Goal: Task Accomplishment & Management: Use online tool/utility

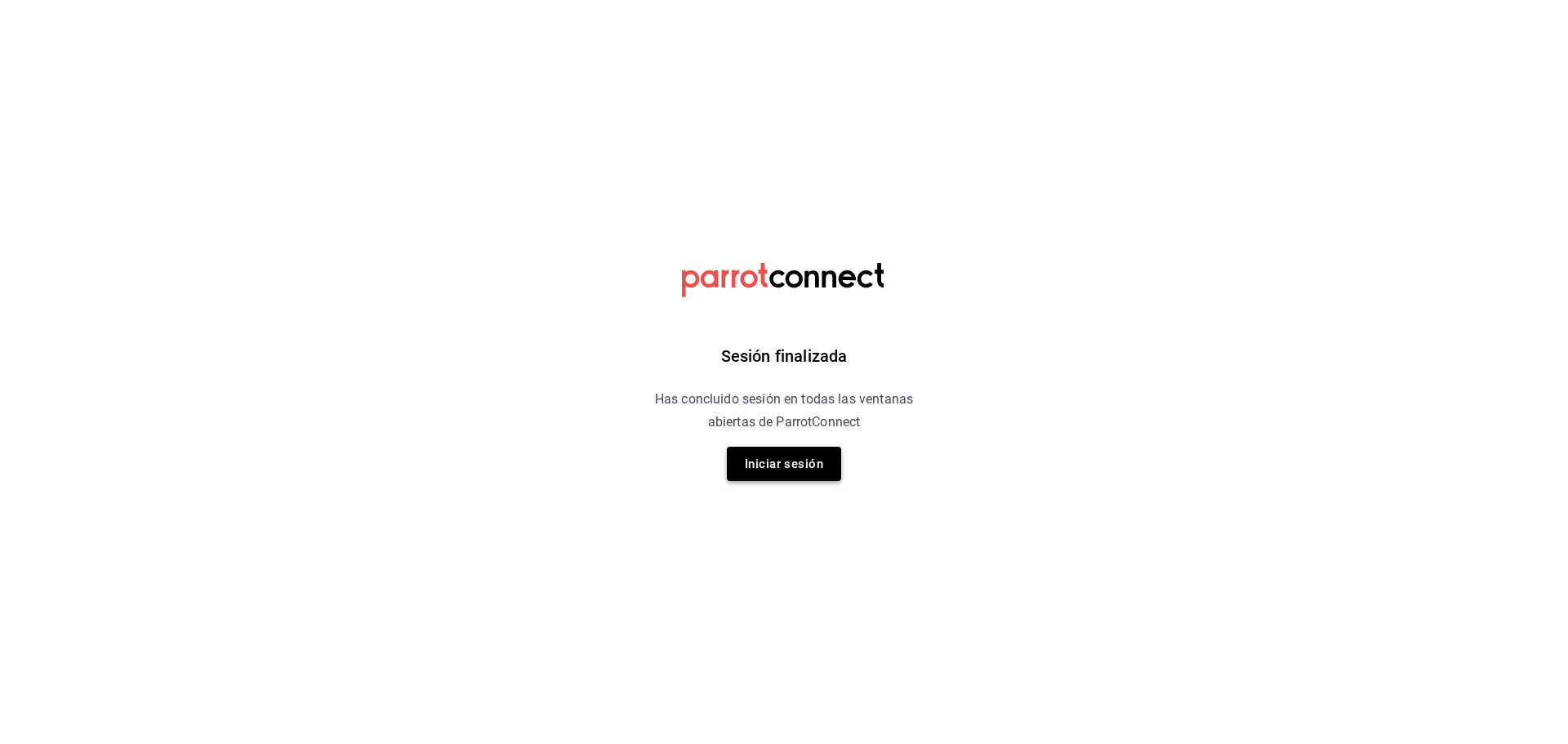
click at [791, 477] on button "Iniciar sesión" at bounding box center [783, 464] width 114 height 35
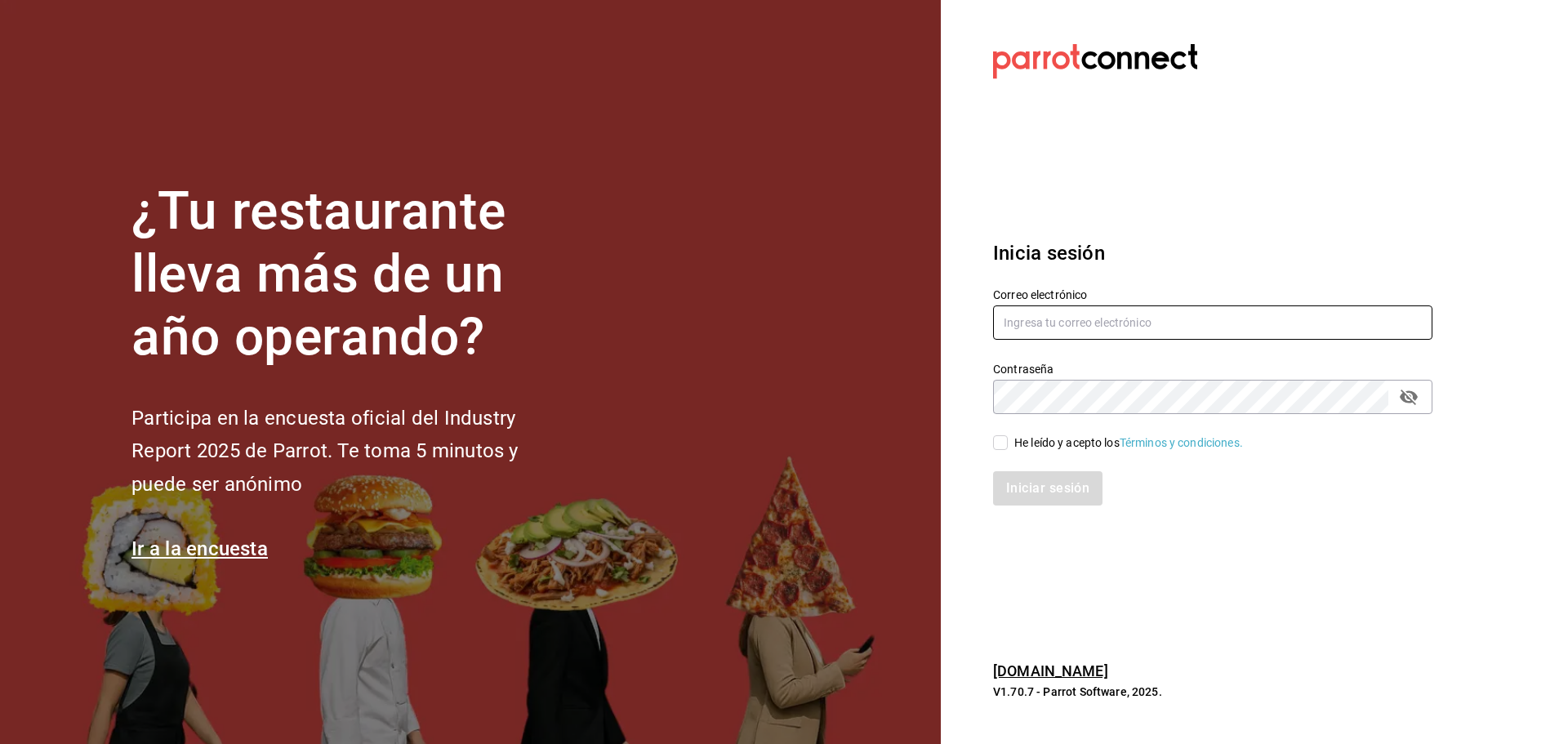
type input "avargas@akbalsc.net"
click at [1006, 443] on input "He leído y acepto los Términos y condiciones." at bounding box center [1000, 443] width 15 height 15
checkbox input "true"
click at [1030, 487] on button "Iniciar sesión" at bounding box center [1048, 488] width 111 height 35
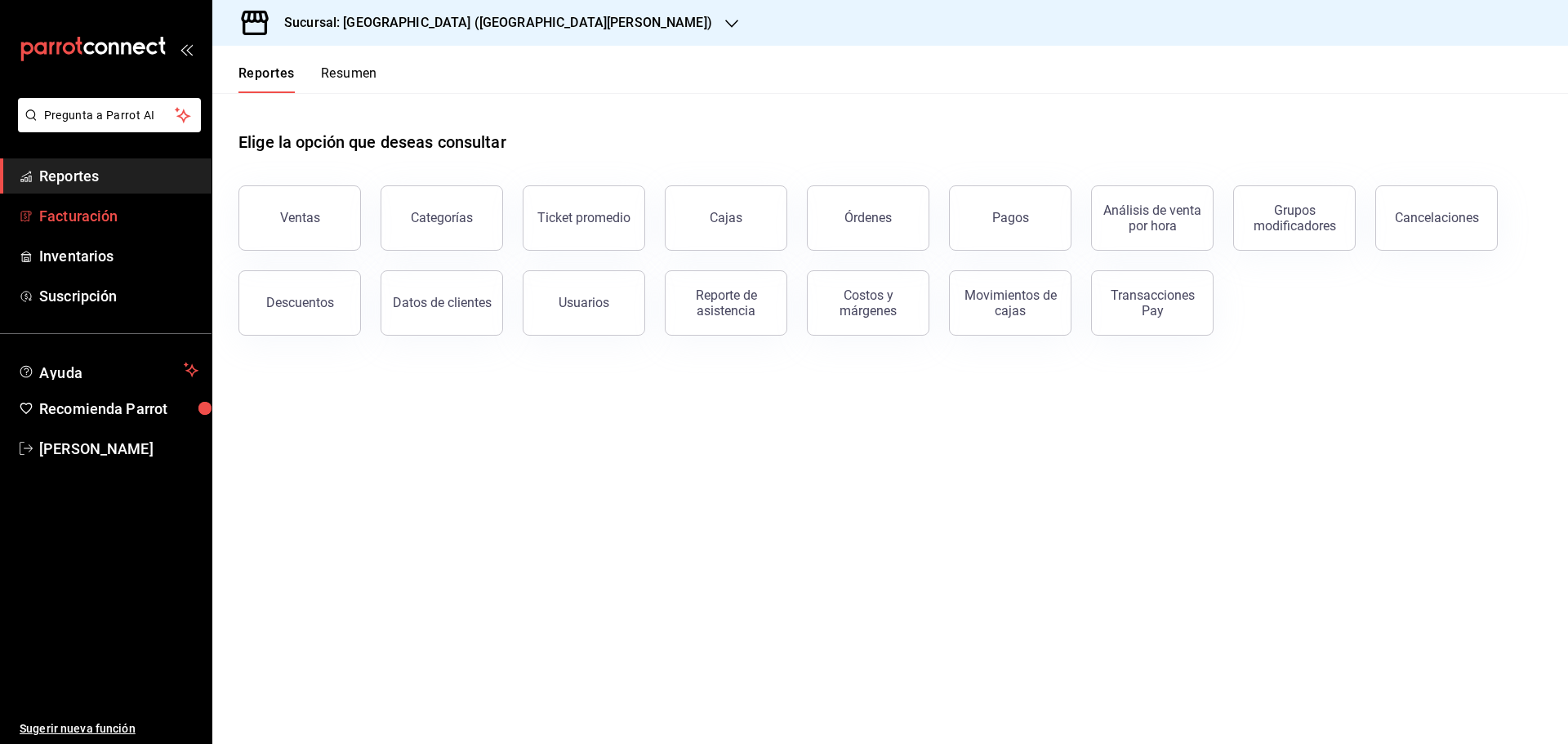
click at [113, 212] on span "Facturación" at bounding box center [119, 215] width 159 height 22
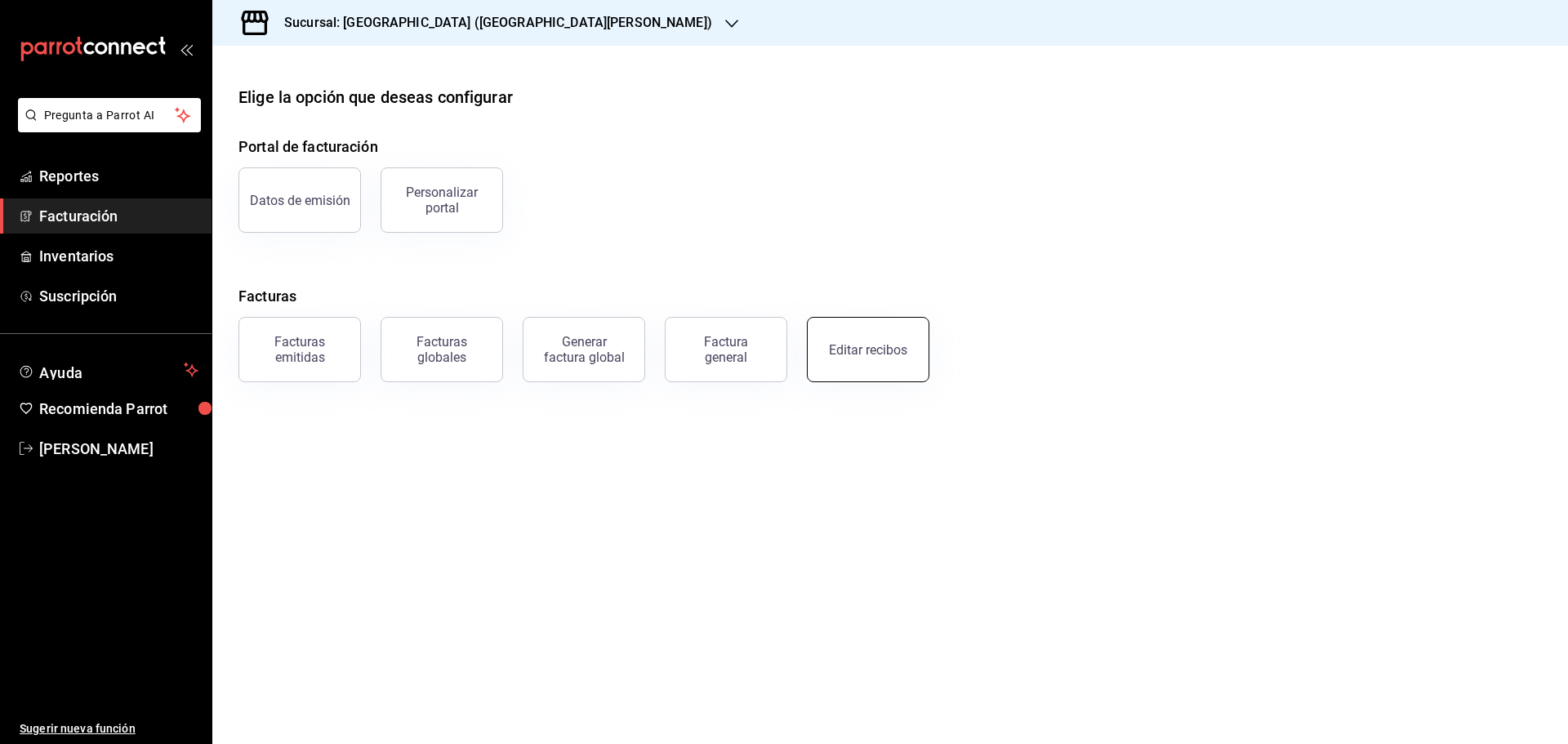
click at [811, 344] on div "Editar recibos" at bounding box center [858, 340] width 142 height 85
click at [669, 194] on div "Datos de emisión Personalizar portal" at bounding box center [880, 190] width 1323 height 85
click at [864, 351] on div "Editar recibos" at bounding box center [868, 349] width 78 height 16
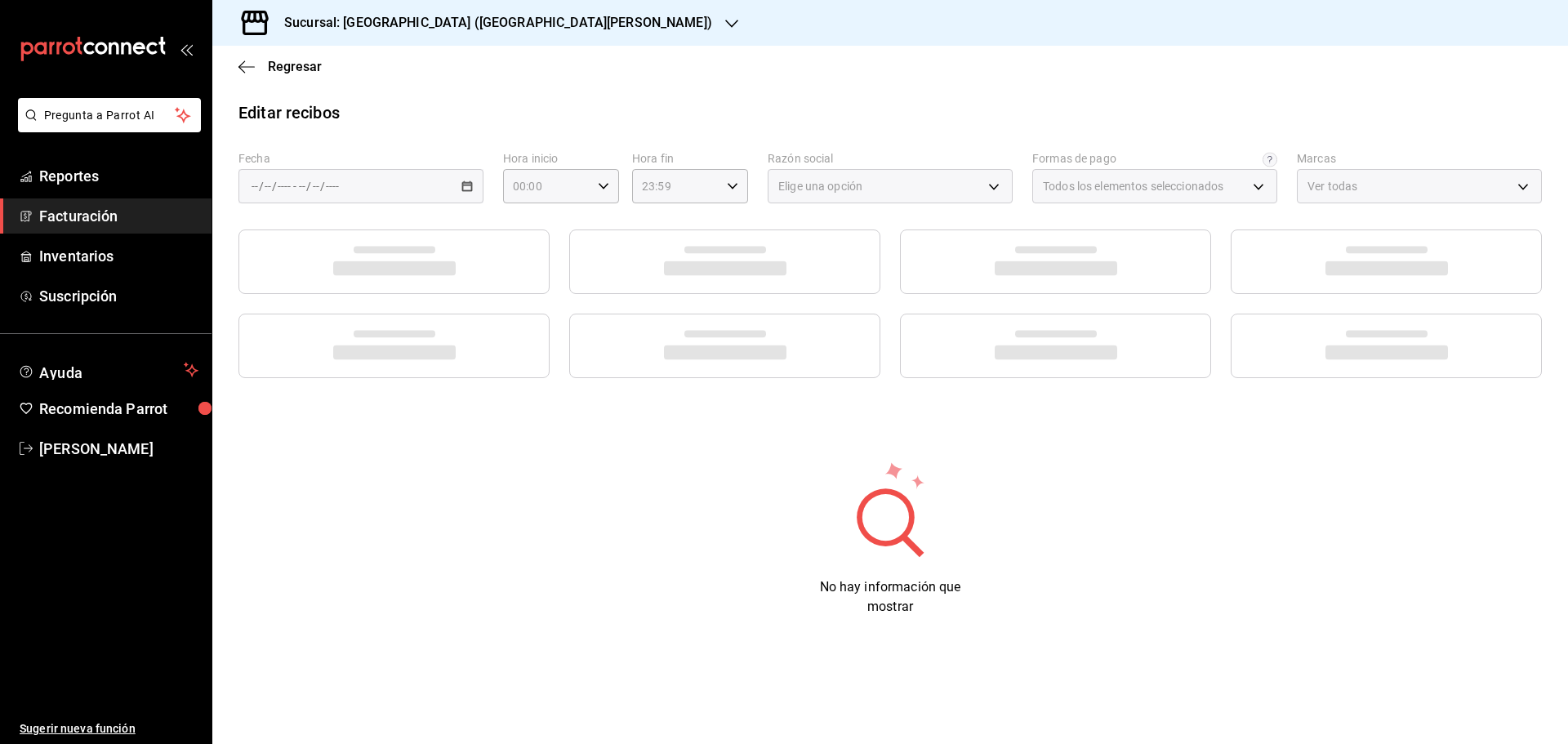
type input "ff5ee2f7-7a19-4ed4-8803-b41822cf2980"
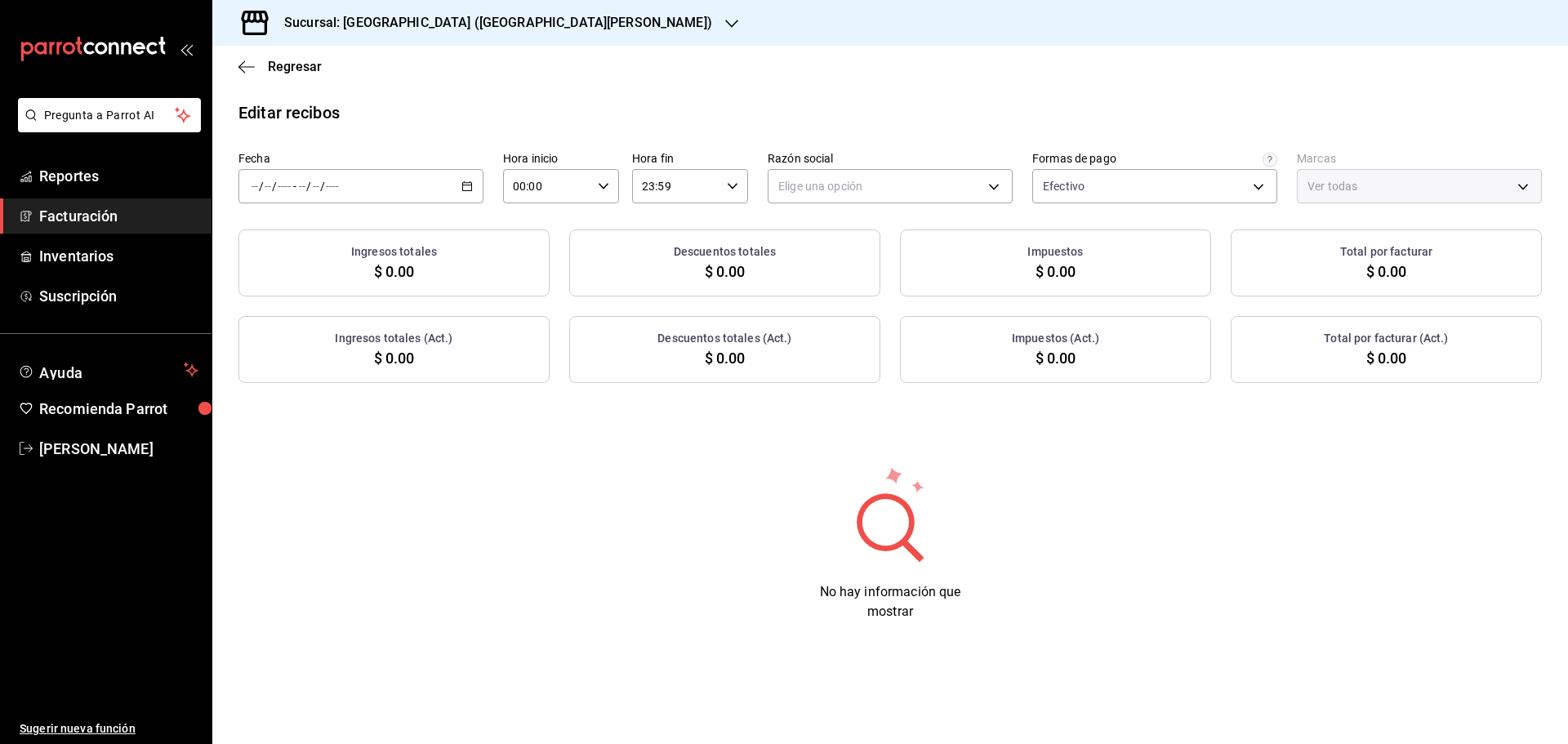
click at [463, 190] on icon "button" at bounding box center [467, 187] width 12 height 12
click at [307, 414] on span "Rango de fechas" at bounding box center [316, 419] width 127 height 17
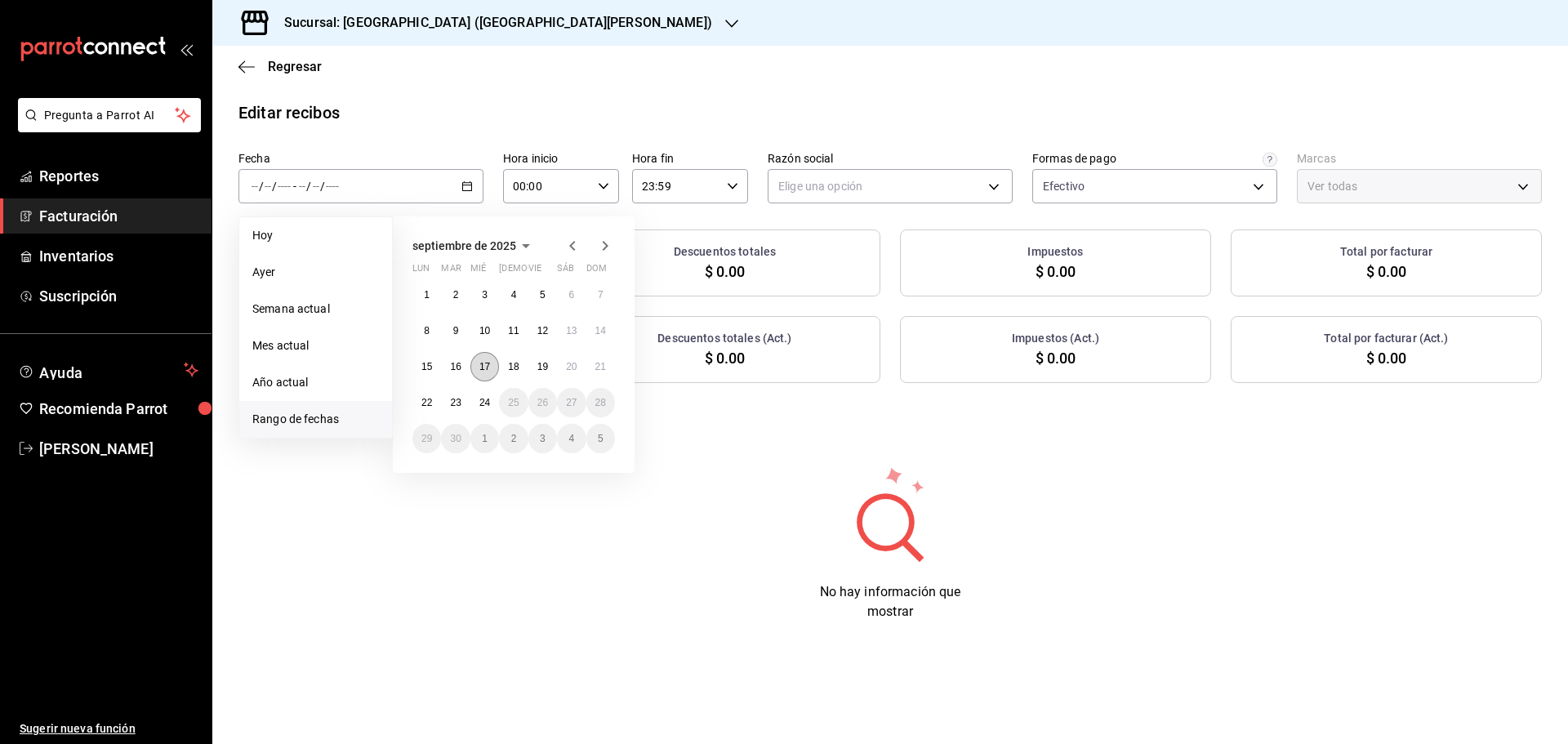
click at [477, 369] on button "17" at bounding box center [484, 367] width 29 height 30
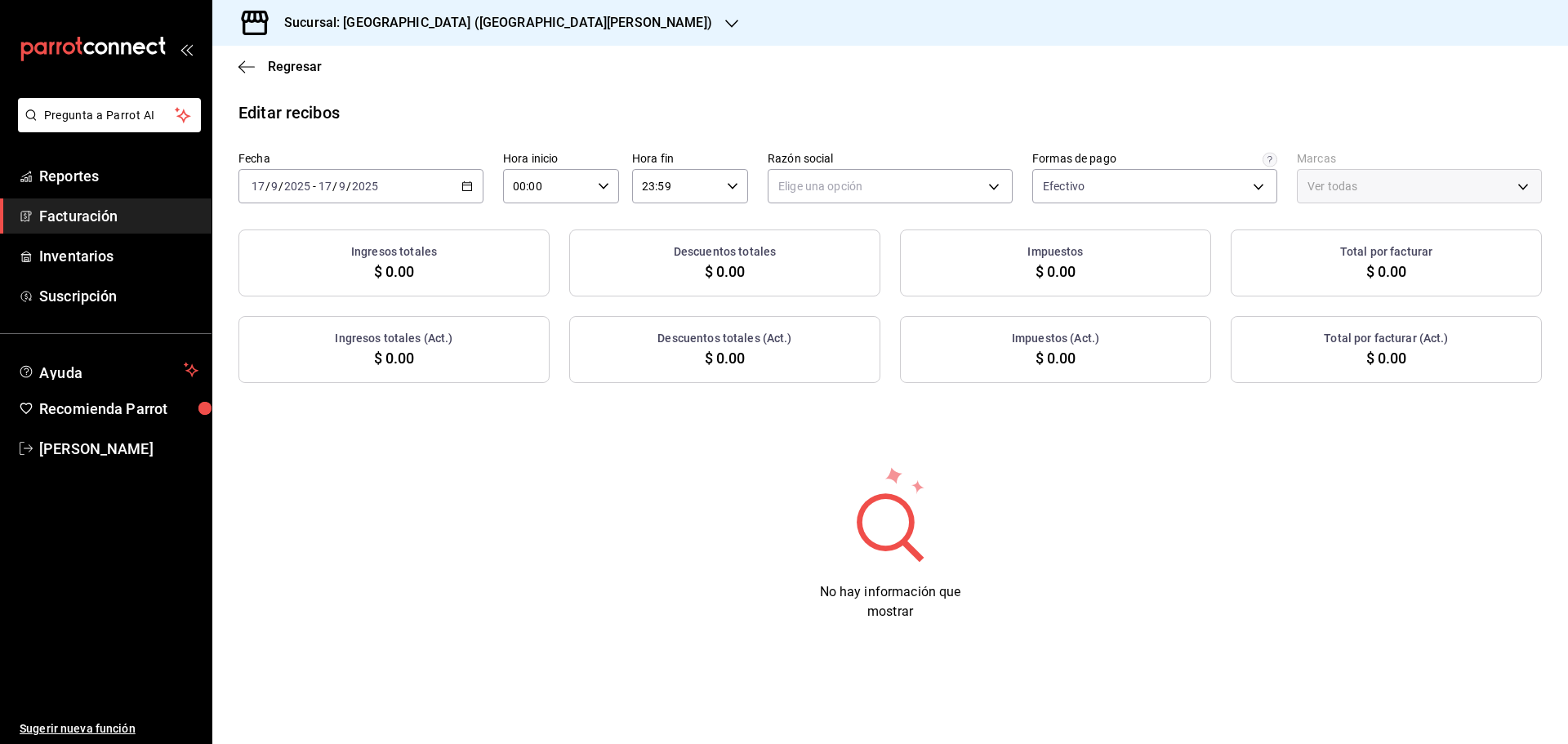
click at [869, 118] on div "Editar recibos" at bounding box center [889, 113] width 1355 height 25
click at [868, 183] on body "Pregunta a Parrot AI Reportes Facturación Inventarios Suscripción Ayuda Recomie…" at bounding box center [784, 372] width 1568 height 744
click at [838, 261] on li "ORGANIC FOODS" at bounding box center [890, 269] width 243 height 30
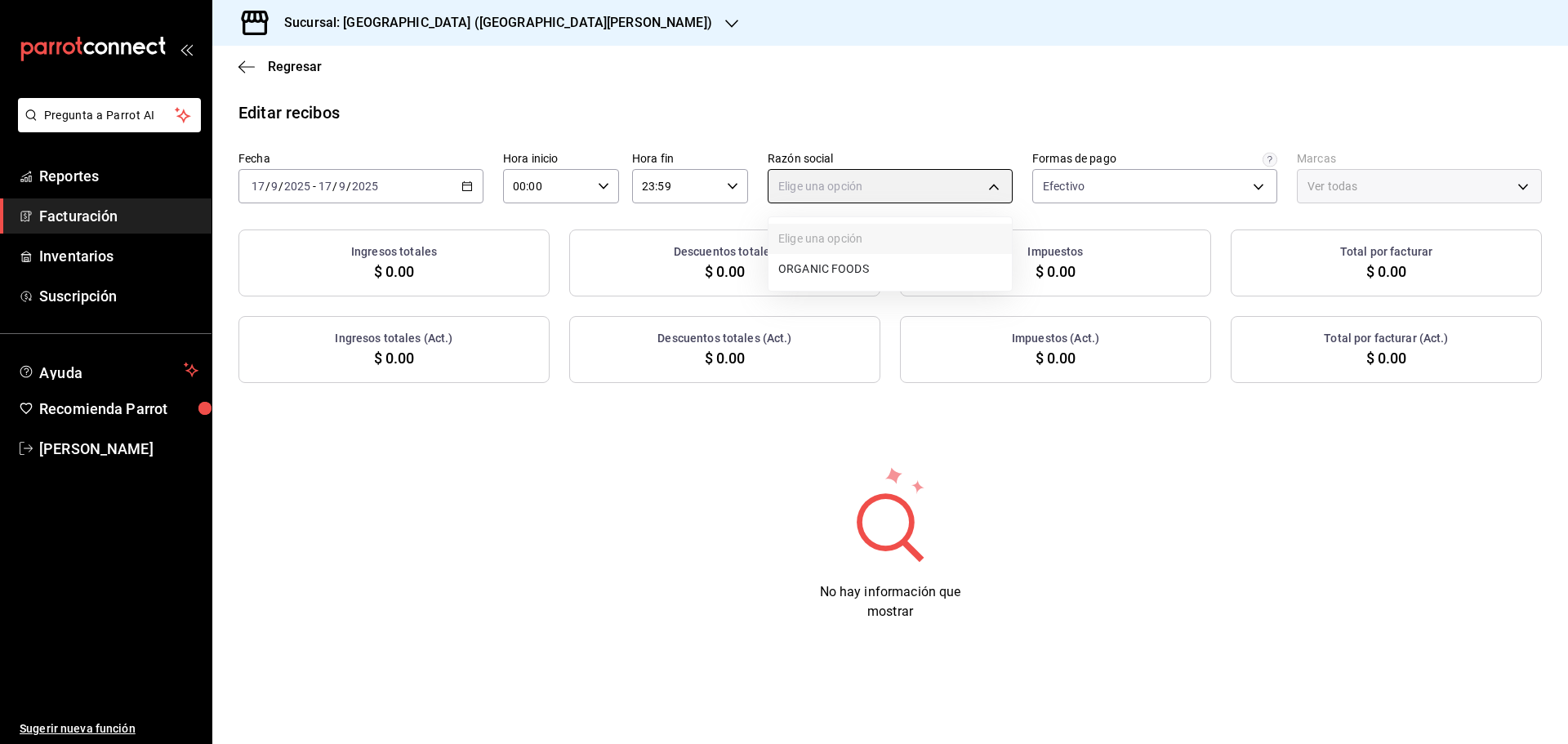
type input "654927a2-fb95-458b-bd0a-9ffada75daa8"
type input "c2db145c-7f15-421d-baa5-27fbbe9efb3f"
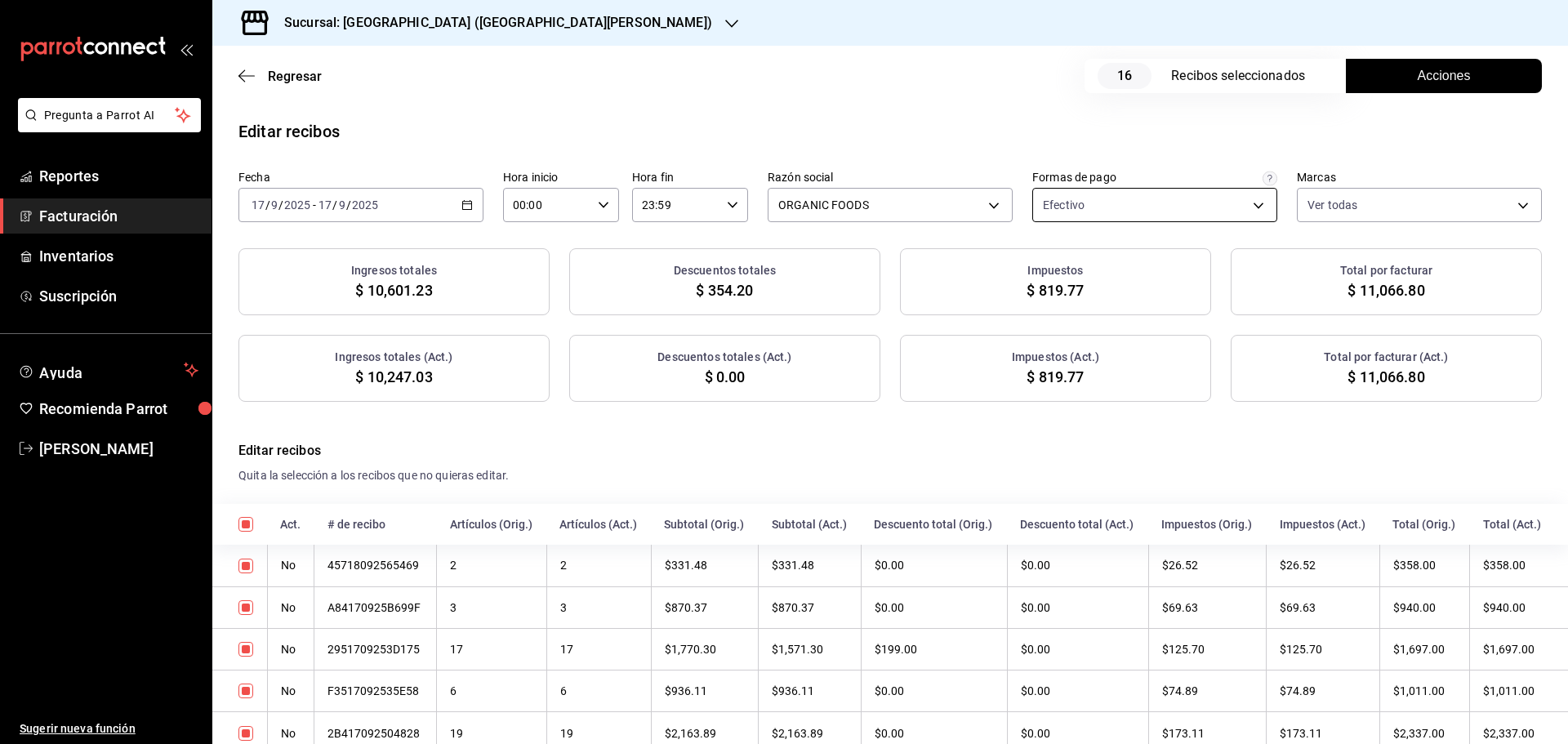
click at [1160, 193] on body "Pregunta a Parrot AI Reportes Facturación Inventarios Suscripción Ayuda Recomie…" at bounding box center [784, 372] width 1568 height 744
click at [1093, 403] on span "Pago con Dolar" at bounding box center [1165, 408] width 191 height 17
type input "ff5ee2f7-7a19-4ed4-8803-b41822cf2980,2c9a8fa1-4910-4c9c-93ce-7387d3e85a13"
checkbox input "true"
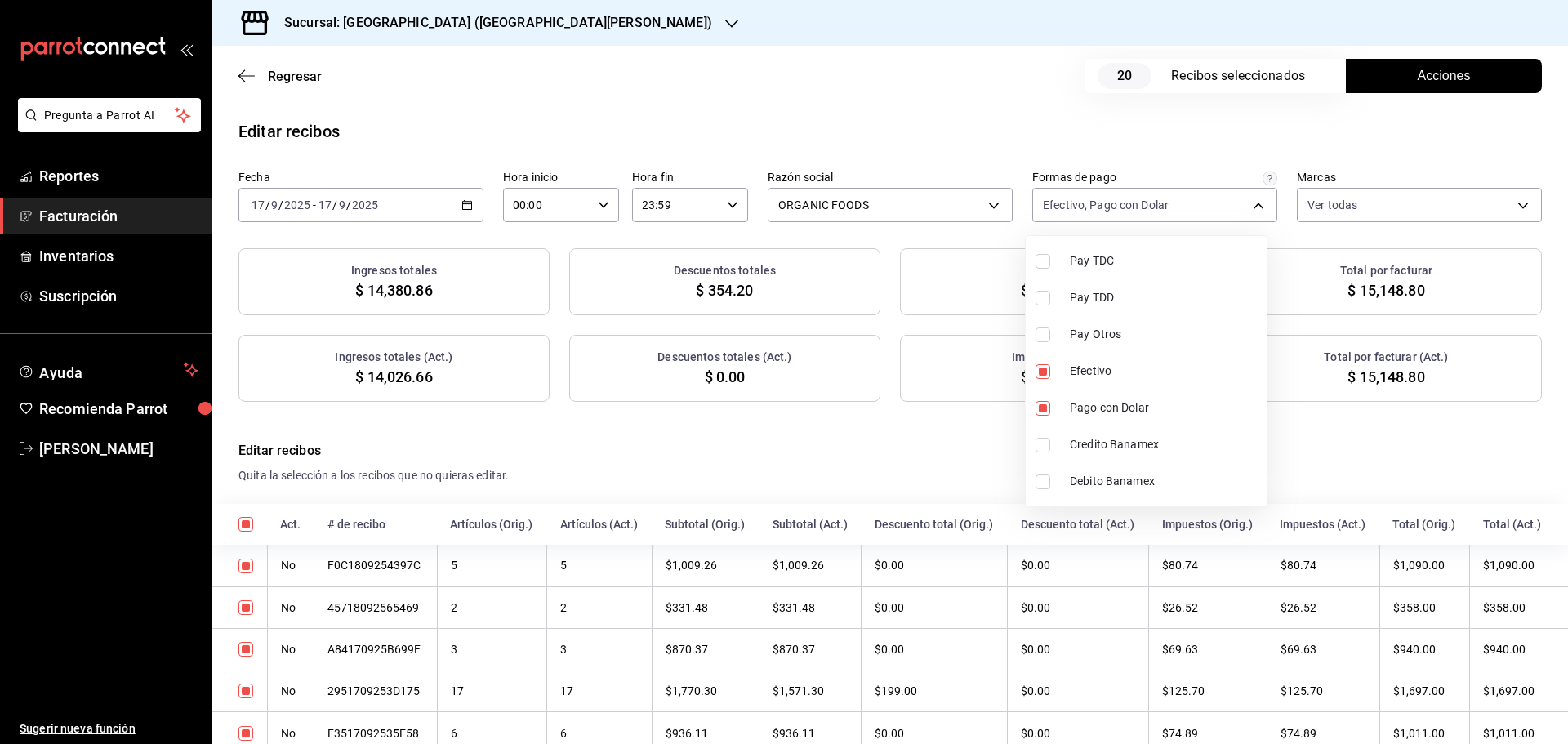
click at [1170, 122] on div at bounding box center [784, 372] width 1568 height 744
click at [1422, 76] on span "Acciones" at bounding box center [1444, 76] width 53 height 20
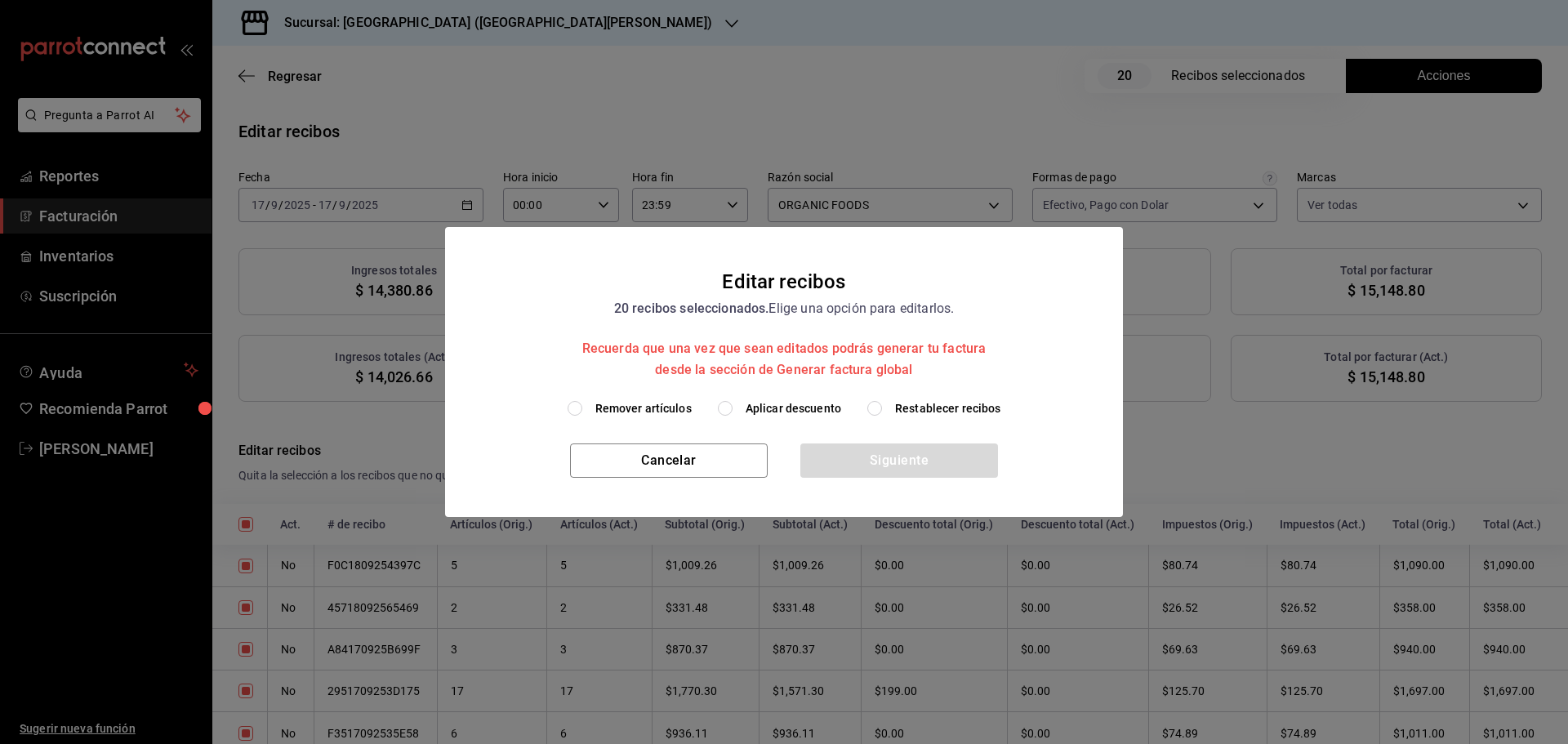
click at [772, 411] on span "Aplicar descuento" at bounding box center [793, 409] width 95 height 17
click at [732, 411] on input "Aplicar descuento" at bounding box center [725, 409] width 15 height 15
radio input "true"
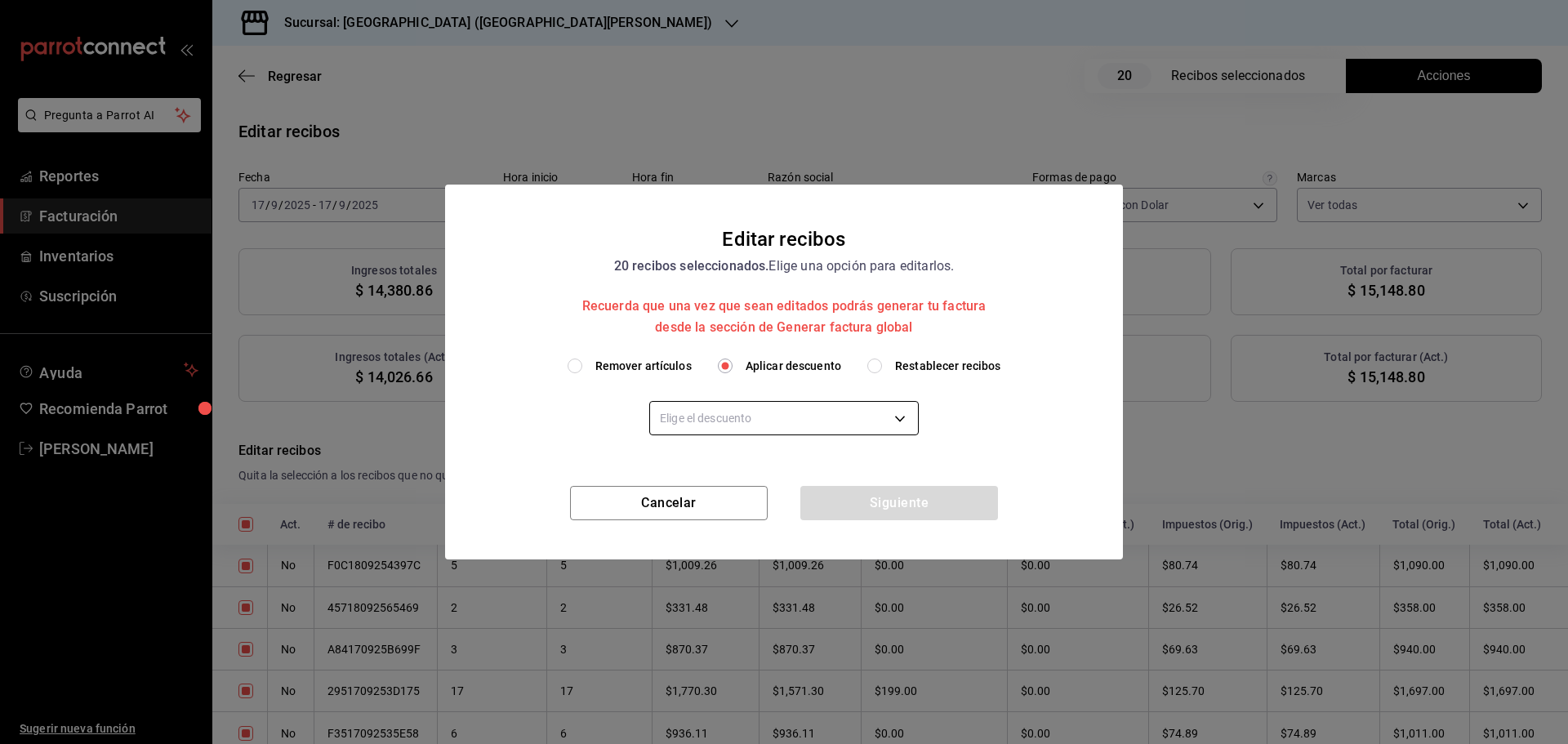
click at [771, 414] on body "Pregunta a Parrot AI Reportes Facturación Inventarios Suscripción Ayuda Recomie…" at bounding box center [784, 372] width 1568 height 744
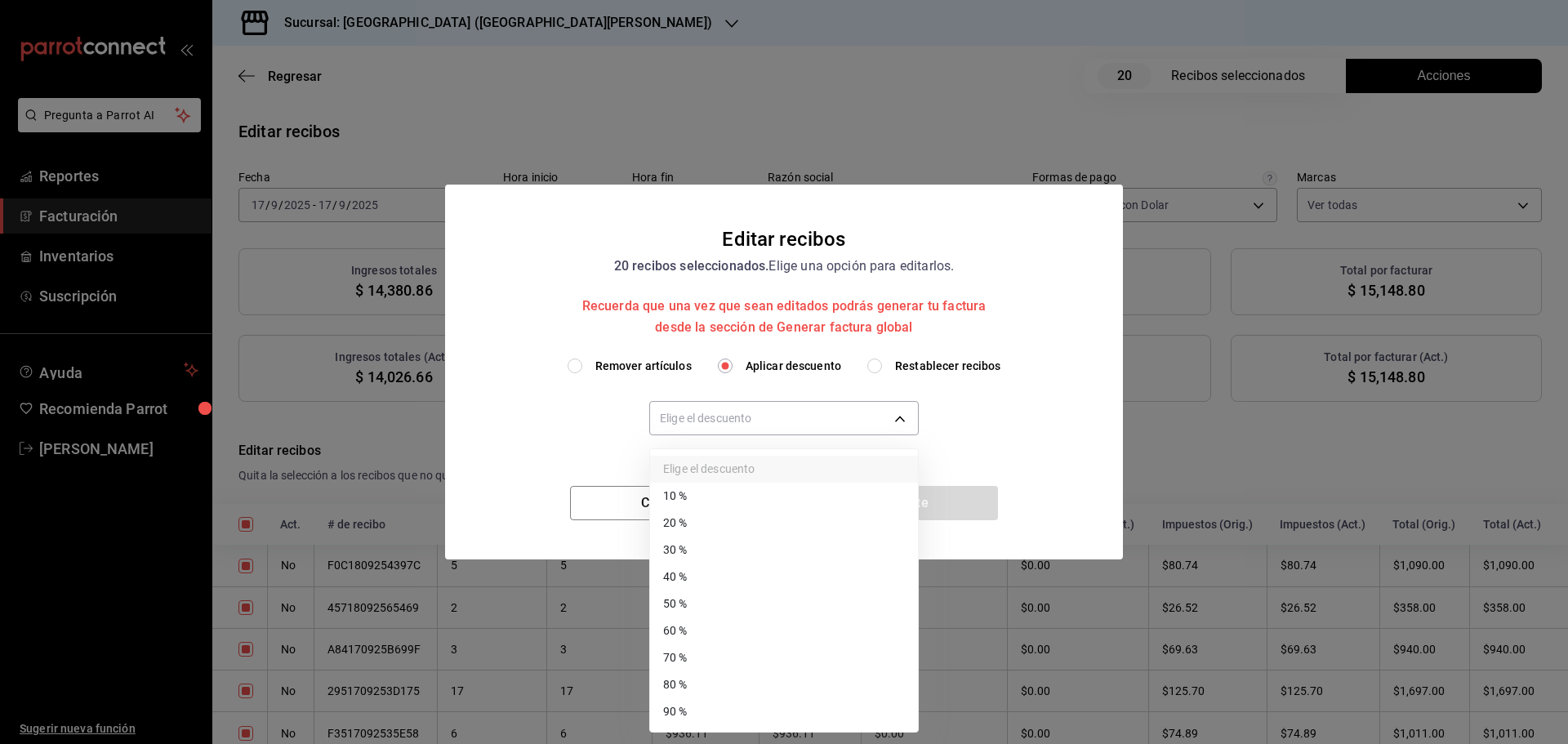
click at [728, 575] on li "40 %" at bounding box center [784, 577] width 268 height 27
type input "40"
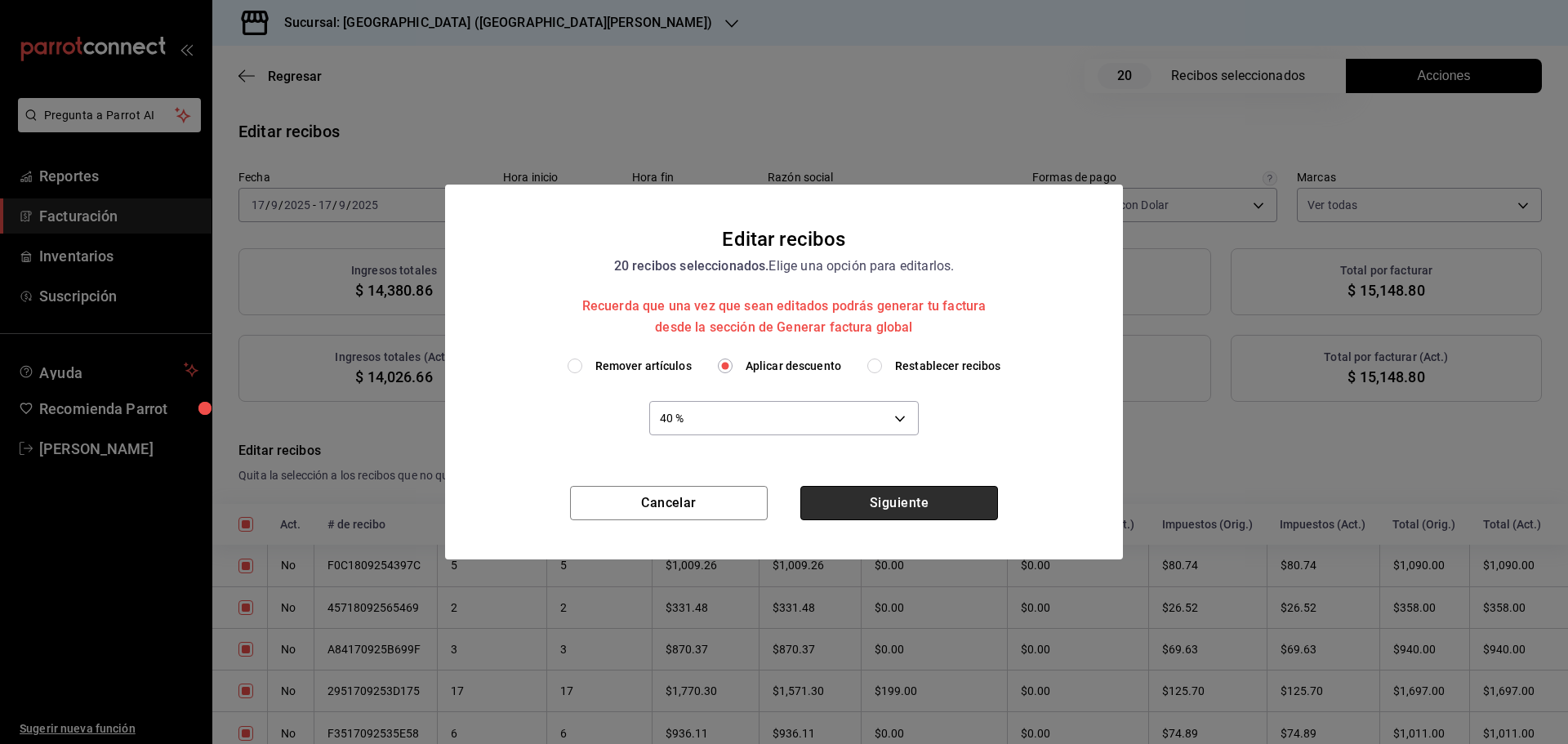
click at [922, 501] on button "Siguiente" at bounding box center [899, 503] width 197 height 35
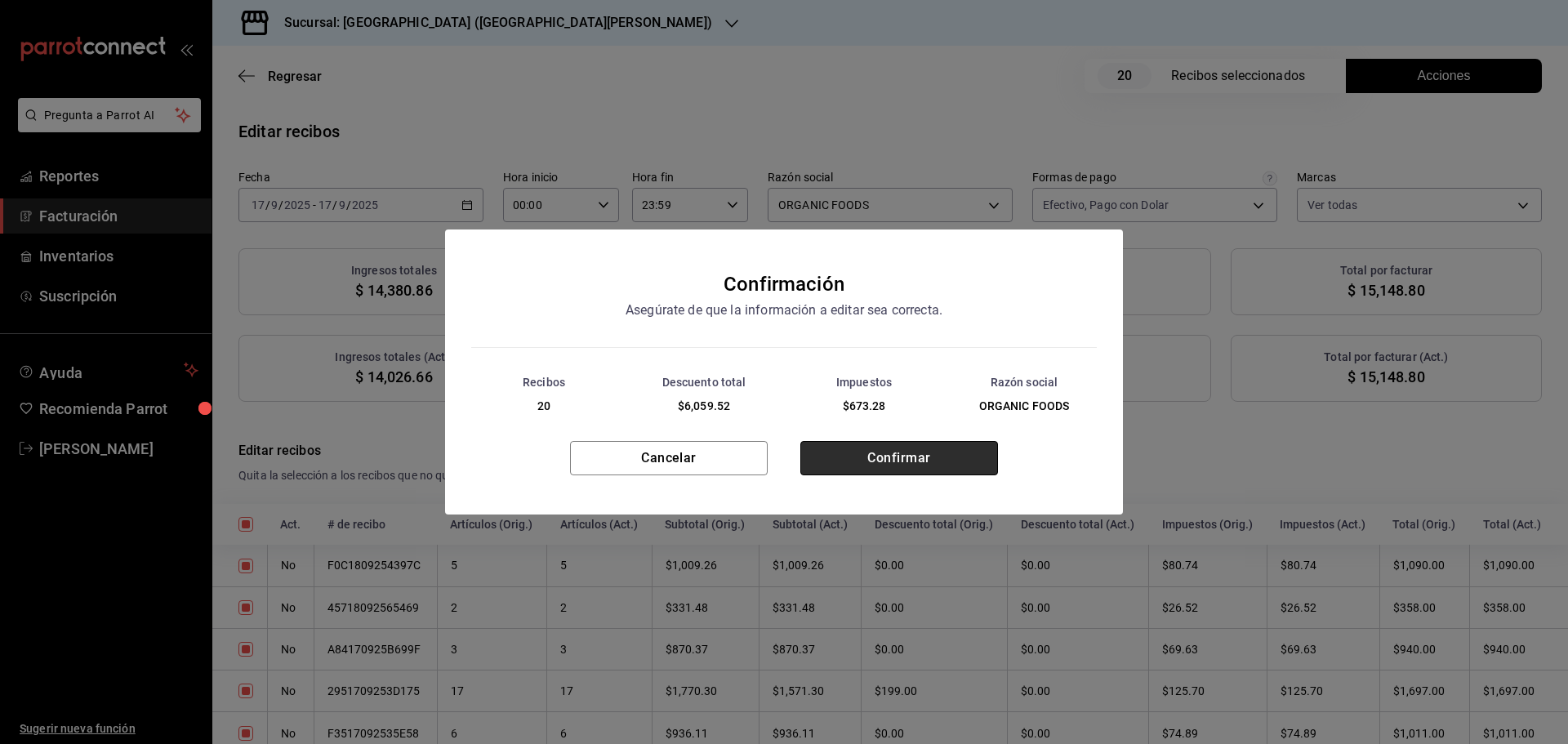
click at [908, 460] on button "Confirmar" at bounding box center [899, 459] width 197 height 35
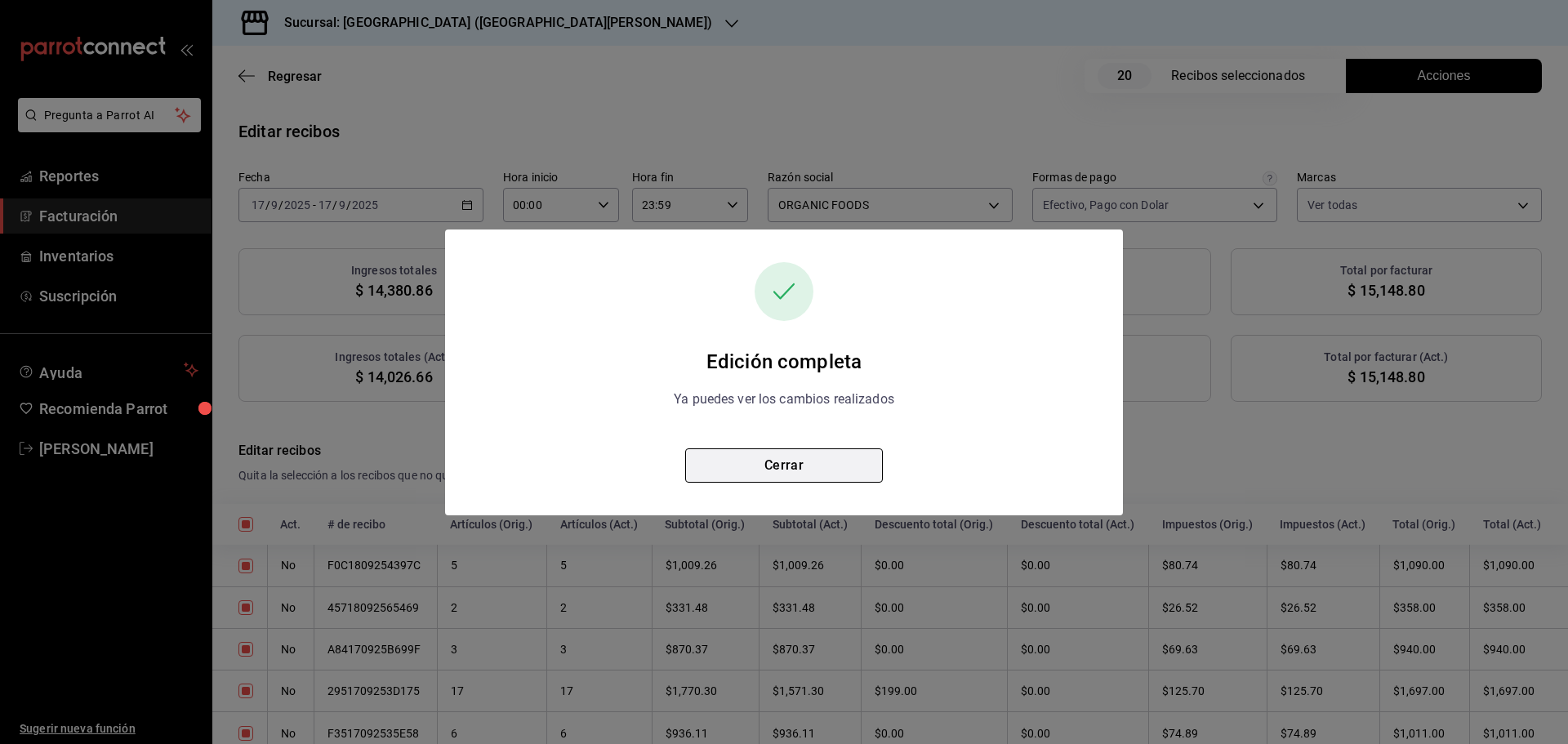
click at [821, 472] on button "Cerrar" at bounding box center [784, 466] width 197 height 35
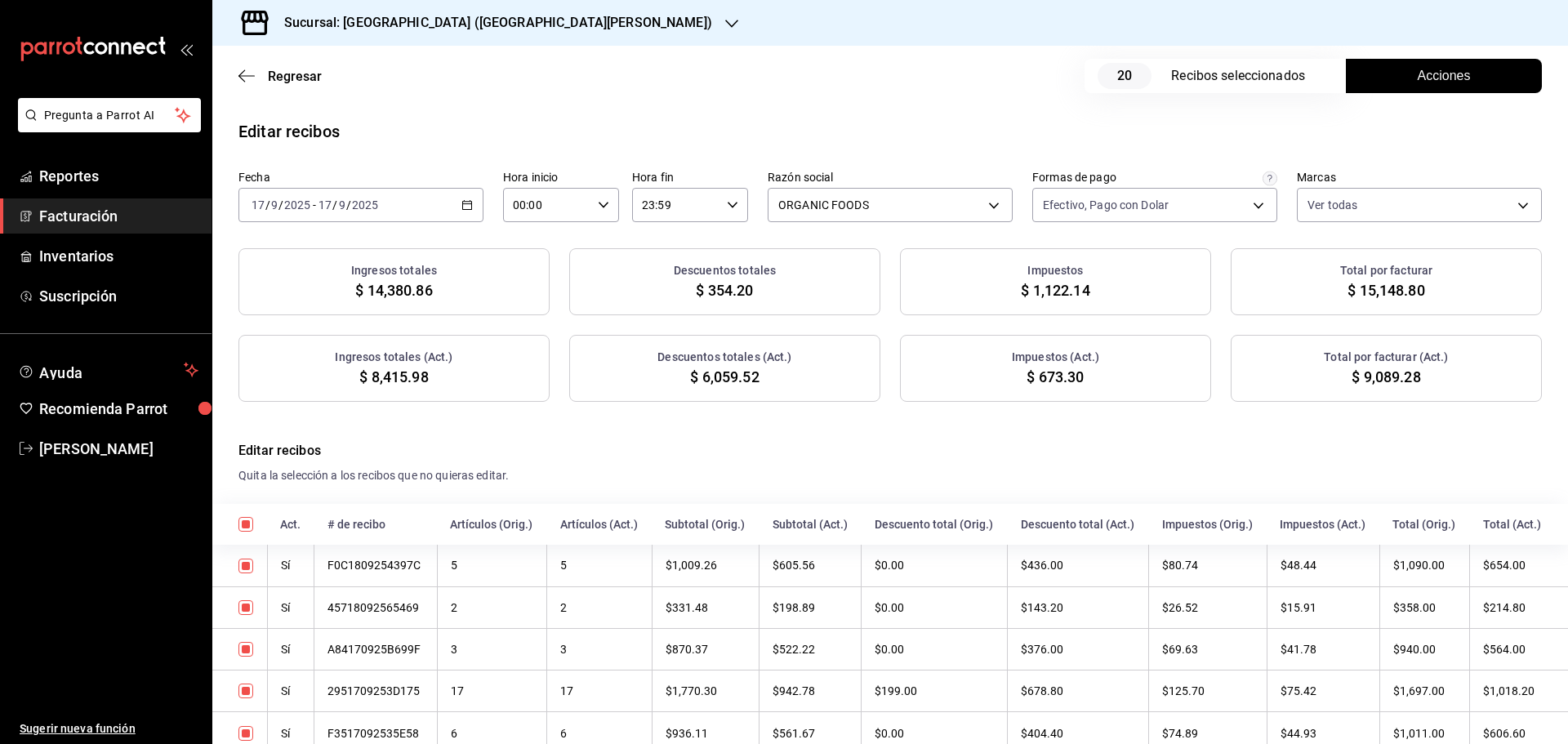
click at [462, 209] on \(Stroke\) "button" at bounding box center [467, 205] width 10 height 9
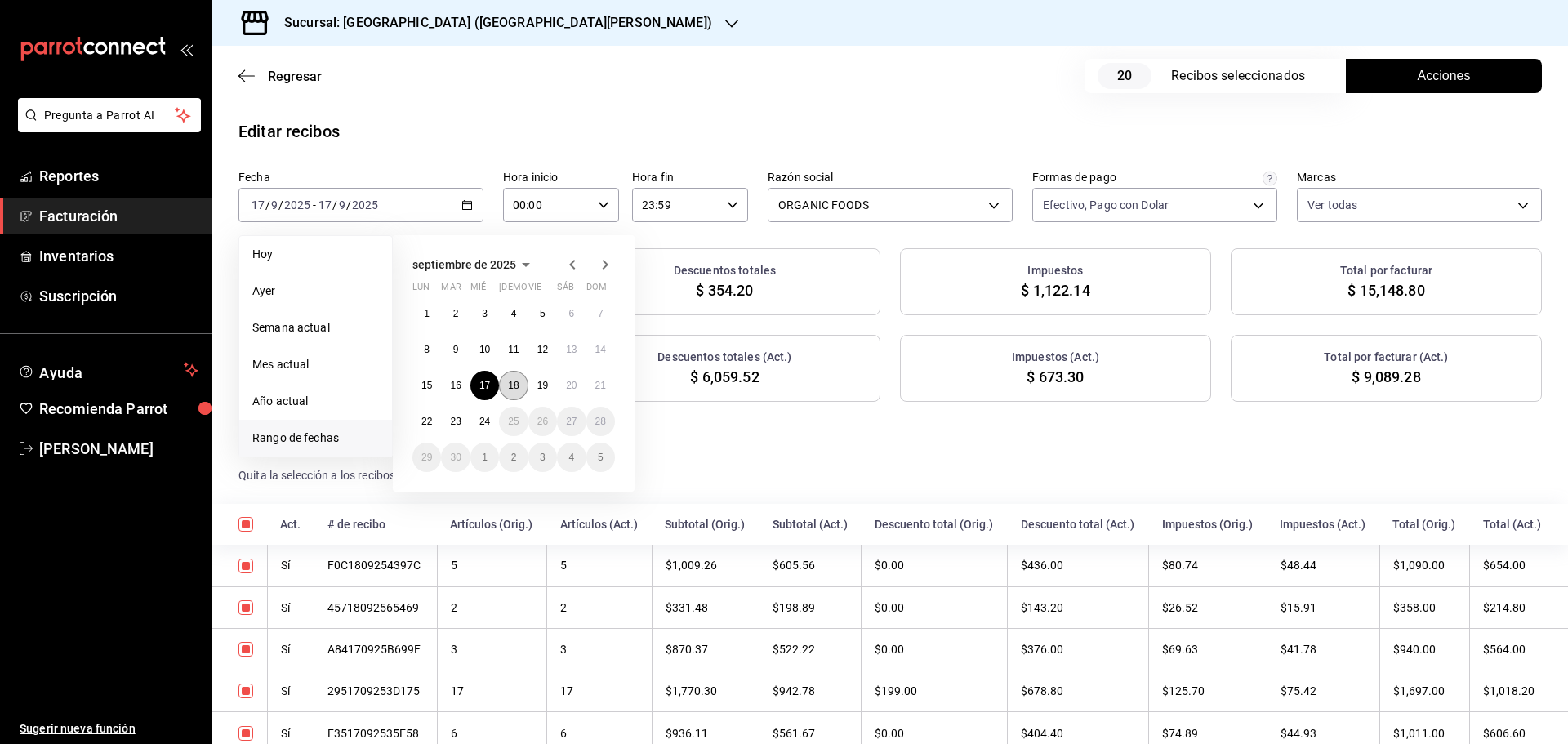
click at [516, 380] on abbr "18" at bounding box center [513, 386] width 11 height 12
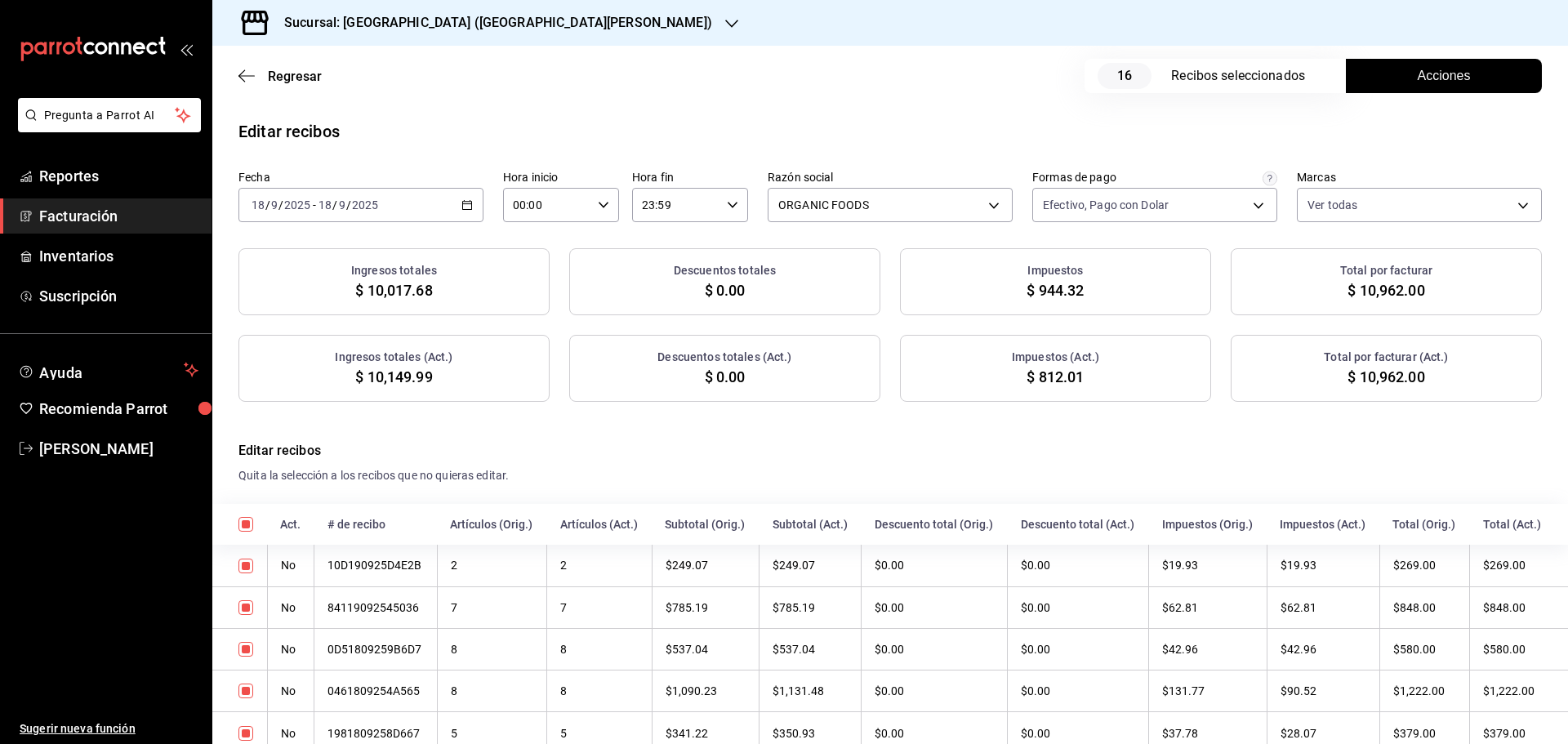
click at [1374, 71] on button "Acciones" at bounding box center [1444, 76] width 196 height 35
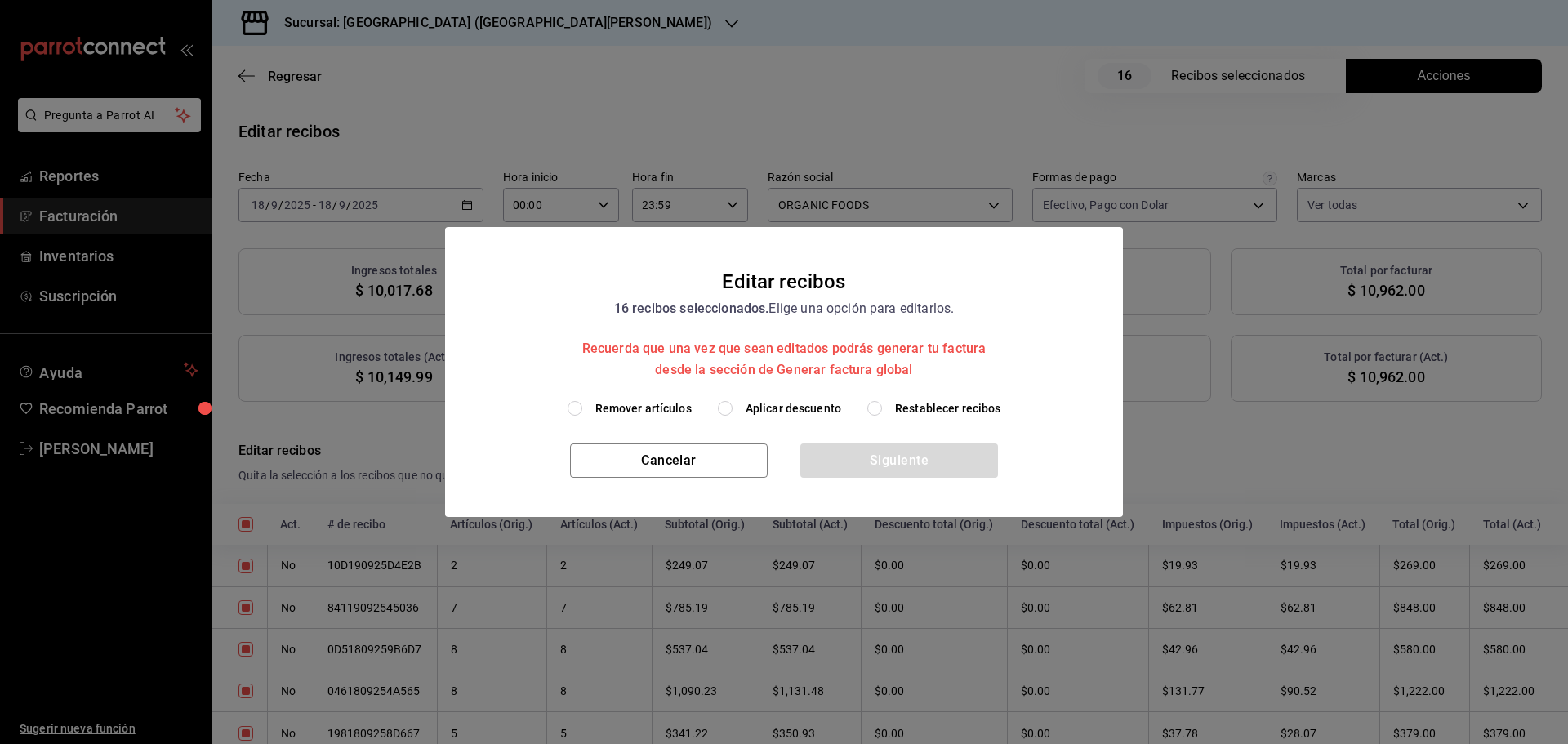
click at [752, 406] on span "Aplicar descuento" at bounding box center [793, 409] width 95 height 17
click at [732, 406] on input "Aplicar descuento" at bounding box center [725, 409] width 15 height 15
radio input "true"
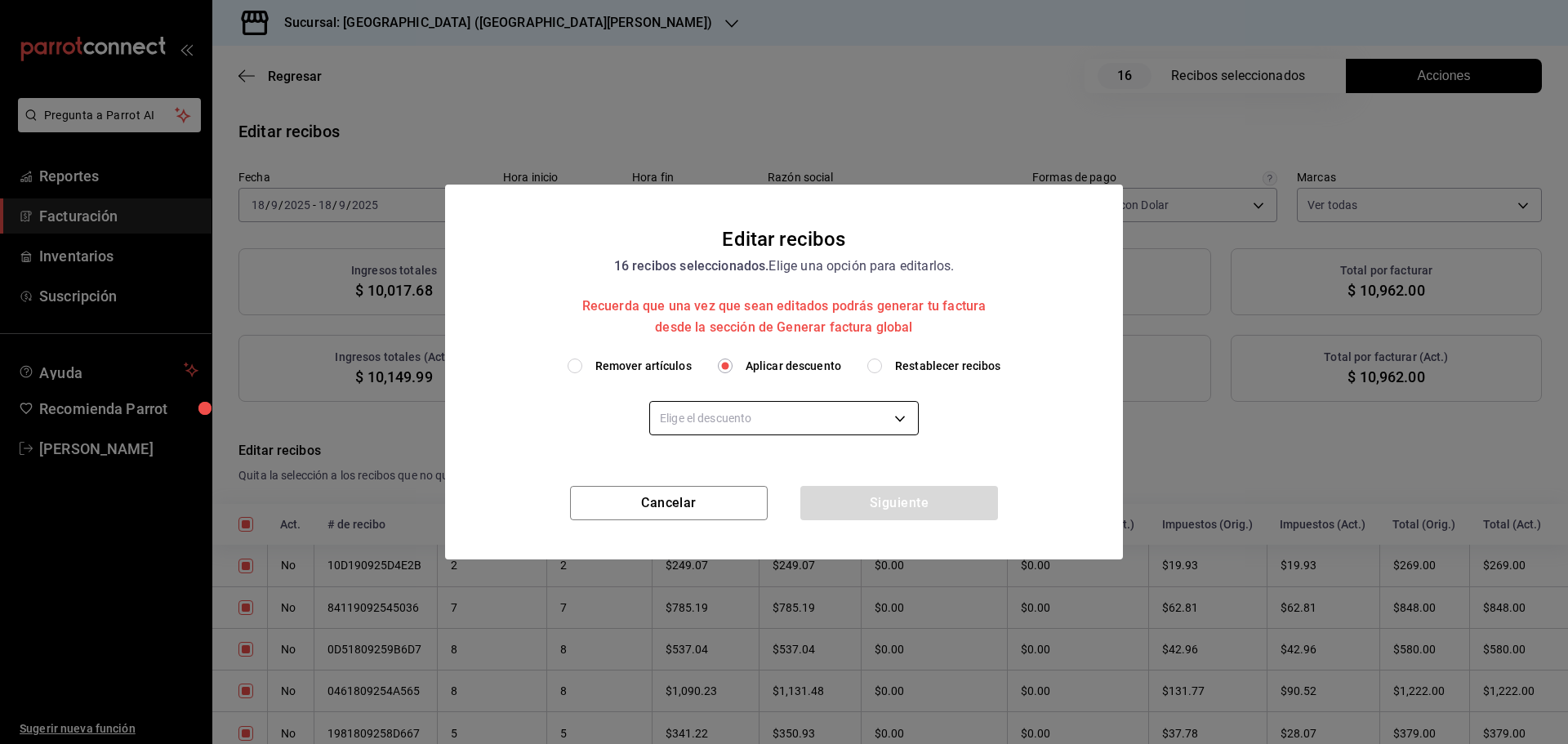
click at [758, 414] on body "Pregunta a Parrot AI Reportes Facturación Inventarios Suscripción Ayuda Recomie…" at bounding box center [784, 372] width 1568 height 744
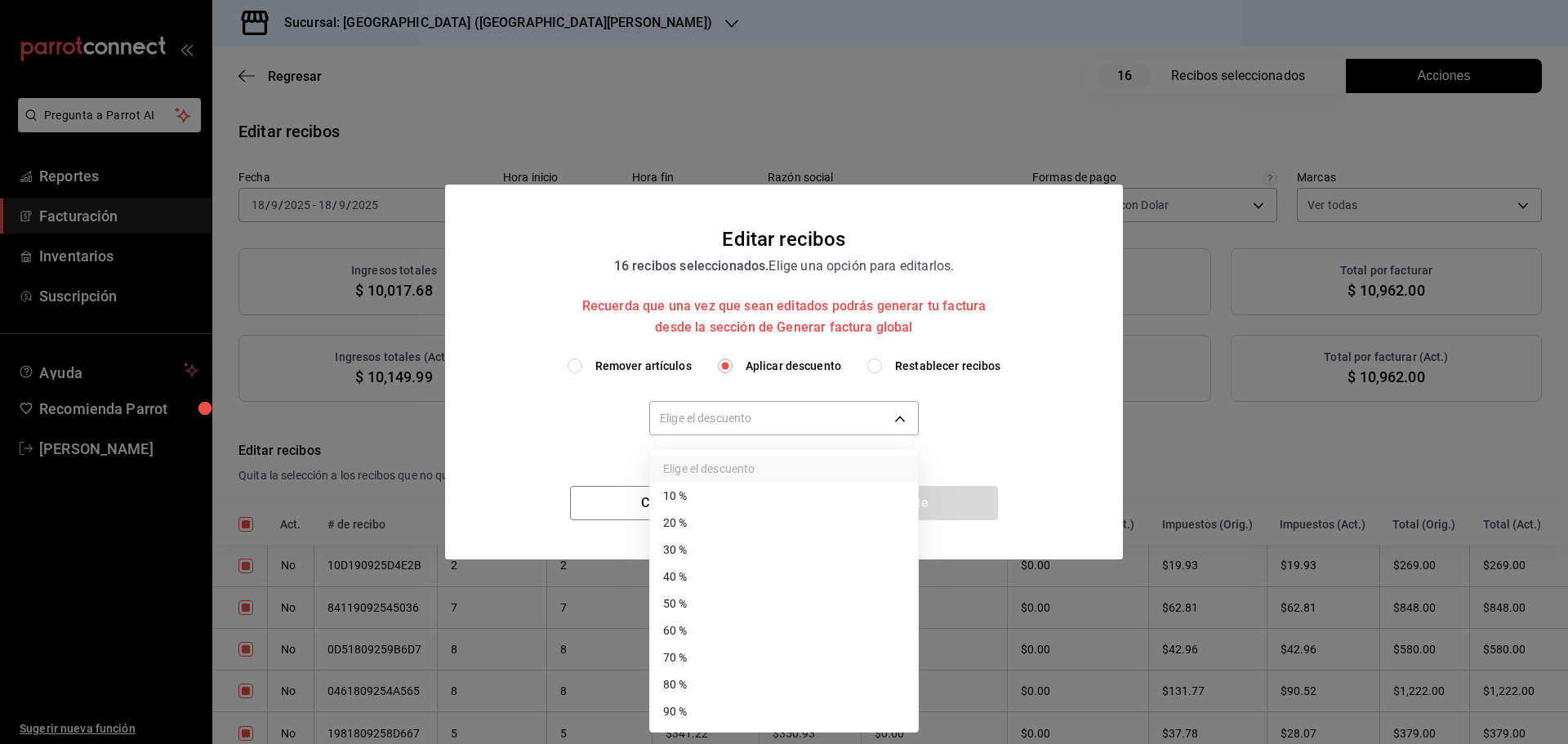
click at [694, 582] on li "40 %" at bounding box center [784, 577] width 268 height 27
type input "40"
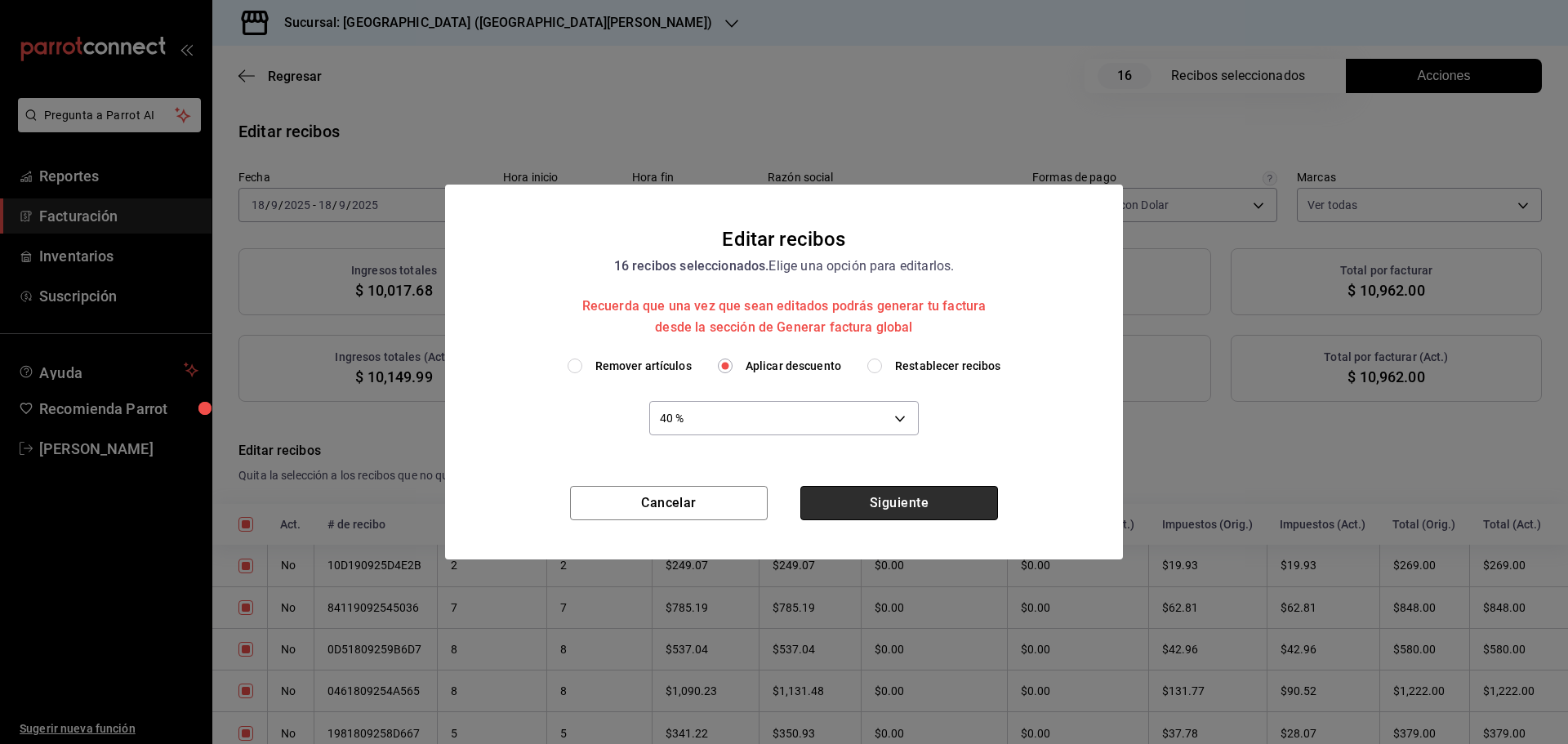
click at [827, 508] on button "Siguiente" at bounding box center [899, 503] width 197 height 35
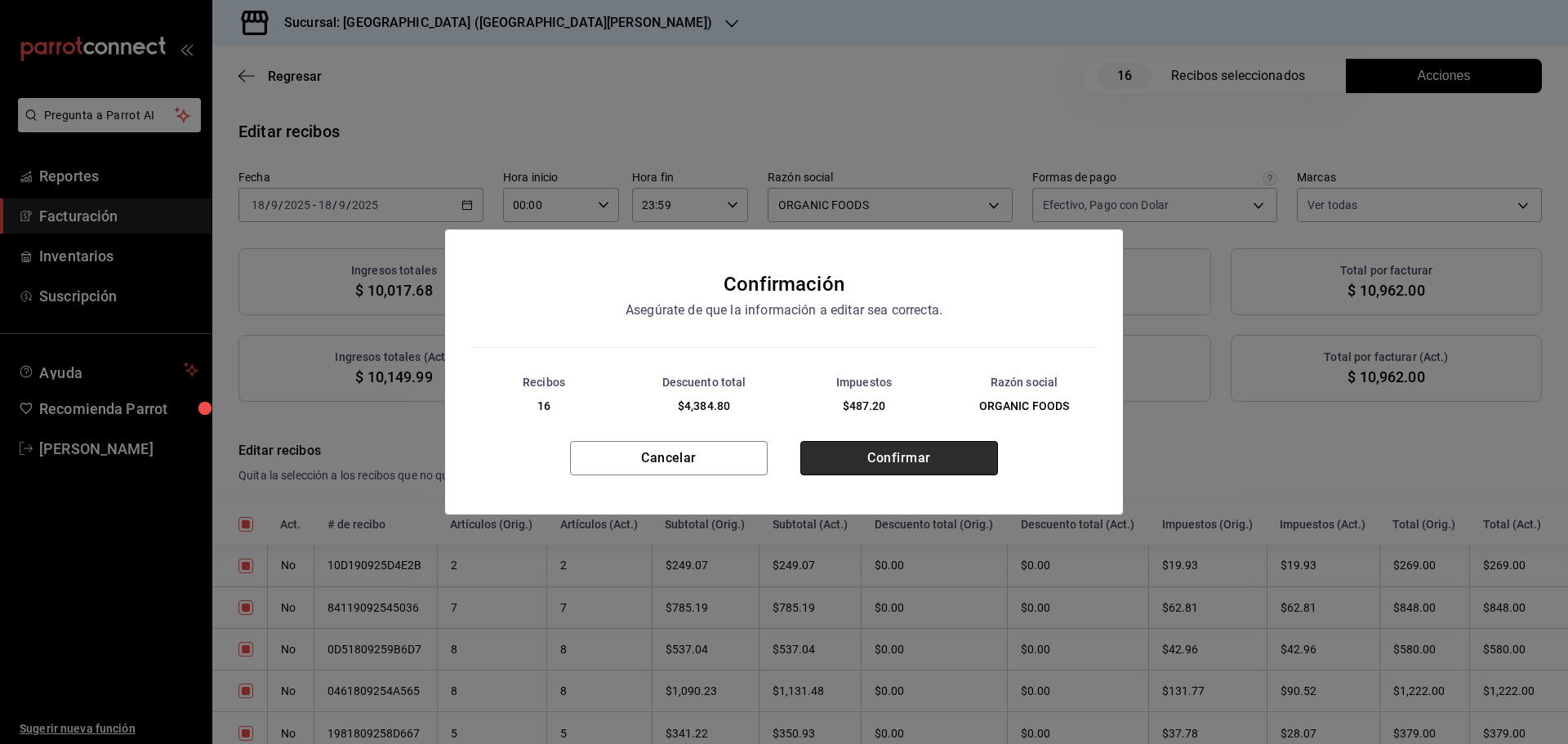
click at [863, 459] on button "Confirmar" at bounding box center [899, 459] width 197 height 35
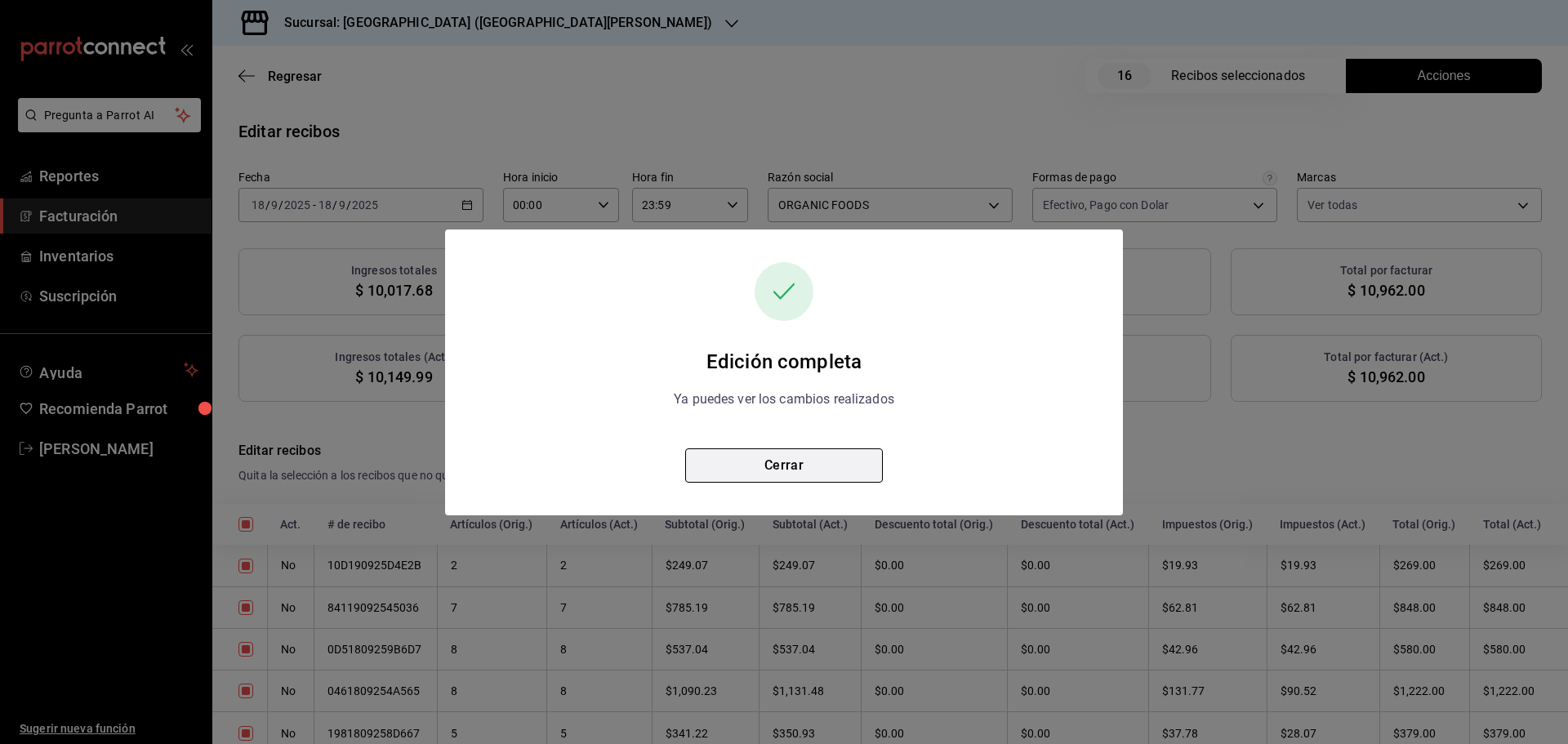
click at [828, 463] on button "Cerrar" at bounding box center [784, 466] width 197 height 35
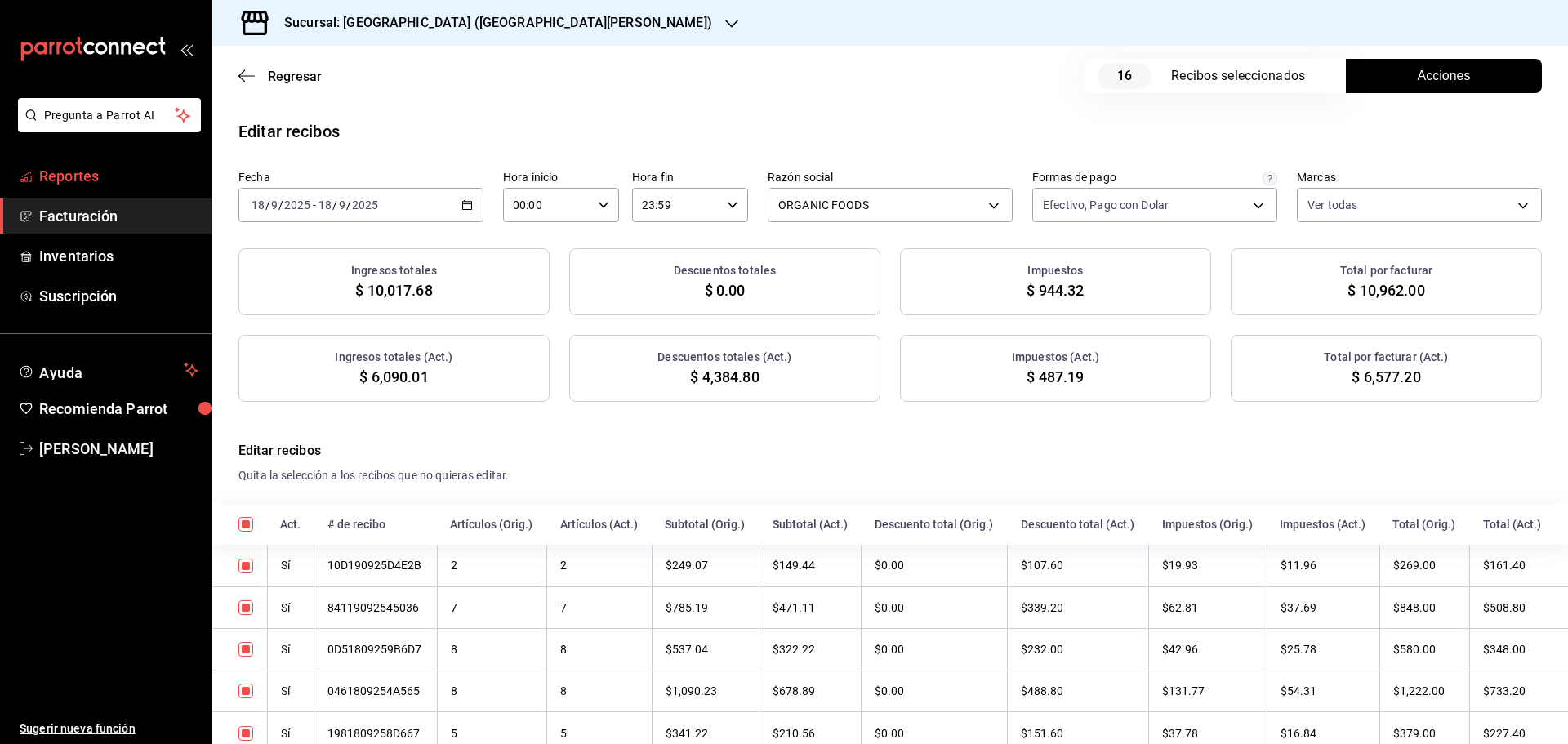
click at [47, 184] on span "Reportes" at bounding box center [119, 176] width 159 height 22
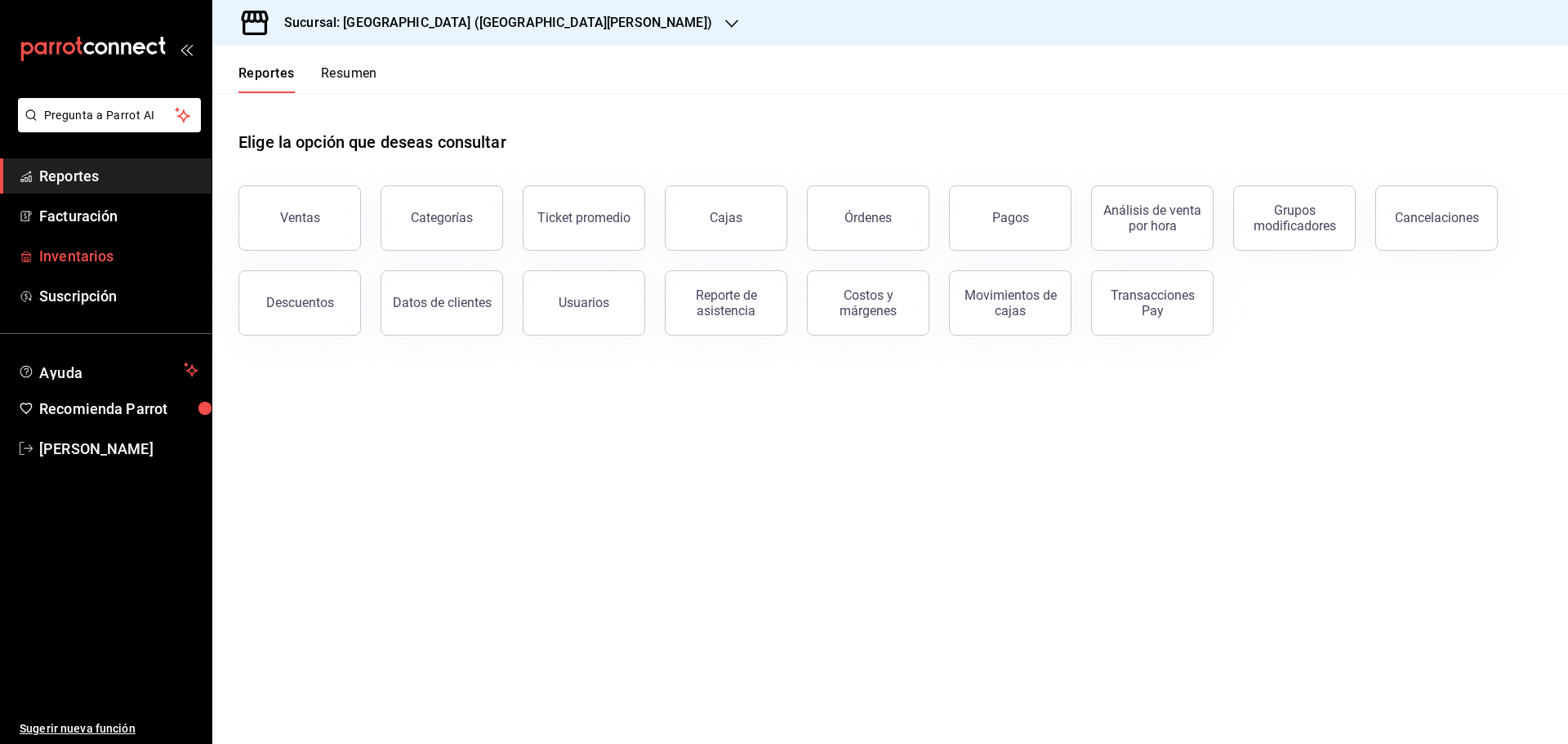
click at [81, 250] on span "Inventarios" at bounding box center [119, 256] width 159 height 22
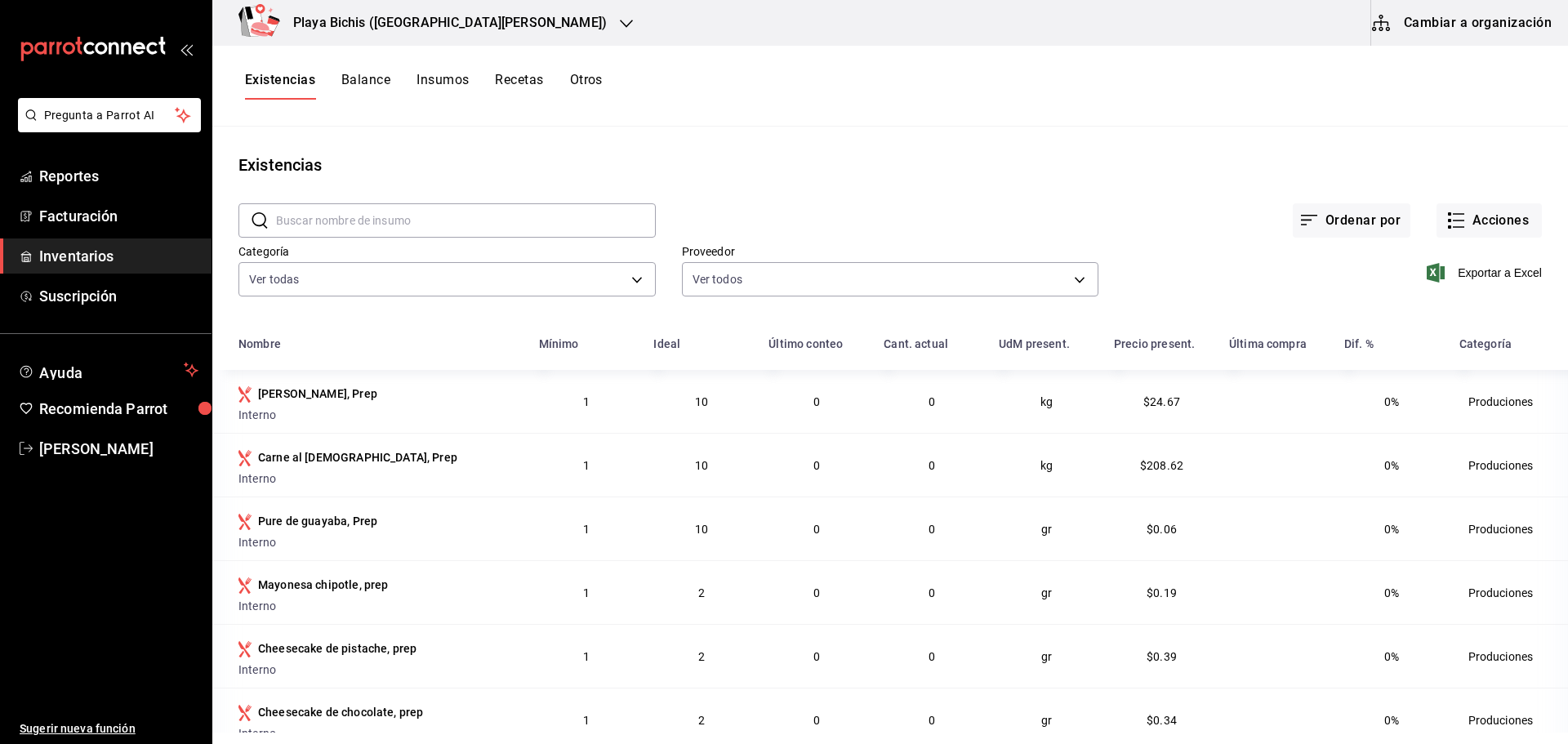
click at [453, 73] on button "Insumos" at bounding box center [443, 85] width 53 height 28
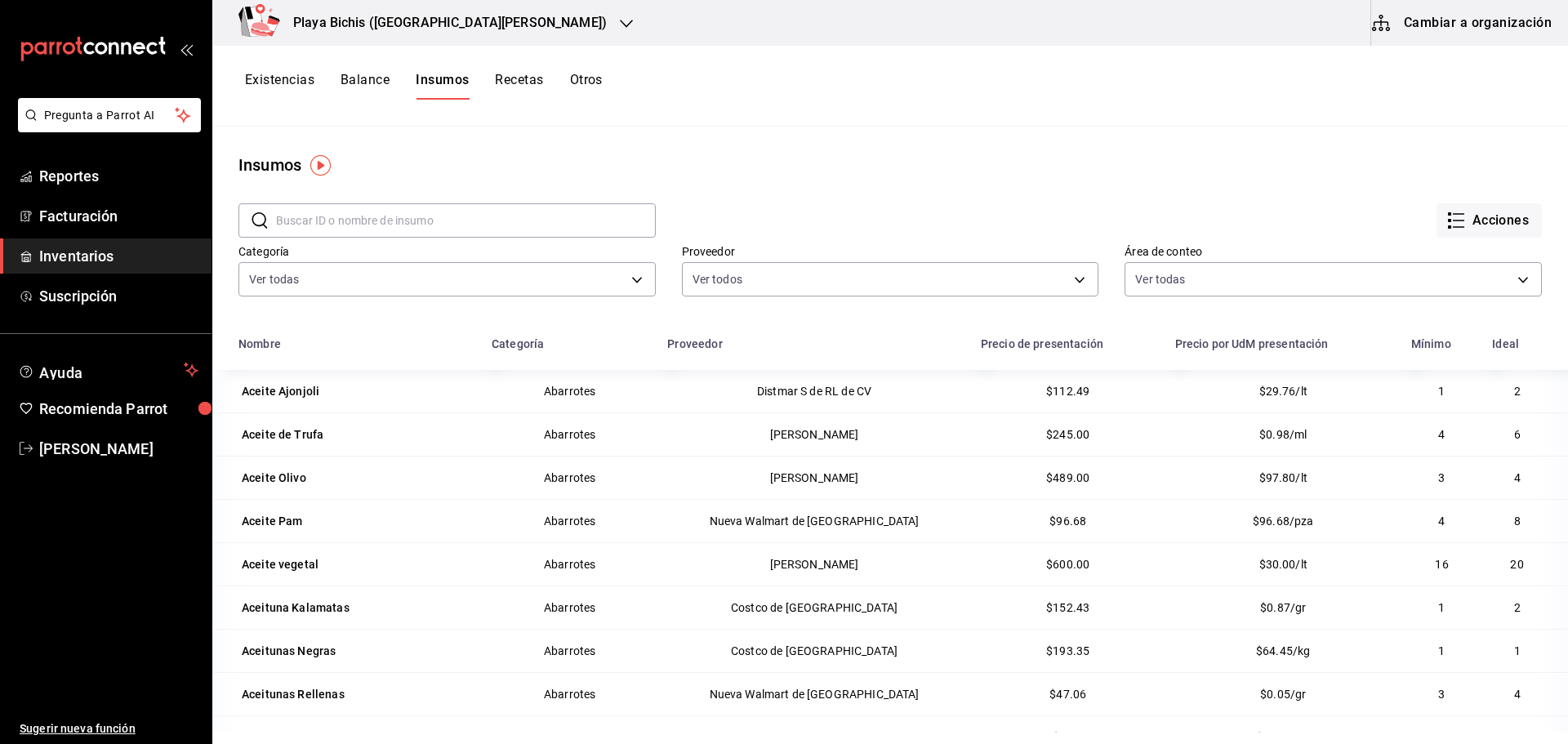
click at [525, 76] on button "Recetas" at bounding box center [519, 85] width 48 height 28
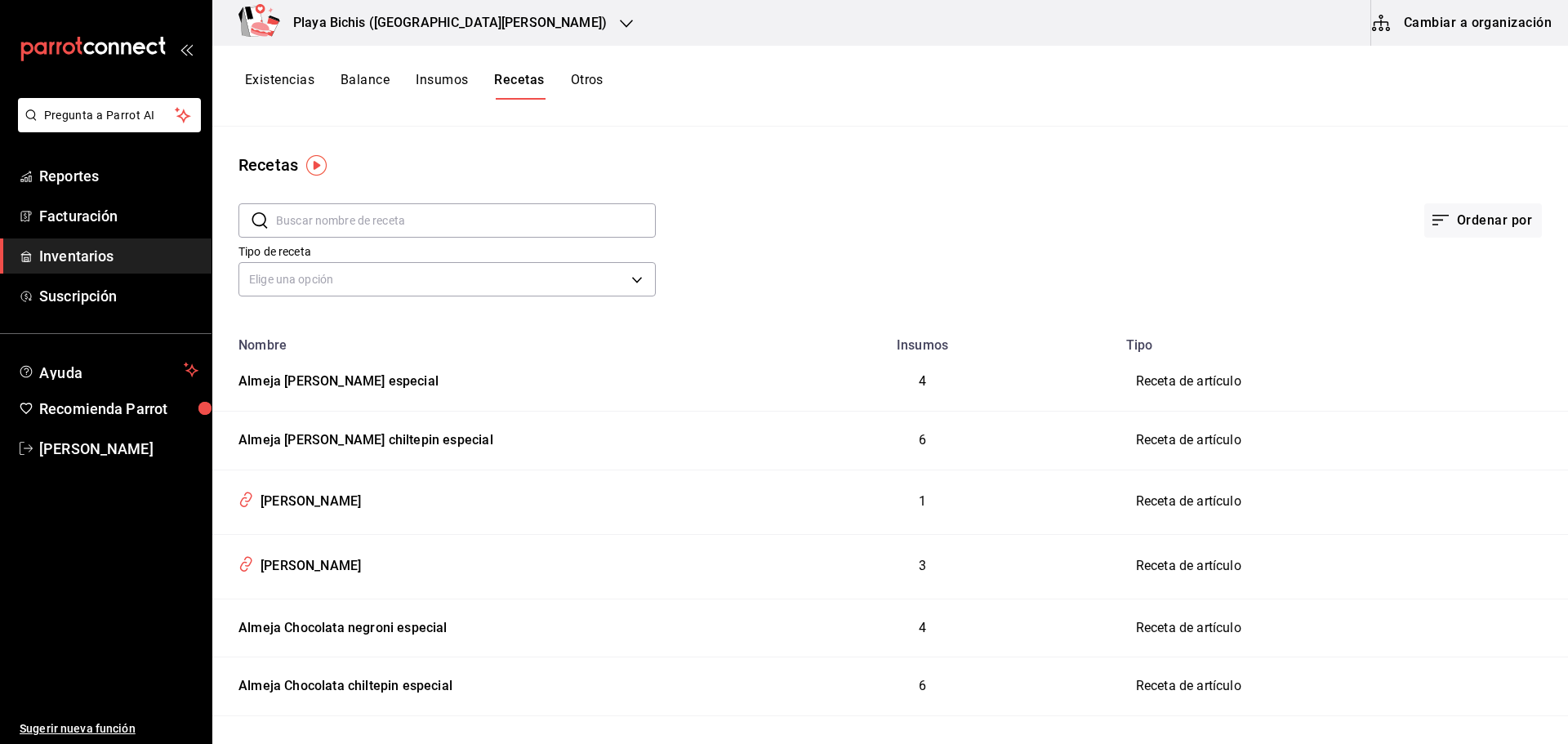
click at [360, 229] on input "text" at bounding box center [466, 220] width 380 height 33
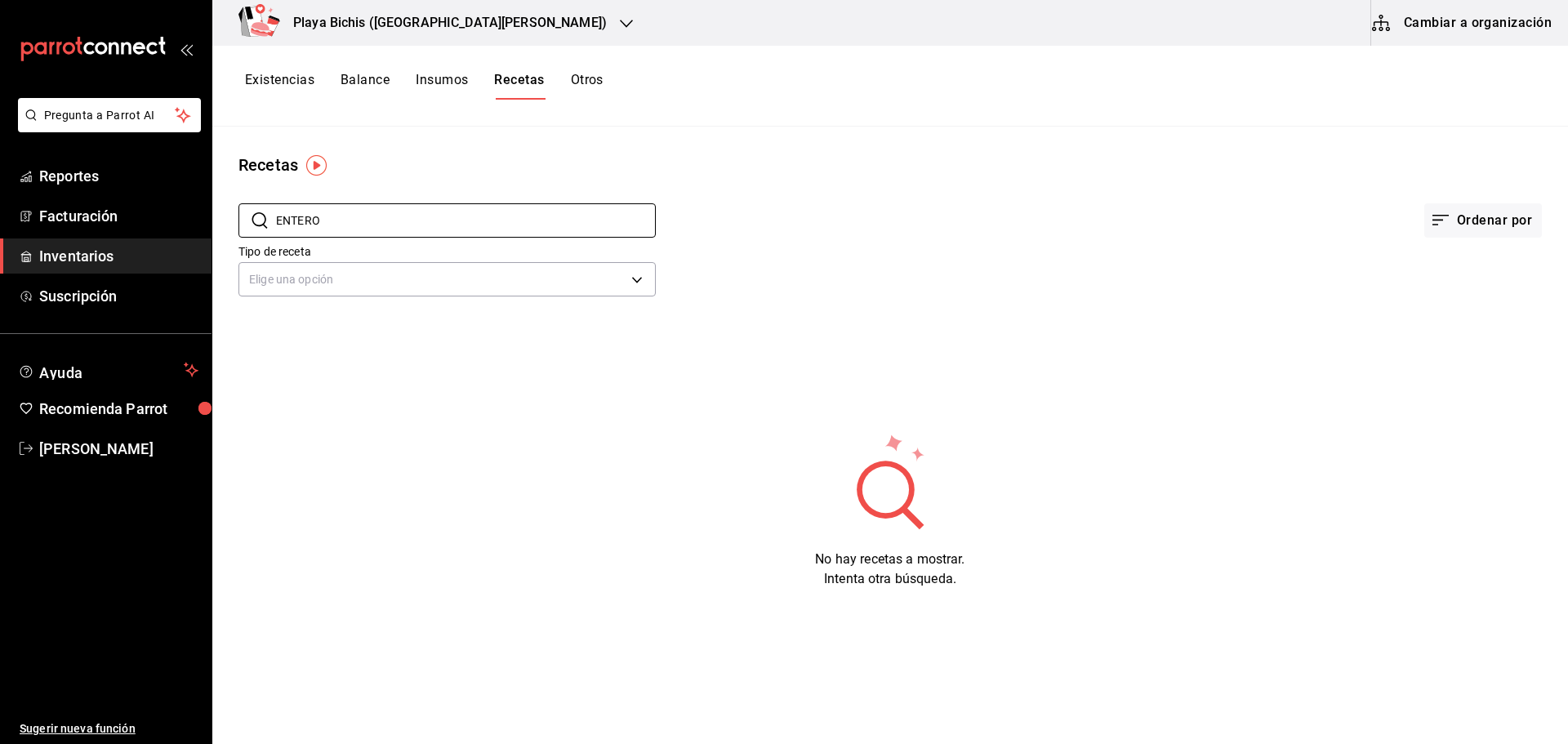
type input "ENTERO"
click at [440, 83] on button "Insumos" at bounding box center [442, 85] width 53 height 28
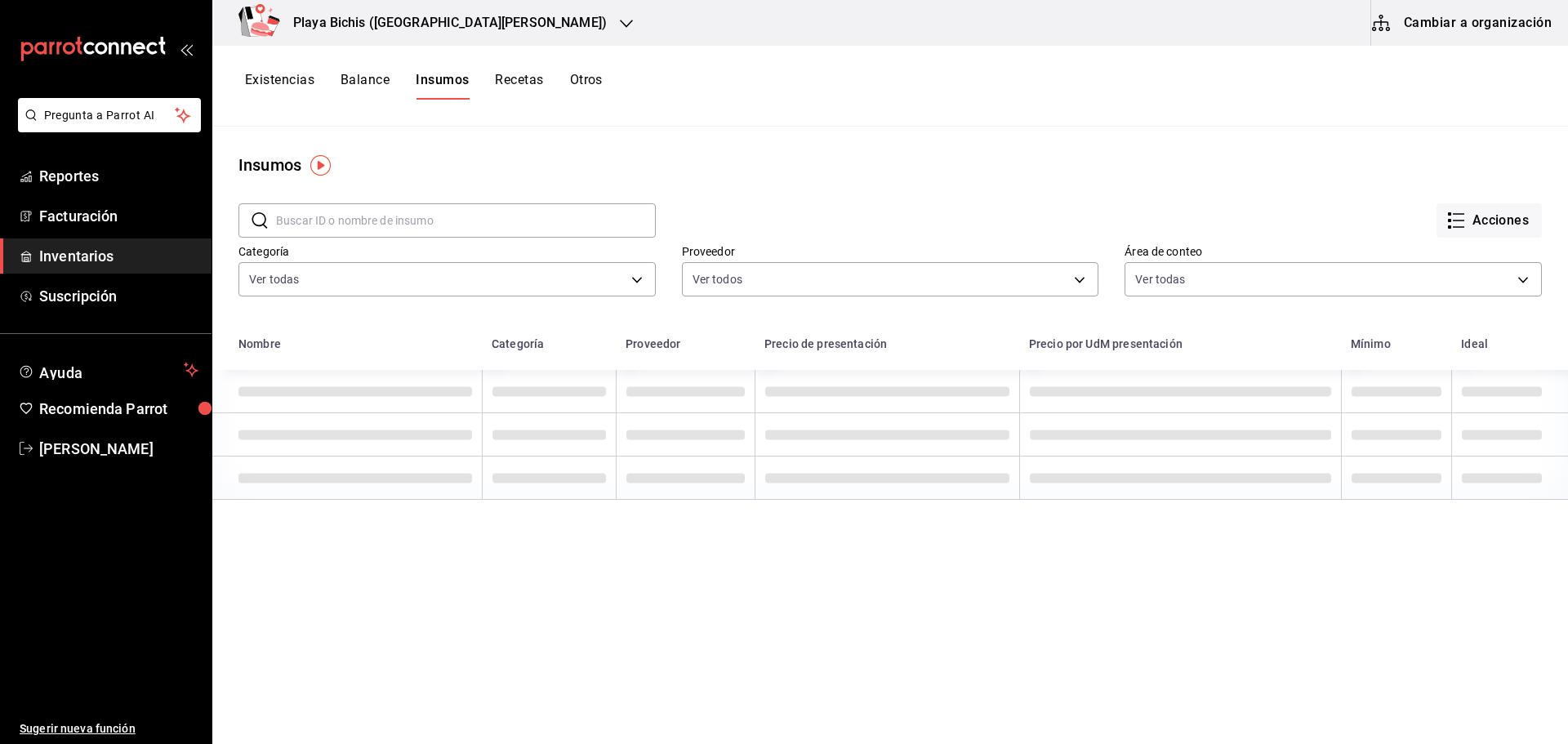
click at [339, 224] on input "text" at bounding box center [466, 220] width 380 height 33
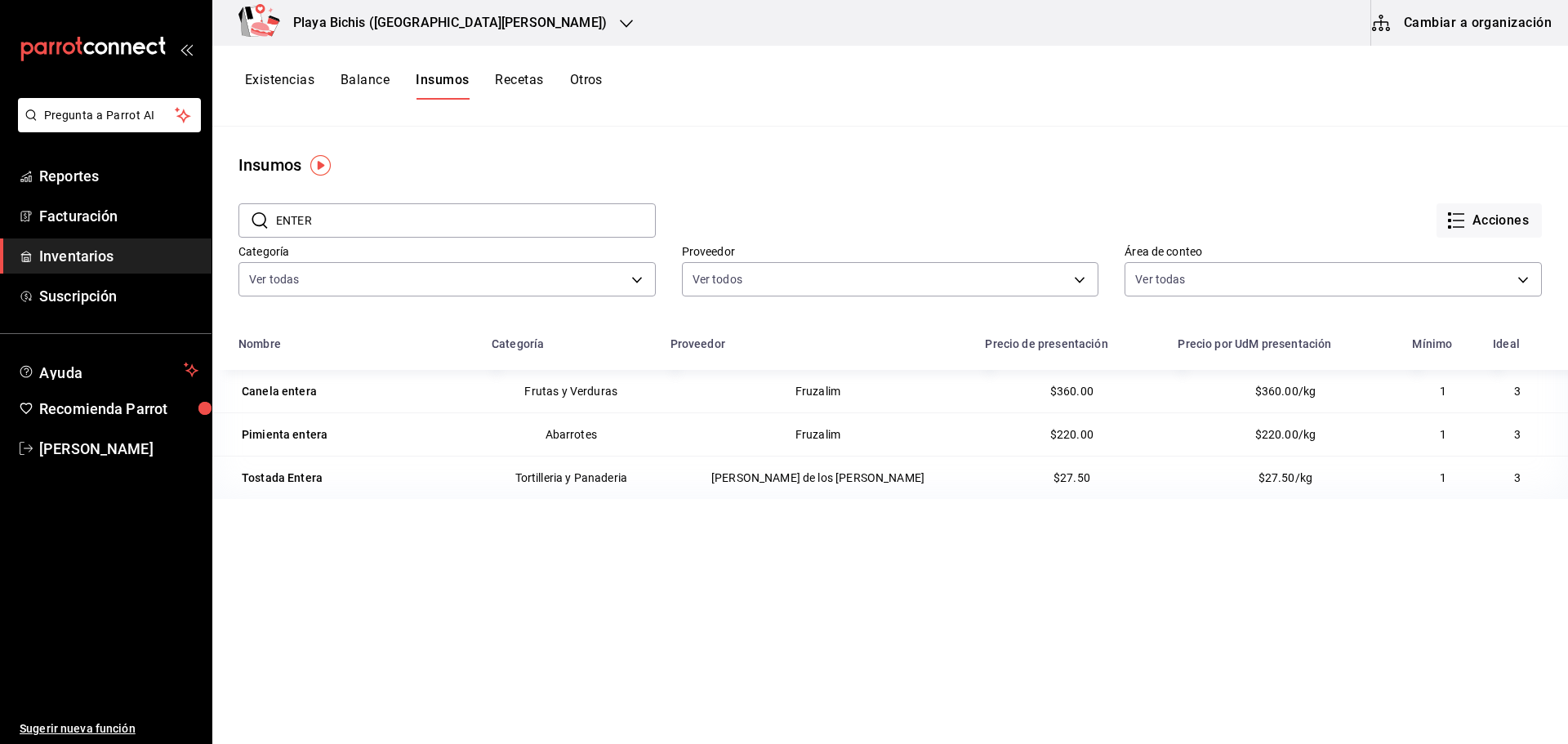
type input "ENTERO"
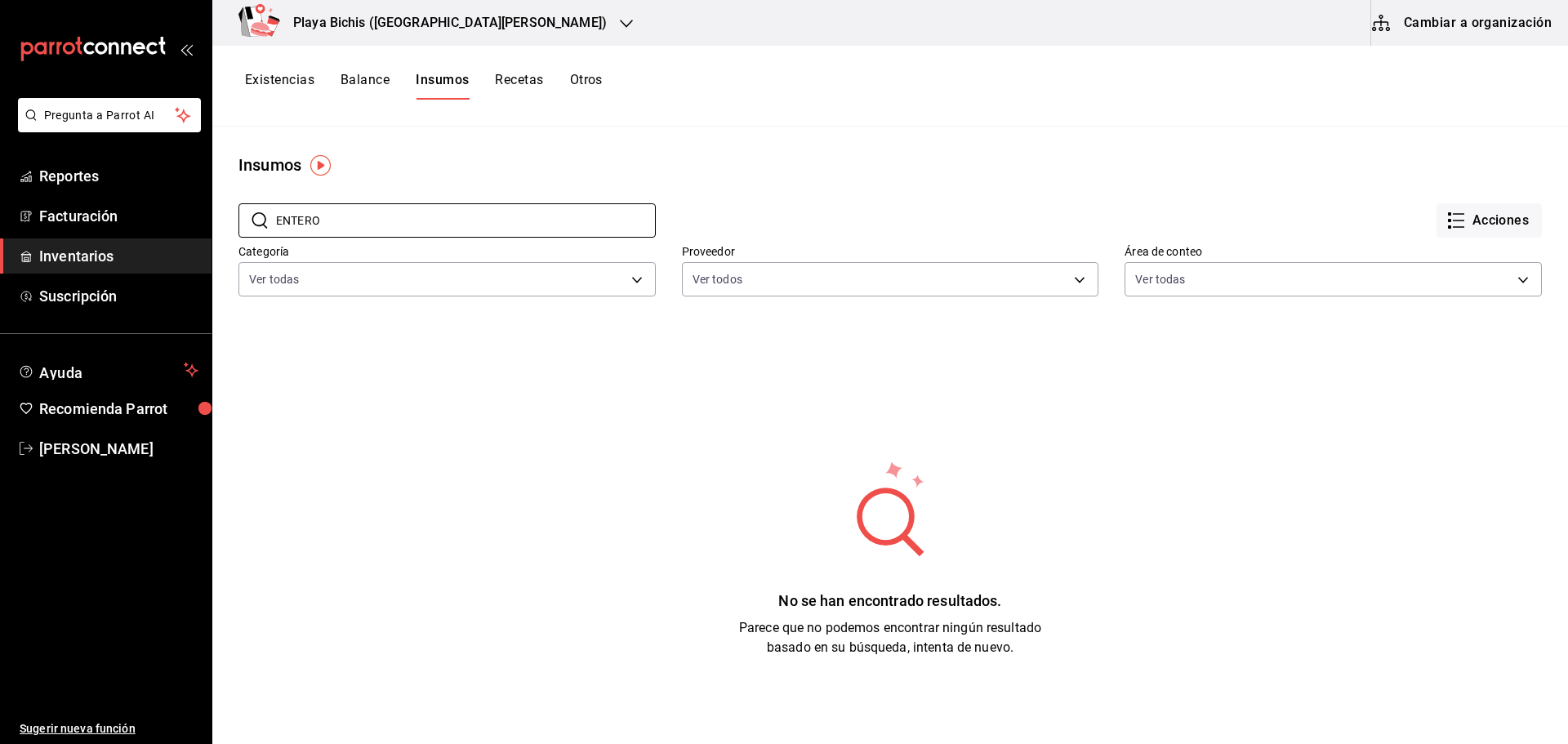
click at [377, 72] on button "Balance" at bounding box center [365, 85] width 49 height 28
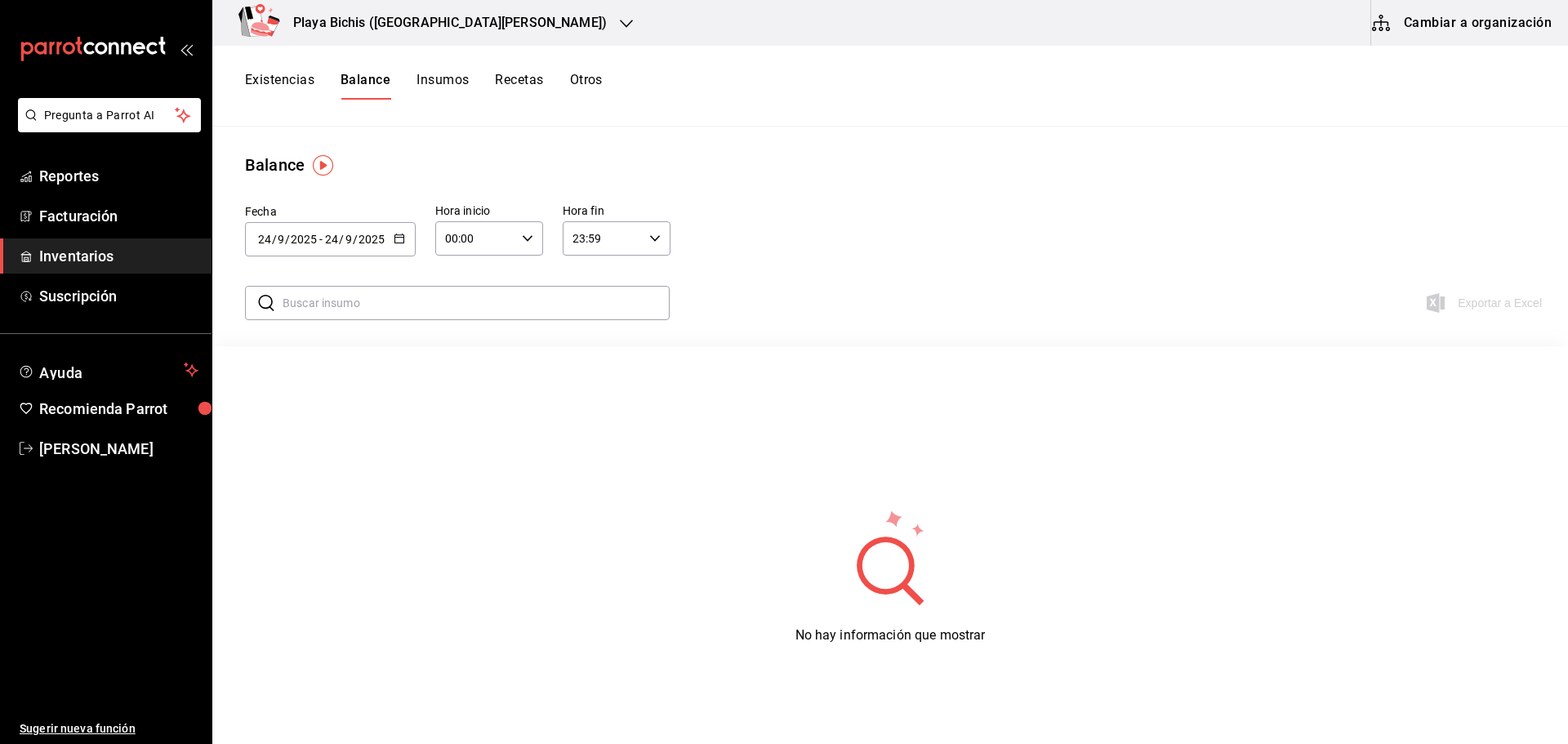
click at [296, 80] on button "Existencias" at bounding box center [279, 85] width 69 height 28
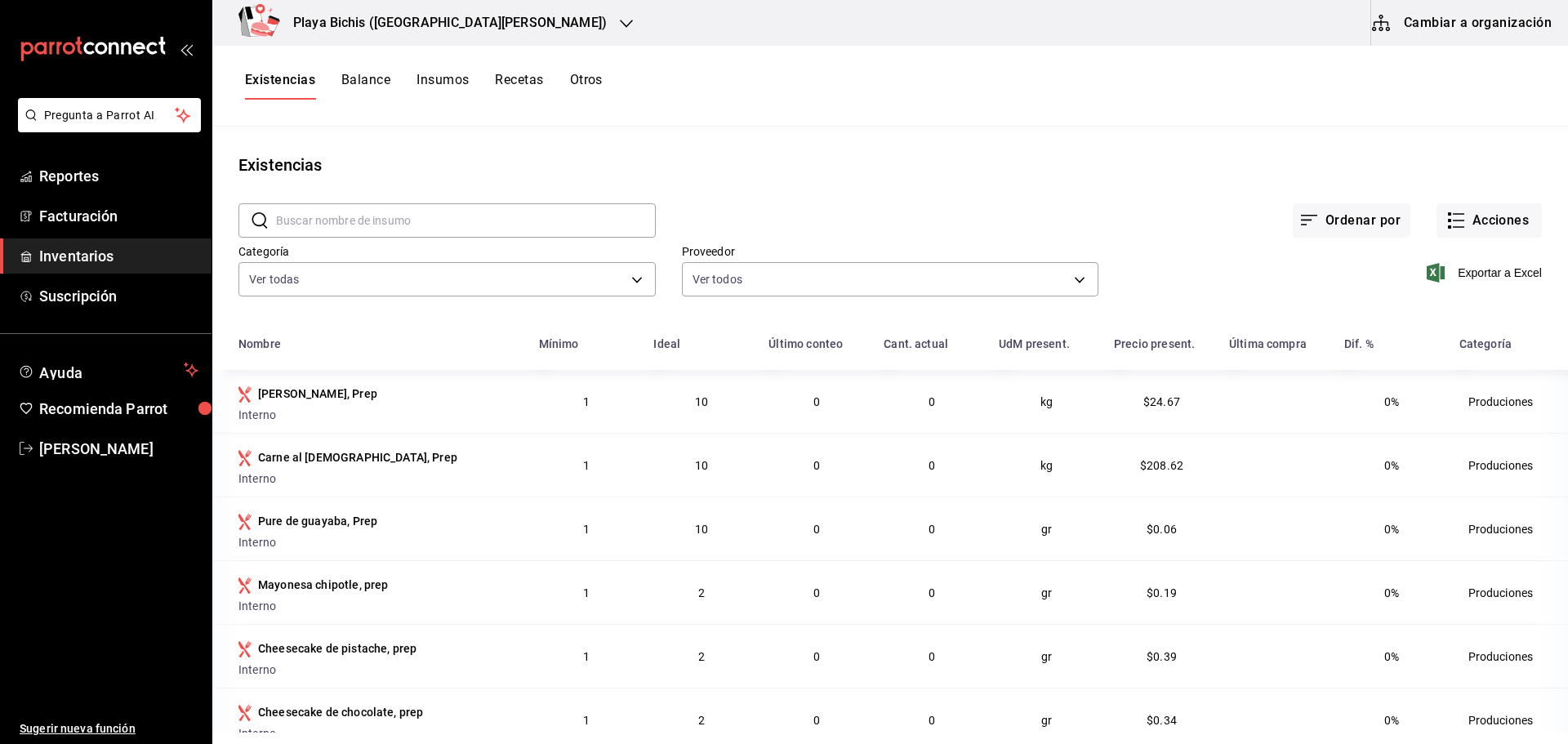
click at [322, 224] on input "text" at bounding box center [466, 220] width 380 height 33
click at [418, 80] on button "Insumos" at bounding box center [443, 85] width 53 height 28
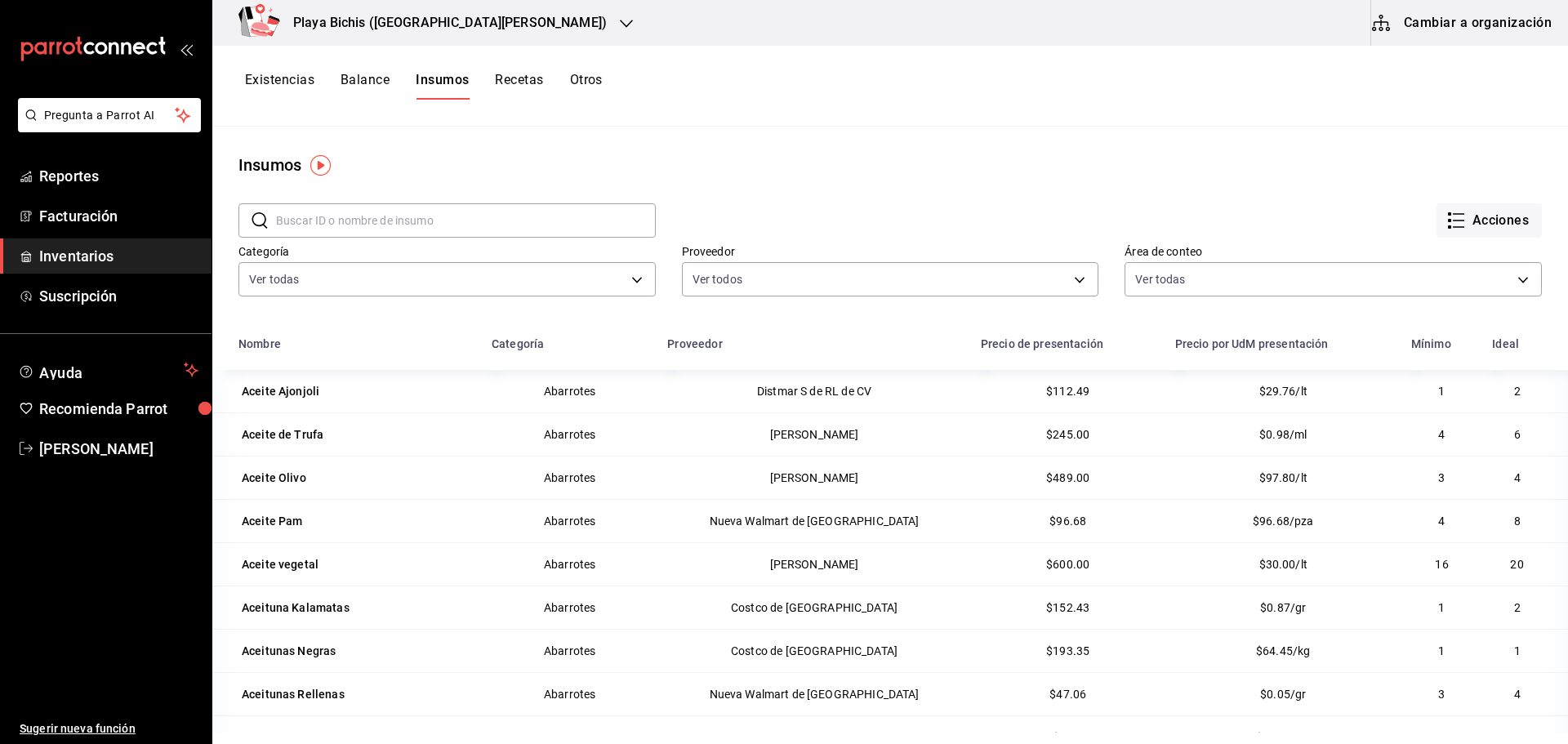
click at [406, 225] on input "text" at bounding box center [466, 220] width 380 height 33
type input "ENTERO"
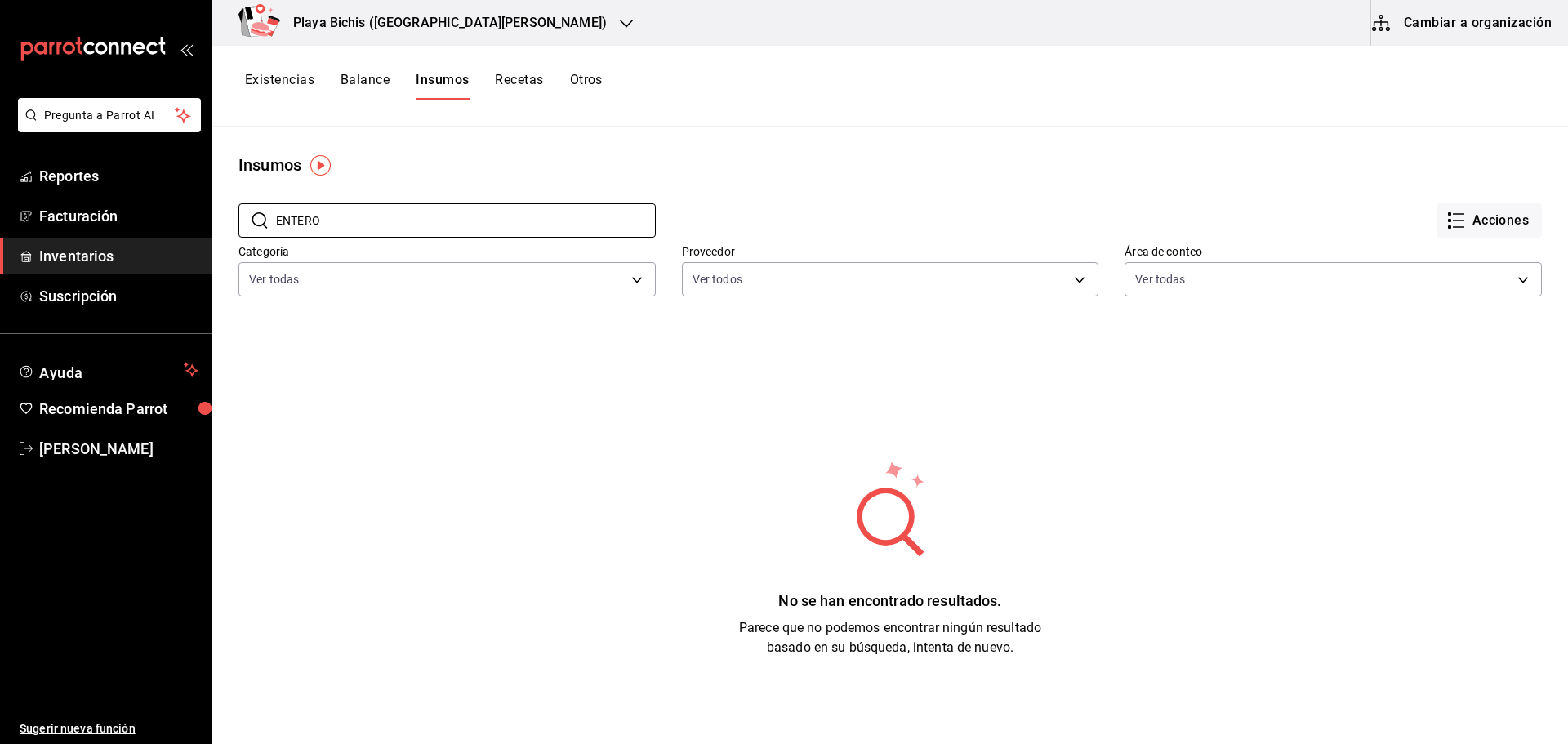
click at [434, 84] on button "Insumos" at bounding box center [442, 85] width 53 height 28
click at [456, 90] on button "Insumos" at bounding box center [442, 85] width 53 height 28
drag, startPoint x: 342, startPoint y: 214, endPoint x: 258, endPoint y: 219, distance: 84.1
click at [258, 219] on div "​ ENTERO ​" at bounding box center [447, 220] width 417 height 35
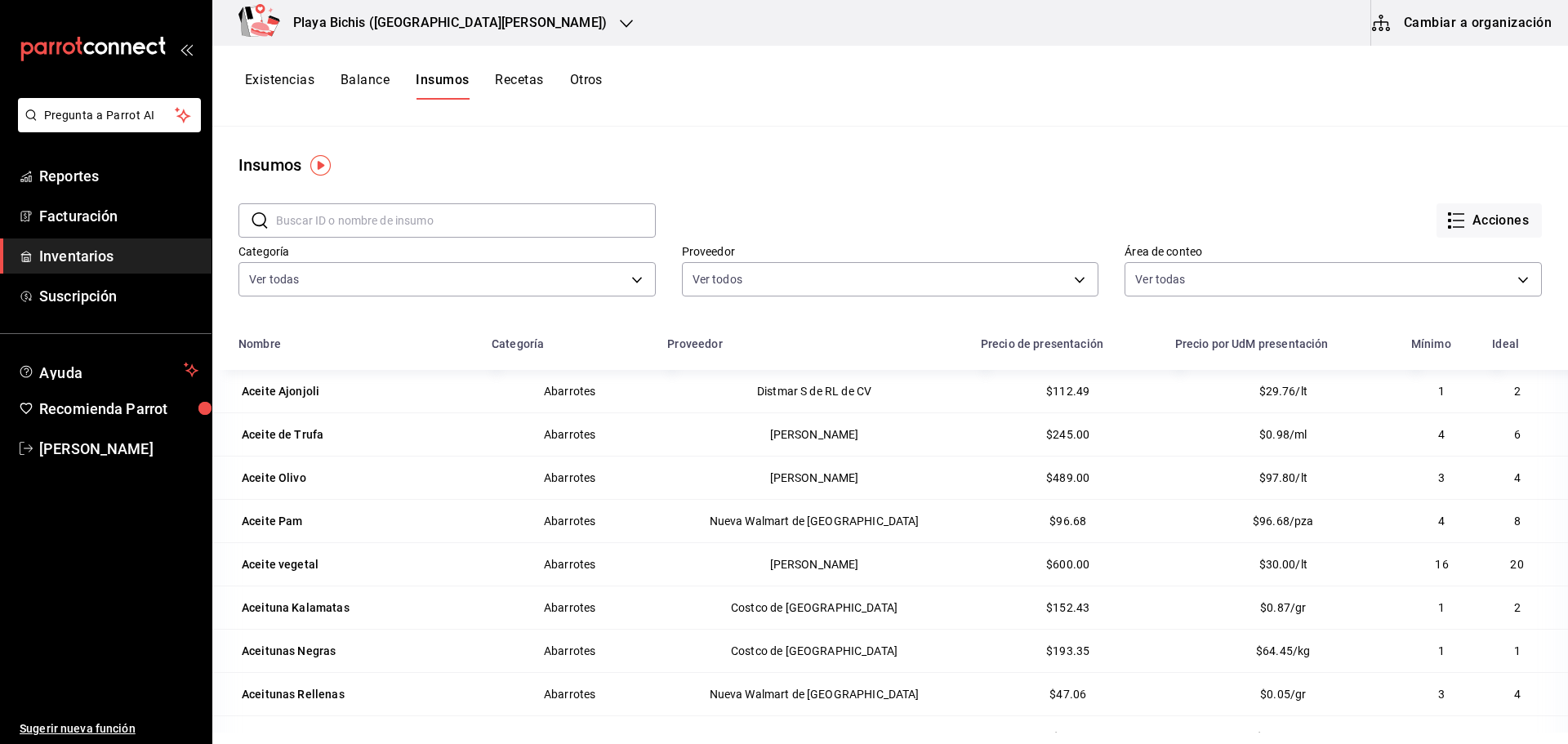
click at [82, 251] on span "Inventarios" at bounding box center [119, 256] width 159 height 22
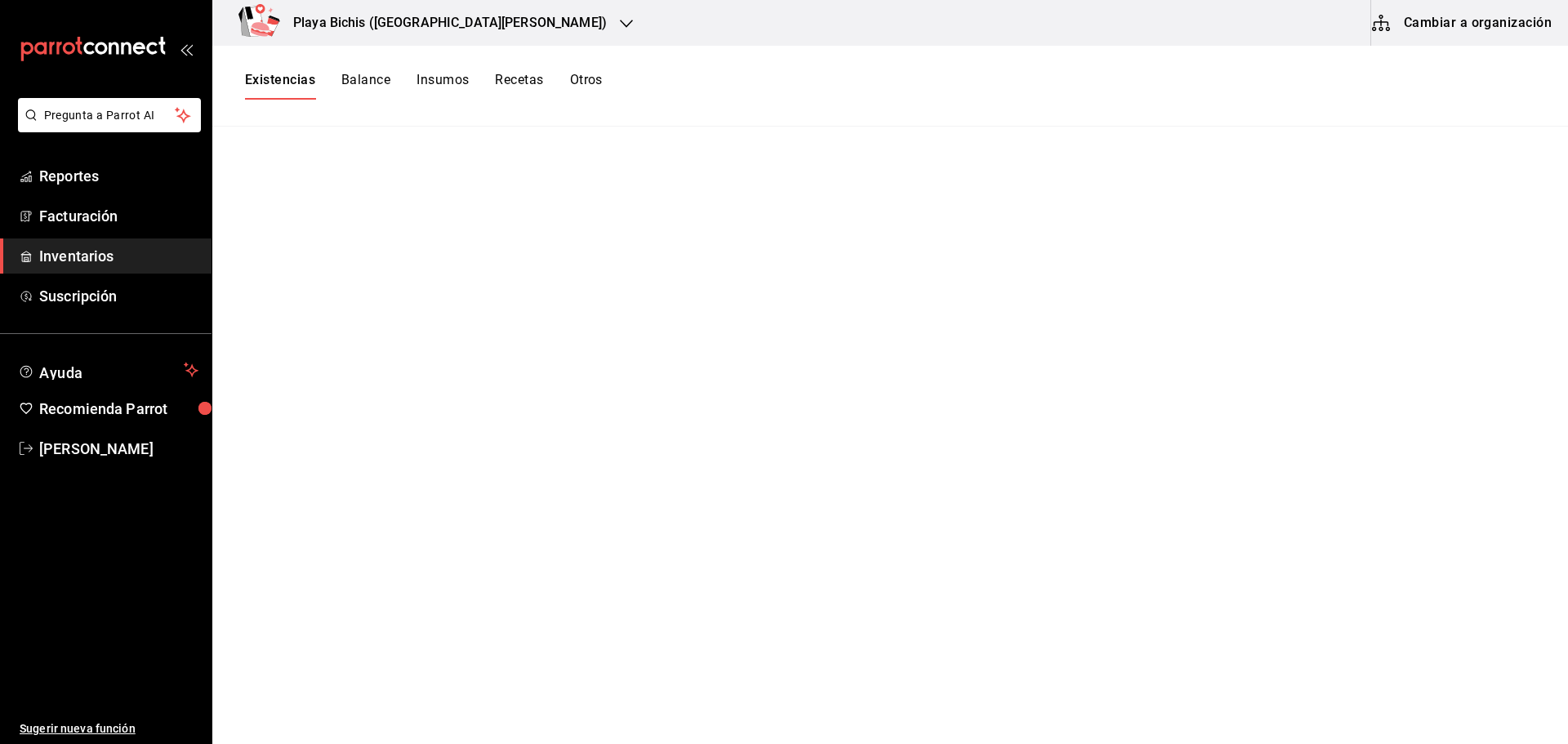
click at [409, 25] on h3 "Playa Bichis ([GEOGRAPHIC_DATA][PERSON_NAME])" at bounding box center [443, 23] width 326 height 20
click at [341, 100] on span "Playa Bichis ([PERSON_NAME] [PERSON_NAME])" at bounding box center [307, 107] width 163 height 17
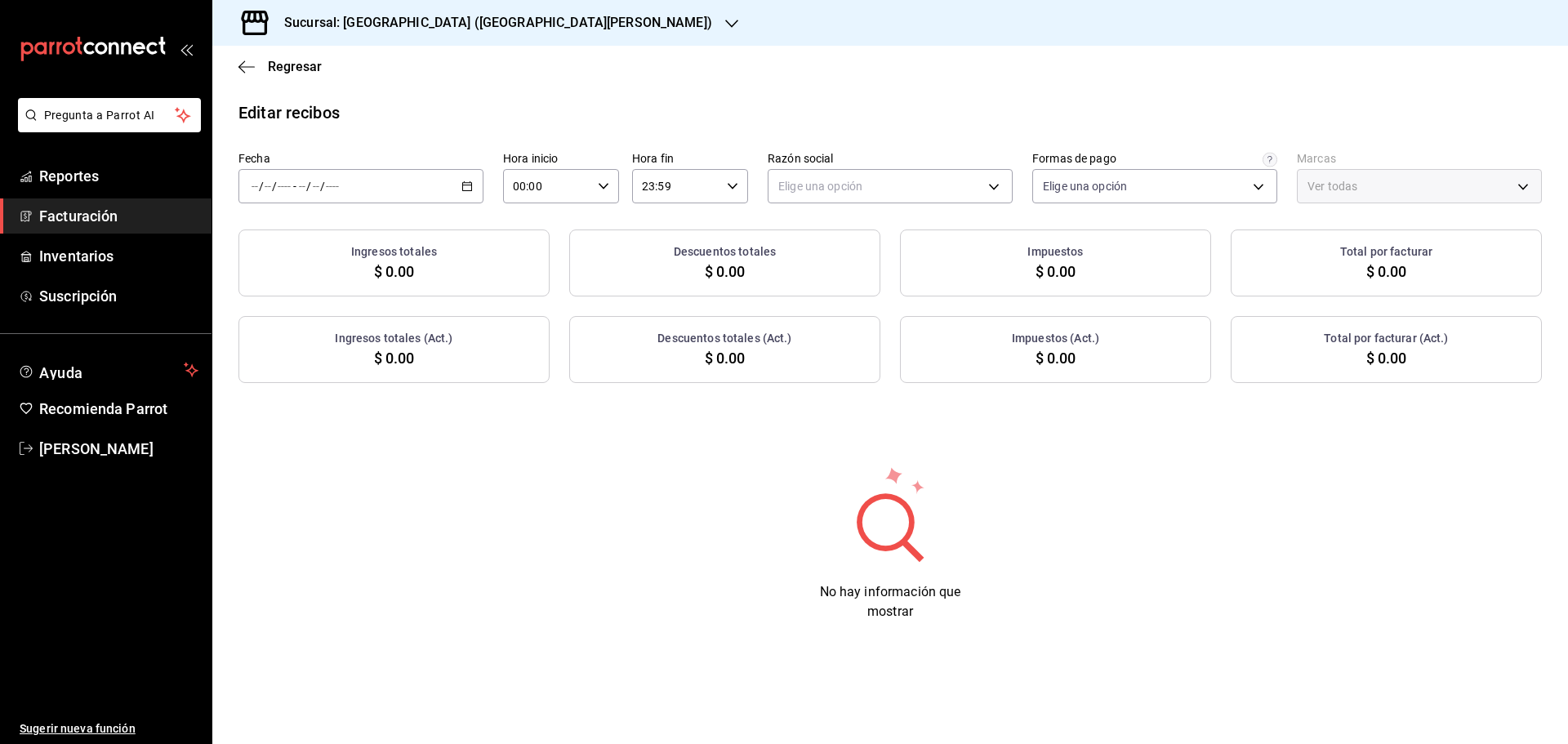
type input "ff5ee2f7-7a19-4ed4-8803-b41822cf2980"
click at [293, 72] on span "Regresar" at bounding box center [295, 67] width 54 height 16
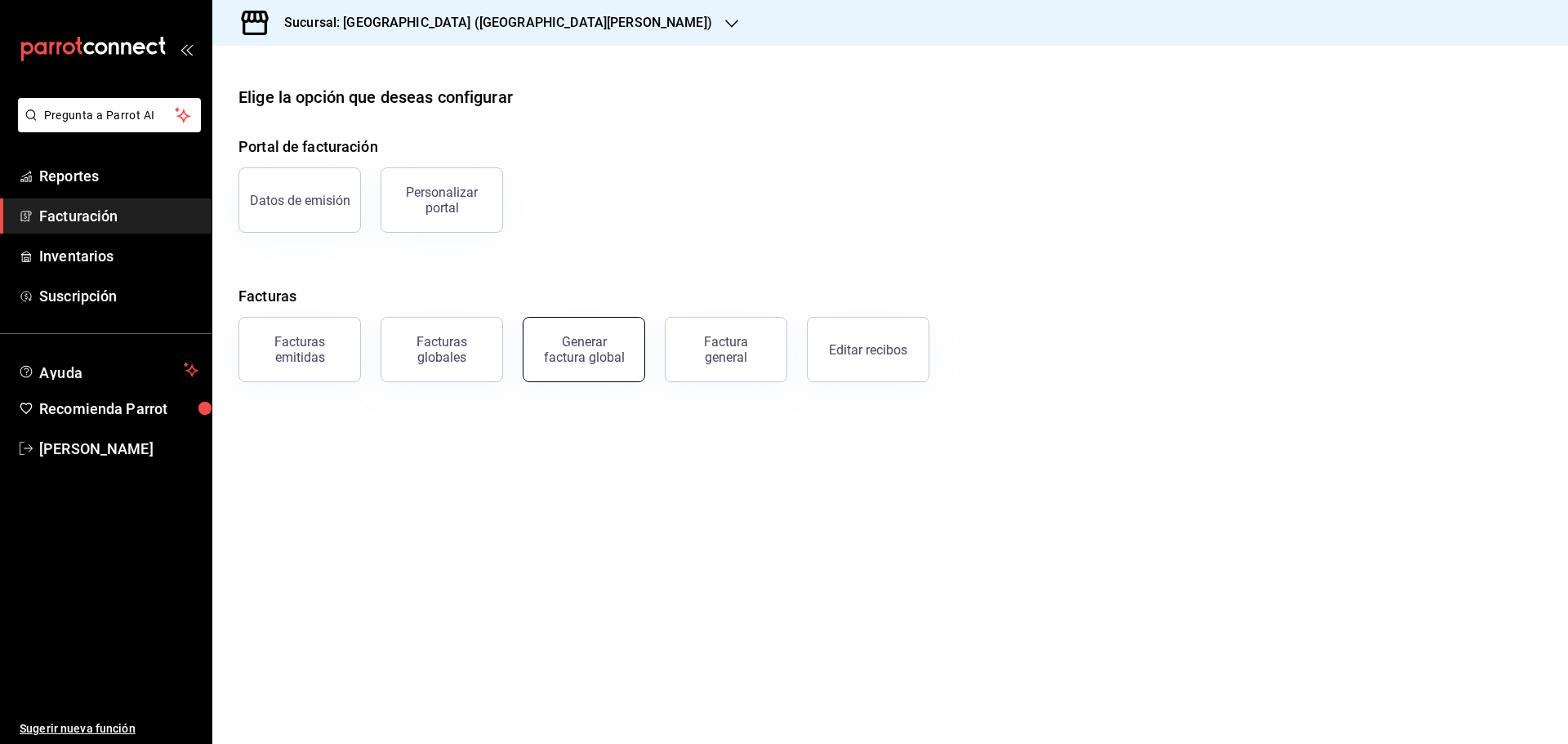
click at [570, 362] on div "Generar factura global" at bounding box center [583, 349] width 81 height 31
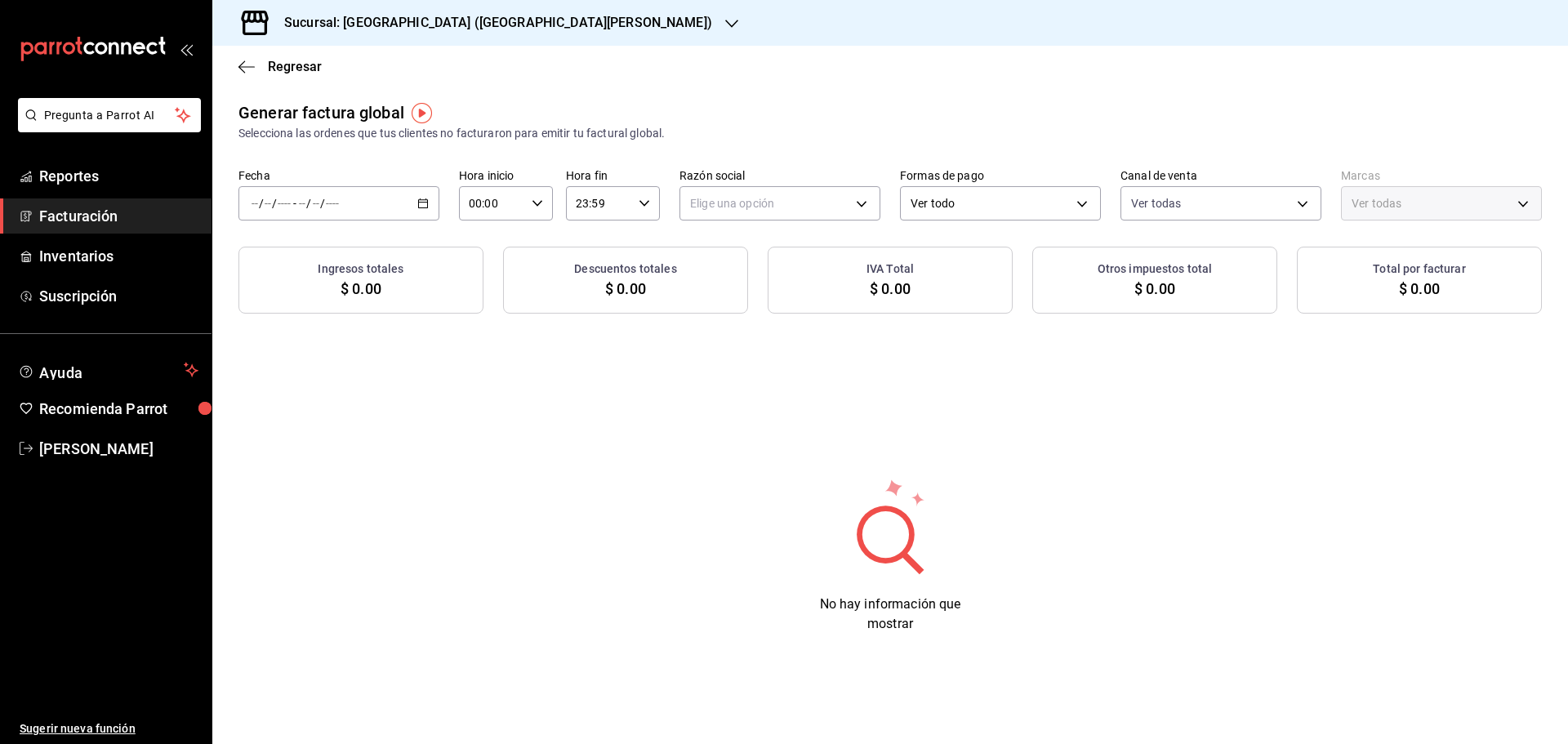
click at [425, 205] on icon "button" at bounding box center [423, 203] width 12 height 12
click at [353, 257] on span "Rango de fechas" at bounding box center [316, 252] width 127 height 17
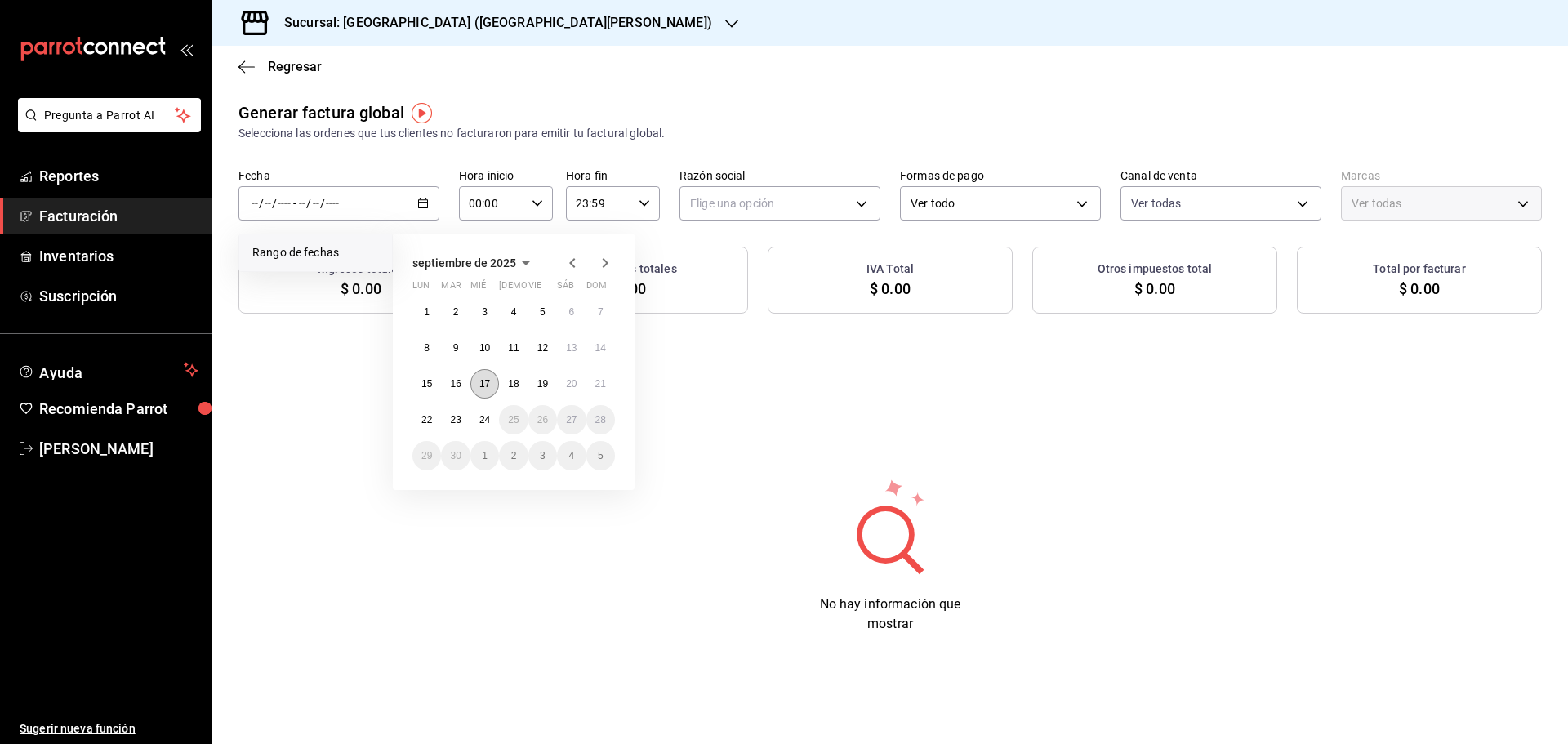
click at [483, 388] on abbr "17" at bounding box center [484, 384] width 11 height 12
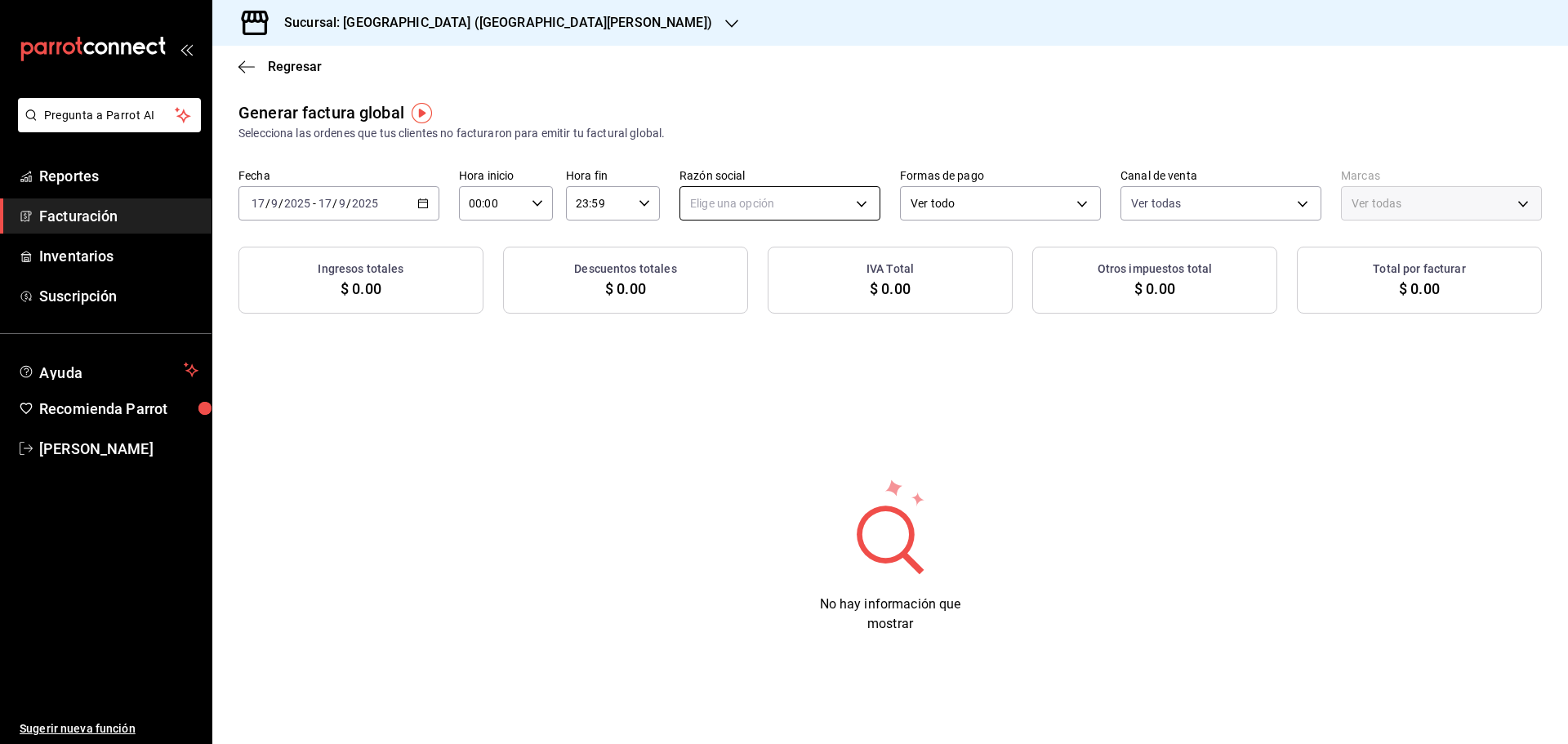
click at [793, 207] on body "Pregunta a Parrot AI Reportes Facturación Inventarios Suscripción Ayuda Recomie…" at bounding box center [784, 372] width 1568 height 744
click at [780, 281] on li "ORGANIC FOODS" at bounding box center [780, 286] width 199 height 30
type input "654927a2-fb95-458b-bd0a-9ffada75daa8"
type input "c2db145c-7f15-421d-baa5-27fbbe9efb3f"
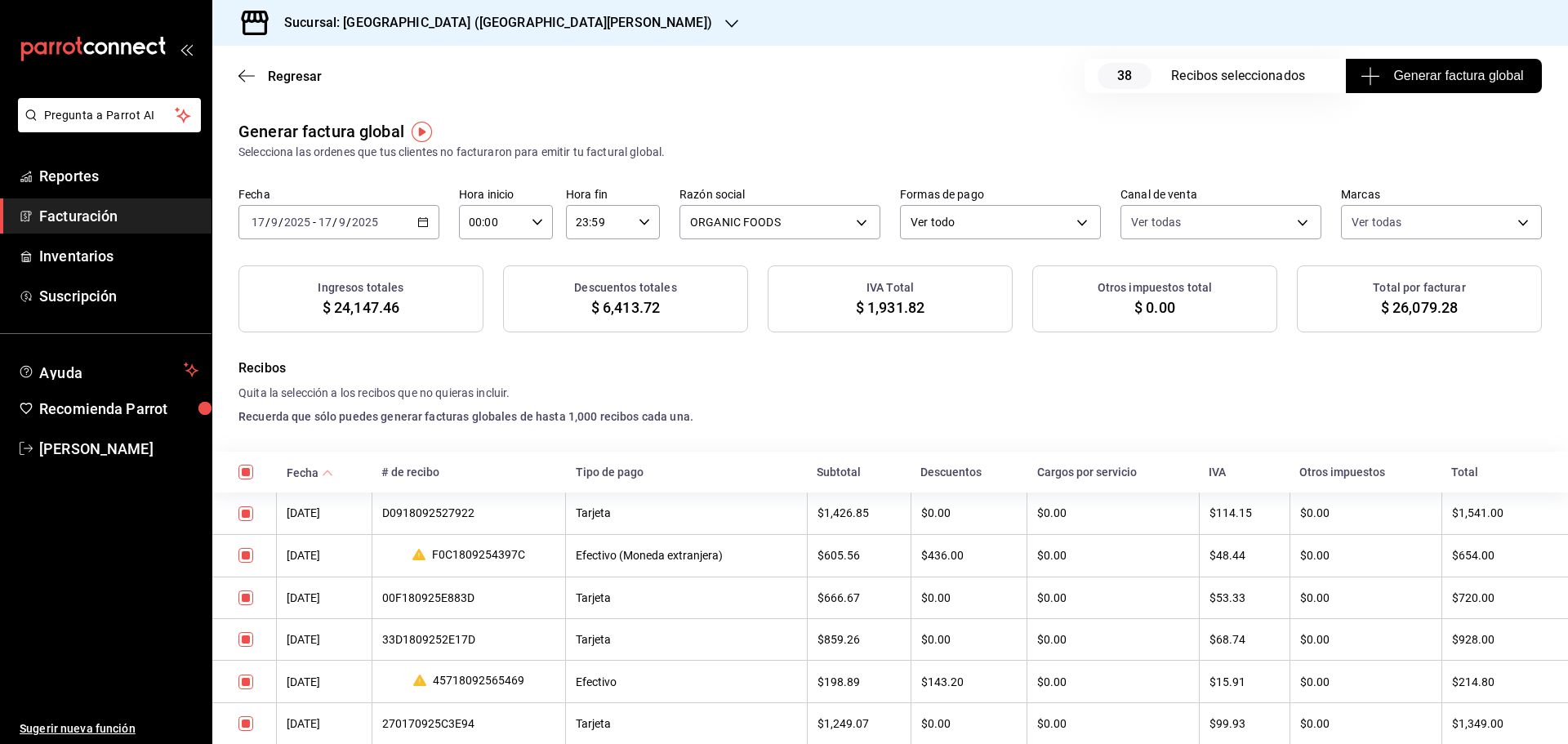
click at [1423, 81] on span "Generar factura global" at bounding box center [1443, 76] width 159 height 20
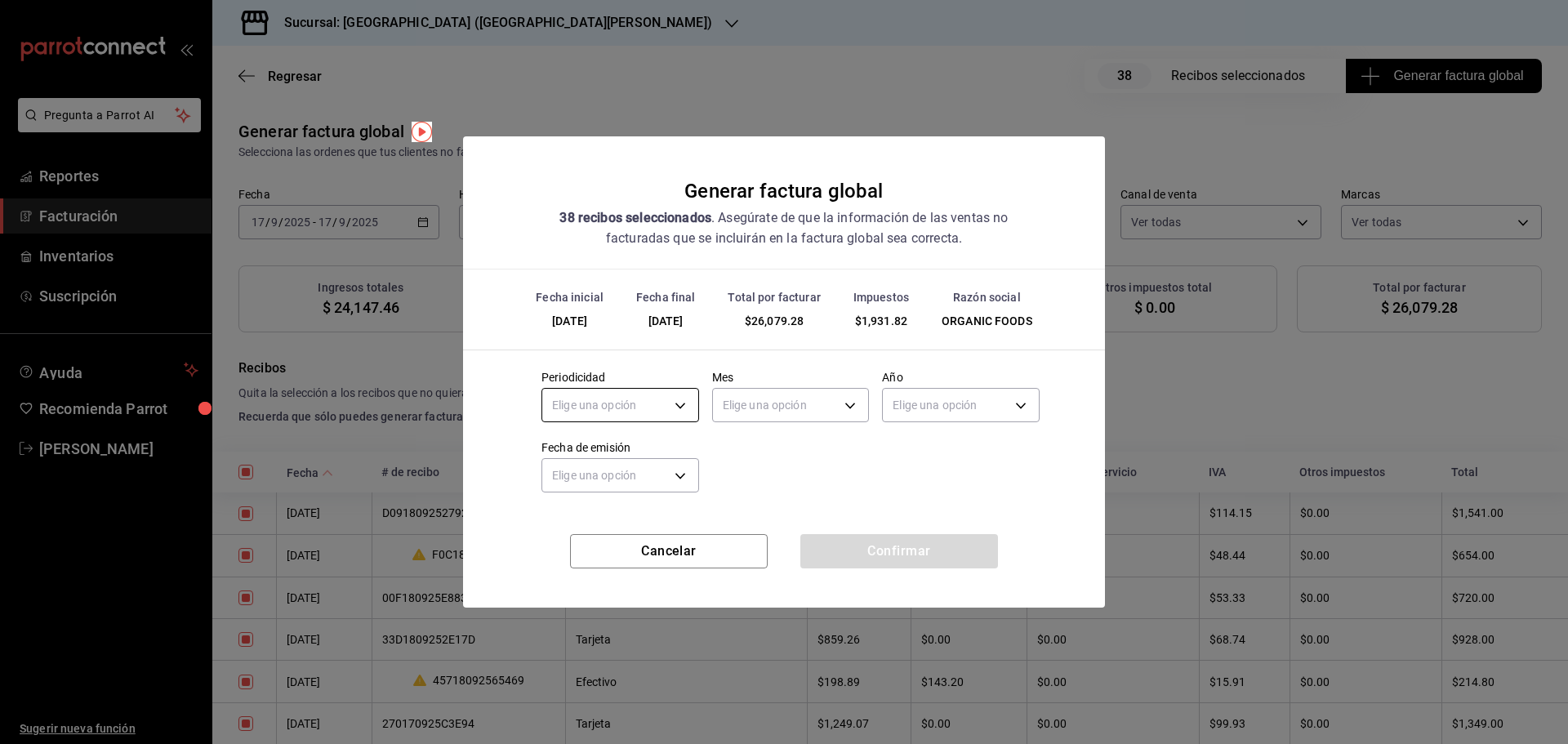
click at [667, 412] on body "Pregunta a Parrot AI Reportes Facturación Inventarios Suscripción Ayuda Recomie…" at bounding box center [784, 372] width 1568 height 744
click at [631, 451] on li "Diario" at bounding box center [620, 456] width 156 height 27
type input "DAILY"
click at [737, 410] on body "Pregunta a Parrot AI Reportes Facturación Inventarios Suscripción Ayuda Recomie…" at bounding box center [784, 372] width 1568 height 744
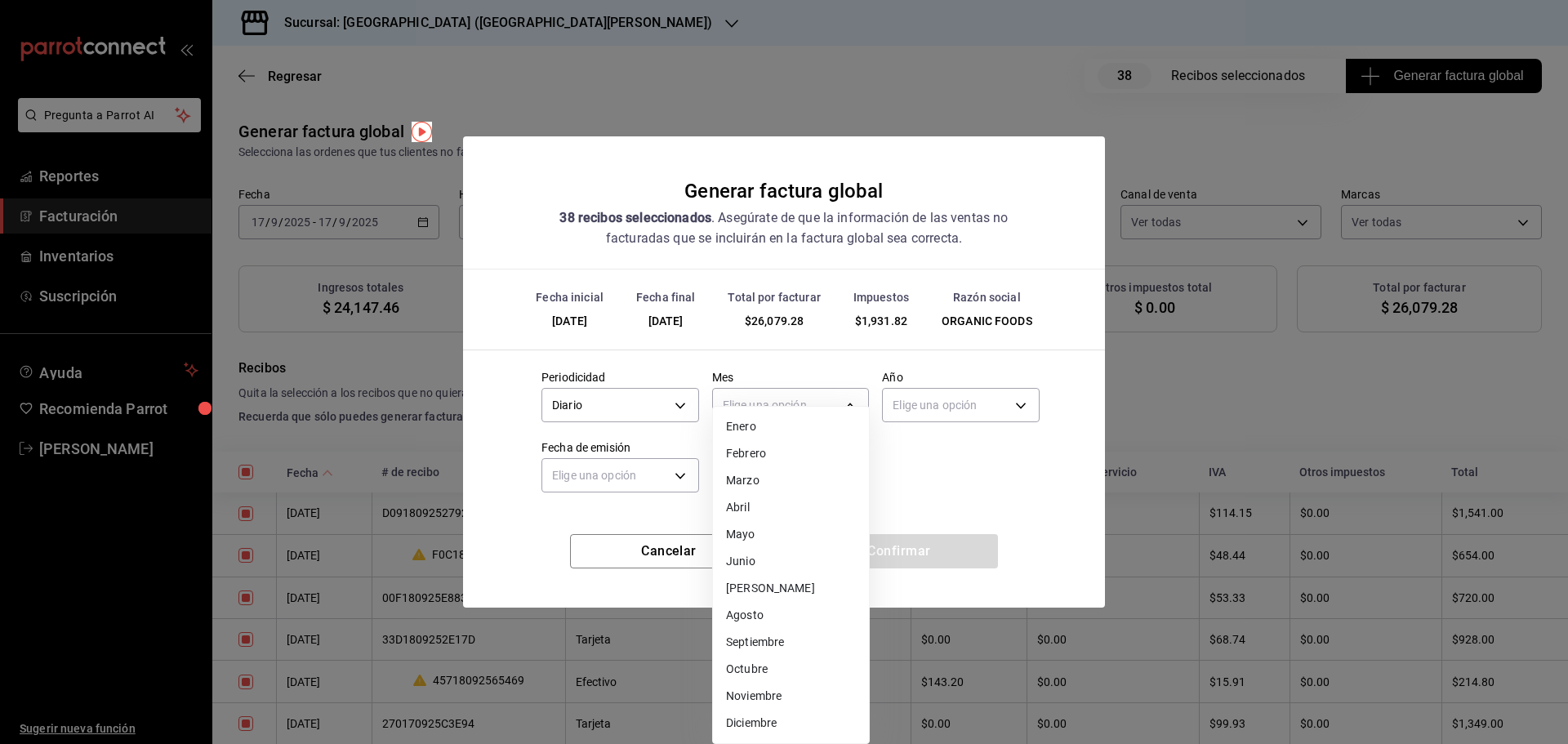
click at [768, 635] on li "Septiembre" at bounding box center [791, 642] width 156 height 27
type input "9"
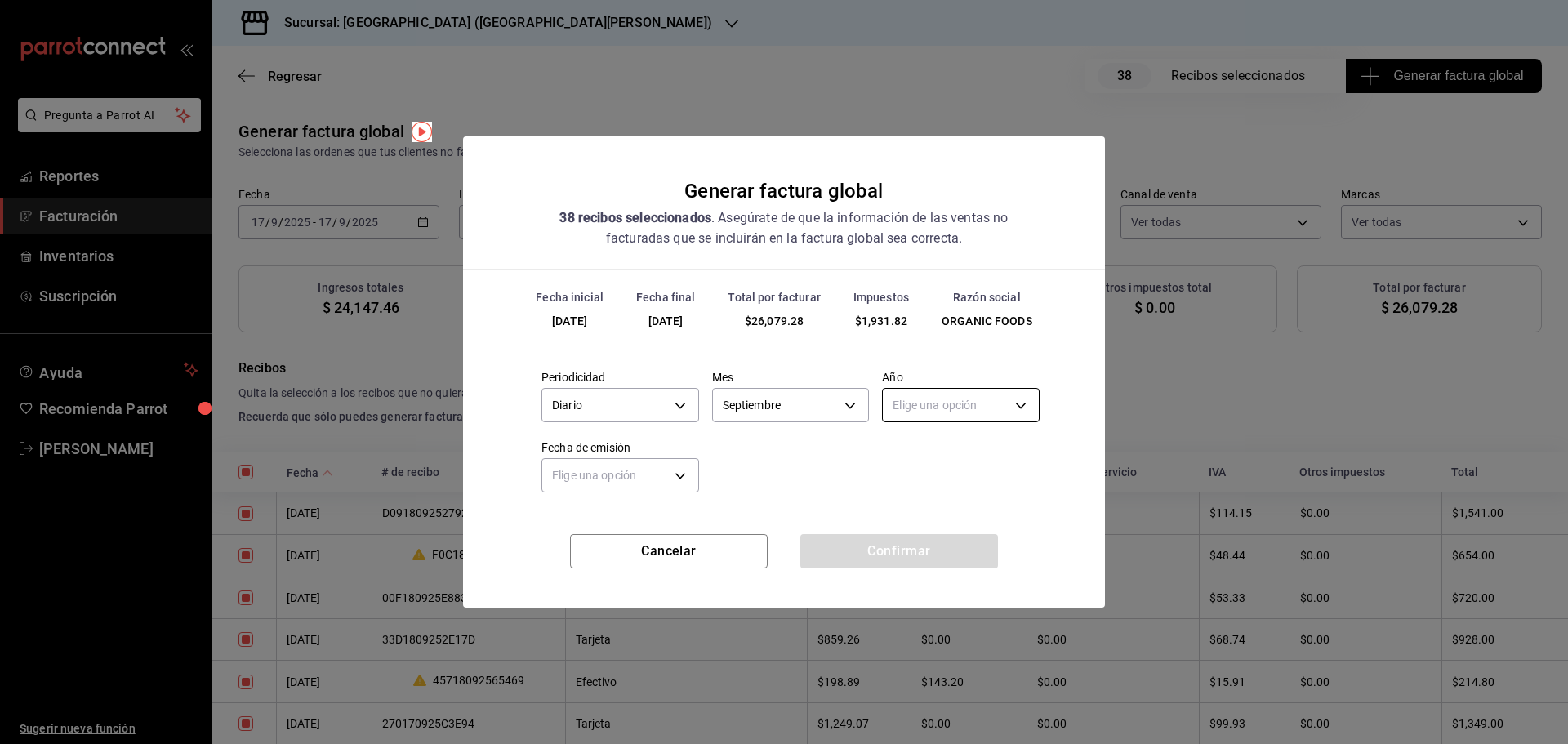
click at [949, 404] on body "Pregunta a Parrot AI Reportes Facturación Inventarios Suscripción Ayuda Recomie…" at bounding box center [784, 372] width 1568 height 744
click at [929, 409] on body "Pregunta a Parrot AI Reportes Facturación Inventarios Suscripción Ayuda Recomie…" at bounding box center [784, 372] width 1568 height 744
click at [915, 451] on li "2025" at bounding box center [961, 456] width 156 height 27
type input "2025"
click at [628, 483] on body "Pregunta a Parrot AI Reportes Facturación Inventarios Suscripción Ayuda Recomie…" at bounding box center [784, 372] width 1568 height 744
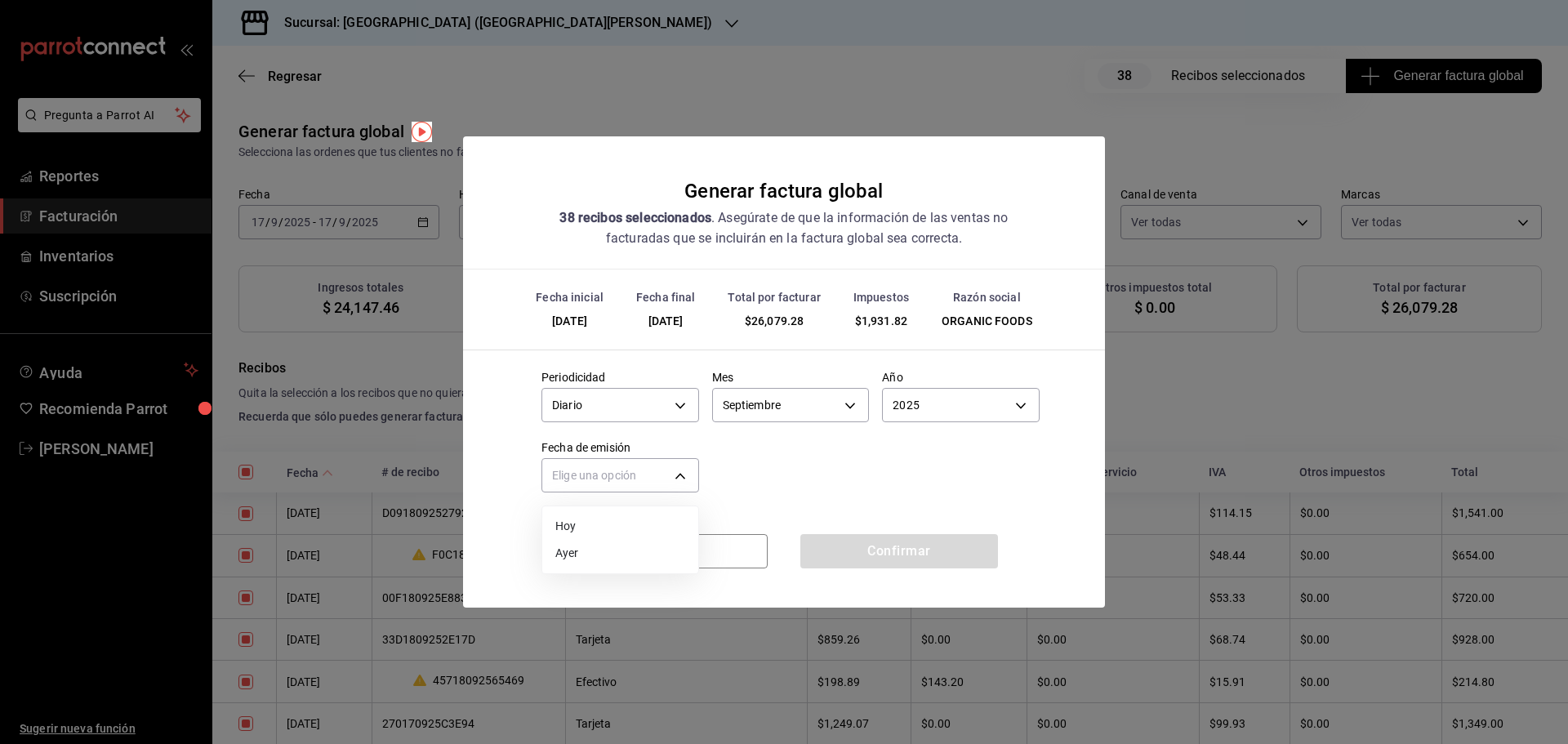
click at [600, 524] on li "Hoy" at bounding box center [620, 526] width 156 height 27
type input "[DATE]"
click at [899, 548] on button "Confirmar" at bounding box center [899, 552] width 197 height 35
click at [899, 548] on div "Confirmar" at bounding box center [899, 552] width 197 height 35
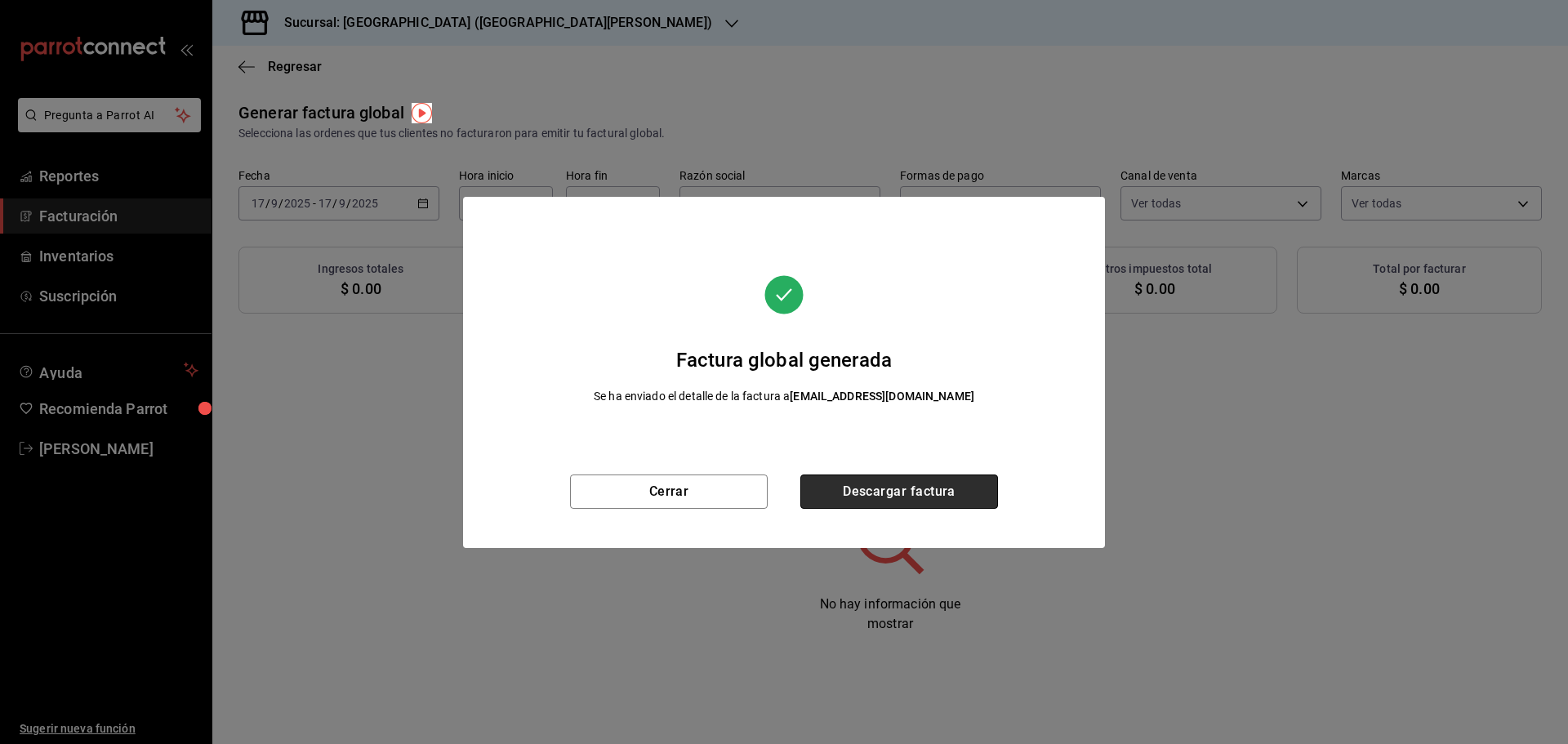
click at [897, 495] on button "Descargar factura" at bounding box center [899, 492] width 197 height 35
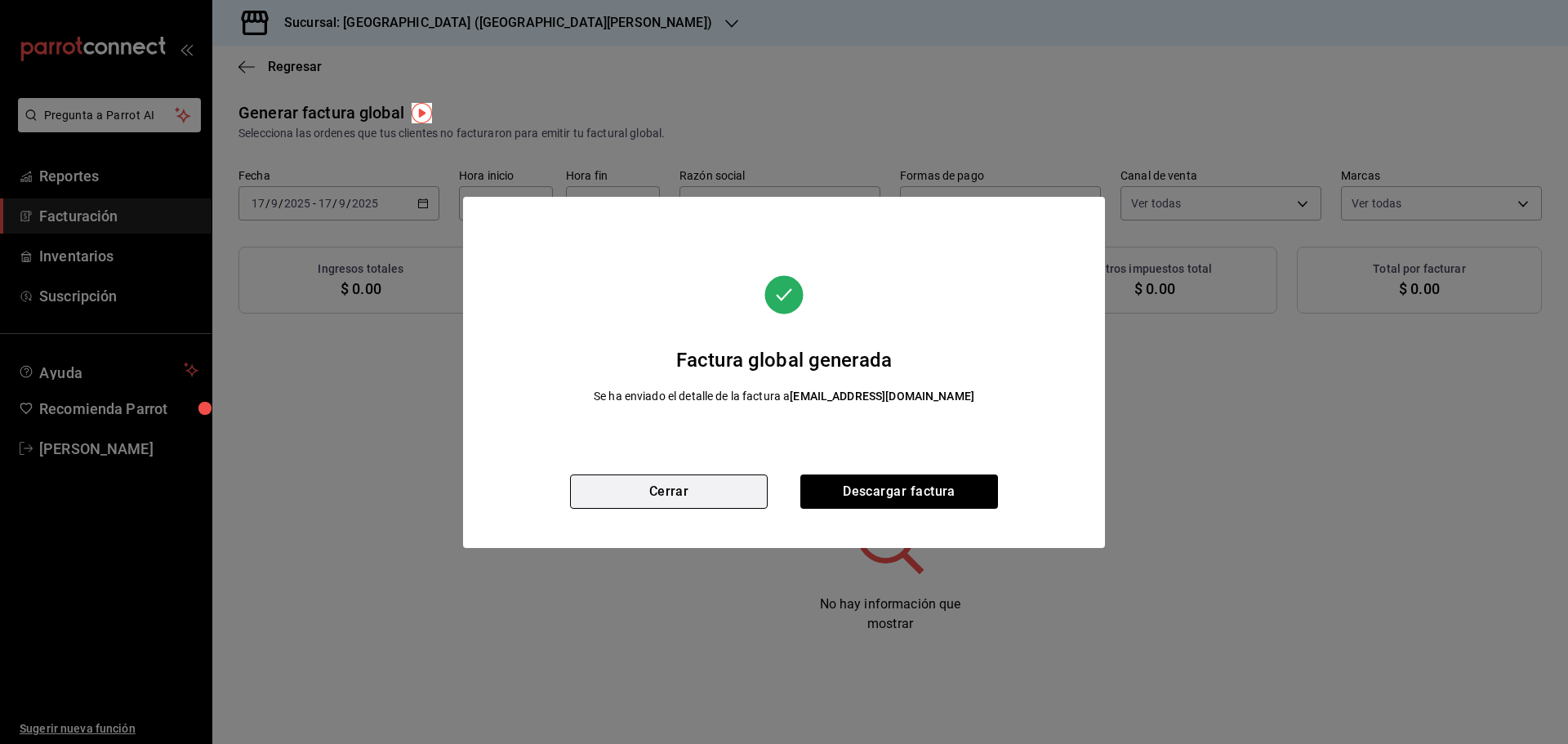
click at [688, 488] on button "Cerrar" at bounding box center [669, 492] width 197 height 35
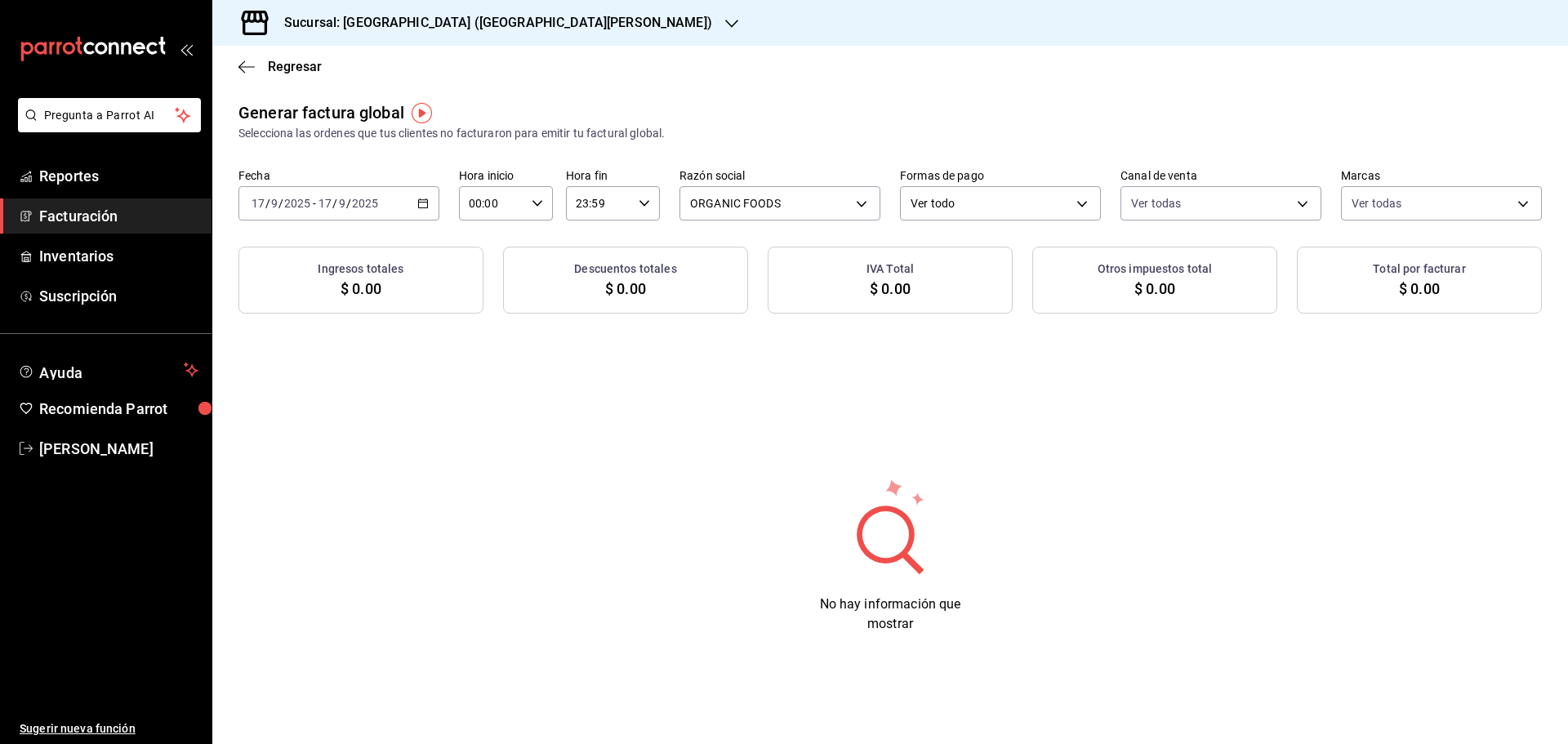
click at [432, 206] on div "[DATE] [DATE] - [DATE] [DATE]" at bounding box center [339, 204] width 201 height 35
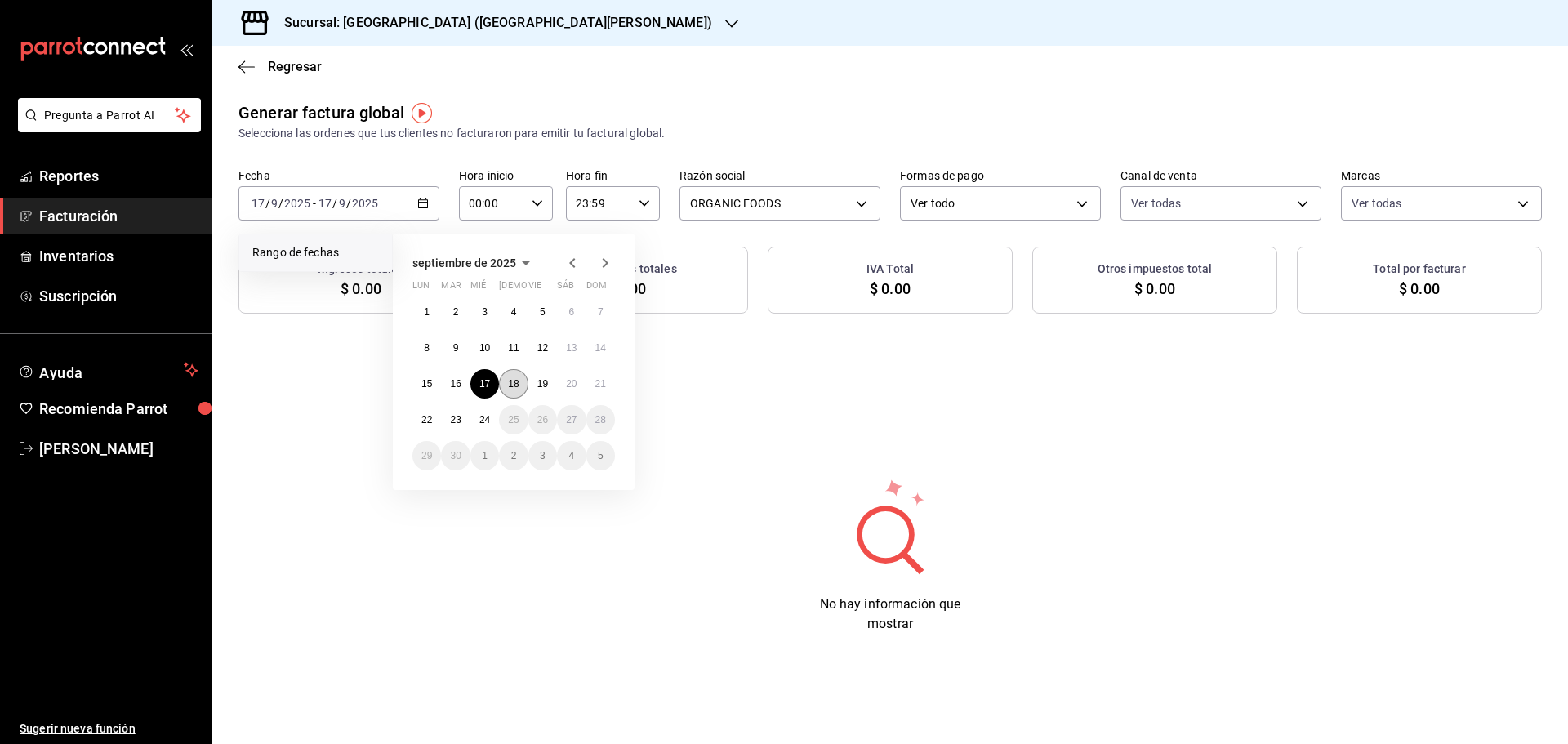
click at [510, 382] on abbr "18" at bounding box center [513, 384] width 11 height 12
click at [510, 477] on div "No hay información que mostrar" at bounding box center [889, 555] width 1355 height 157
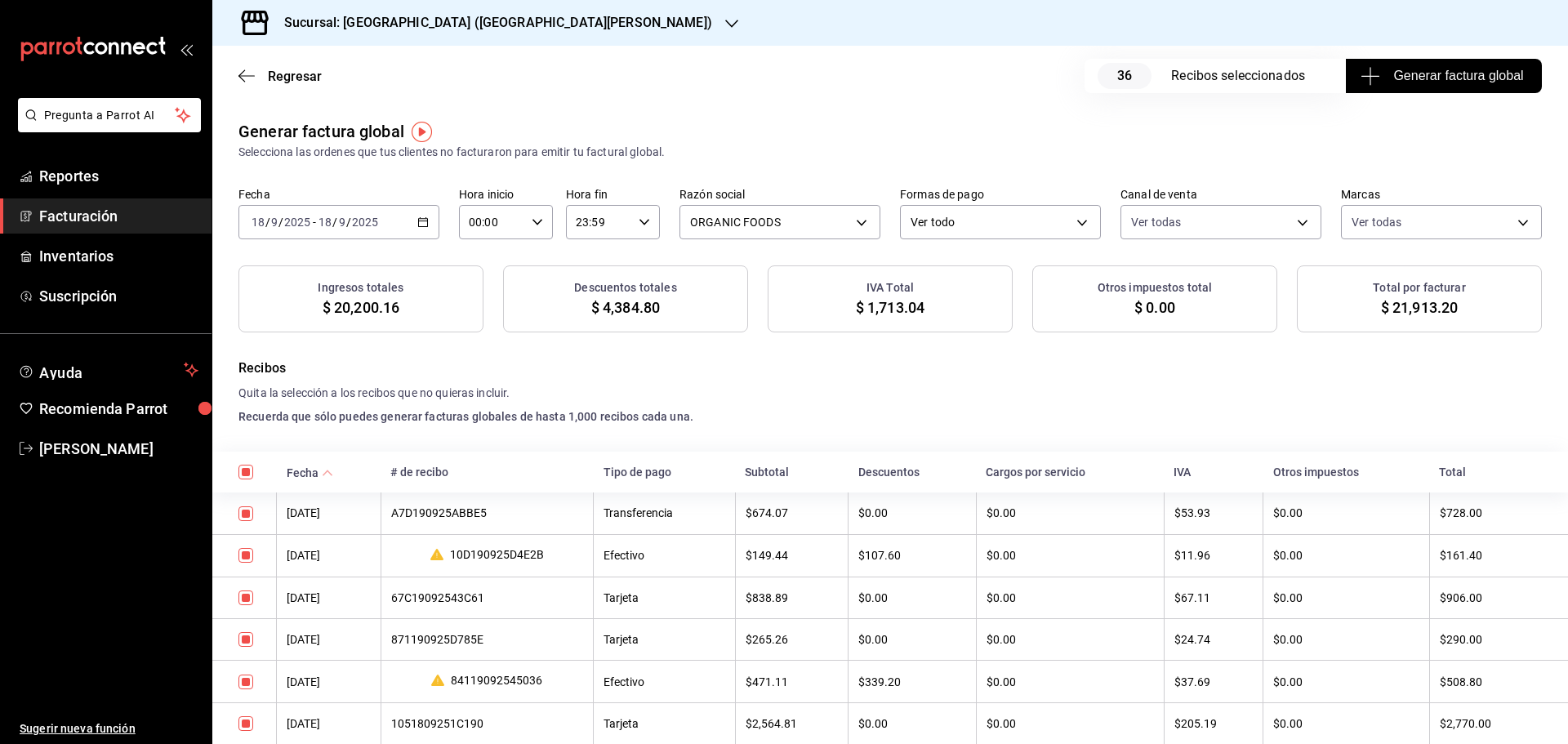
click at [1244, 386] on h4 "Quita la selección a los recibos que no quieras incluir." at bounding box center [890, 393] width 1303 height 17
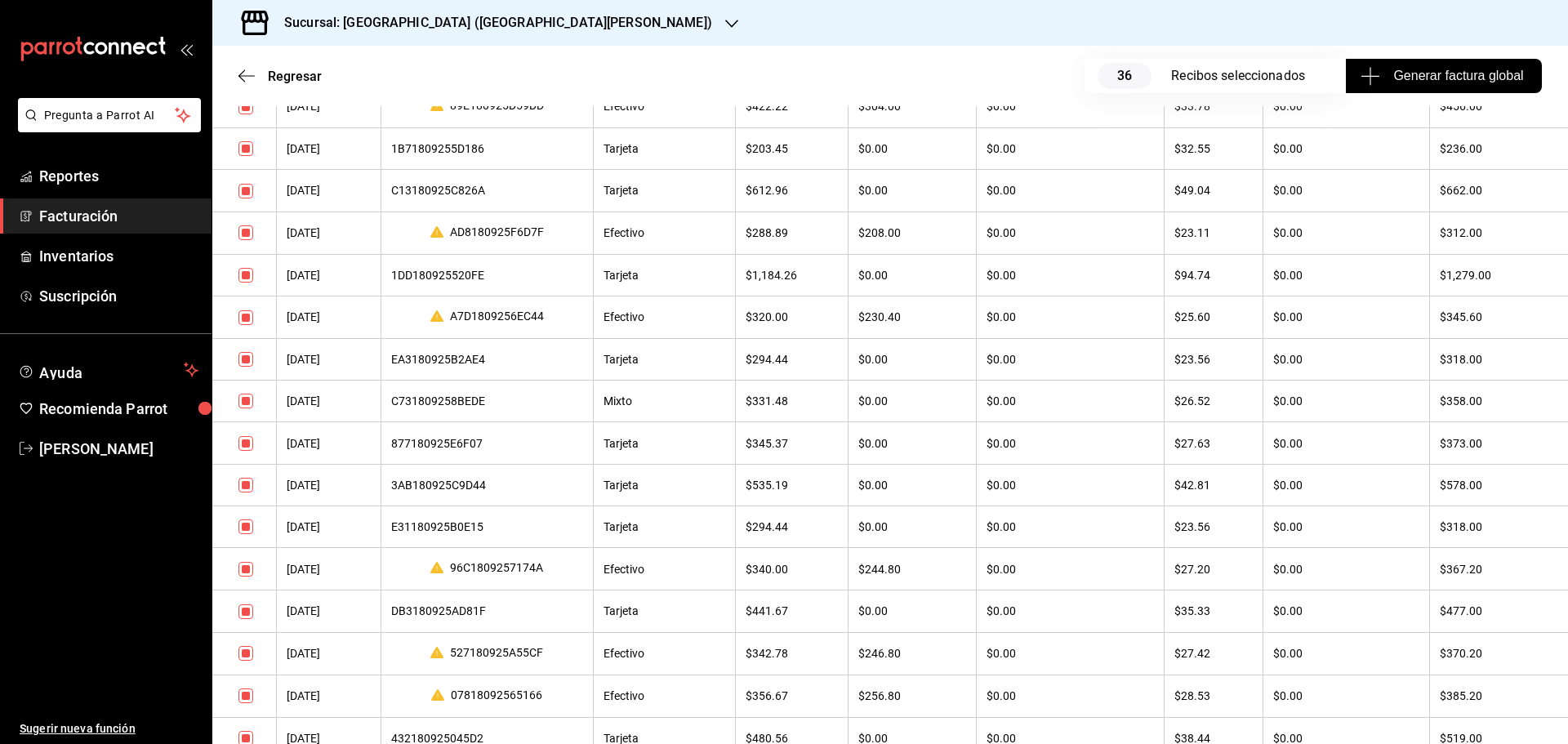
scroll to position [1370, 0]
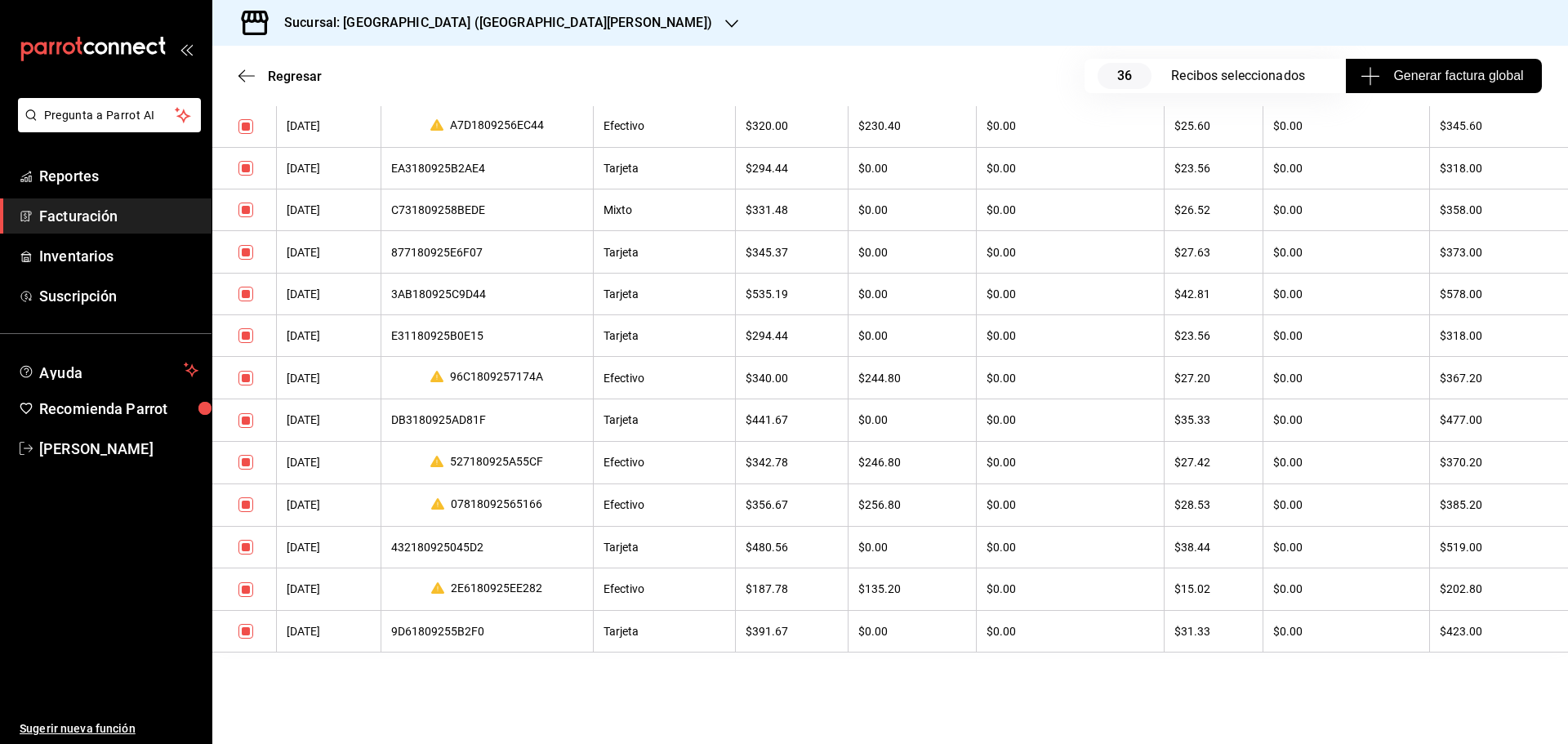
drag, startPoint x: 236, startPoint y: 285, endPoint x: 1463, endPoint y: 662, distance: 1283.6
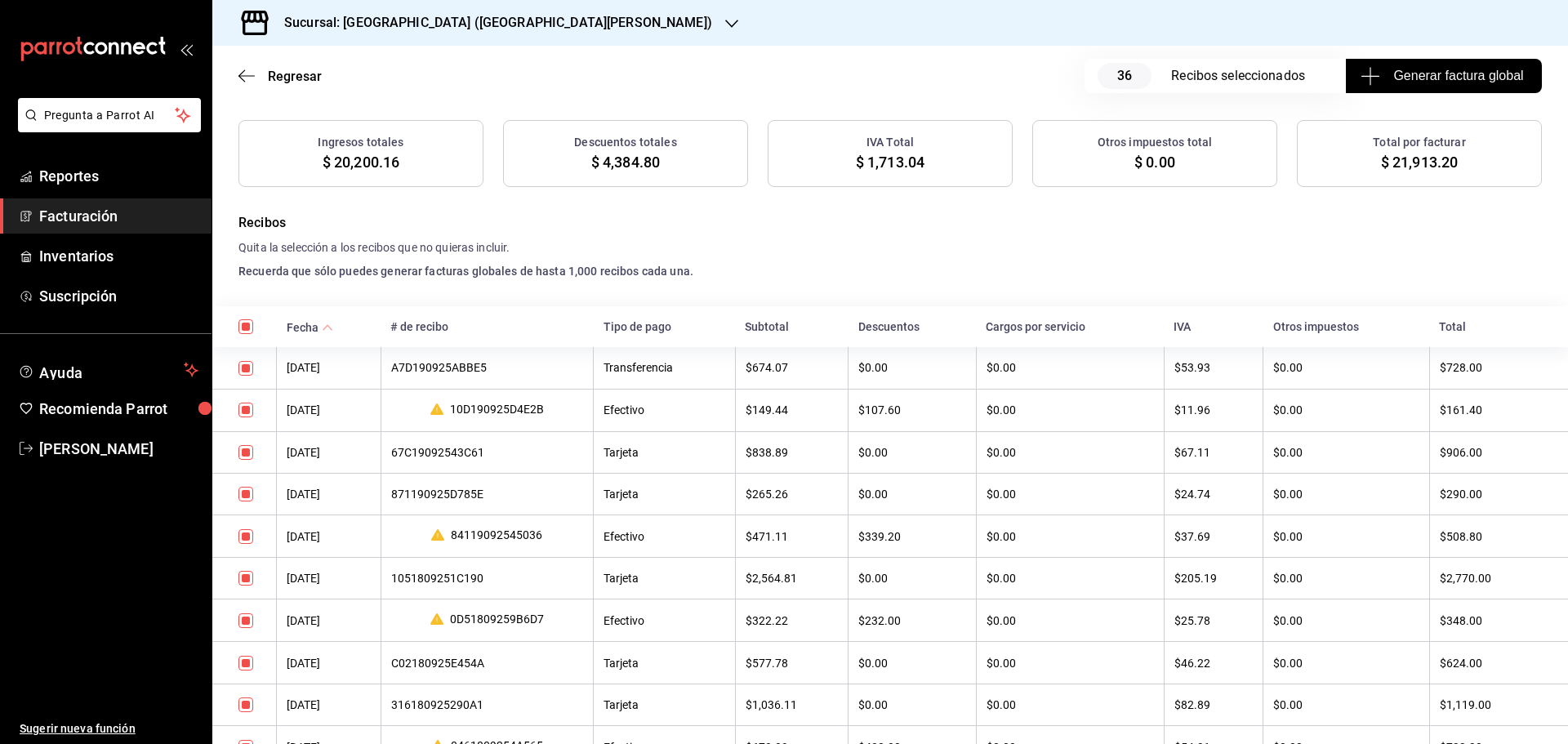
scroll to position [0, 0]
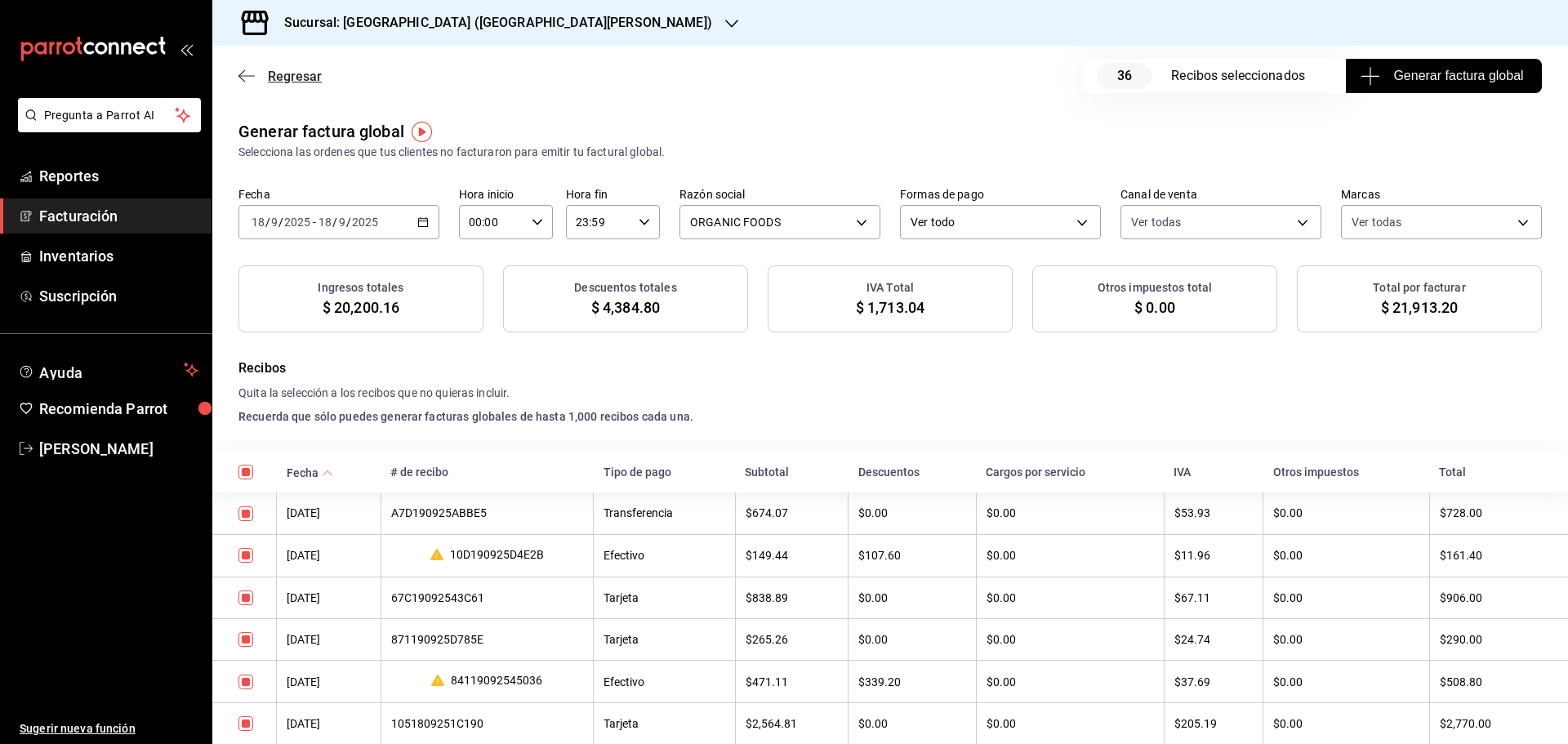
click at [247, 73] on icon "button" at bounding box center [247, 76] width 16 height 15
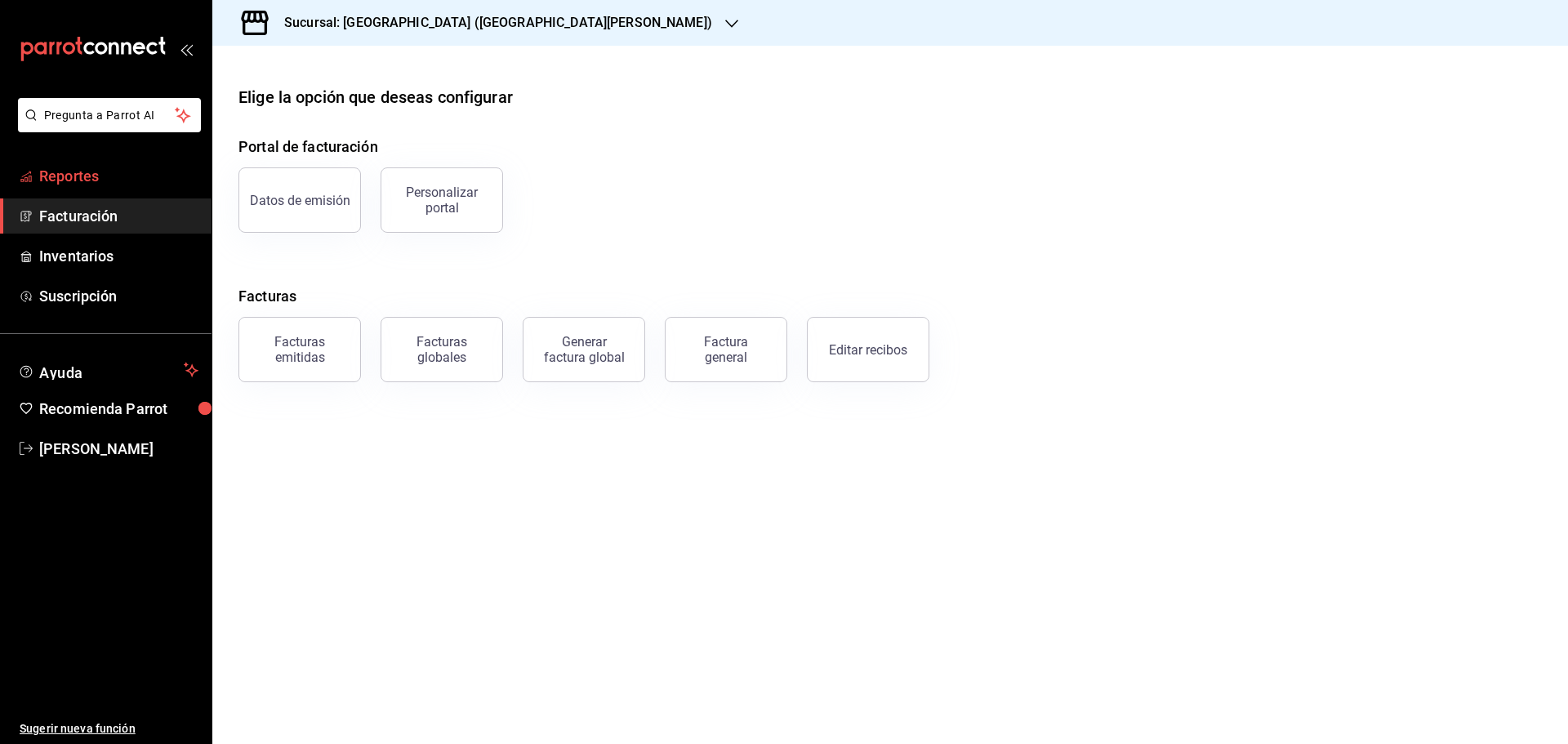
click at [72, 182] on span "Reportes" at bounding box center [119, 176] width 159 height 22
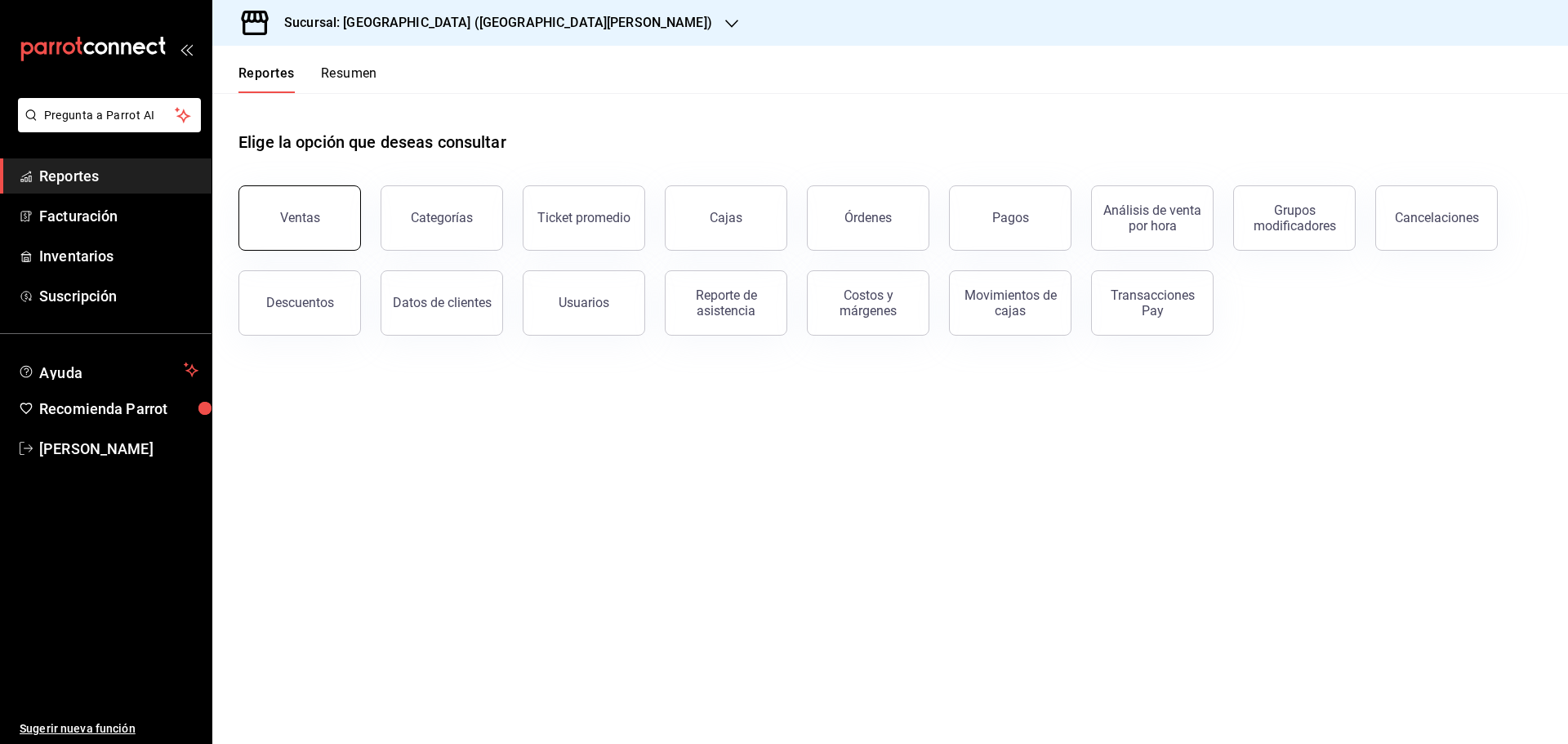
click at [272, 226] on button "Ventas" at bounding box center [299, 218] width 122 height 65
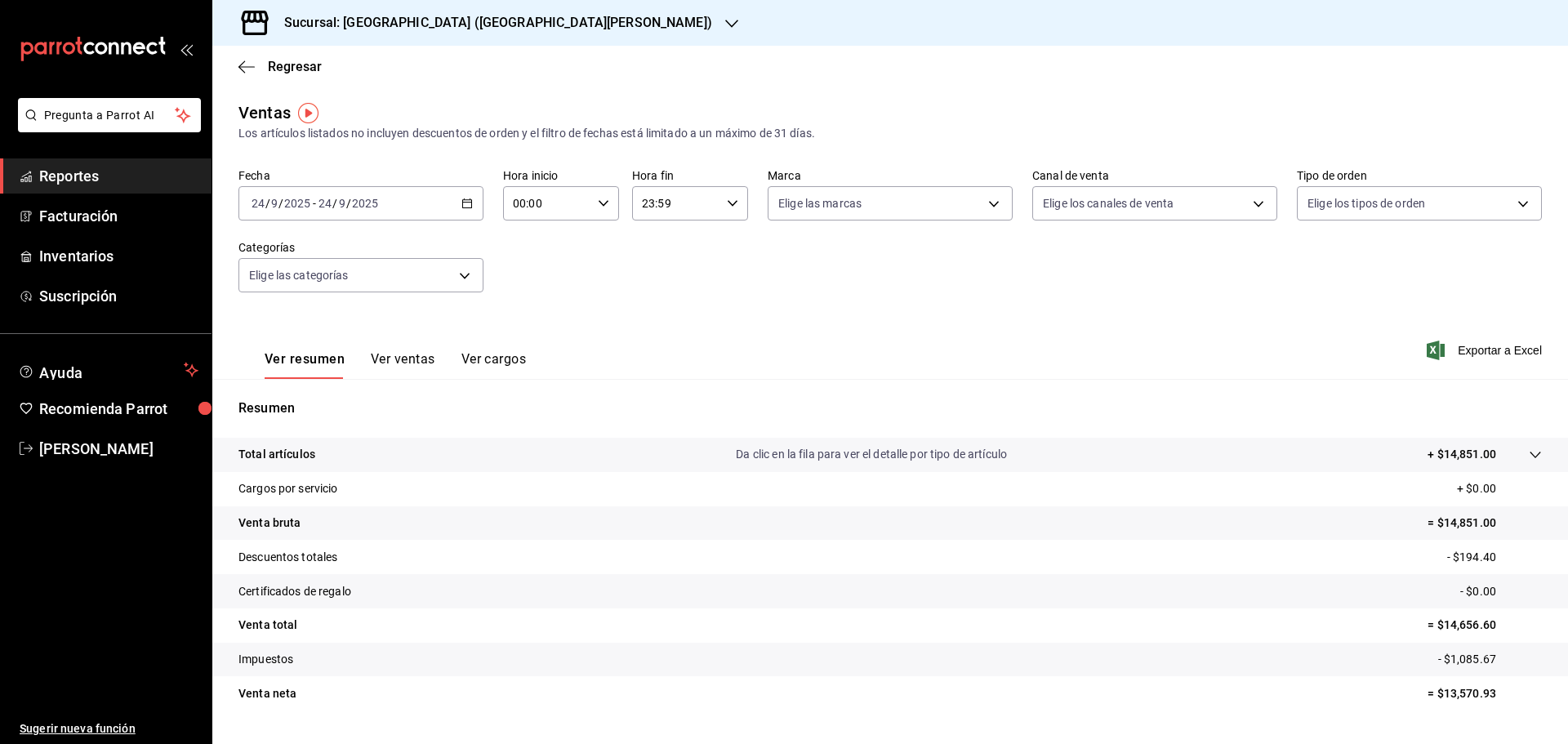
click at [464, 205] on icon "button" at bounding box center [467, 203] width 12 height 12
click at [298, 399] on span "Rango de fechas" at bounding box center [316, 400] width 127 height 17
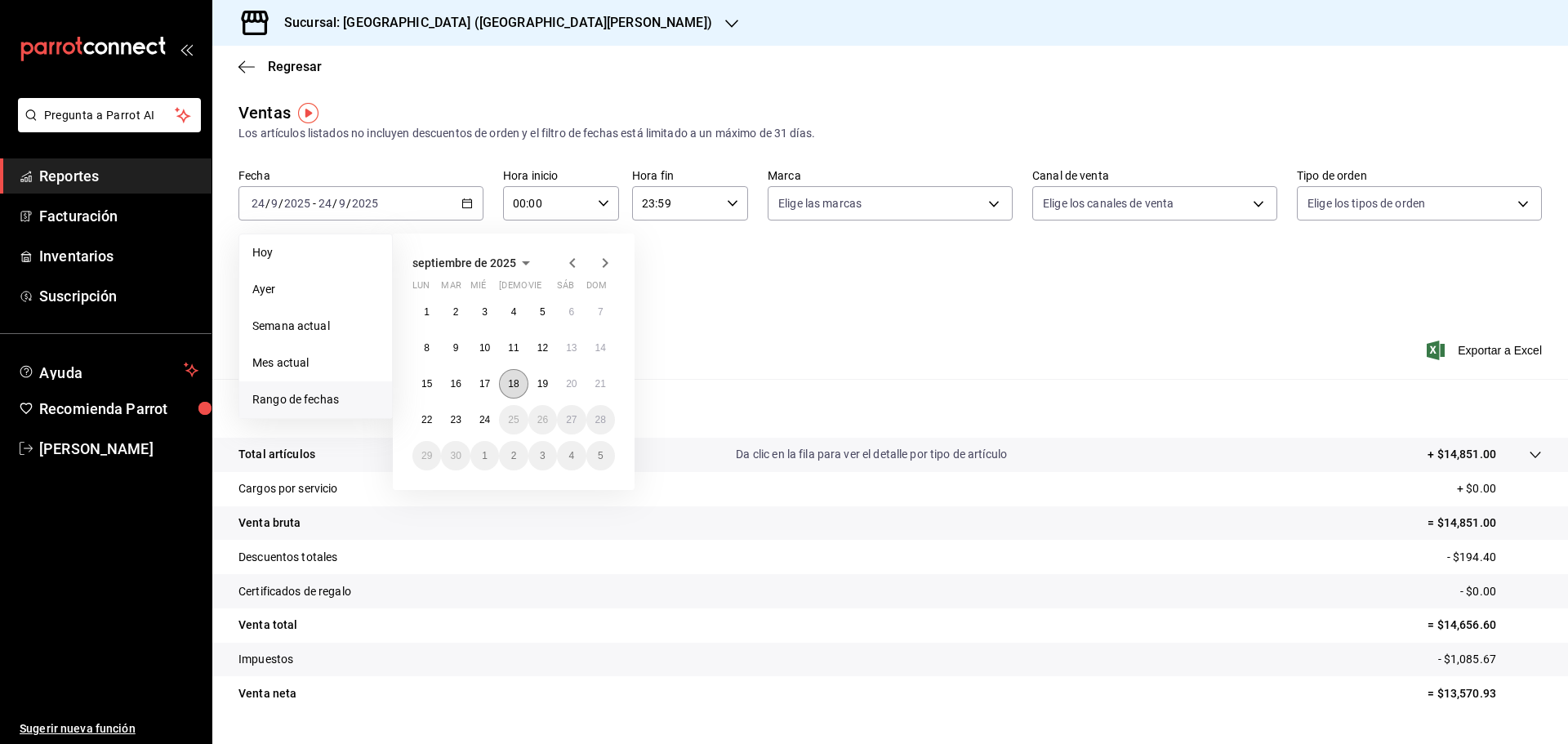
click at [514, 390] on button "18" at bounding box center [513, 384] width 29 height 30
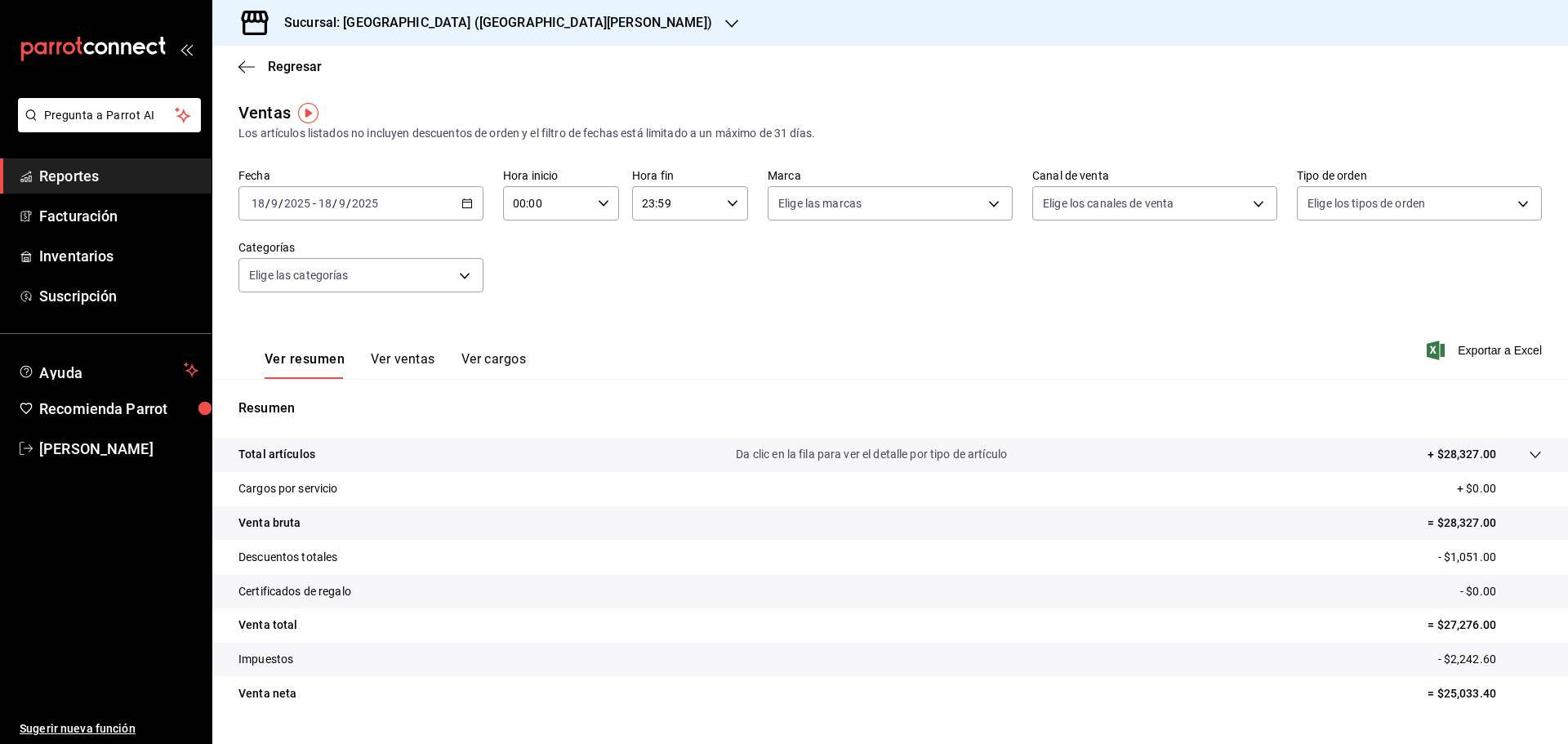
click at [417, 362] on button "Ver ventas" at bounding box center [403, 365] width 64 height 28
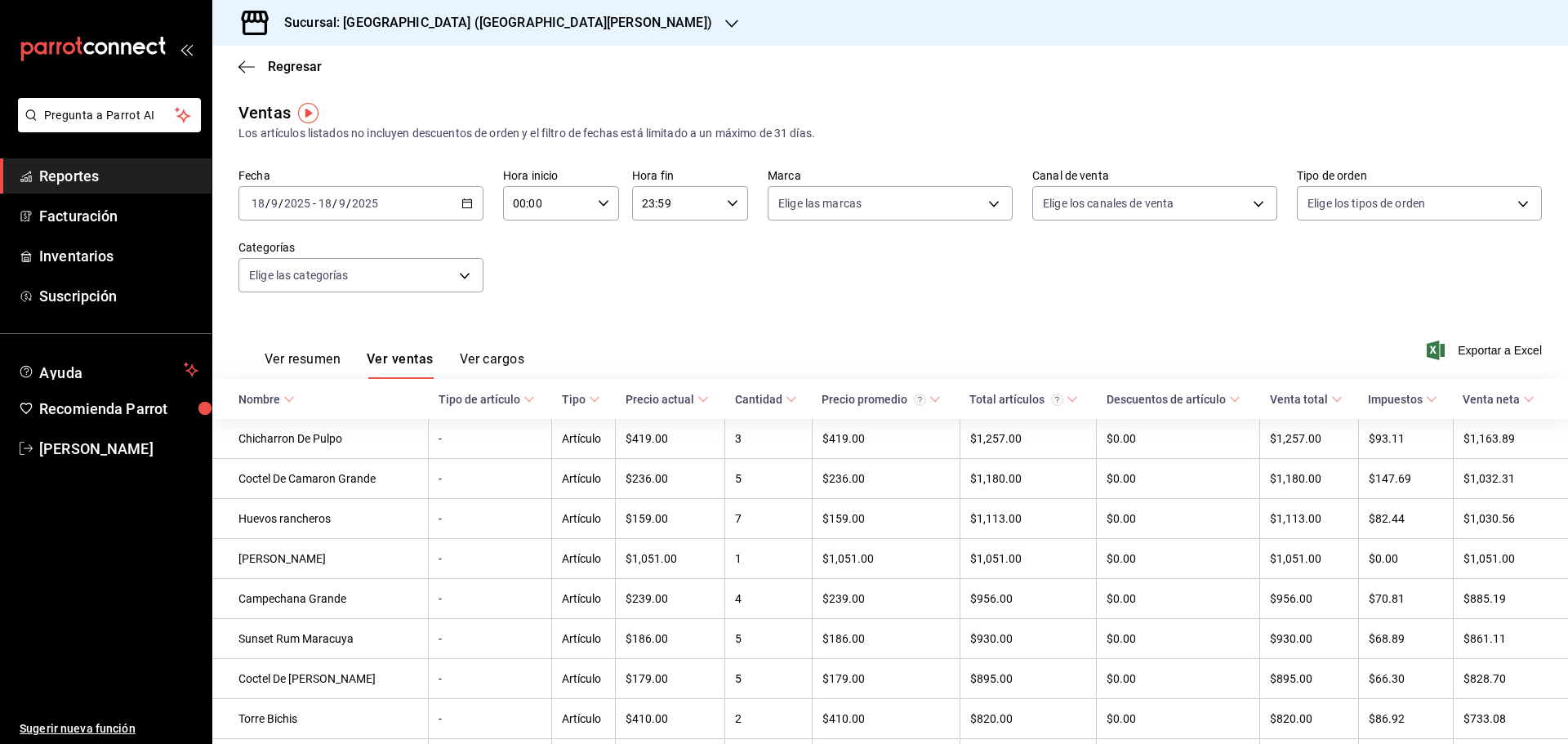
click at [482, 360] on button "Ver cargos" at bounding box center [491, 365] width 65 height 28
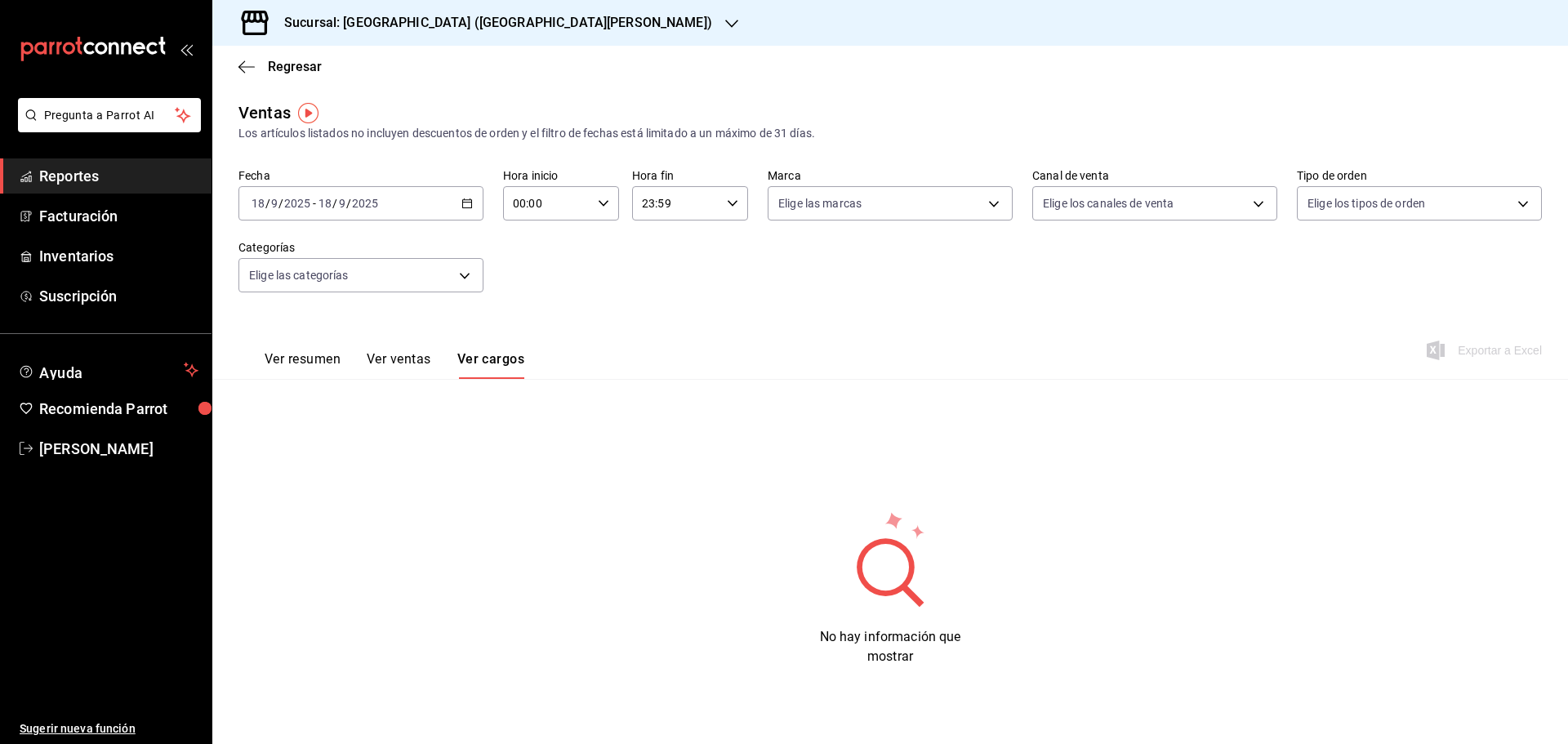
click at [289, 359] on button "Ver resumen" at bounding box center [302, 365] width 76 height 28
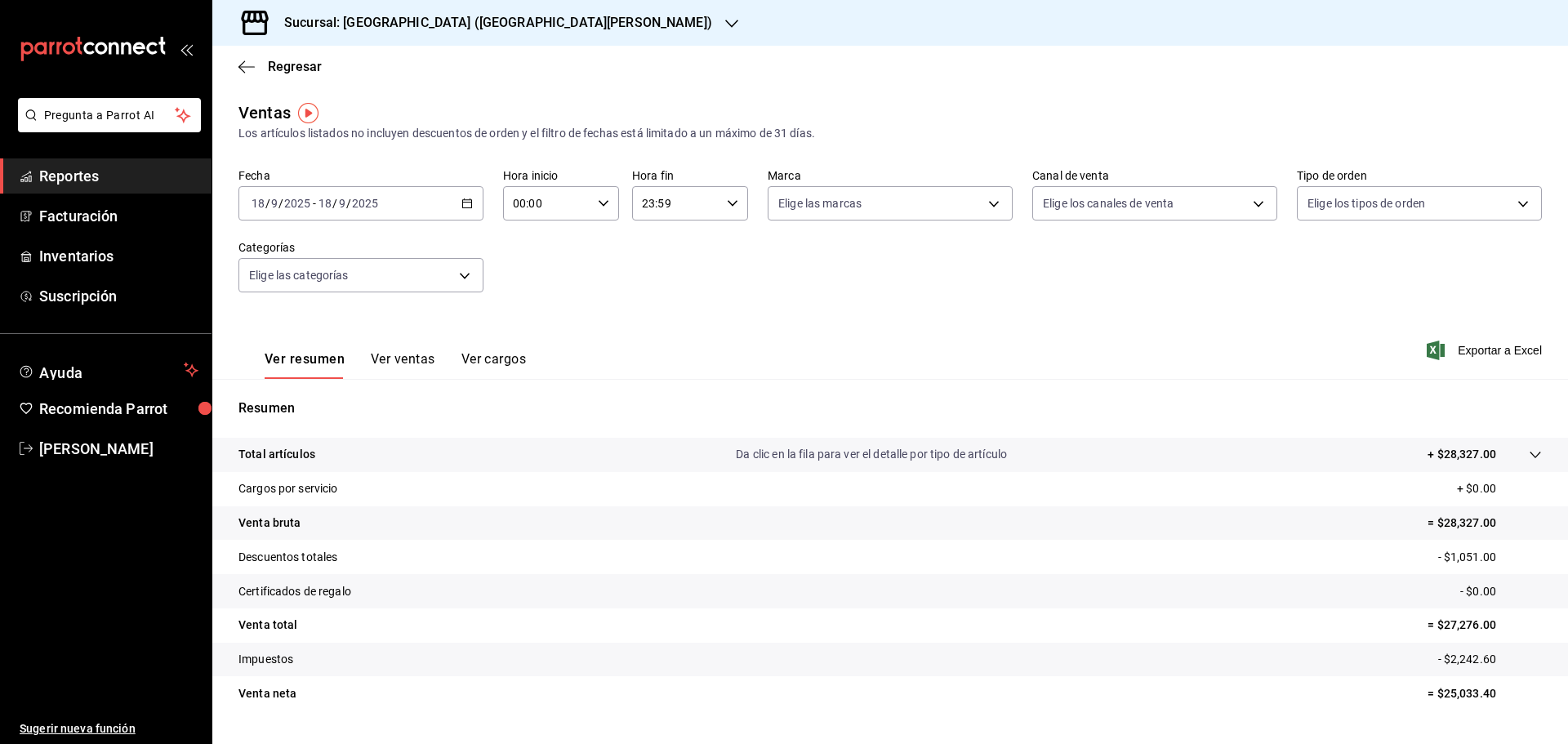
click at [384, 349] on div "Ver resumen Ver ventas Ver cargos" at bounding box center [382, 355] width 288 height 48
click at [384, 351] on button "Ver ventas" at bounding box center [403, 365] width 64 height 28
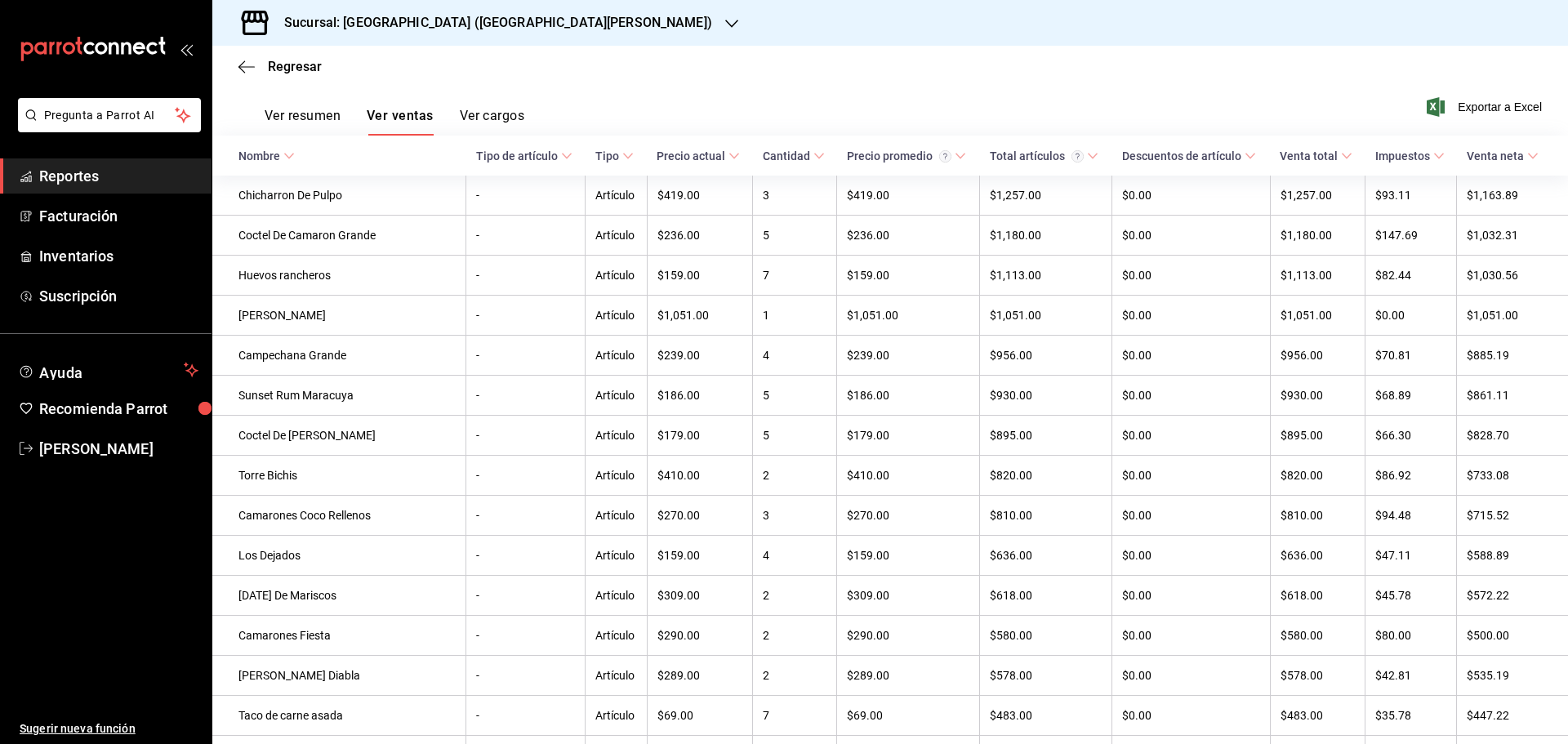
scroll to position [228, 0]
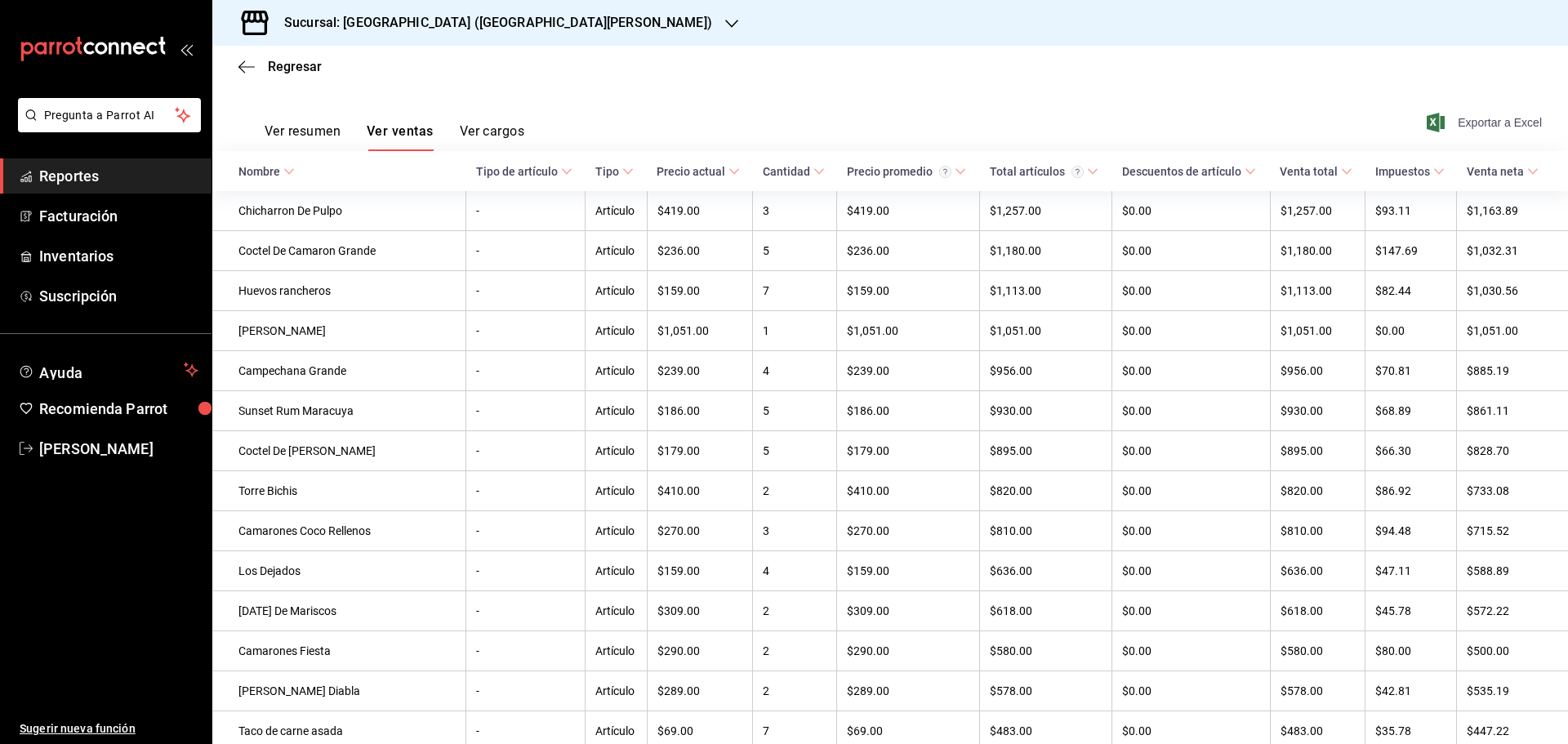
click at [1476, 118] on span "Exportar a Excel" at bounding box center [1486, 122] width 112 height 20
click at [266, 64] on span "Regresar" at bounding box center [279, 67] width 83 height 16
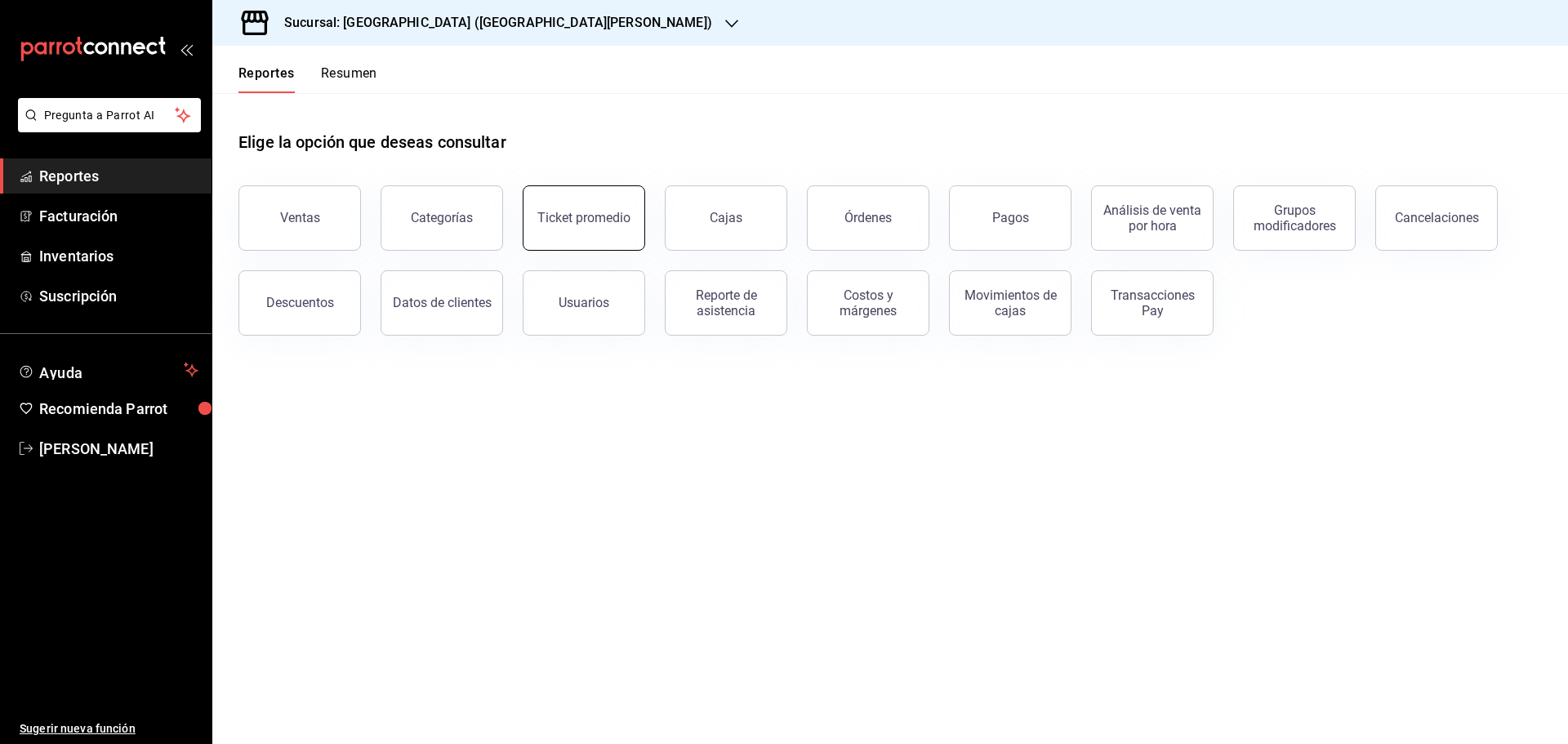
click at [626, 232] on button "Ticket promedio" at bounding box center [583, 218] width 122 height 65
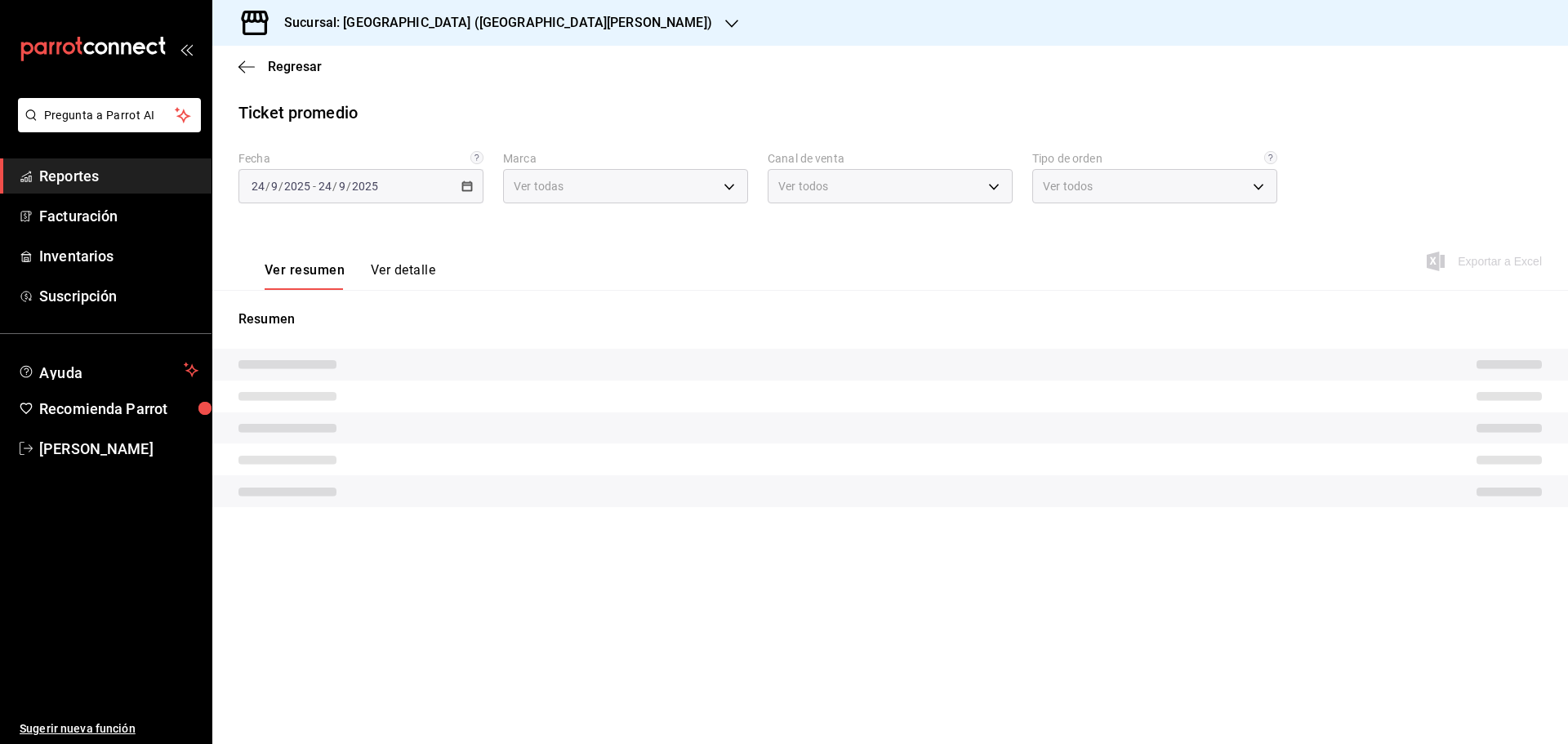
type input "c2db145c-7f15-421d-baa5-27fbbe9efb3f"
type input "PARROT,UBER_EATS,RAPPI,DIDI_FOOD,ONLINE"
type input "fed166ec-af9b-4742-9410-c21d5af822f6,d71e991f-ff5b-4ffe-813d-1e2a876e5494,0ed0e…"
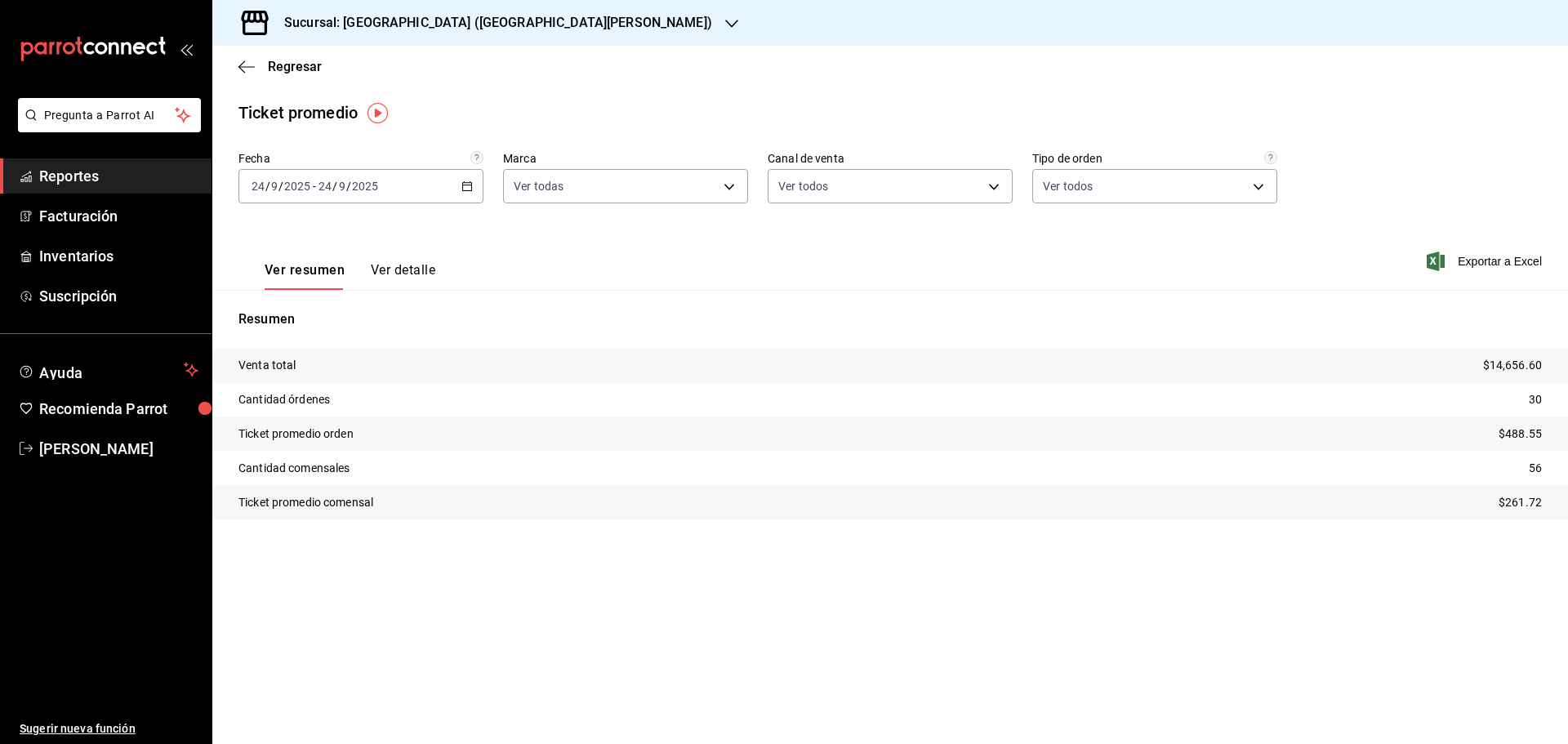
click at [417, 274] on button "Ver detalle" at bounding box center [403, 276] width 64 height 28
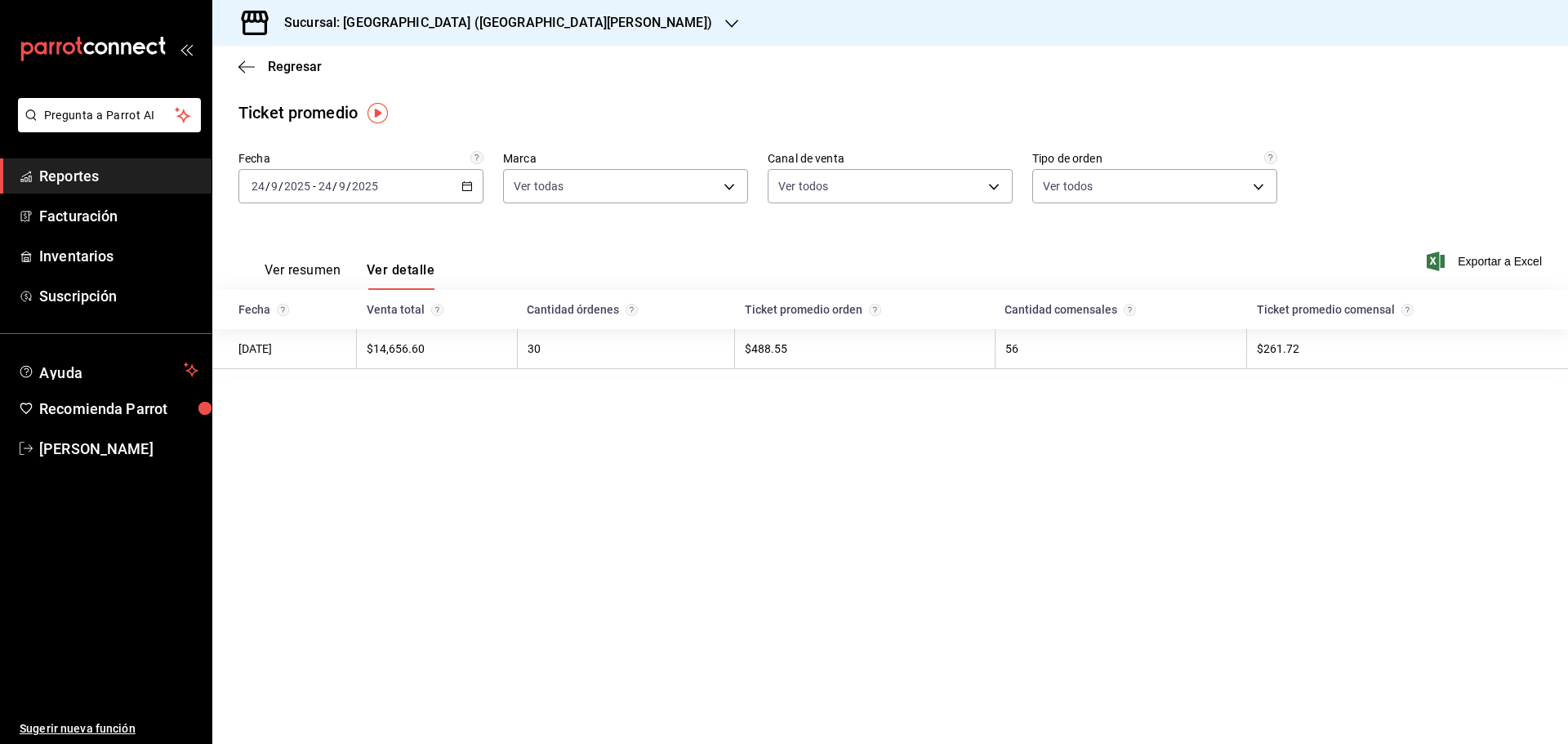
click at [323, 270] on button "Ver resumen" at bounding box center [302, 276] width 76 height 28
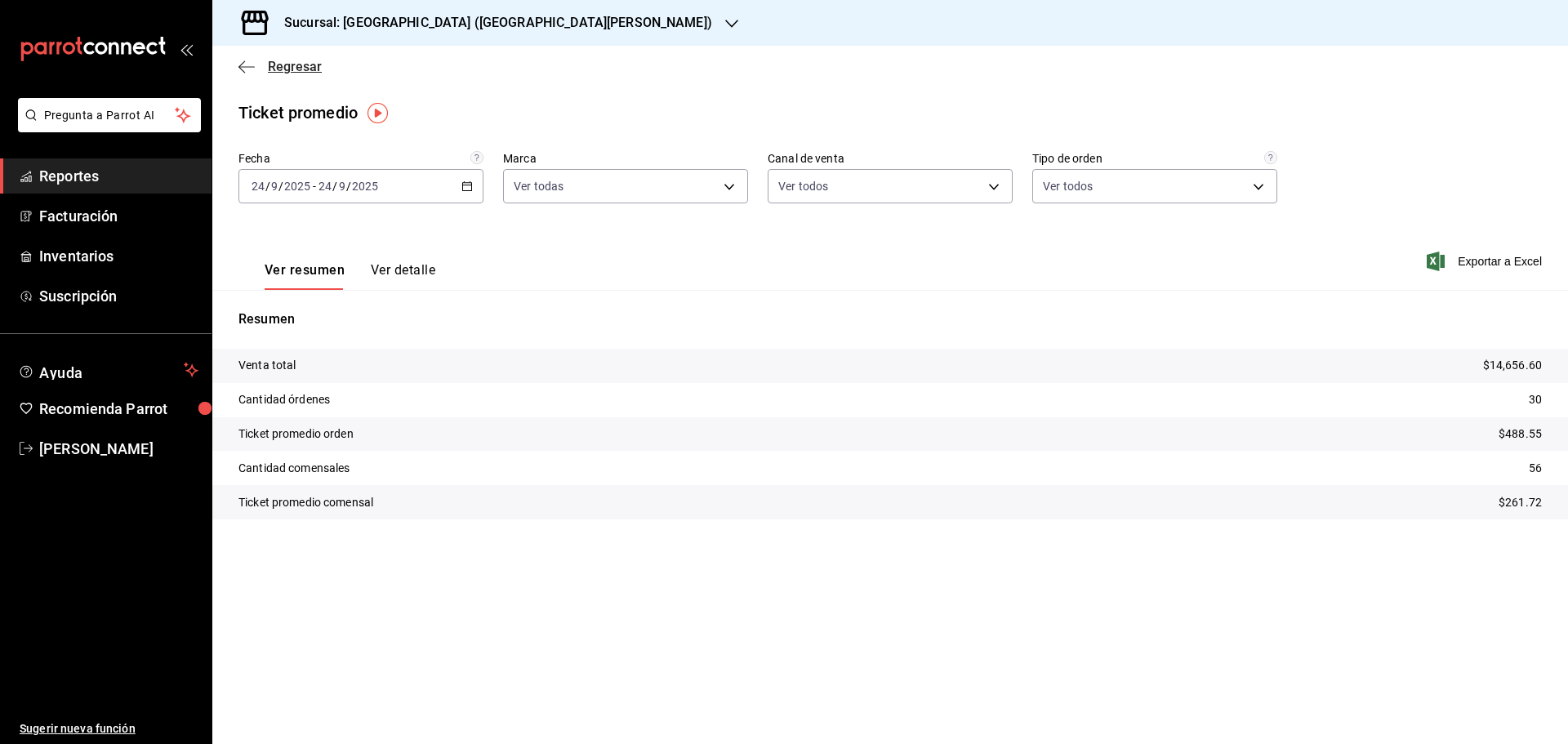
click at [246, 60] on icon "button" at bounding box center [247, 67] width 16 height 15
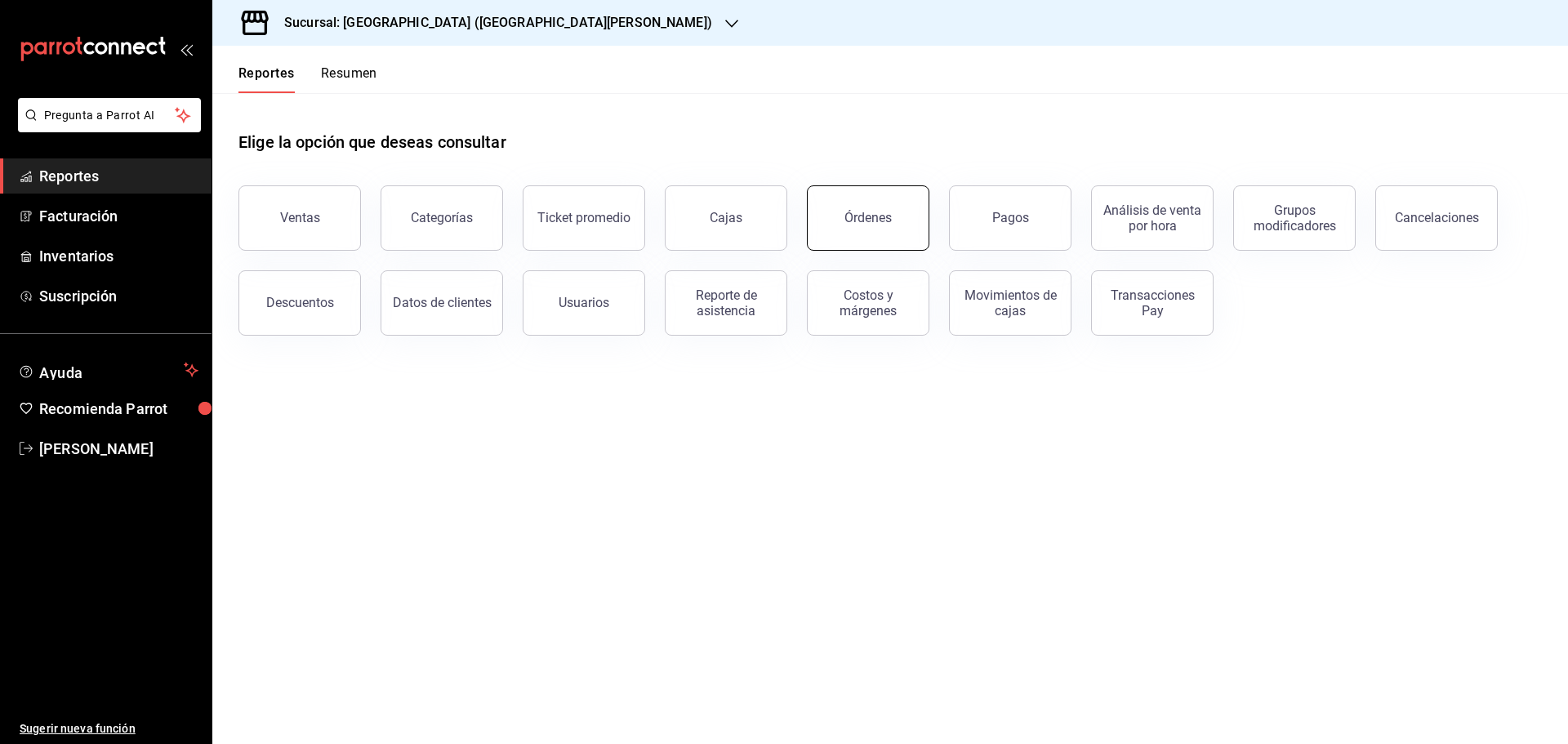
click at [849, 228] on button "Órdenes" at bounding box center [868, 218] width 122 height 65
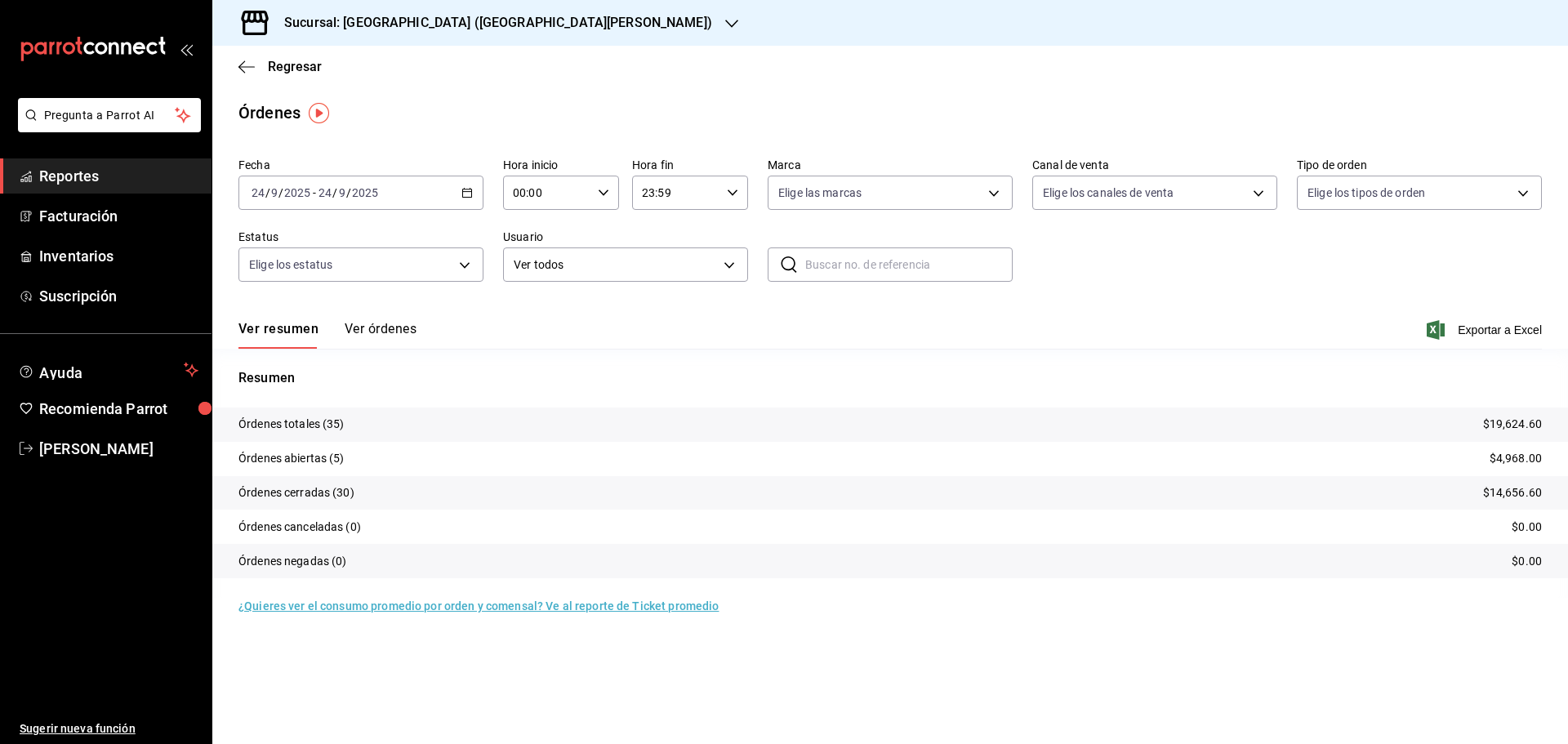
click at [391, 330] on button "Ver órdenes" at bounding box center [380, 335] width 71 height 28
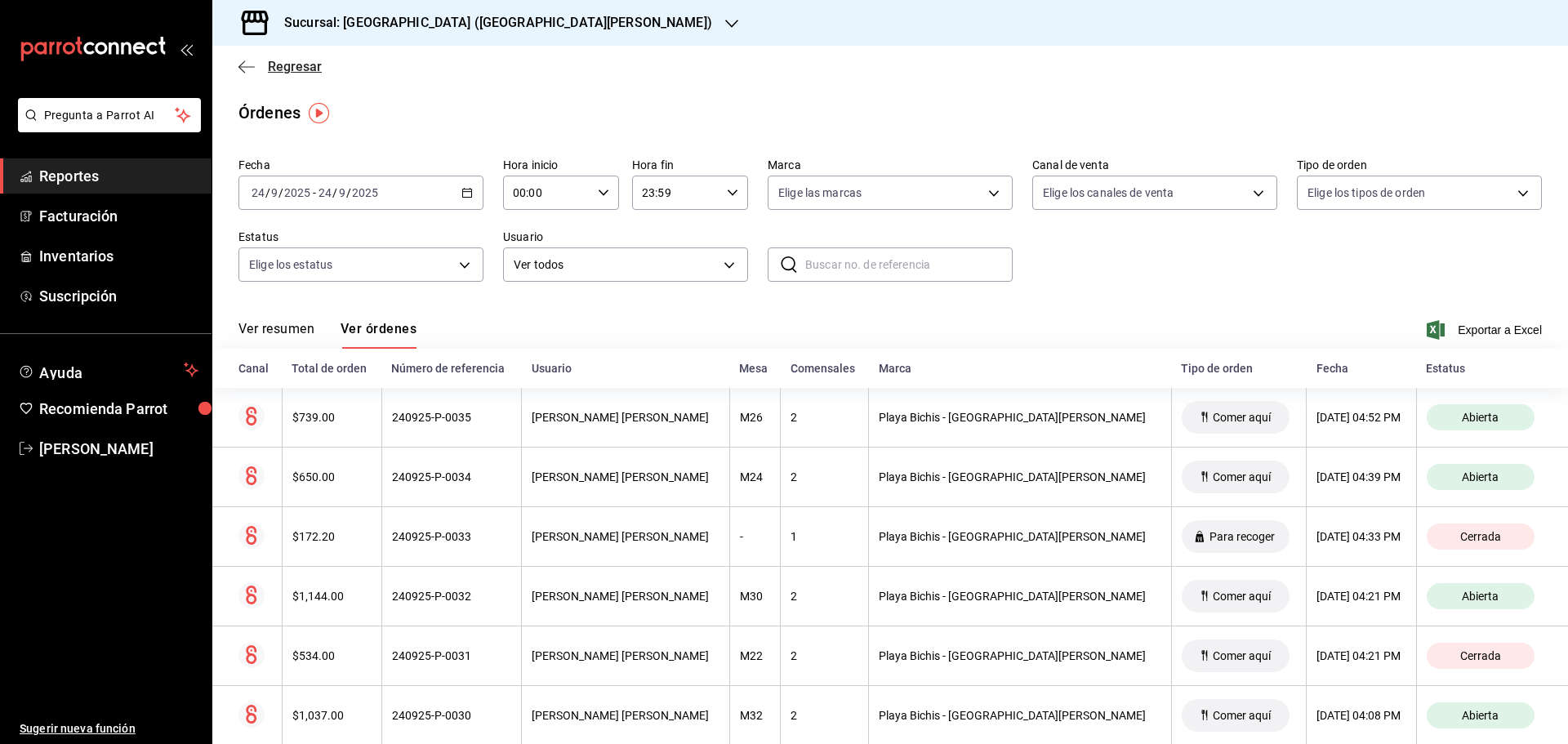
click at [289, 71] on span "Regresar" at bounding box center [295, 67] width 54 height 16
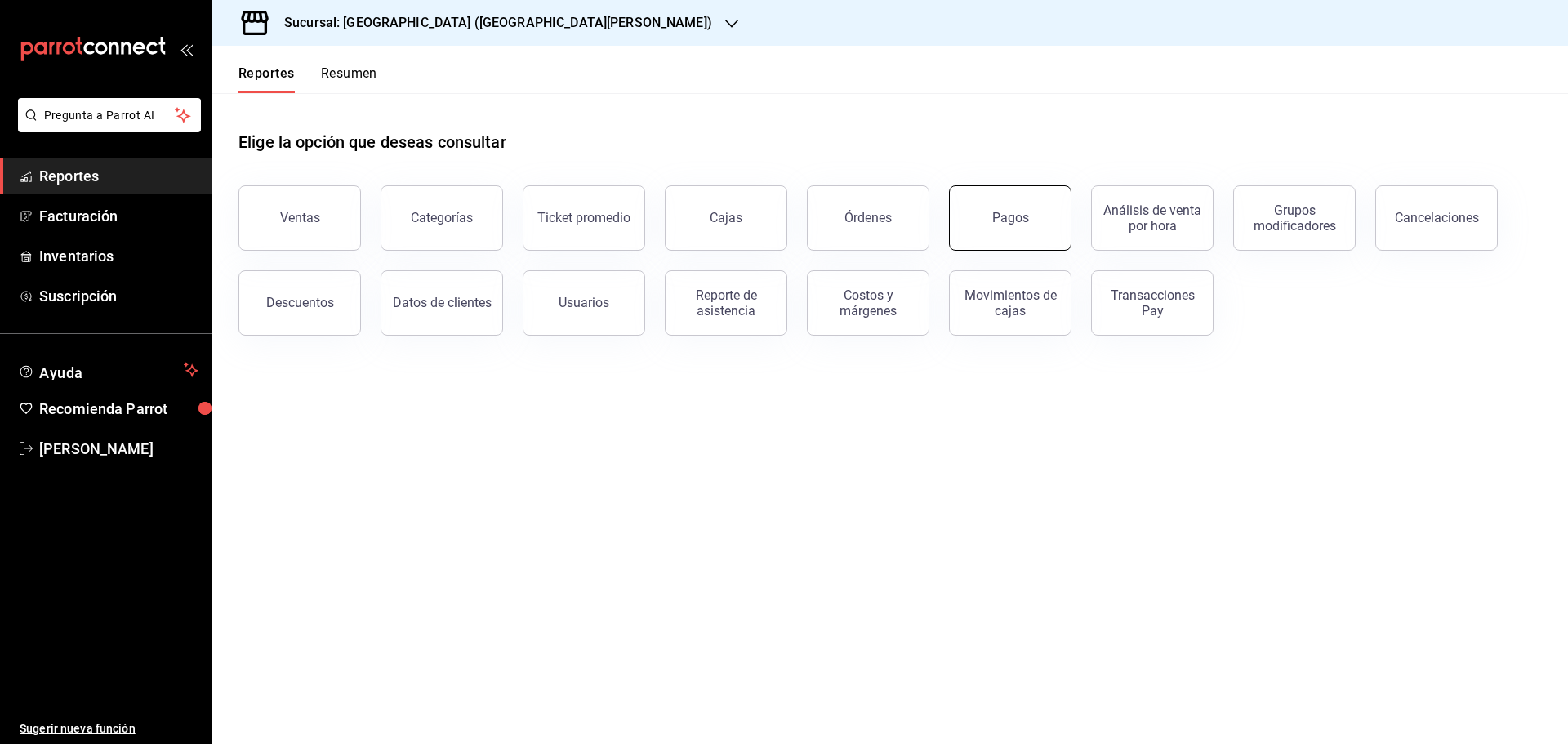
click at [1032, 210] on button "Pagos" at bounding box center [1010, 218] width 122 height 65
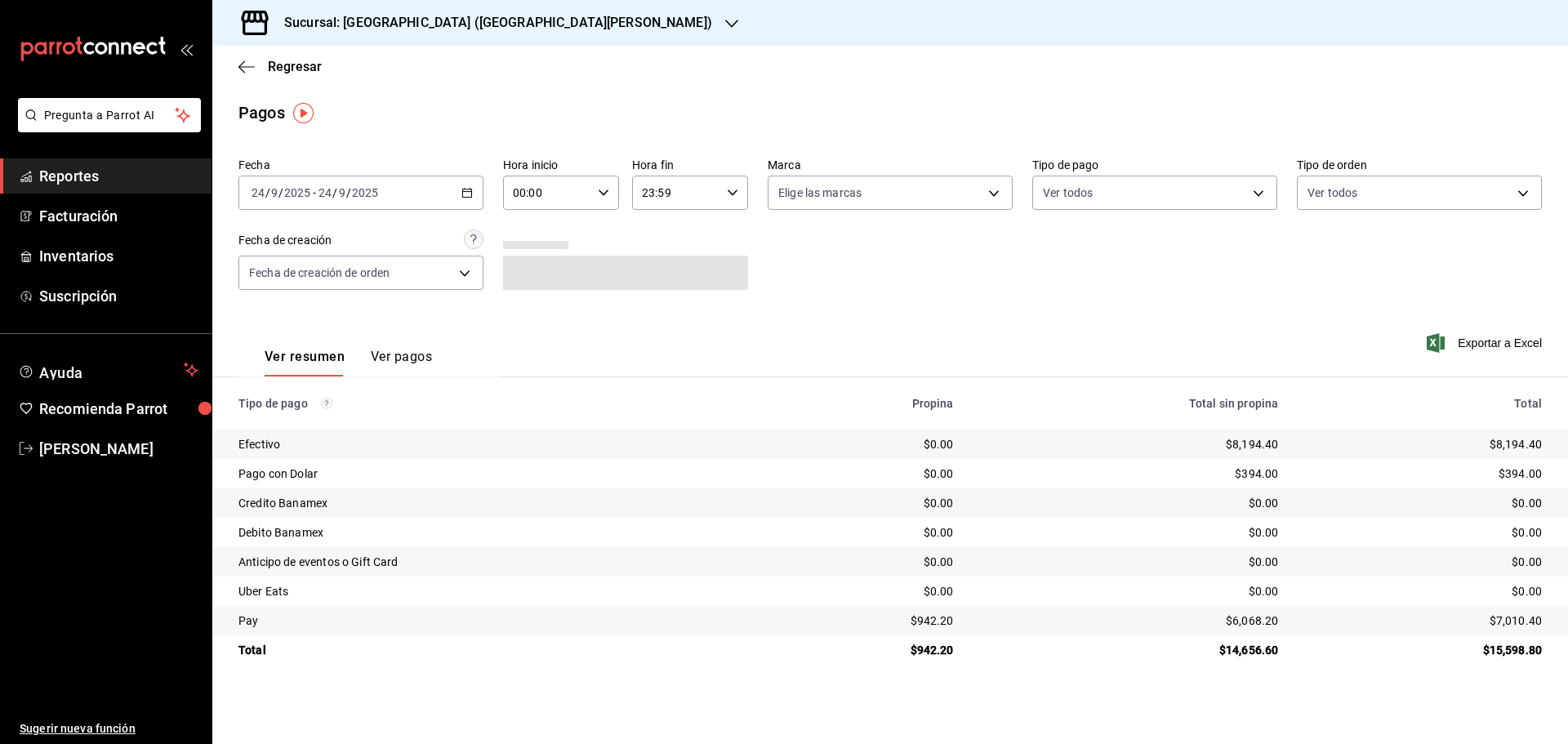
click at [431, 354] on div "Ver resumen Ver pagos" at bounding box center [368, 343] width 261 height 67
click at [430, 357] on button "Ver pagos" at bounding box center [401, 363] width 62 height 28
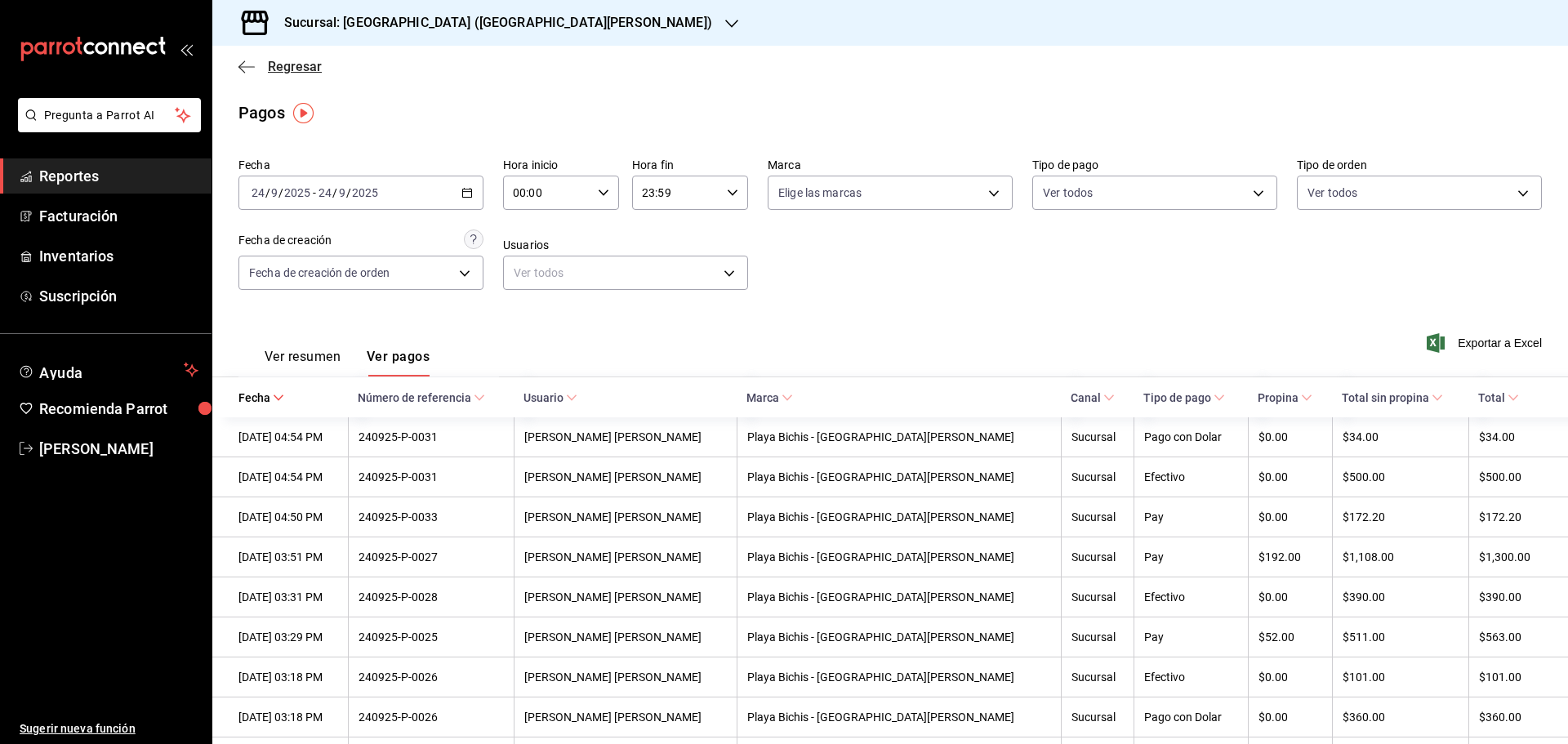
click at [245, 64] on icon "button" at bounding box center [247, 67] width 16 height 15
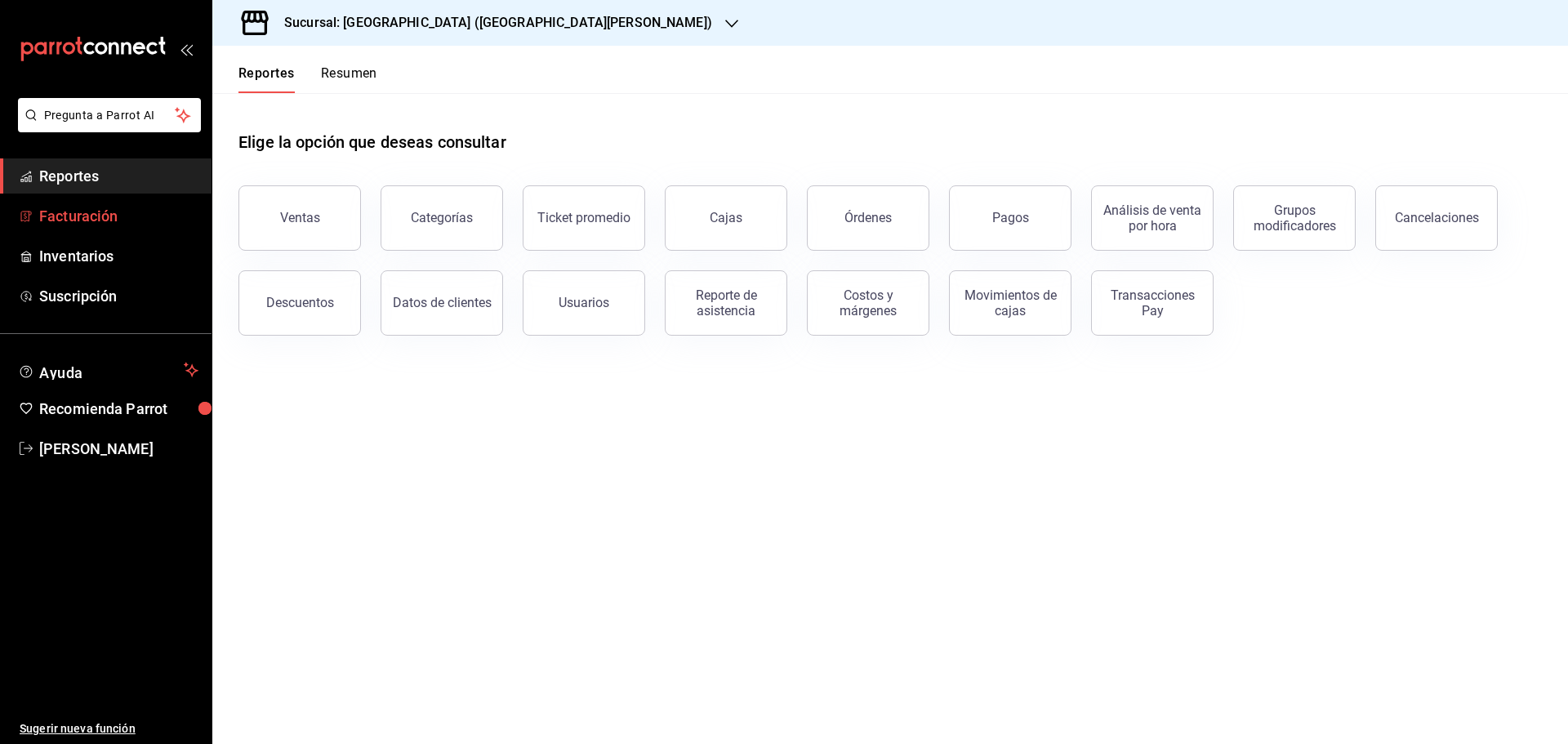
click at [71, 231] on link "Facturación" at bounding box center [105, 215] width 211 height 35
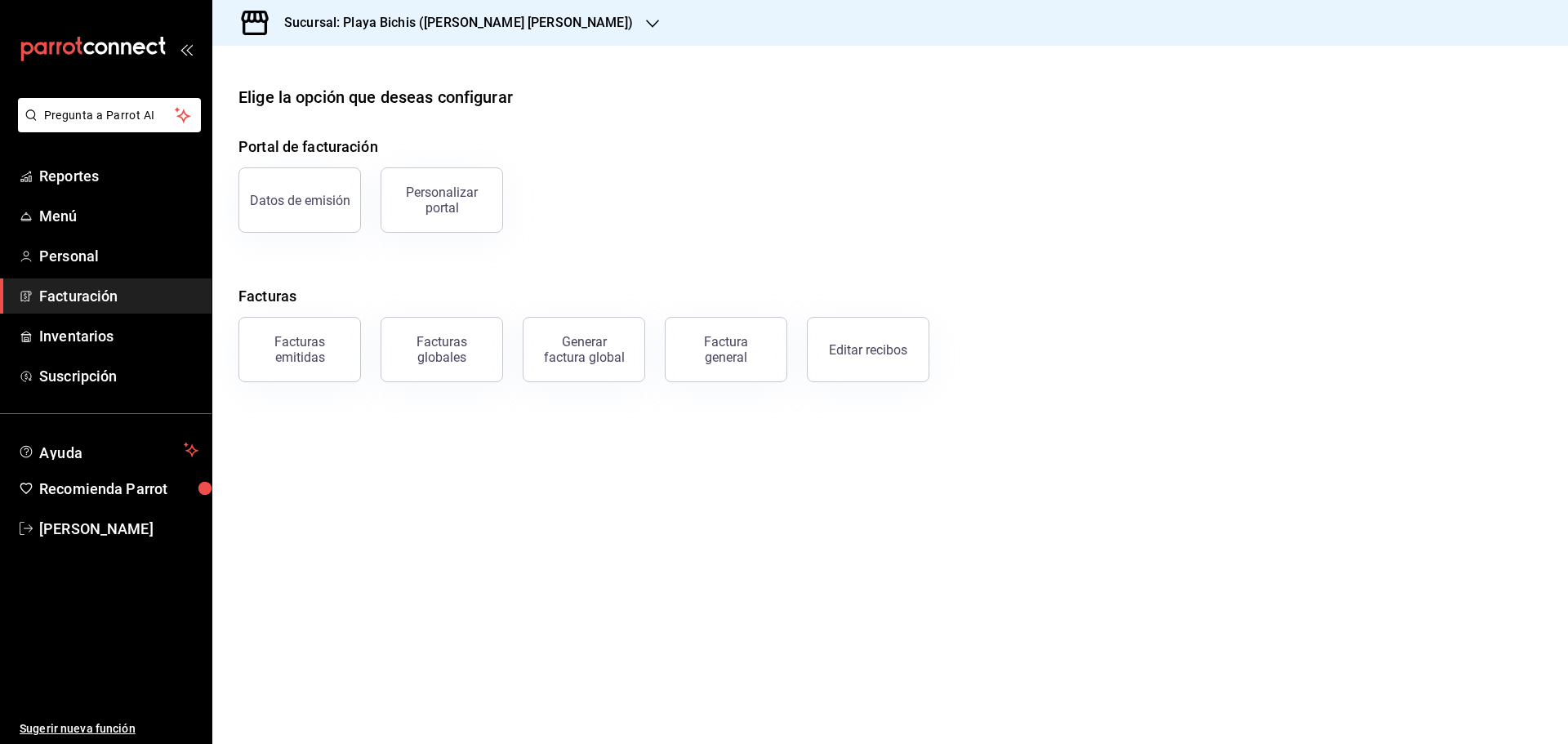
click at [581, 468] on main "Elige la opción que deseas configurar Portal de facturación Datos de emisión Pe…" at bounding box center [889, 395] width 1355 height 699
click at [518, 15] on div "Sucursal: Playa Bichis ([PERSON_NAME] [PERSON_NAME])" at bounding box center [445, 23] width 440 height 46
click at [343, 76] on span "Playa Bichis ([GEOGRAPHIC_DATA][PERSON_NAME])" at bounding box center [362, 71] width 274 height 17
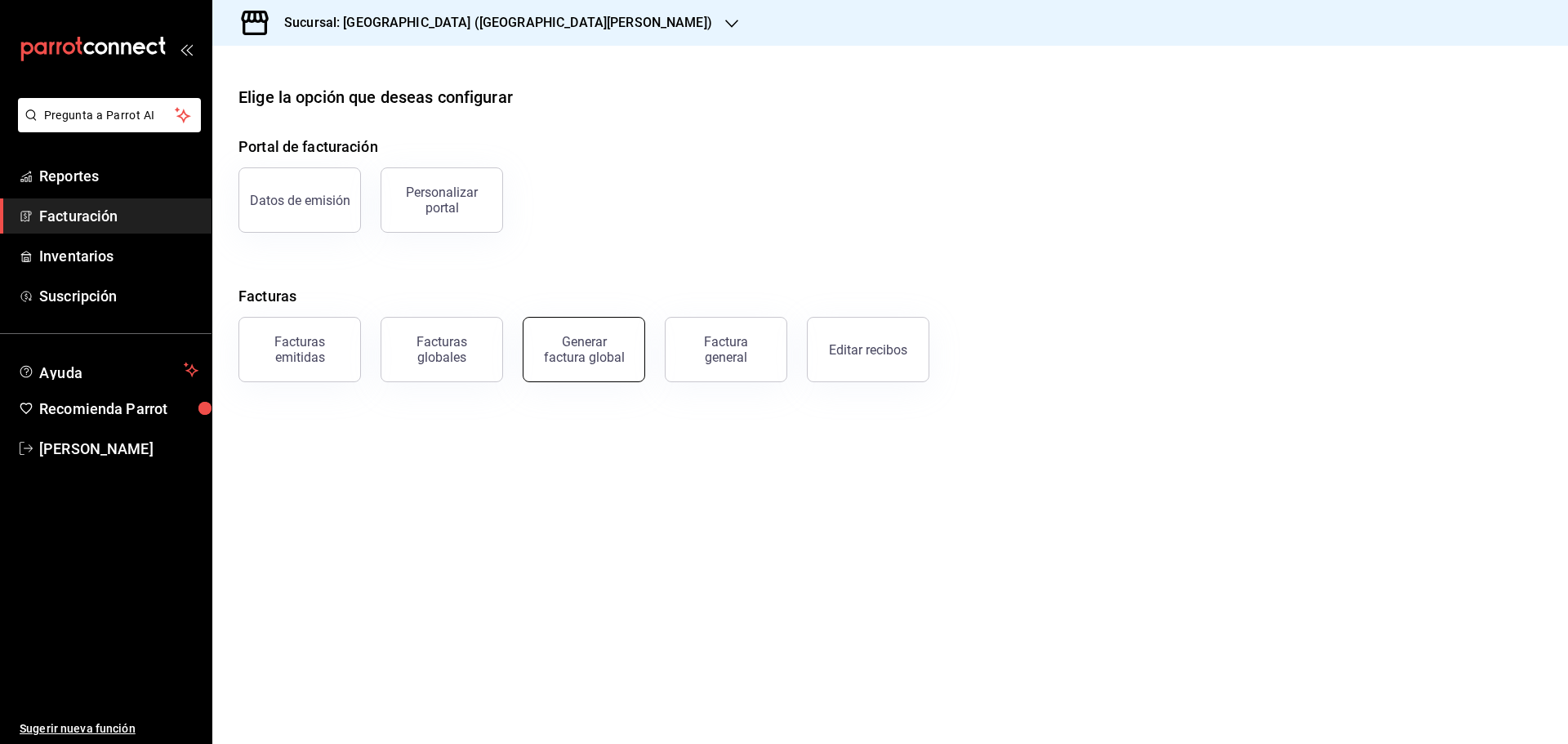
click at [544, 360] on button "Generar factura global" at bounding box center [583, 349] width 122 height 65
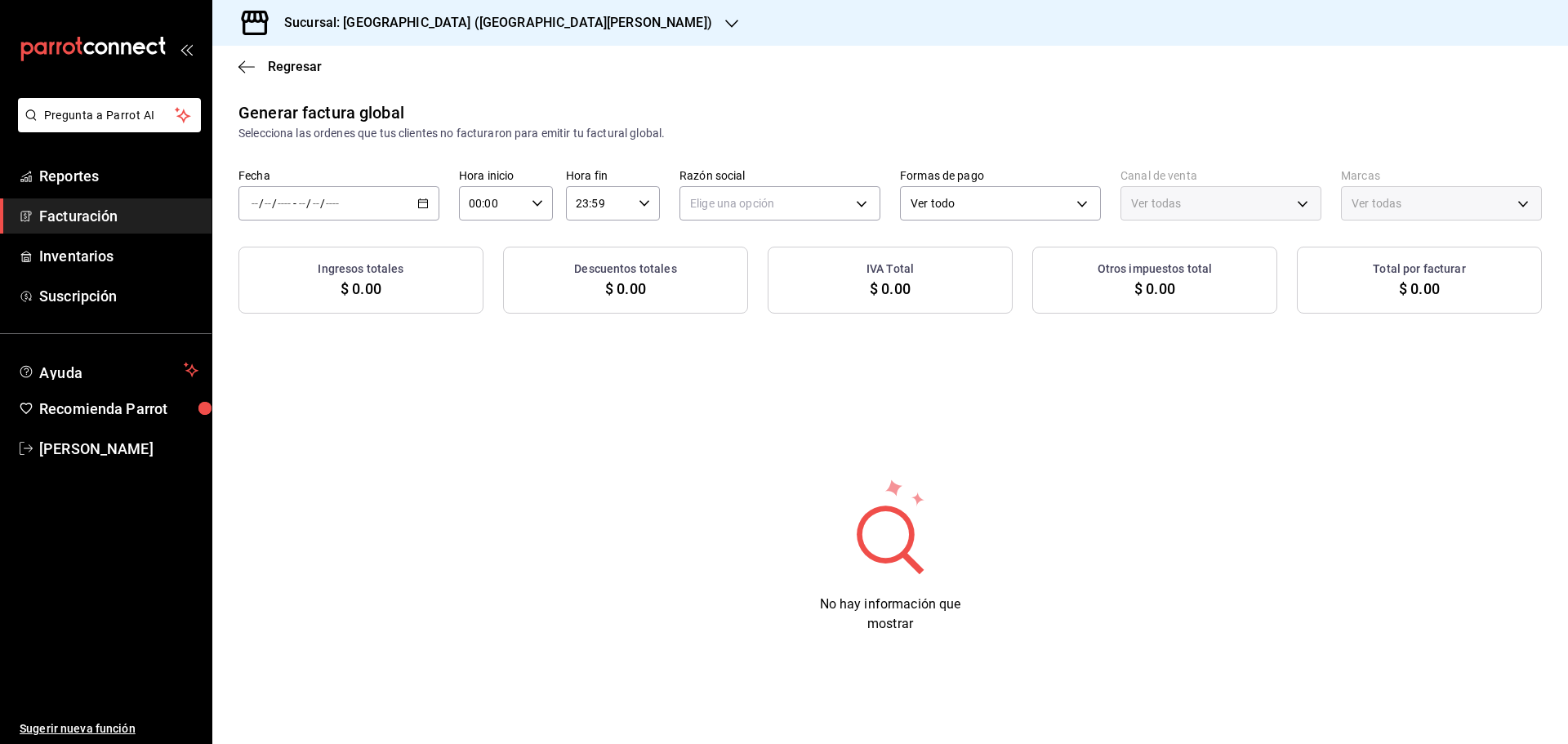
type input "PARROT,UBER_EATS,RAPPI,DIDI_FOOD,ONLINE"
click at [426, 210] on div "/ / - / /" at bounding box center [339, 204] width 201 height 35
click at [345, 258] on span "Rango de fechas" at bounding box center [316, 252] width 127 height 17
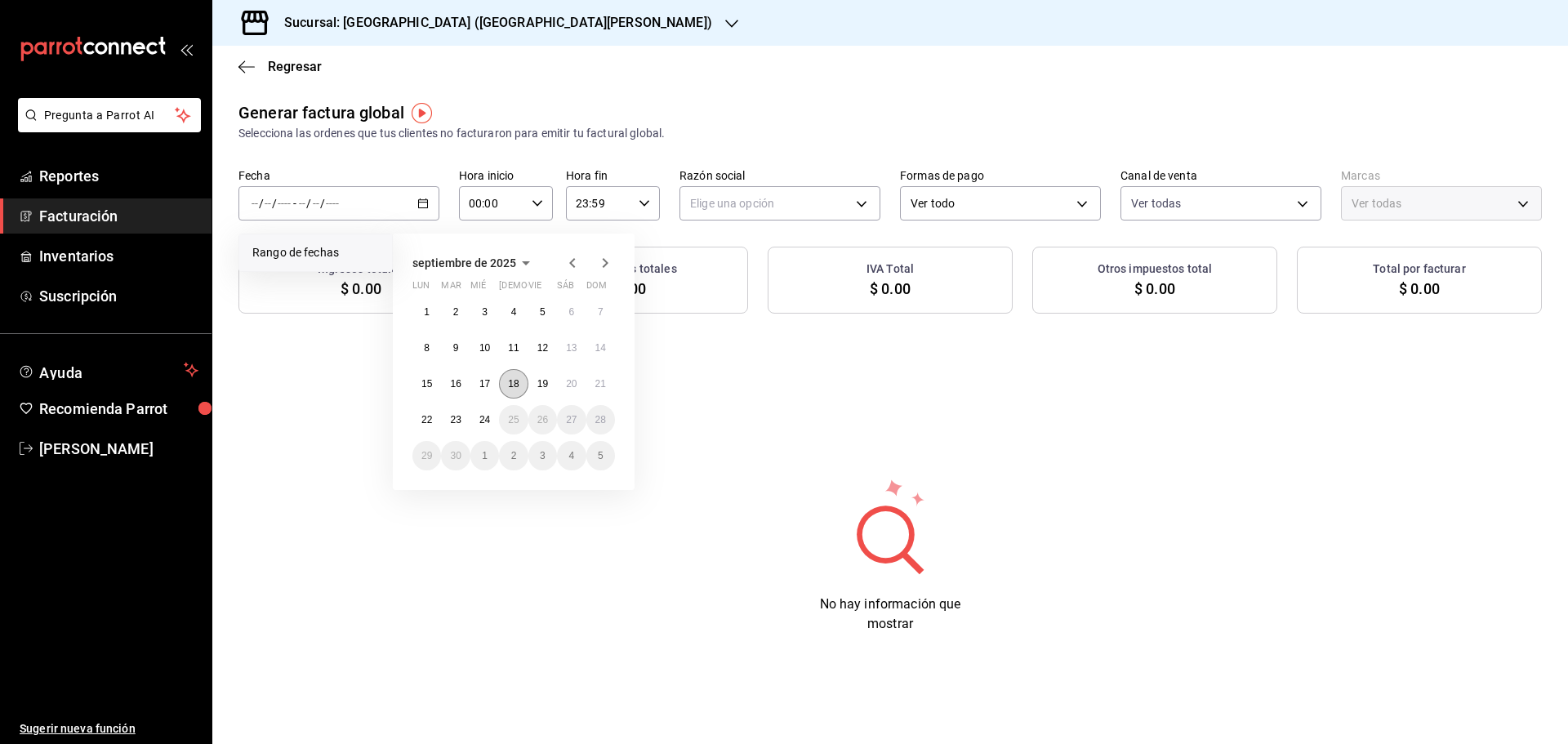
click at [518, 390] on button "18" at bounding box center [513, 384] width 29 height 30
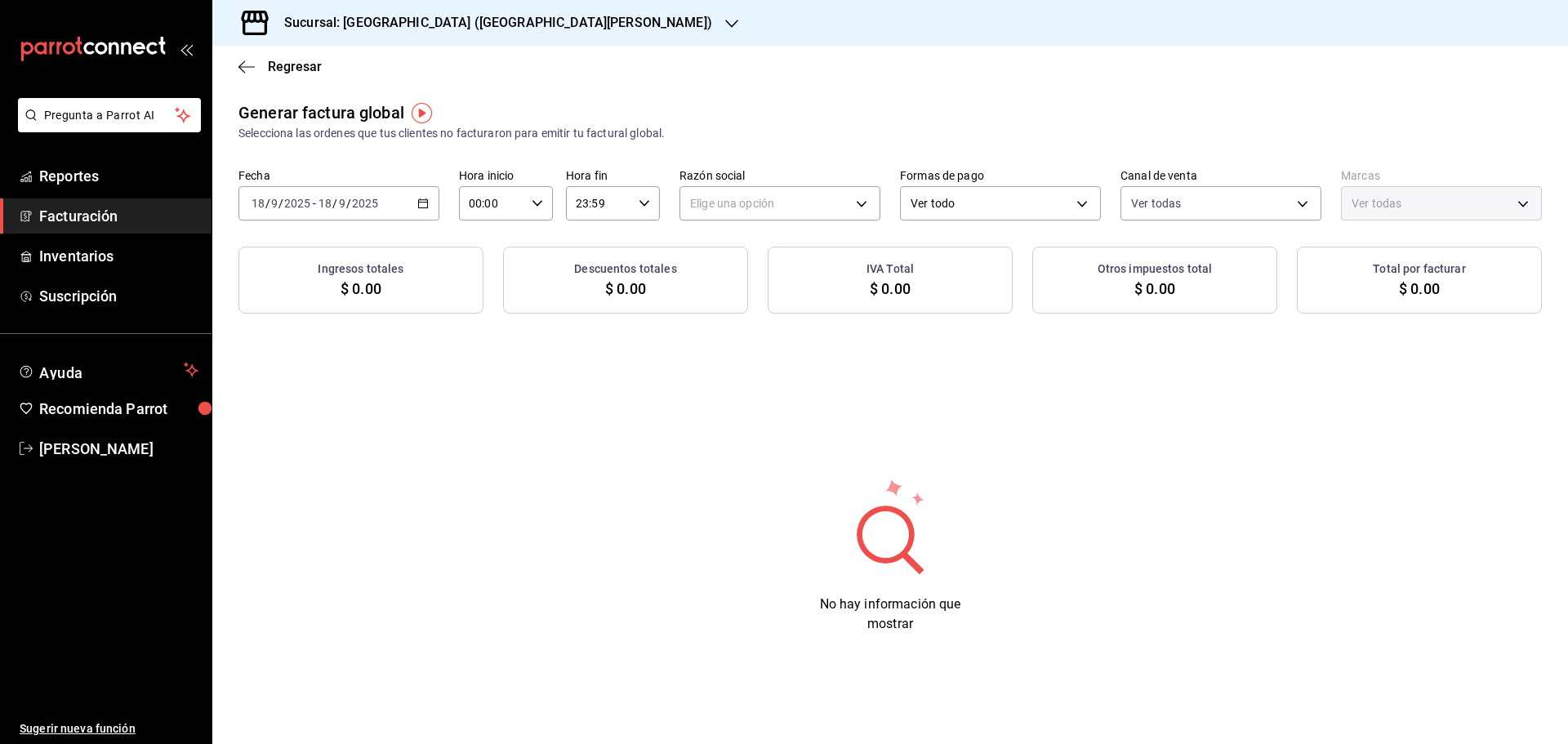
click at [583, 461] on div "Generar factura global Selecciona las ordenes que tus clientes no facturaron pa…" at bounding box center [889, 380] width 1355 height 560
click at [725, 200] on body "Pregunta a Parrot AI Reportes Facturación Inventarios Suscripción Ayuda Recomie…" at bounding box center [784, 372] width 1568 height 744
click at [739, 281] on li "ORGANIC FOODS" at bounding box center [780, 286] width 199 height 30
type input "654927a2-fb95-458b-bd0a-9ffada75daa8"
type input "c2db145c-7f15-421d-baa5-27fbbe9efb3f"
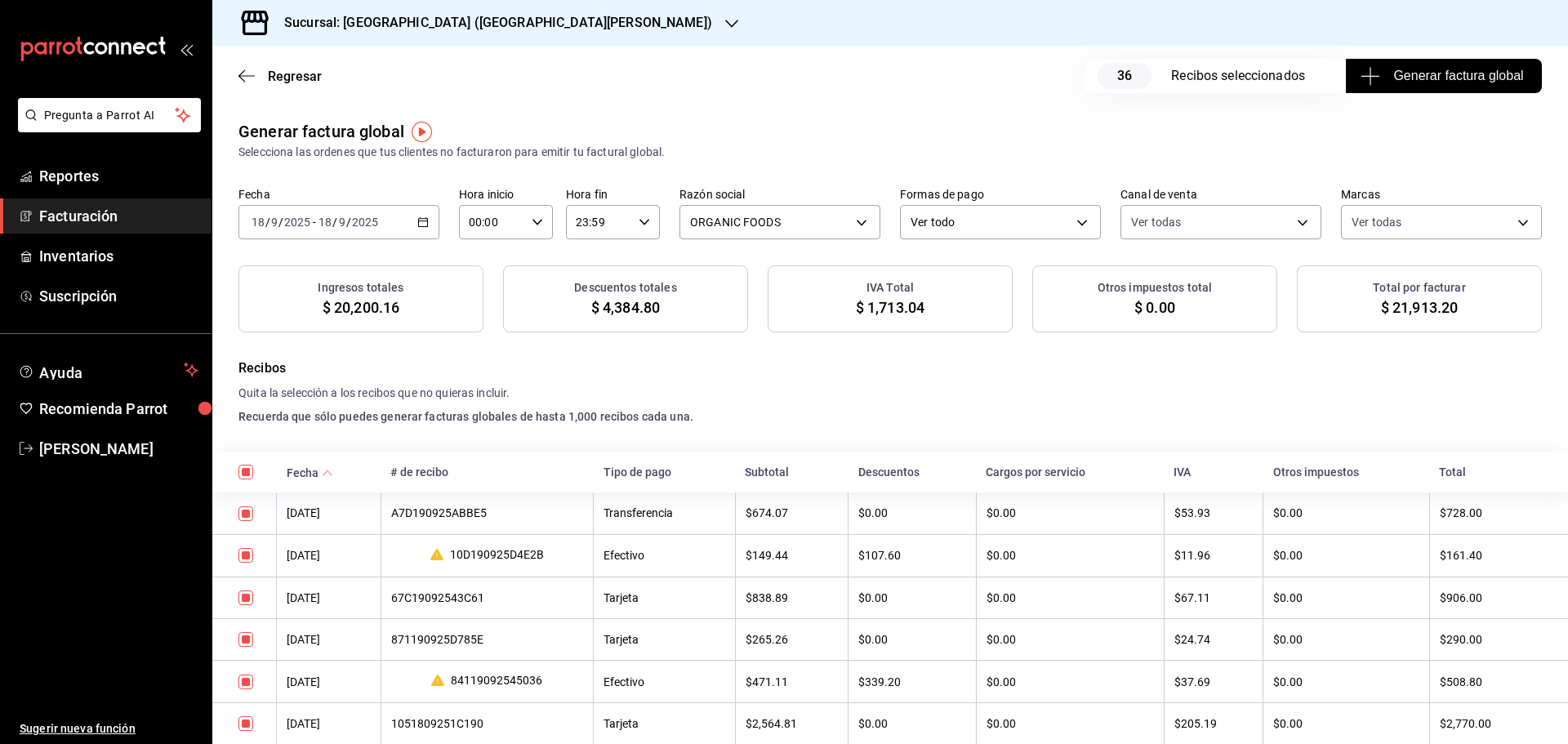
drag, startPoint x: 898, startPoint y: 682, endPoint x: 252, endPoint y: 472, distance: 679.3
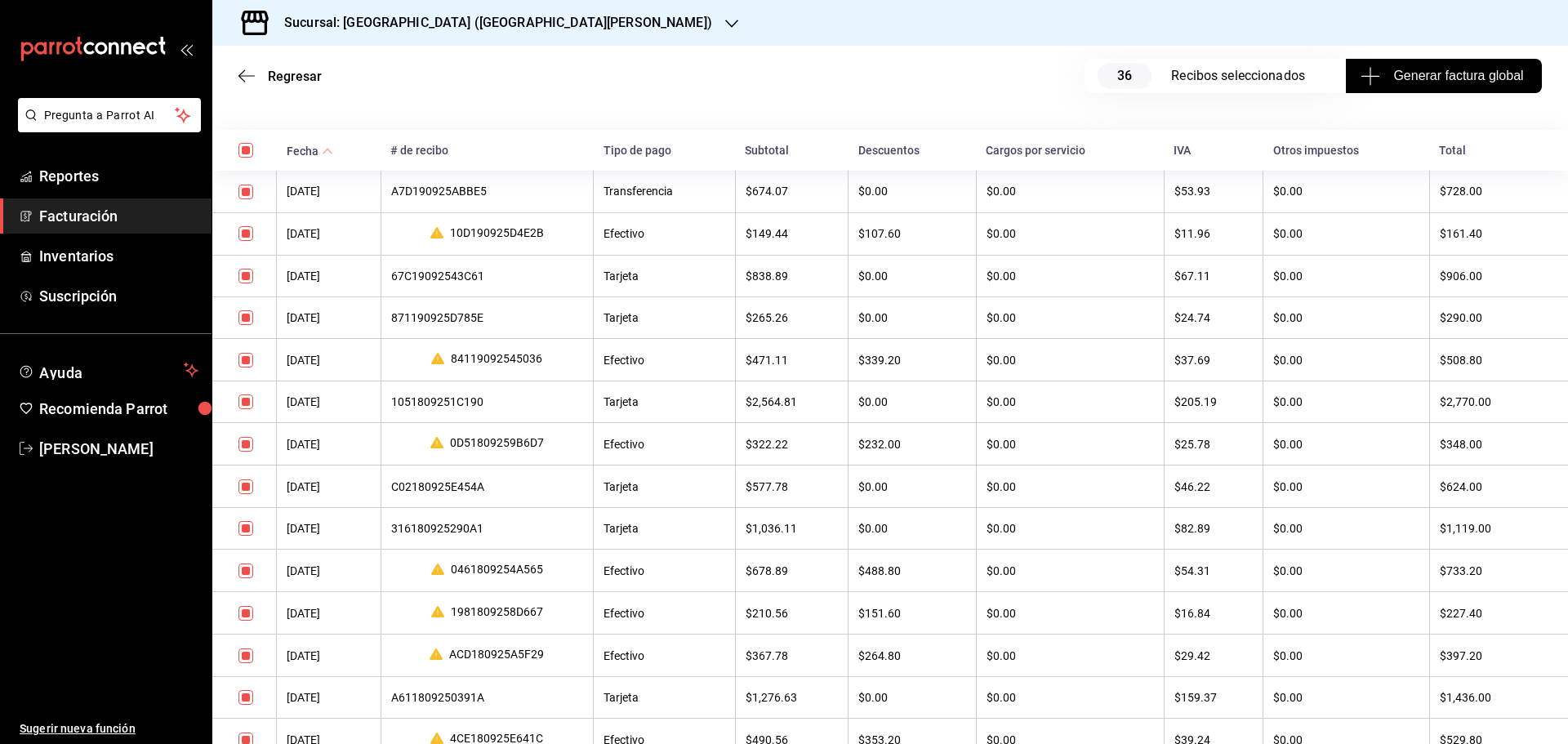
scroll to position [326, 0]
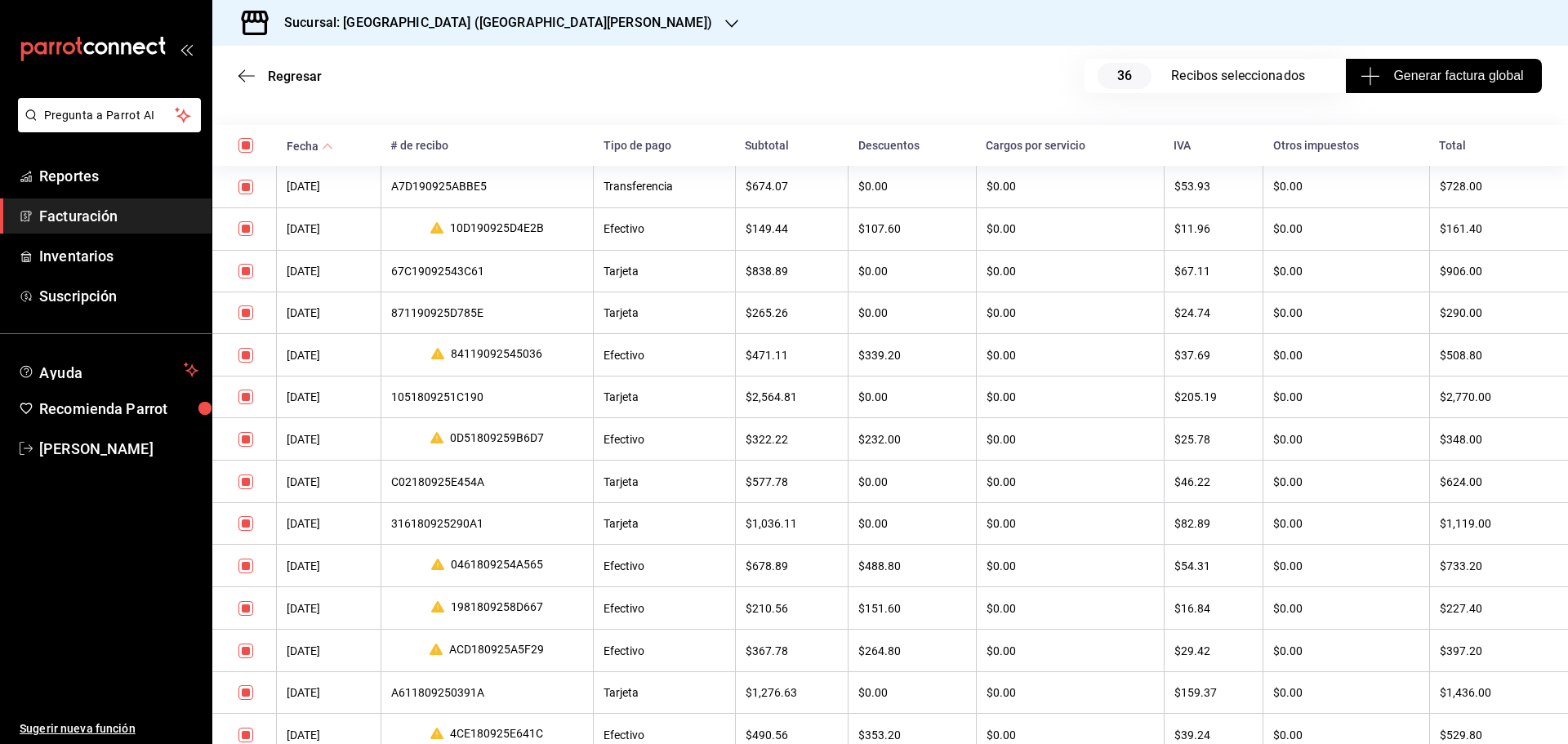
click at [468, 312] on div "871190925D785E" at bounding box center [487, 313] width 192 height 13
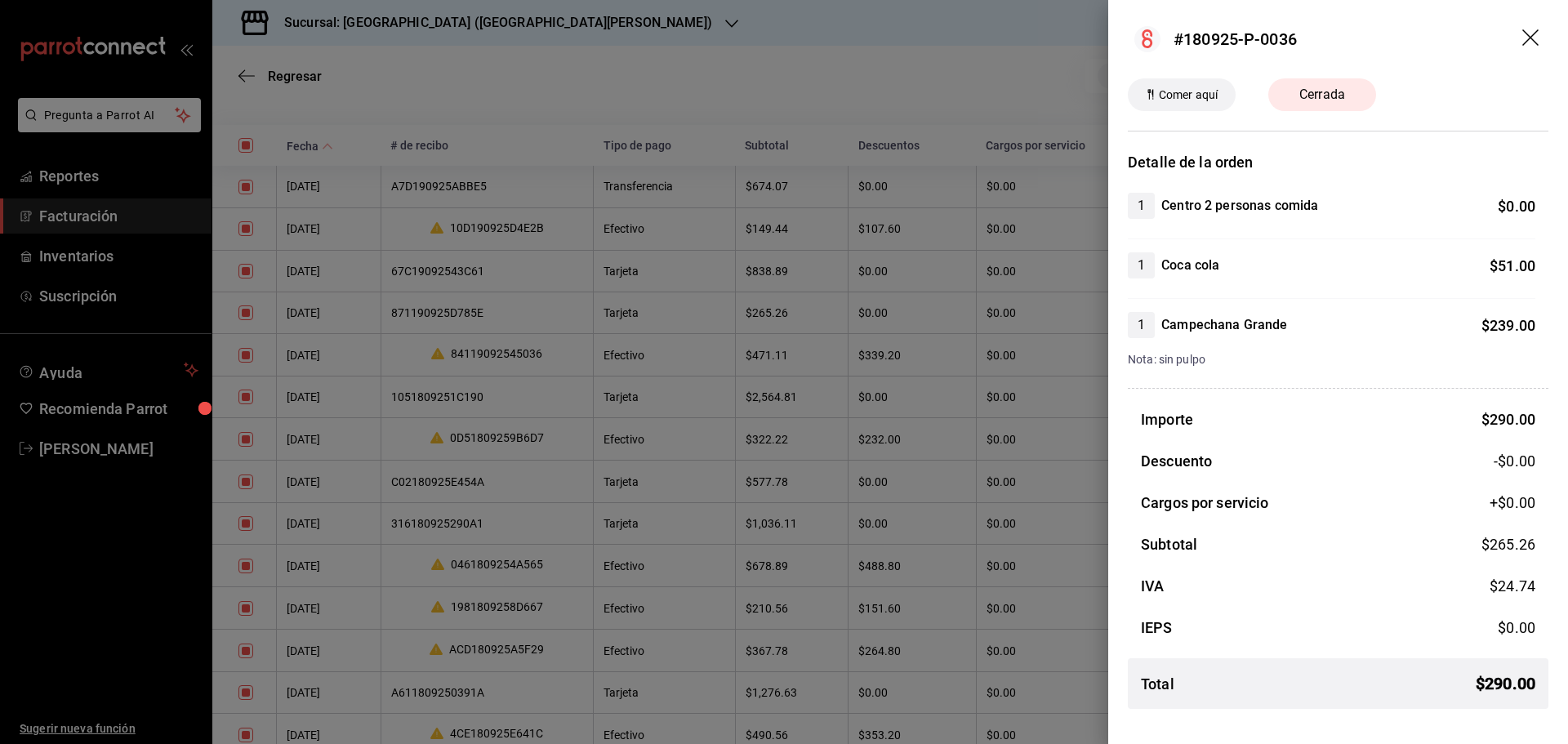
click at [1529, 42] on icon "drag" at bounding box center [1532, 39] width 20 height 20
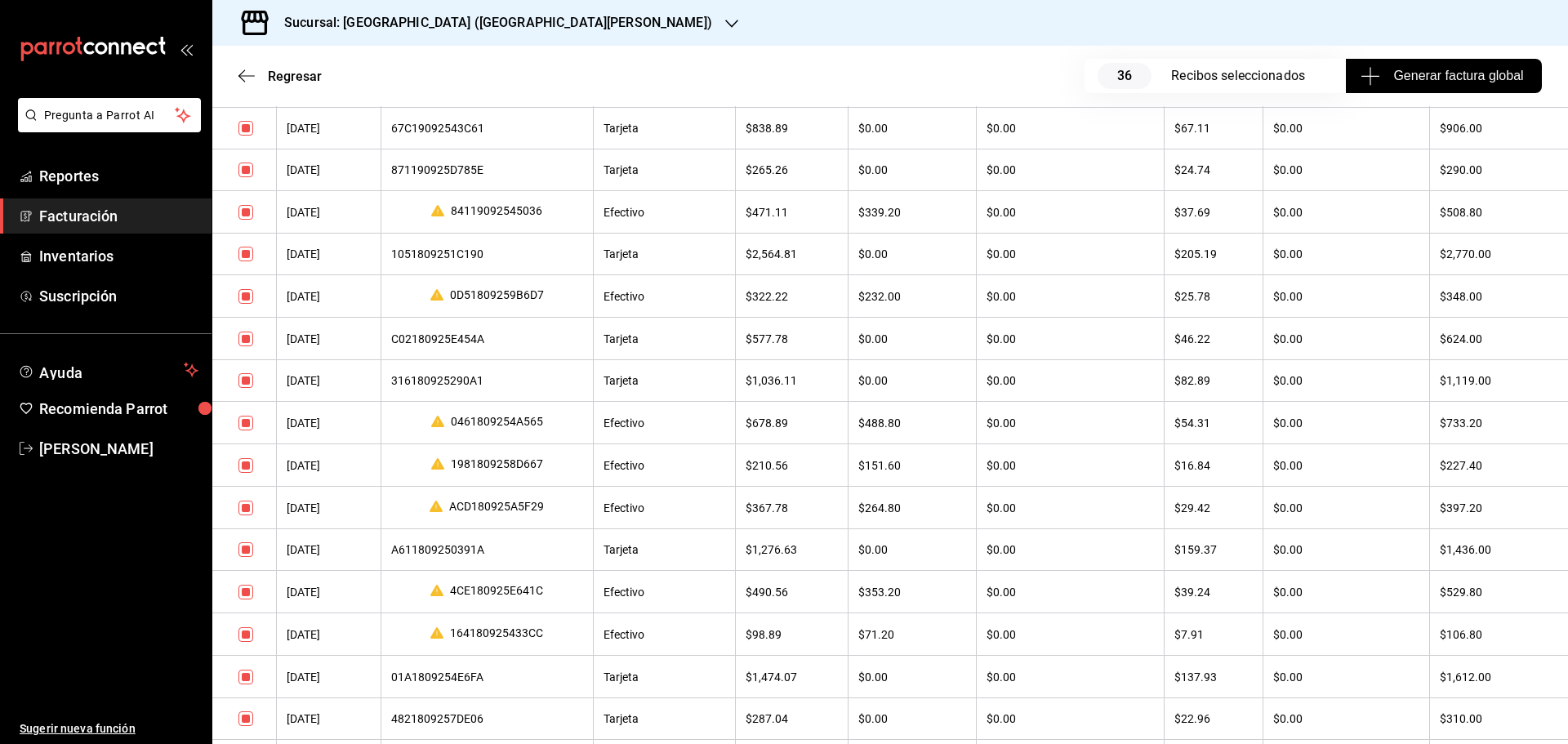
scroll to position [490, 0]
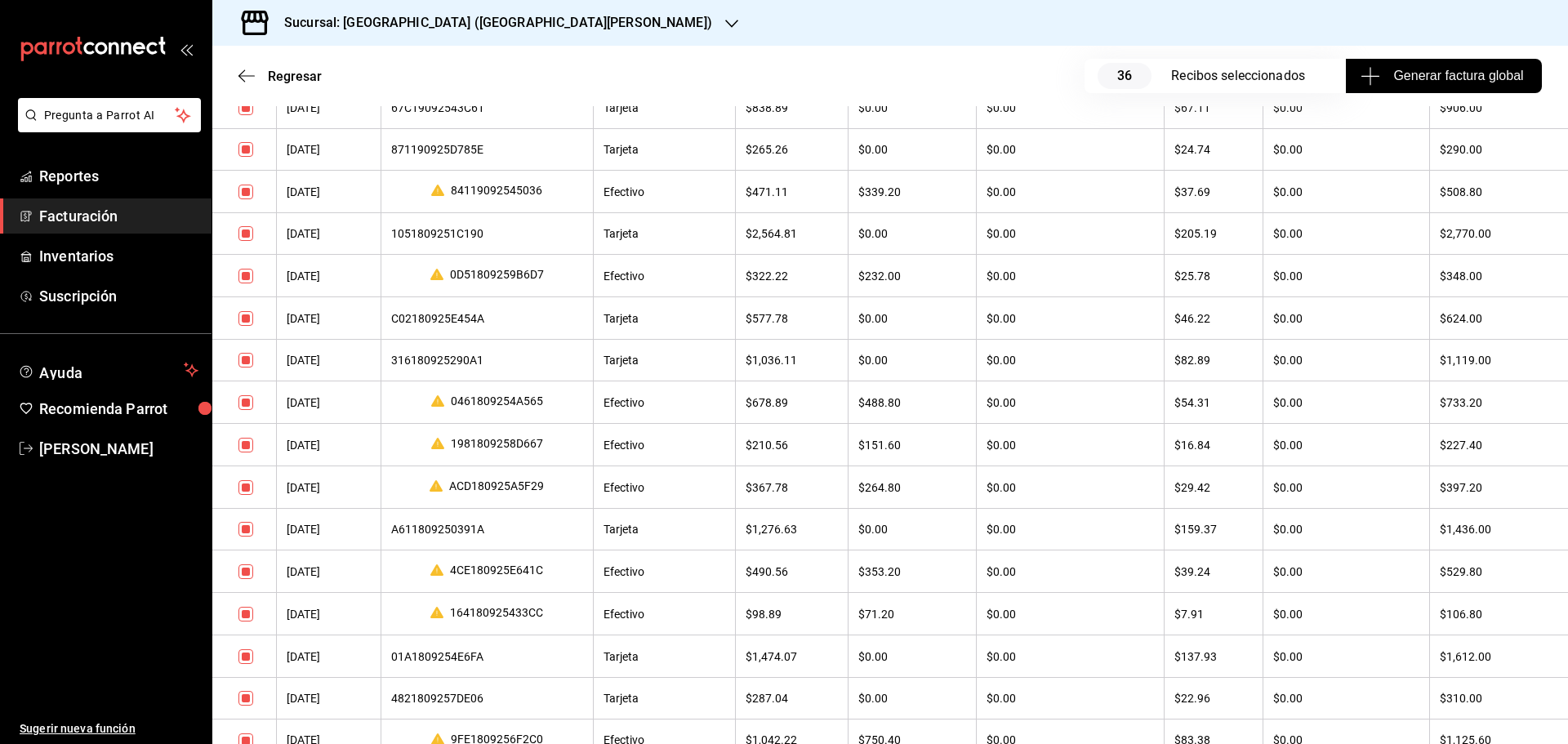
click at [447, 531] on div "A611809250391A" at bounding box center [487, 529] width 192 height 13
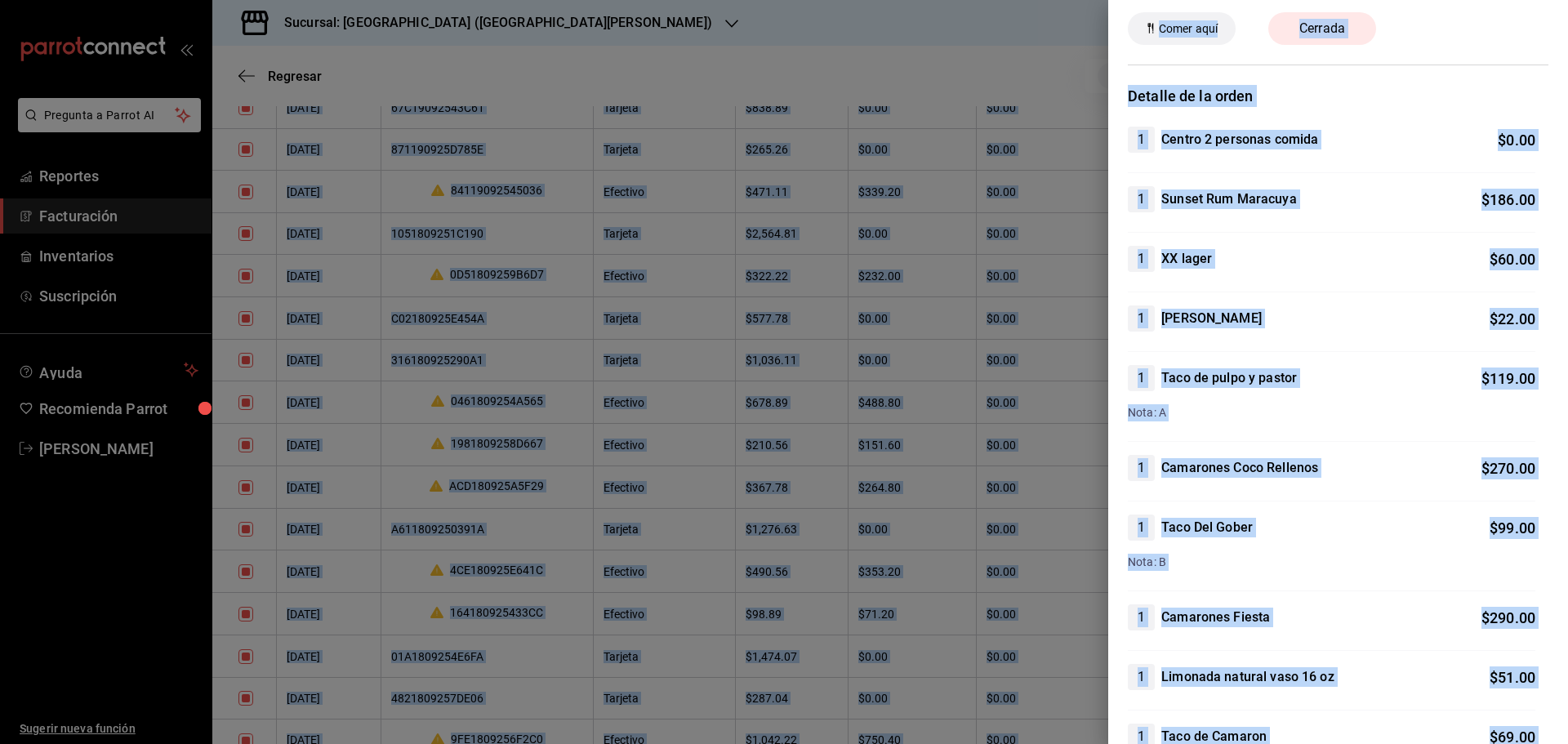
scroll to position [0, 0]
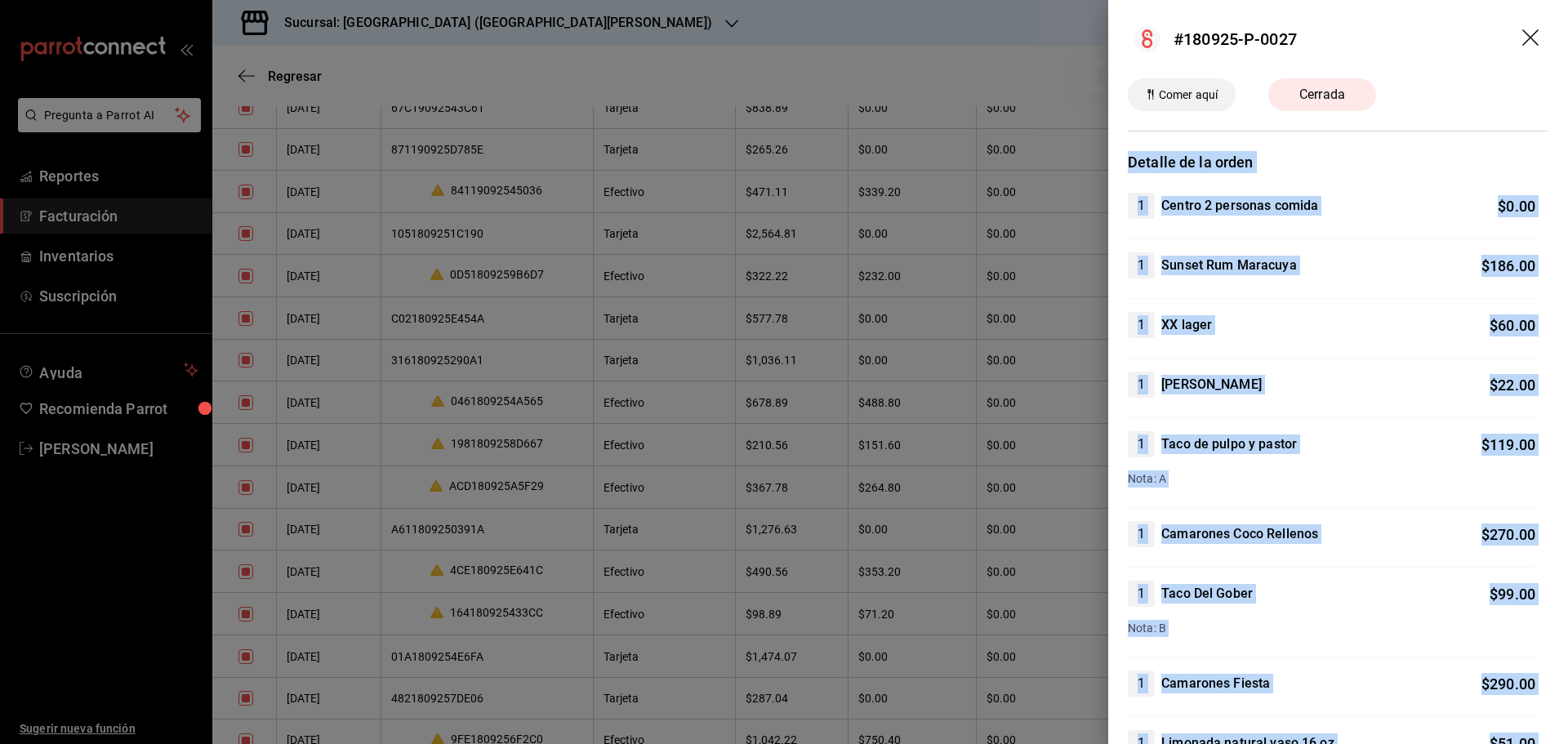
drag, startPoint x: 1541, startPoint y: 709, endPoint x: 1128, endPoint y: 157, distance: 689.4
click at [1128, 157] on div "Detalle de la orden 1 Centro 2 personas comida $ 0.00 1 Sunset Rum Maracuya $ 1…" at bounding box center [1337, 720] width 459 height 1139
copy div "Detalle de la orden 1 Centro 2 personas comida $ 0.00 1 Sunset Rum Maracuya $ 1…"
click at [1522, 41] on icon "drag" at bounding box center [1532, 39] width 20 height 20
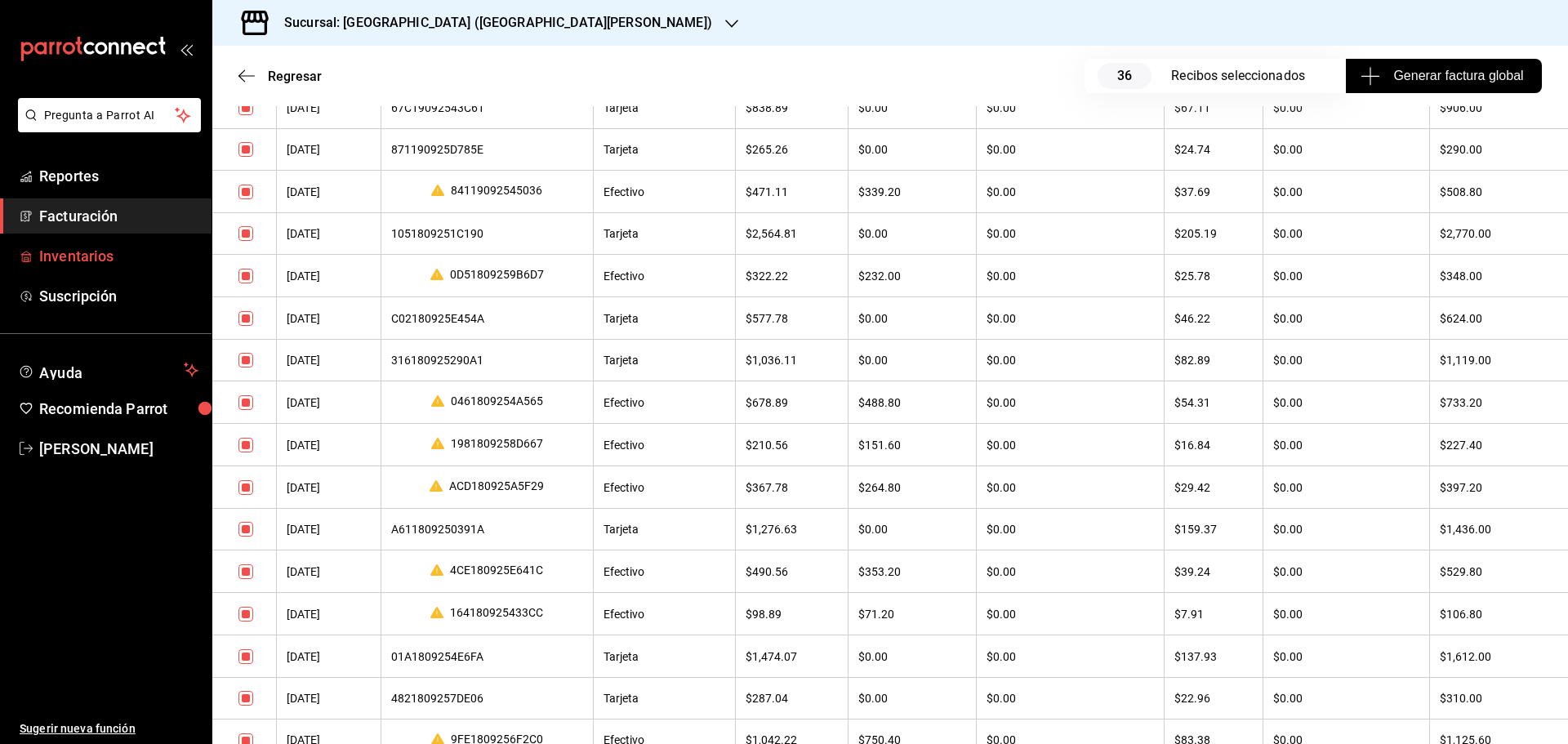
click at [55, 247] on span "Inventarios" at bounding box center [119, 256] width 159 height 22
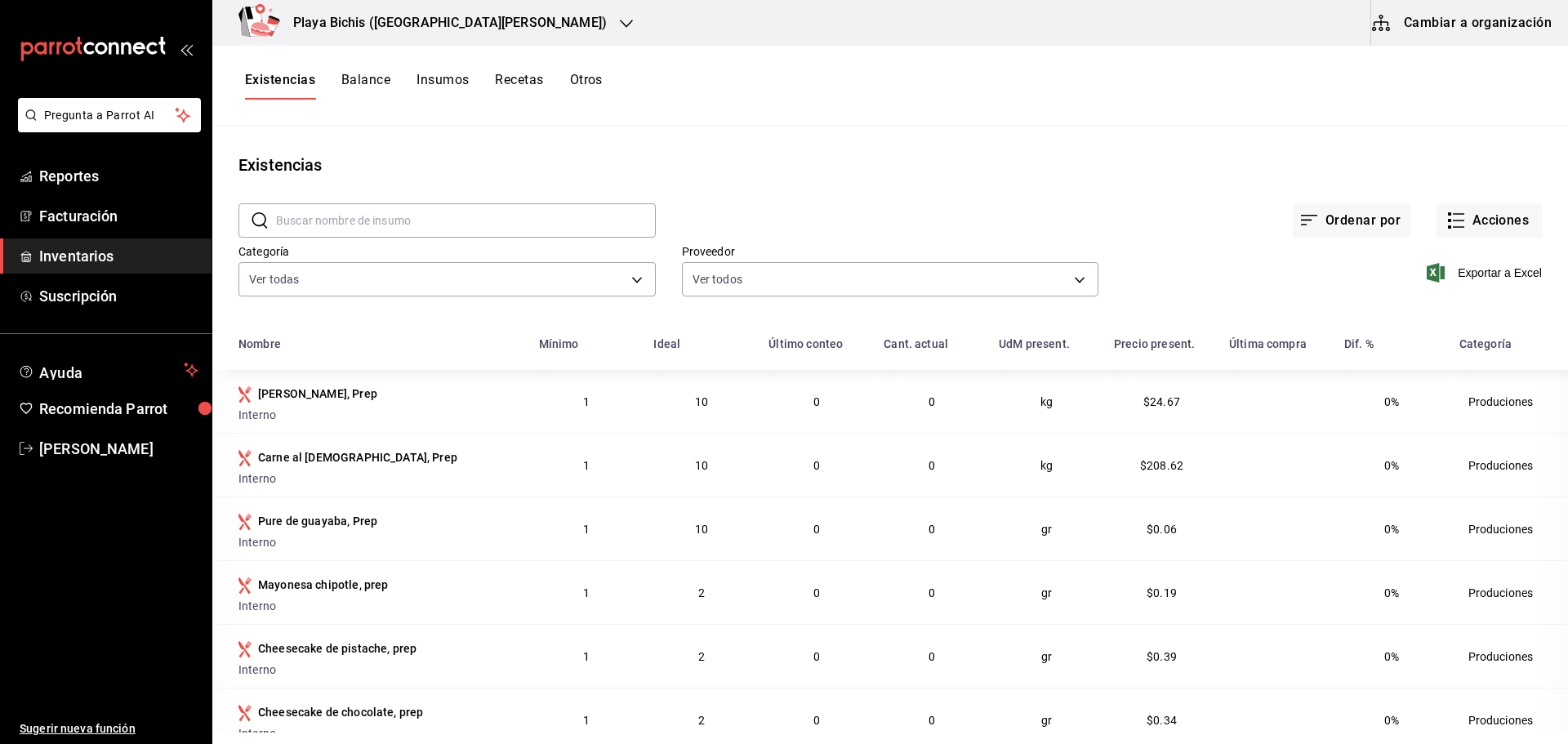
click at [313, 225] on input "text" at bounding box center [466, 220] width 380 height 33
click at [131, 214] on span "Facturación" at bounding box center [119, 215] width 159 height 22
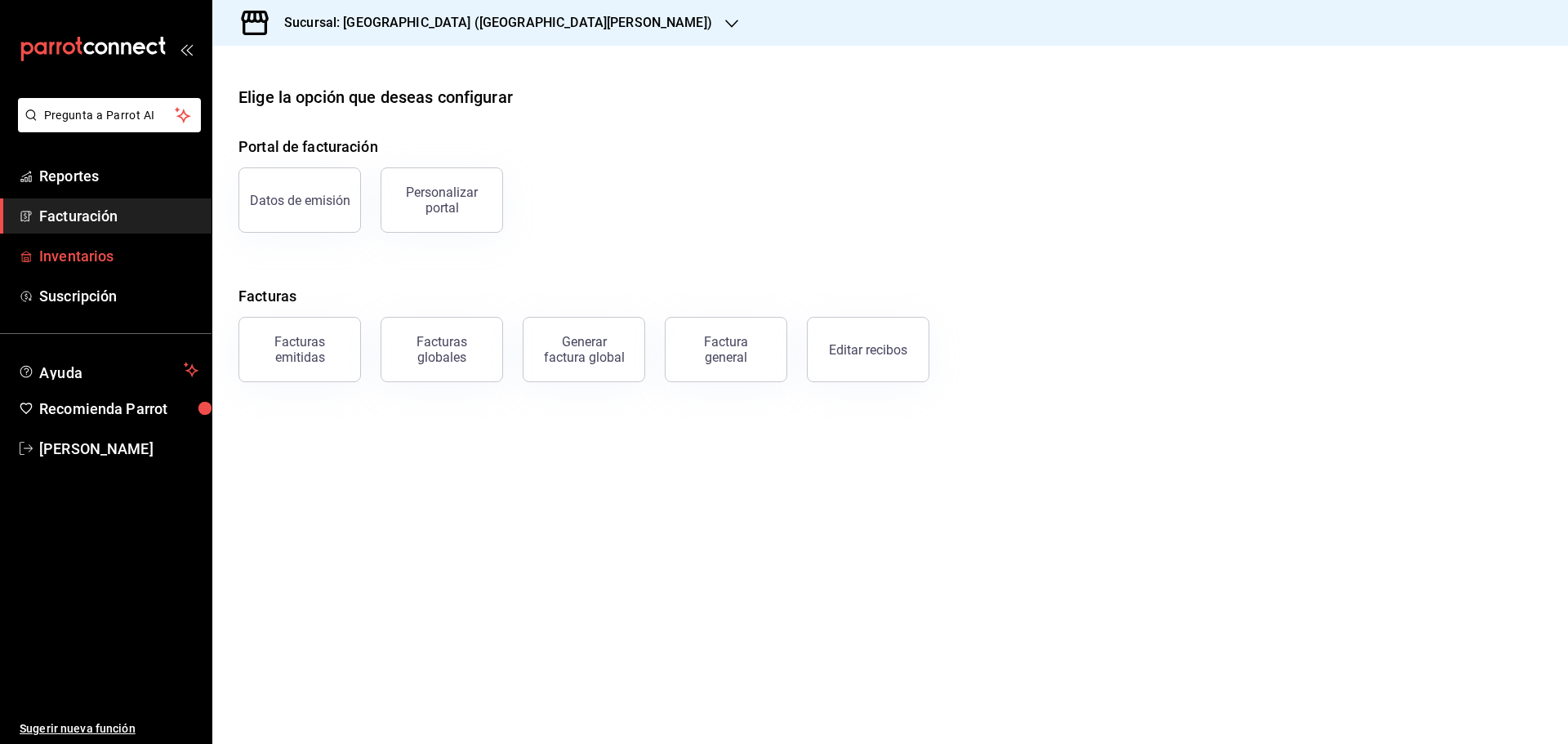
click at [136, 249] on span "Inventarios" at bounding box center [119, 256] width 159 height 22
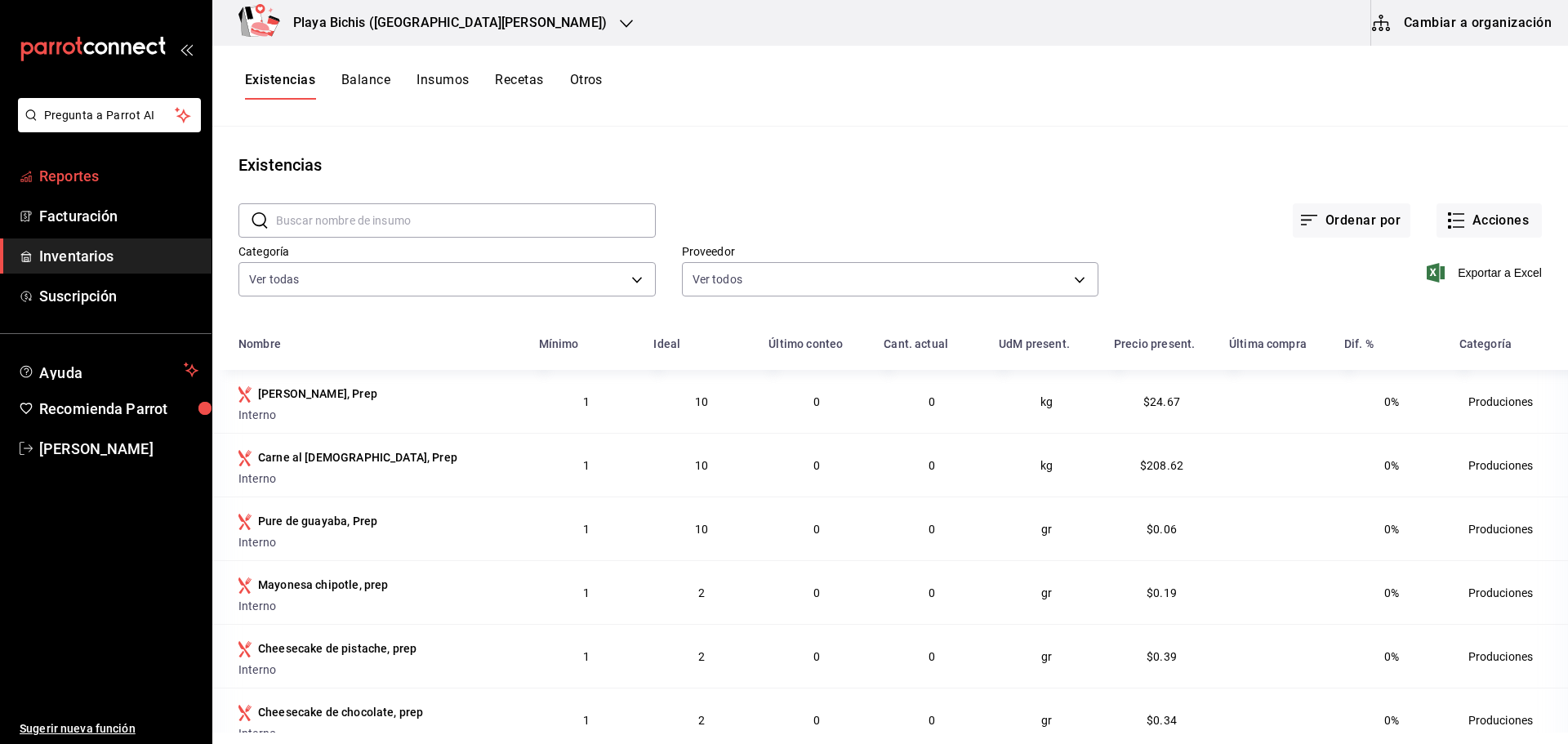
click at [128, 183] on span "Reportes" at bounding box center [119, 176] width 159 height 22
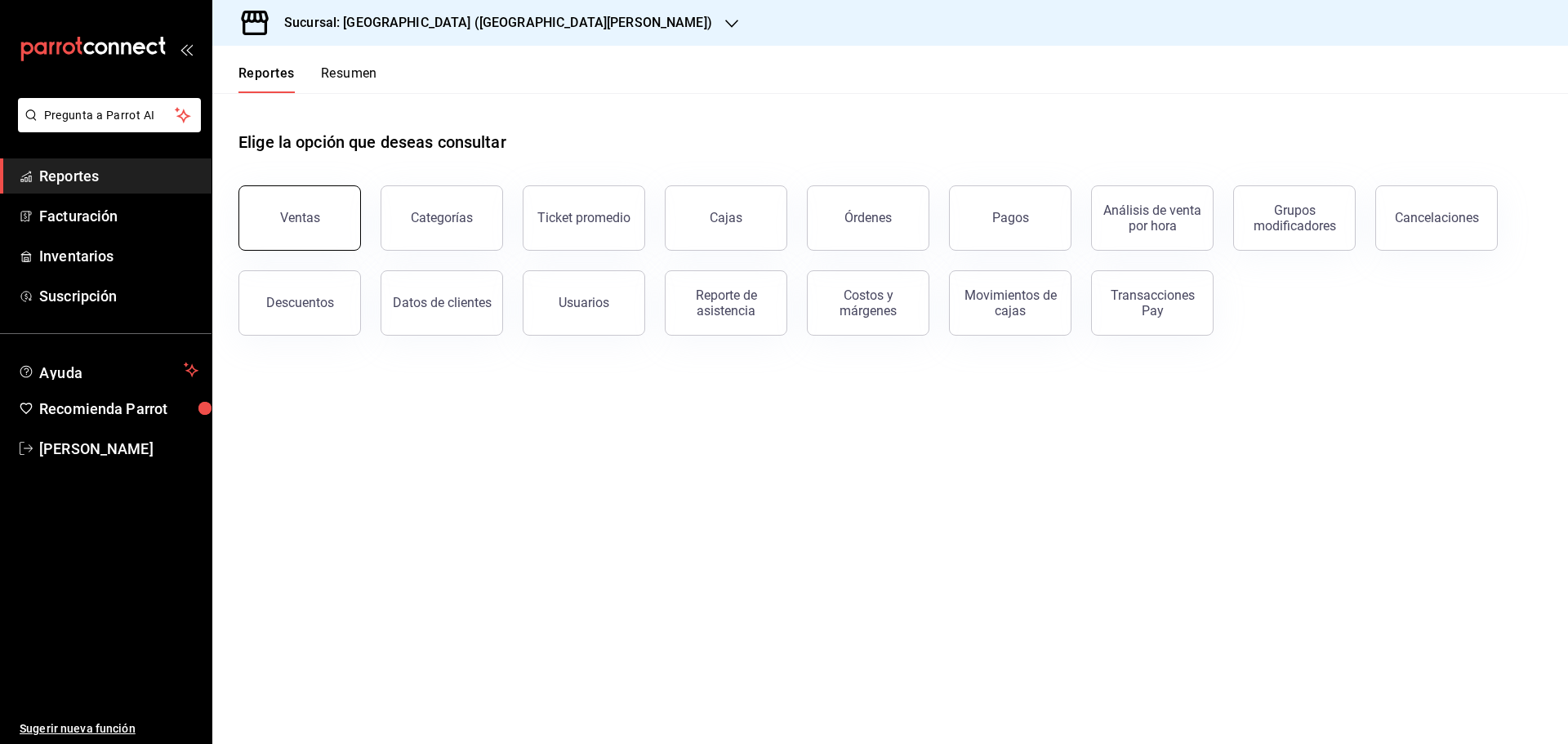
click at [307, 238] on button "Ventas" at bounding box center [299, 218] width 122 height 65
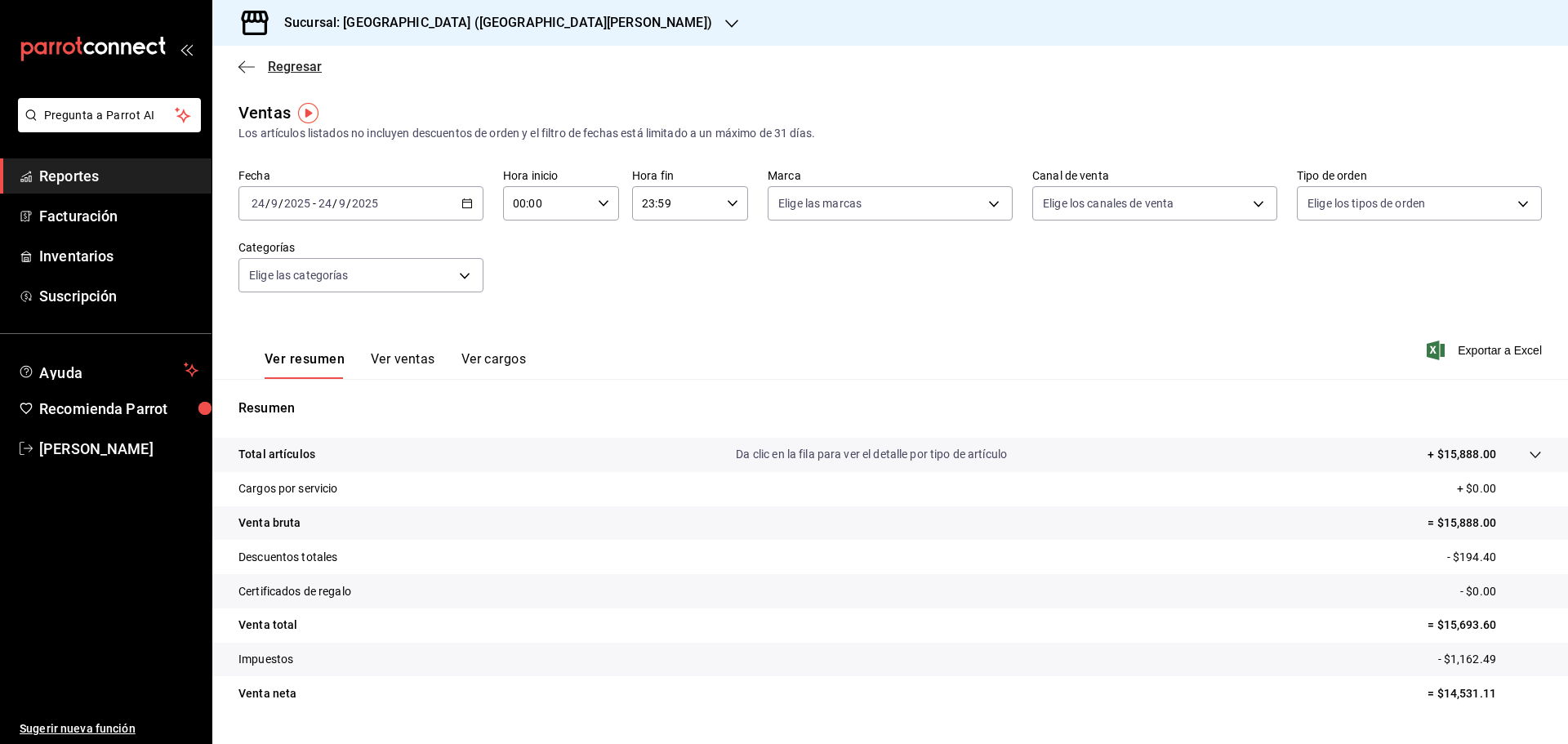
click at [250, 69] on icon "button" at bounding box center [247, 67] width 16 height 15
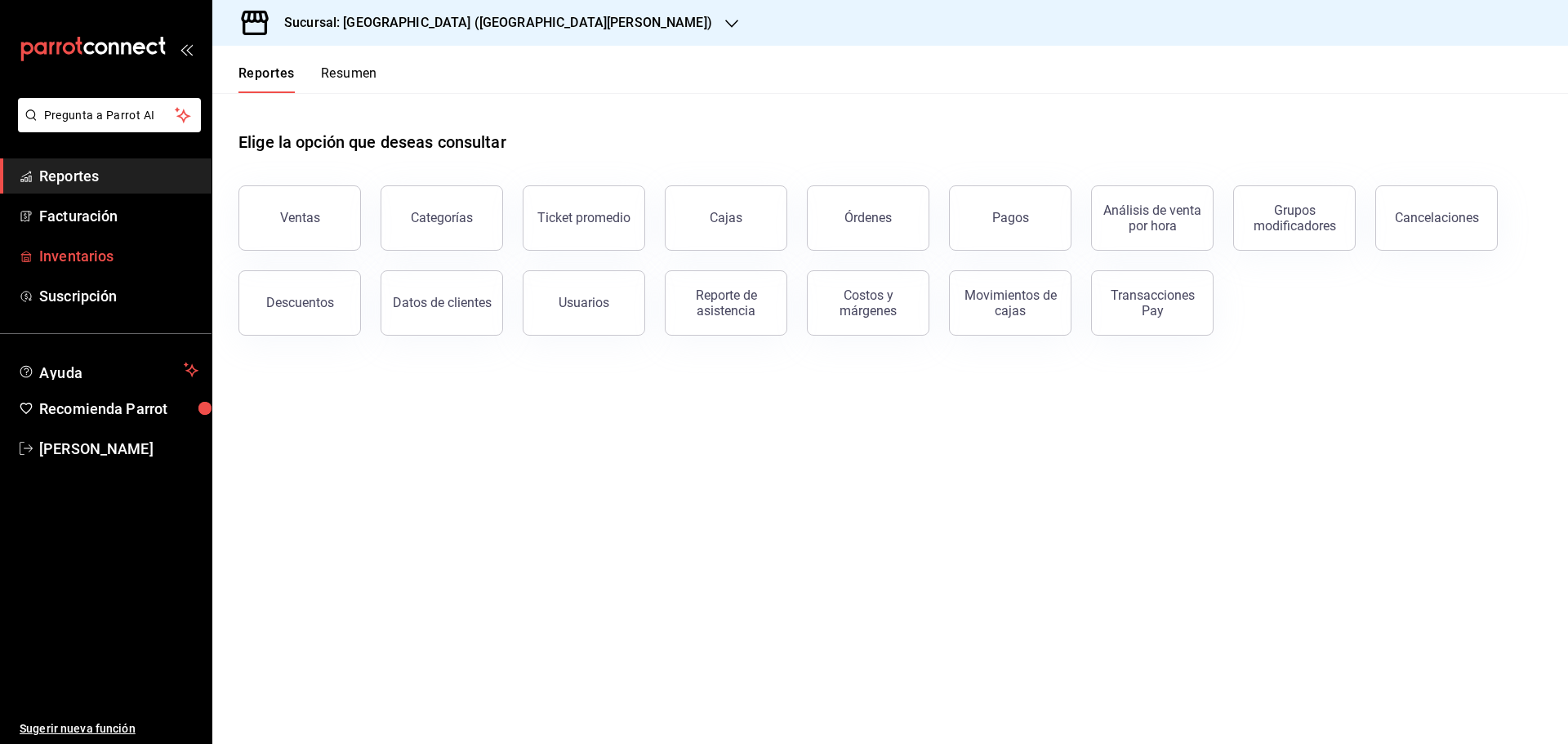
click at [125, 243] on link "Inventarios" at bounding box center [105, 256] width 211 height 35
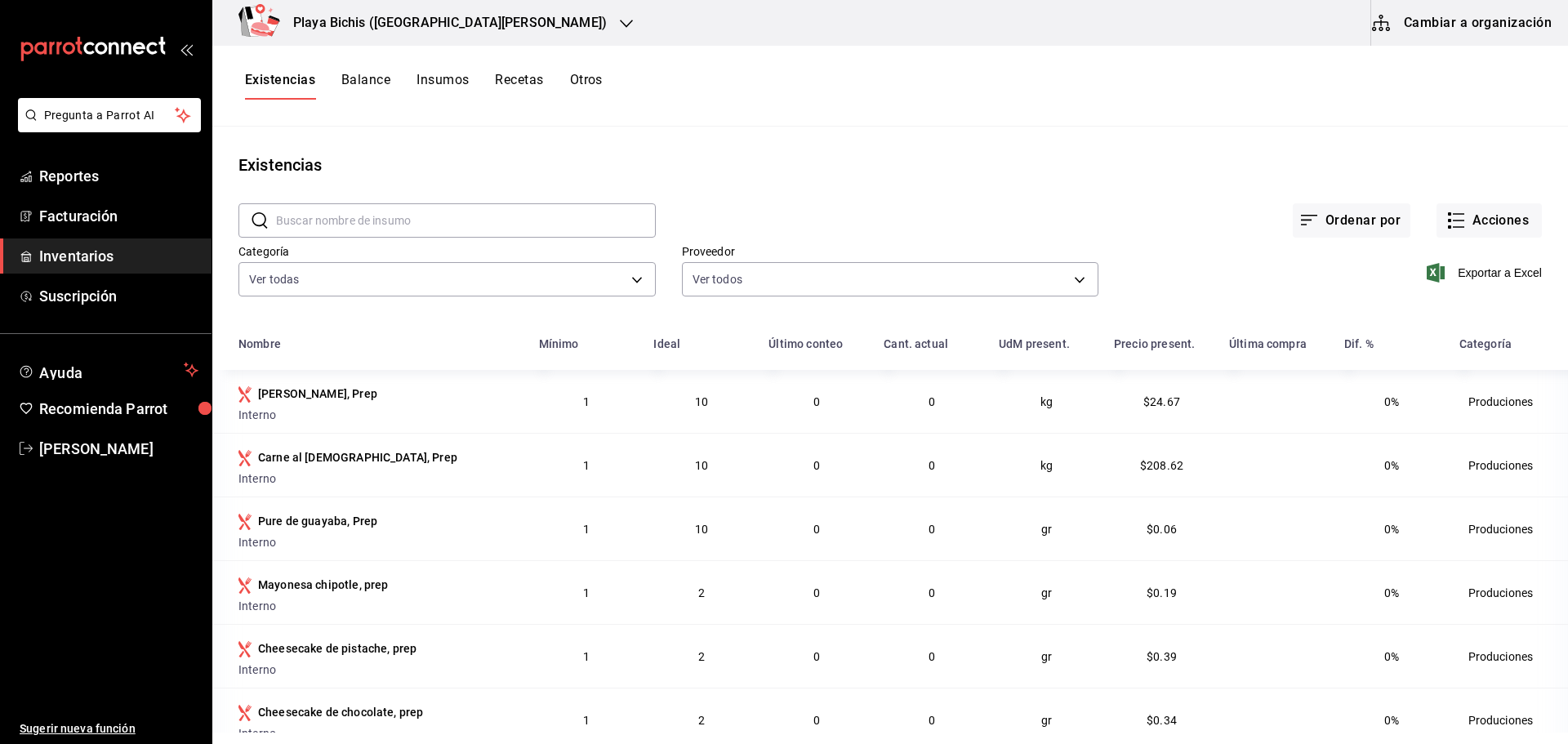
click at [441, 78] on button "Insumos" at bounding box center [443, 85] width 53 height 28
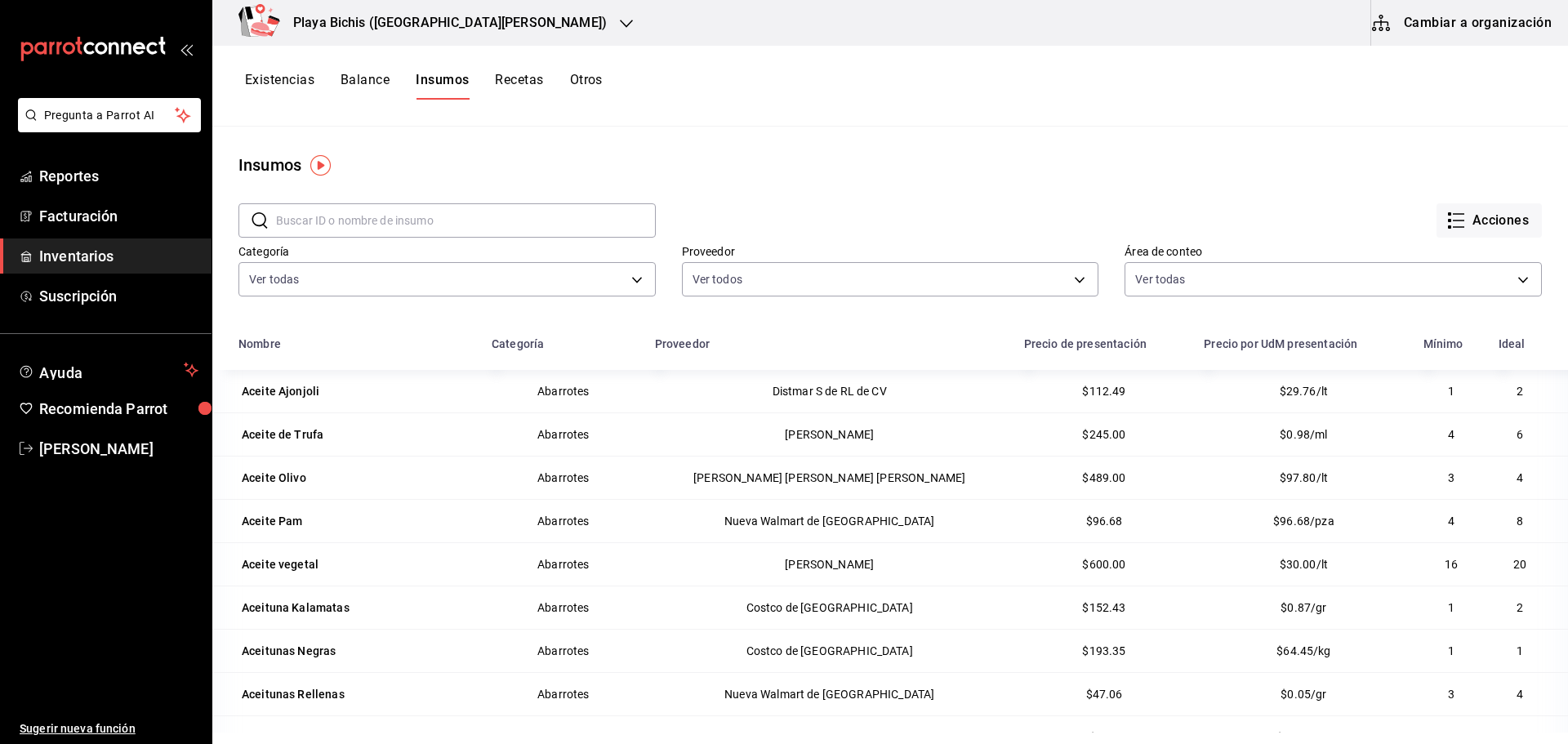
click at [261, 83] on button "Existencias" at bounding box center [279, 85] width 69 height 28
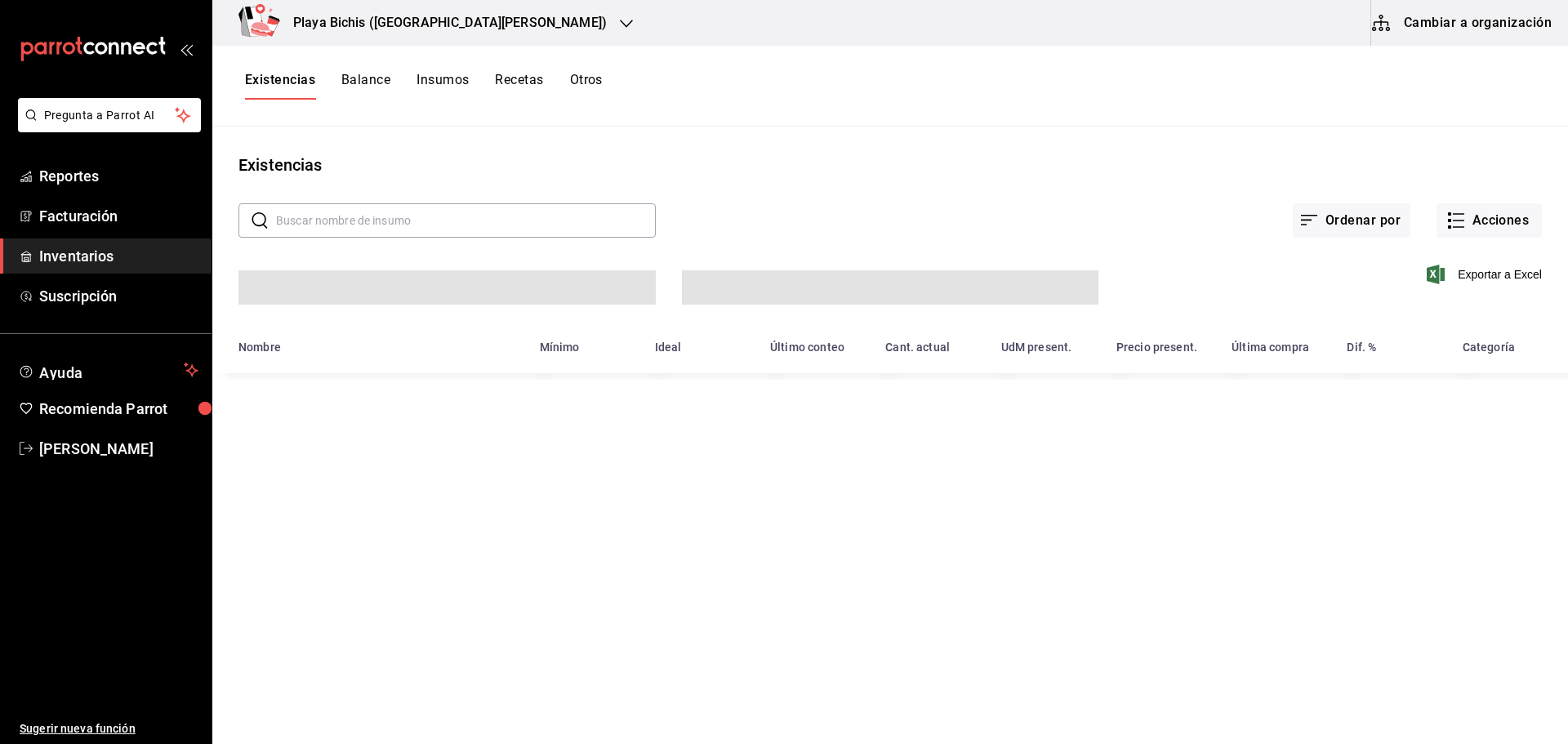
click at [261, 83] on button "Existencias" at bounding box center [279, 85] width 70 height 28
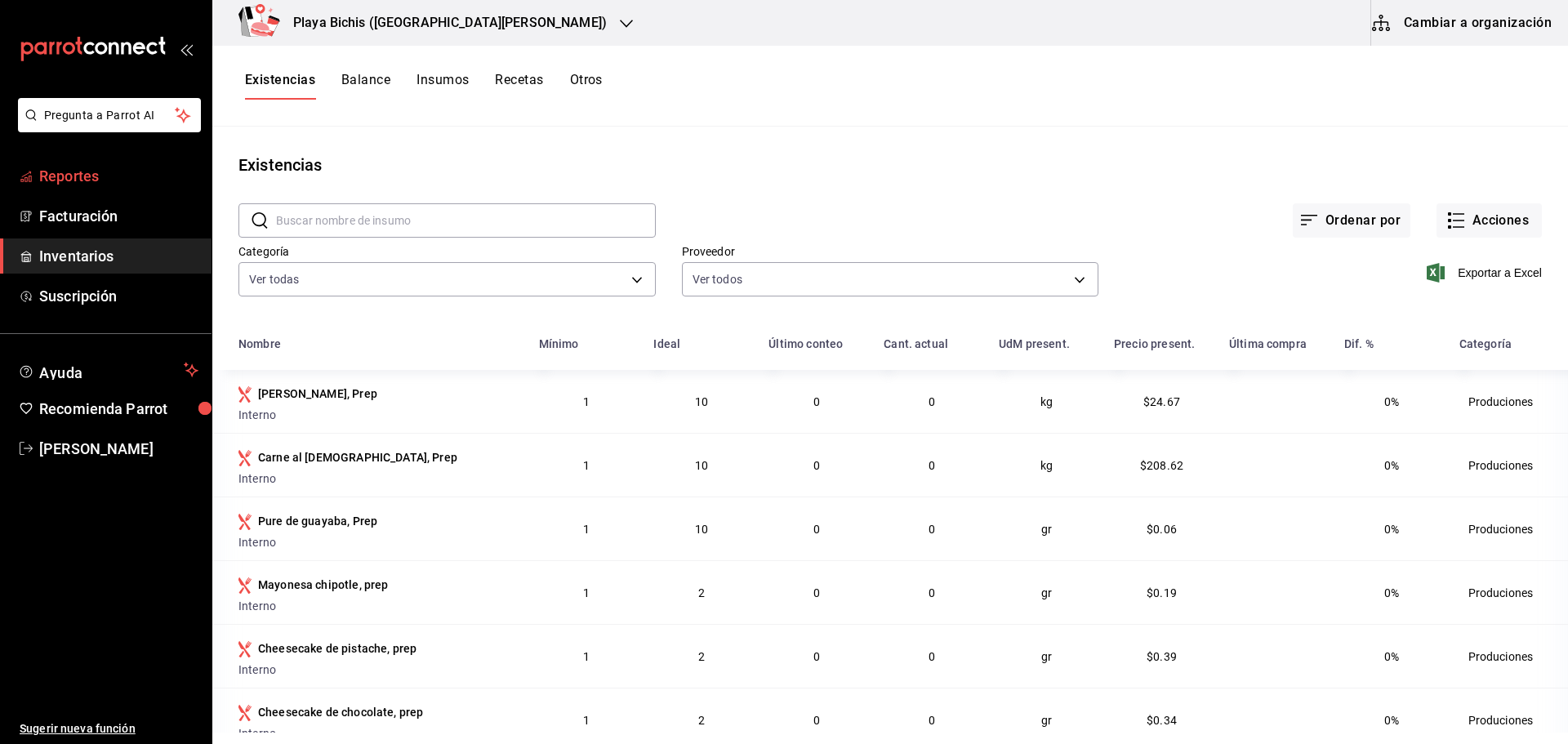
click at [99, 175] on span "Reportes" at bounding box center [119, 176] width 159 height 22
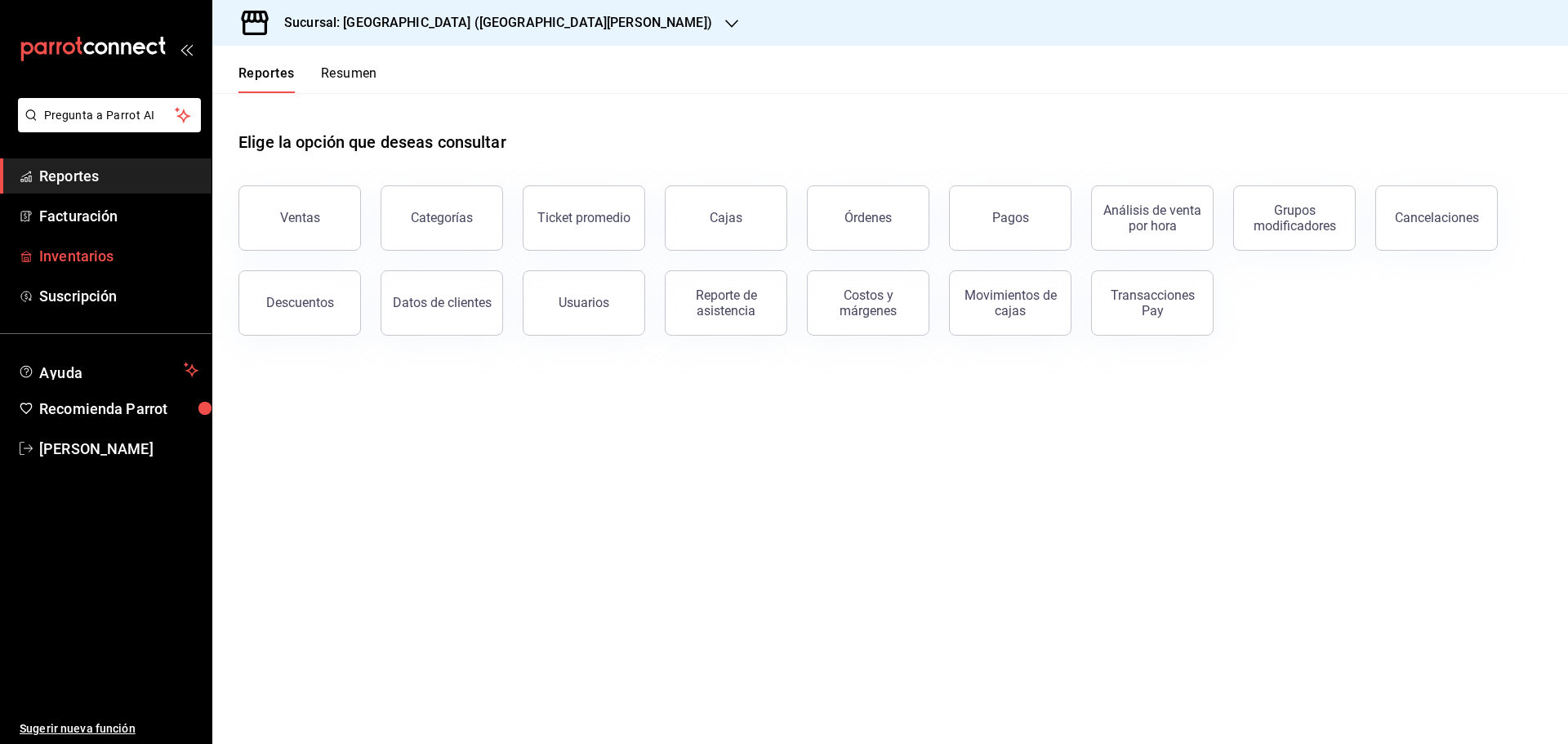
click at [97, 249] on span "Inventarios" at bounding box center [119, 256] width 159 height 22
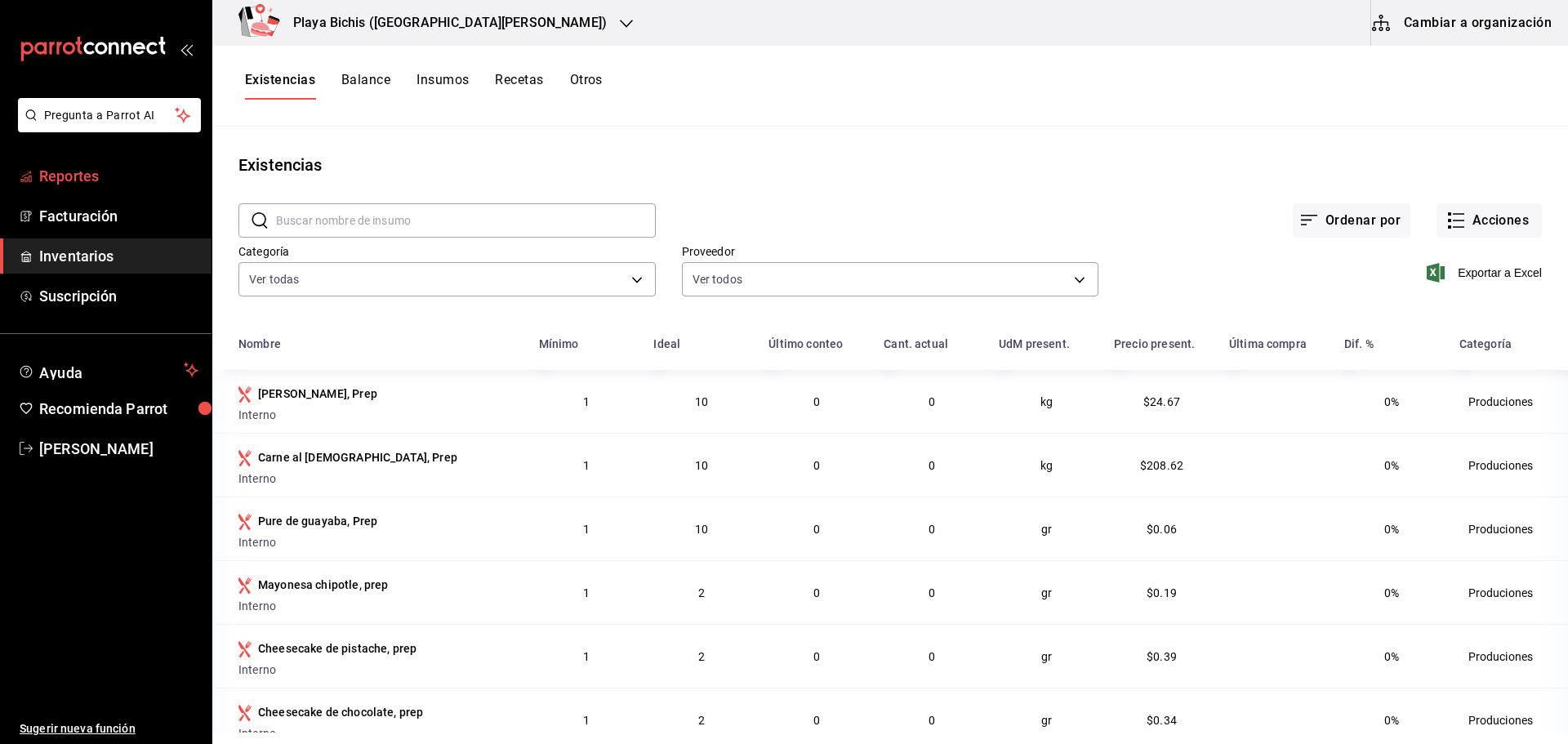
click at [112, 180] on span "Reportes" at bounding box center [119, 176] width 159 height 22
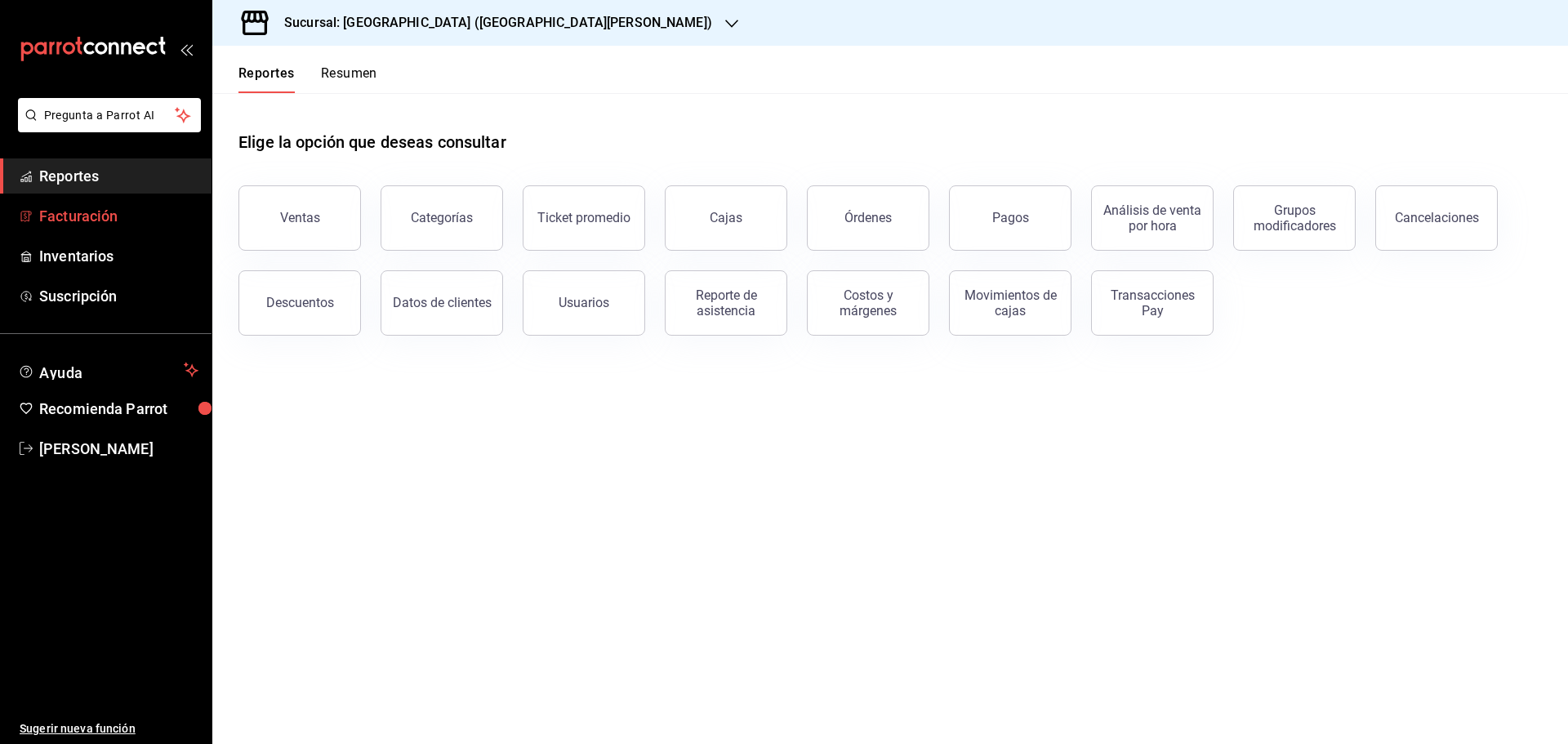
click at [124, 208] on span "Facturación" at bounding box center [119, 215] width 159 height 22
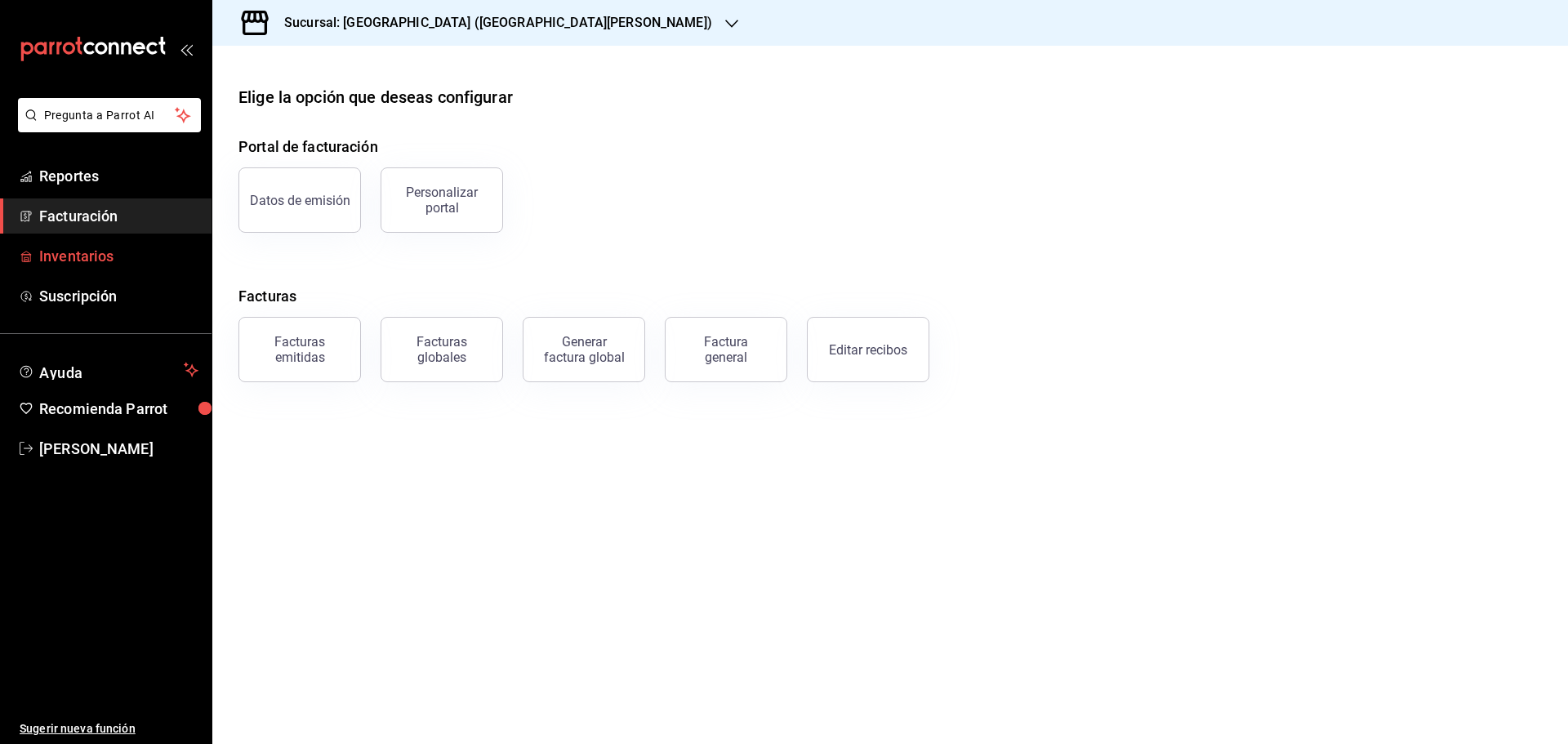
click at [122, 246] on span "Inventarios" at bounding box center [119, 256] width 159 height 22
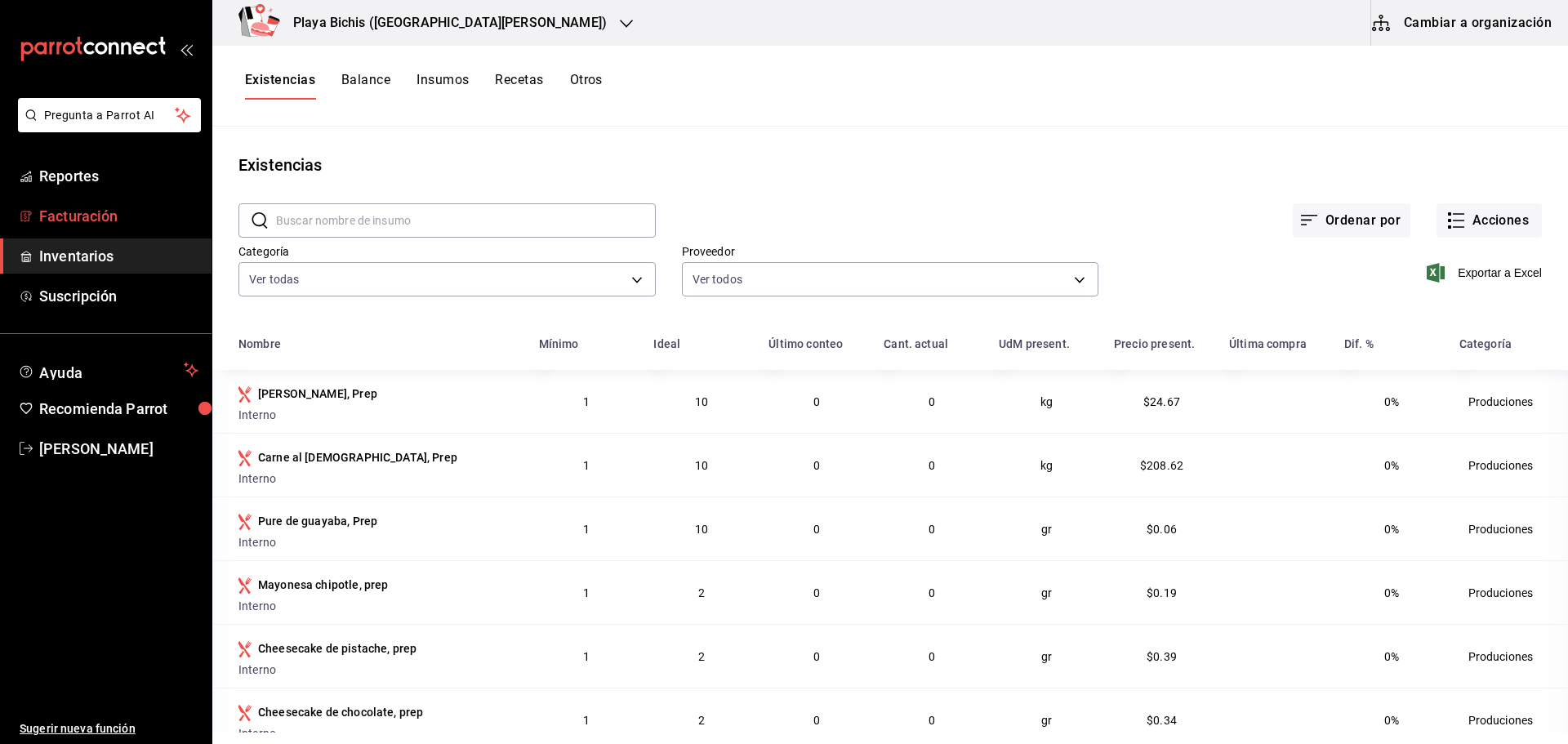
click at [118, 224] on span "Facturación" at bounding box center [119, 215] width 159 height 22
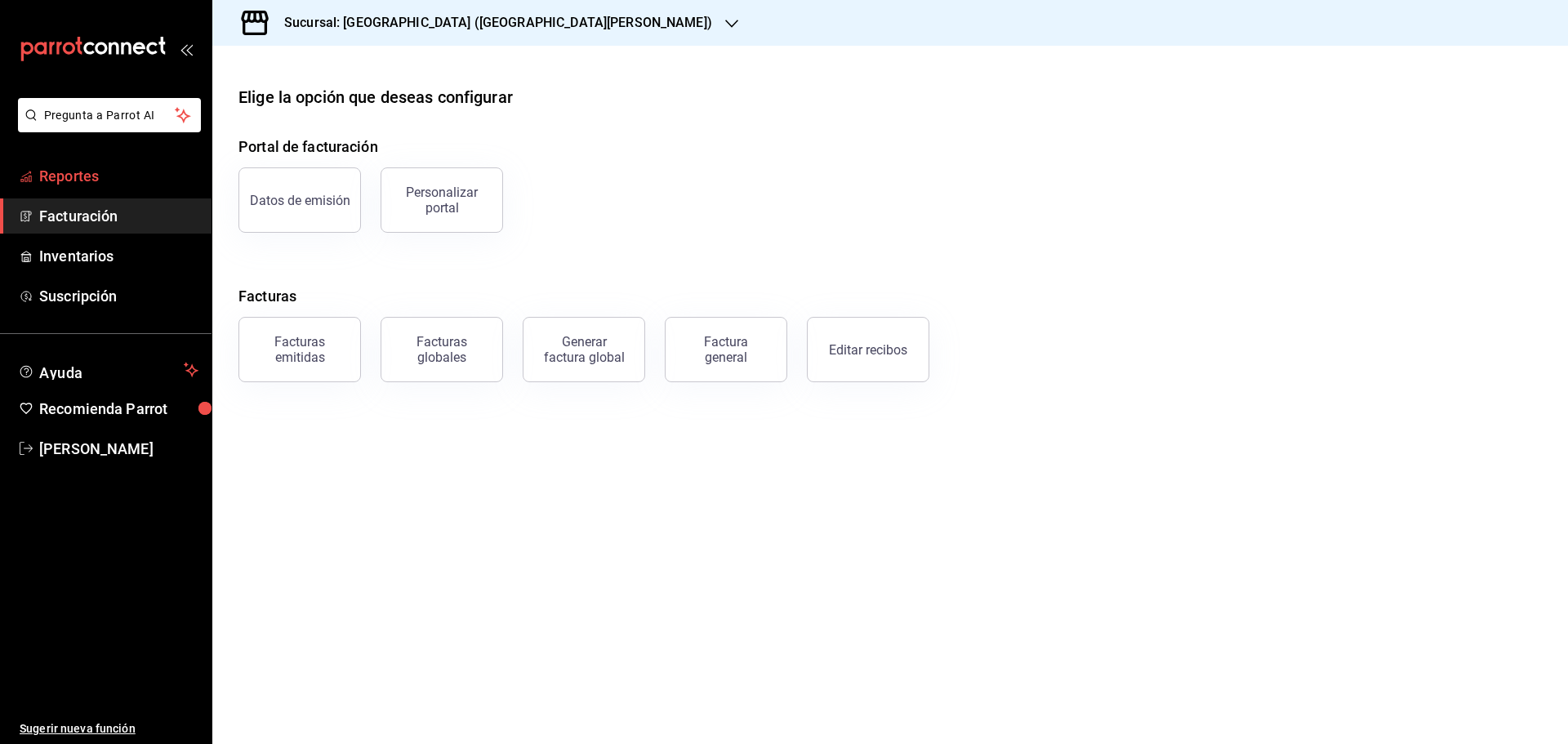
click at [118, 173] on span "Reportes" at bounding box center [119, 176] width 159 height 22
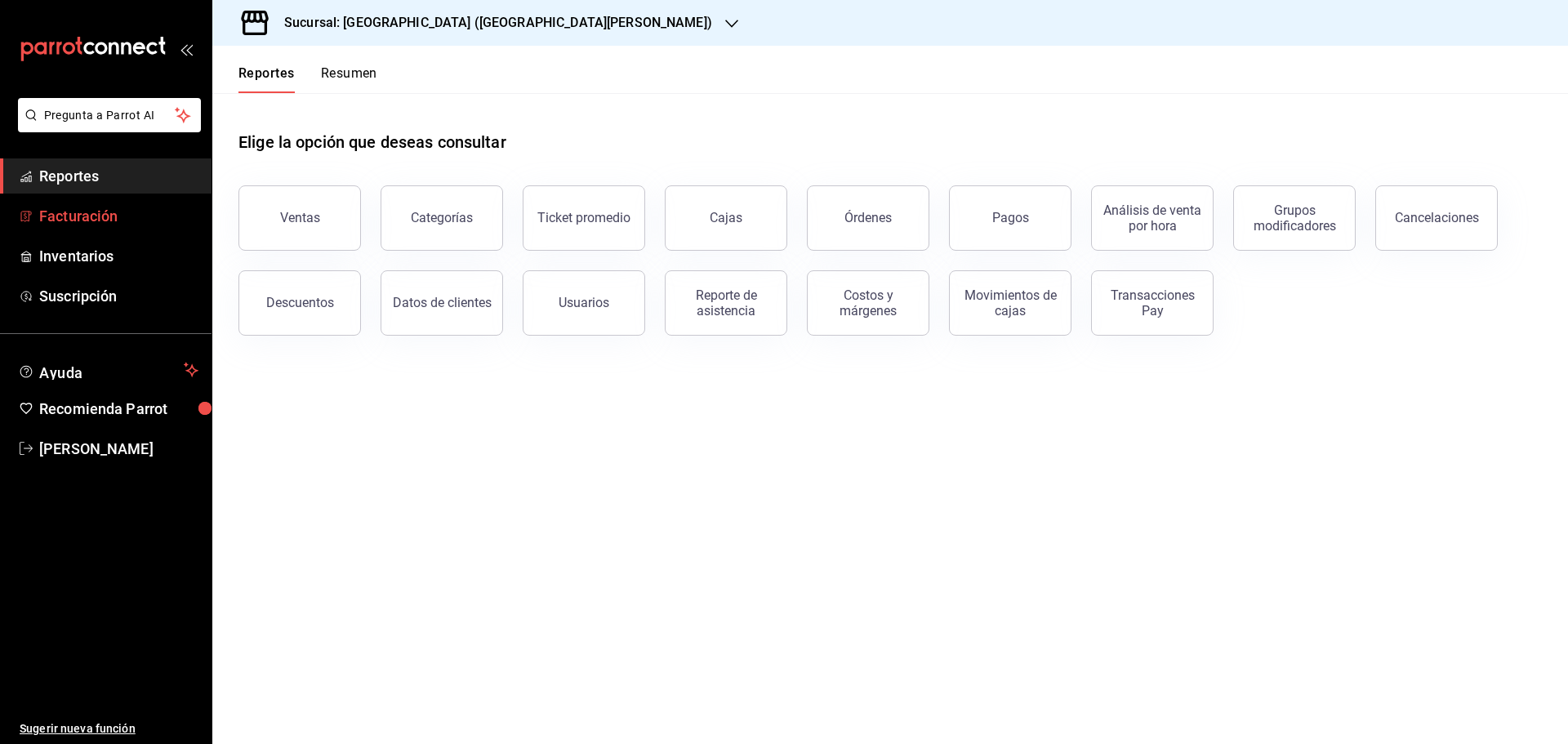
click at [109, 219] on span "Facturación" at bounding box center [119, 215] width 159 height 22
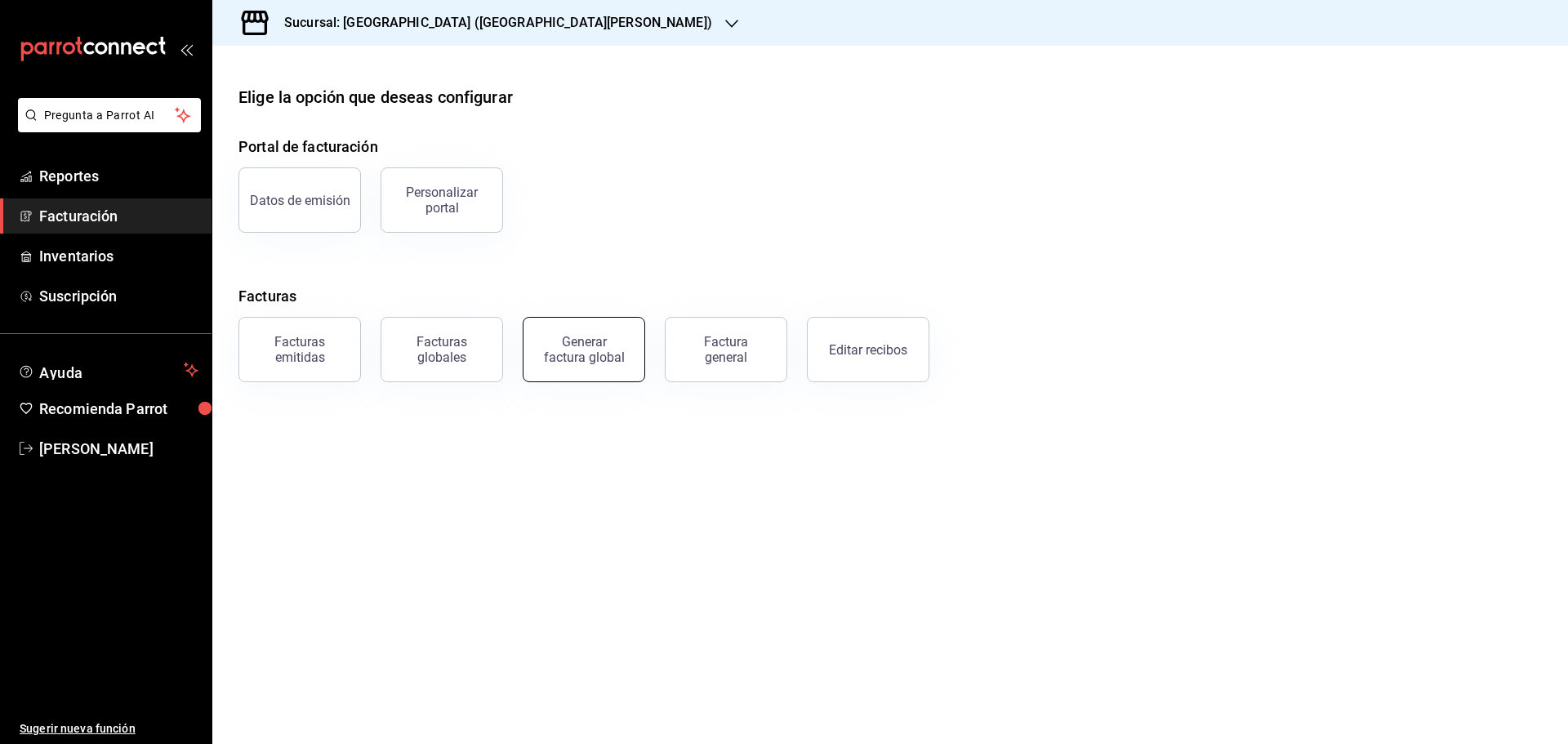
click at [620, 352] on div "Generar factura global" at bounding box center [583, 349] width 81 height 31
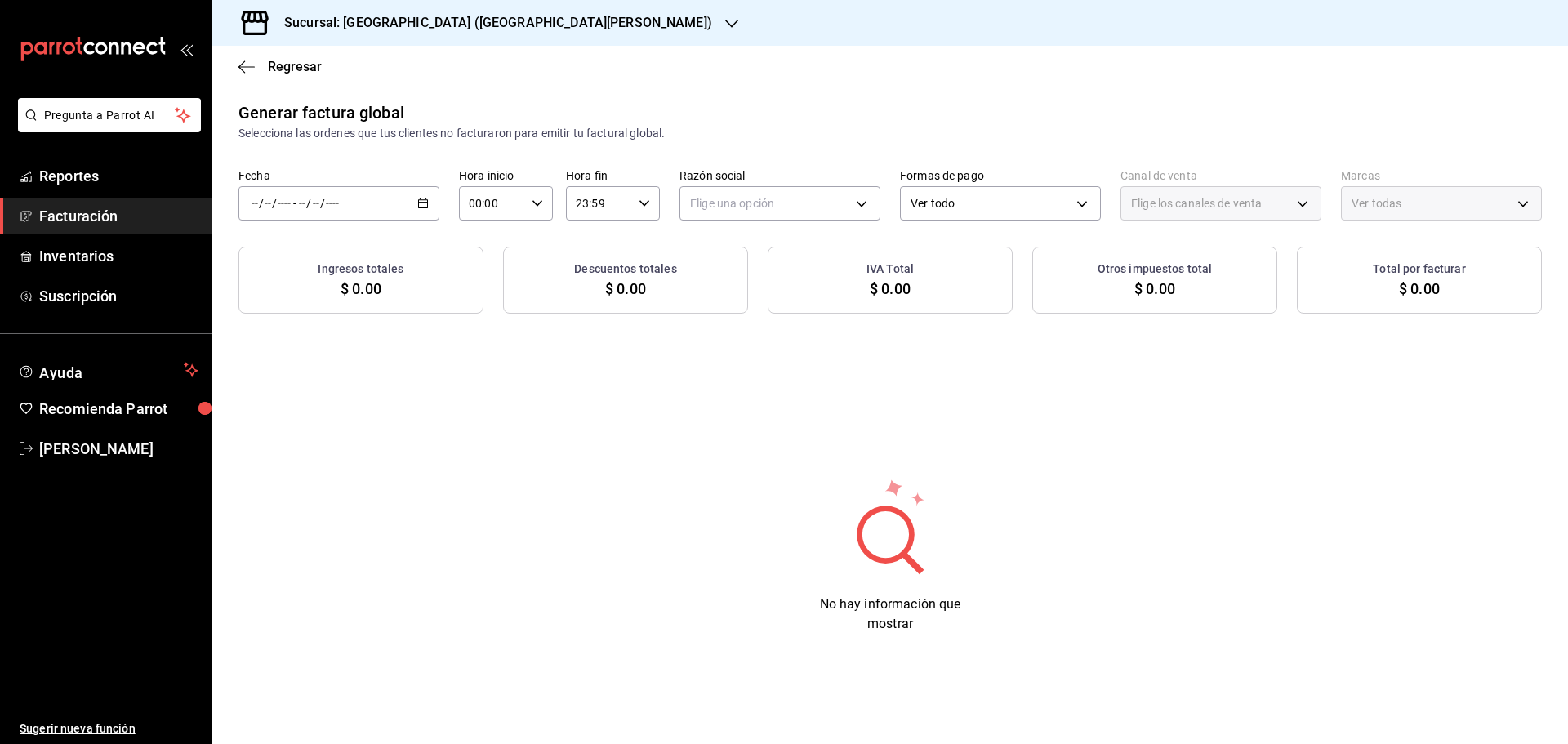
type input "PARROT,UBER_EATS,RAPPI,DIDI_FOOD,ONLINE"
click at [427, 210] on div "/ / - / /" at bounding box center [339, 204] width 201 height 35
click at [420, 204] on icon "button" at bounding box center [423, 203] width 12 height 12
click at [313, 259] on span "Rango de fechas" at bounding box center [316, 252] width 127 height 17
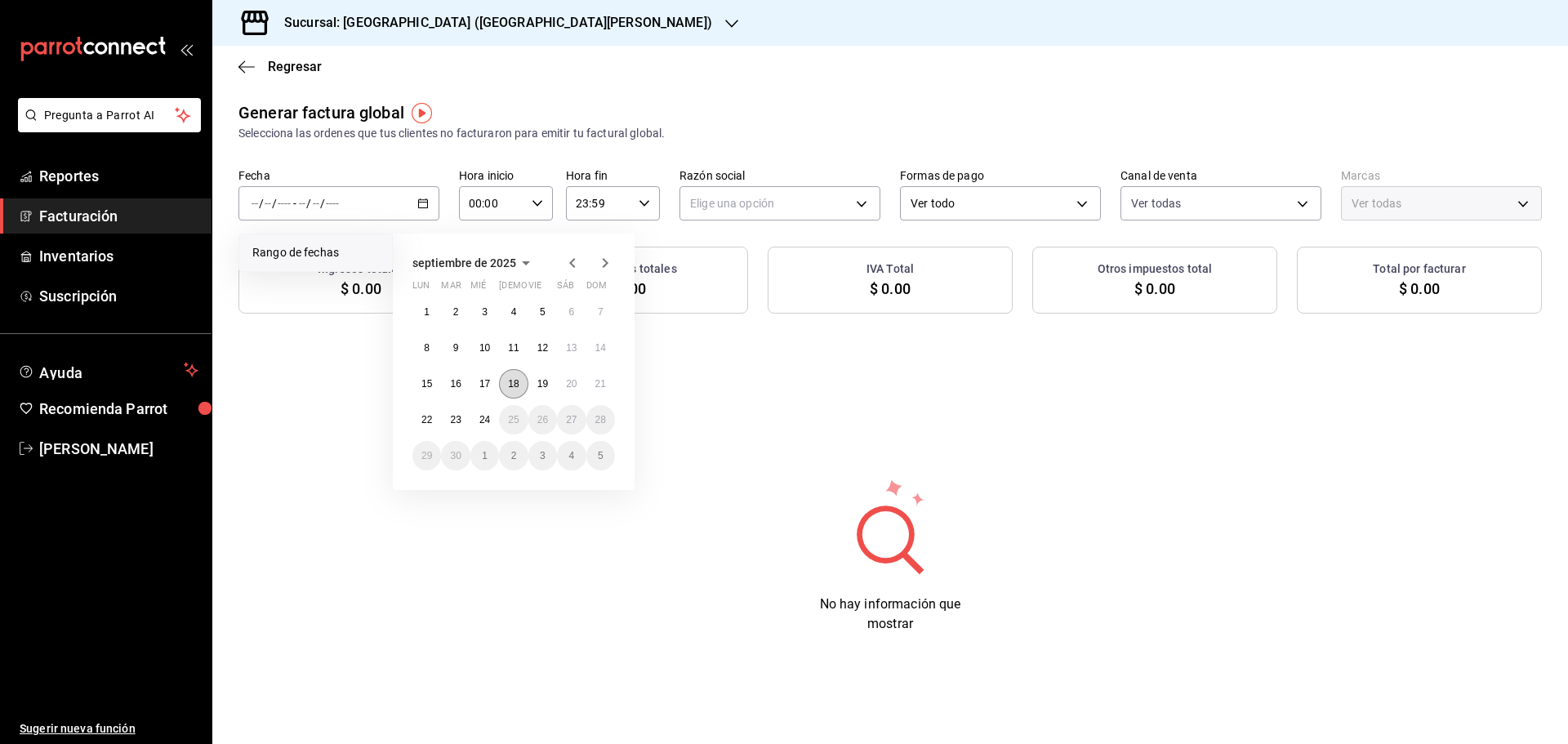
click at [516, 383] on abbr "18" at bounding box center [513, 384] width 11 height 12
click at [516, 383] on div "Generar factura global Selecciona las ordenes que tus clientes no facturaron pa…" at bounding box center [889, 380] width 1355 height 560
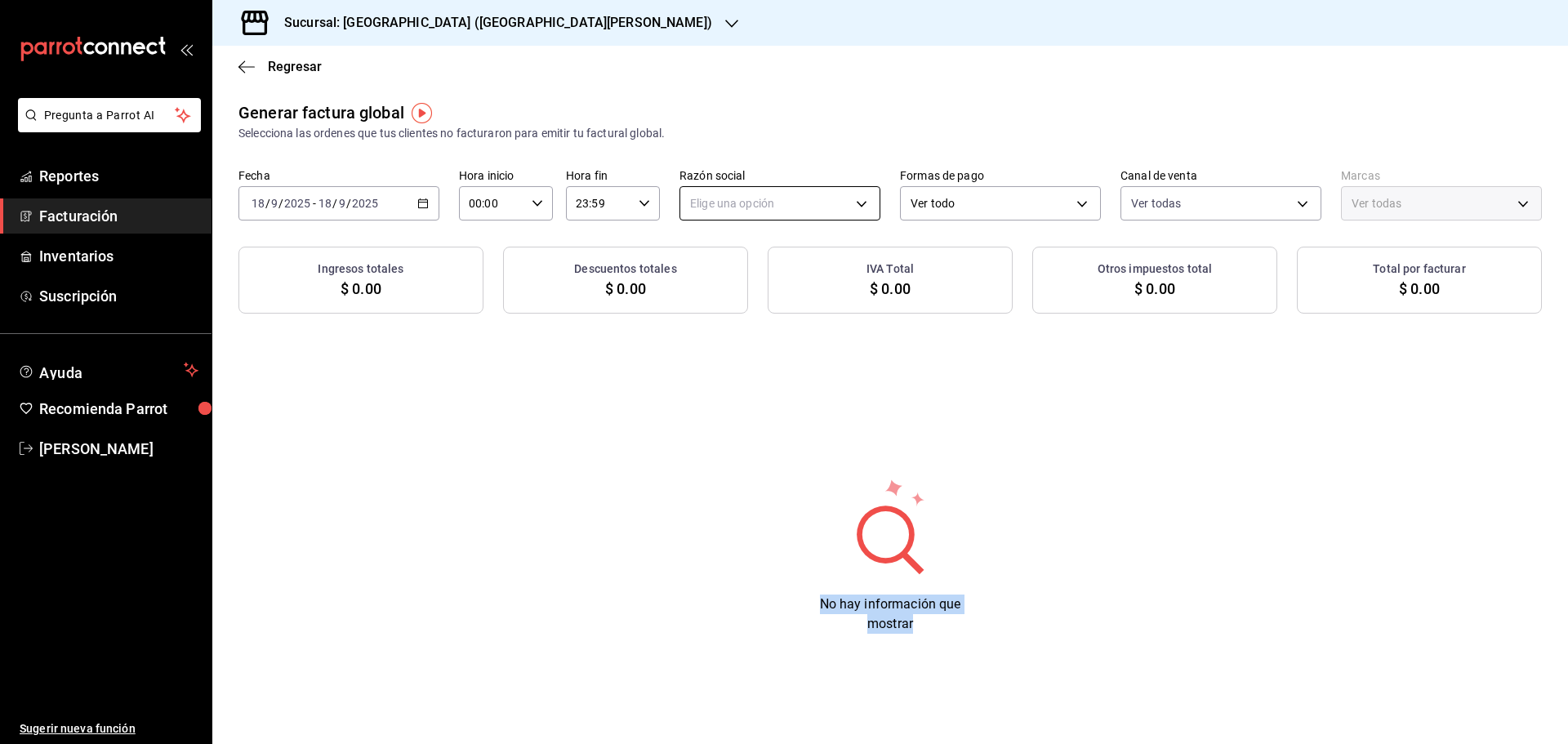
click at [739, 210] on body "Pregunta a Parrot AI Reportes Facturación Inventarios Suscripción Ayuda Recomie…" at bounding box center [784, 372] width 1568 height 744
click at [746, 280] on li "ORGANIC FOODS" at bounding box center [780, 286] width 199 height 30
type input "654927a2-fb95-458b-bd0a-9ffada75daa8"
type input "c2db145c-7f15-421d-baa5-27fbbe9efb3f"
click at [746, 280] on li "ORGANIC FOODS" at bounding box center [780, 286] width 199 height 30
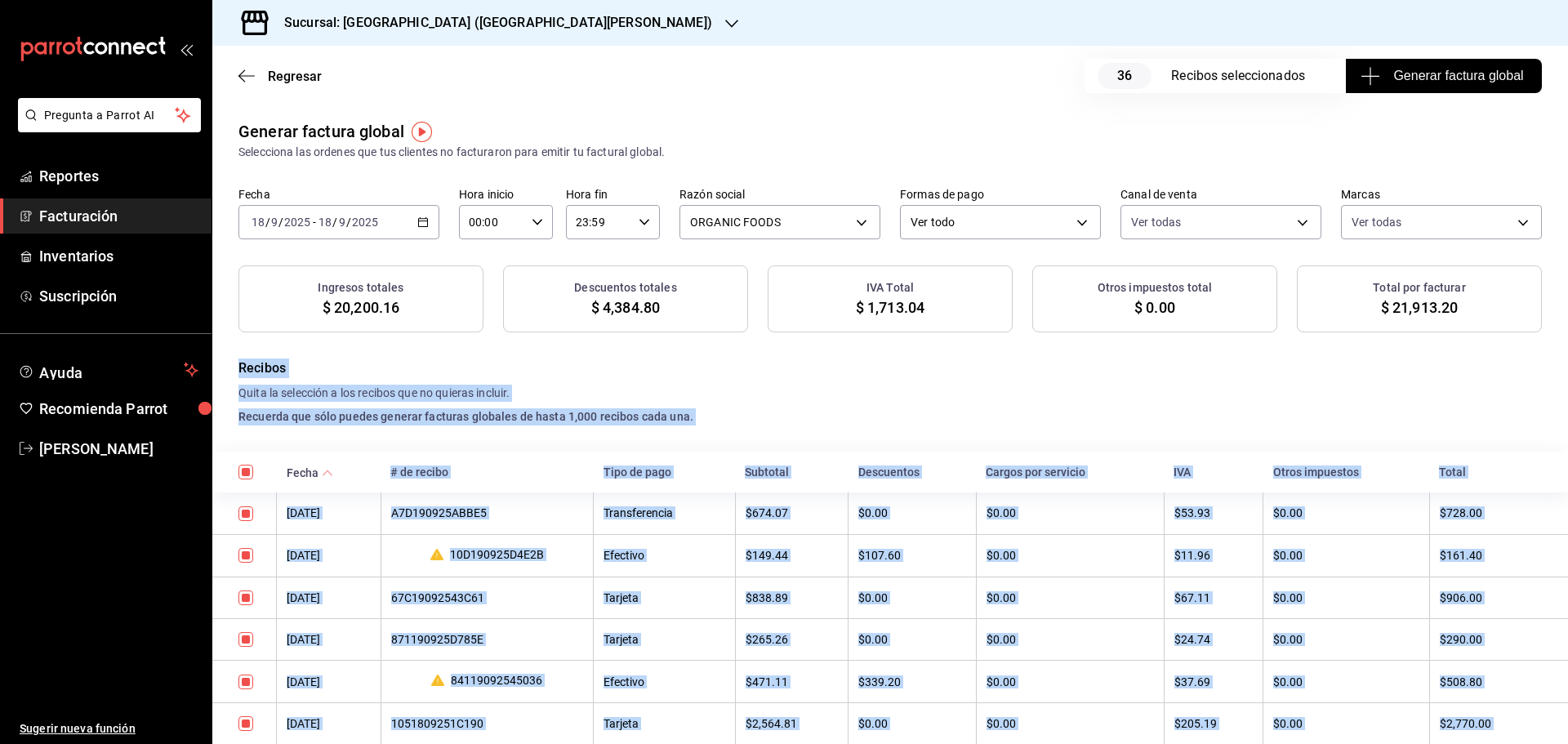
click at [1459, 77] on span "Generar factura global" at bounding box center [1443, 76] width 159 height 20
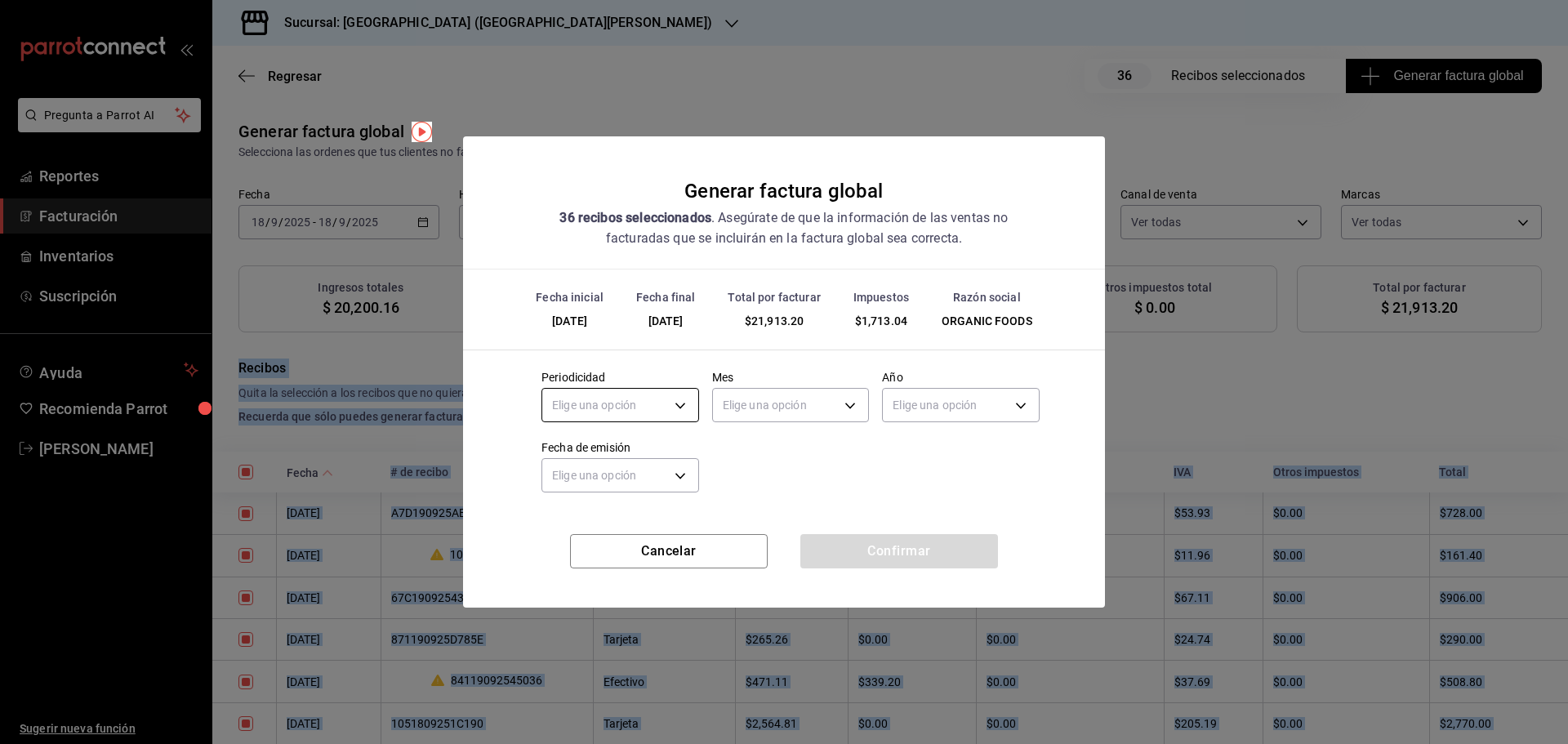
click at [663, 407] on body "Pregunta a Parrot AI Reportes Facturación Inventarios Suscripción Ayuda Recomie…" at bounding box center [784, 372] width 1568 height 744
click at [617, 464] on li "Diario" at bounding box center [620, 456] width 156 height 27
type input "DAILY"
click at [617, 464] on li "Diario" at bounding box center [620, 456] width 156 height 27
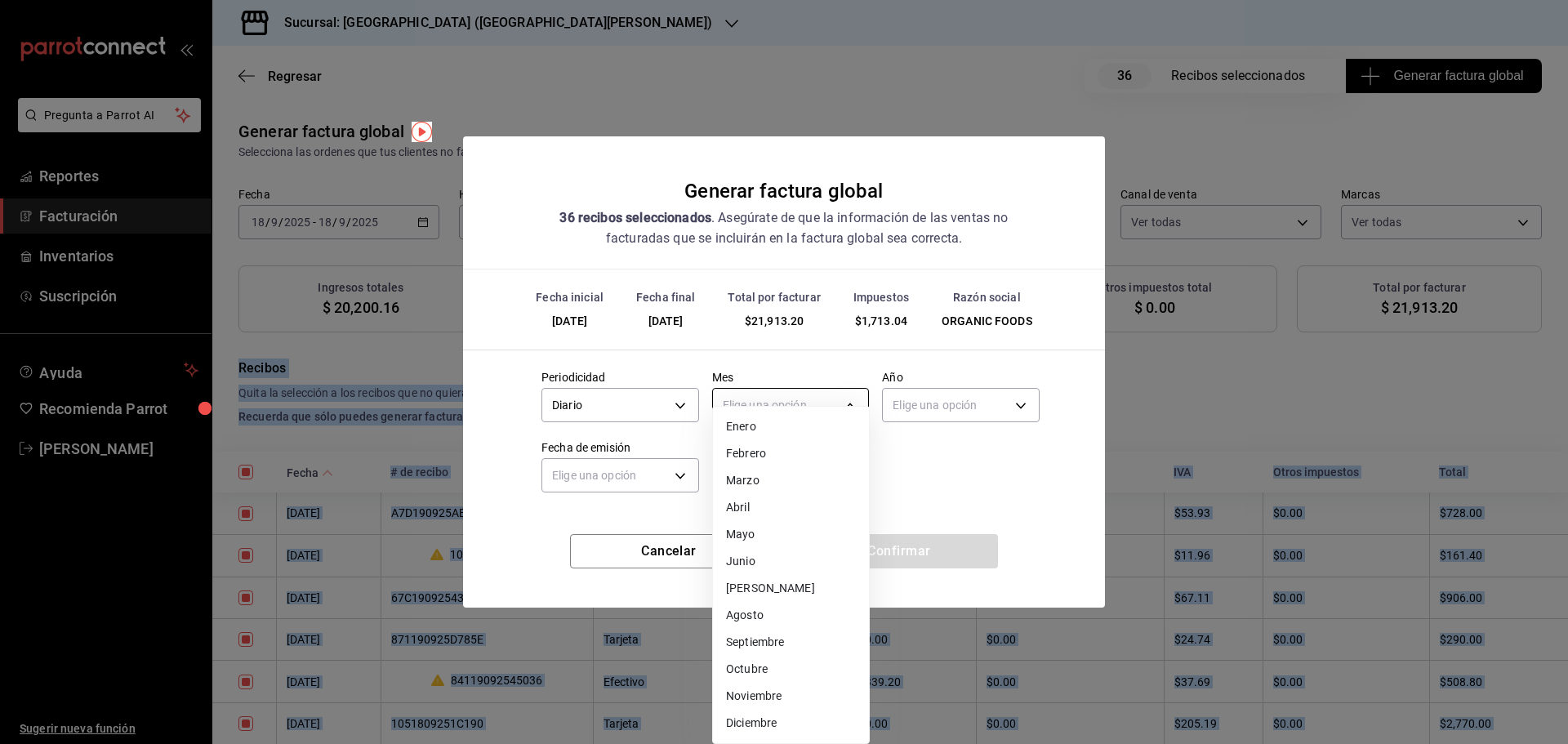
click at [782, 409] on body "Pregunta a Parrot AI Reportes Facturación Inventarios Suscripción Ayuda Recomie…" at bounding box center [784, 372] width 1568 height 744
click at [771, 635] on li "Septiembre" at bounding box center [791, 642] width 156 height 27
type input "9"
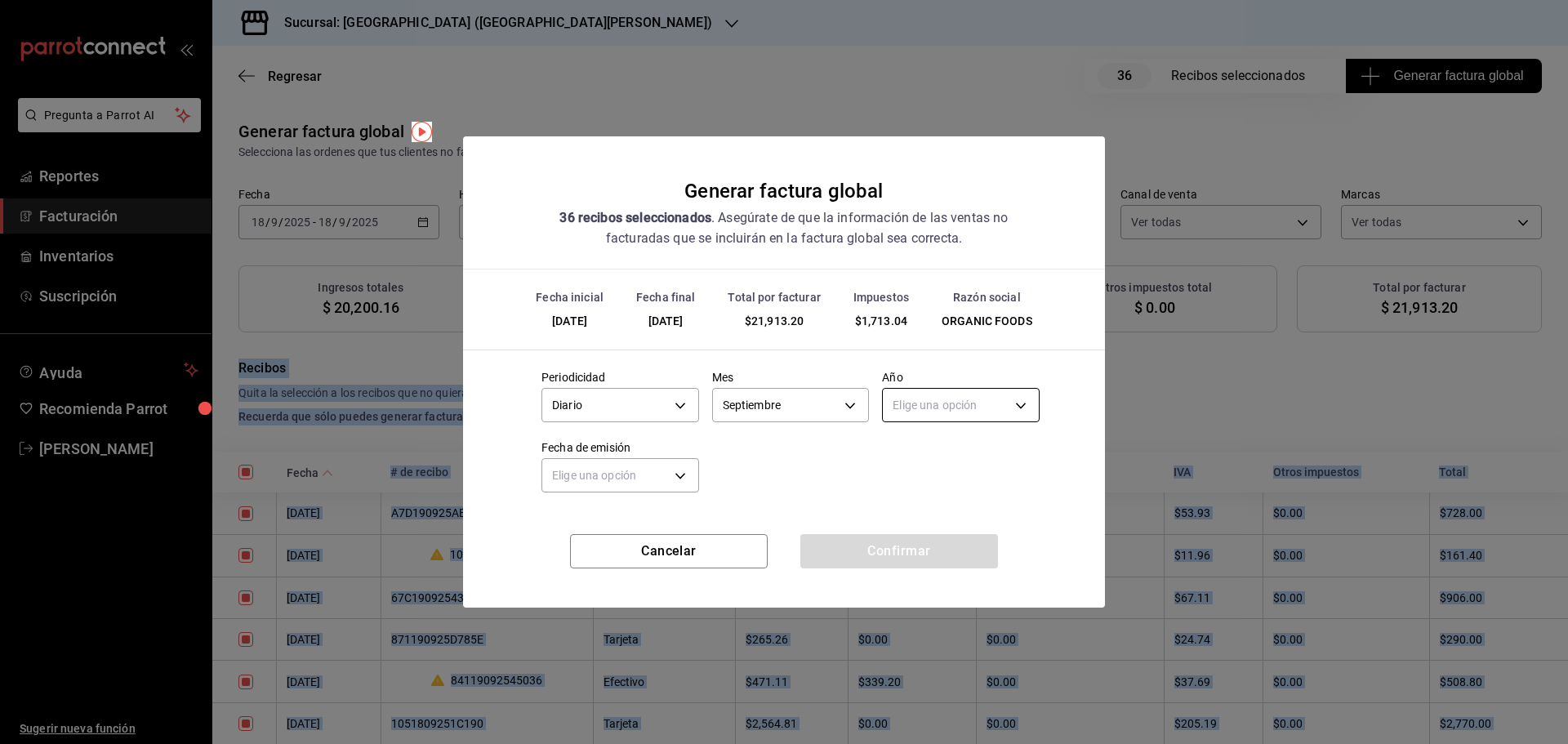
click at [944, 395] on body "Pregunta a Parrot AI Reportes Facturación Inventarios Suscripción Ayuda Recomie…" at bounding box center [784, 372] width 1568 height 744
click at [941, 449] on li "2025" at bounding box center [961, 456] width 156 height 27
type input "2025"
click at [941, 449] on li "2025" at bounding box center [961, 456] width 156 height 27
click at [616, 469] on body "Pregunta a Parrot AI Reportes Facturación Inventarios Suscripción Ayuda Recomie…" at bounding box center [784, 372] width 1568 height 744
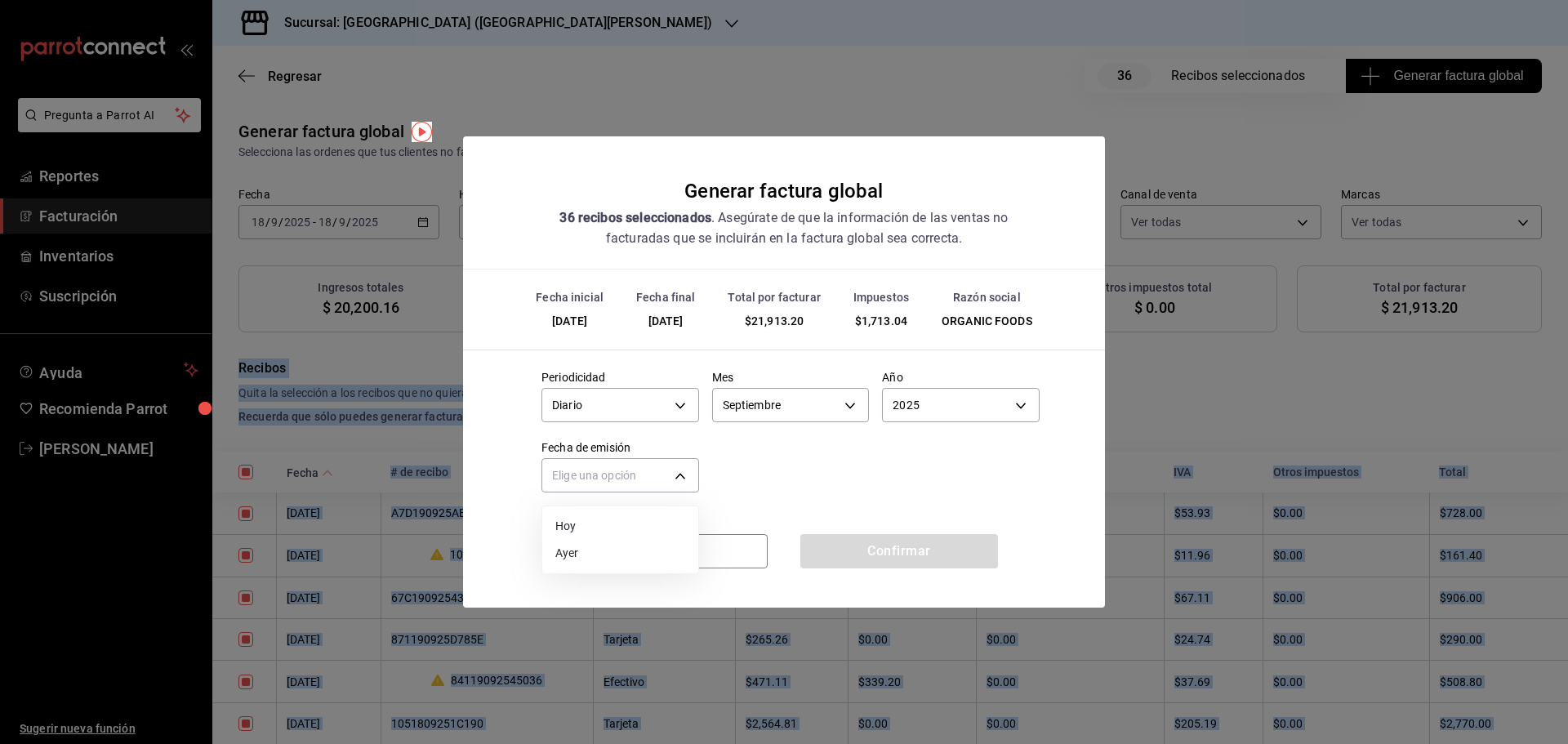
click at [607, 528] on li "Hoy" at bounding box center [620, 526] width 156 height 27
type input "[DATE]"
click at [915, 550] on button "Confirmar" at bounding box center [899, 552] width 197 height 35
click at [915, 550] on div "Confirmar" at bounding box center [899, 552] width 197 height 35
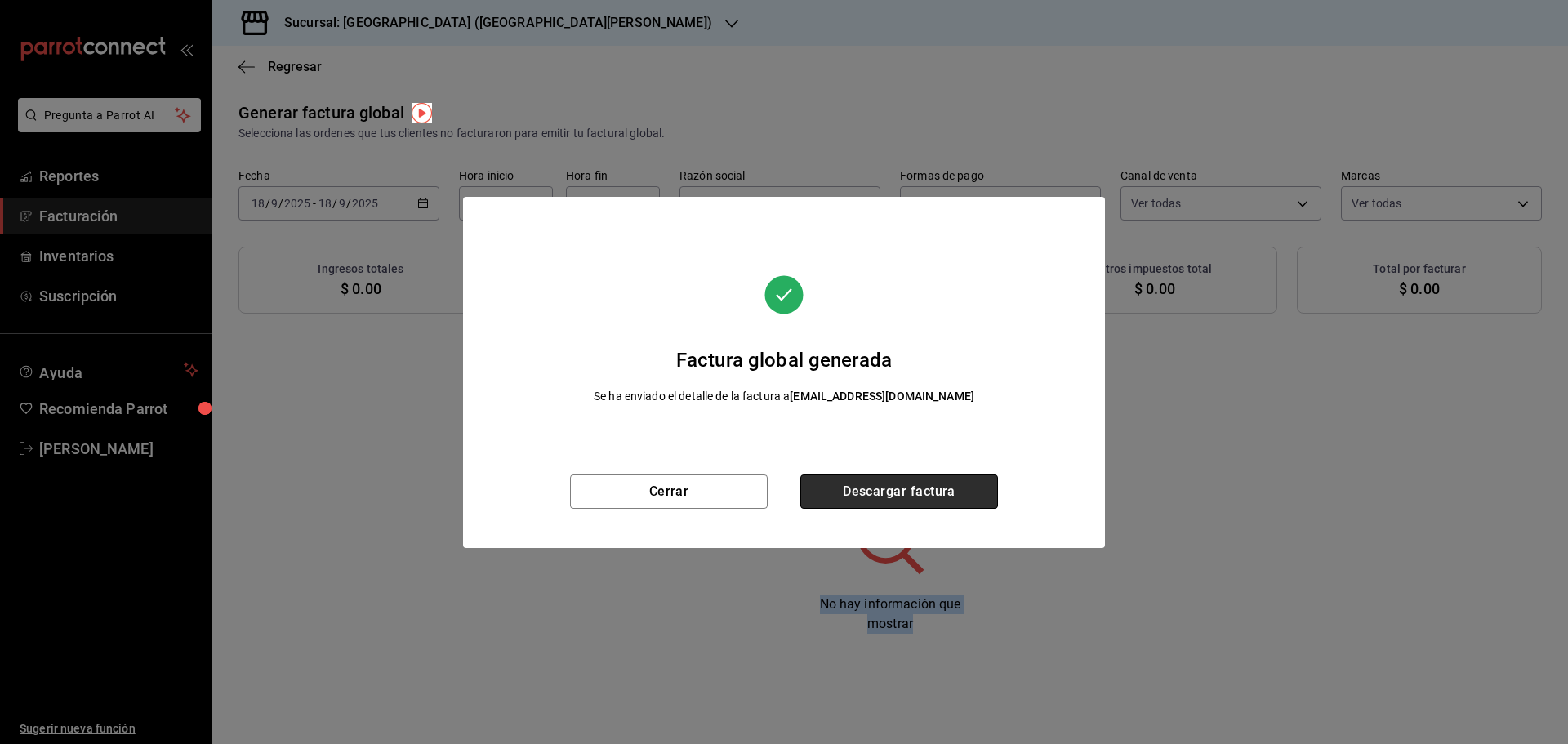
click at [916, 495] on button "Descargar factura" at bounding box center [899, 492] width 197 height 35
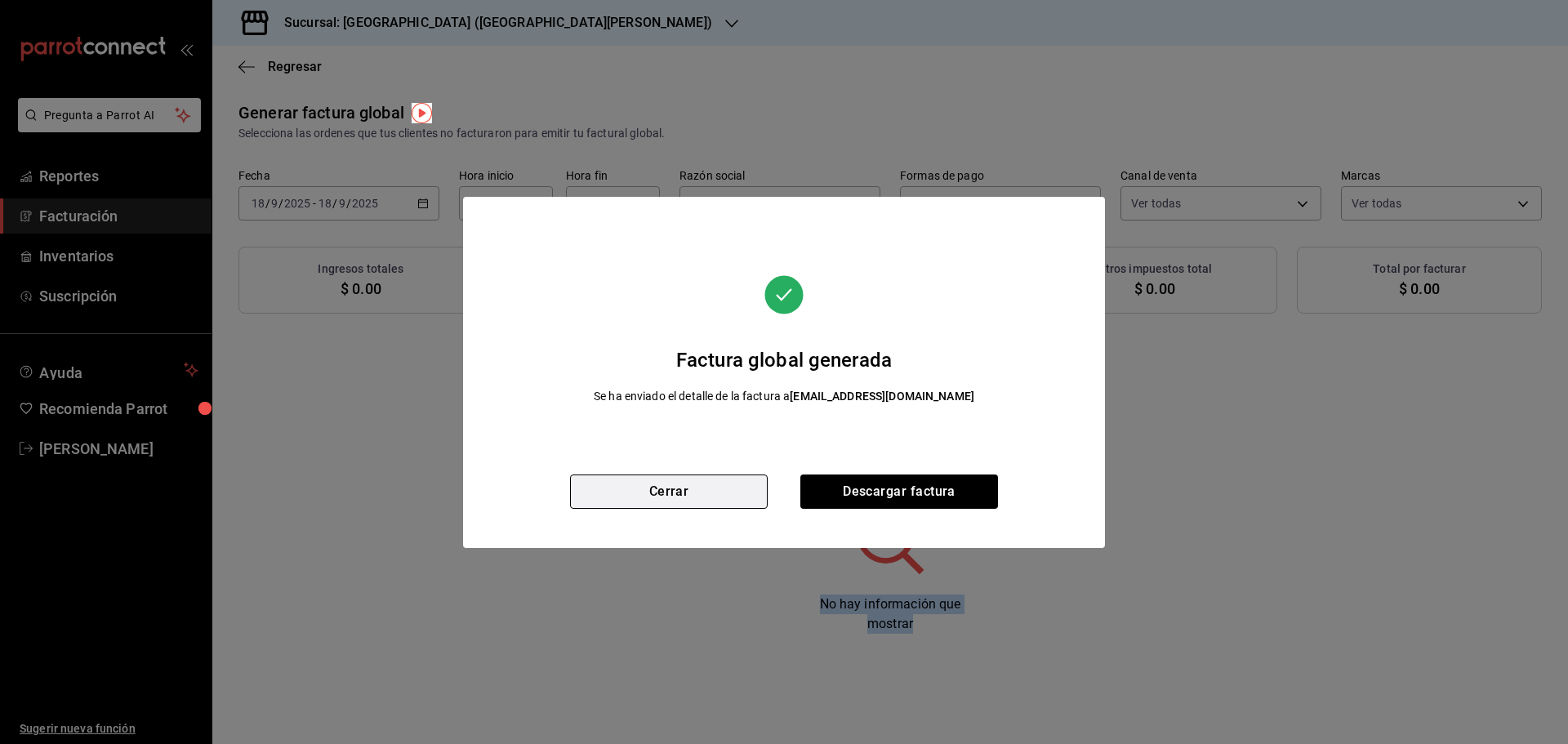
click at [723, 506] on button "Cerrar" at bounding box center [669, 492] width 197 height 35
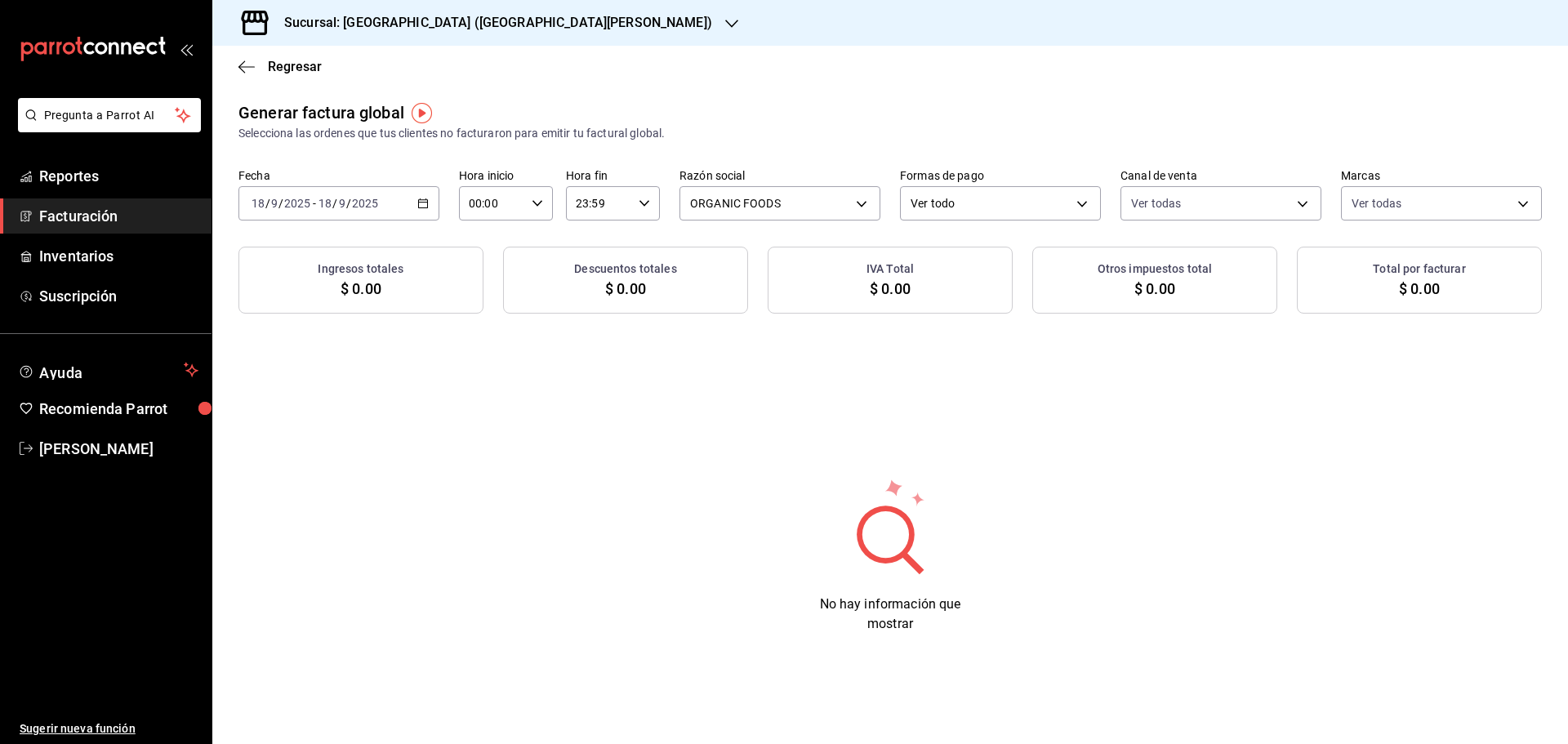
click at [430, 203] on div "[DATE] [DATE] - [DATE] [DATE]" at bounding box center [339, 204] width 201 height 35
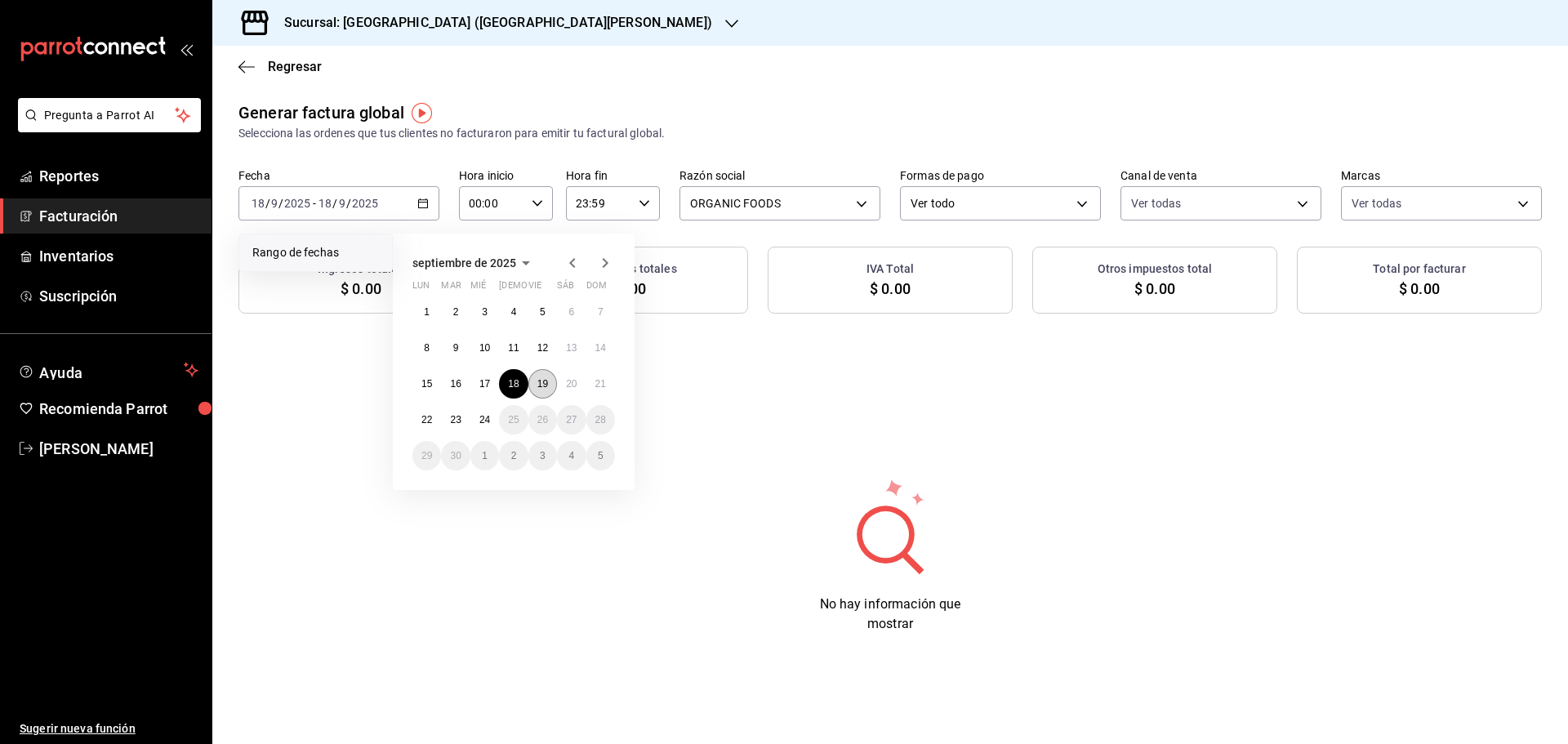
click at [542, 390] on button "19" at bounding box center [542, 384] width 29 height 30
click at [542, 477] on div "No hay información que mostrar" at bounding box center [889, 555] width 1355 height 157
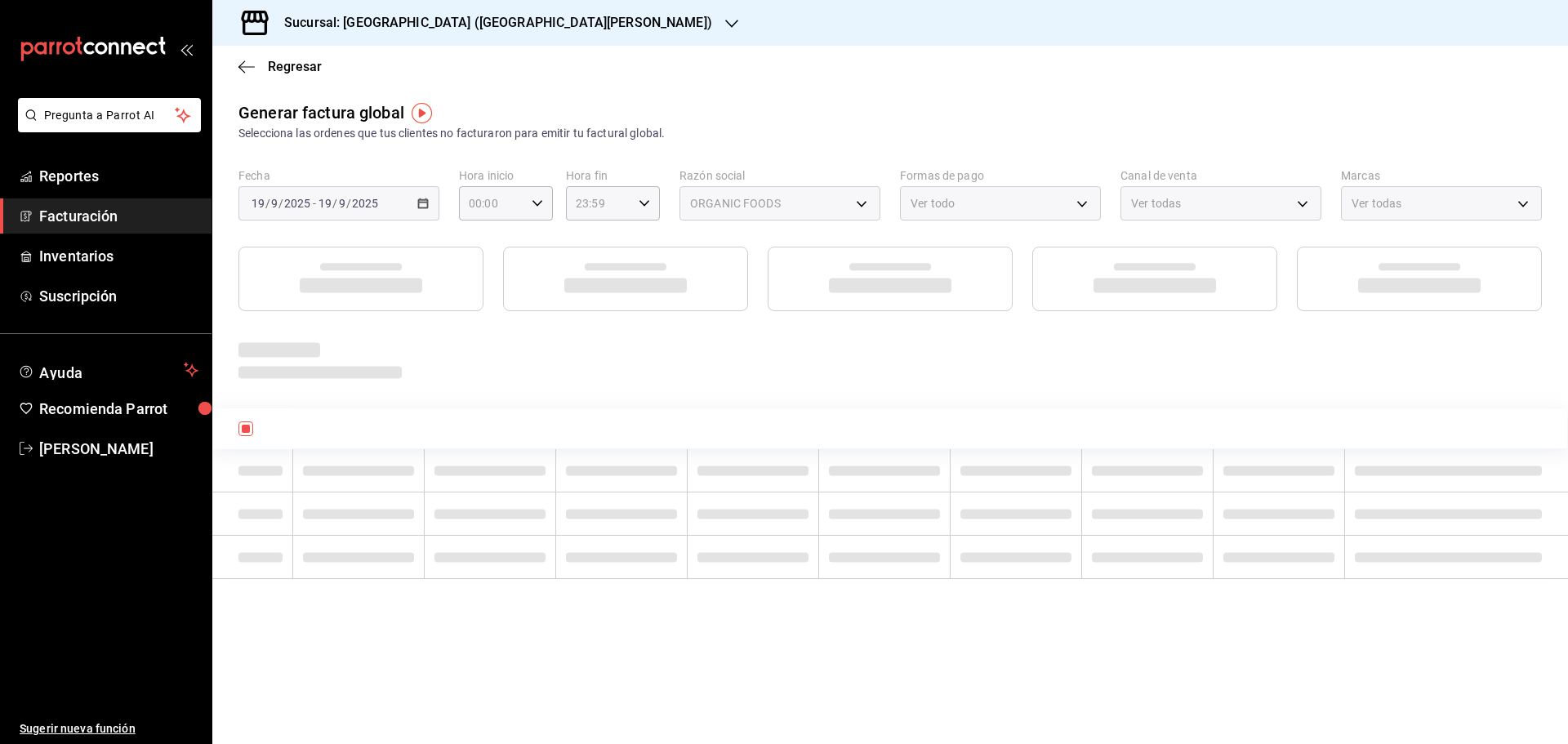
click at [542, 390] on div at bounding box center [889, 458] width 1355 height 242
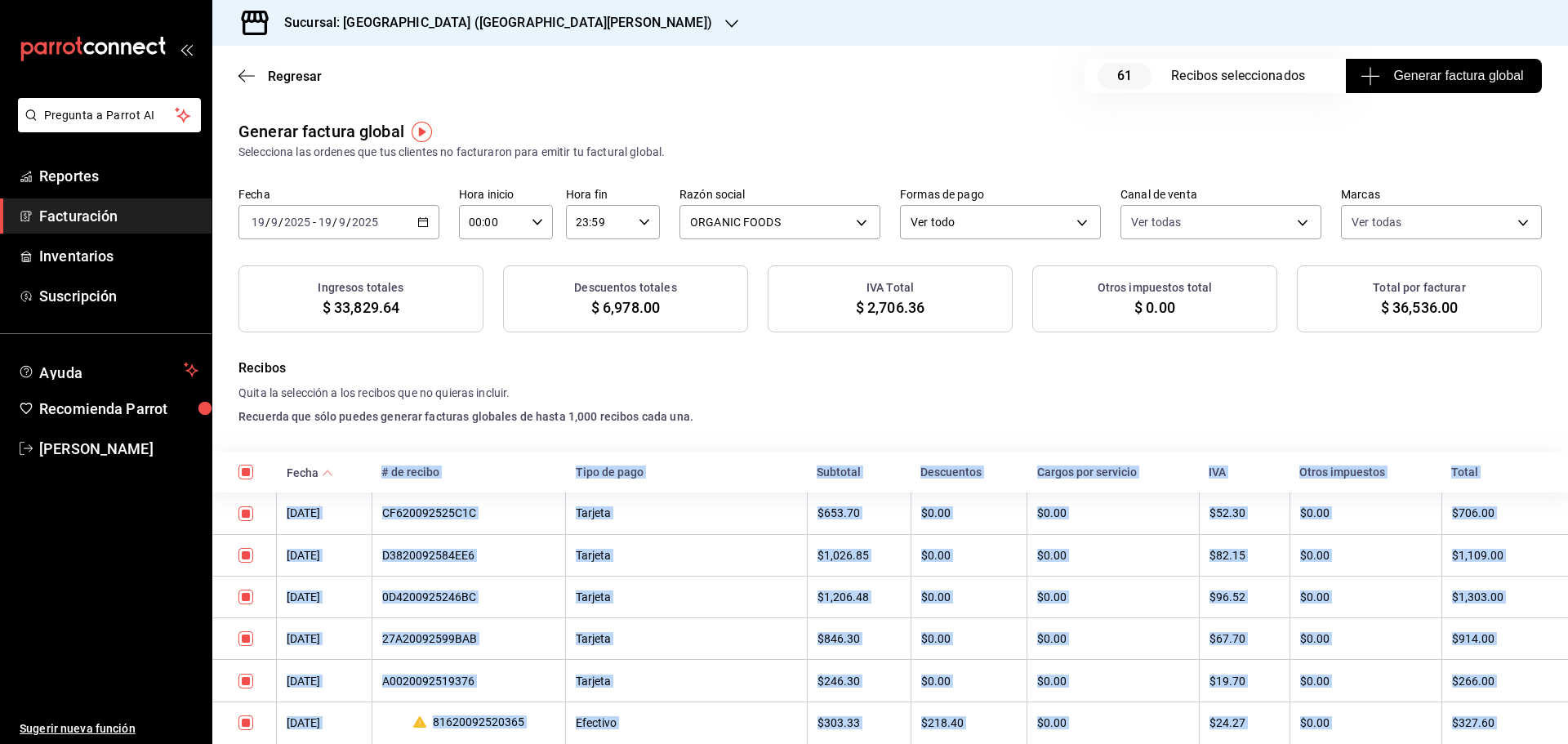
click at [1377, 85] on button "Generar factura global" at bounding box center [1444, 76] width 196 height 35
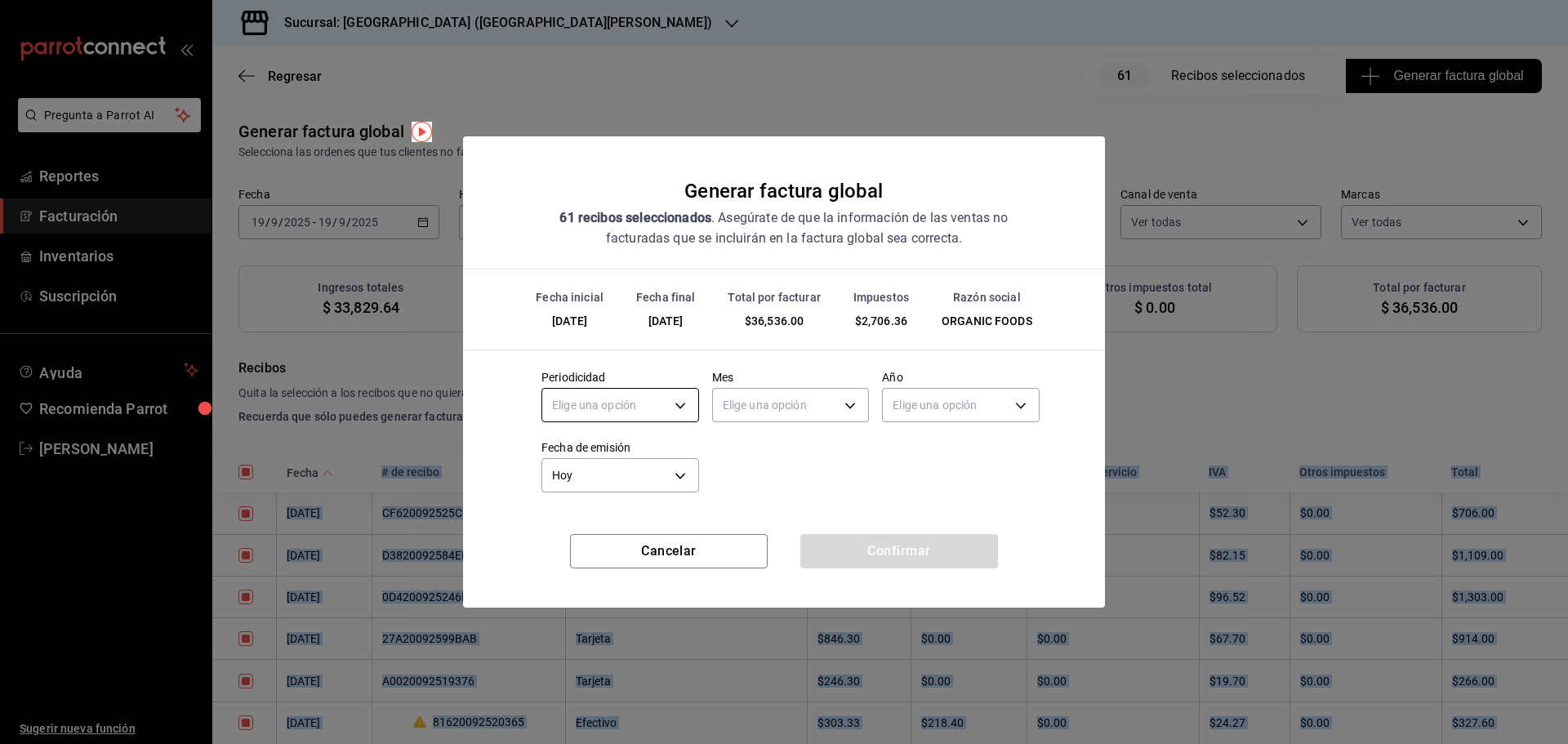
click at [664, 398] on body "Pregunta a Parrot AI Reportes Facturación Inventarios Suscripción Ayuda Recomie…" at bounding box center [784, 372] width 1568 height 744
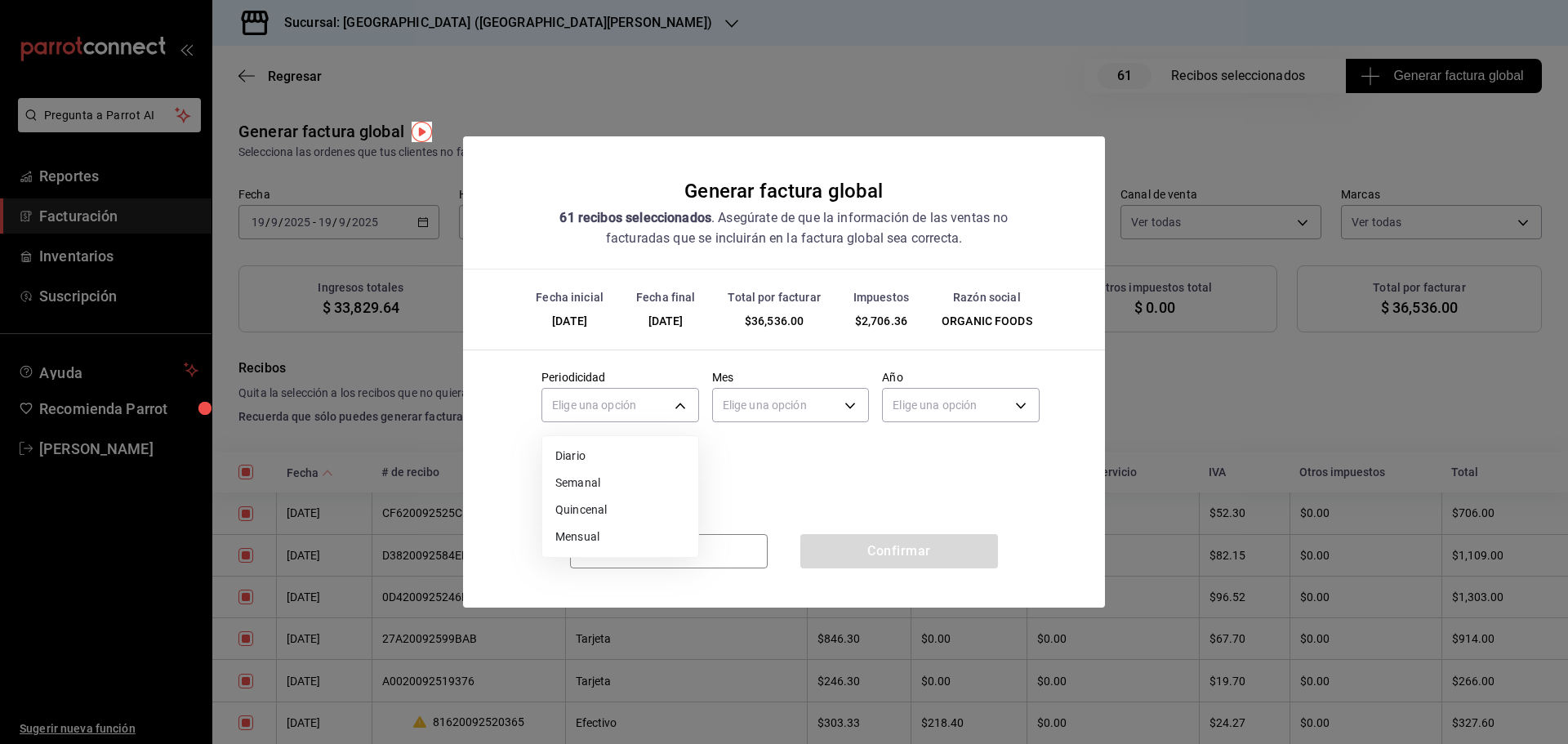
click at [627, 441] on ul "Elige una opción Diario Semanal Quincenal Mensual" at bounding box center [620, 497] width 156 height 121
click at [627, 448] on li "Diario" at bounding box center [620, 456] width 156 height 27
type input "DAILY"
click at [772, 404] on body "Pregunta a Parrot AI Reportes Facturación Inventarios Suscripción Ayuda Recomie…" at bounding box center [784, 372] width 1568 height 744
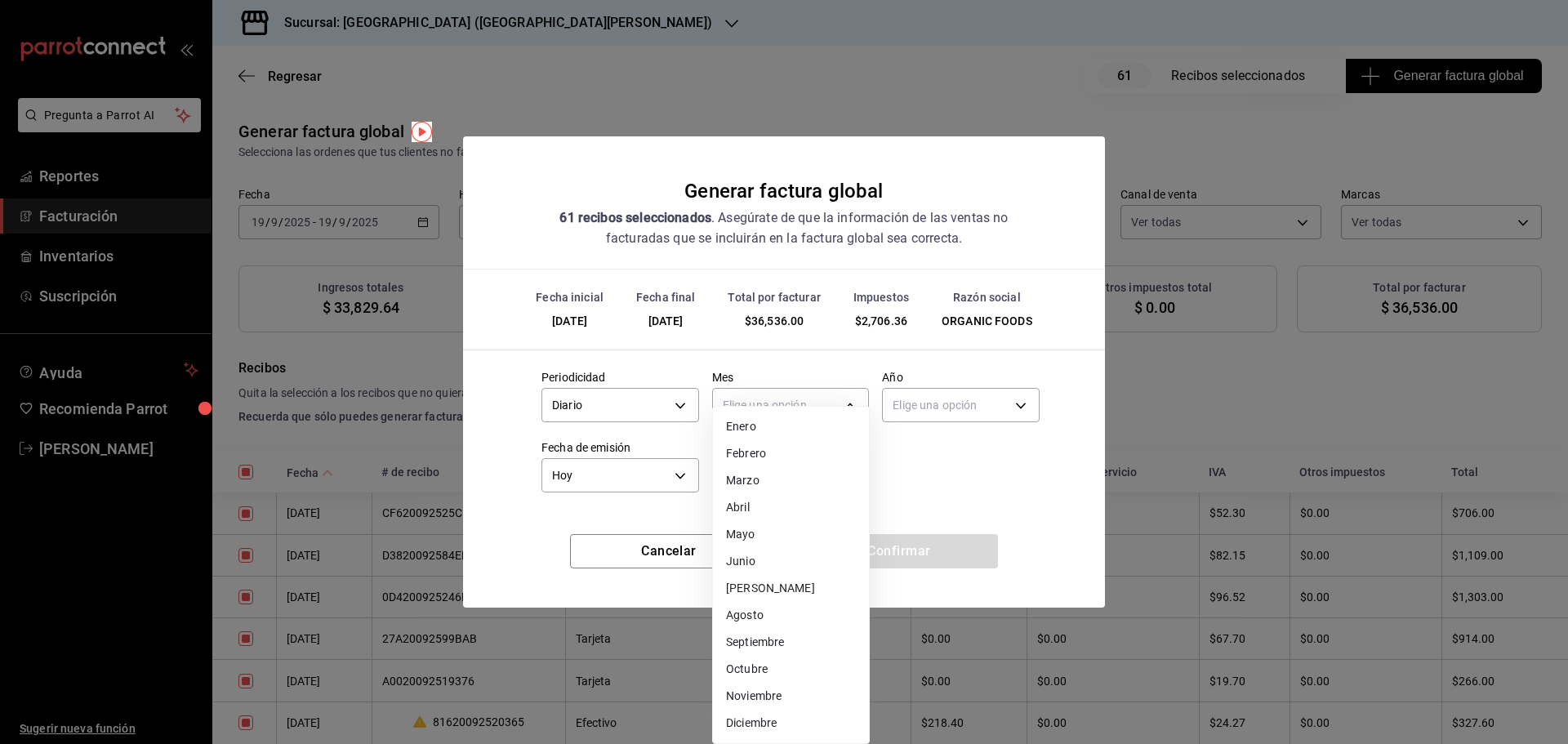
click at [761, 636] on li "Septiembre" at bounding box center [791, 642] width 156 height 27
type input "9"
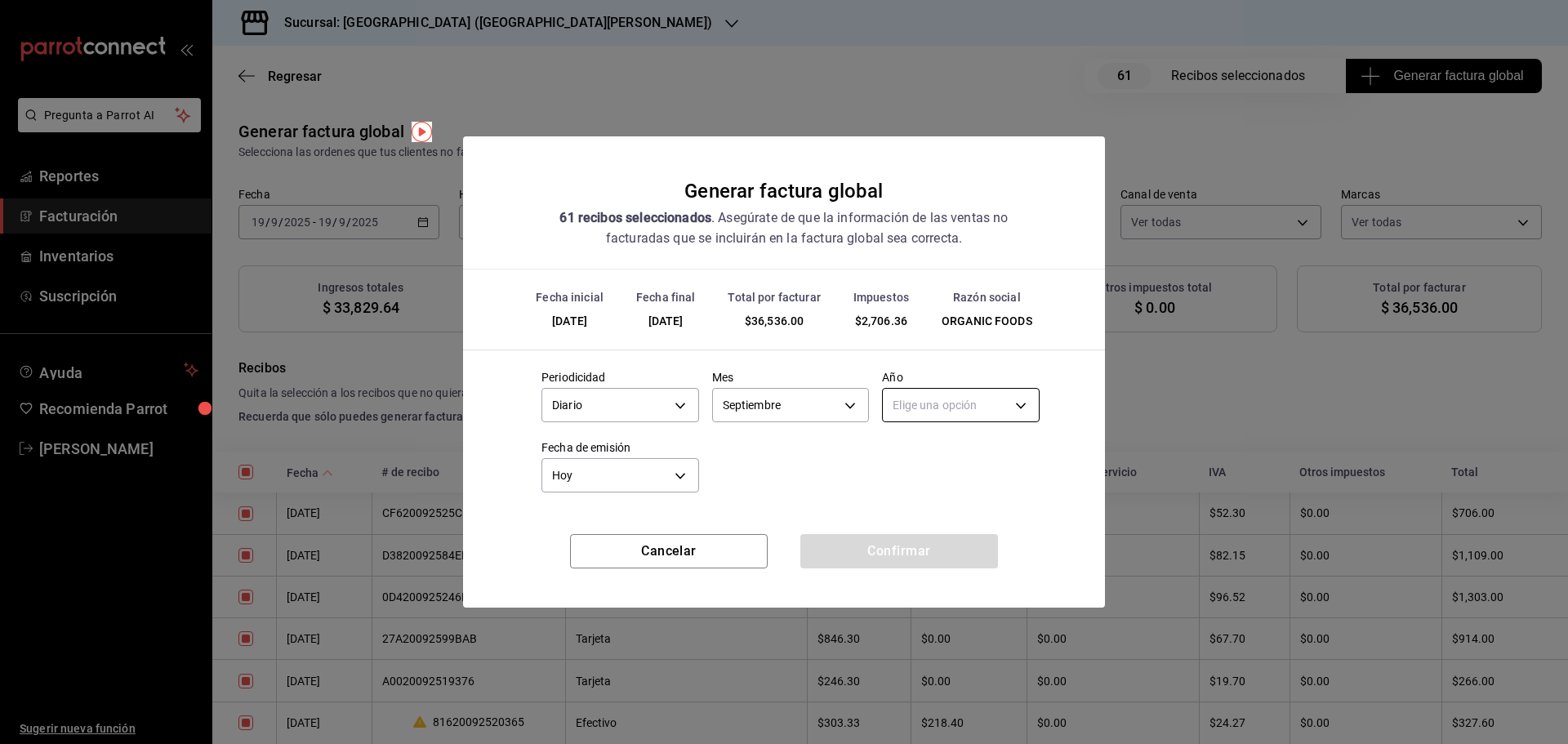
click at [946, 406] on body "Pregunta a Parrot AI Reportes Facturación Inventarios Suscripción Ayuda Recomie…" at bounding box center [784, 372] width 1568 height 744
click at [945, 448] on li "2025" at bounding box center [961, 456] width 156 height 27
type input "2025"
click at [869, 558] on button "Confirmar" at bounding box center [899, 552] width 197 height 35
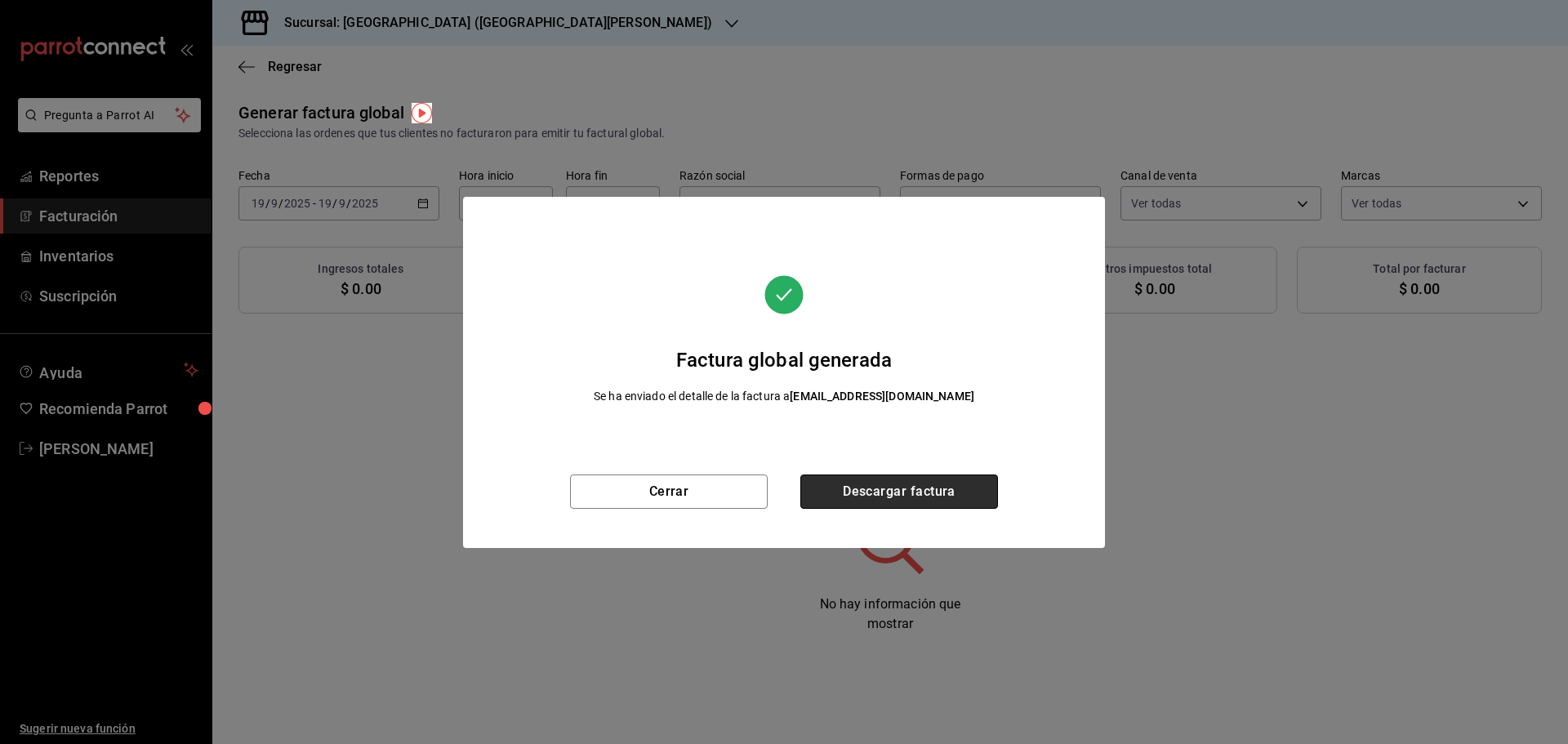
click at [905, 495] on button "Descargar factura" at bounding box center [899, 492] width 197 height 35
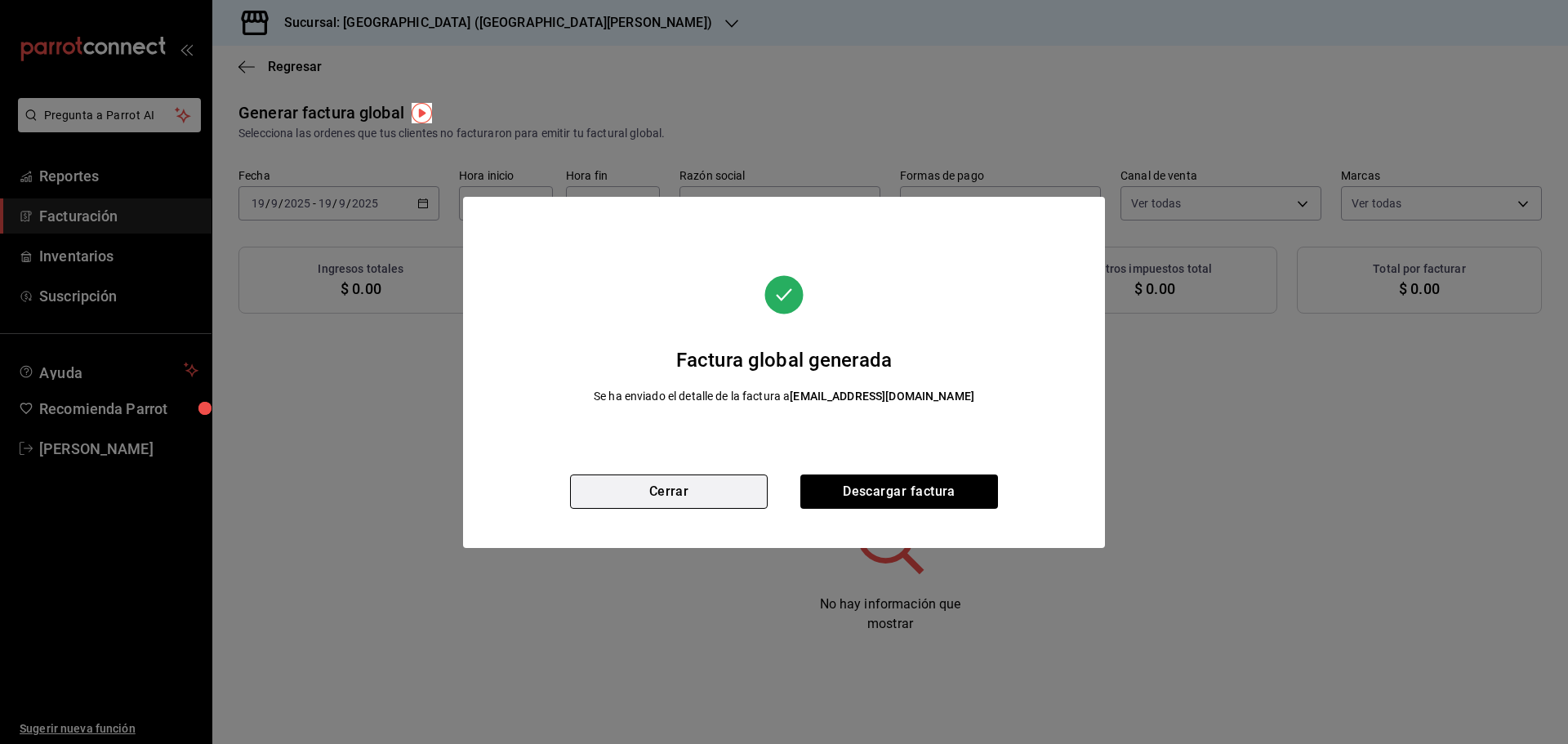
click at [683, 492] on button "Cerrar" at bounding box center [669, 492] width 197 height 35
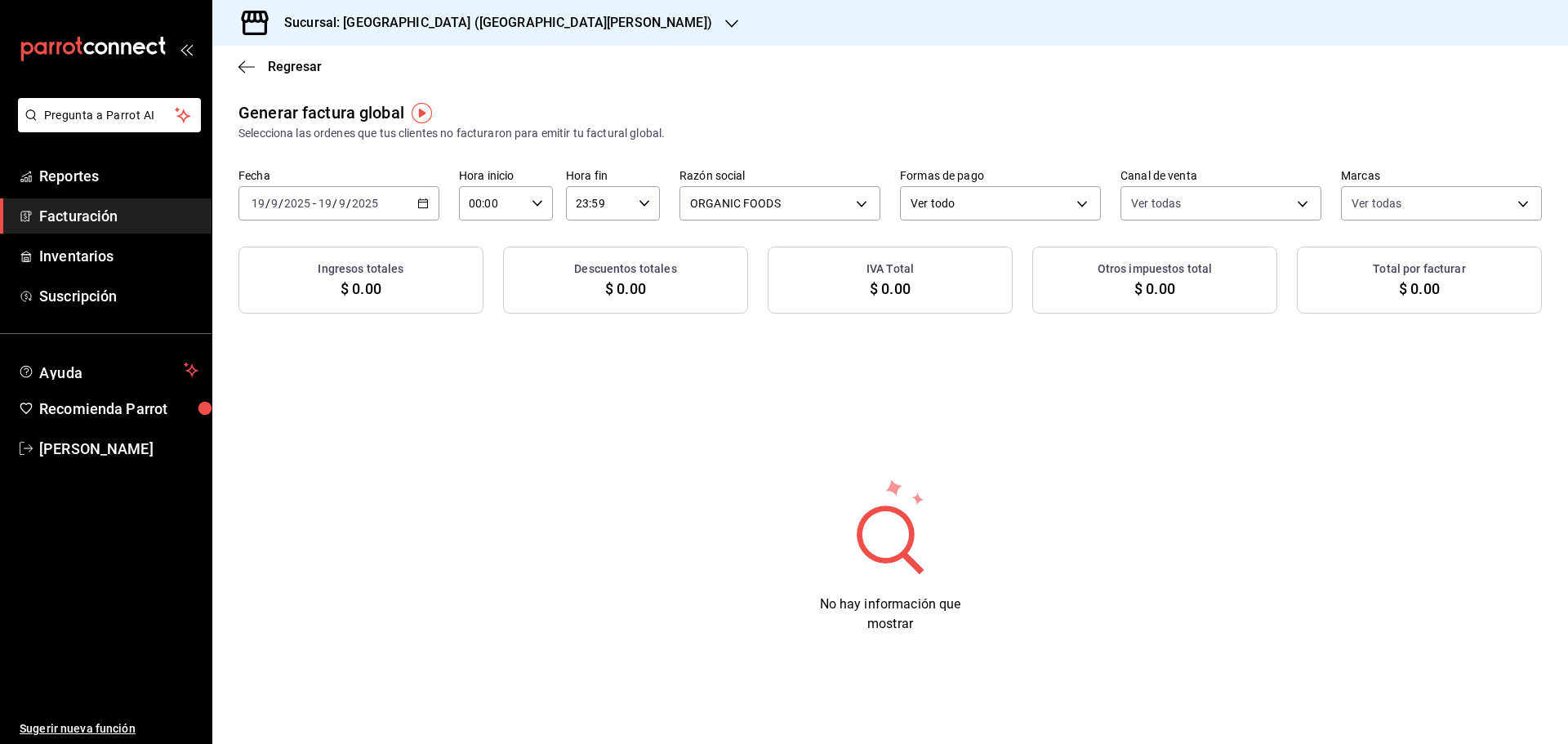
click at [422, 201] on icon "button" at bounding box center [423, 203] width 12 height 12
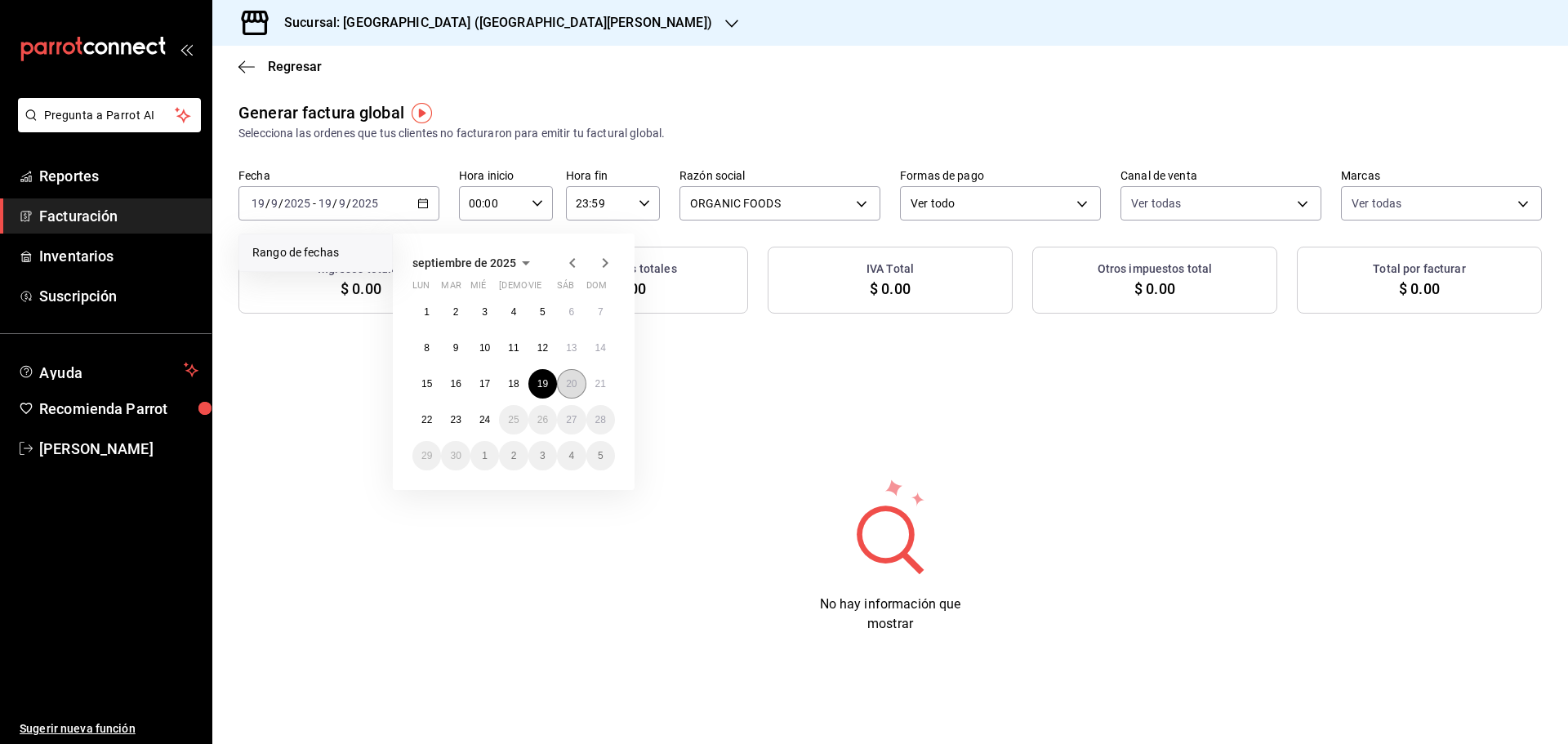
click at [570, 385] on abbr "20" at bounding box center [571, 384] width 11 height 12
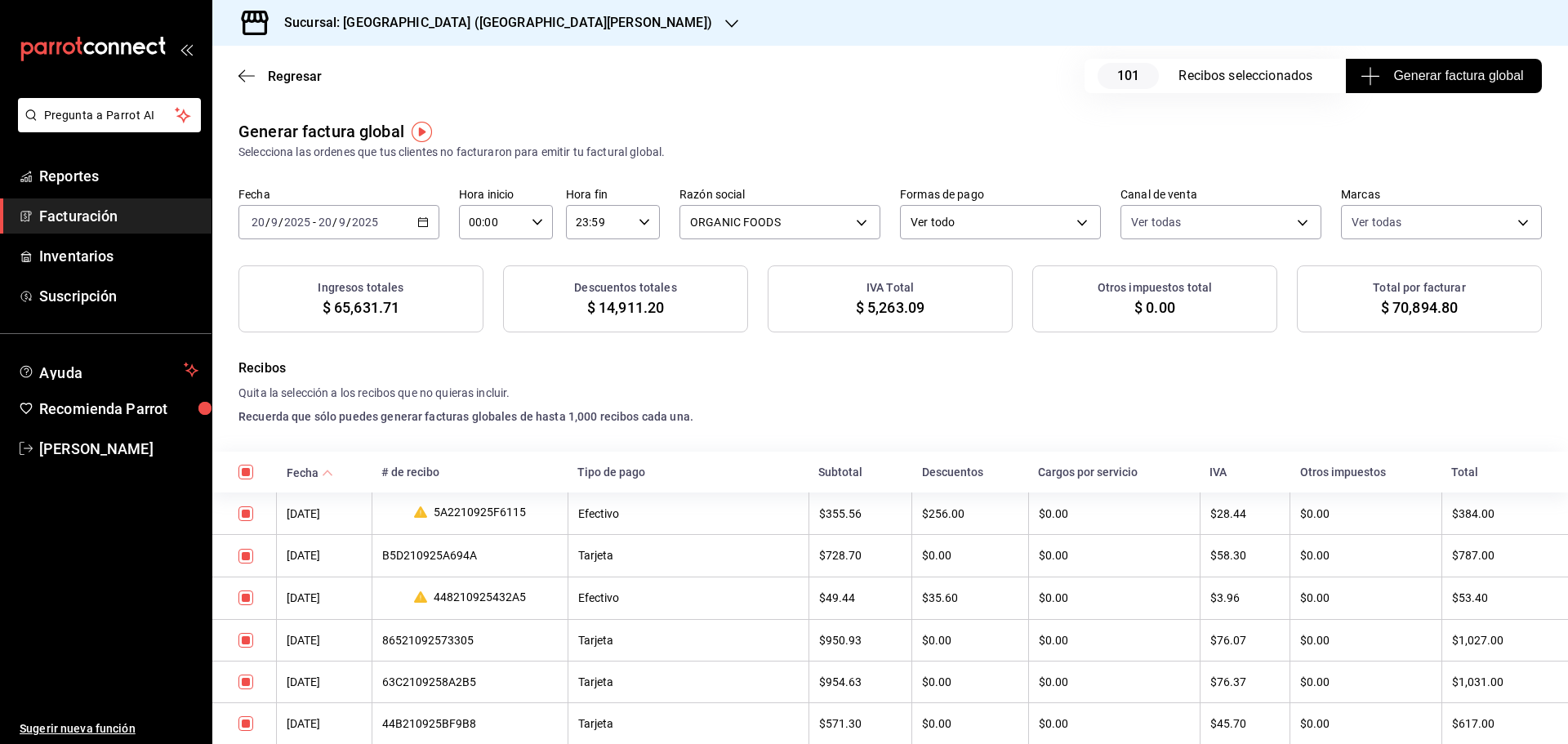
click at [1482, 80] on span "Generar factura global" at bounding box center [1443, 76] width 159 height 20
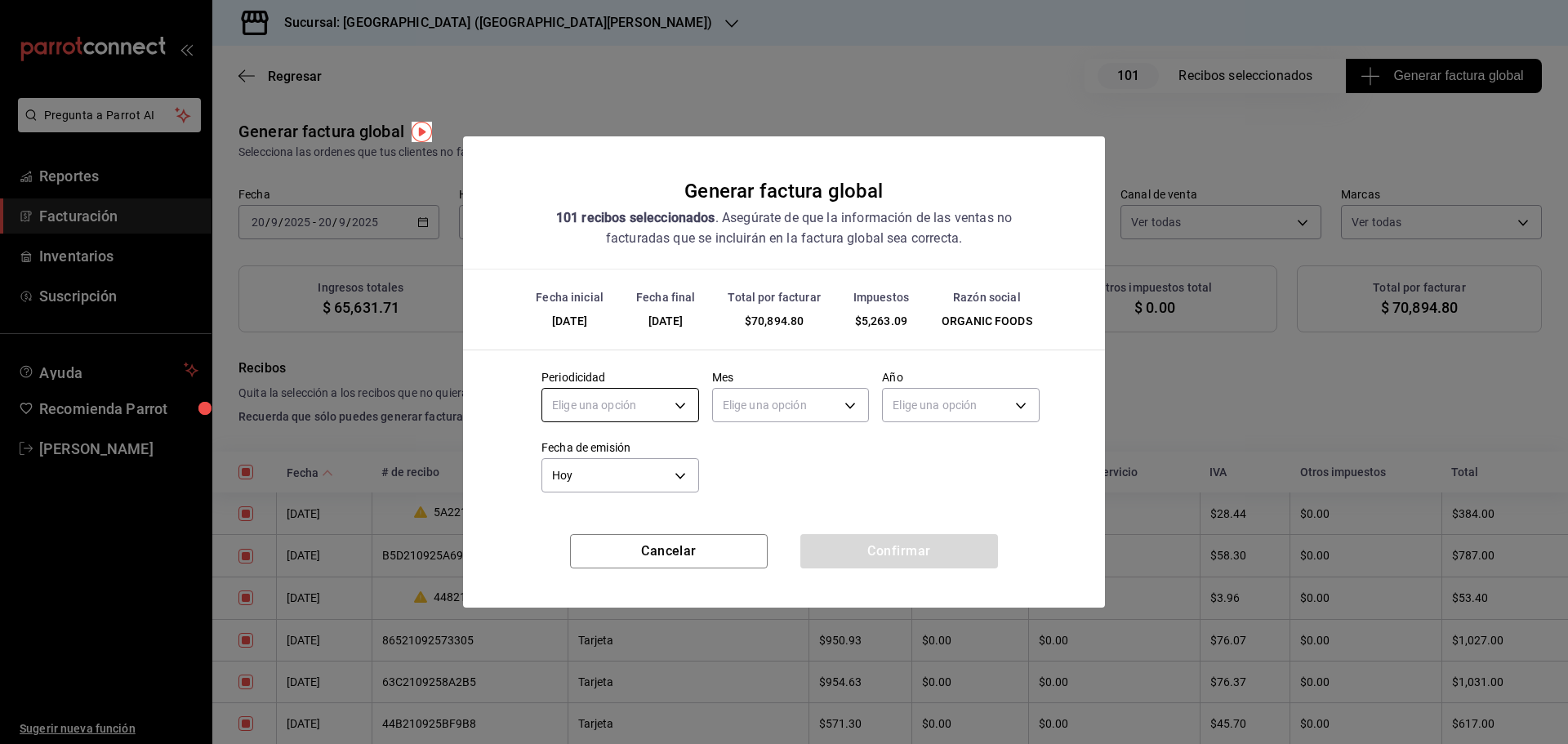
click at [635, 409] on body "Pregunta a Parrot AI Reportes Facturación Inventarios Suscripción Ayuda Recomie…" at bounding box center [784, 372] width 1568 height 744
click at [635, 410] on body "Pregunta a Parrot AI Reportes Facturación Inventarios Suscripción Ayuda Recomie…" at bounding box center [784, 372] width 1568 height 744
click at [602, 461] on li "Diario" at bounding box center [620, 456] width 156 height 27
type input "DAILY"
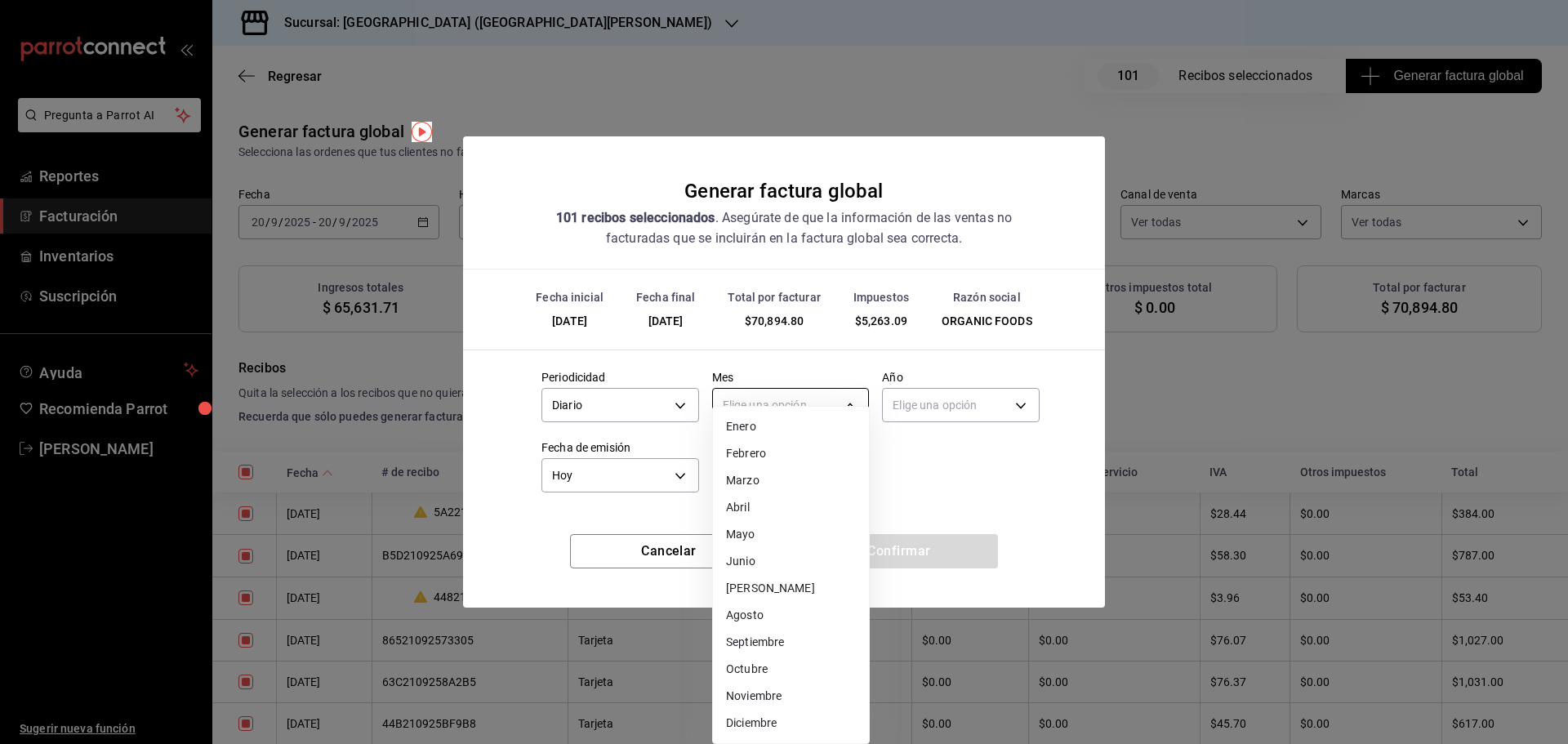
click at [741, 395] on body "Pregunta a Parrot AI Reportes Facturación Inventarios Suscripción Ayuda Recomie…" at bounding box center [784, 372] width 1568 height 744
click at [772, 639] on li "Septiembre" at bounding box center [791, 642] width 156 height 27
type input "9"
click at [772, 639] on li "Septiembre" at bounding box center [791, 642] width 156 height 27
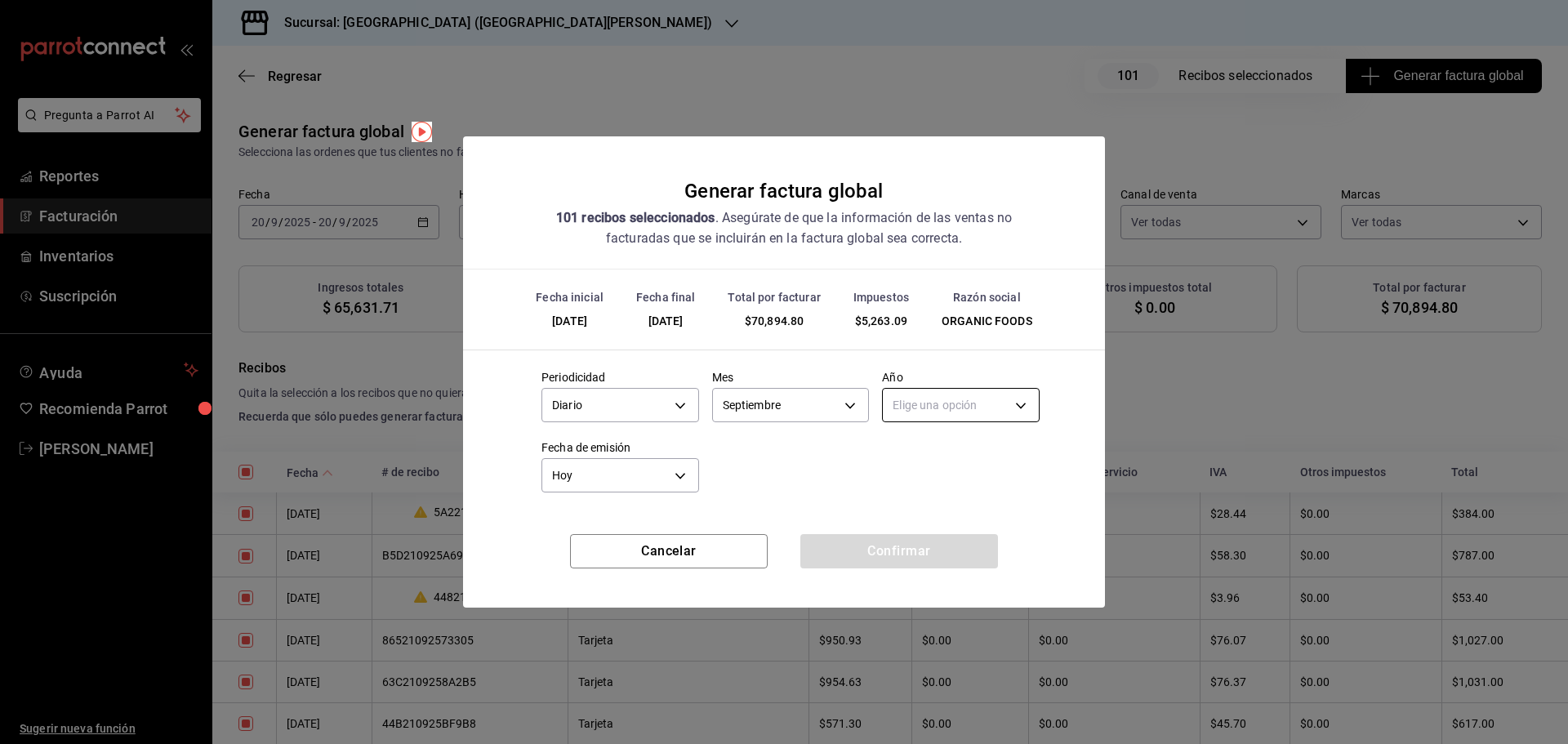
click at [943, 411] on body "Pregunta a Parrot AI Reportes Facturación Inventarios Suscripción Ayuda Recomie…" at bounding box center [784, 372] width 1568 height 744
click at [926, 455] on li "2025" at bounding box center [961, 456] width 156 height 27
type input "2025"
click at [897, 543] on button "Confirmar" at bounding box center [899, 552] width 197 height 35
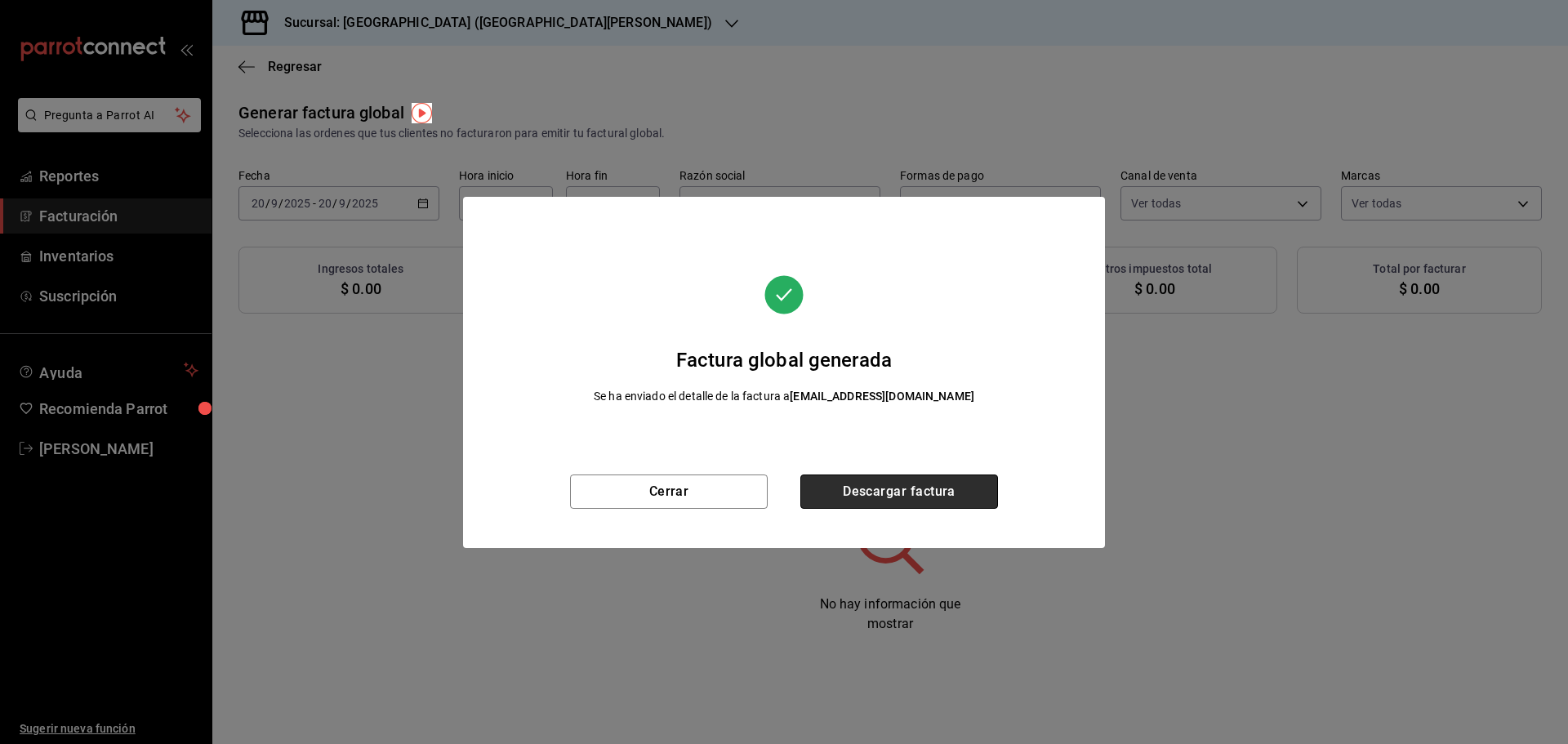
click at [906, 496] on button "Descargar factura" at bounding box center [899, 492] width 197 height 35
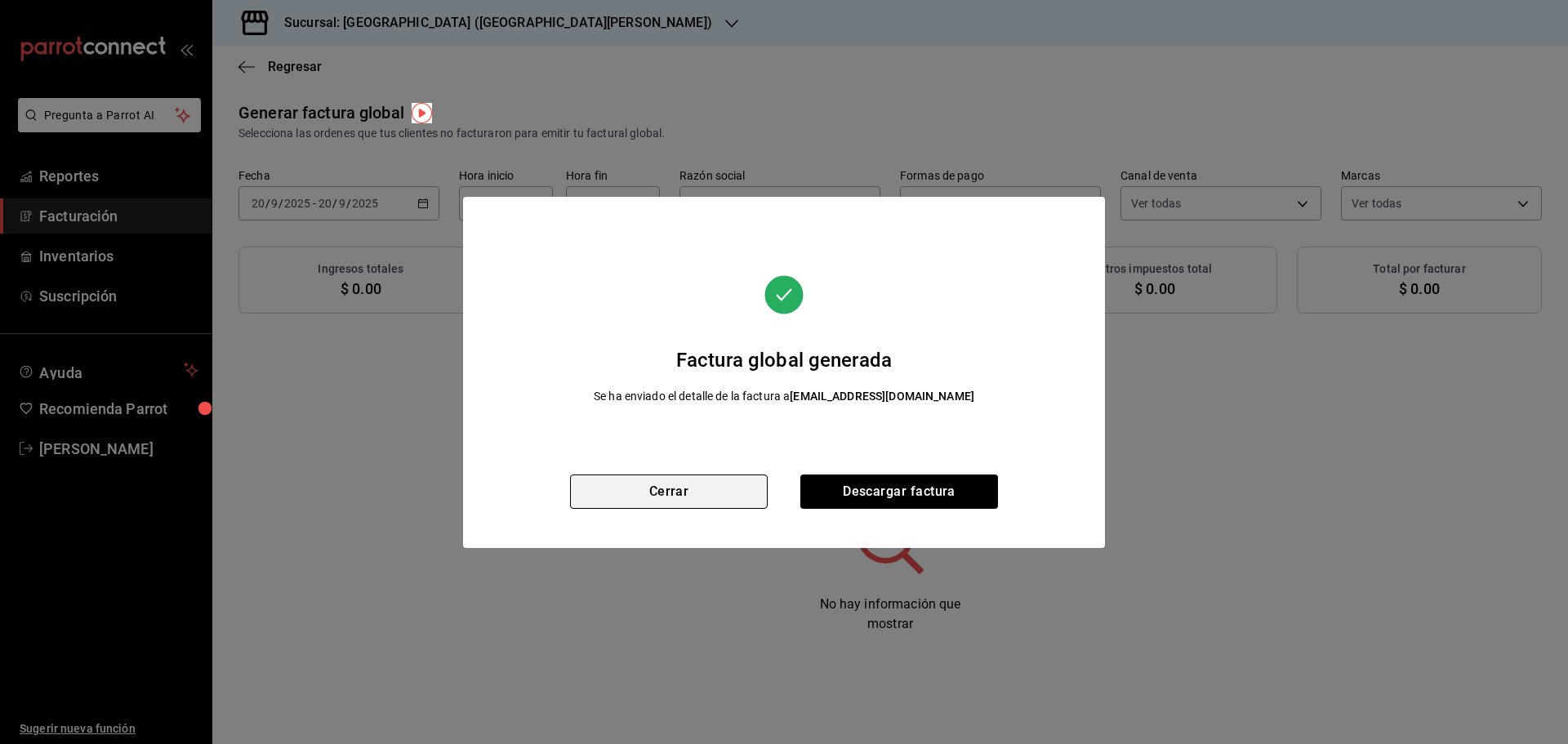
click at [651, 484] on button "Cerrar" at bounding box center [669, 492] width 197 height 35
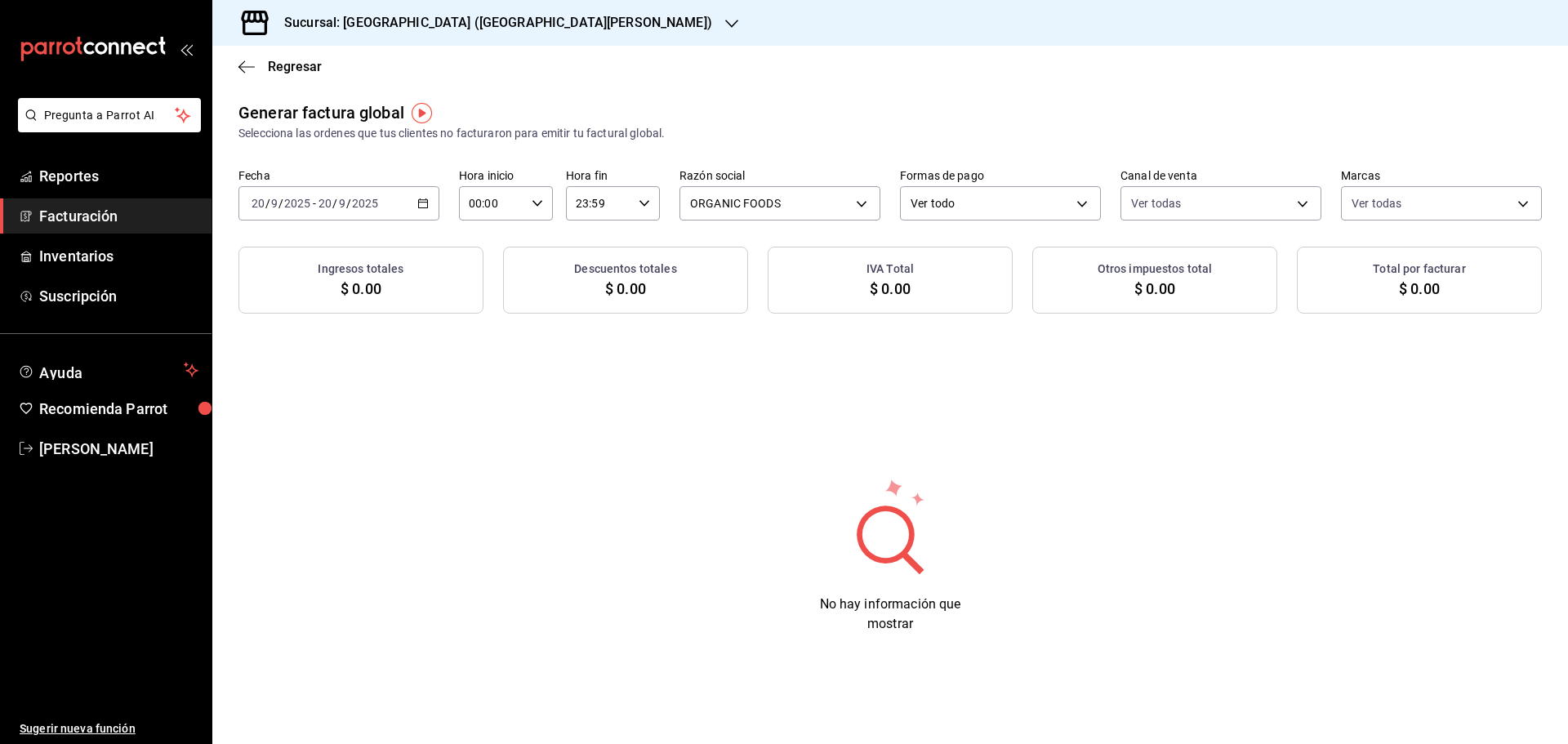
click at [422, 196] on div "[DATE] [DATE] - [DATE] [DATE]" at bounding box center [339, 204] width 201 height 35
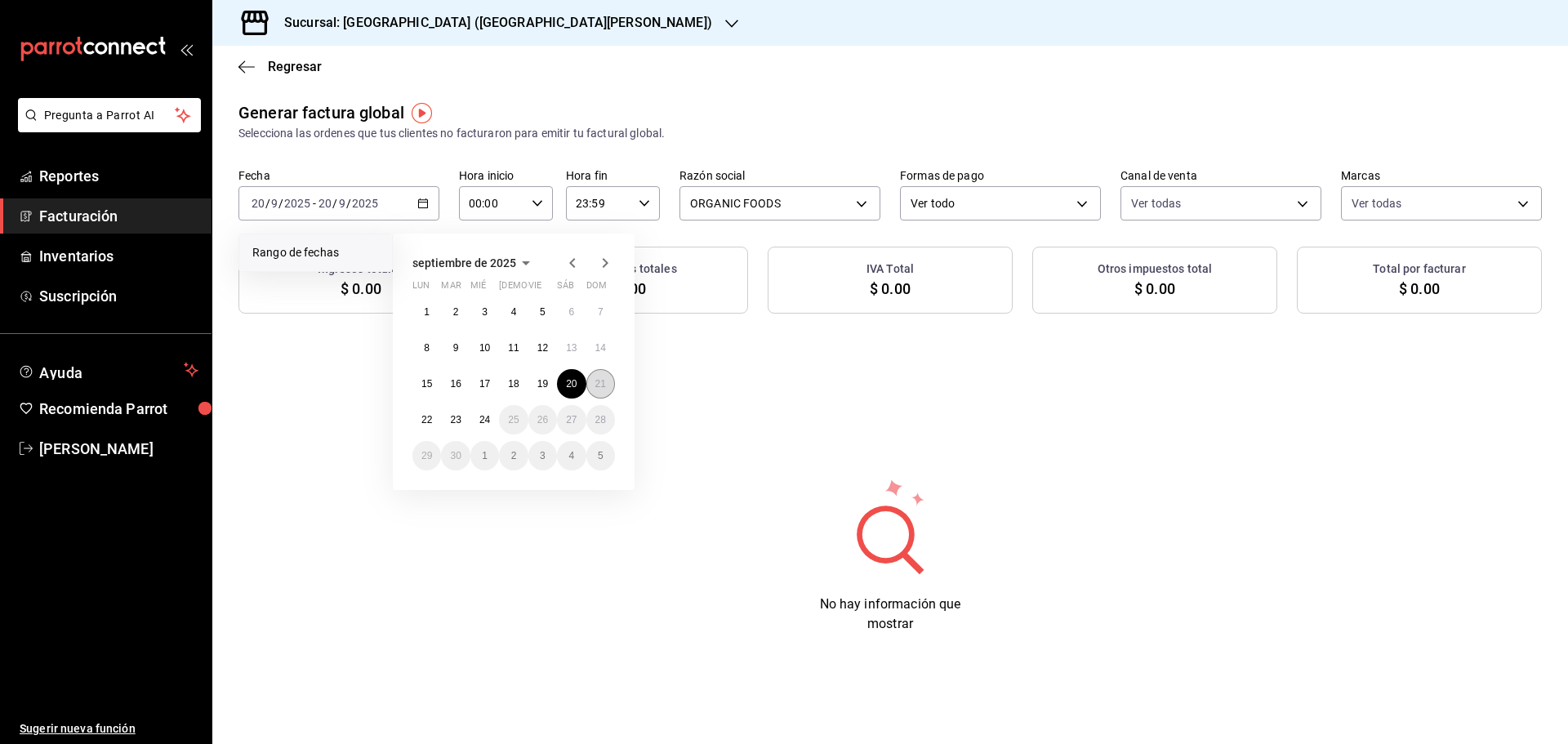
click at [604, 388] on abbr "21" at bounding box center [600, 384] width 11 height 12
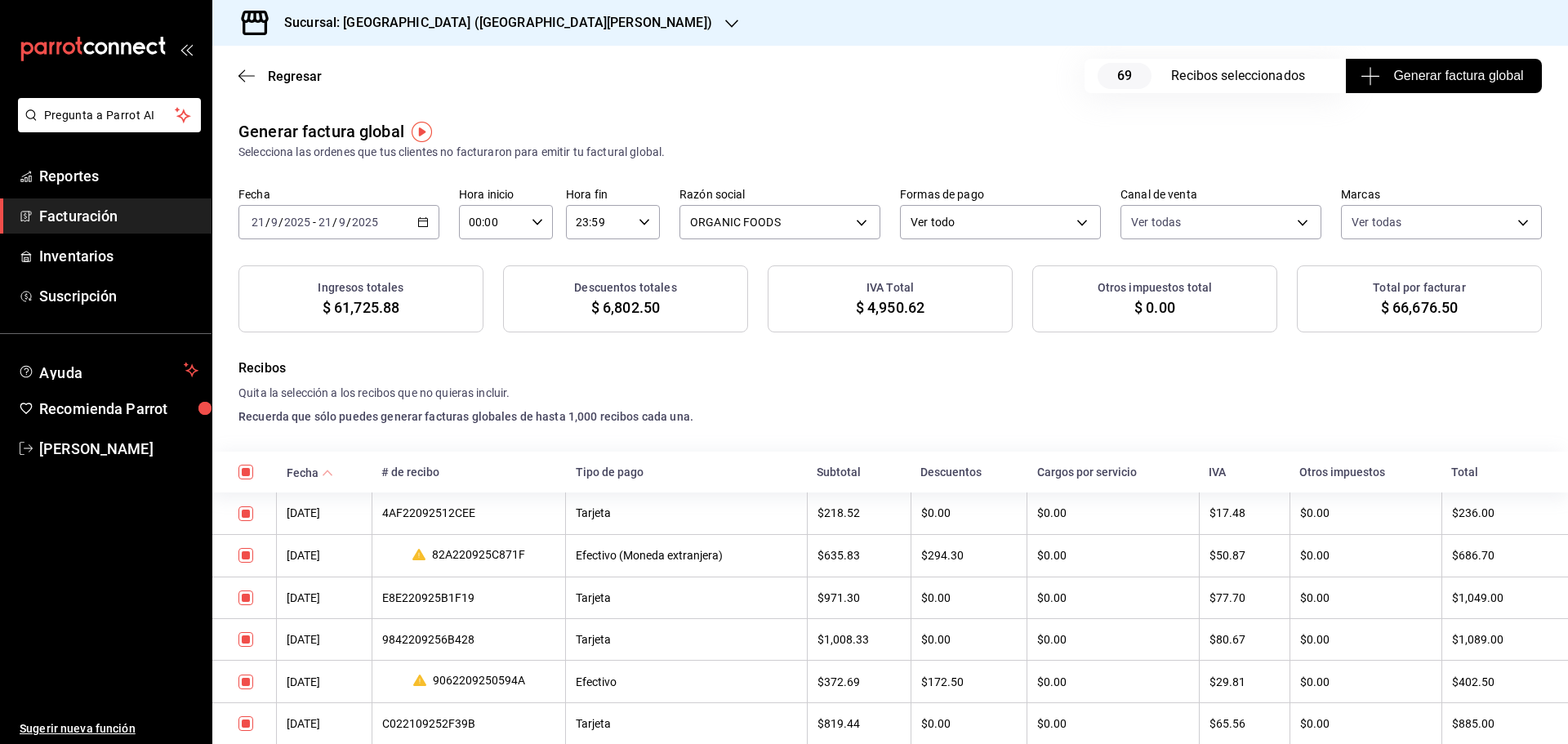
click at [1418, 81] on span "Generar factura global" at bounding box center [1443, 76] width 159 height 20
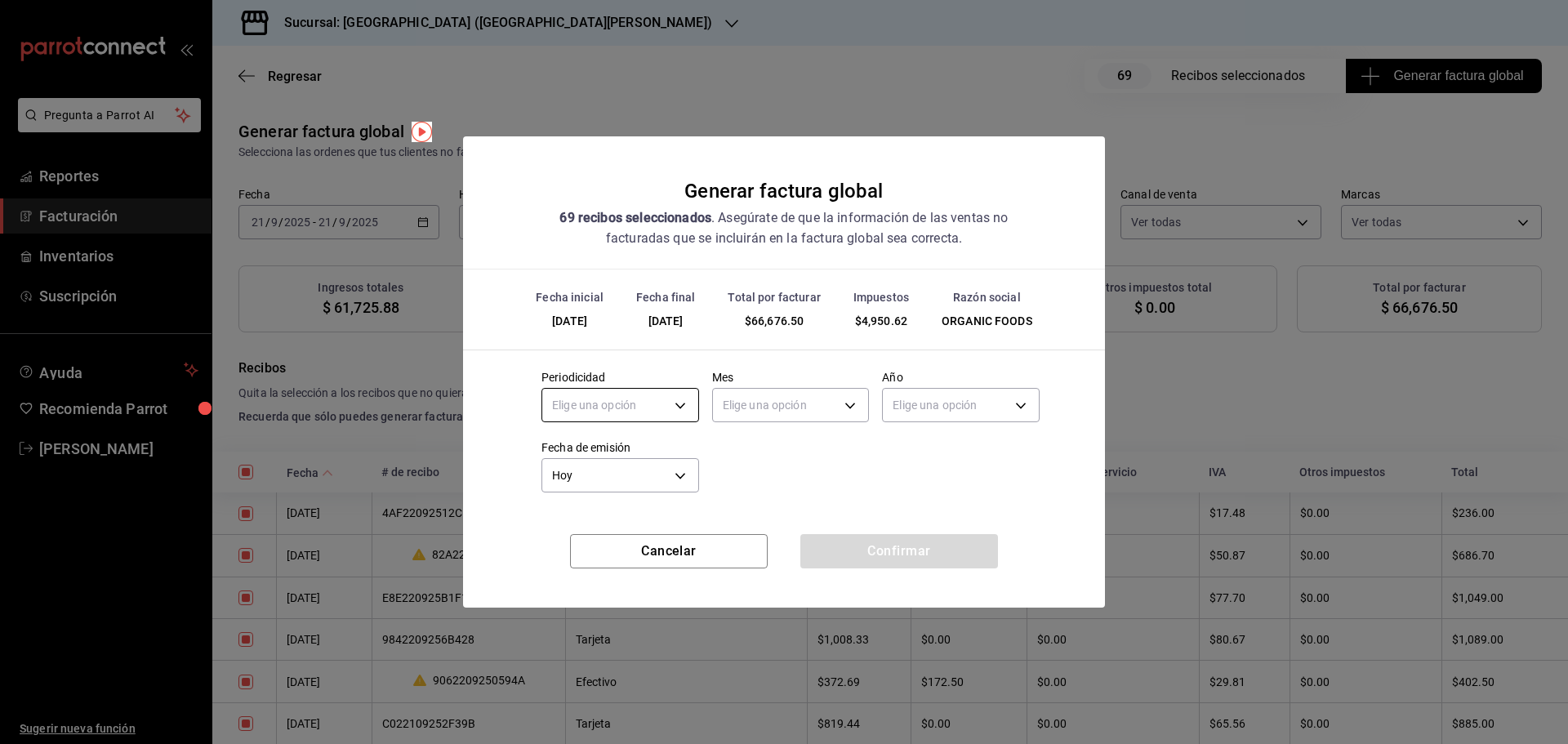
click at [688, 403] on body "Pregunta a Parrot AI Reportes Facturación Inventarios Suscripción Ayuda Recomie…" at bounding box center [784, 372] width 1568 height 744
click at [652, 451] on li "Diario" at bounding box center [620, 456] width 156 height 27
type input "DAILY"
click at [759, 411] on body "Pregunta a Parrot AI Reportes Facturación Inventarios Suscripción Ayuda Recomie…" at bounding box center [784, 372] width 1568 height 744
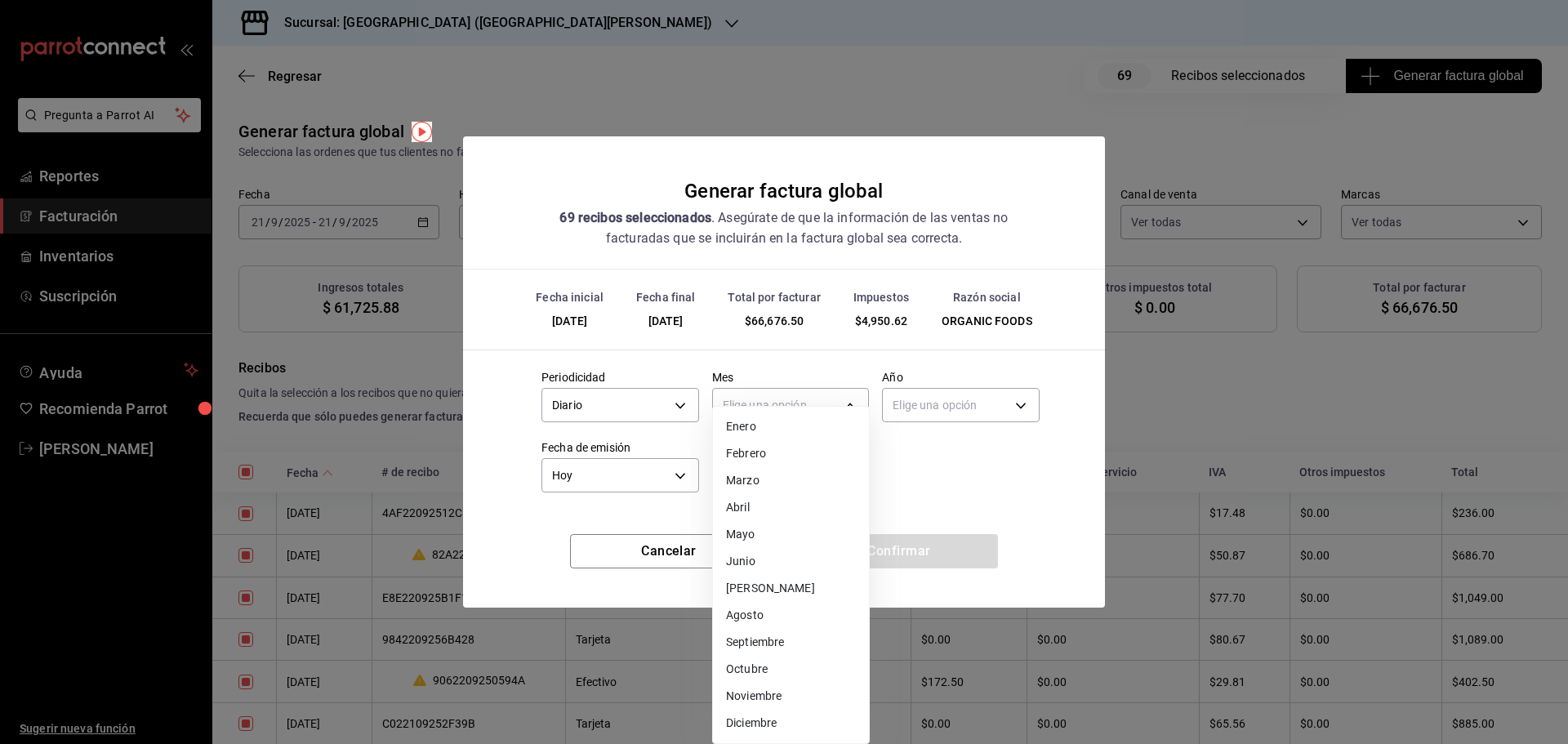
click at [763, 646] on li "Septiembre" at bounding box center [791, 642] width 156 height 27
type input "9"
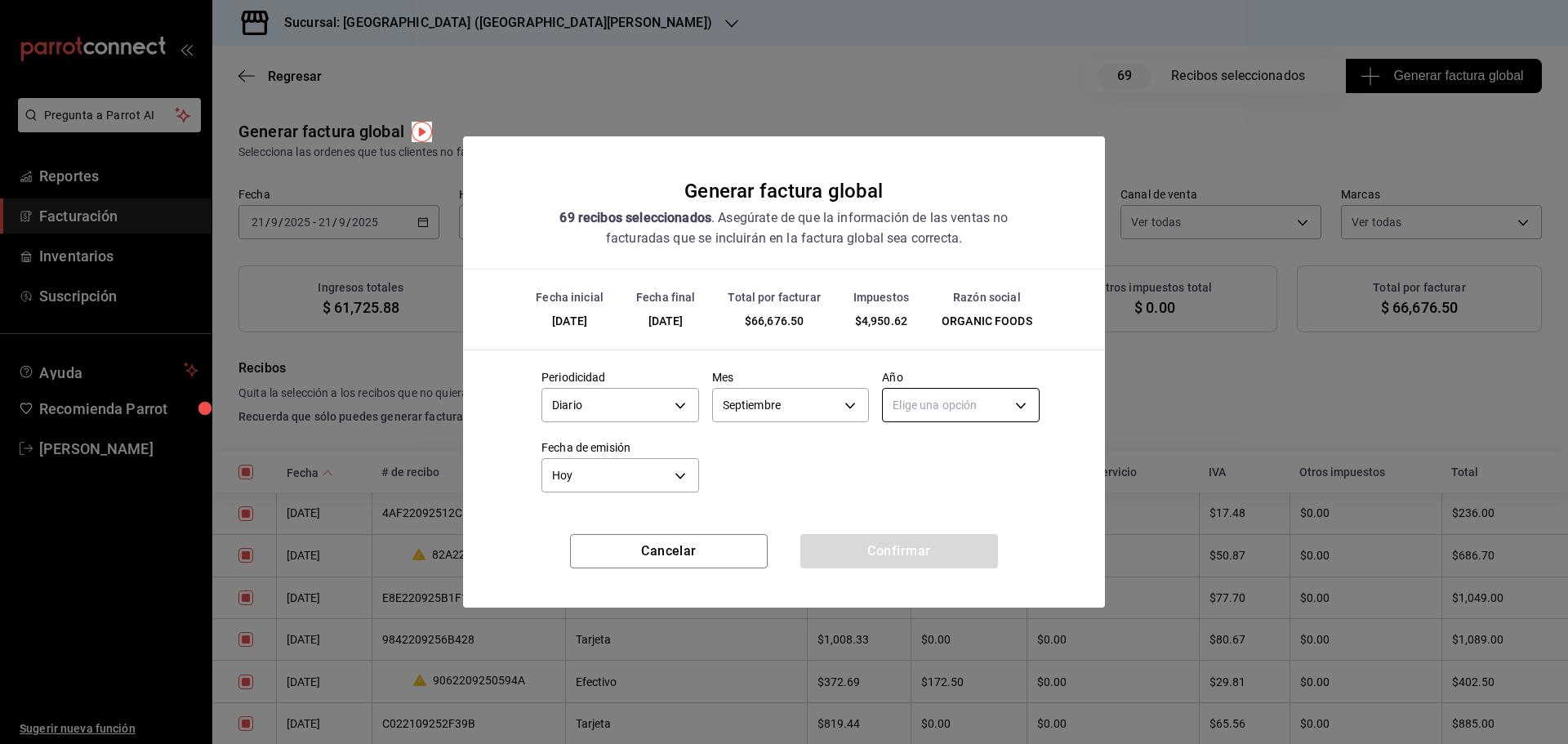
click at [955, 412] on body "Pregunta a Parrot AI Reportes Facturación Inventarios Suscripción Ayuda Recomie…" at bounding box center [784, 372] width 1568 height 744
click at [935, 453] on li "2025" at bounding box center [961, 456] width 156 height 27
type input "2025"
click at [900, 552] on button "Confirmar" at bounding box center [899, 552] width 197 height 35
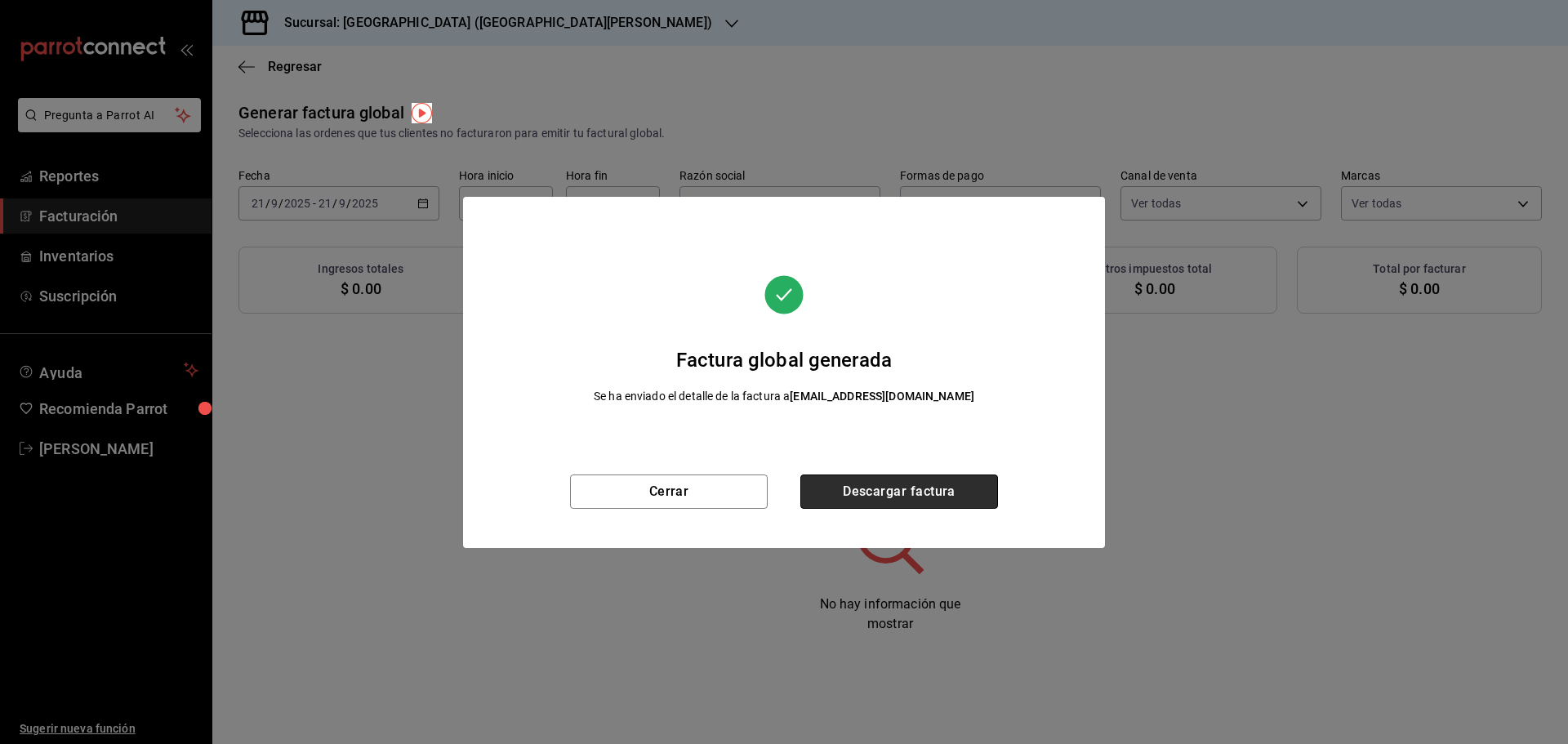
click at [935, 497] on button "Descargar factura" at bounding box center [899, 492] width 197 height 35
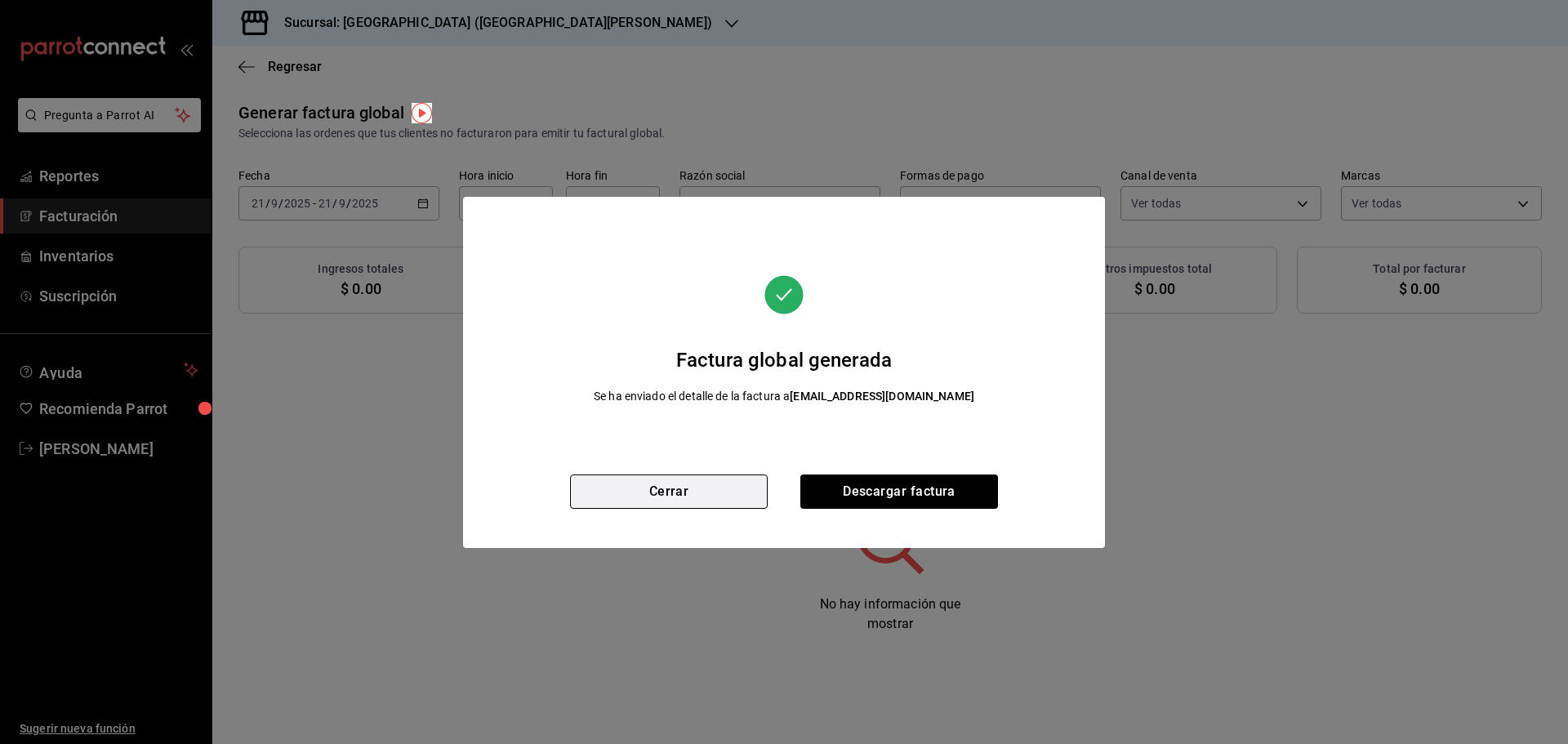
click at [666, 491] on button "Cerrar" at bounding box center [669, 492] width 197 height 35
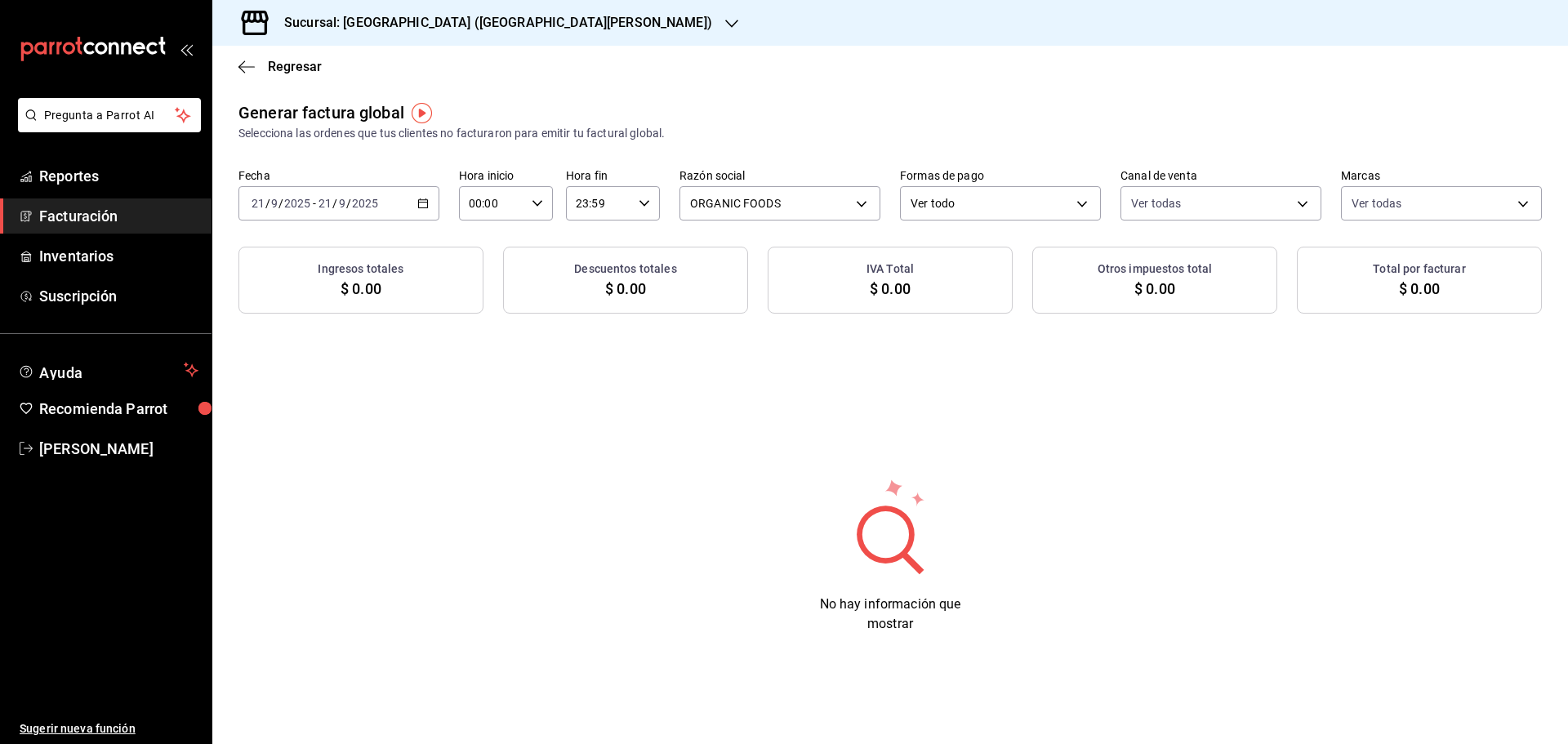
click at [417, 204] on icon "button" at bounding box center [423, 203] width 12 height 12
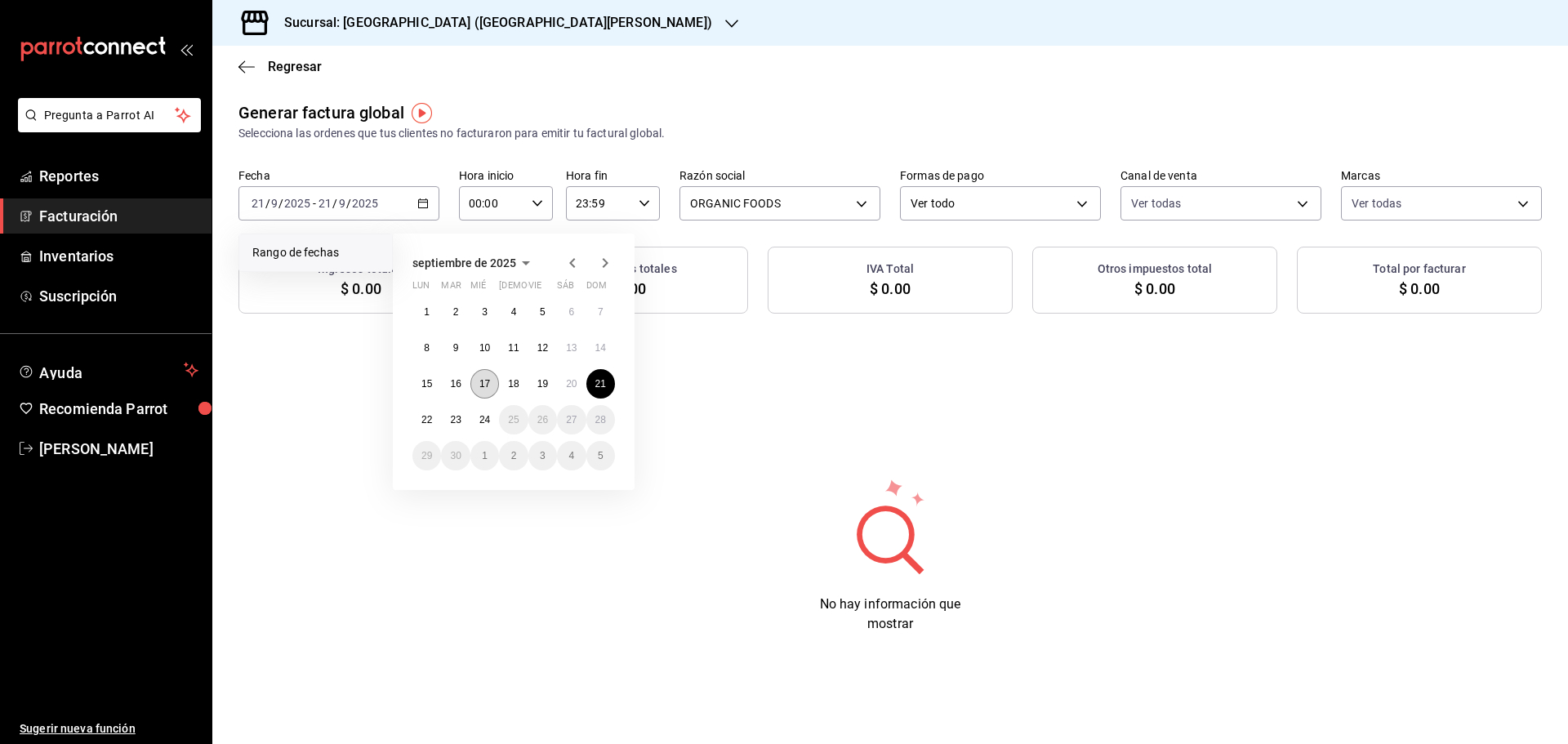
click at [490, 388] on abbr "17" at bounding box center [484, 384] width 11 height 12
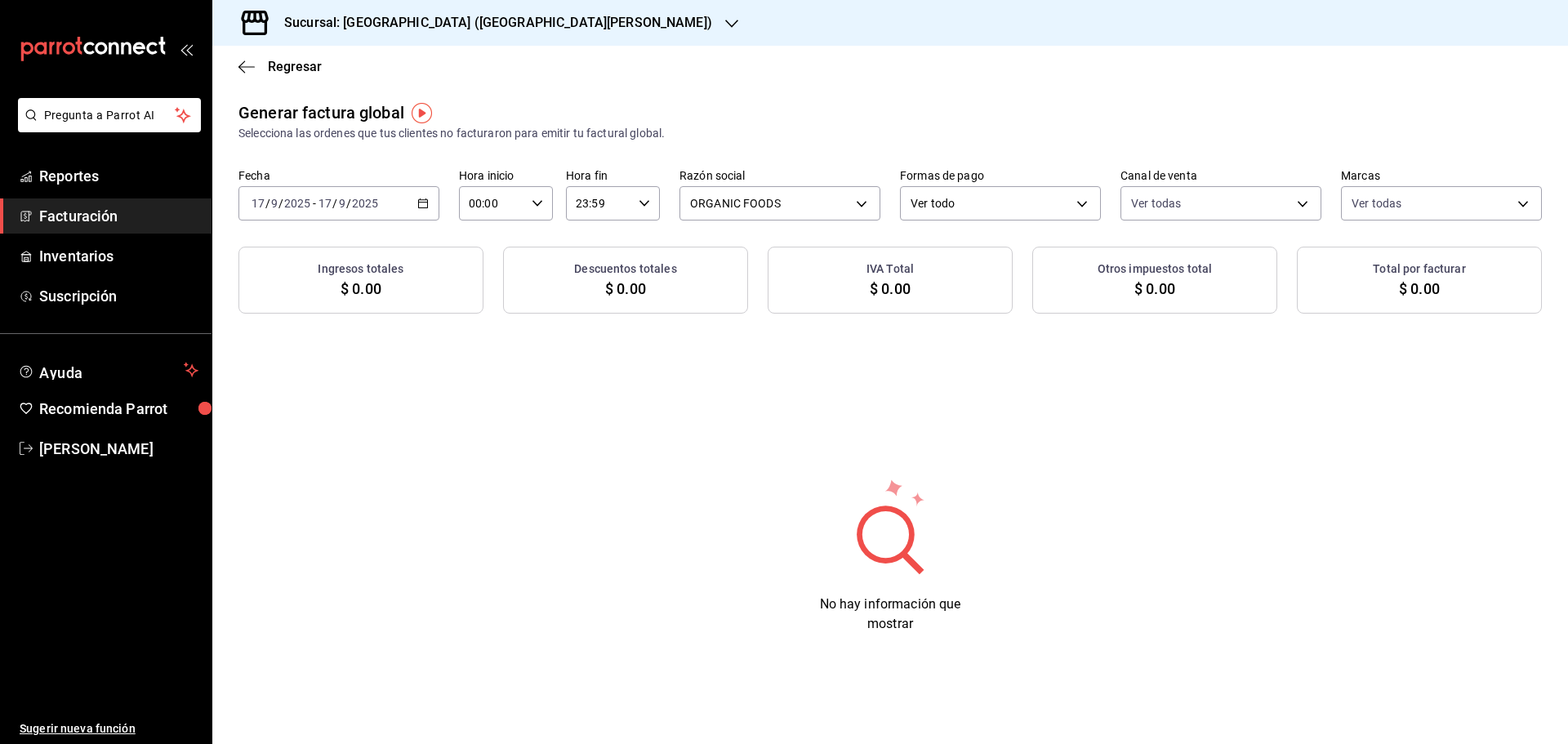
click at [418, 13] on h3 "Sucursal: [GEOGRAPHIC_DATA] ([GEOGRAPHIC_DATA][PERSON_NAME])" at bounding box center [491, 23] width 441 height 20
click at [344, 100] on span "Playa Bichis ([PERSON_NAME] [PERSON_NAME])" at bounding box center [352, 107] width 254 height 17
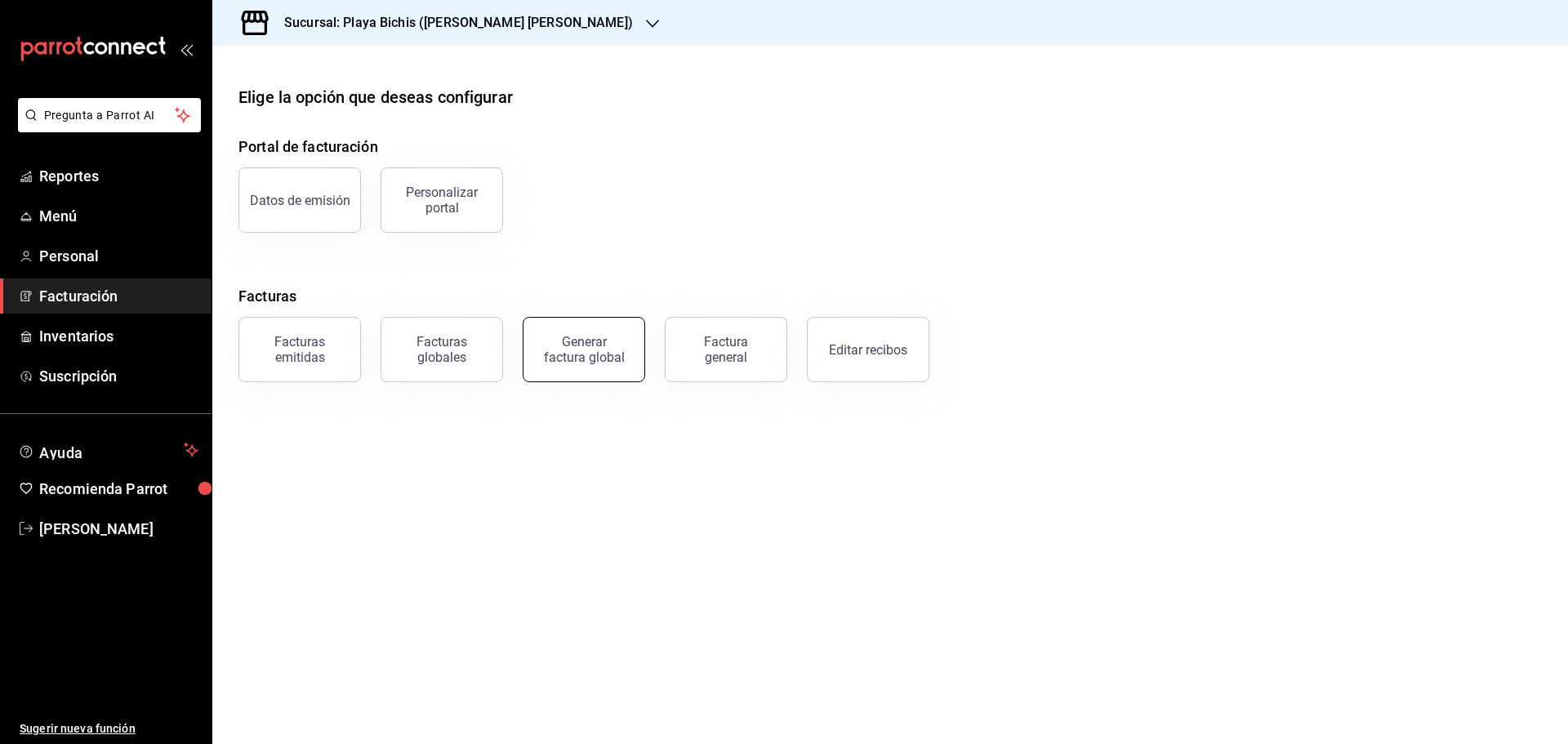
click at [632, 353] on button "Generar factura global" at bounding box center [583, 349] width 122 height 65
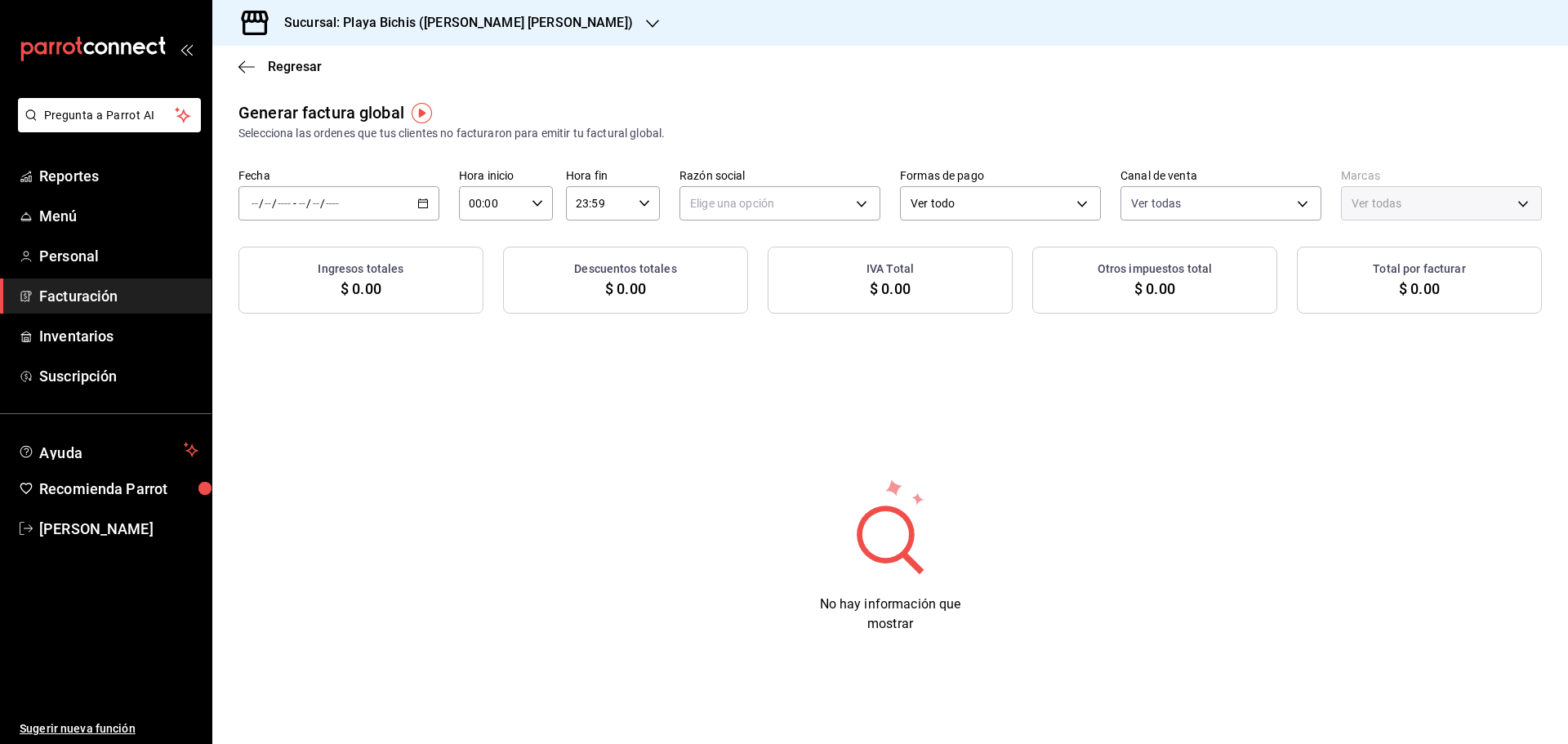
click at [422, 196] on div "/ / - / /" at bounding box center [339, 204] width 201 height 35
click at [342, 249] on span "Rango de fechas" at bounding box center [316, 252] width 127 height 17
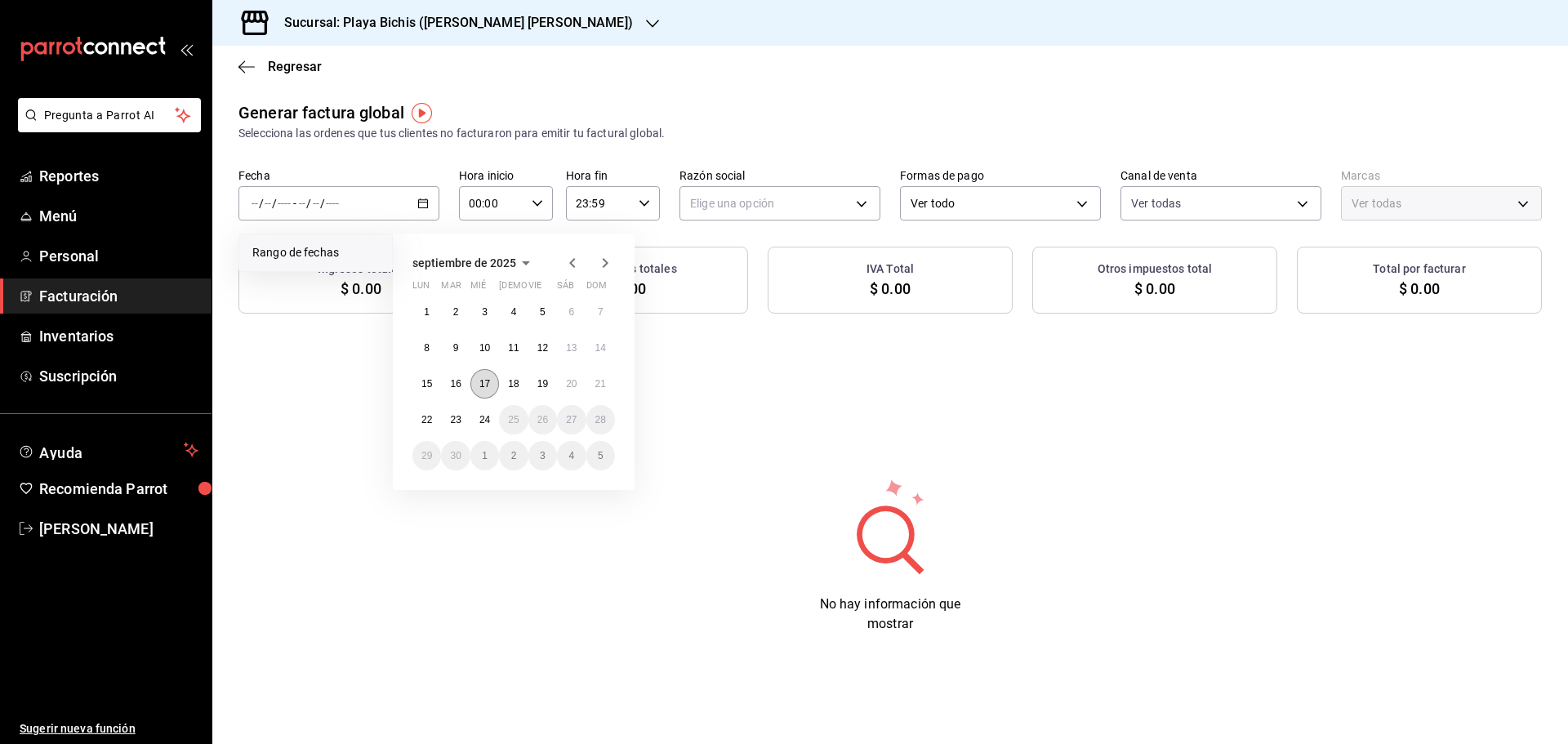
click at [492, 383] on button "17" at bounding box center [484, 384] width 29 height 30
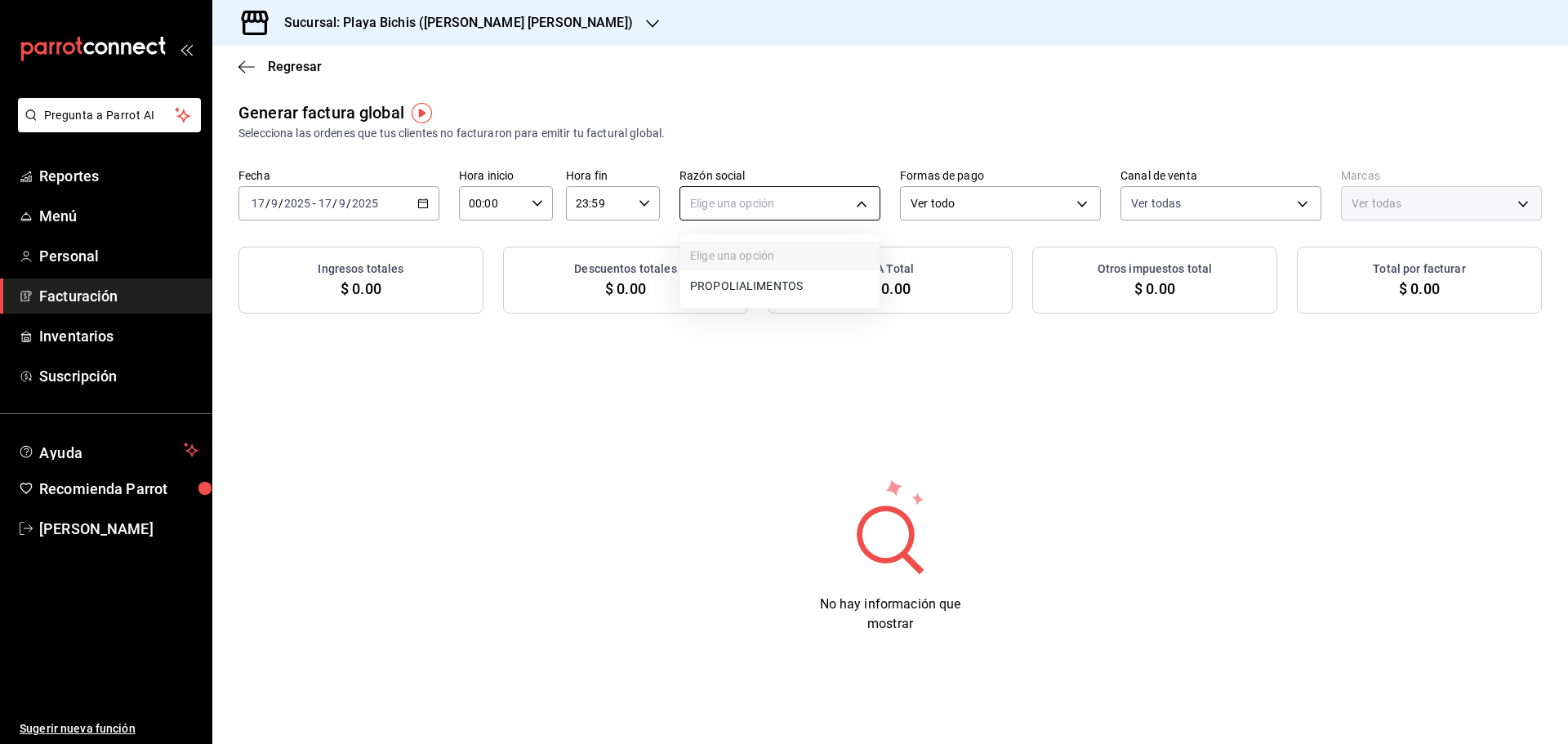
click at [799, 199] on body "Pregunta a Parrot AI Reportes Menú Personal Facturación Inventarios Suscripción…" at bounding box center [784, 372] width 1568 height 744
click at [799, 199] on div at bounding box center [784, 372] width 1568 height 744
click at [756, 214] on body "Pregunta a Parrot AI Reportes Menú Personal Facturación Inventarios Suscripción…" at bounding box center [784, 372] width 1568 height 744
click at [750, 283] on li "PROPOLIALIMENTOS" at bounding box center [780, 286] width 199 height 30
type input "98789bbc-3643-442e-bea3-a0897877bbaf"
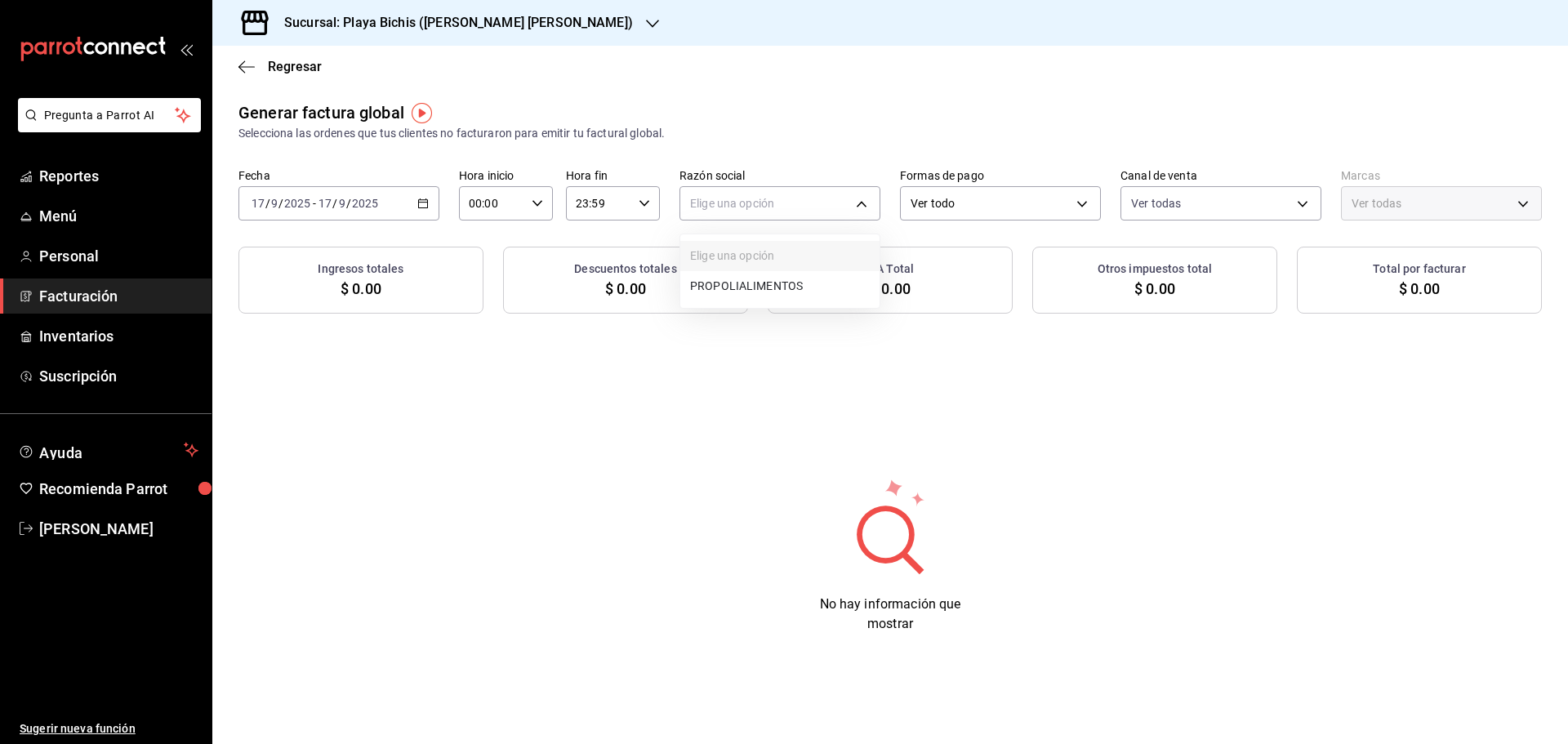
type input "4ba3d68a-2a71-4bf4-8272-d27f8f663470,fbc14f8a-a0c0-448e-9dac-7011cab8a3fb"
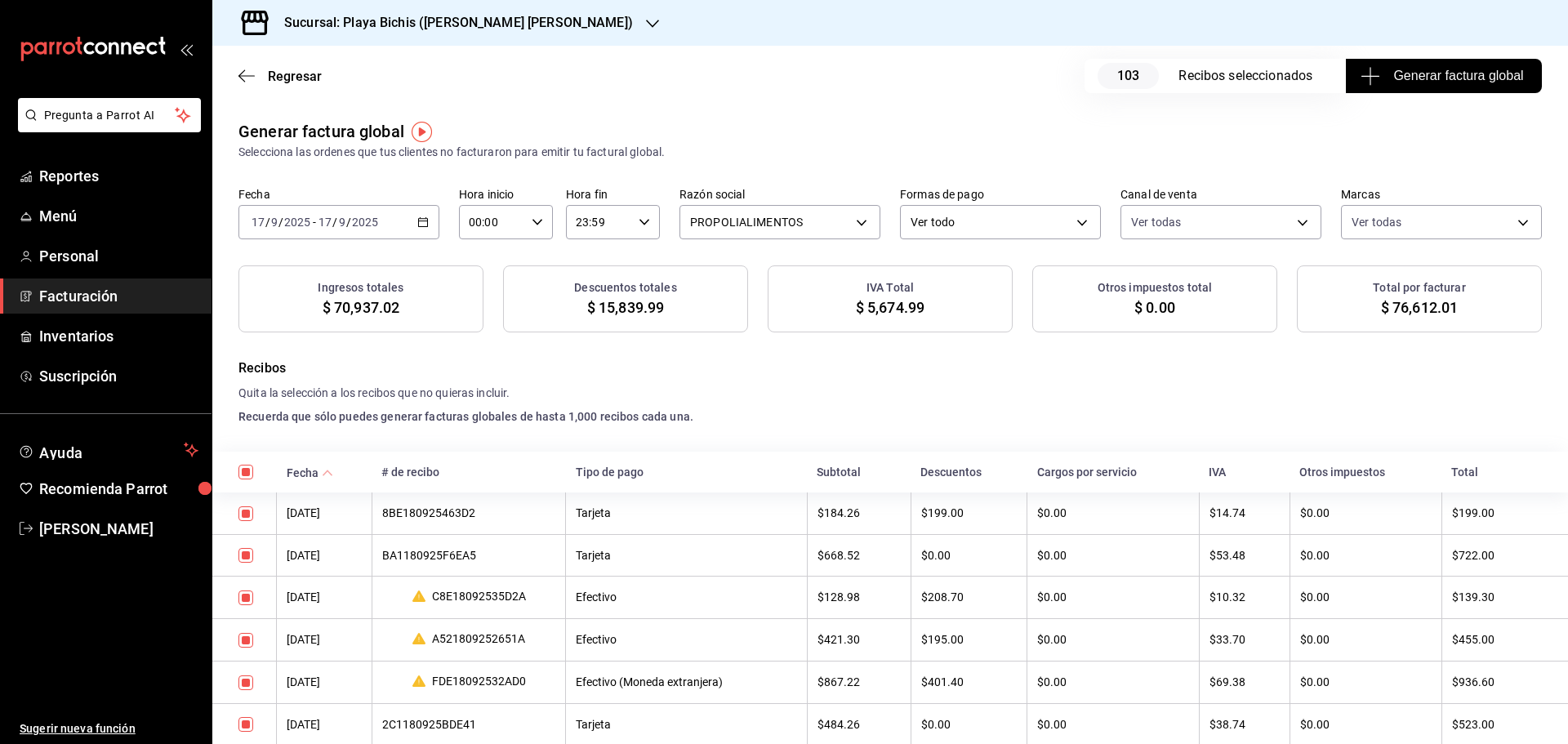
click at [1395, 84] on span "Generar factura global" at bounding box center [1443, 76] width 159 height 20
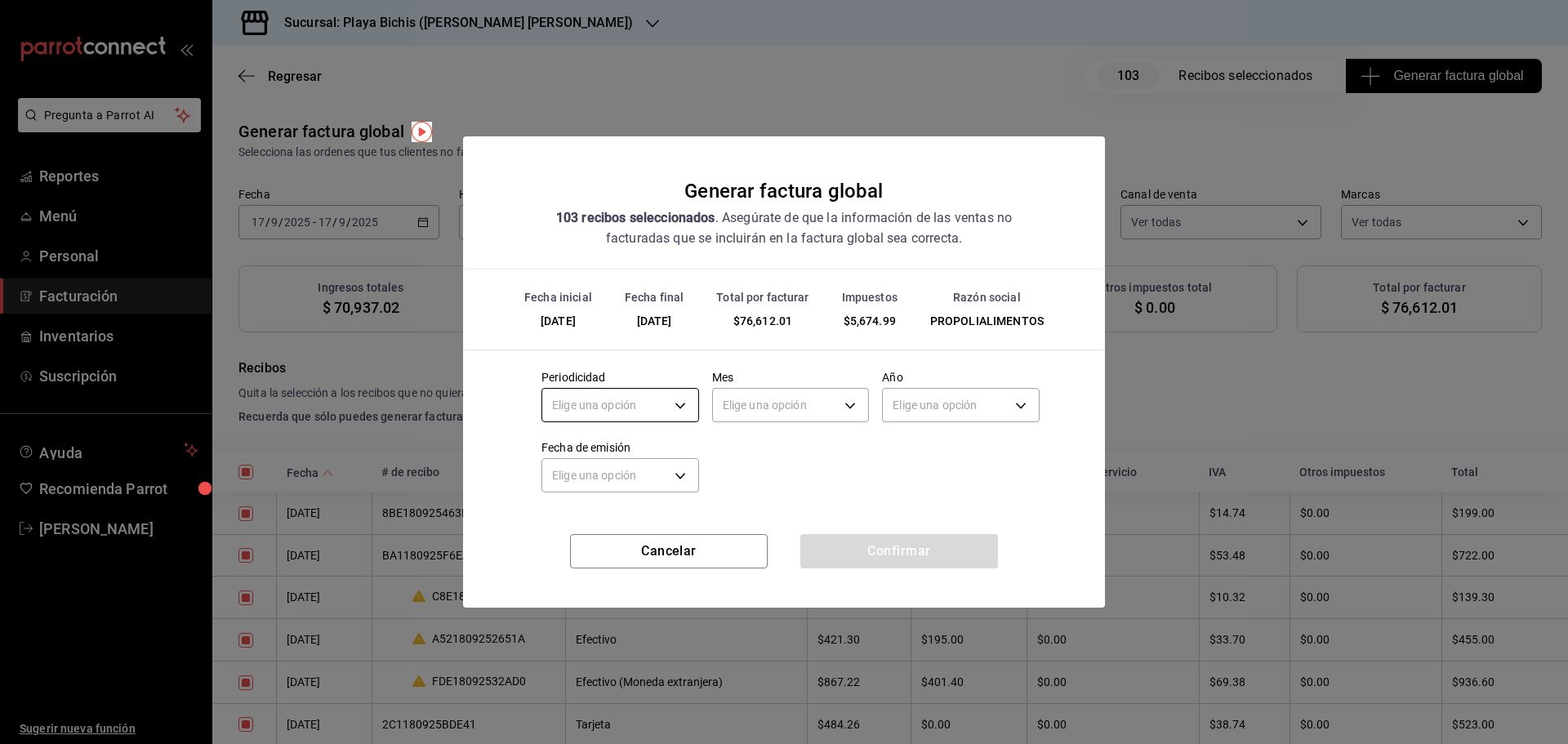
click at [617, 406] on body "Pregunta a Parrot AI Reportes Menú Personal Facturación Inventarios Suscripción…" at bounding box center [784, 372] width 1568 height 744
click at [590, 458] on li "Diario" at bounding box center [620, 456] width 156 height 27
type input "DAILY"
click at [765, 404] on body "Pregunta a Parrot AI Reportes Menú Personal Facturación Inventarios Suscripción…" at bounding box center [784, 372] width 1568 height 744
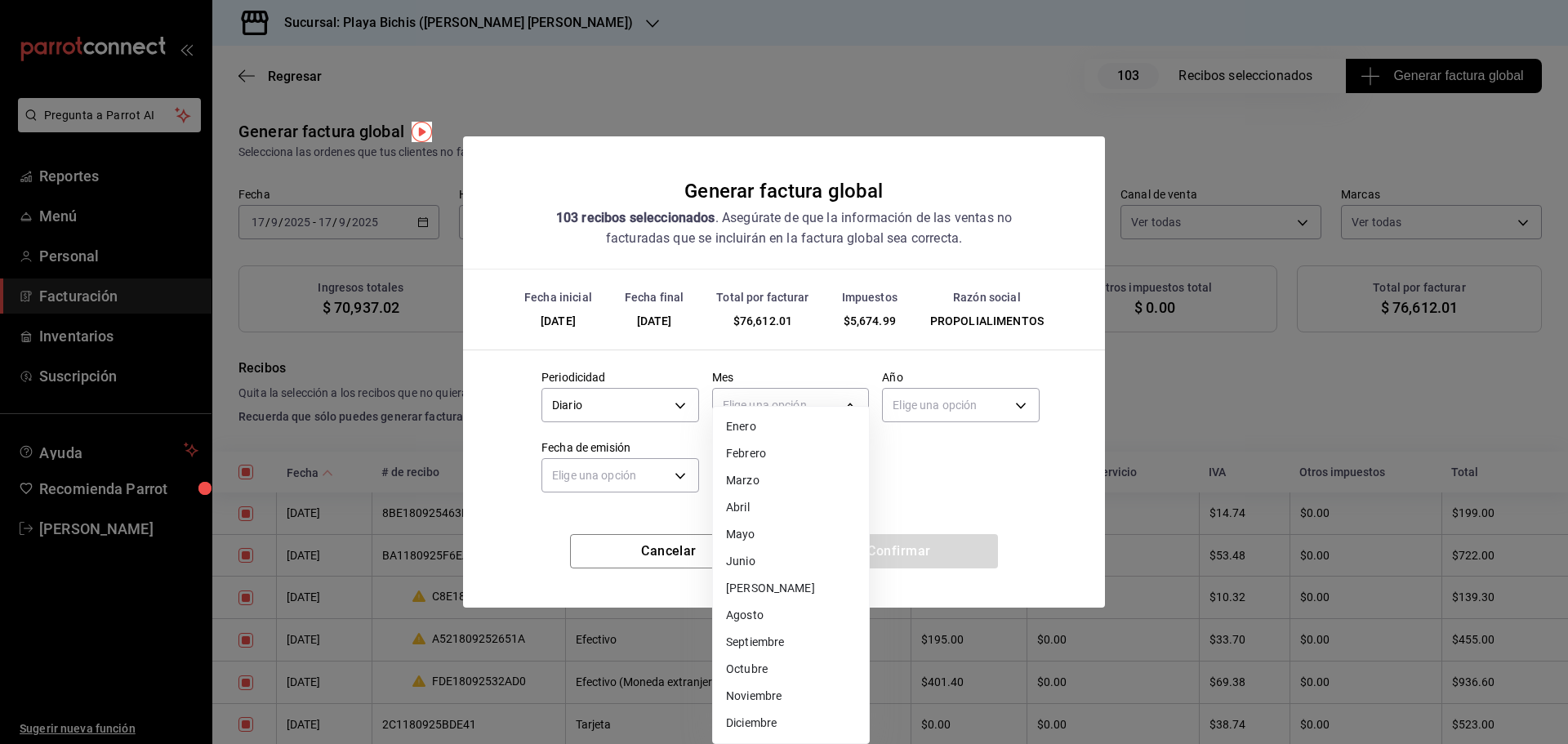
click at [774, 640] on li "Septiembre" at bounding box center [791, 642] width 156 height 27
type input "9"
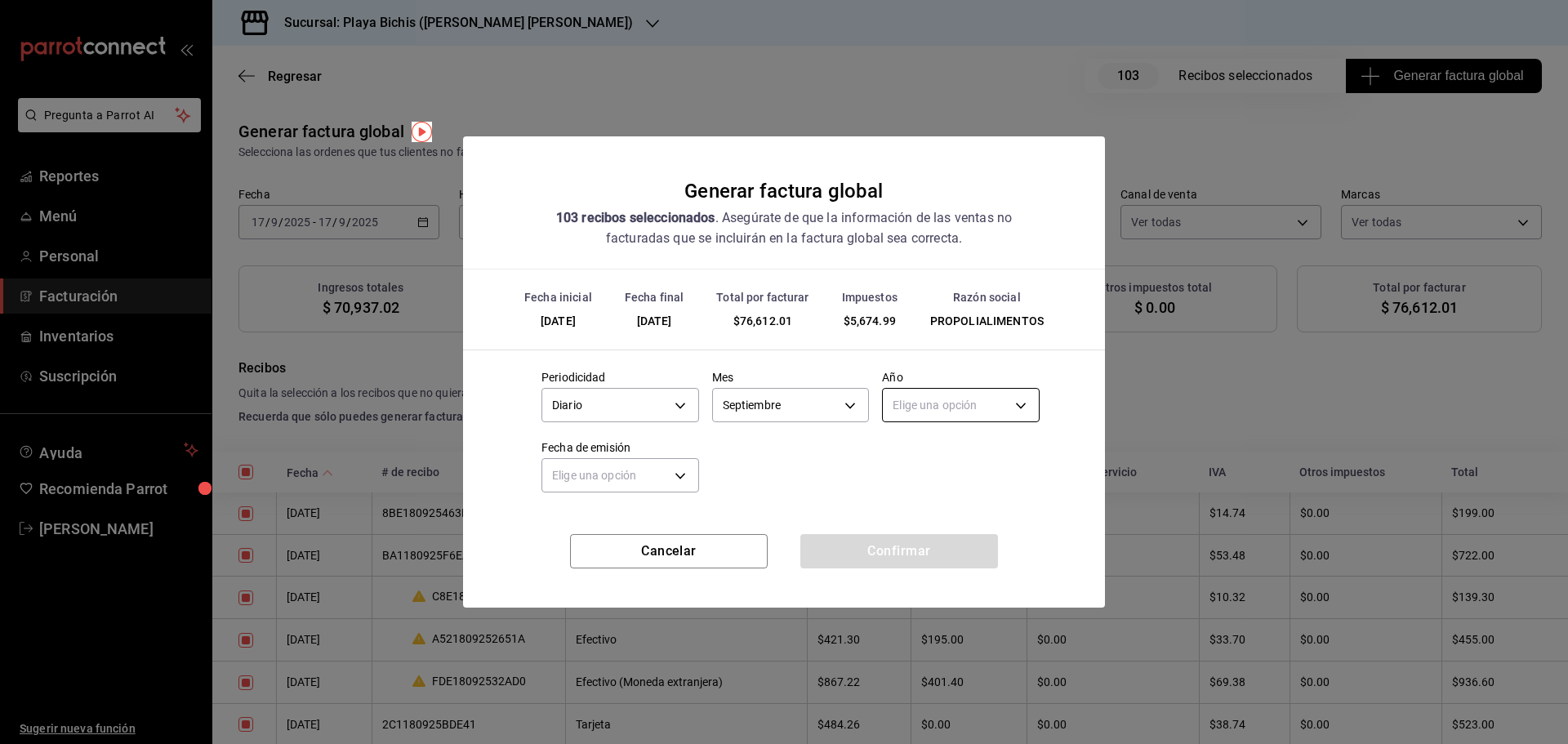
click at [955, 404] on body "Pregunta a Parrot AI Reportes Menú Personal Facturación Inventarios Suscripción…" at bounding box center [784, 372] width 1568 height 744
click at [954, 404] on div at bounding box center [784, 372] width 1568 height 744
click at [930, 405] on body "Pregunta a Parrot AI Reportes Menú Personal Facturación Inventarios Suscripción…" at bounding box center [784, 372] width 1568 height 744
click at [914, 459] on li "2025" at bounding box center [961, 456] width 156 height 27
type input "2025"
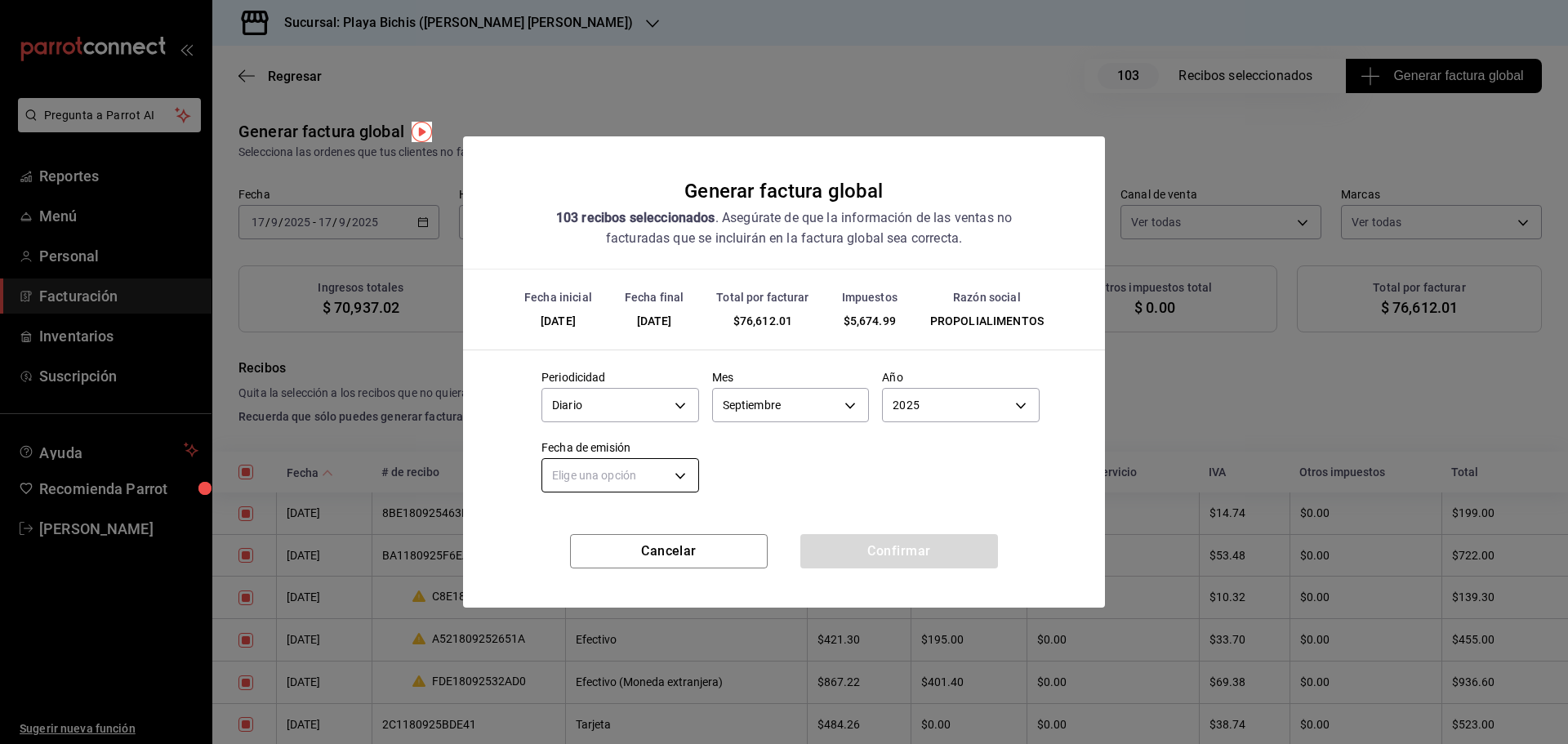
click at [610, 483] on body "Pregunta a Parrot AI Reportes Menú Personal Facturación Inventarios Suscripción…" at bounding box center [784, 372] width 1568 height 744
click at [591, 527] on li "Hoy" at bounding box center [620, 526] width 156 height 27
type input "[DATE]"
click at [893, 543] on button "Confirmar" at bounding box center [899, 552] width 197 height 35
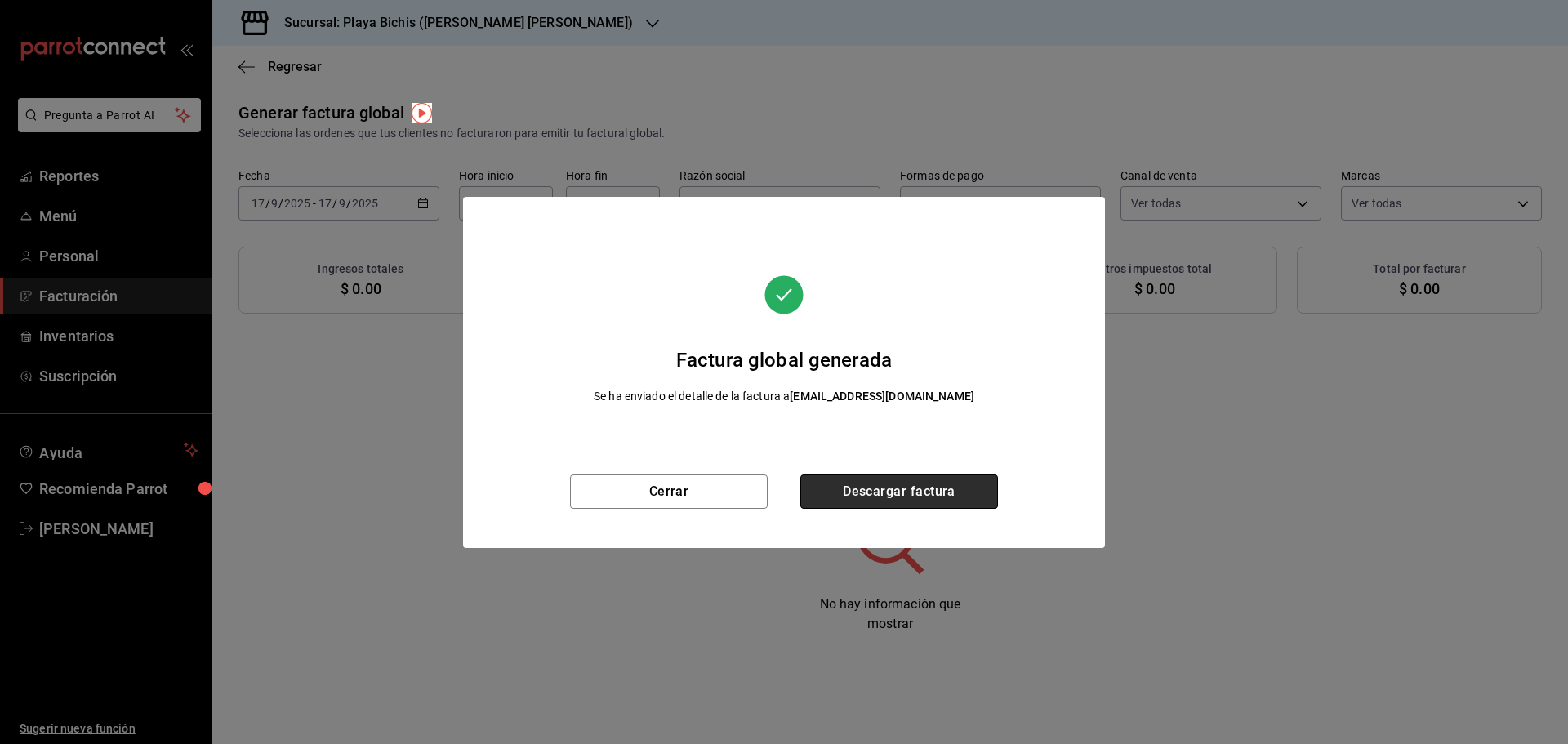
click at [909, 483] on button "Descargar factura" at bounding box center [899, 492] width 197 height 35
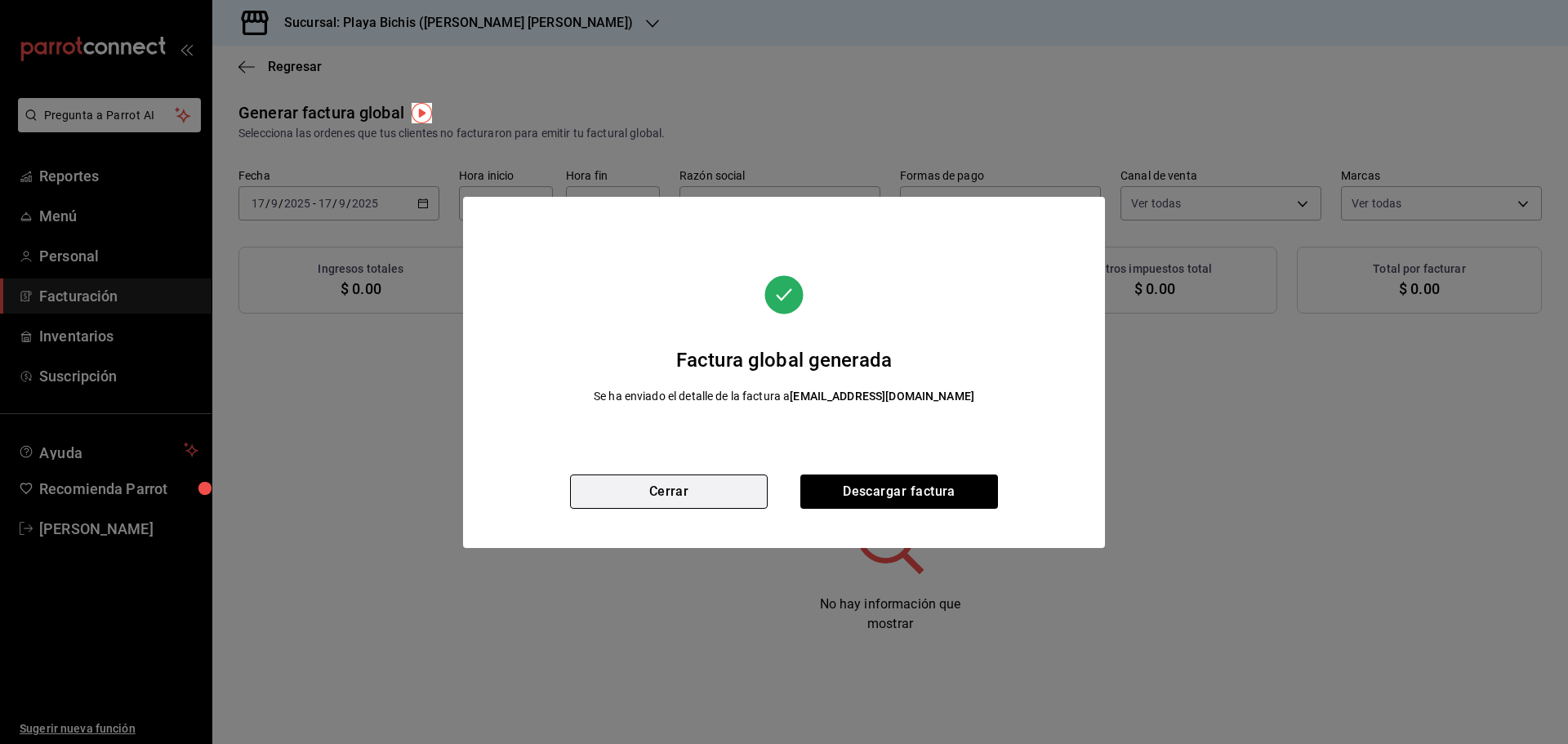
click at [699, 488] on button "Cerrar" at bounding box center [669, 492] width 197 height 35
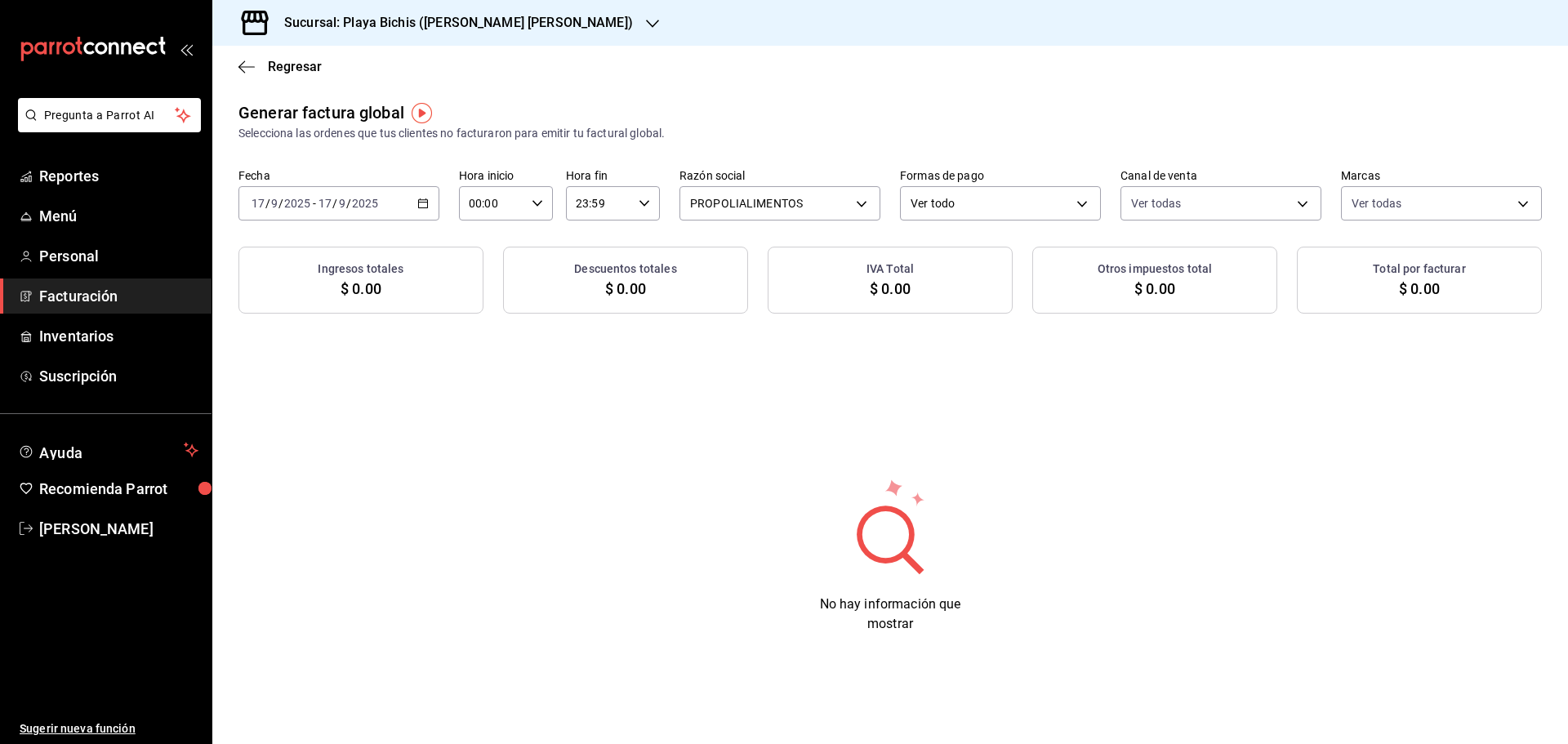
click at [421, 200] on \(Stroke\) "button" at bounding box center [423, 203] width 10 height 9
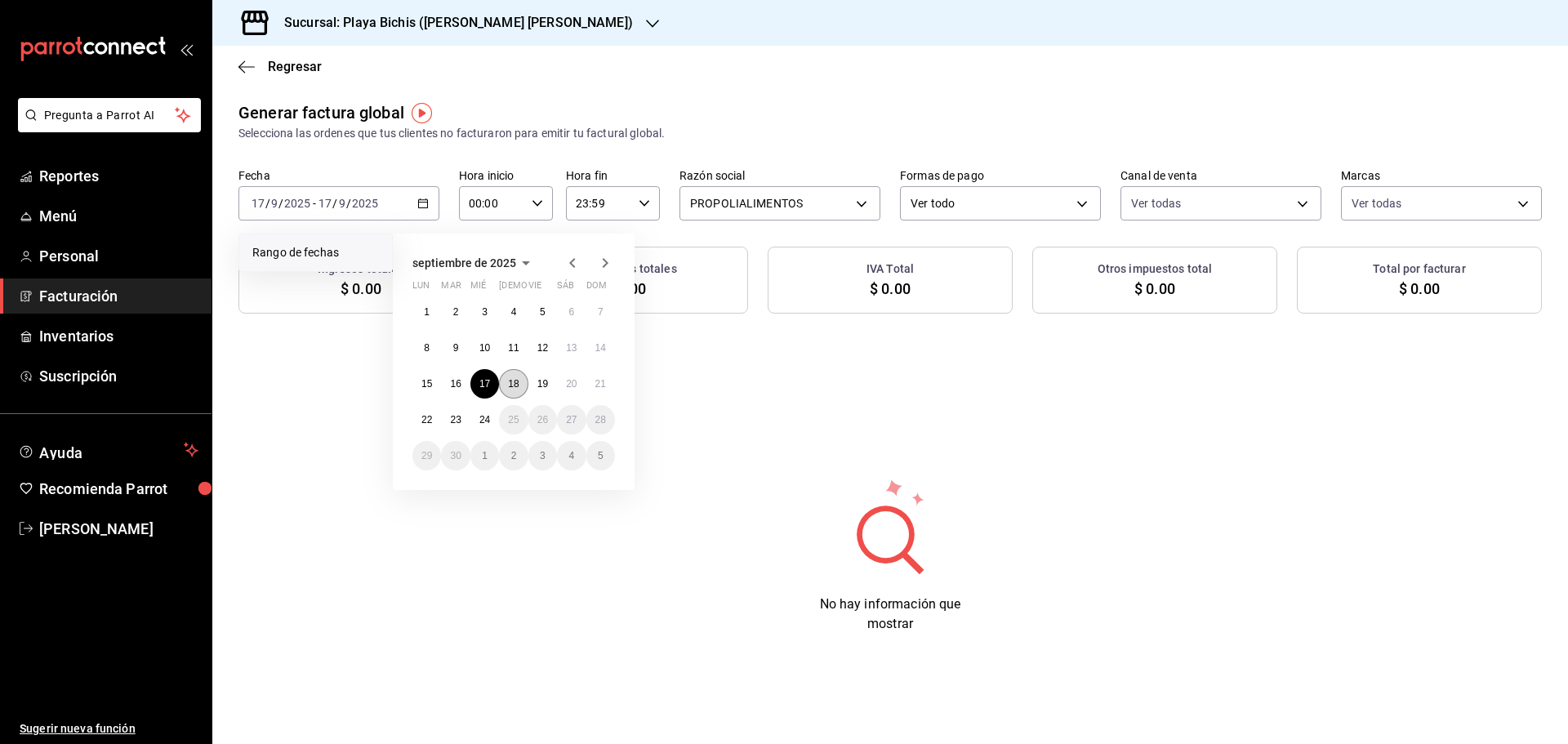
click at [519, 381] on button "18" at bounding box center [513, 384] width 29 height 30
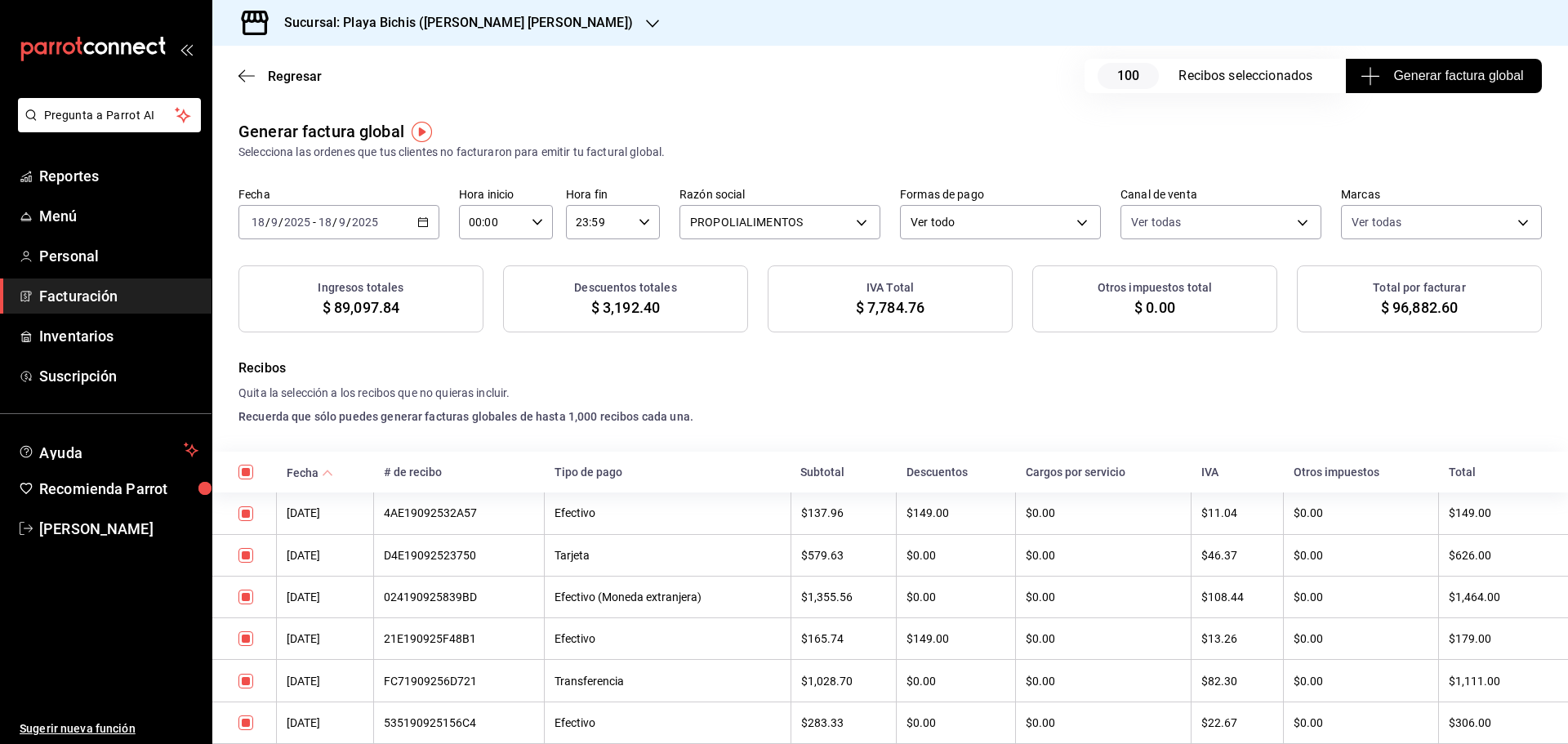
click at [423, 224] on icon "button" at bounding box center [423, 222] width 12 height 12
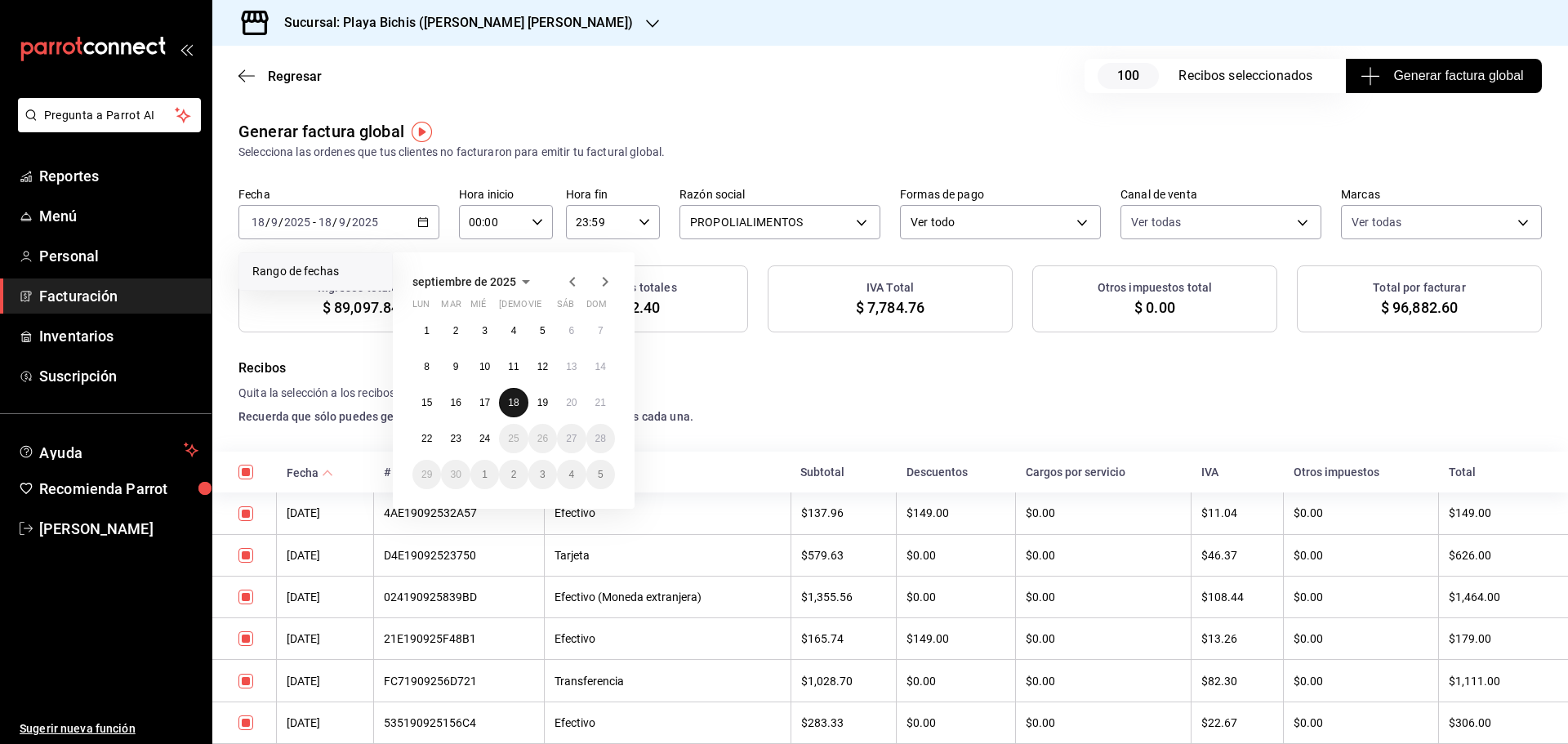
click at [512, 406] on abbr "18" at bounding box center [513, 403] width 11 height 12
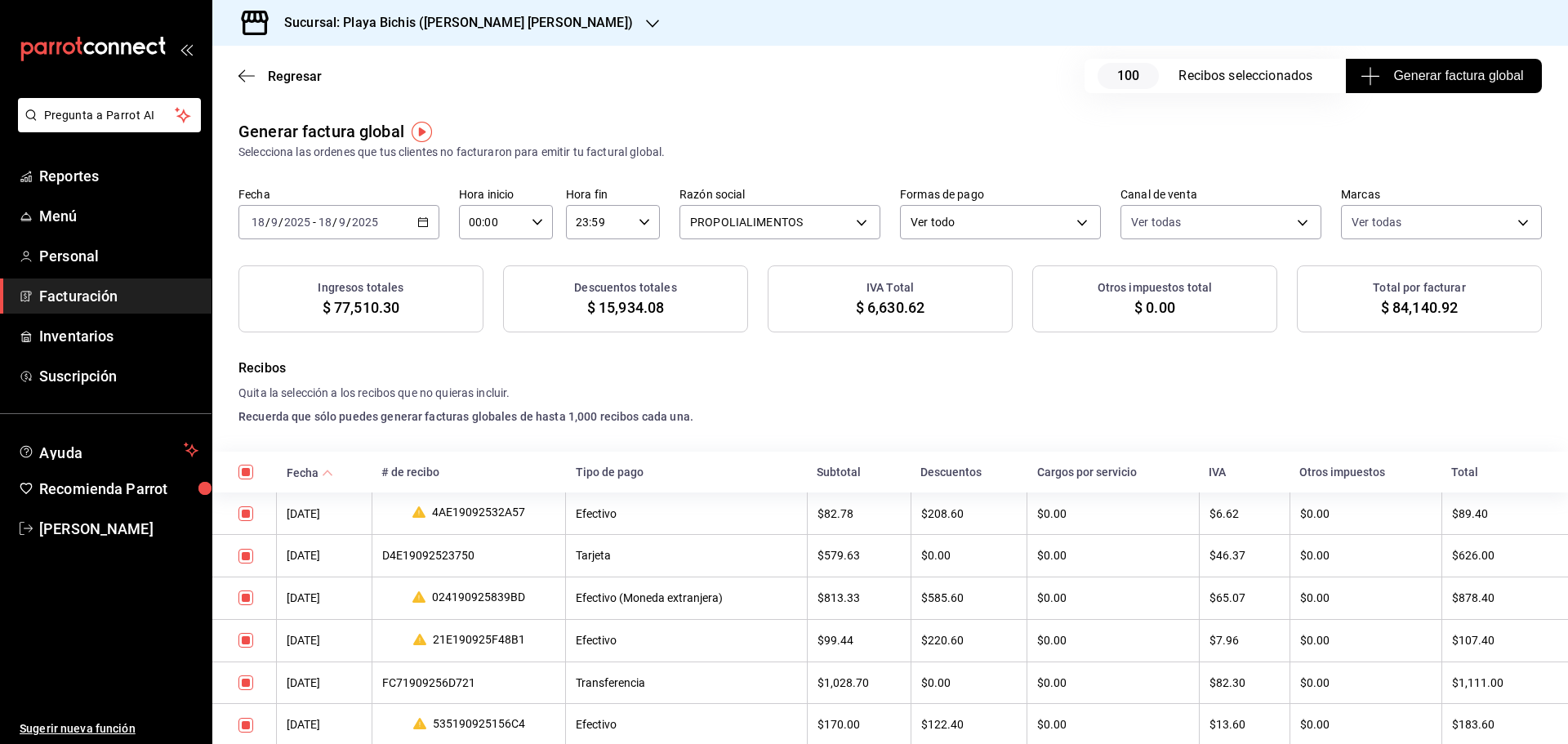
click at [421, 227] on \(Stroke\) "button" at bounding box center [423, 222] width 10 height 9
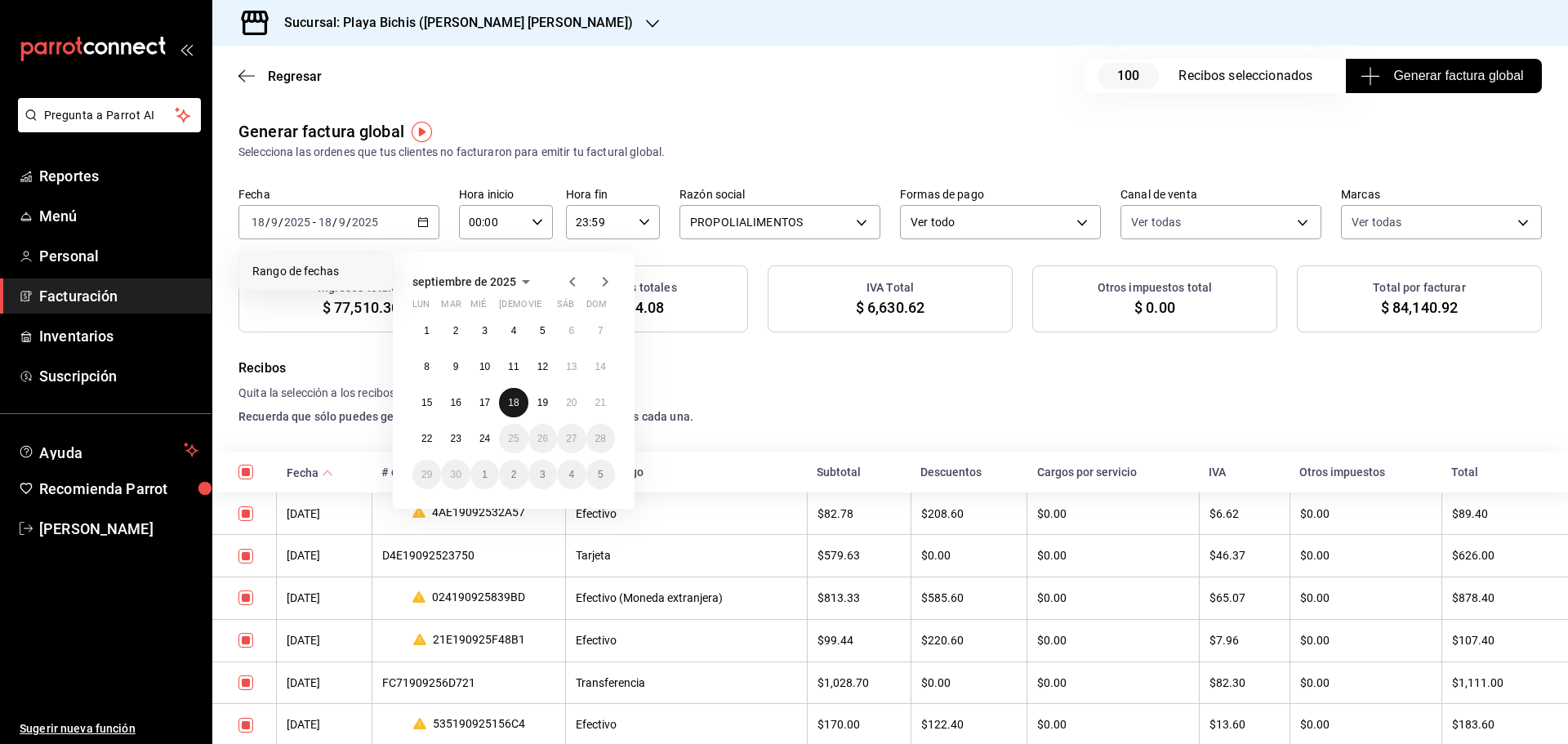
click at [519, 400] on button "18" at bounding box center [513, 403] width 29 height 30
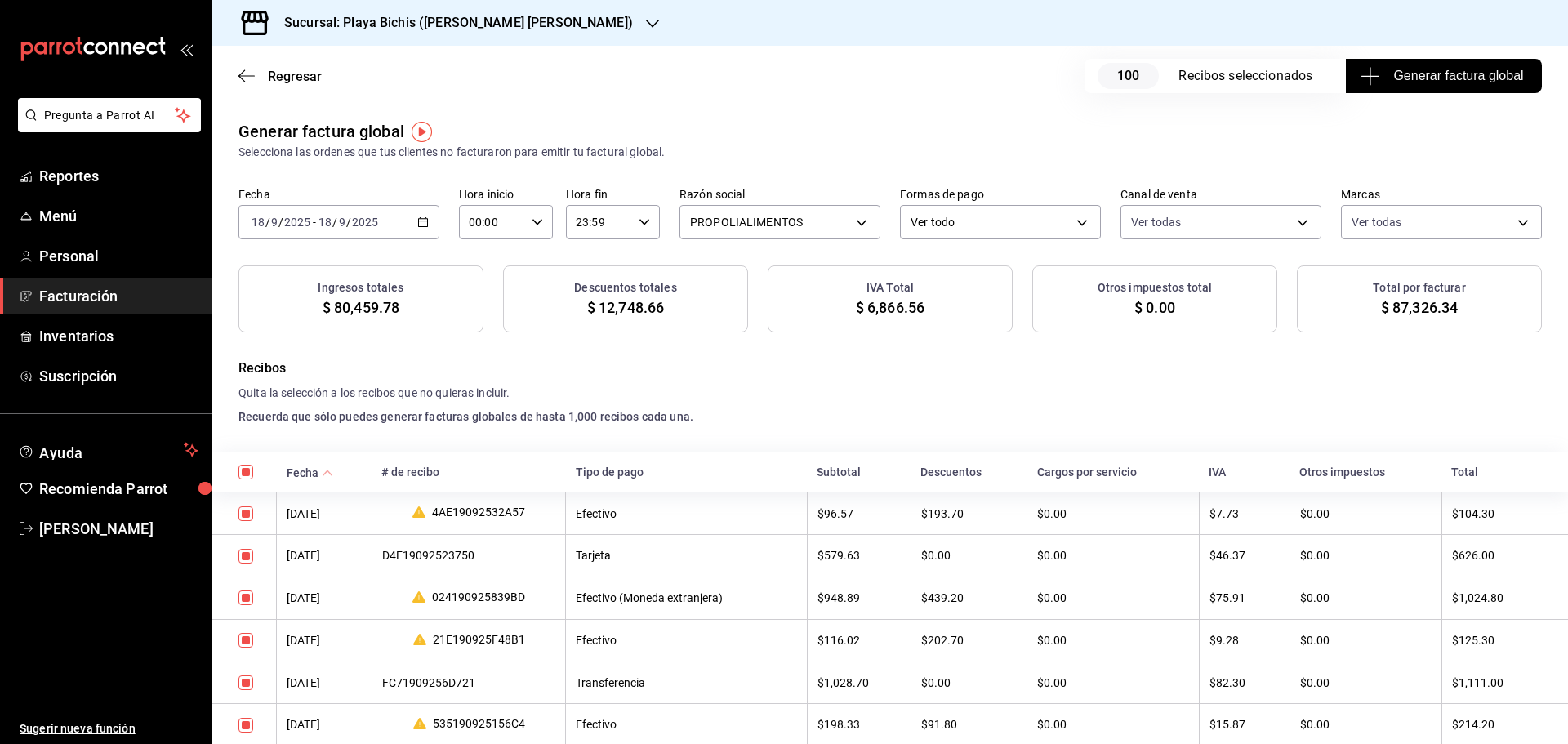
click at [307, 84] on div "Regresar 100 Recibos seleccionados Generar factura global" at bounding box center [889, 76] width 1355 height 61
click at [305, 76] on span "Regresar" at bounding box center [295, 76] width 54 height 16
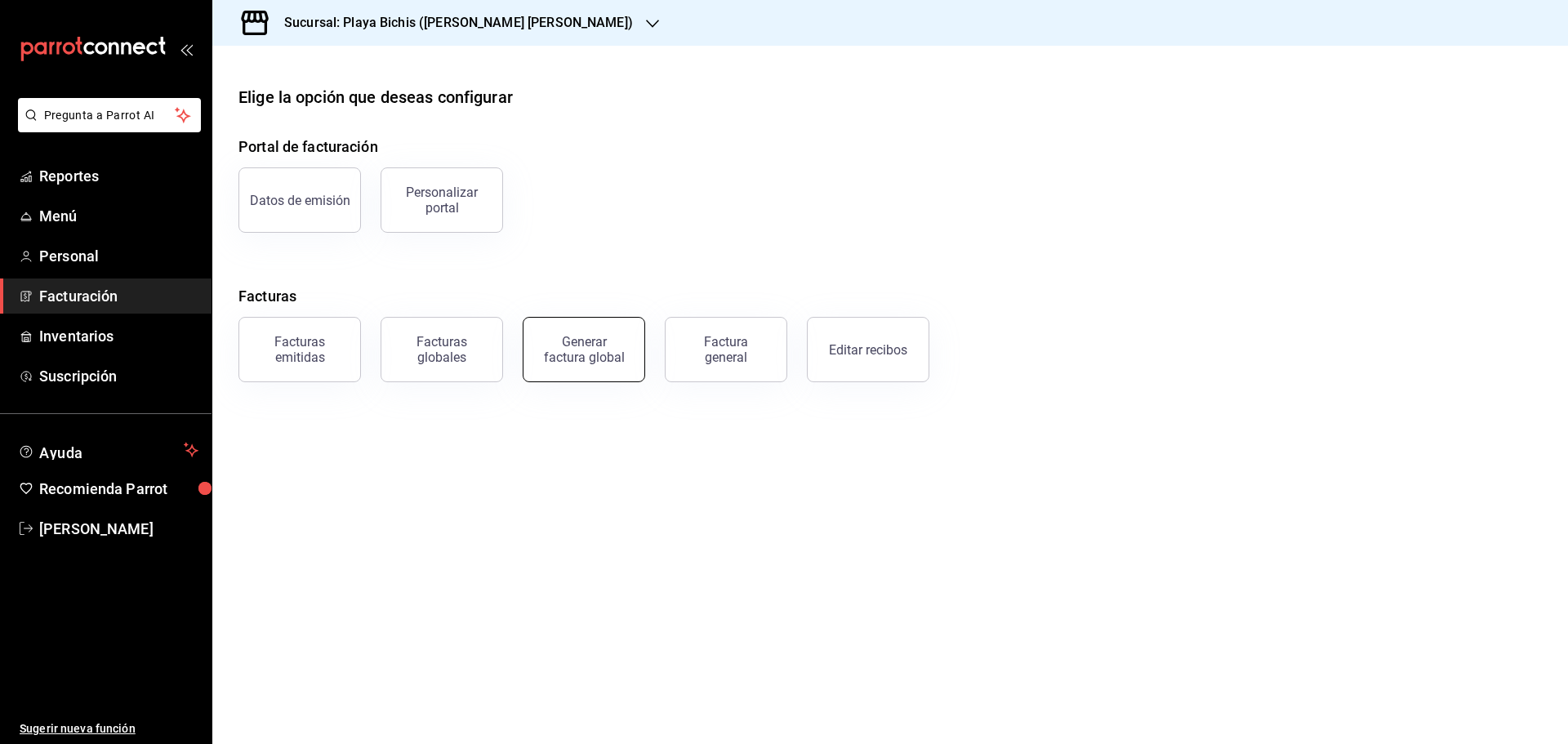
click at [601, 357] on div "Generar factura global" at bounding box center [583, 349] width 81 height 31
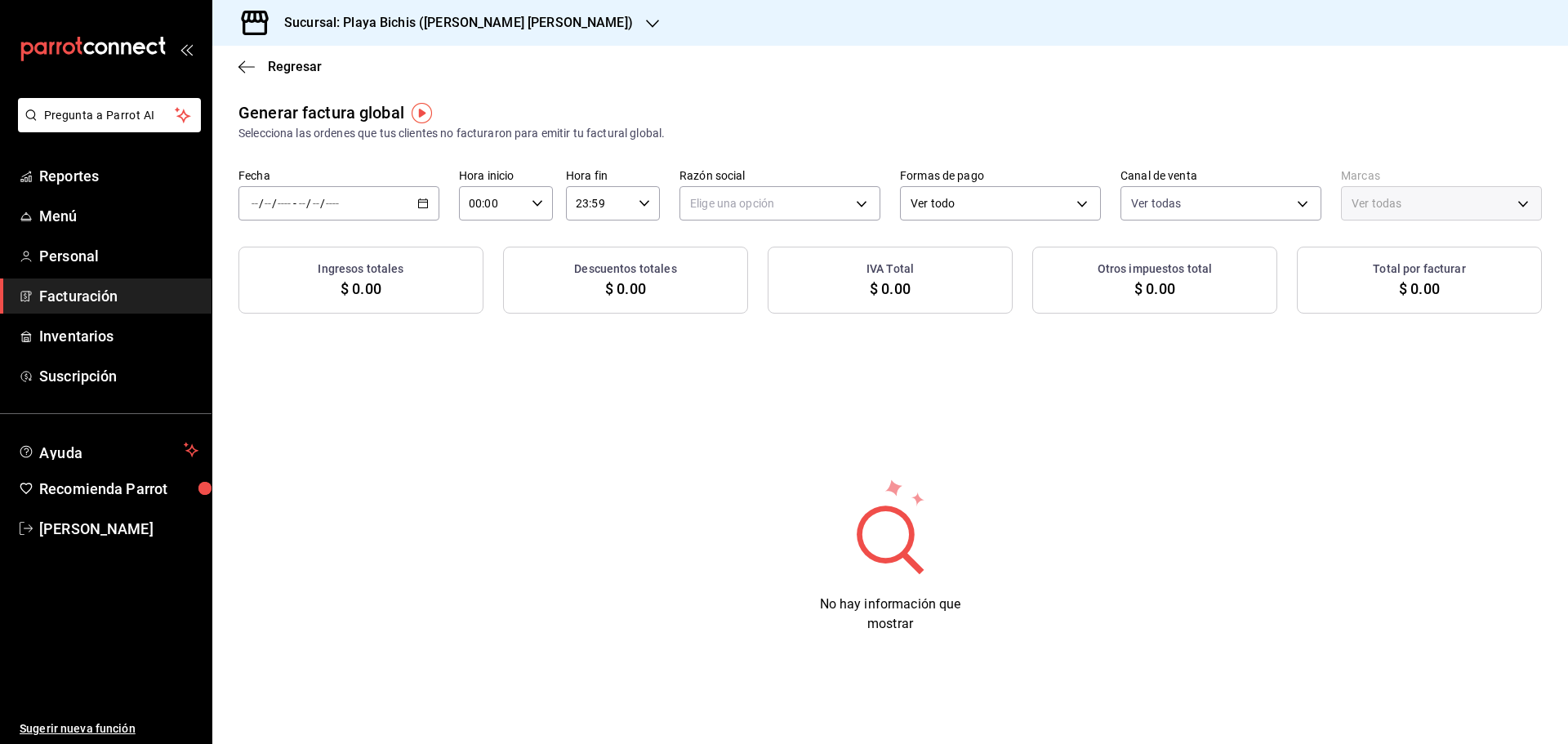
click at [420, 208] on \(Stroke\) "button" at bounding box center [423, 203] width 10 height 9
click at [353, 257] on span "Rango de fechas" at bounding box center [316, 252] width 127 height 17
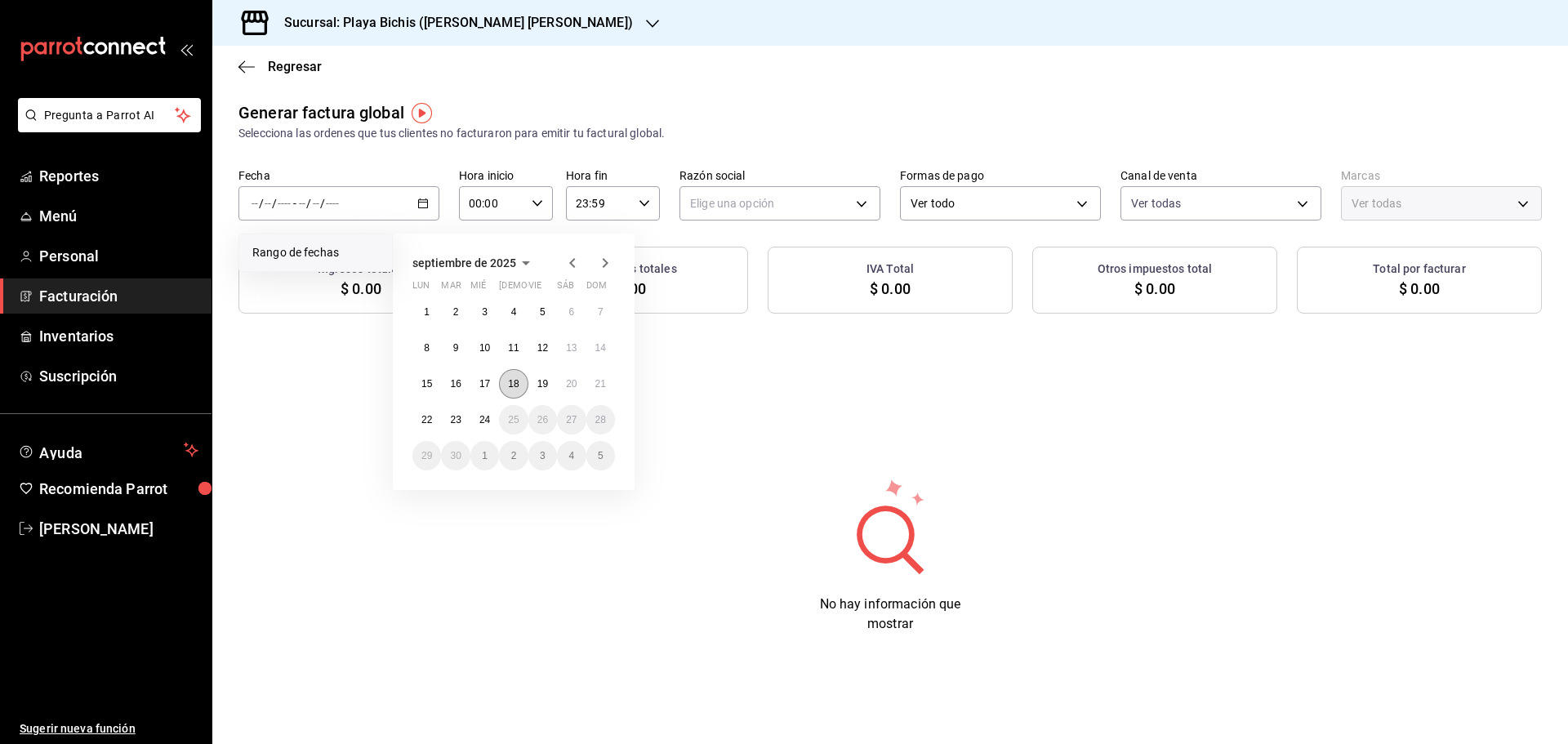
click at [517, 382] on abbr "18" at bounding box center [513, 384] width 11 height 12
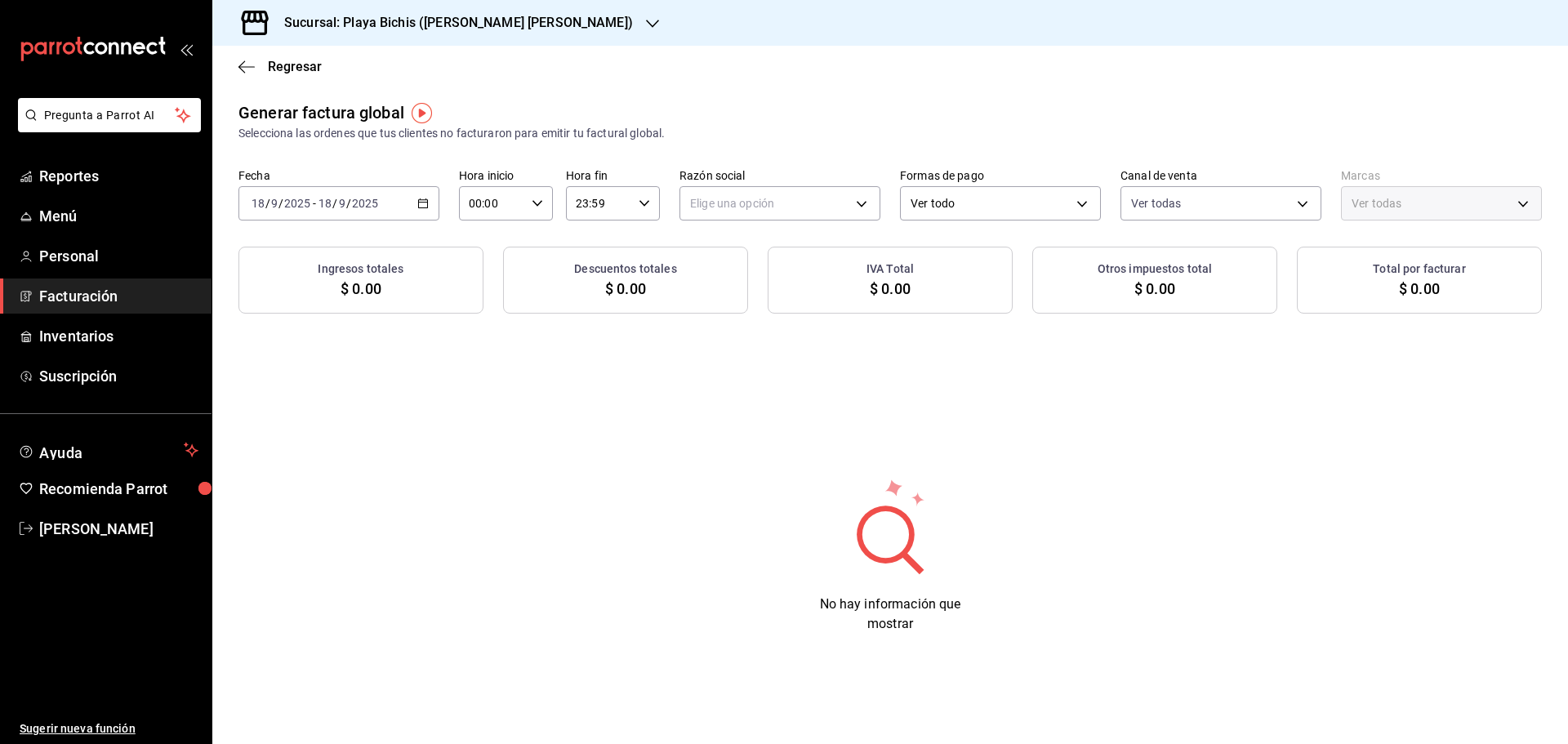
click at [468, 418] on div "Generar factura global Selecciona las ordenes que tus clientes no facturaron pa…" at bounding box center [889, 380] width 1355 height 560
click at [719, 204] on body "Pregunta a Parrot AI Reportes Menú Personal Facturación Inventarios Suscripción…" at bounding box center [784, 372] width 1568 height 744
click at [736, 282] on li "PROPOLIALIMENTOS" at bounding box center [780, 286] width 199 height 30
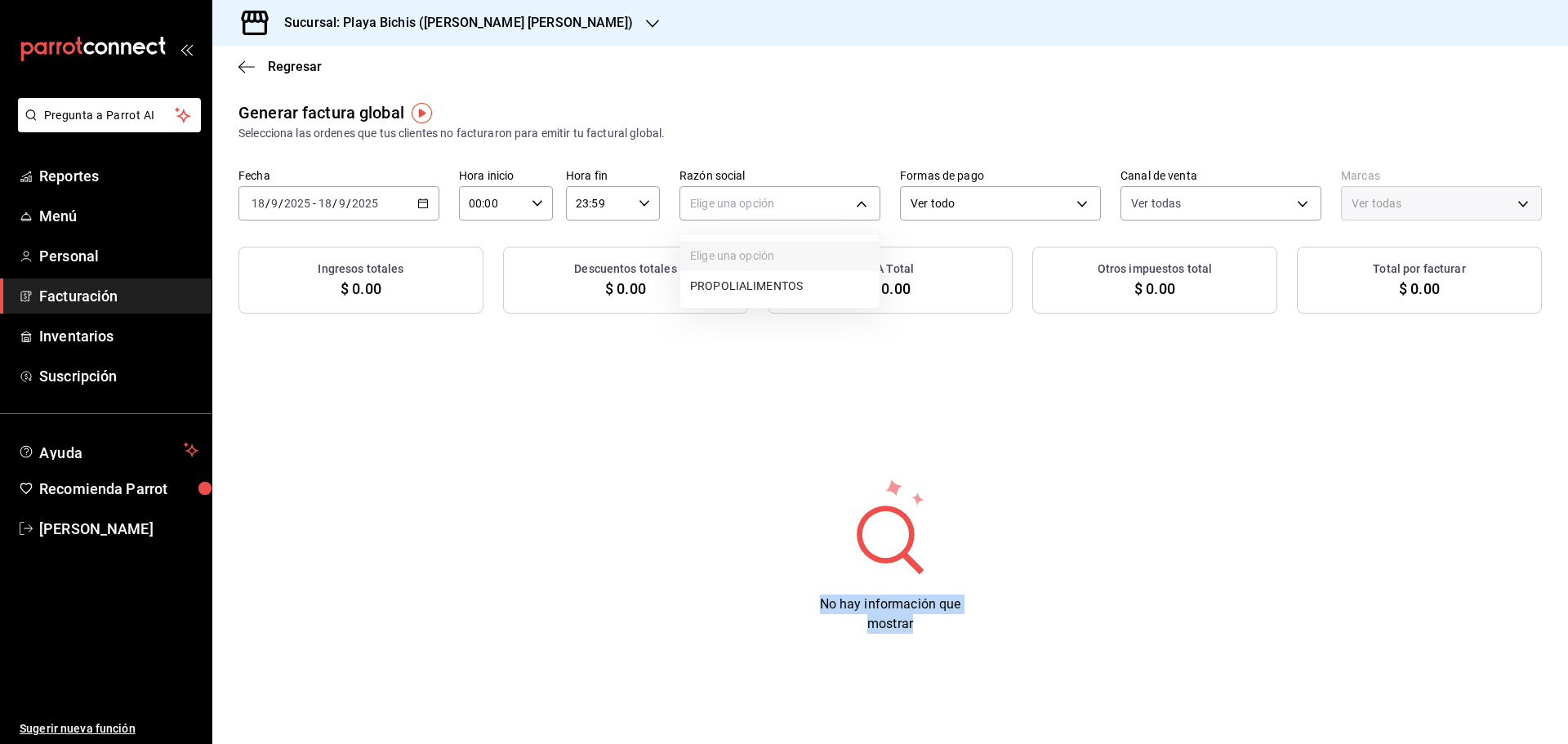
type input "98789bbc-3643-442e-bea3-a0897877bbaf"
type input "4ba3d68a-2a71-4bf4-8272-d27f8f663470,fbc14f8a-a0c0-448e-9dac-7011cab8a3fb"
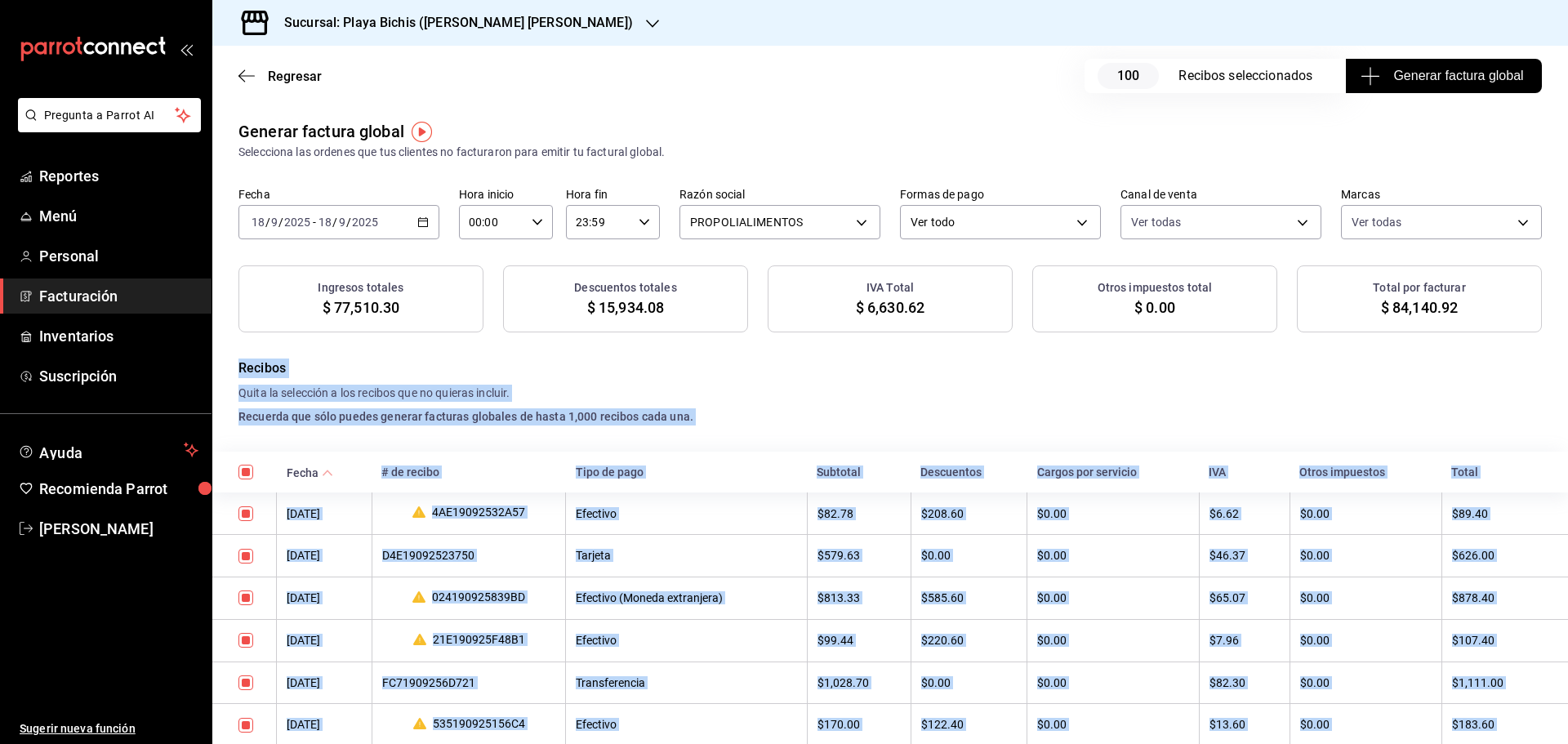
click at [1432, 76] on span "Generar factura global" at bounding box center [1443, 76] width 159 height 20
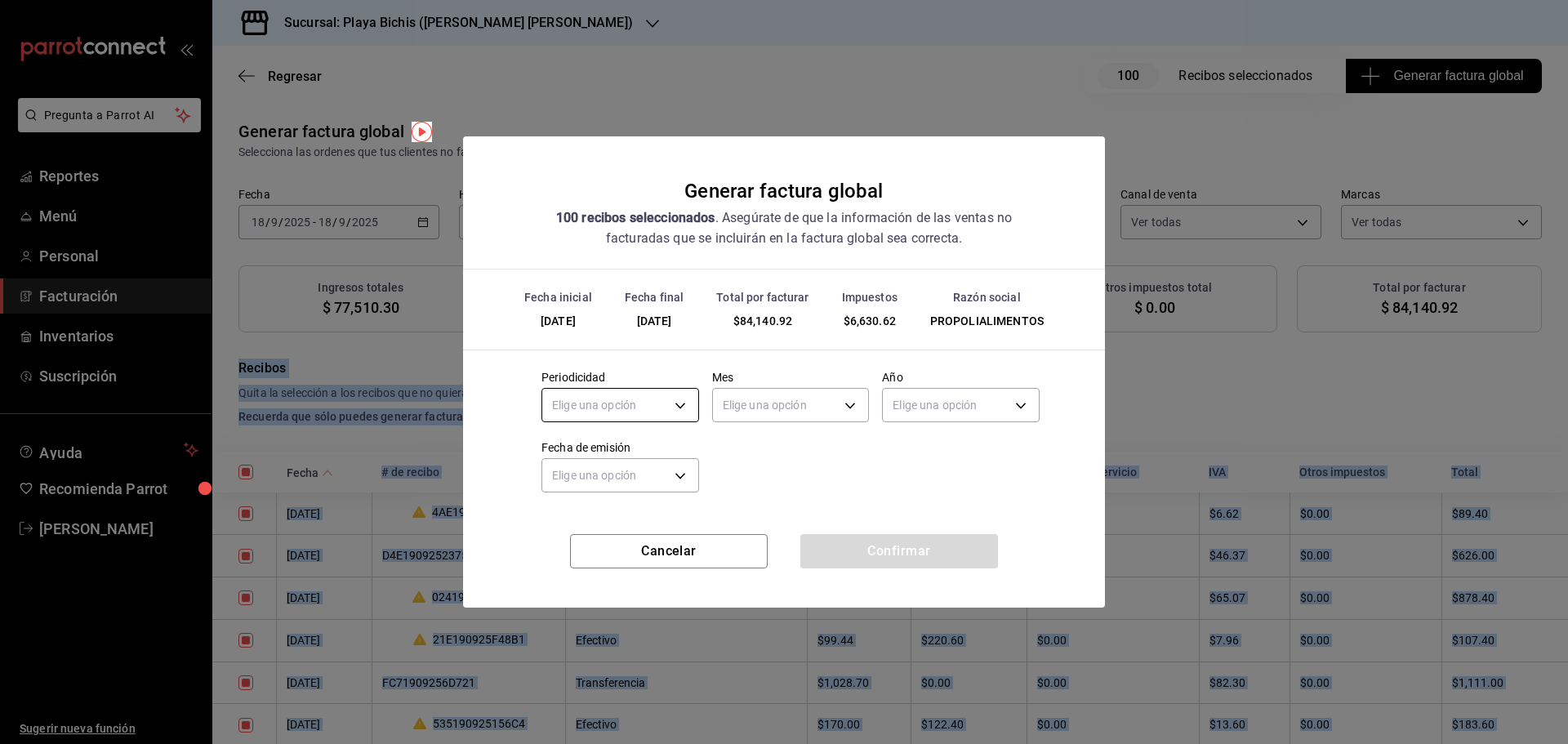
click at [682, 405] on body "Pregunta a Parrot AI Reportes Menú Personal Facturación Inventarios Suscripción…" at bounding box center [784, 372] width 1568 height 744
click at [626, 460] on li "Diario" at bounding box center [620, 456] width 156 height 27
type input "DAILY"
click at [764, 407] on body "Pregunta a Parrot AI Reportes Menú Personal Facturación Inventarios Suscripción…" at bounding box center [784, 372] width 1568 height 744
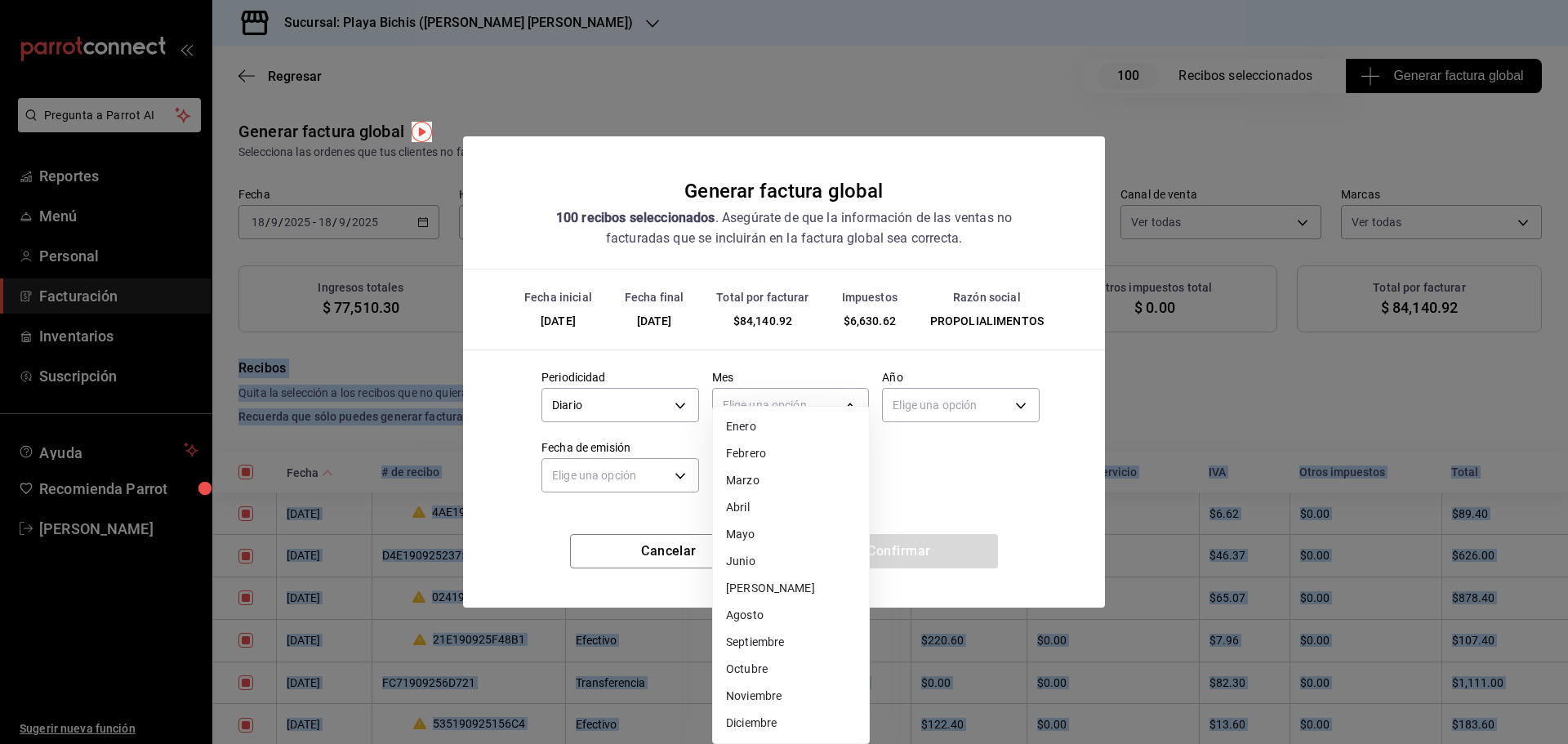
click at [777, 650] on li "Septiembre" at bounding box center [791, 642] width 156 height 27
type input "9"
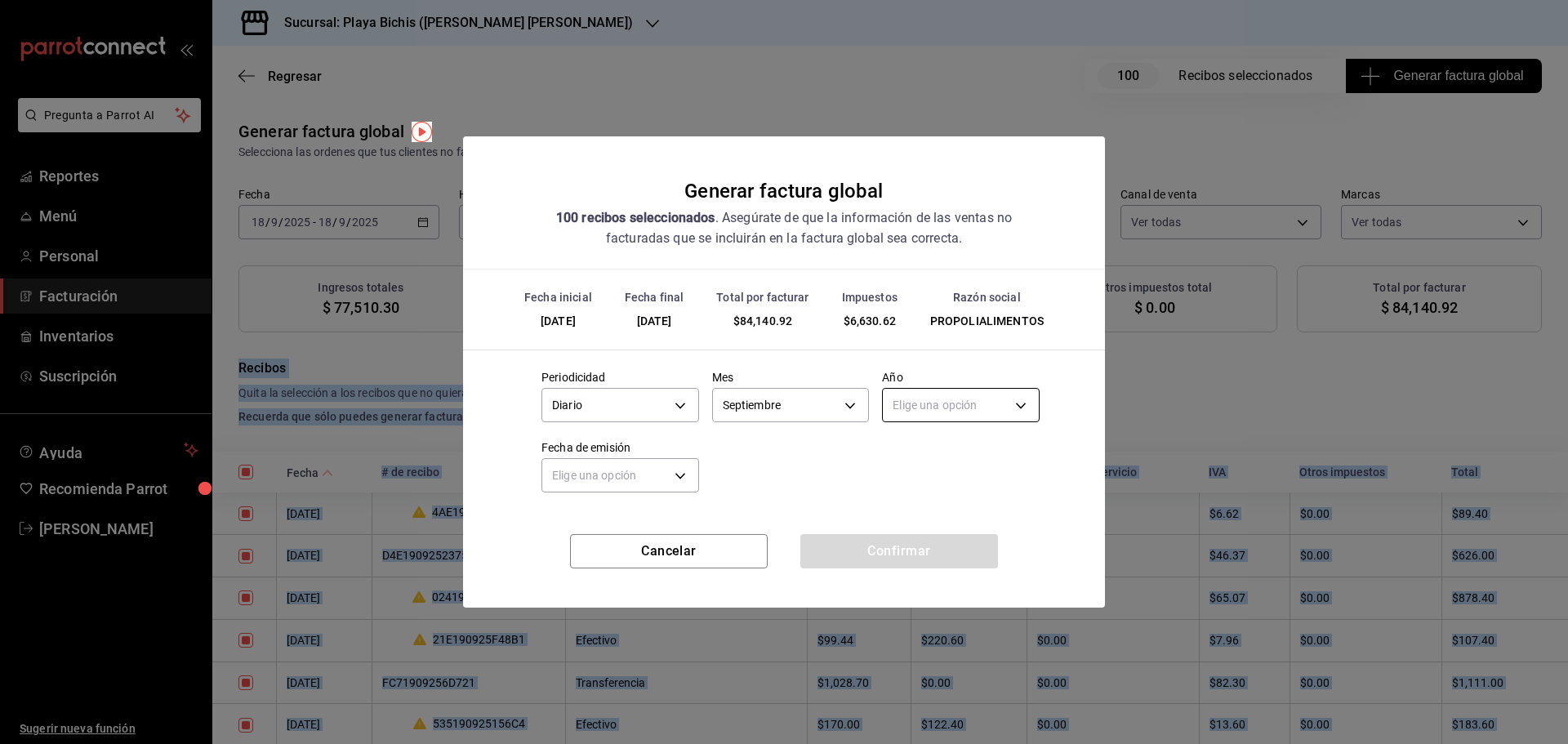
click at [952, 415] on body "Pregunta a Parrot AI Reportes Menú Personal Facturación Inventarios Suscripción…" at bounding box center [784, 372] width 1568 height 744
click at [934, 451] on li "2025" at bounding box center [961, 456] width 156 height 27
type input "2025"
click at [637, 478] on body "Pregunta a Parrot AI Reportes Menú Personal Facturación Inventarios Suscripción…" at bounding box center [784, 372] width 1568 height 744
click at [602, 524] on li "Hoy" at bounding box center [620, 526] width 156 height 27
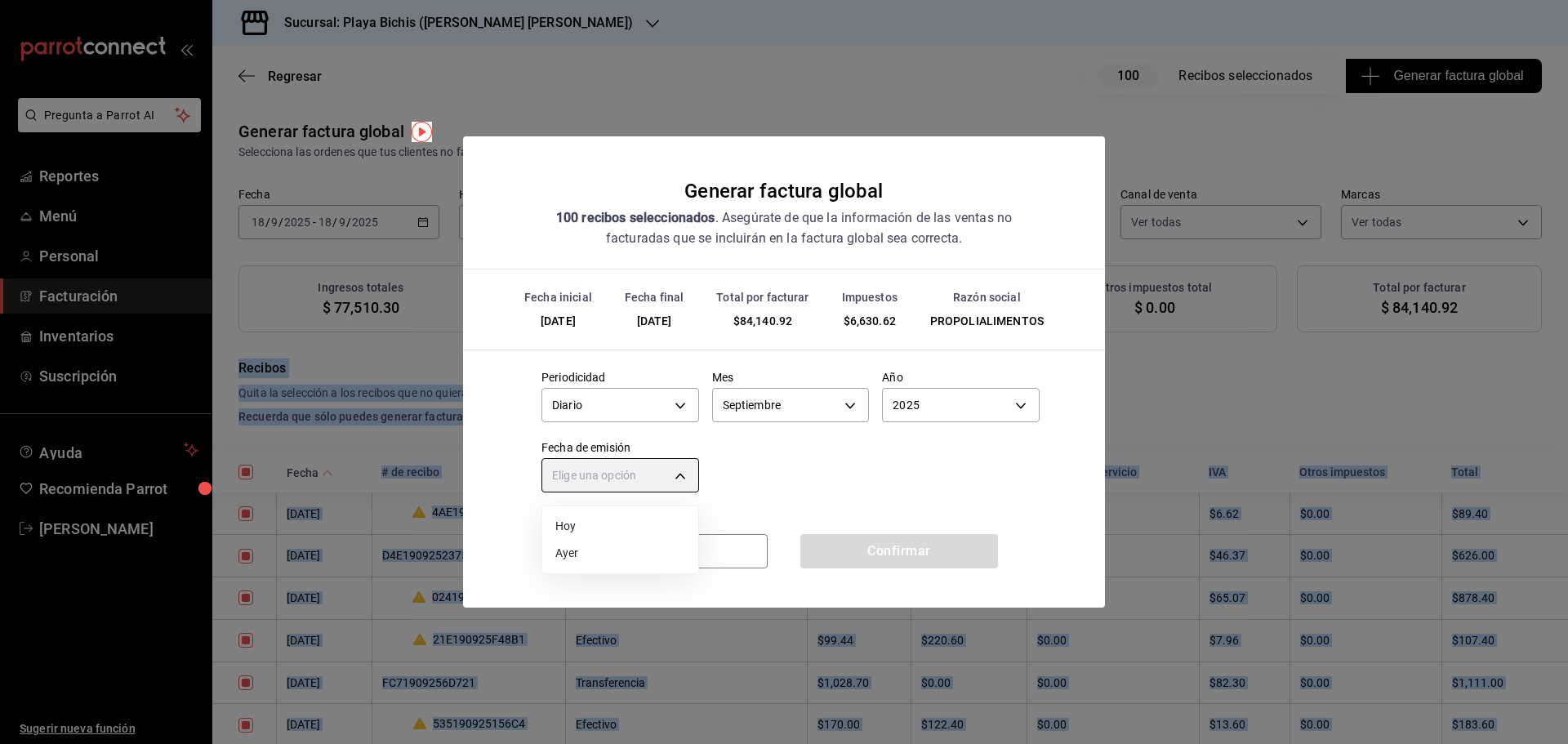
type input "[DATE]"
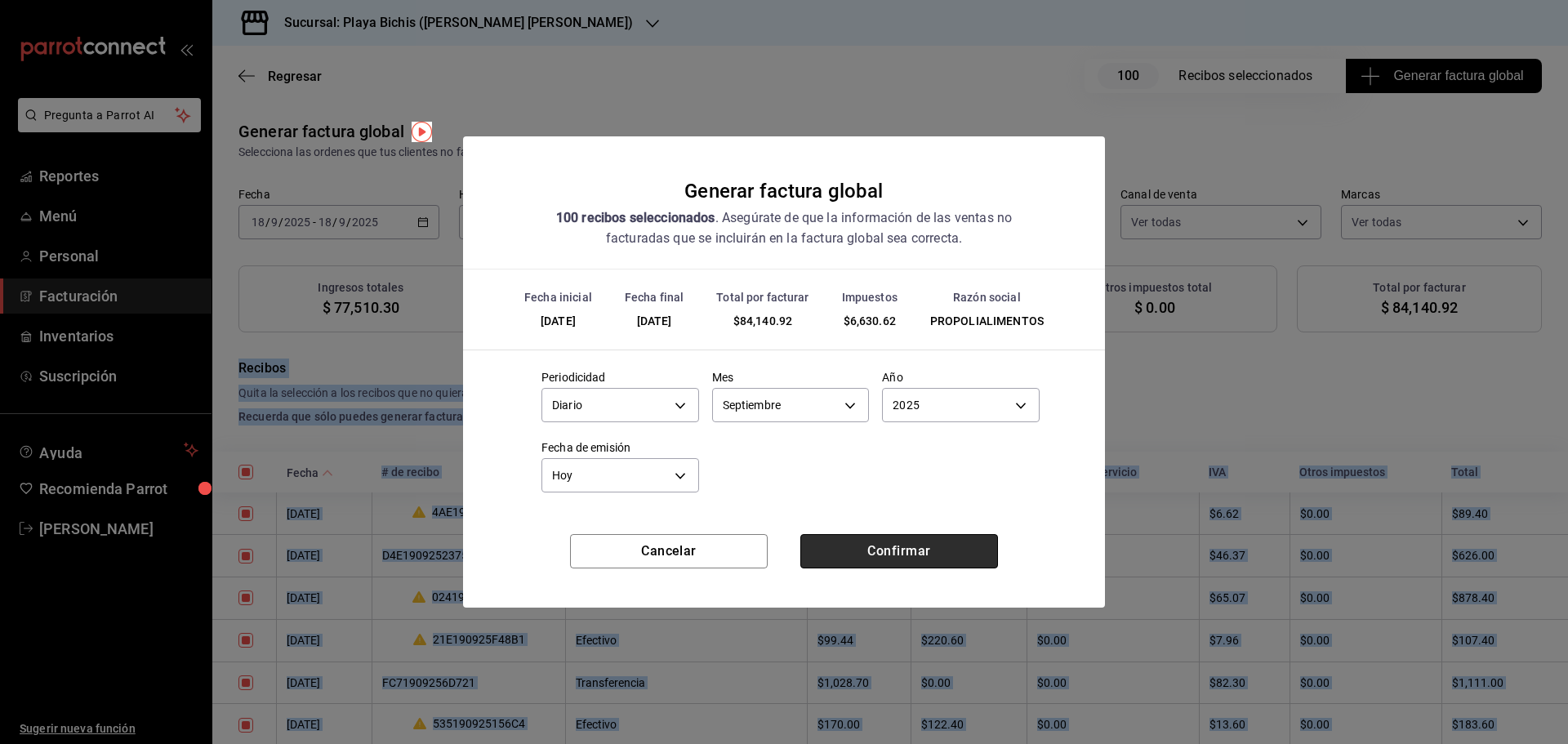
click at [865, 541] on button "Confirmar" at bounding box center [899, 552] width 197 height 35
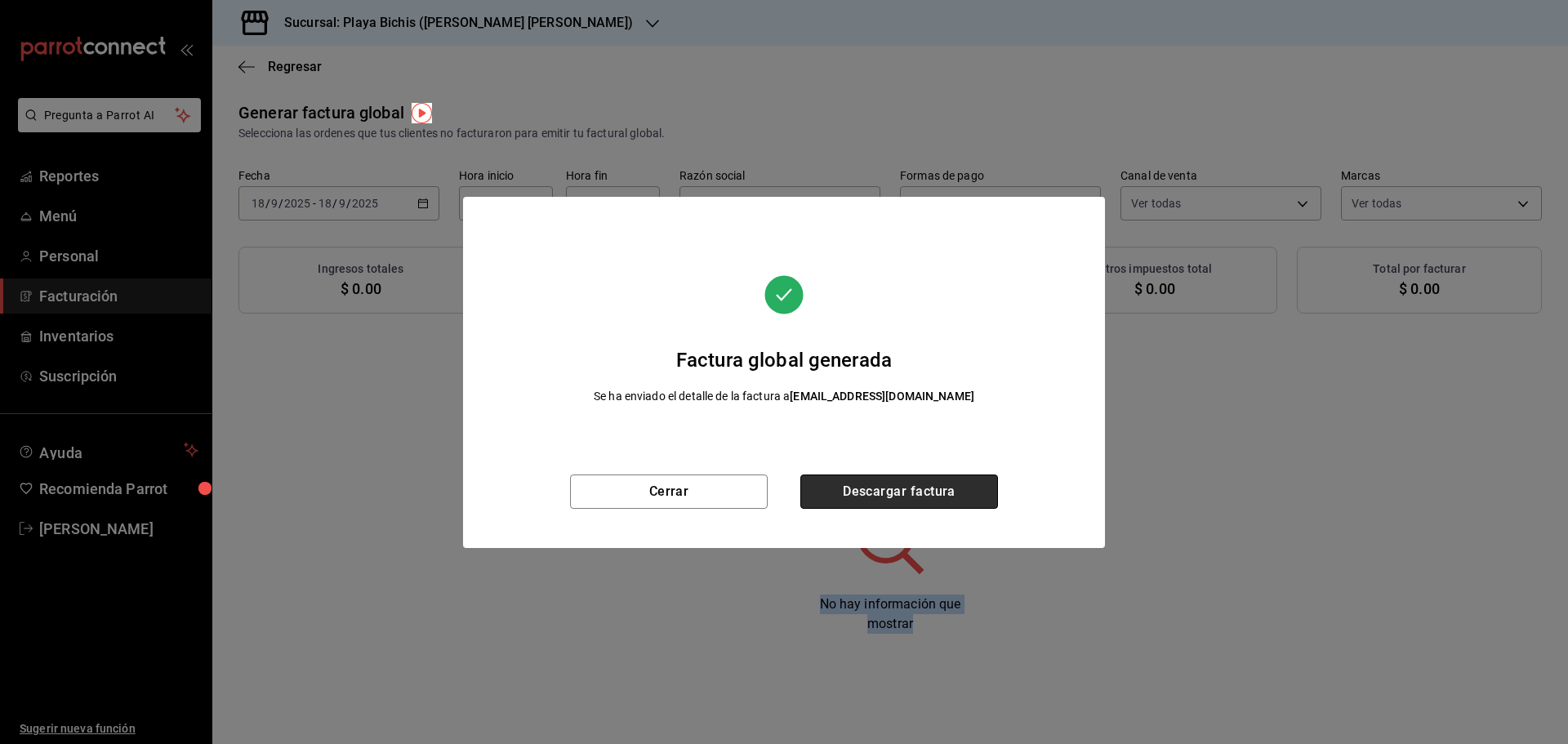
click at [932, 482] on button "Descargar factura" at bounding box center [899, 492] width 197 height 35
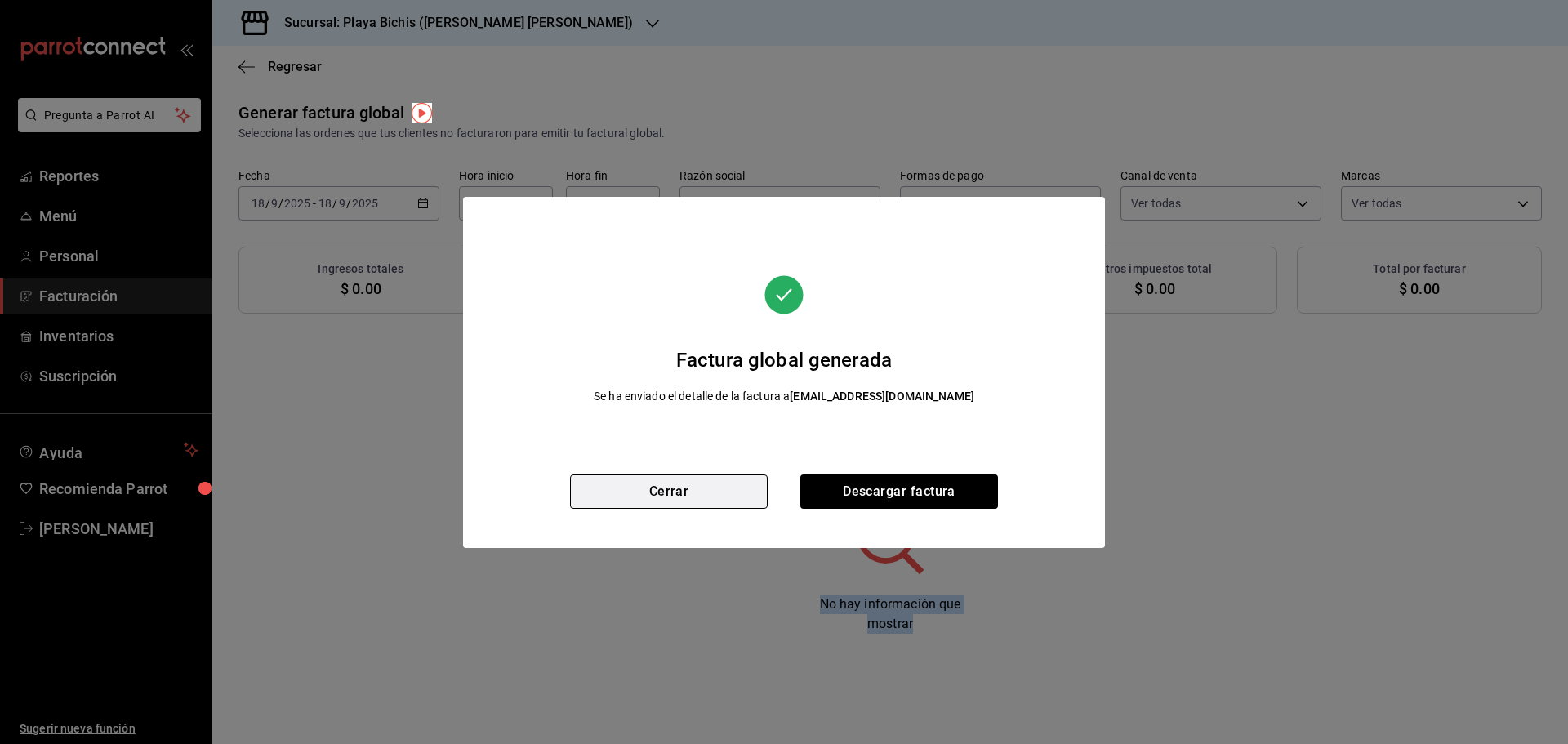
click at [688, 483] on button "Cerrar" at bounding box center [669, 492] width 197 height 35
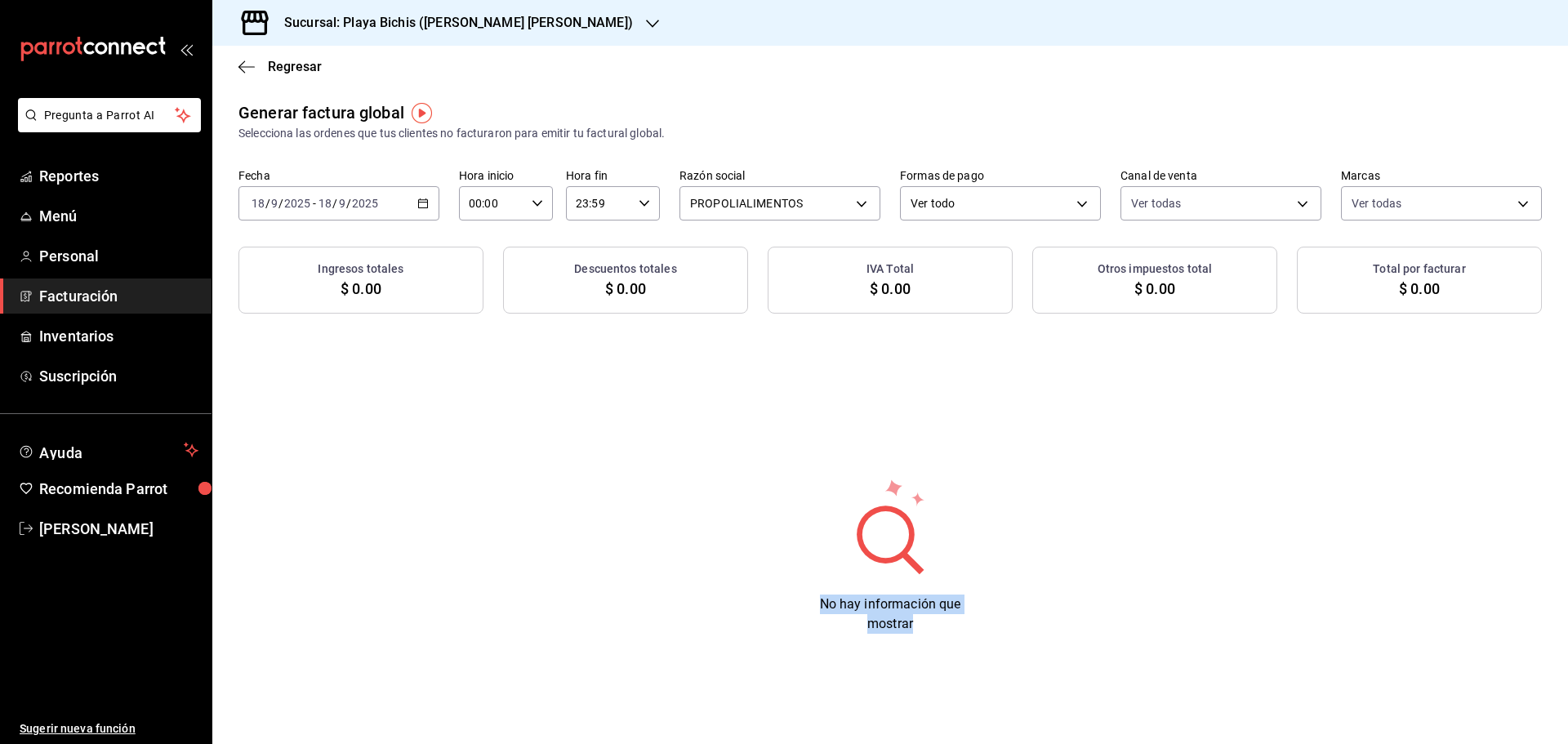
click at [425, 201] on icon "button" at bounding box center [423, 203] width 12 height 12
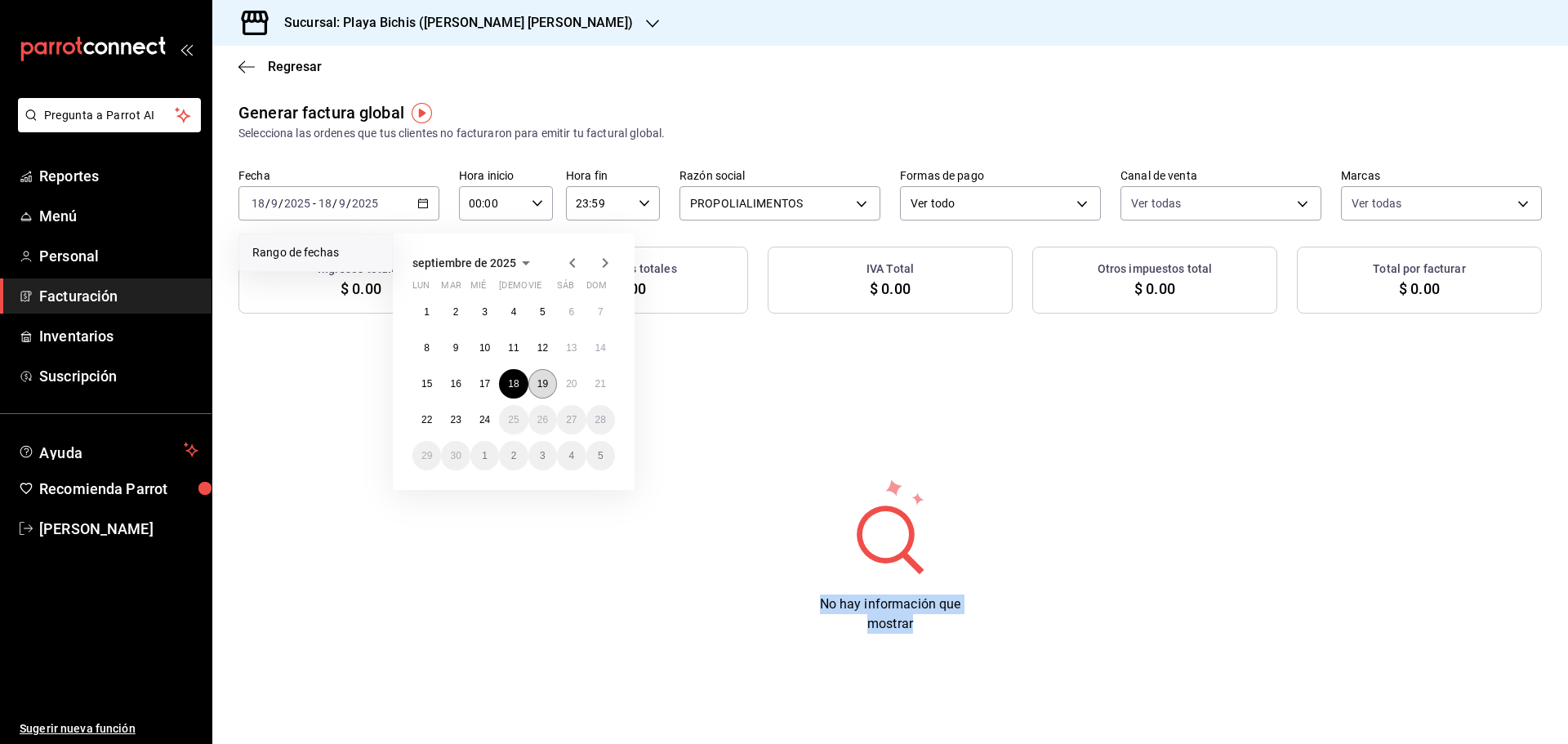
click at [539, 383] on abbr "19" at bounding box center [542, 384] width 11 height 12
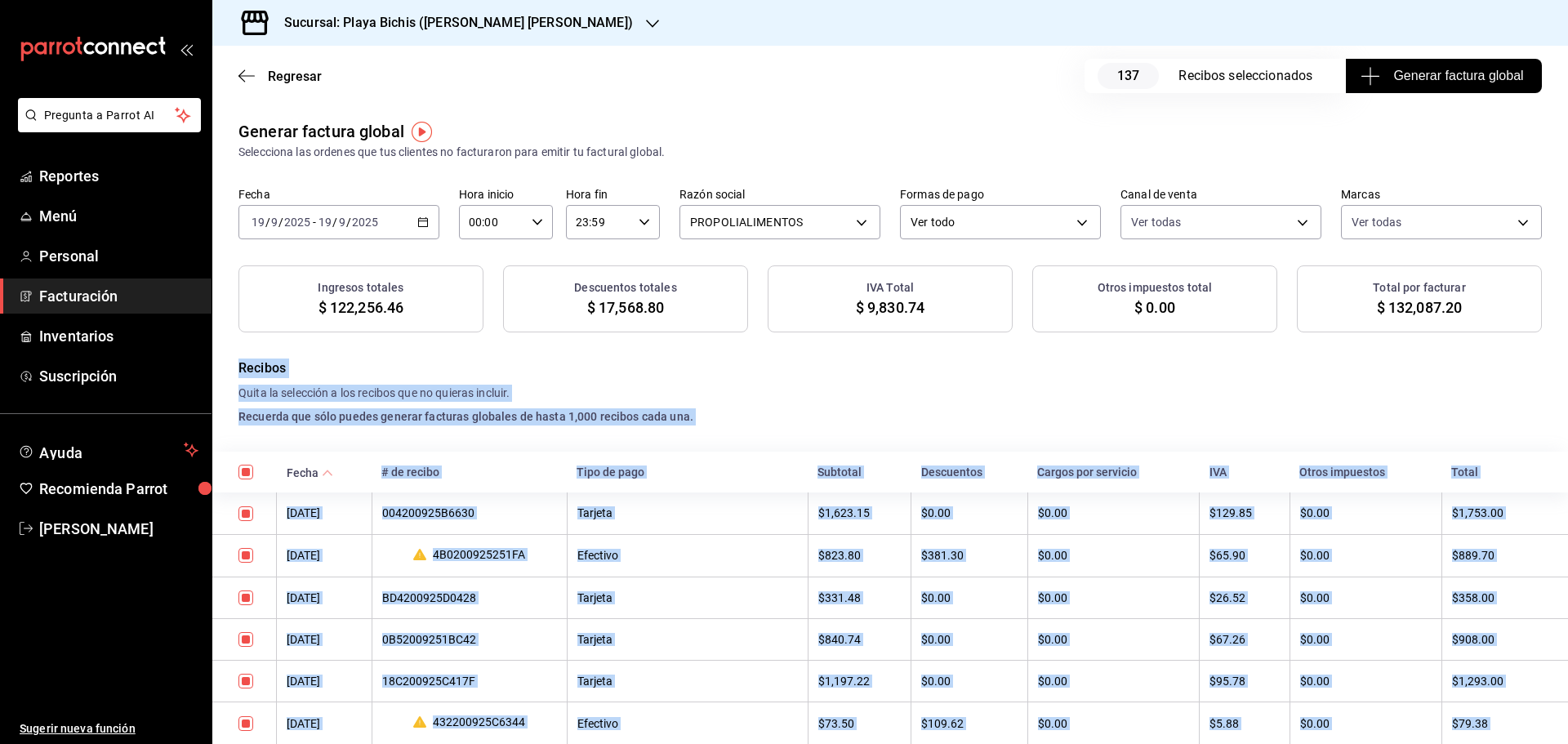
click at [1406, 85] on button "Generar factura global" at bounding box center [1444, 76] width 196 height 35
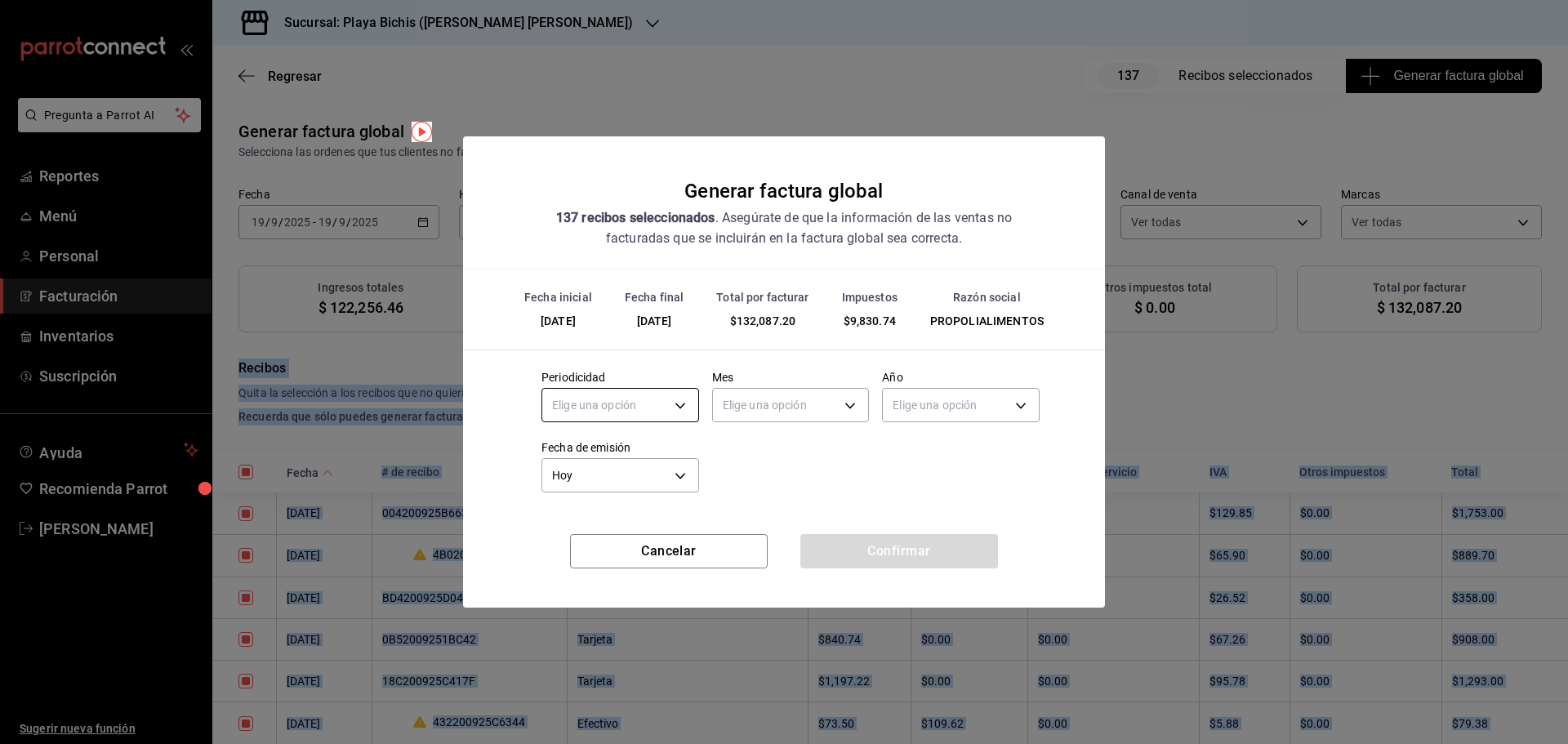
click at [630, 406] on body "Pregunta a Parrot AI Reportes Menú Personal Facturación Inventarios Suscripción…" at bounding box center [784, 372] width 1568 height 744
click at [591, 464] on li "Diario" at bounding box center [620, 456] width 156 height 27
type input "DAILY"
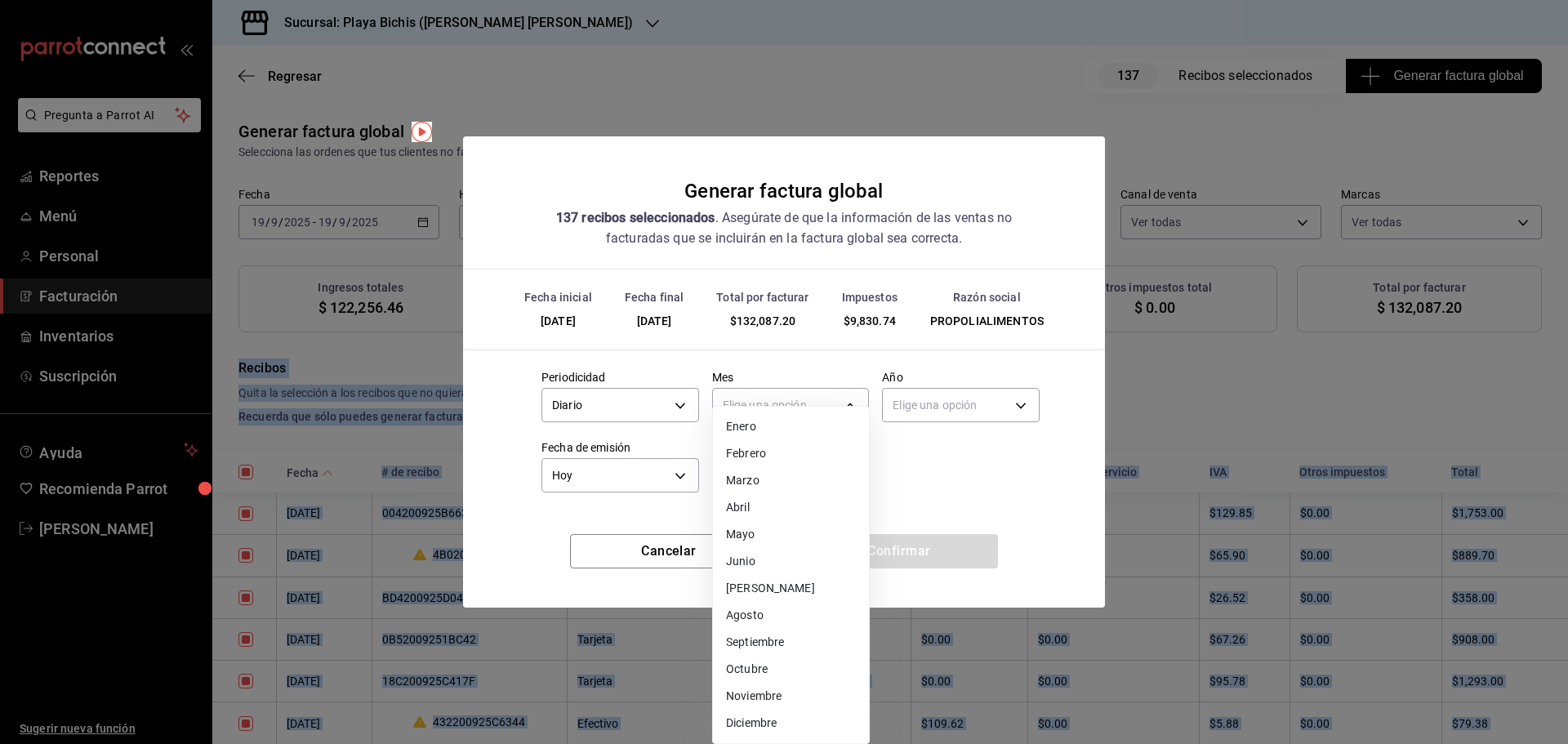
click at [770, 410] on body "Pregunta a Parrot AI Reportes Menú Personal Facturación Inventarios Suscripción…" at bounding box center [784, 372] width 1568 height 744
click at [787, 638] on li "Septiembre" at bounding box center [791, 642] width 156 height 27
type input "9"
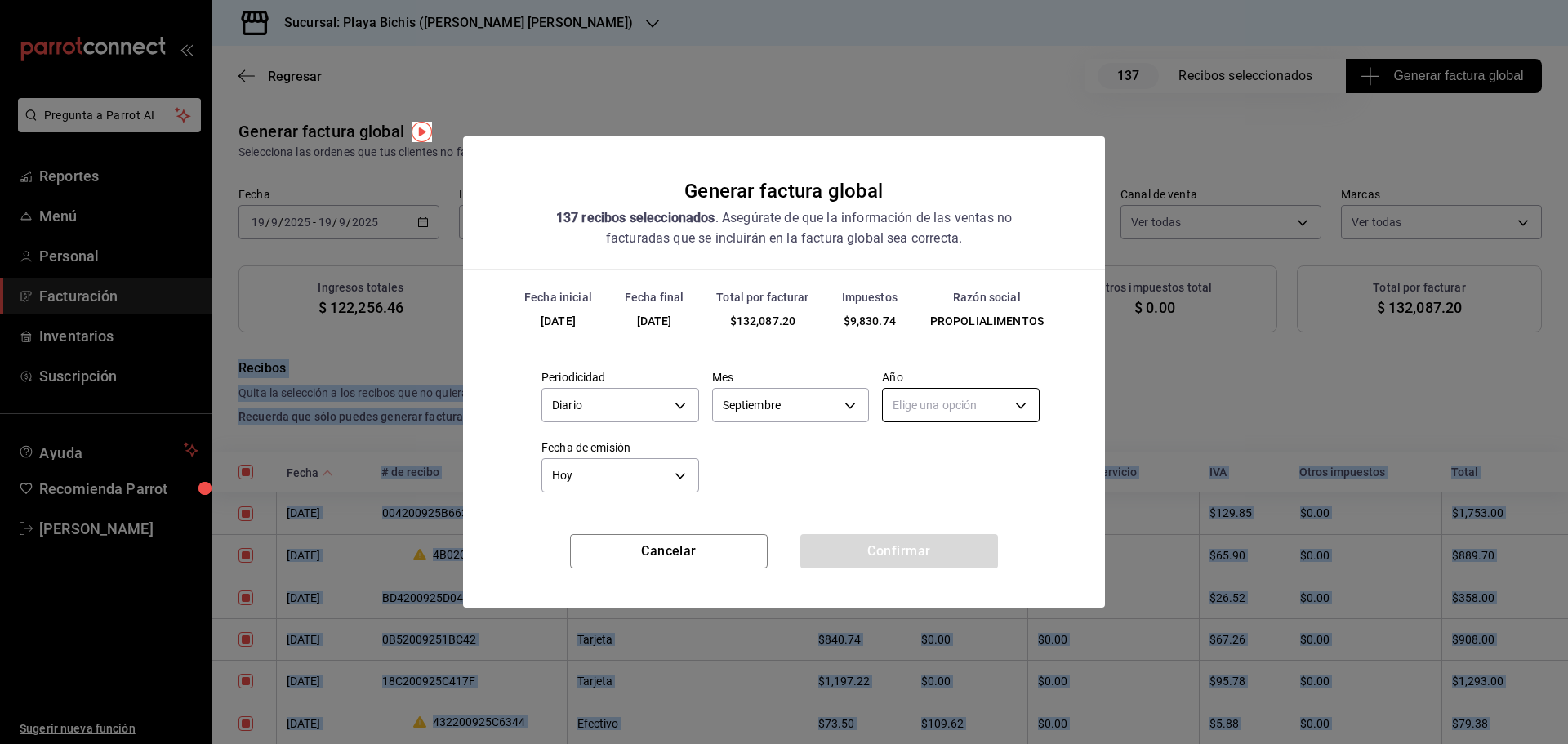
click at [943, 399] on body "Pregunta a Parrot AI Reportes Menú Personal Facturación Inventarios Suscripción…" at bounding box center [784, 372] width 1568 height 744
click at [924, 451] on li "2025" at bounding box center [961, 456] width 156 height 27
type input "2025"
click at [932, 557] on button "Confirmar" at bounding box center [899, 552] width 197 height 35
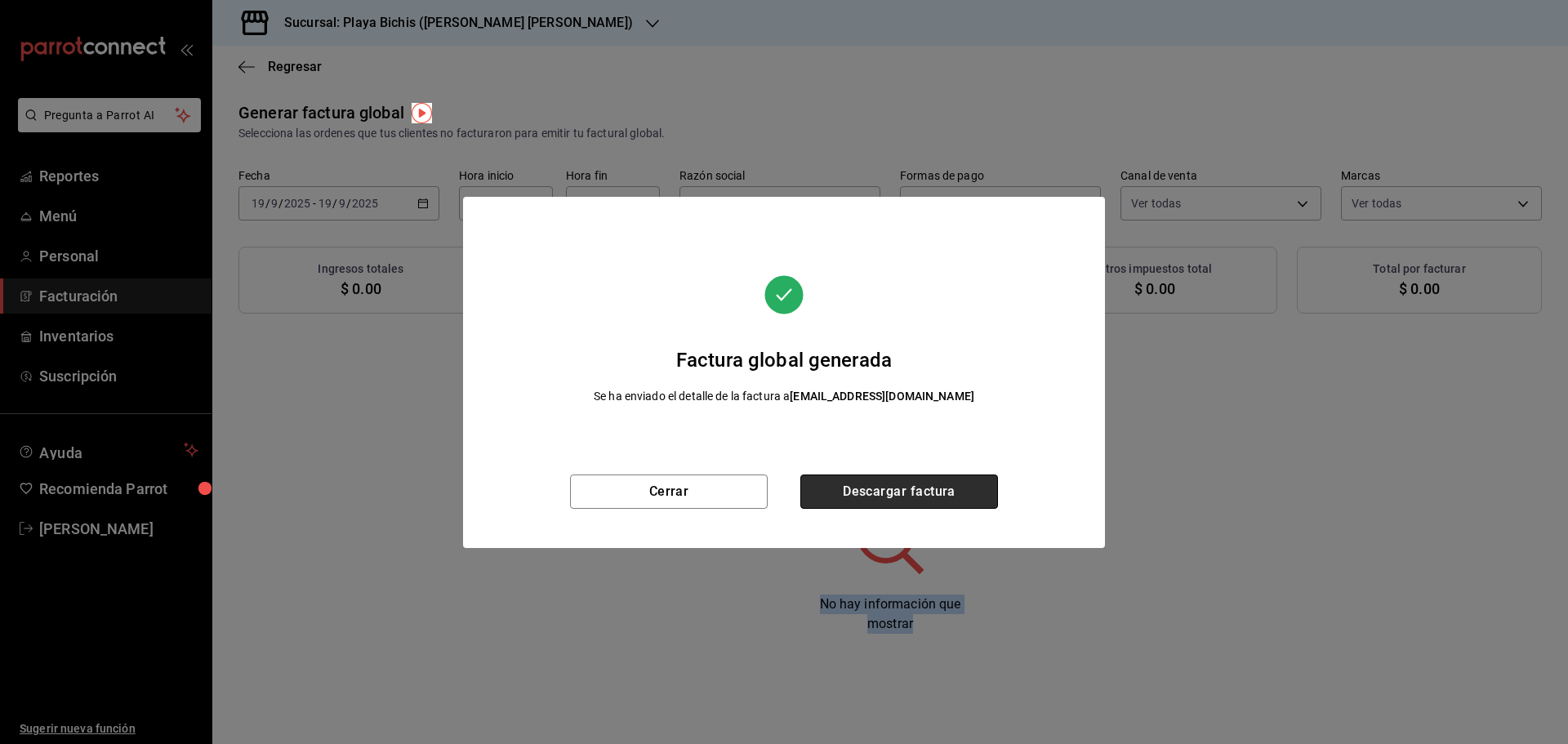
click at [929, 499] on button "Descargar factura" at bounding box center [899, 492] width 197 height 35
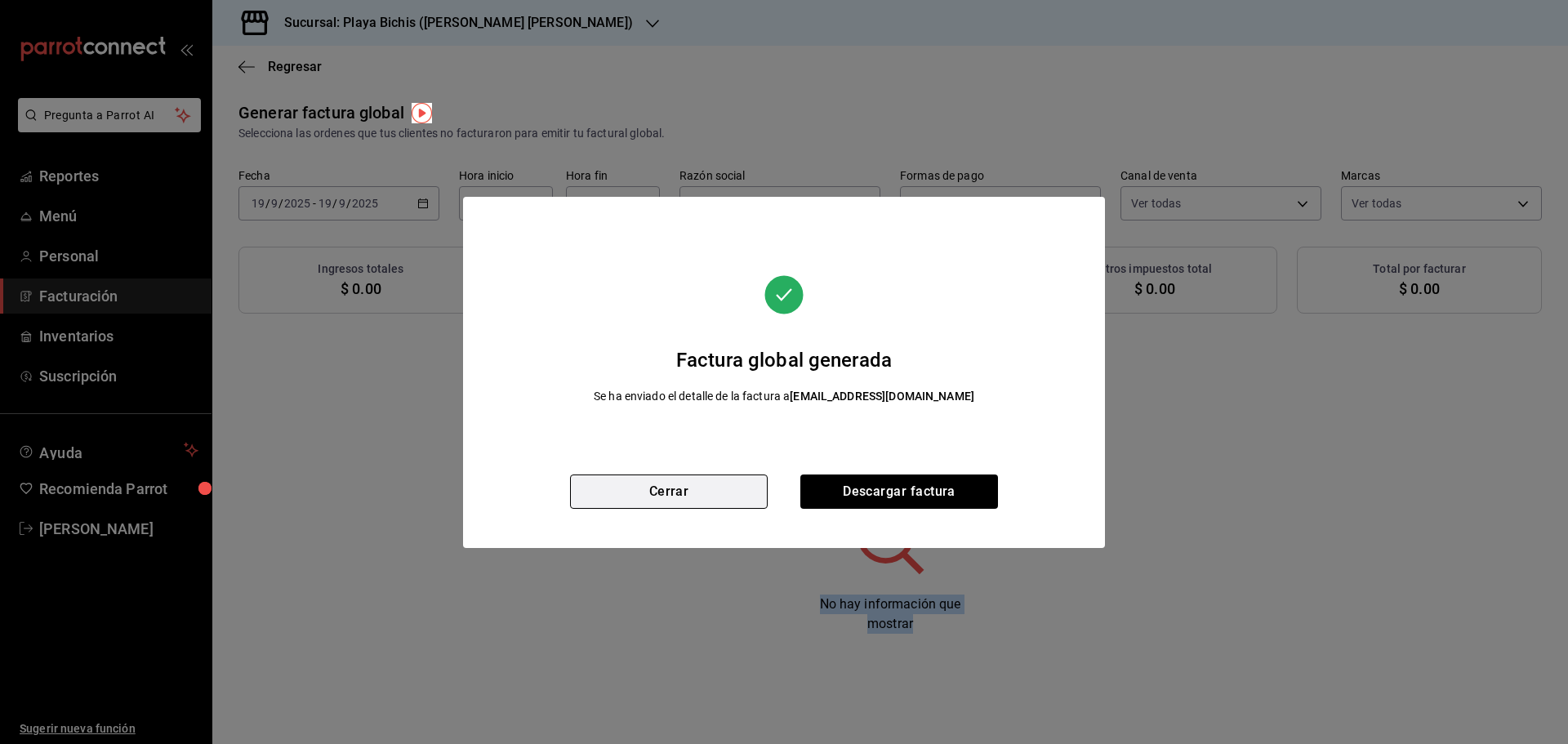
click at [701, 493] on button "Cerrar" at bounding box center [669, 492] width 197 height 35
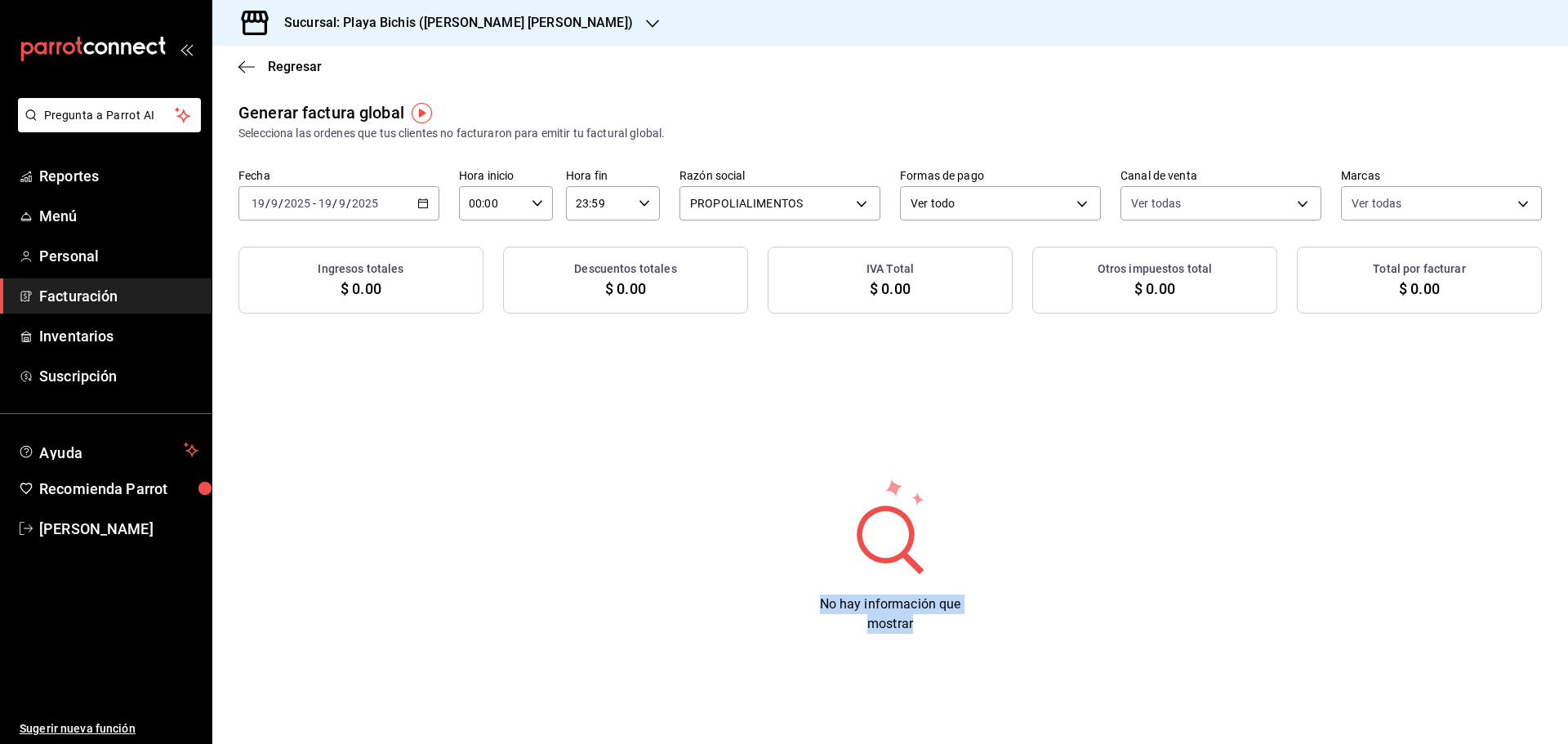
click at [427, 200] on \(Stroke\) "button" at bounding box center [423, 203] width 10 height 9
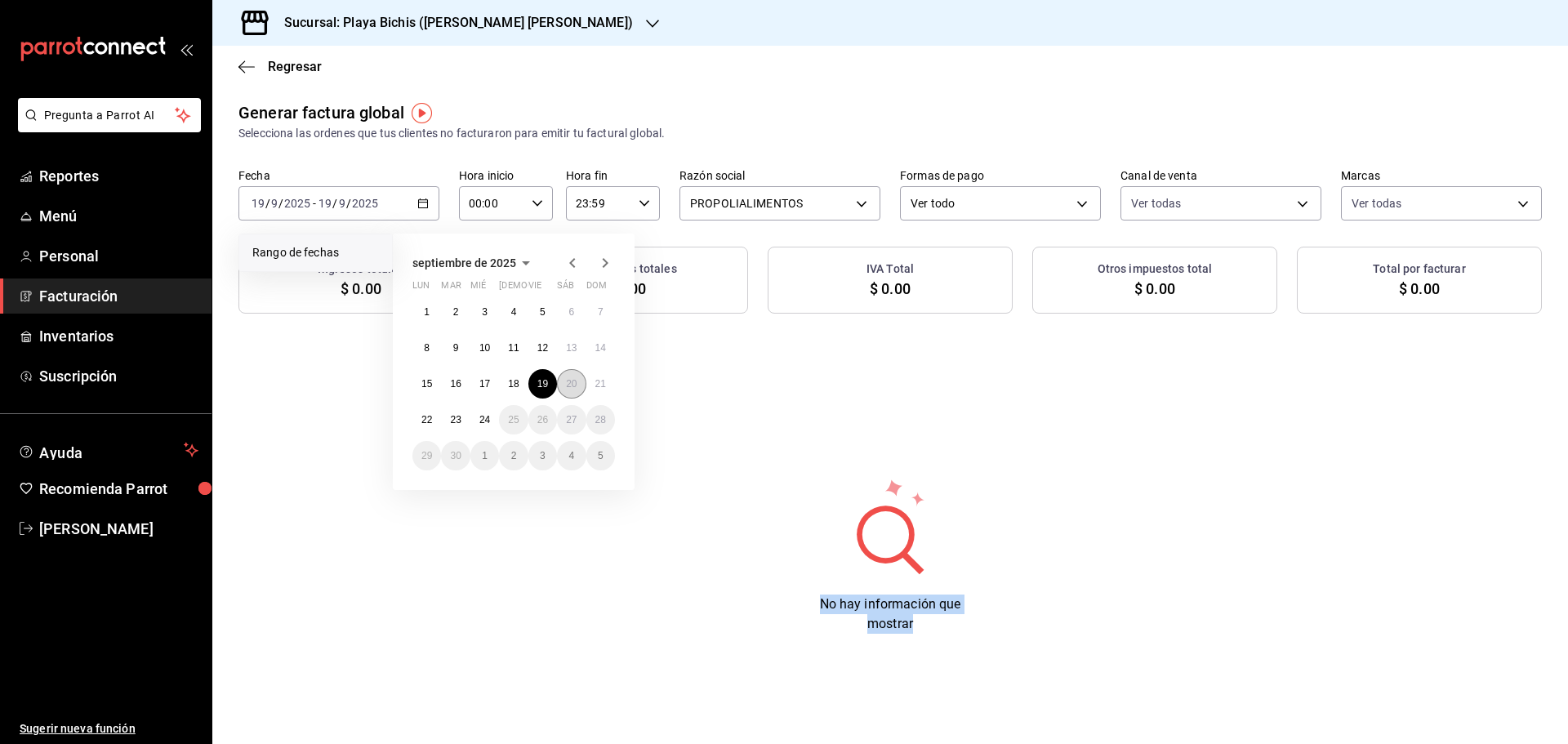
click at [574, 391] on button "20" at bounding box center [571, 384] width 29 height 30
click at [574, 477] on div "No hay información que mostrar" at bounding box center [889, 555] width 1355 height 157
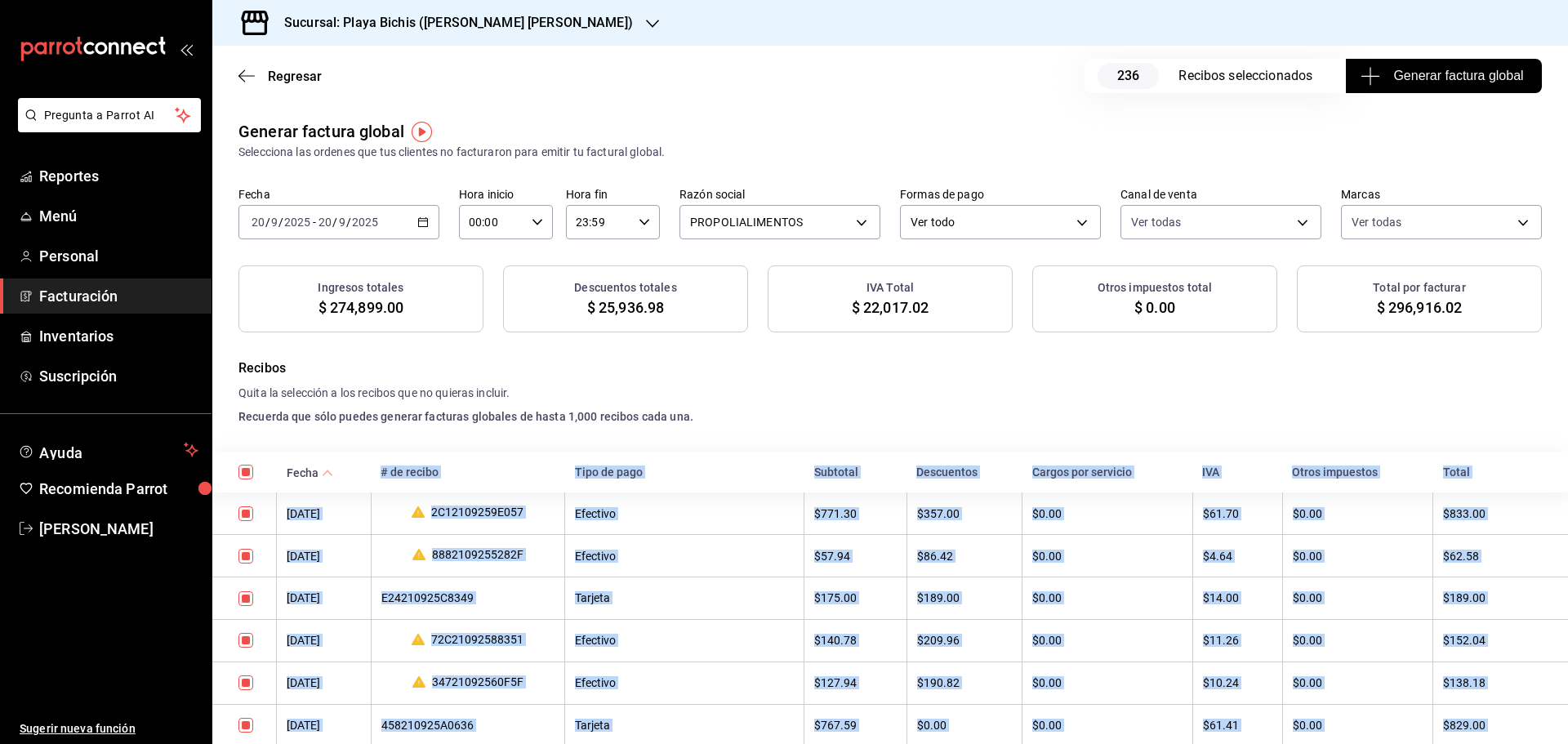
click at [1404, 80] on span "Generar factura global" at bounding box center [1443, 76] width 159 height 20
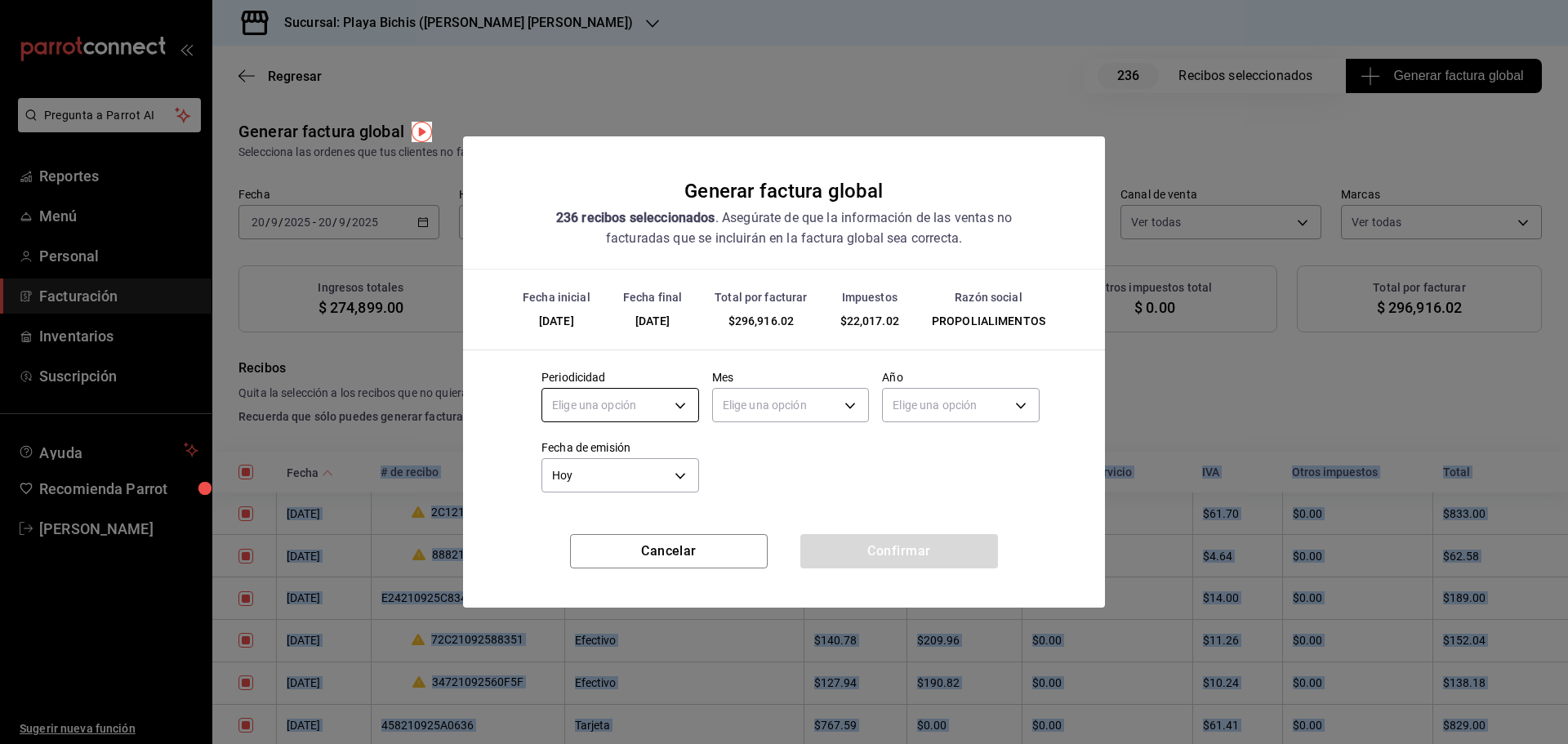
click at [648, 403] on body "Pregunta a Parrot AI Reportes Menú Personal Facturación Inventarios Suscripción…" at bounding box center [784, 372] width 1568 height 744
click at [621, 448] on li "Diario" at bounding box center [620, 456] width 156 height 27
type input "DAILY"
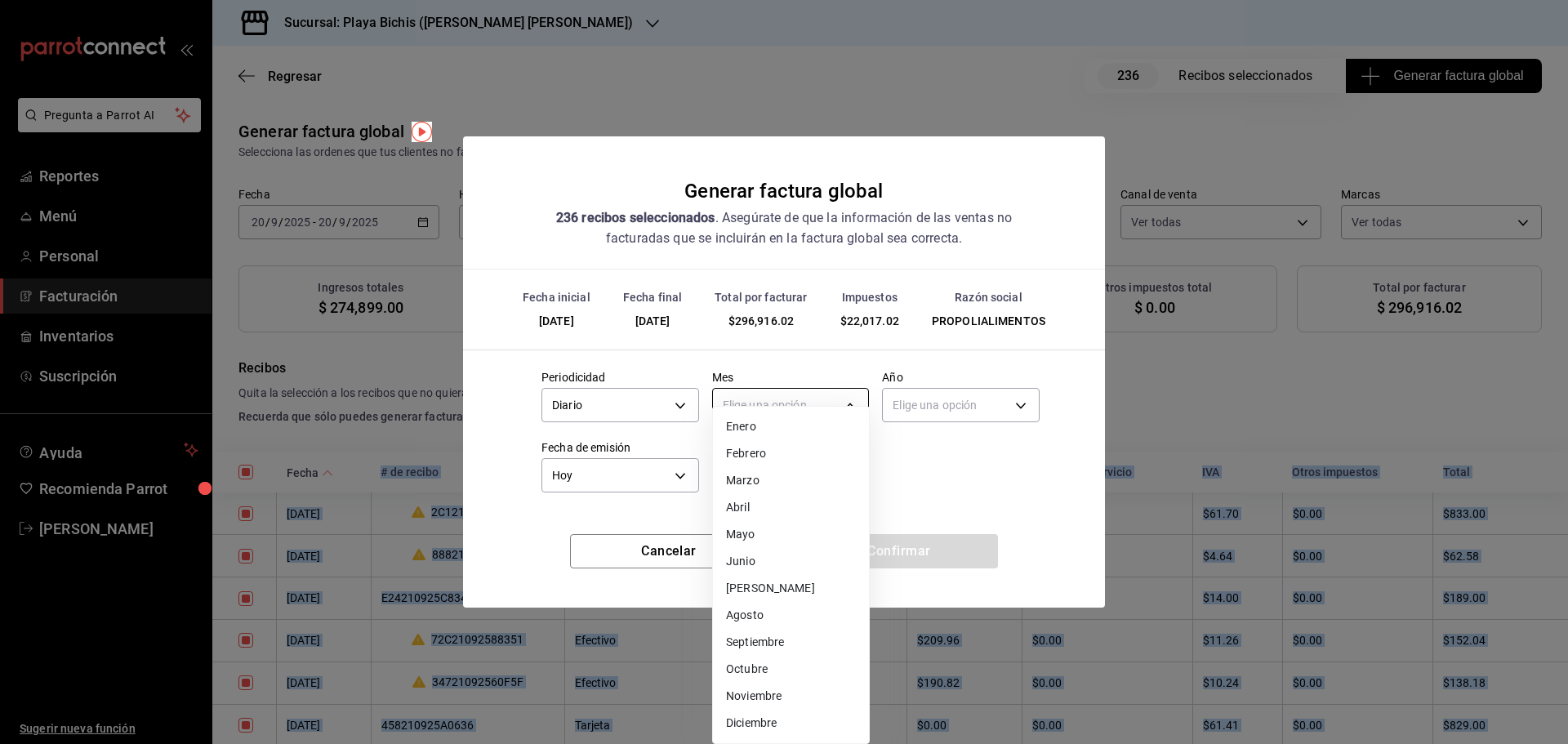
click at [789, 394] on body "Pregunta a Parrot AI Reportes Menú Personal Facturación Inventarios Suscripción…" at bounding box center [784, 372] width 1568 height 744
click at [754, 640] on li "Septiembre" at bounding box center [791, 642] width 156 height 27
type input "9"
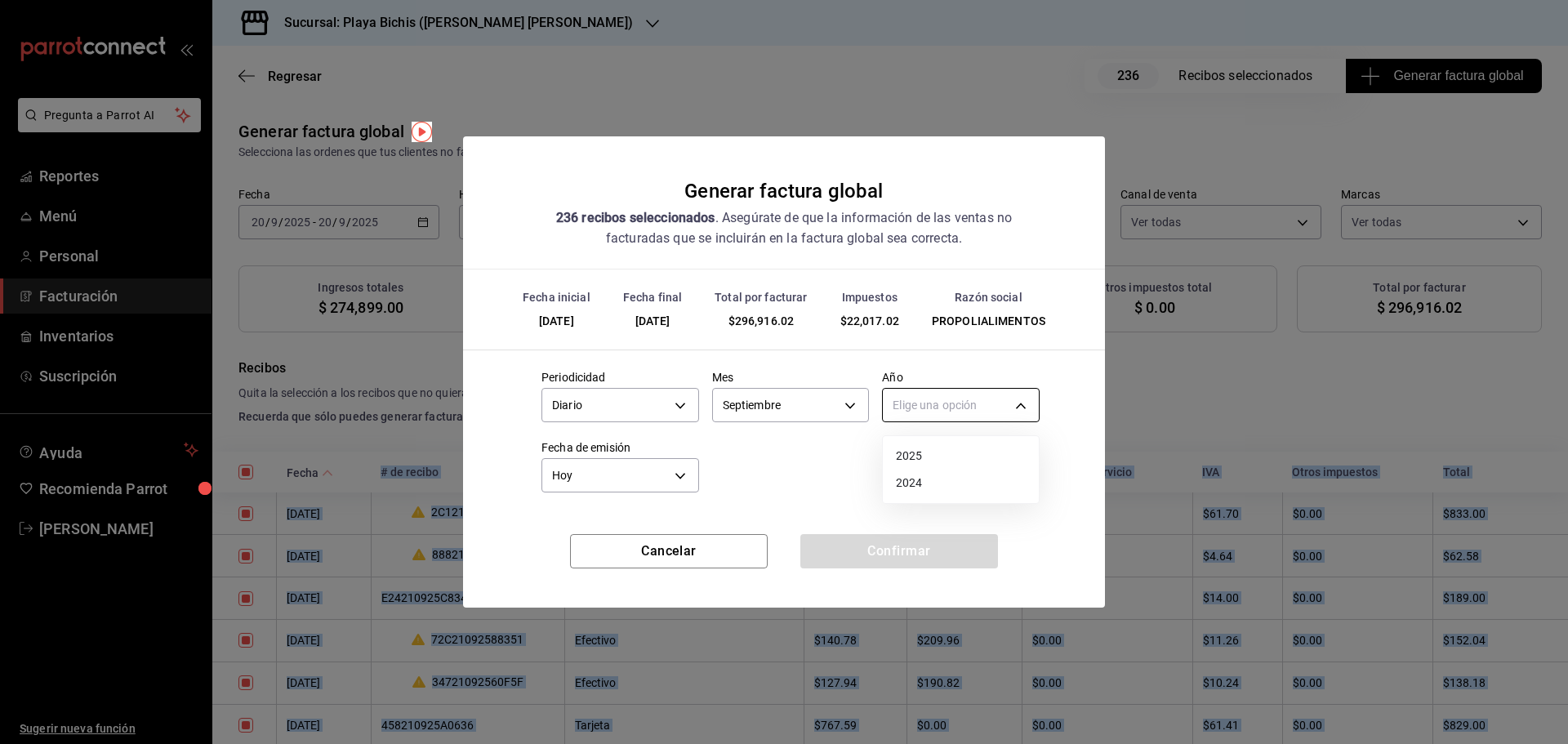
click at [968, 408] on body "Pregunta a Parrot AI Reportes Menú Personal Facturación Inventarios Suscripción…" at bounding box center [784, 372] width 1568 height 744
click at [939, 455] on li "2025" at bounding box center [961, 456] width 156 height 27
type input "2025"
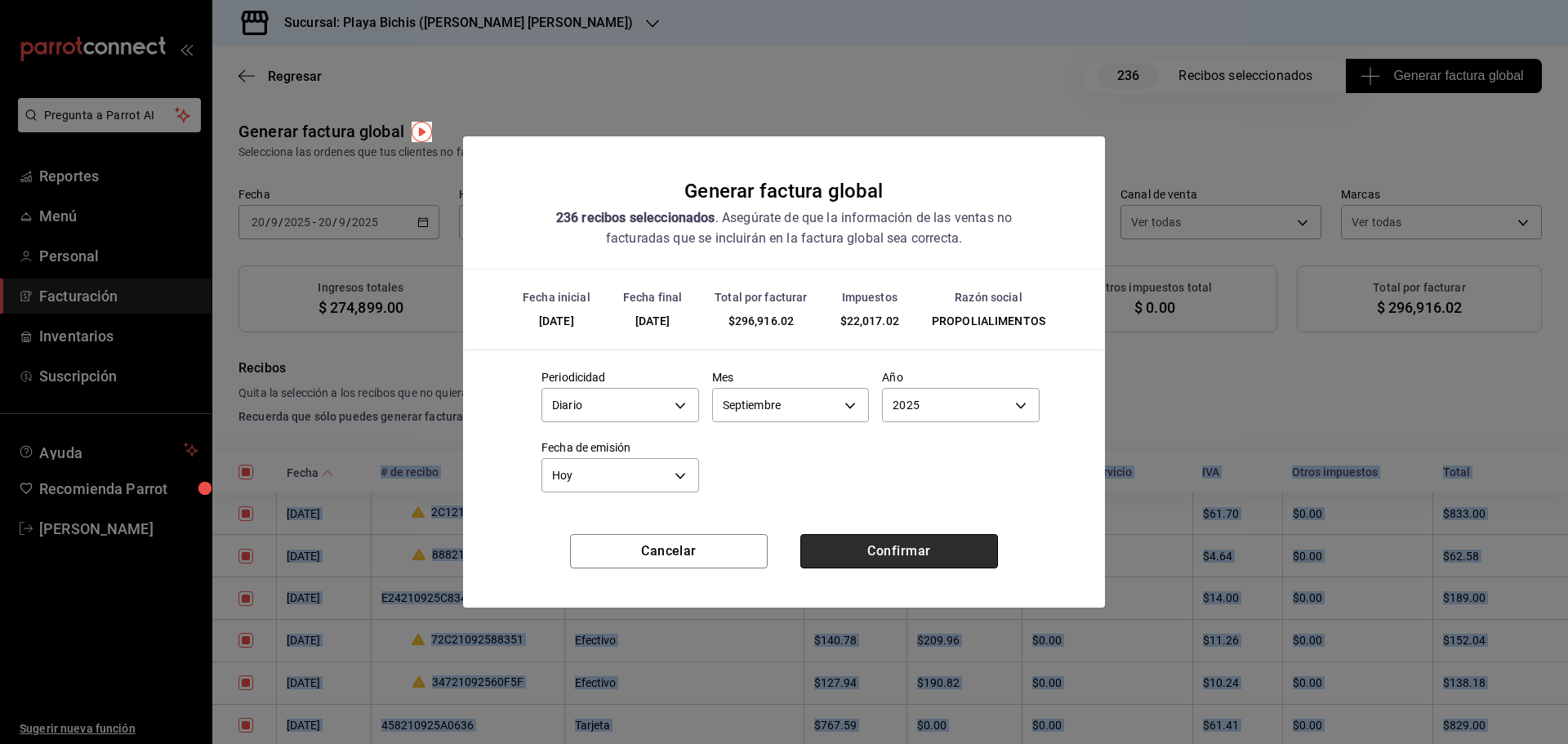
click at [879, 552] on button "Confirmar" at bounding box center [899, 552] width 197 height 35
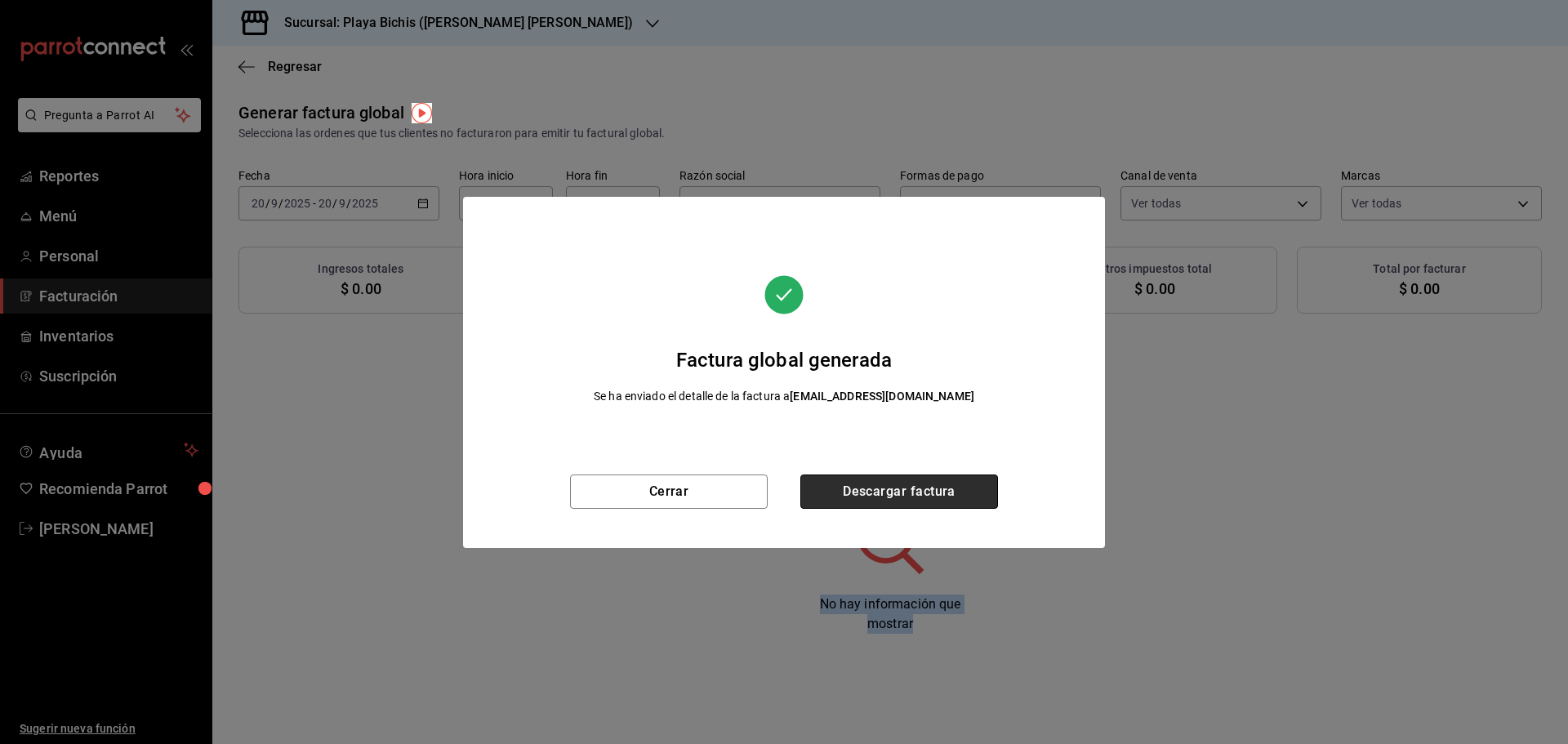
click at [913, 477] on button "Descargar factura" at bounding box center [899, 492] width 197 height 35
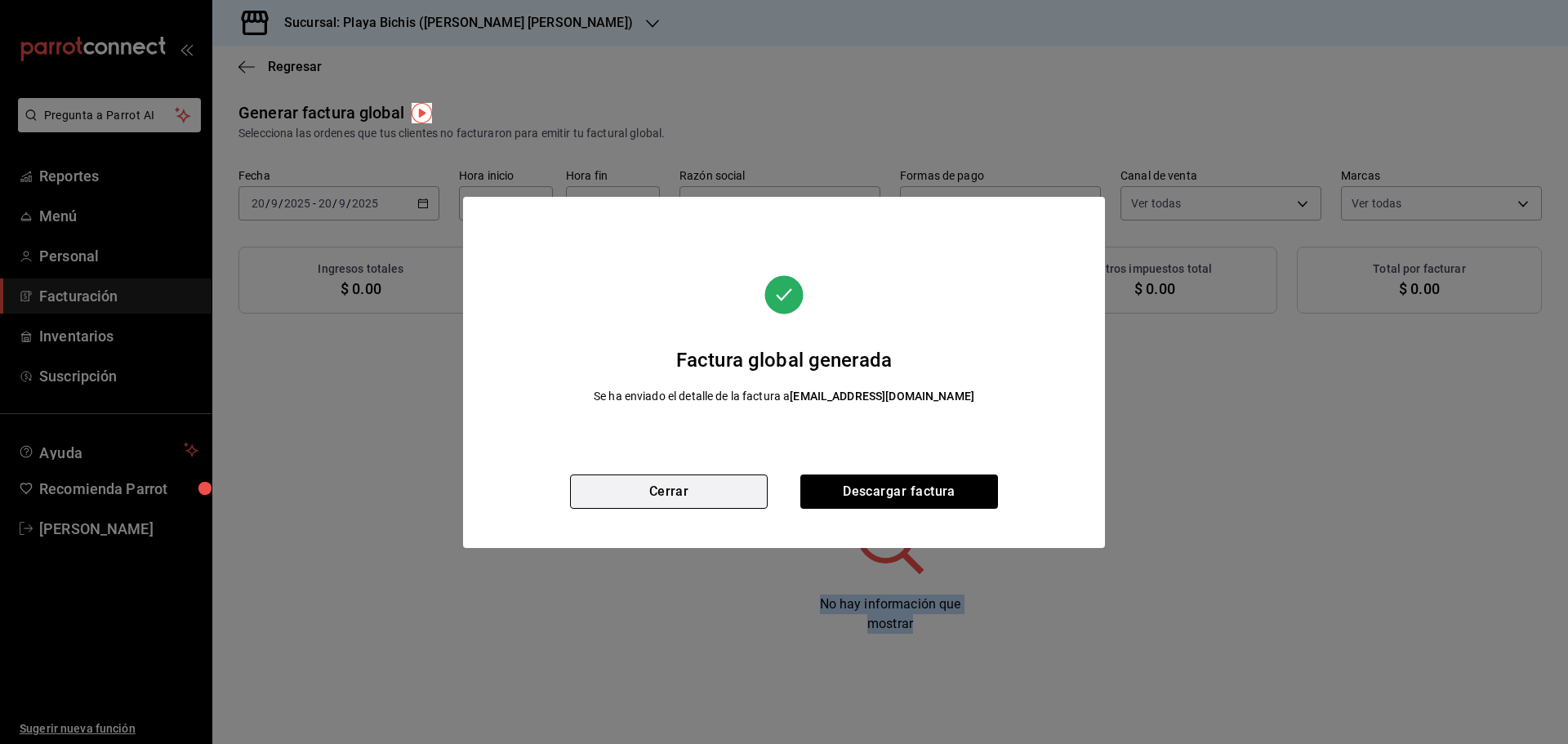
click at [728, 495] on button "Cerrar" at bounding box center [669, 492] width 197 height 35
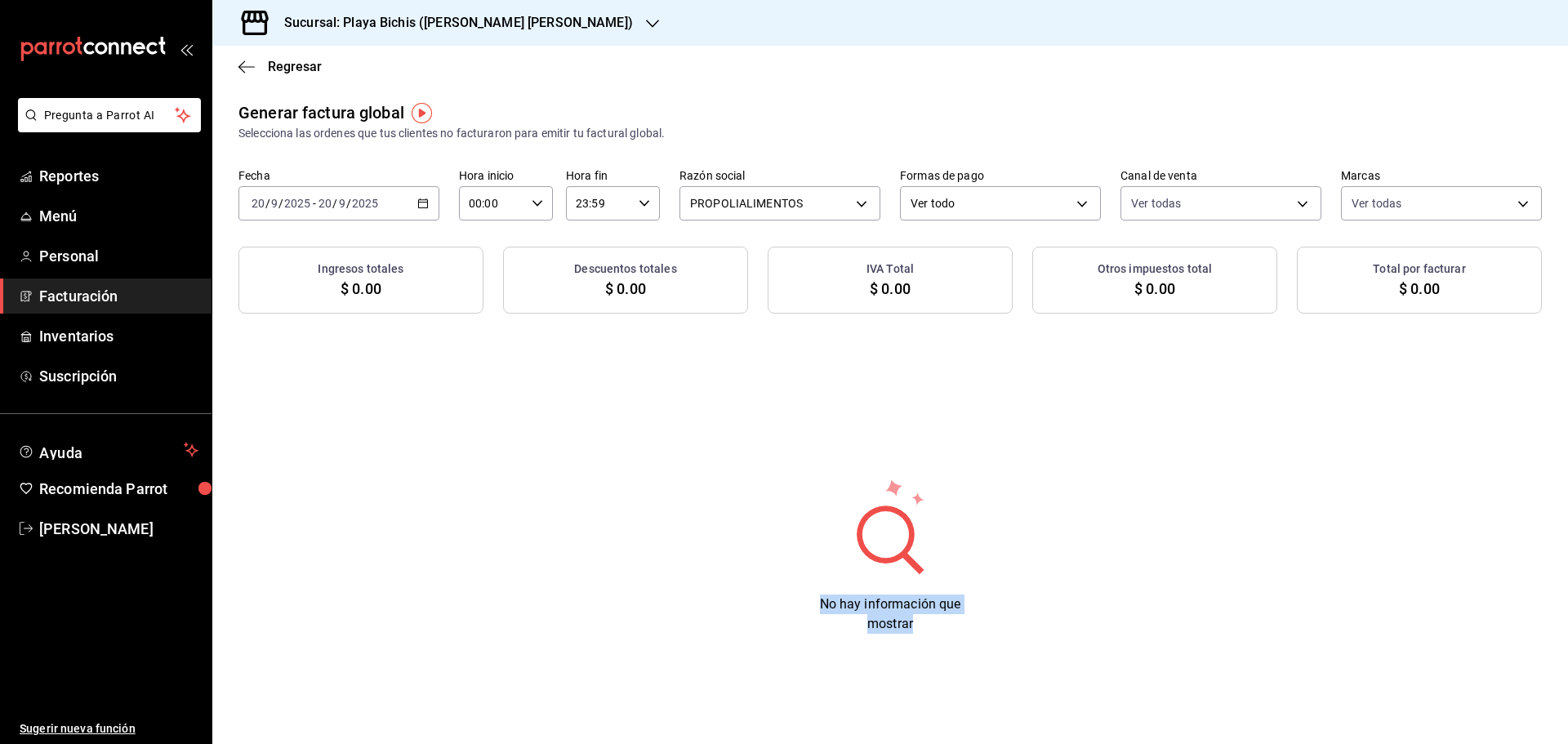
click at [427, 204] on icon "button" at bounding box center [423, 203] width 12 height 12
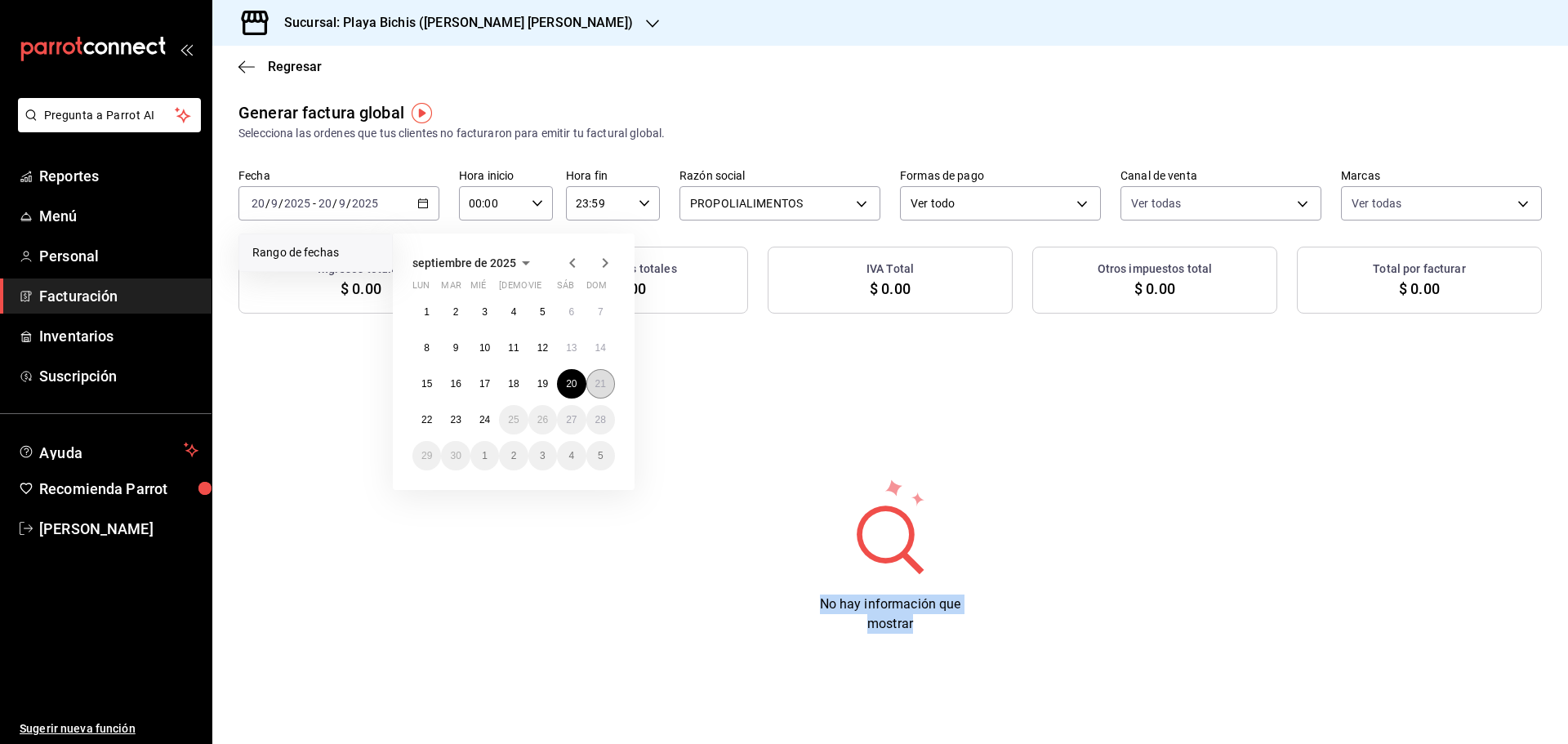
click at [590, 393] on button "21" at bounding box center [600, 384] width 29 height 30
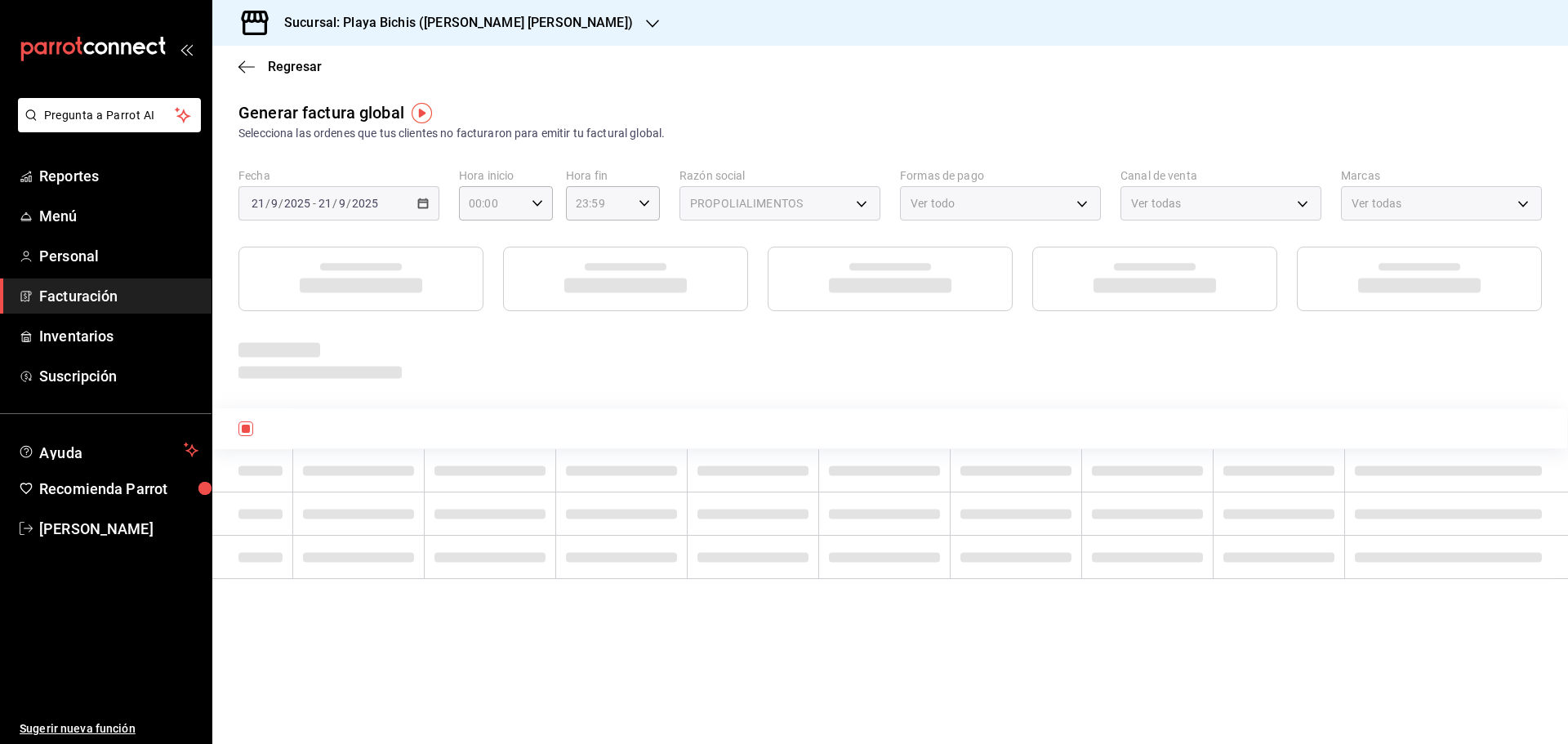
click at [590, 393] on div at bounding box center [889, 458] width 1355 height 242
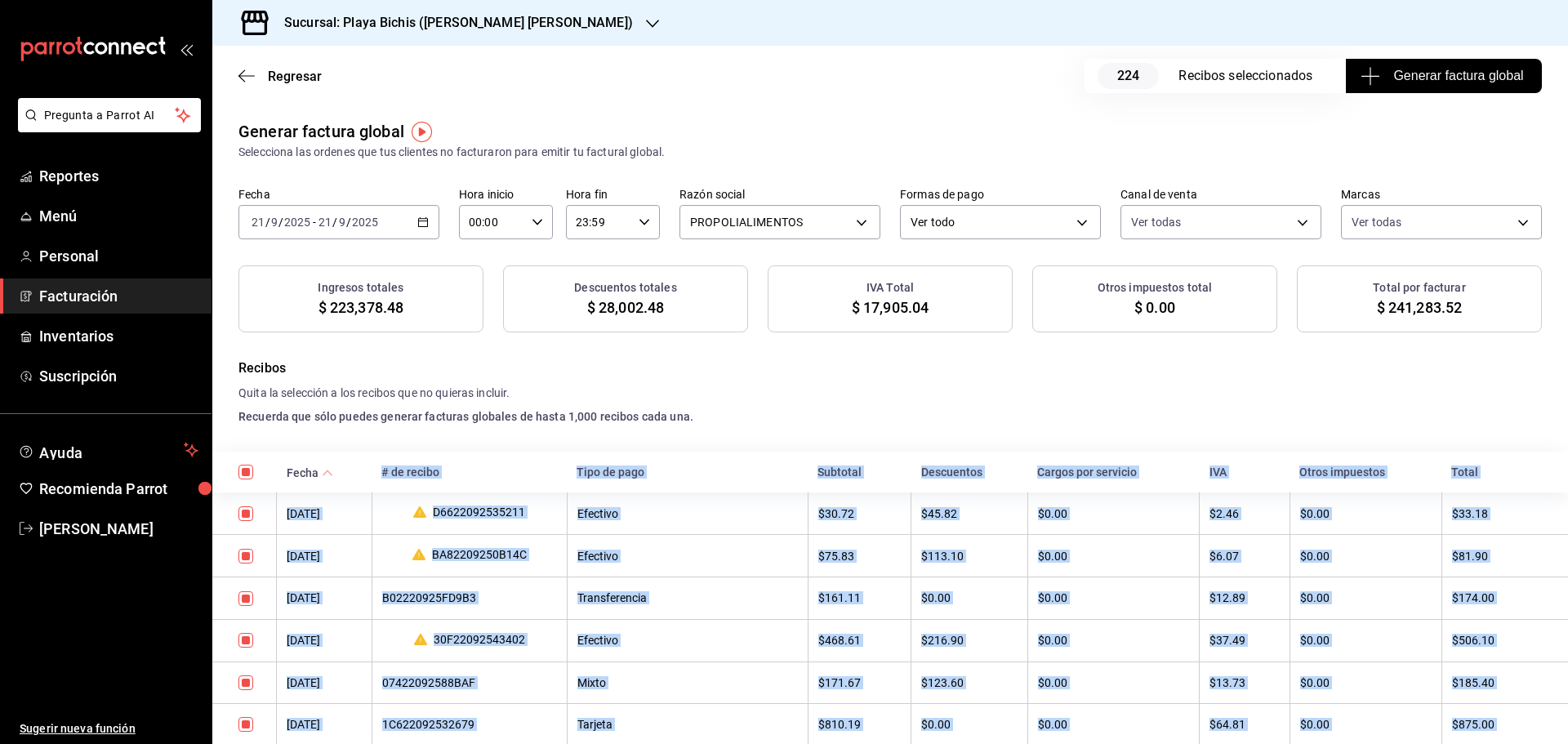
click at [1402, 81] on span "Generar factura global" at bounding box center [1443, 76] width 159 height 20
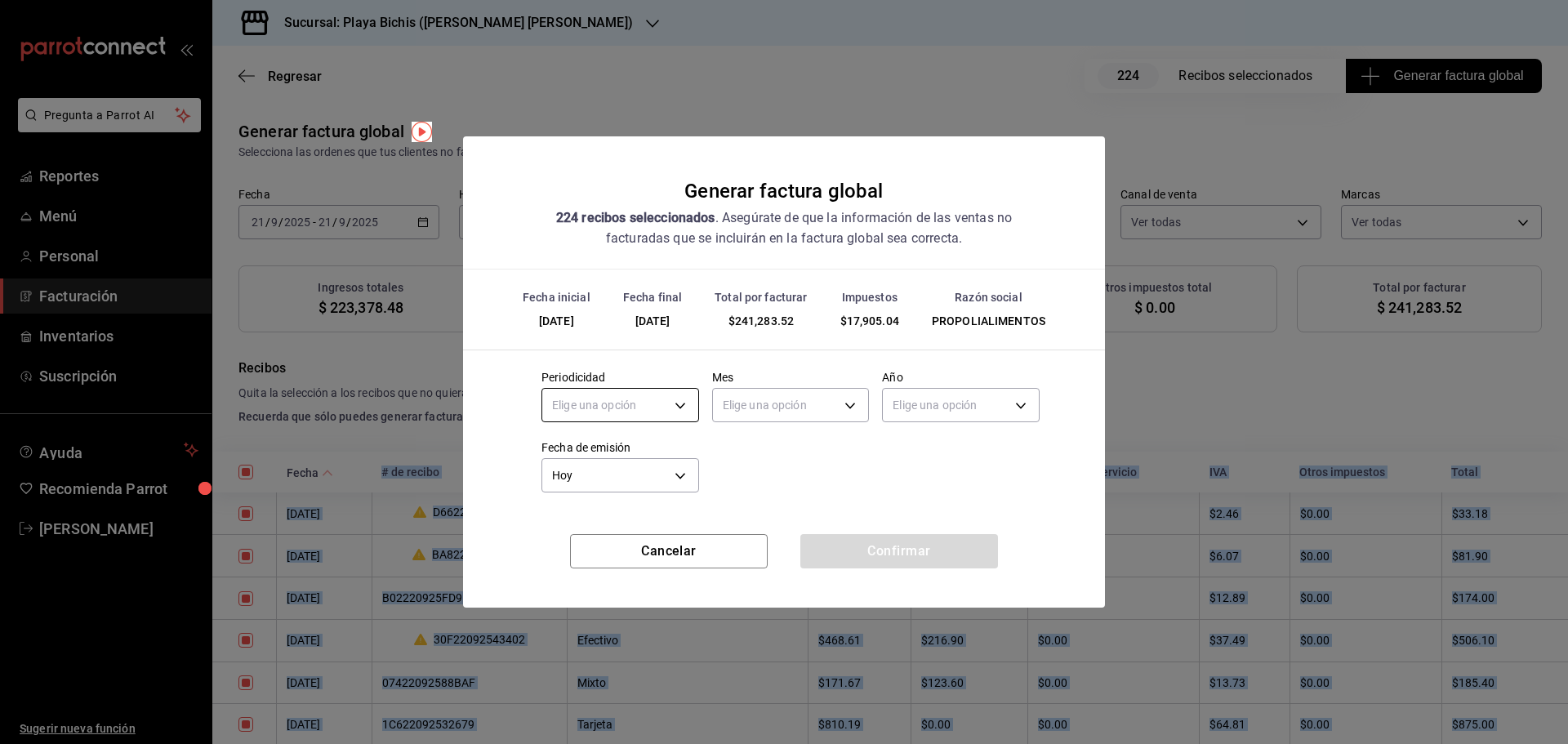
click at [686, 406] on body "Pregunta a Parrot AI Reportes Menú Personal Facturación Inventarios Suscripción…" at bounding box center [784, 372] width 1568 height 744
click at [606, 458] on li "Diario" at bounding box center [620, 456] width 156 height 27
type input "DAILY"
click at [767, 405] on body "Pregunta a Parrot AI Reportes Menú Personal Facturación Inventarios Suscripción…" at bounding box center [784, 372] width 1568 height 744
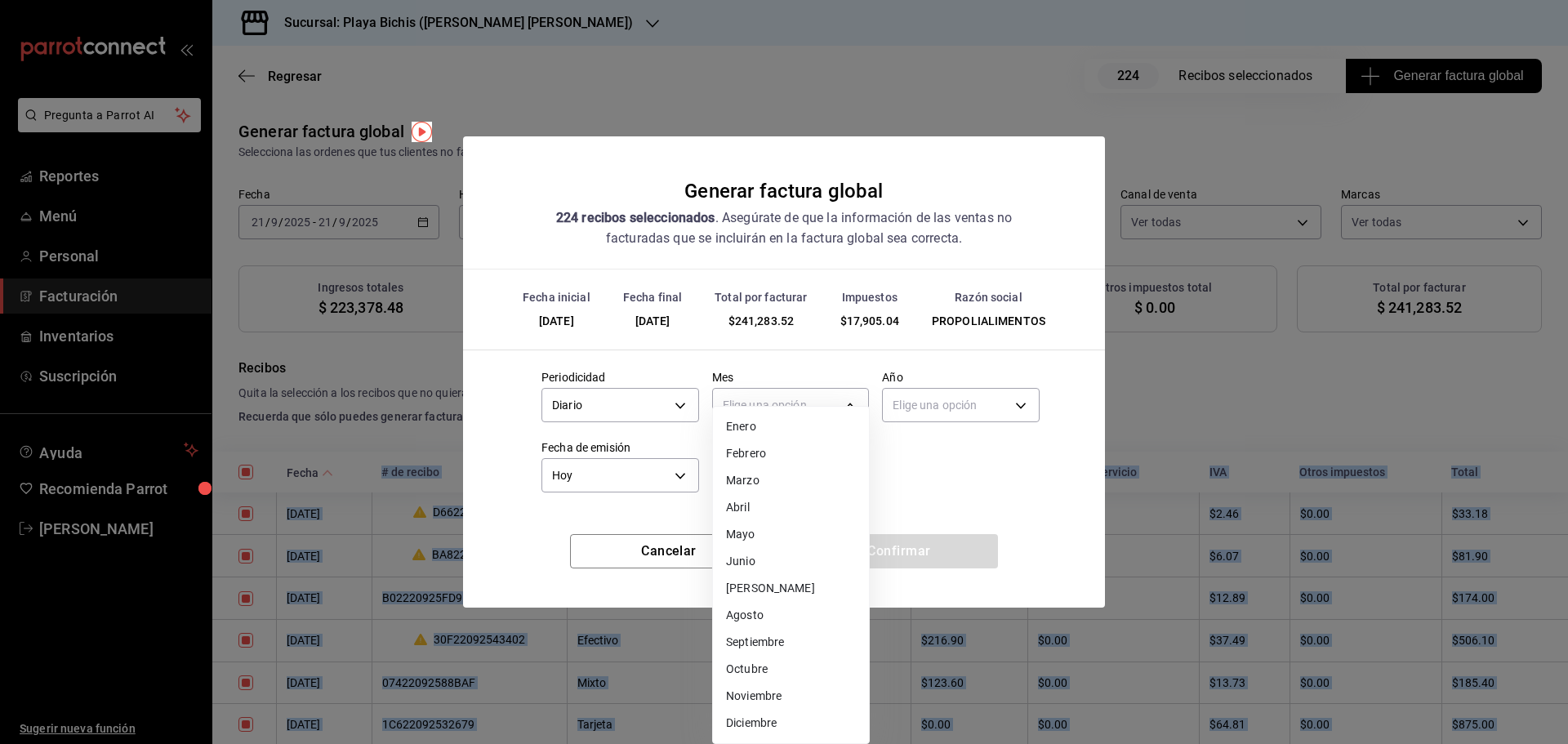
click at [757, 646] on li "Septiembre" at bounding box center [791, 642] width 156 height 27
type input "9"
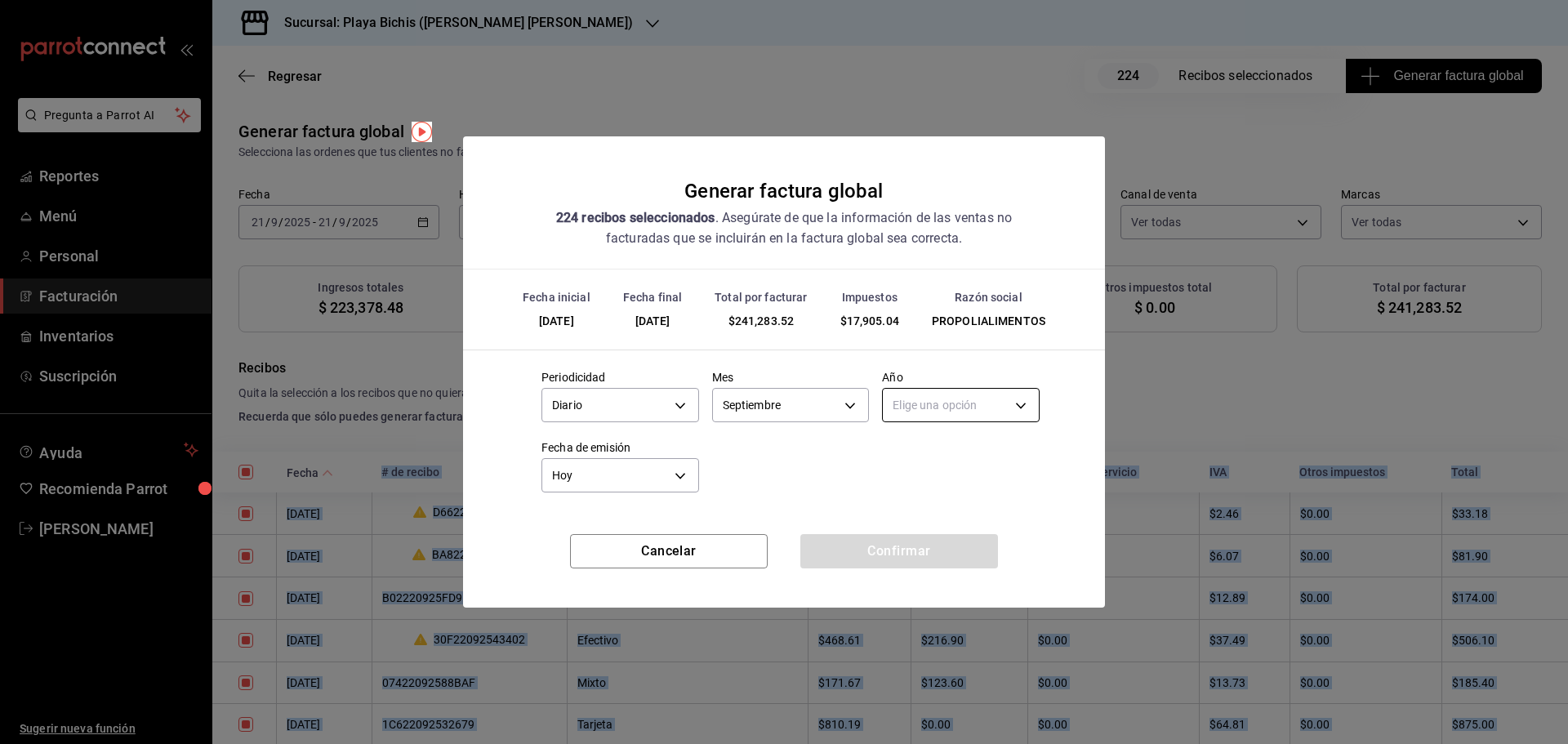
click at [930, 421] on body "Pregunta a Parrot AI Reportes Menú Personal Facturación Inventarios Suscripción…" at bounding box center [784, 372] width 1568 height 744
click at [928, 445] on li "2025" at bounding box center [961, 456] width 156 height 27
type input "2025"
click at [923, 547] on button "Confirmar" at bounding box center [899, 552] width 197 height 35
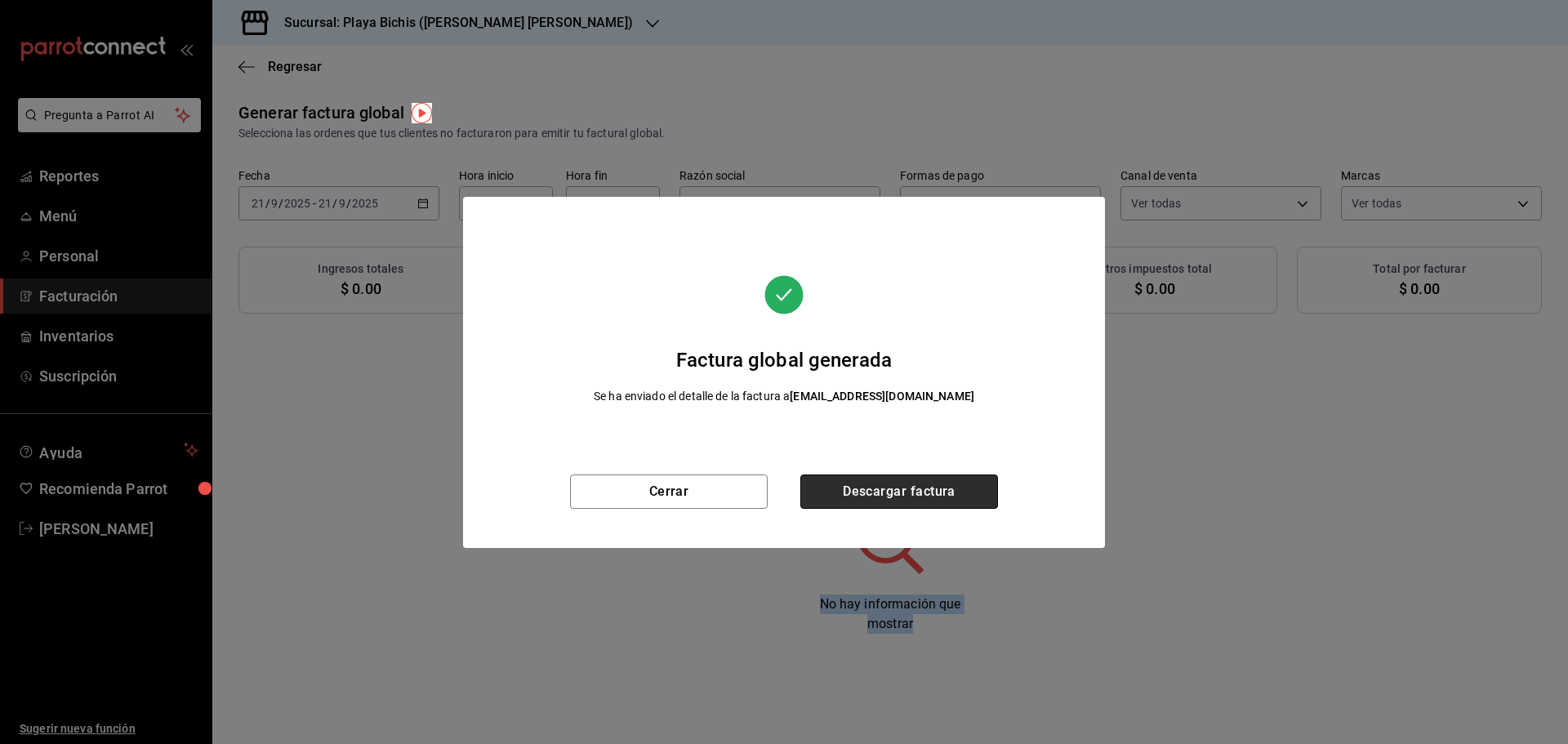
click at [923, 491] on button "Descargar factura" at bounding box center [899, 492] width 197 height 35
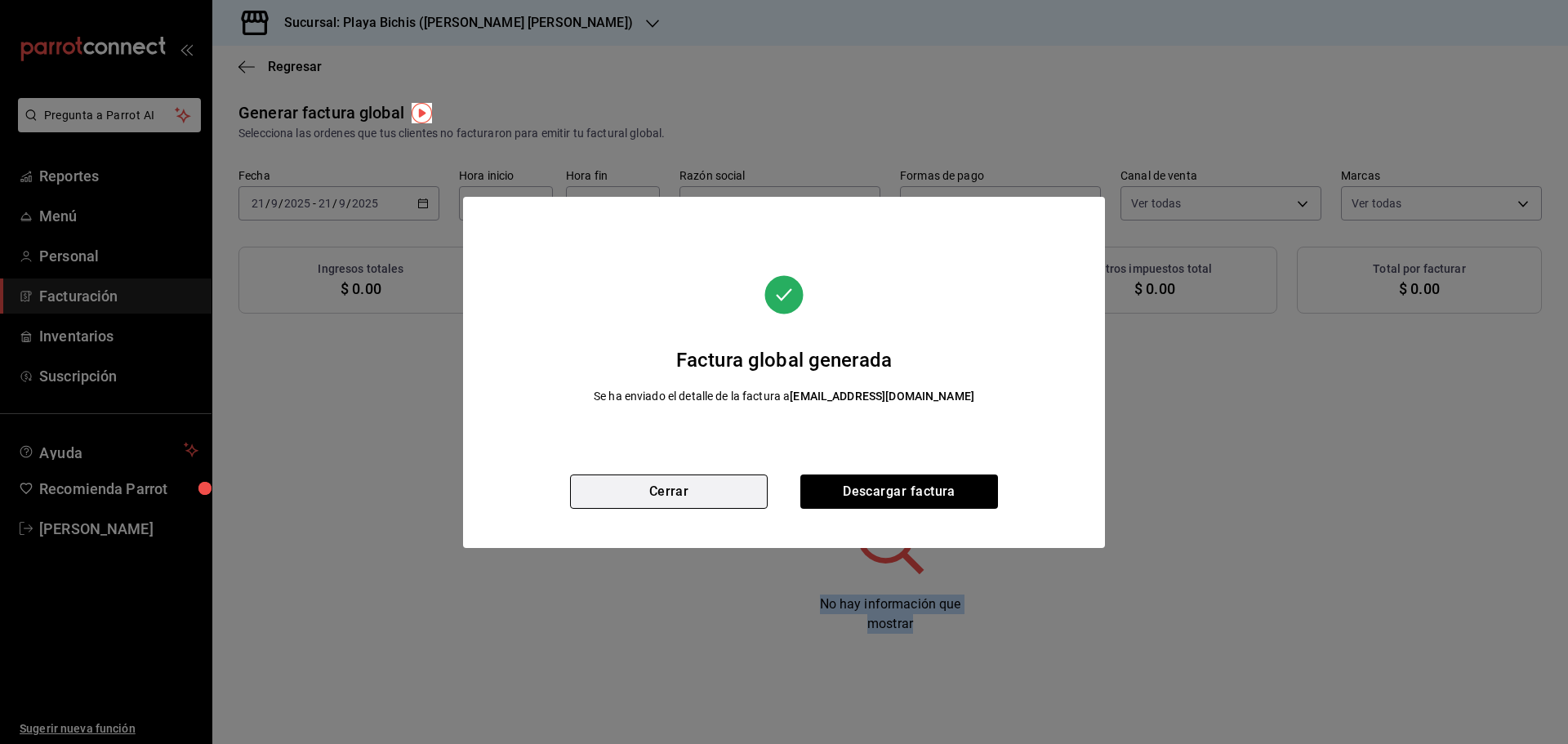
click at [711, 488] on button "Cerrar" at bounding box center [669, 492] width 197 height 35
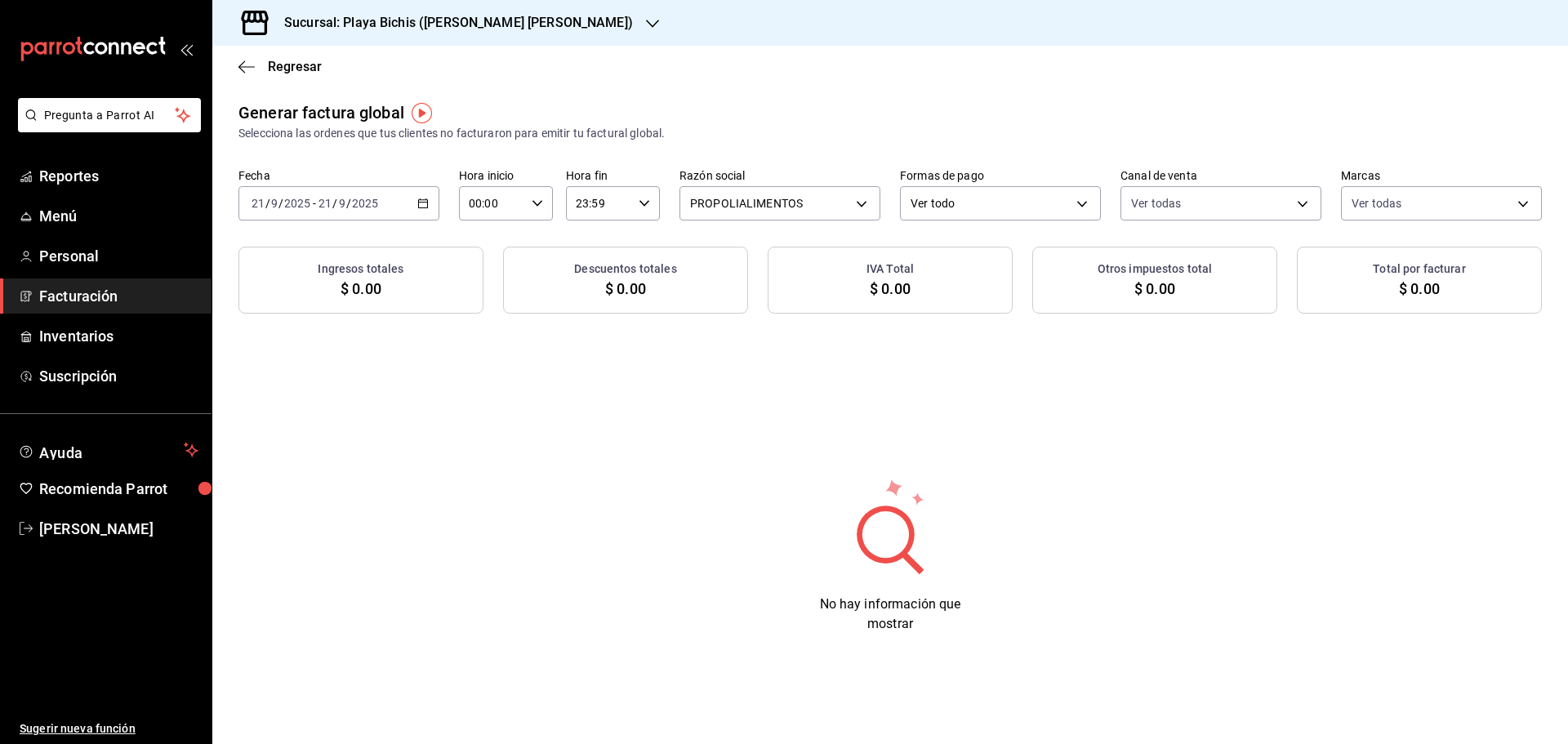
click at [431, 204] on div "[DATE] [DATE] - [DATE] [DATE]" at bounding box center [339, 204] width 201 height 35
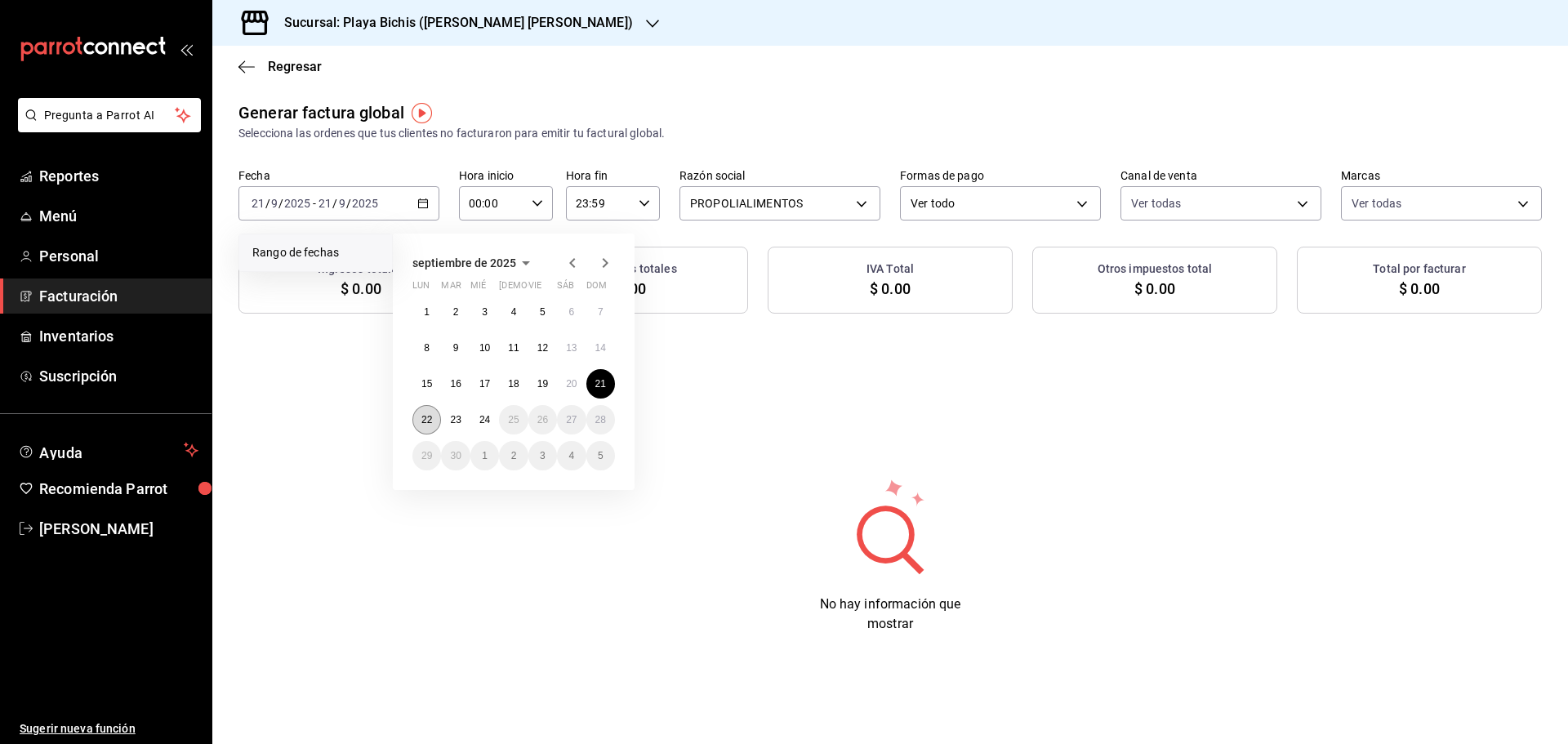
click at [423, 420] on abbr "22" at bounding box center [427, 420] width 11 height 12
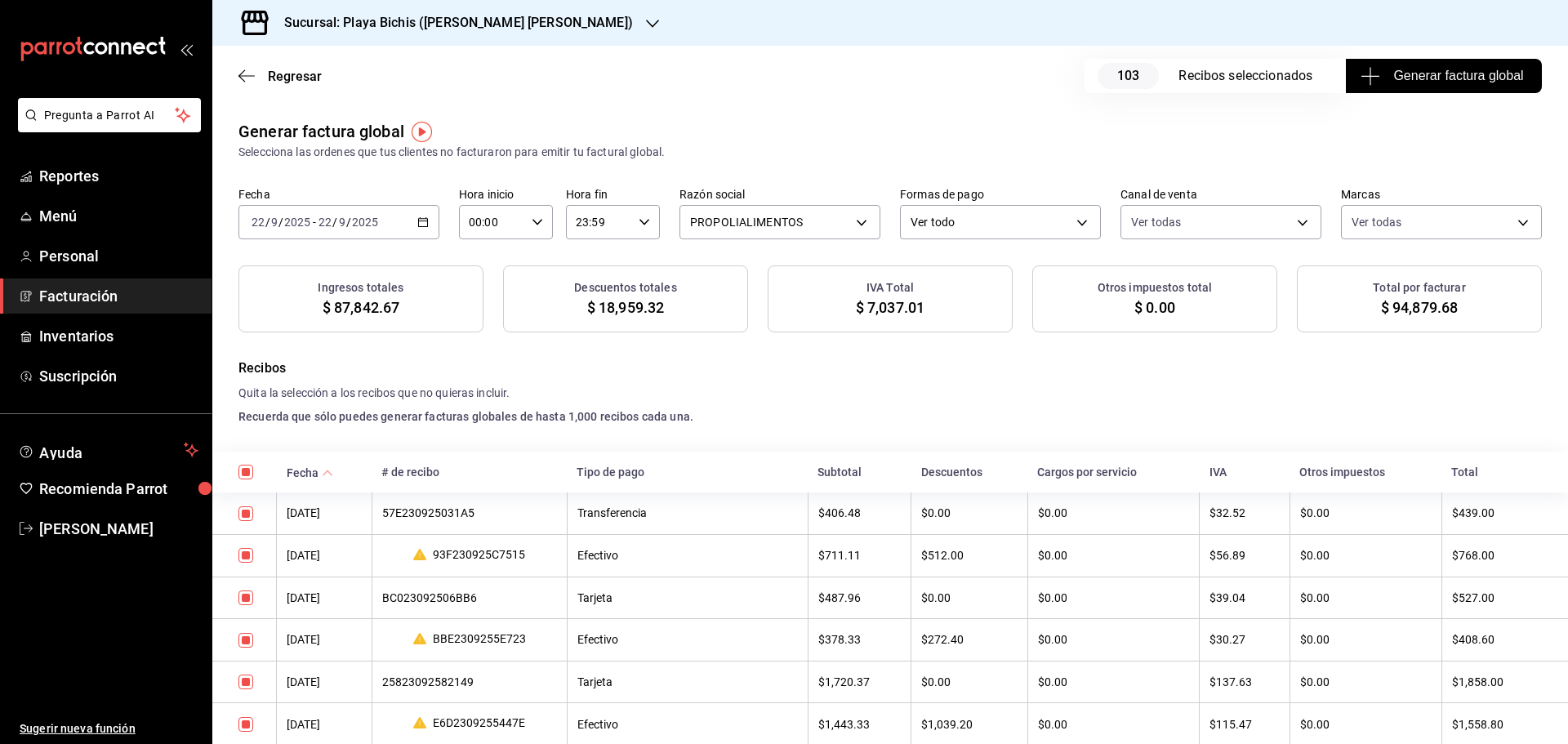
click at [1445, 81] on span "Generar factura global" at bounding box center [1443, 76] width 159 height 20
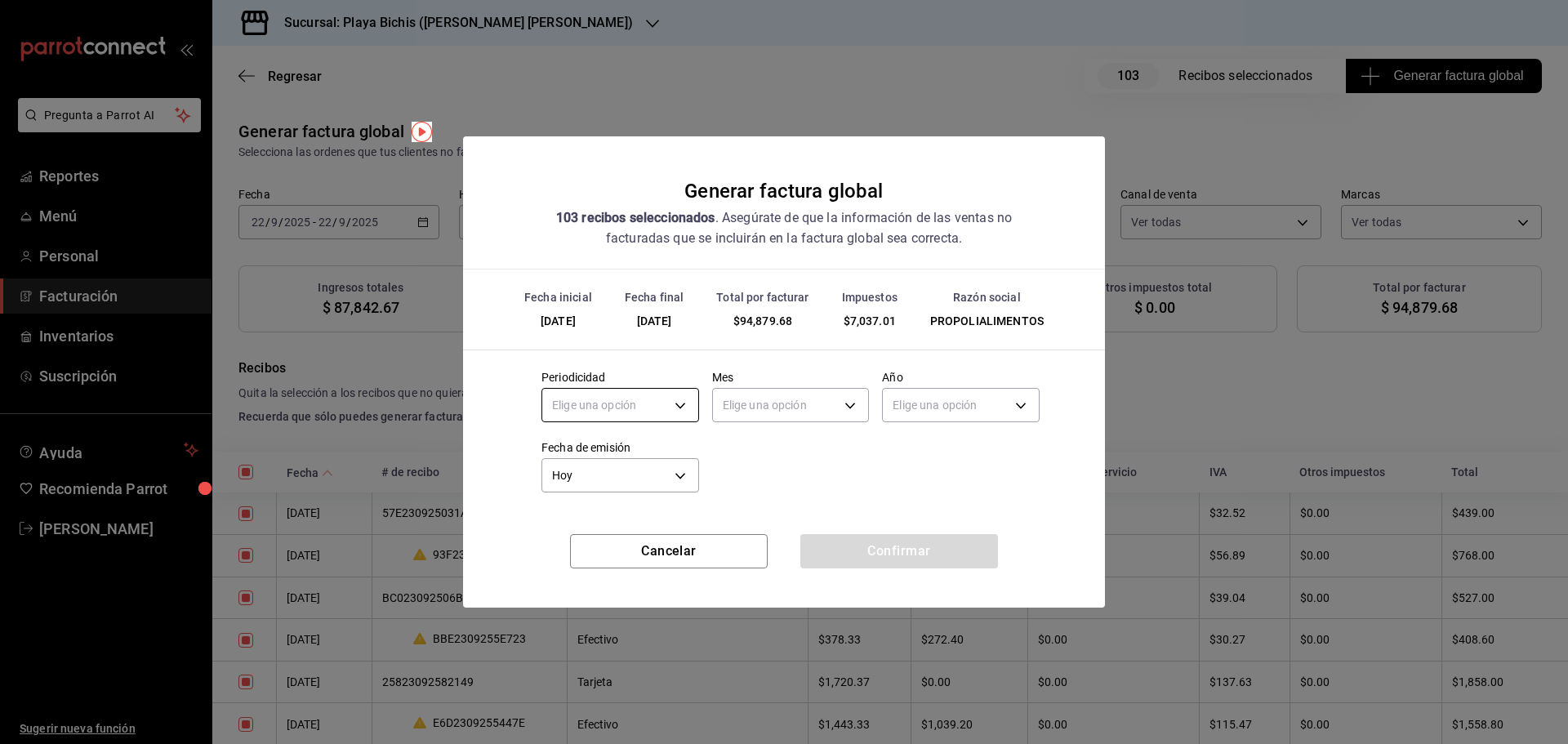
click at [695, 399] on body "Pregunta a Parrot AI Reportes Menú Personal Facturación Inventarios Suscripción…" at bounding box center [784, 372] width 1568 height 744
click at [618, 460] on li "Diario" at bounding box center [620, 456] width 156 height 27
type input "DAILY"
click at [762, 409] on body "Pregunta a Parrot AI Reportes Menú Personal Facturación Inventarios Suscripción…" at bounding box center [784, 372] width 1568 height 744
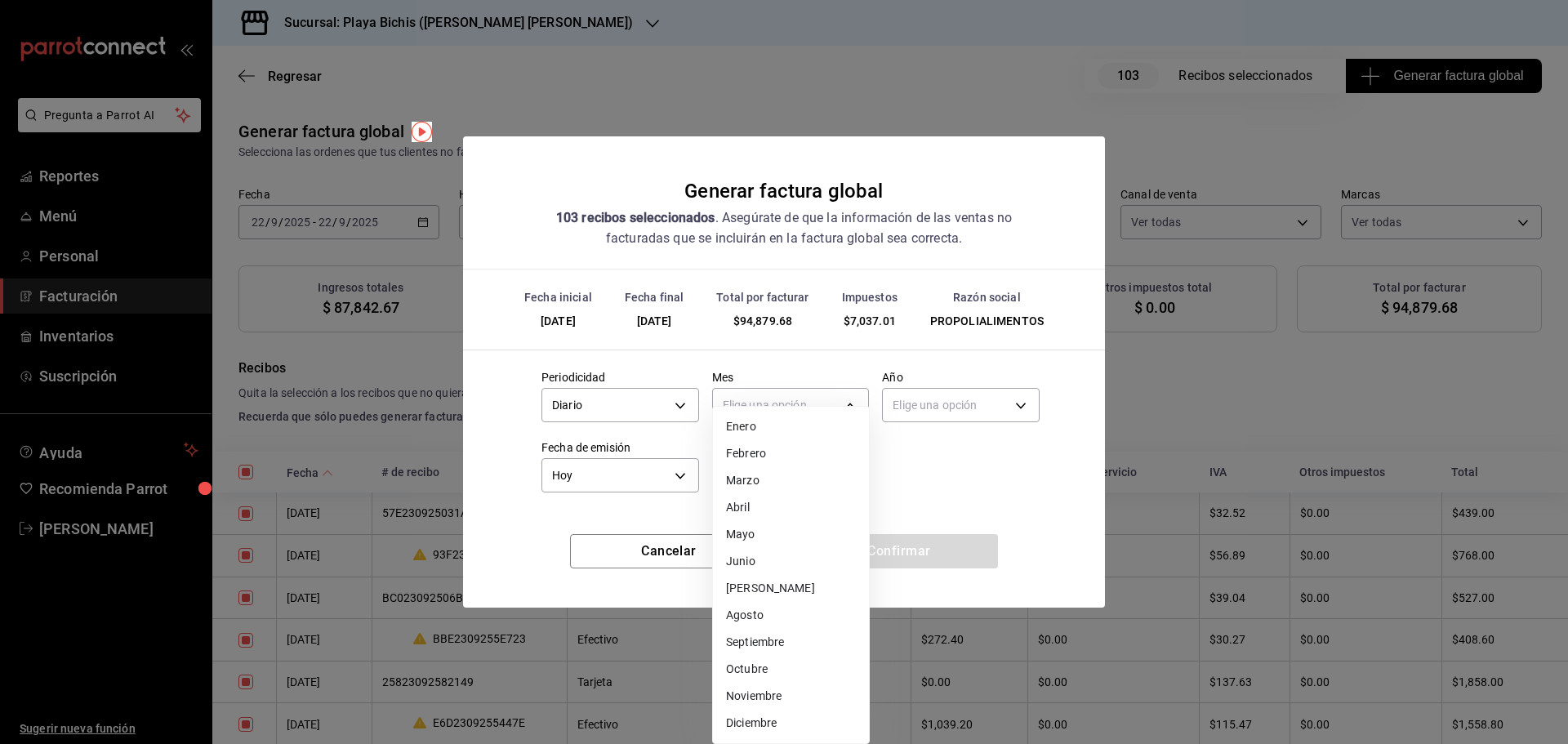
click at [772, 640] on li "Septiembre" at bounding box center [791, 642] width 156 height 27
type input "9"
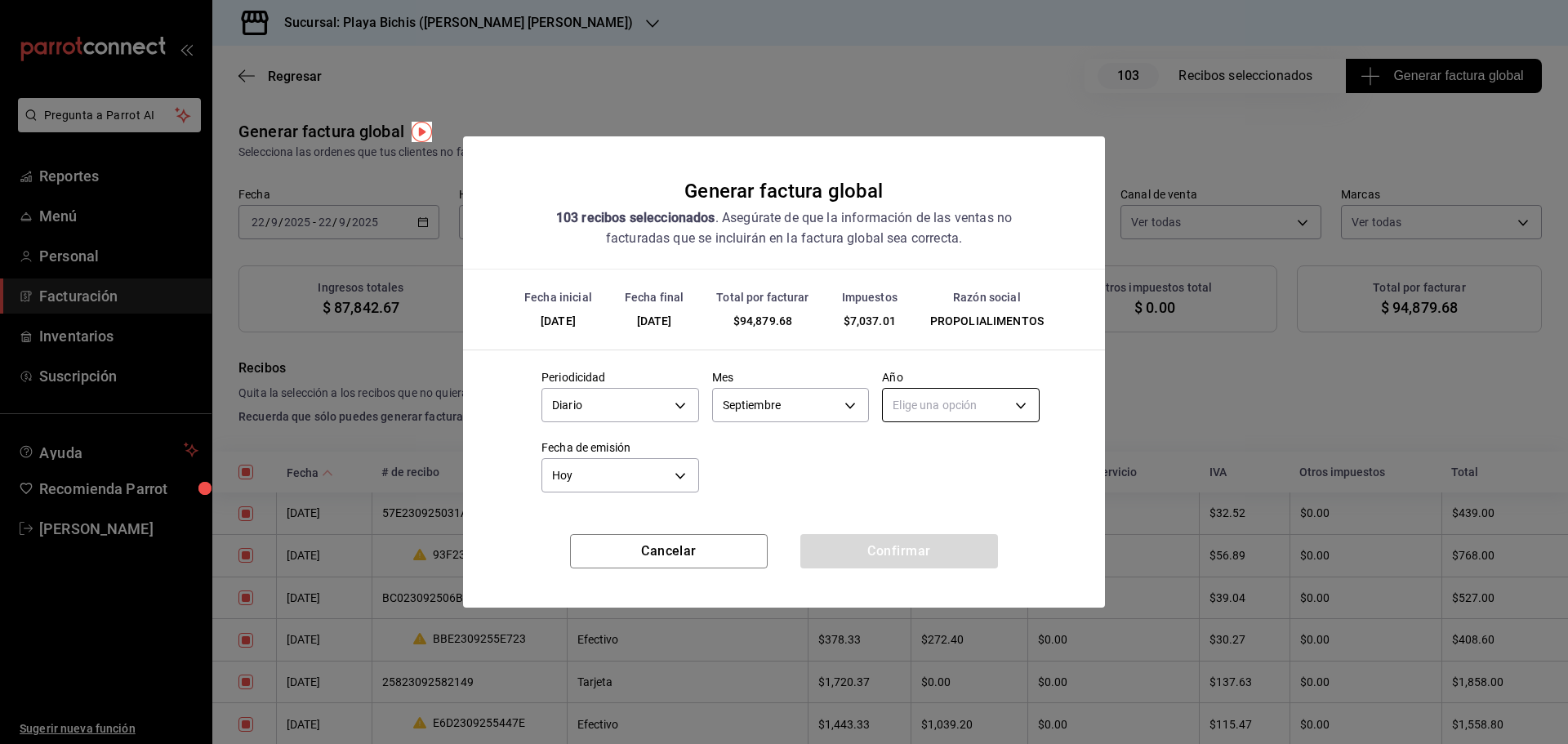
click at [923, 407] on body "Pregunta a Parrot AI Reportes Menú Personal Facturación Inventarios Suscripción…" at bounding box center [784, 372] width 1568 height 744
click at [921, 458] on li "2025" at bounding box center [961, 456] width 156 height 27
type input "2025"
click at [899, 542] on button "Confirmar" at bounding box center [899, 552] width 197 height 35
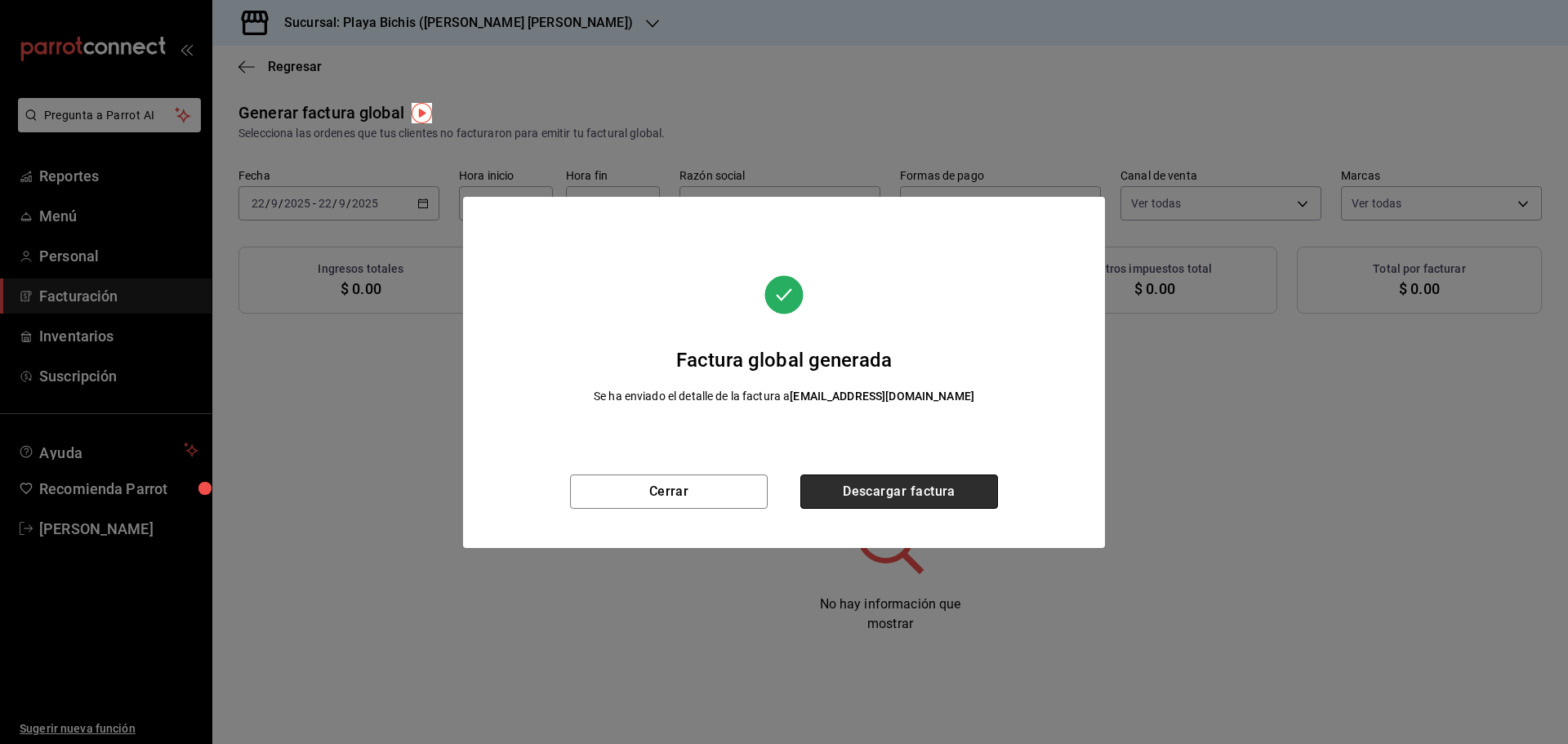
click at [913, 503] on button "Descargar factura" at bounding box center [899, 492] width 197 height 35
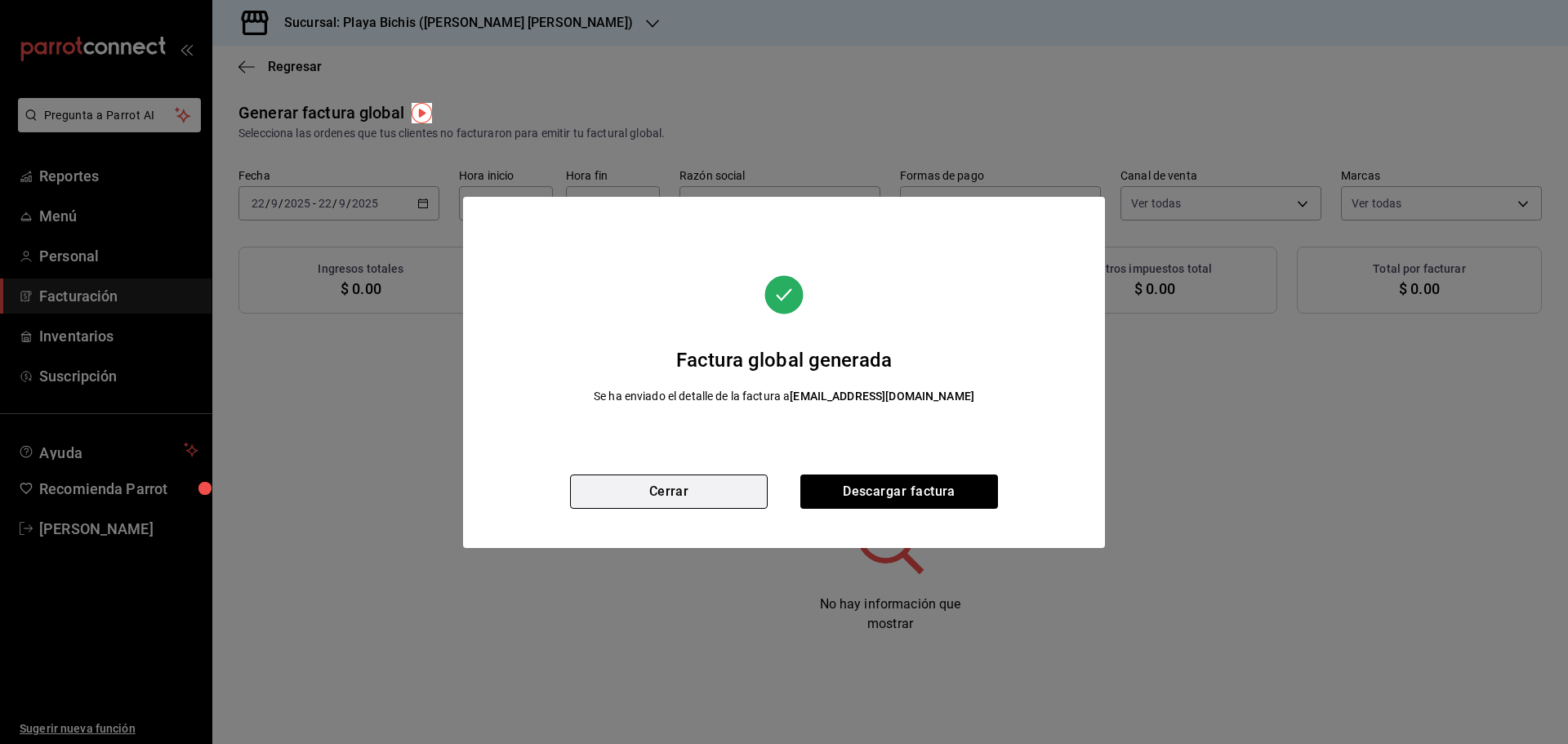
click at [697, 493] on button "Cerrar" at bounding box center [669, 492] width 197 height 35
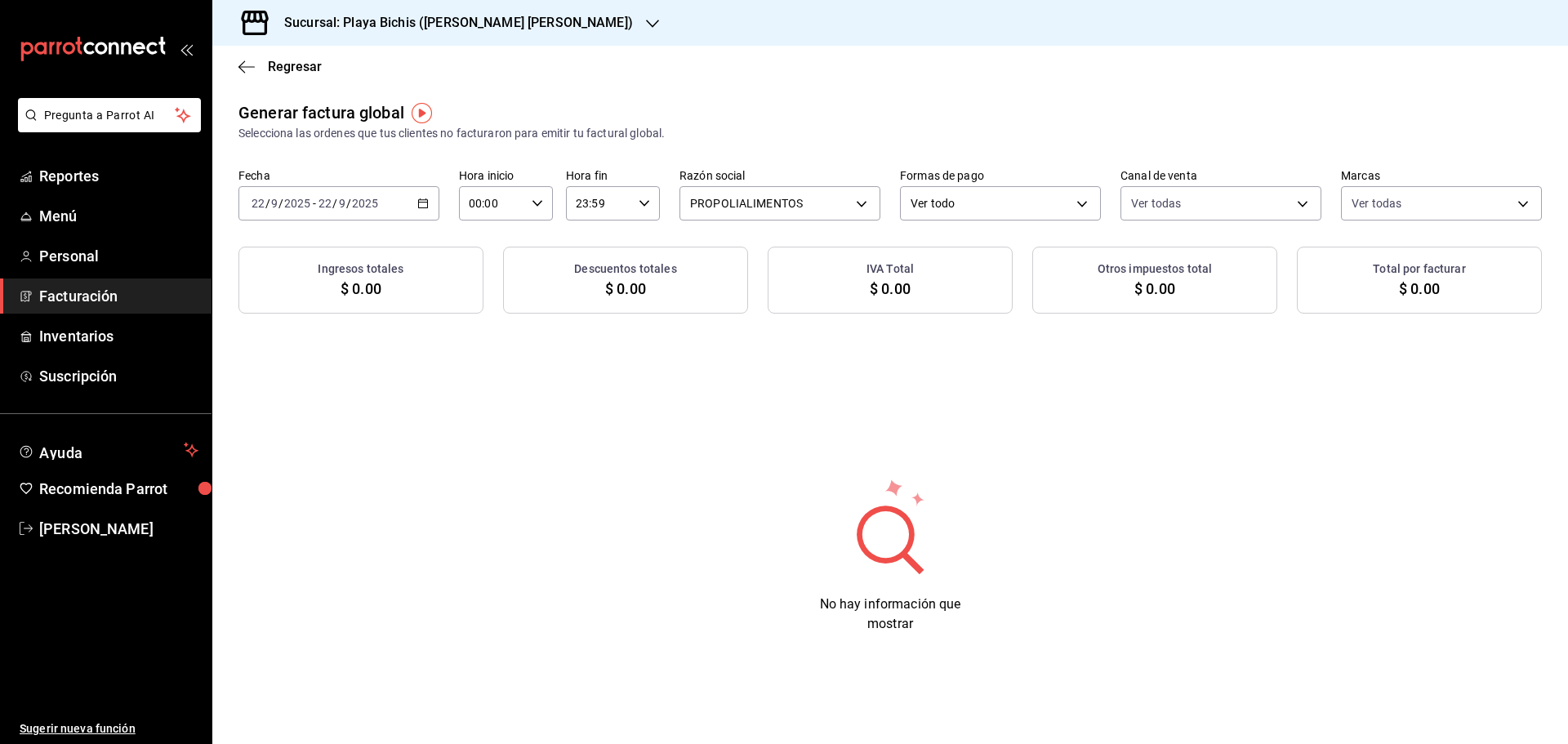
click at [697, 493] on div "Hoy [DATE]" at bounding box center [620, 473] width 158 height 44
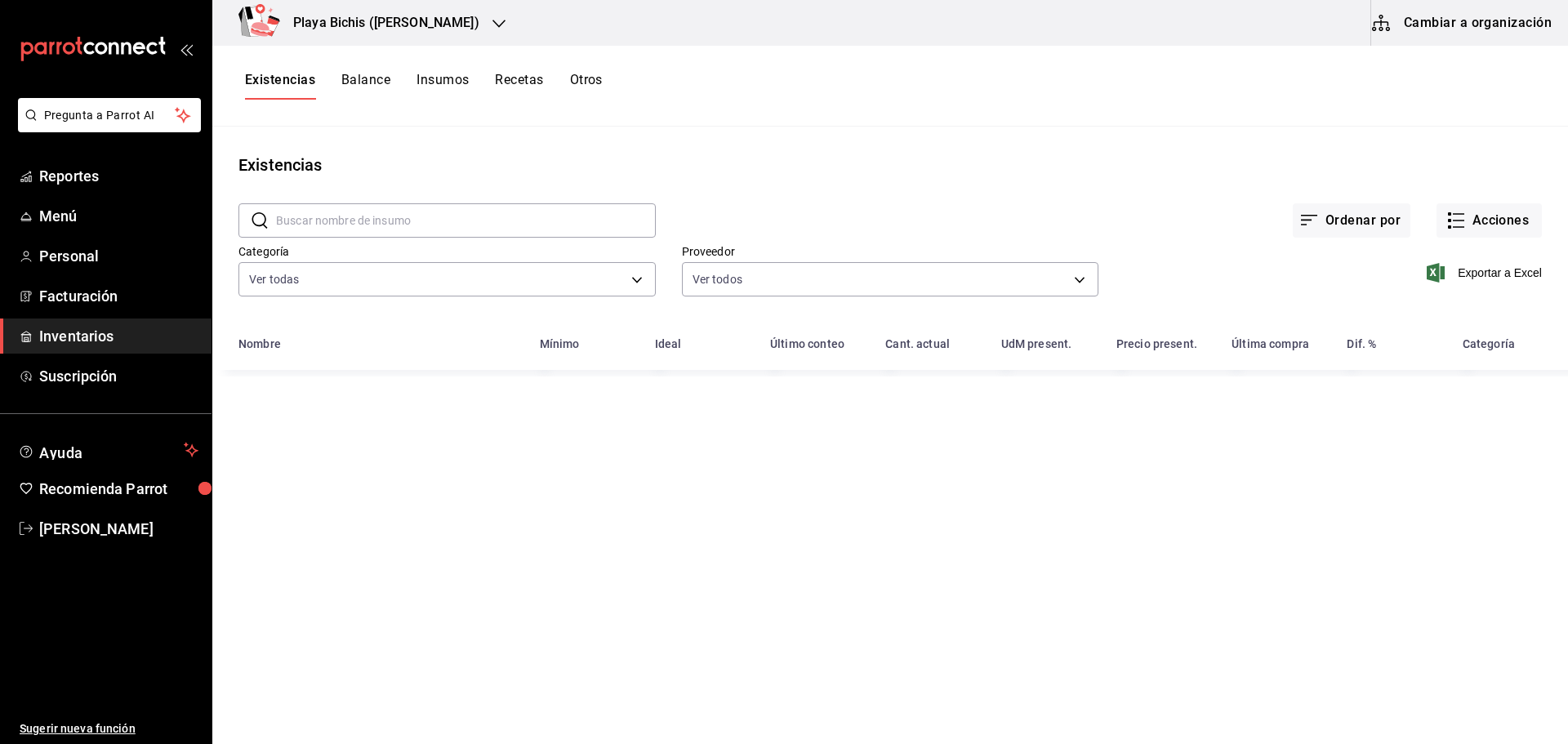
click at [404, 225] on input "text" at bounding box center [466, 220] width 380 height 33
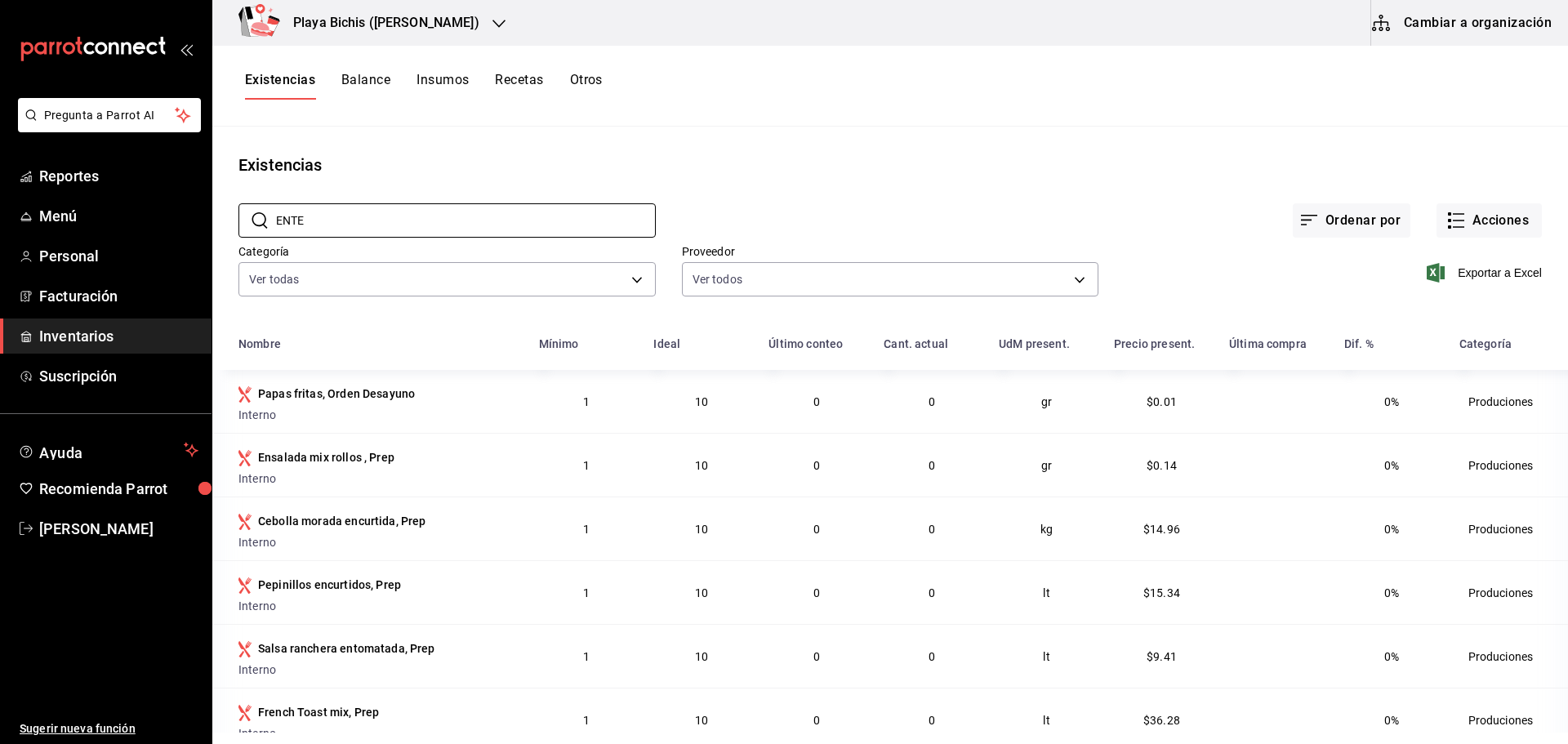
type input "ENTERO"
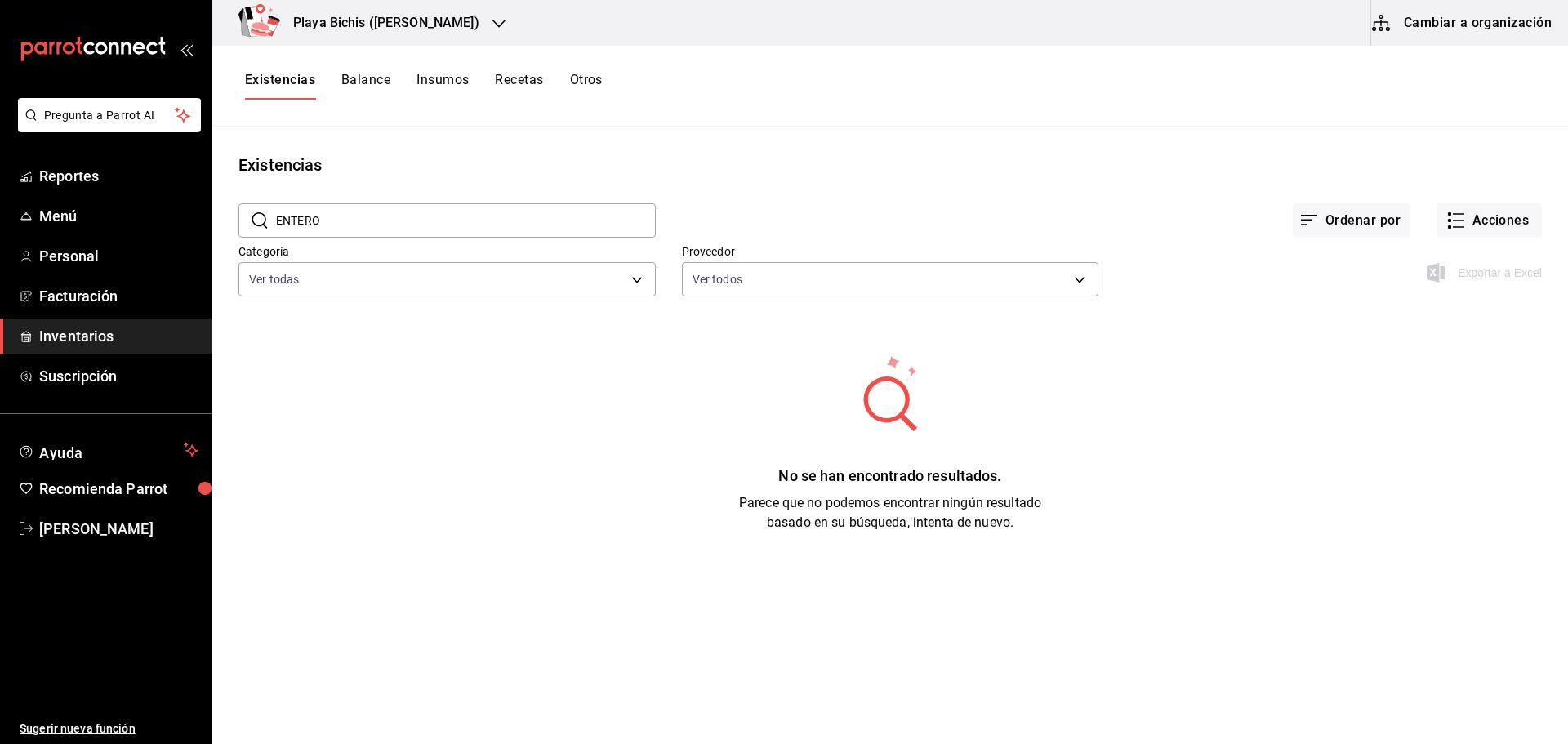
click at [89, 334] on span "Inventarios" at bounding box center [119, 335] width 159 height 22
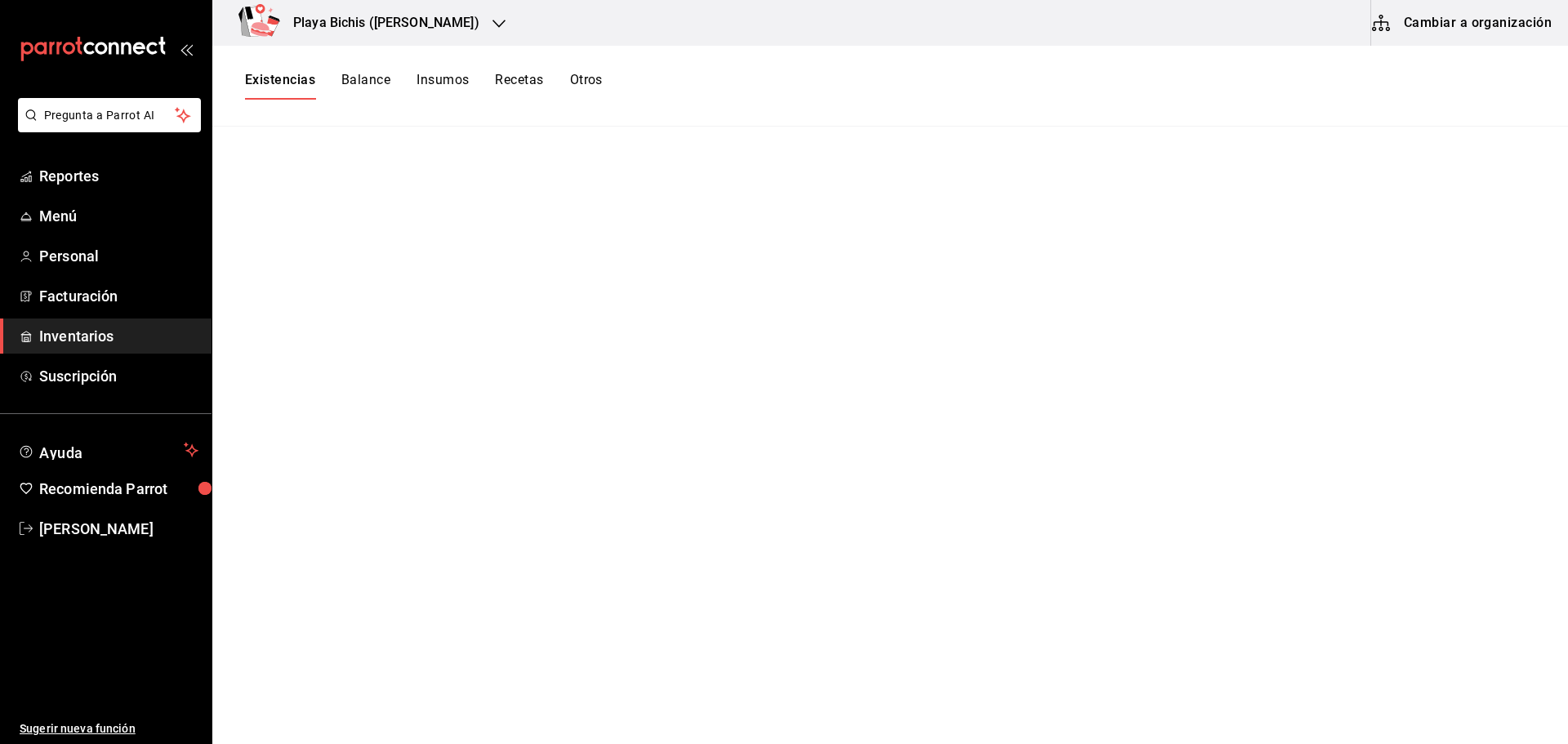
click at [77, 343] on span "Inventarios" at bounding box center [119, 335] width 159 height 22
click at [302, 81] on button "Existencias" at bounding box center [279, 85] width 70 height 28
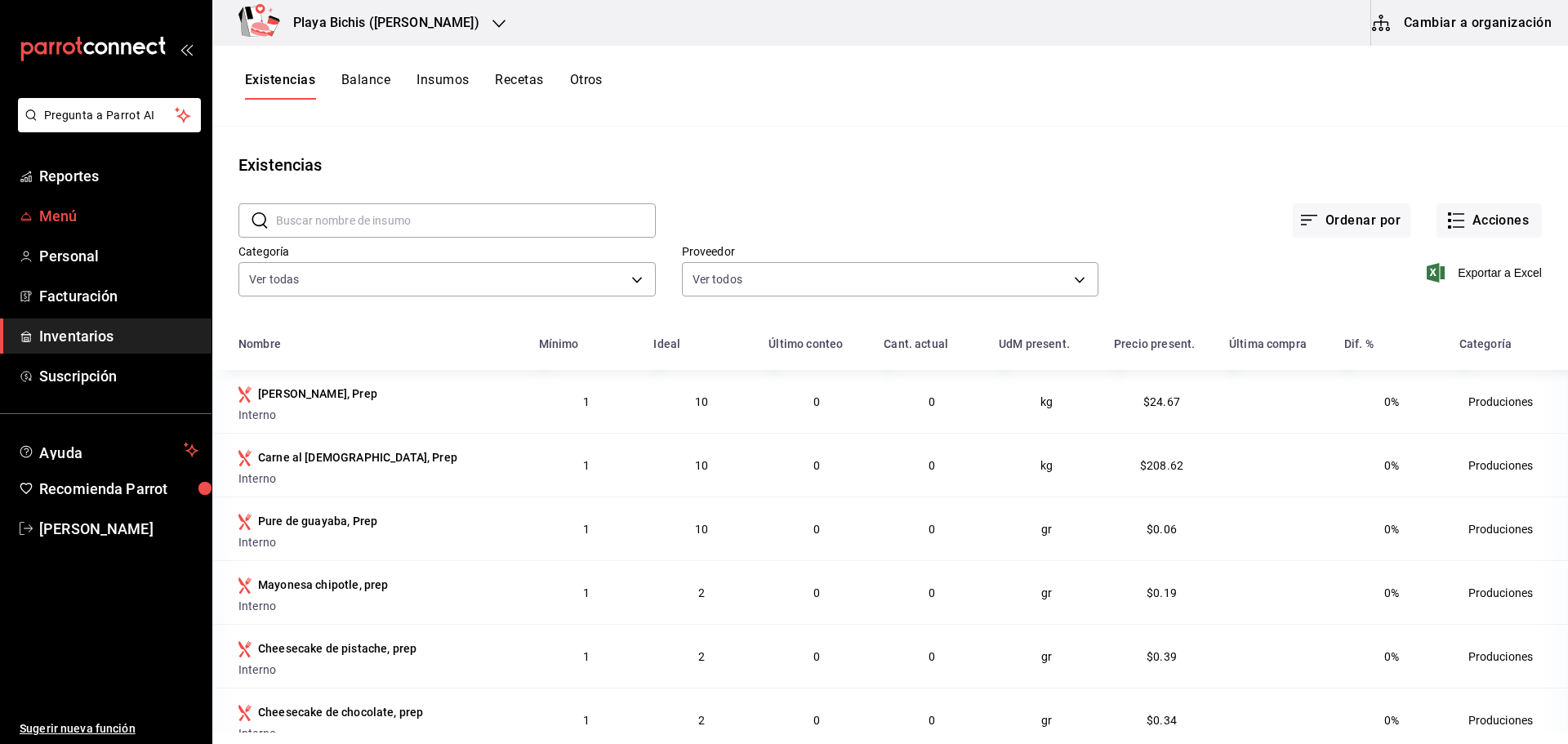
click at [59, 204] on link "Menú" at bounding box center [105, 215] width 211 height 35
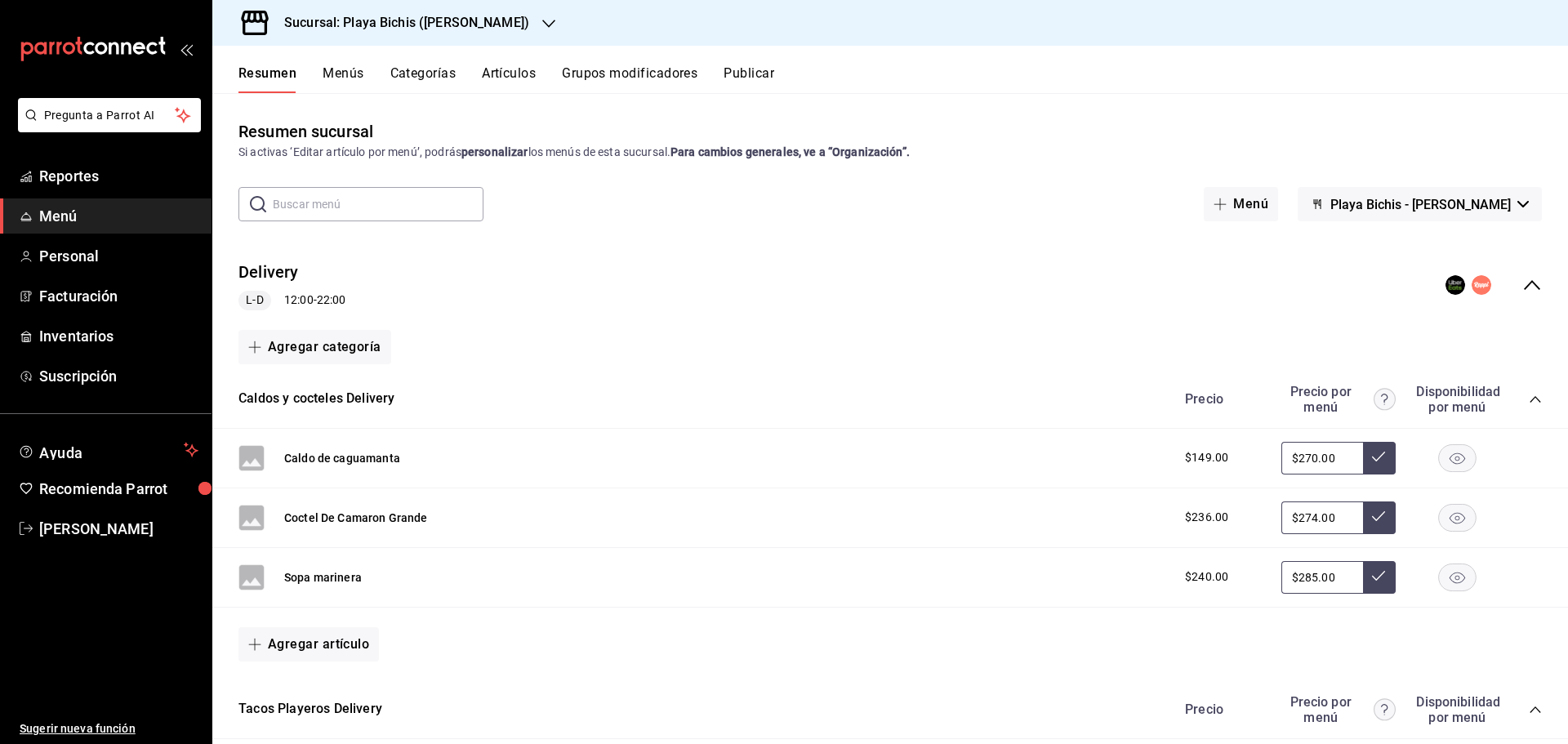
click at [489, 67] on button "Artículos" at bounding box center [509, 79] width 54 height 28
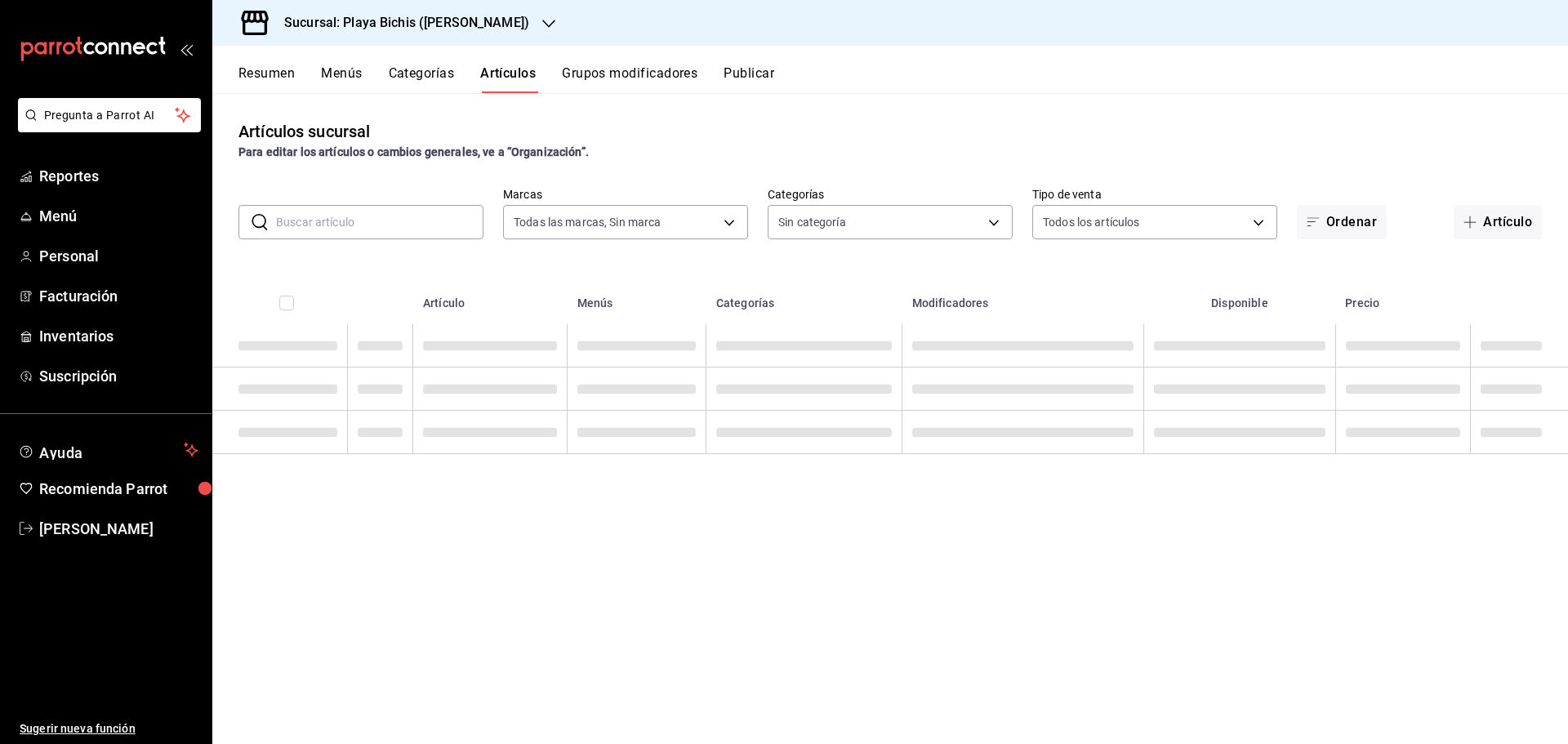
type input "4ba3d68a-2a71-4bf4-8272-d27f8f663470,fbc14f8a-a0c0-448e-9dac-7011cab8a3fb"
type input "fe36cced-a852-4f1a-8271-09aa1de54485,c69fb537-4ad6-4f35-a5e7-7409f99e9dd5,64073…"
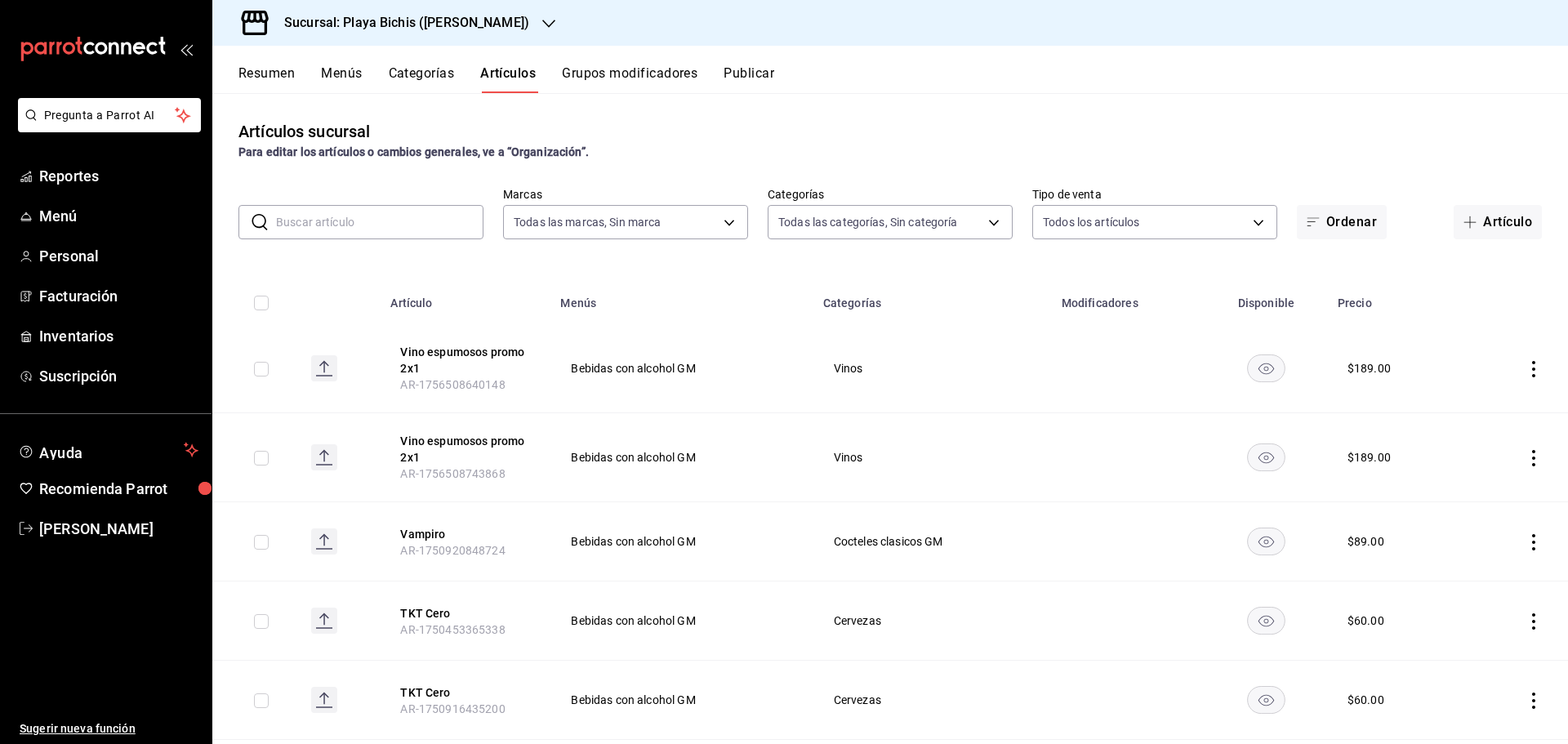
click at [389, 229] on input "text" at bounding box center [380, 222] width 207 height 33
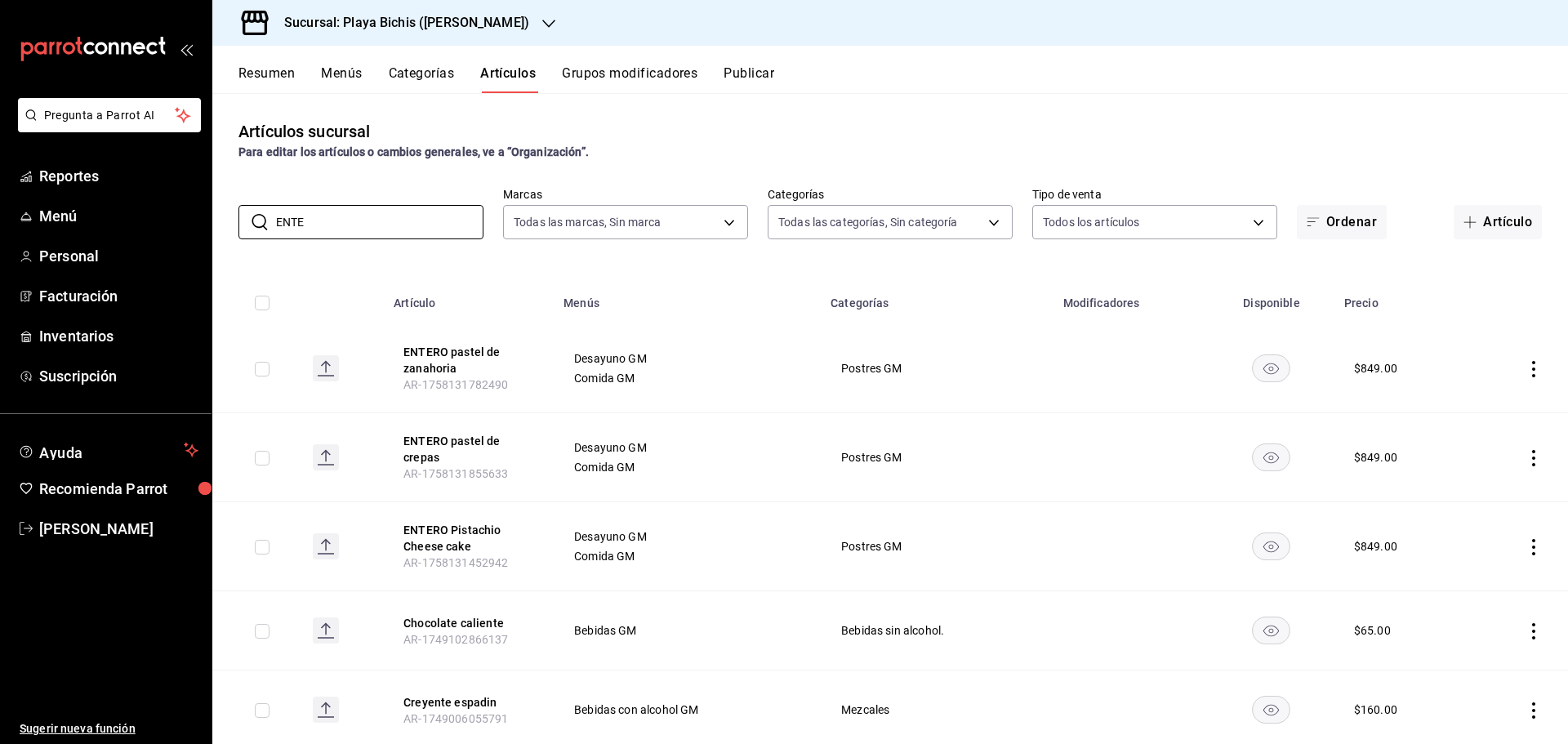
click at [1525, 546] on icon "actions" at bounding box center [1533, 548] width 16 height 16
click at [1480, 590] on span "Editar" at bounding box center [1473, 585] width 43 height 17
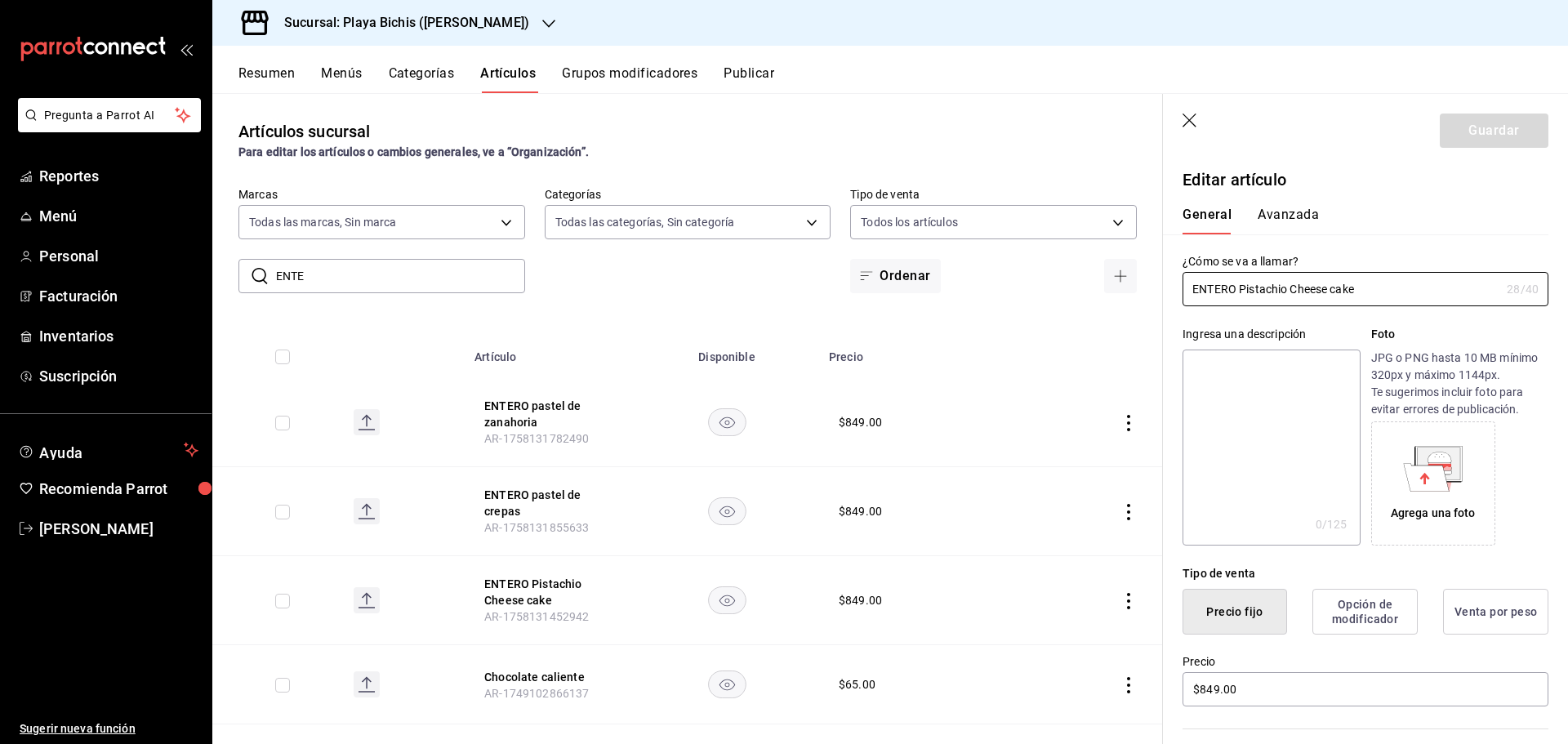
click at [1298, 215] on button "Avanzada" at bounding box center [1288, 220] width 62 height 28
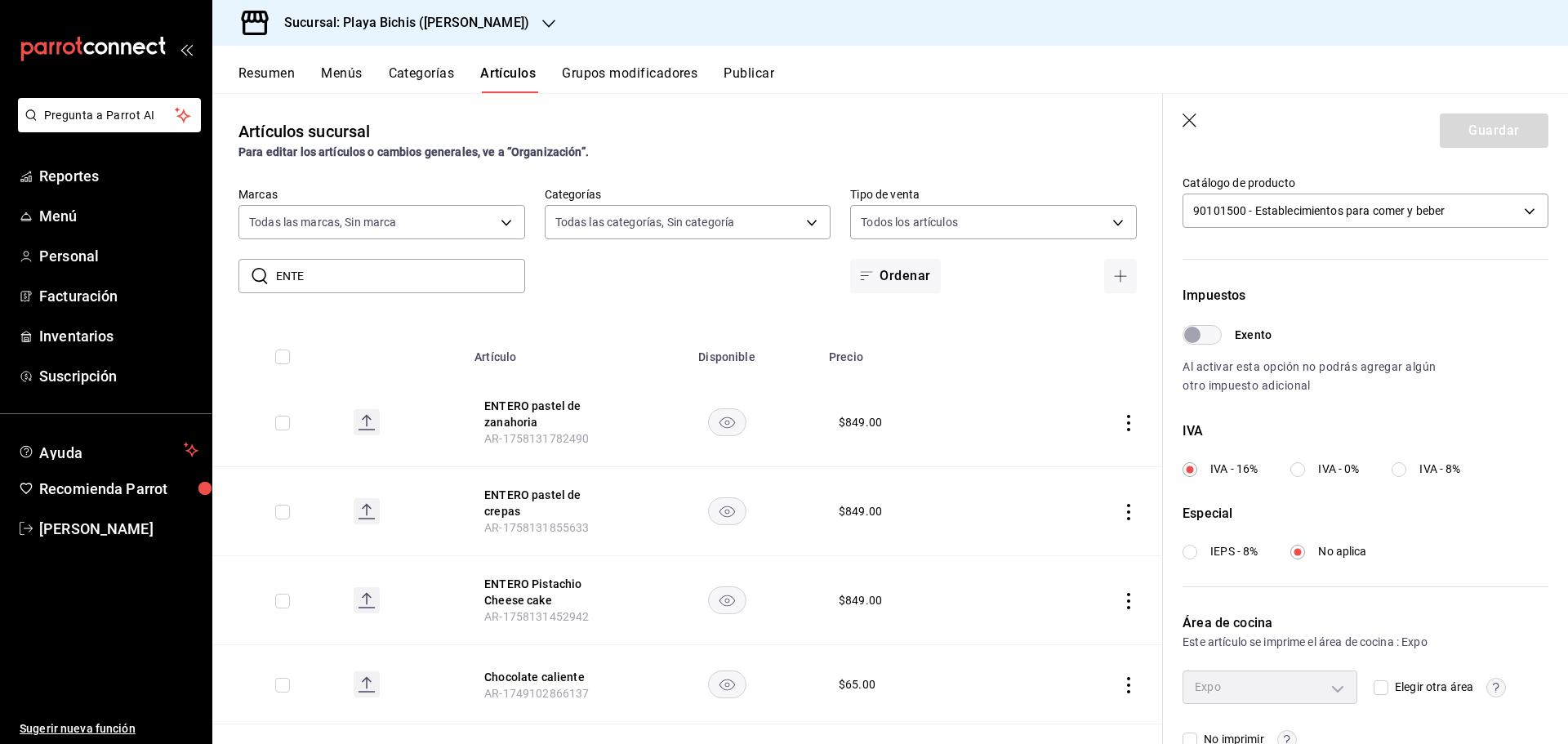
scroll to position [410, 0]
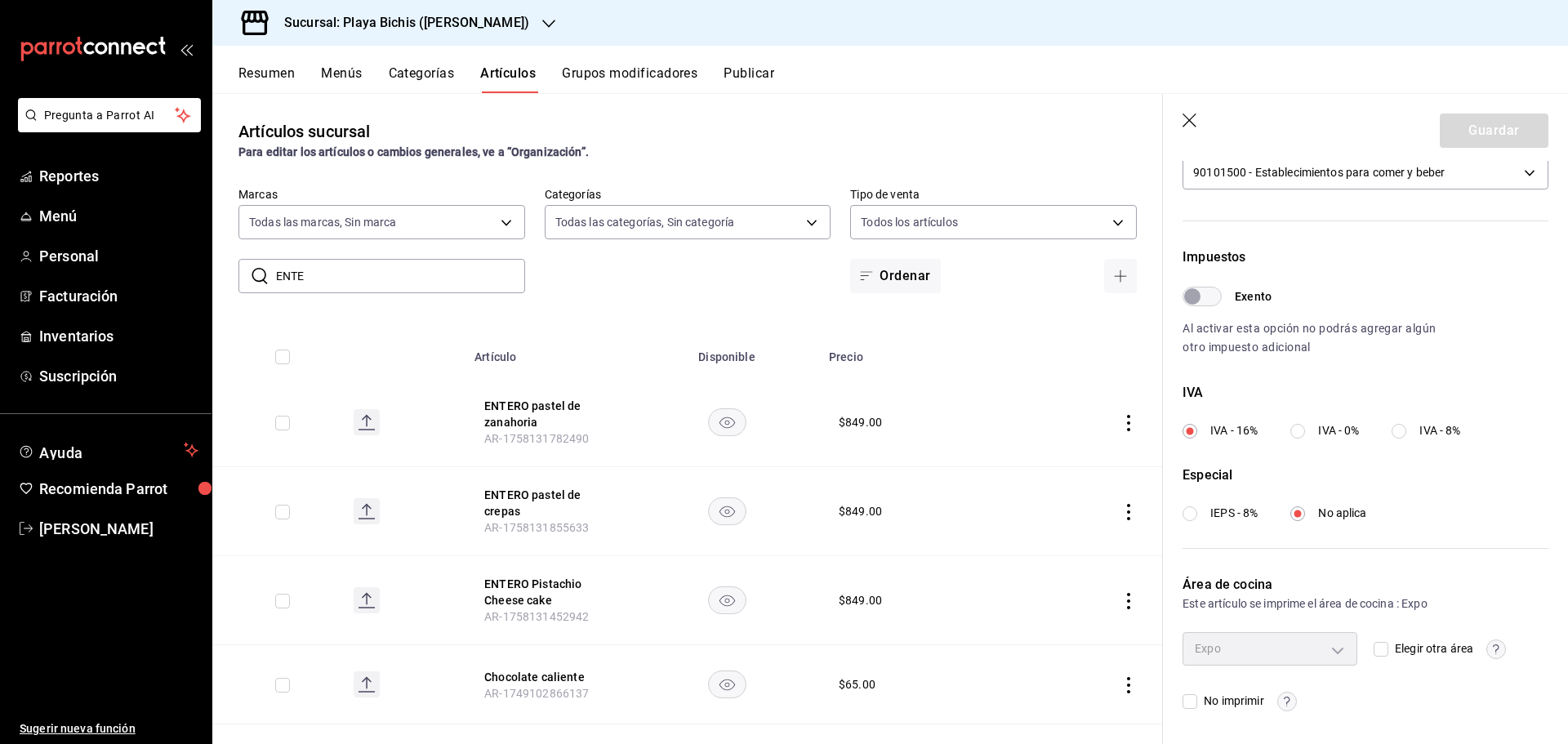
click at [338, 270] on input "ENTE" at bounding box center [400, 276] width 249 height 33
drag, startPoint x: 338, startPoint y: 270, endPoint x: 241, endPoint y: 280, distance: 97.5
click at [241, 280] on div "​ ENTE ​" at bounding box center [381, 276] width 287 height 35
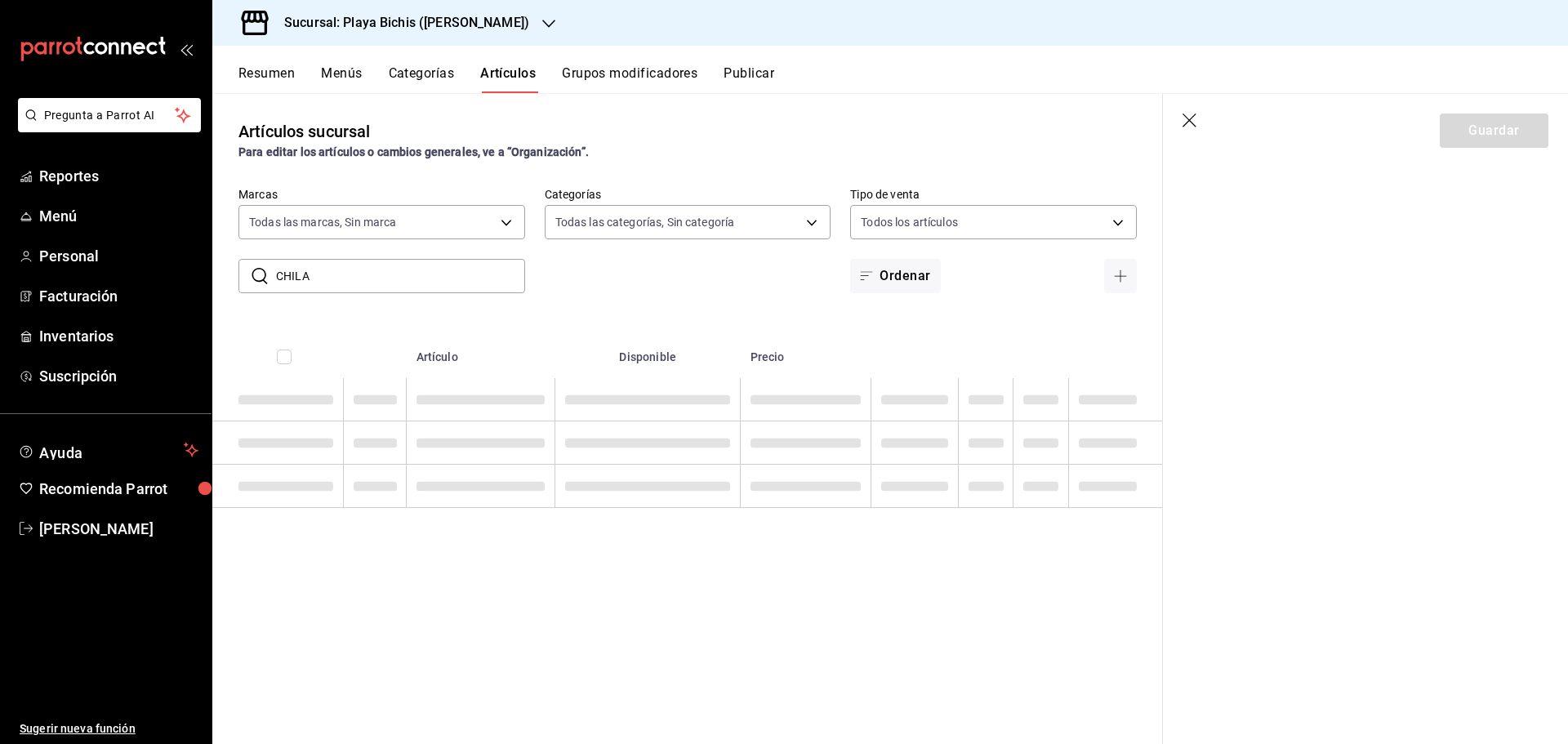
scroll to position [0, 0]
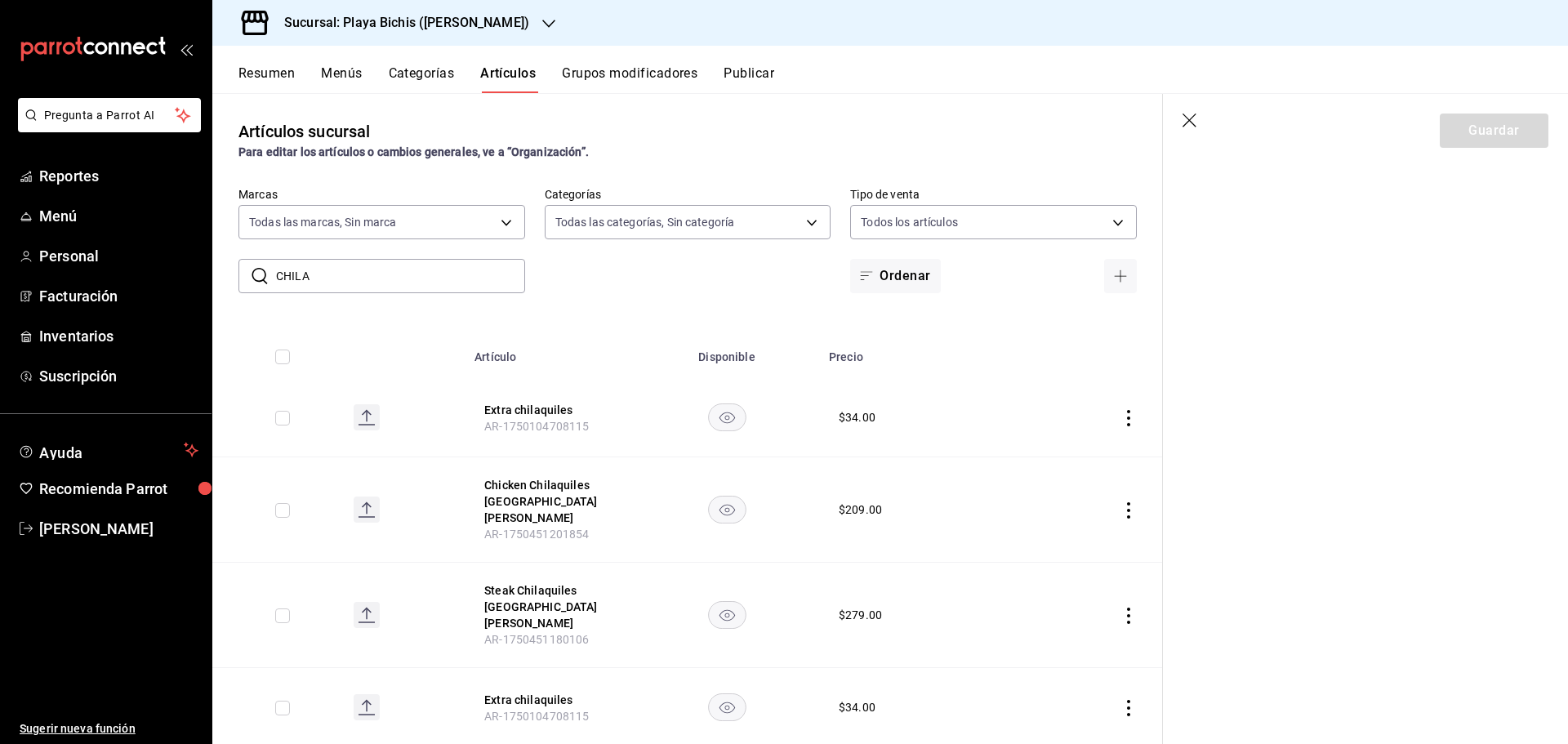
click at [325, 275] on input "CHILA" at bounding box center [400, 276] width 249 height 33
click at [330, 271] on input "CHILA" at bounding box center [400, 276] width 249 height 33
drag, startPoint x: 330, startPoint y: 271, endPoint x: 264, endPoint y: 271, distance: 66.0
click at [264, 271] on div "​ CHILA ​" at bounding box center [381, 276] width 287 height 35
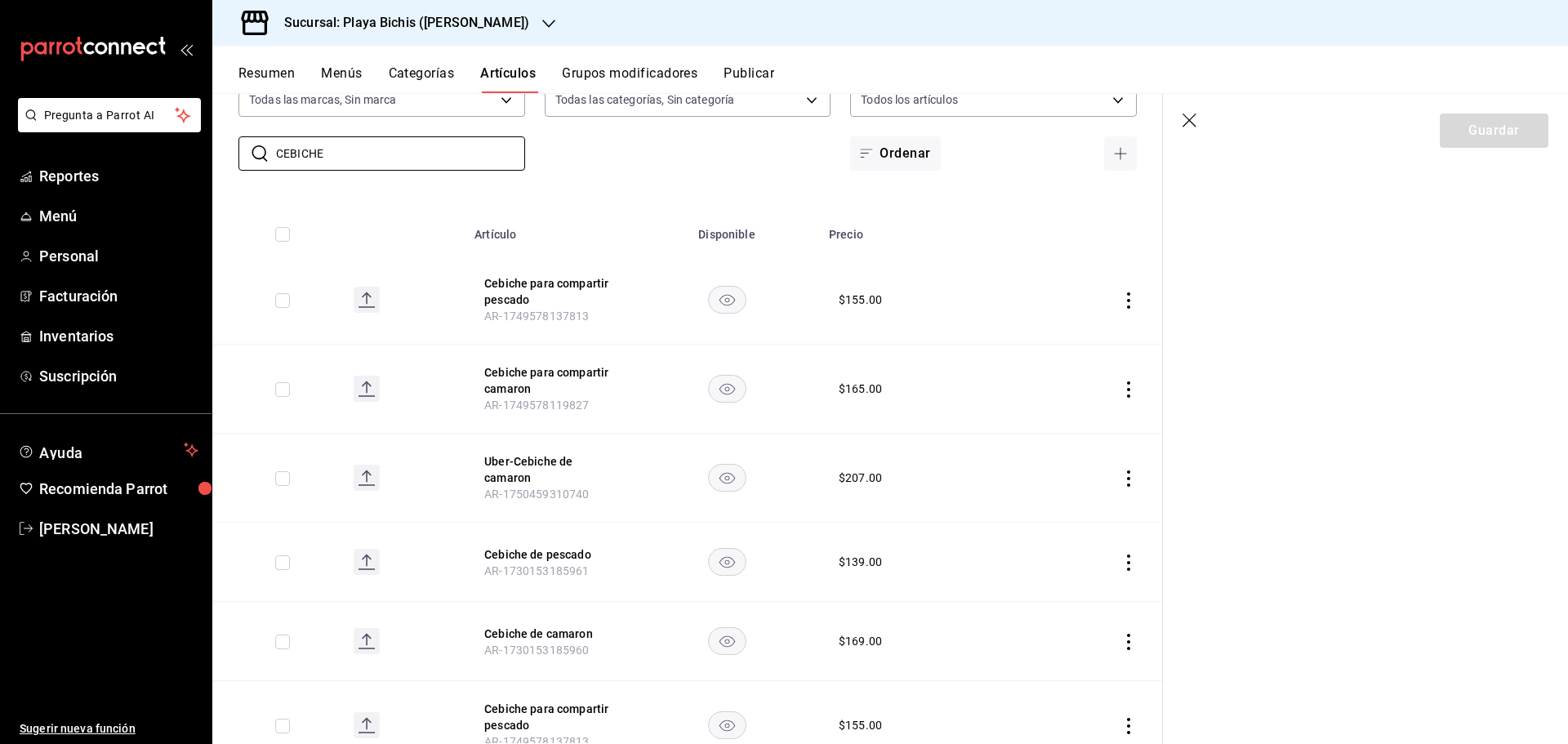
scroll to position [164, 0]
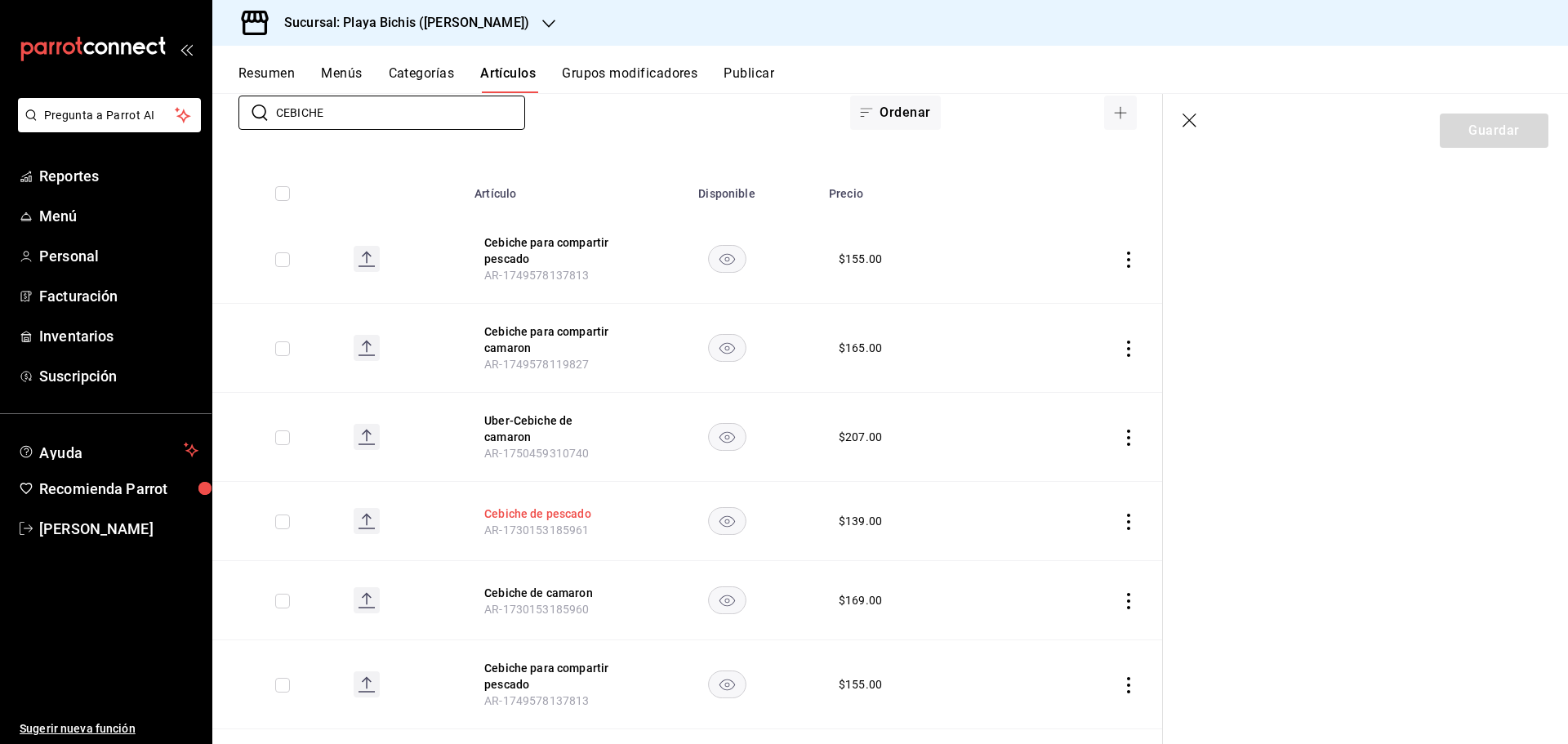
click at [523, 518] on button "Cebiche de pescado" at bounding box center [549, 514] width 131 height 16
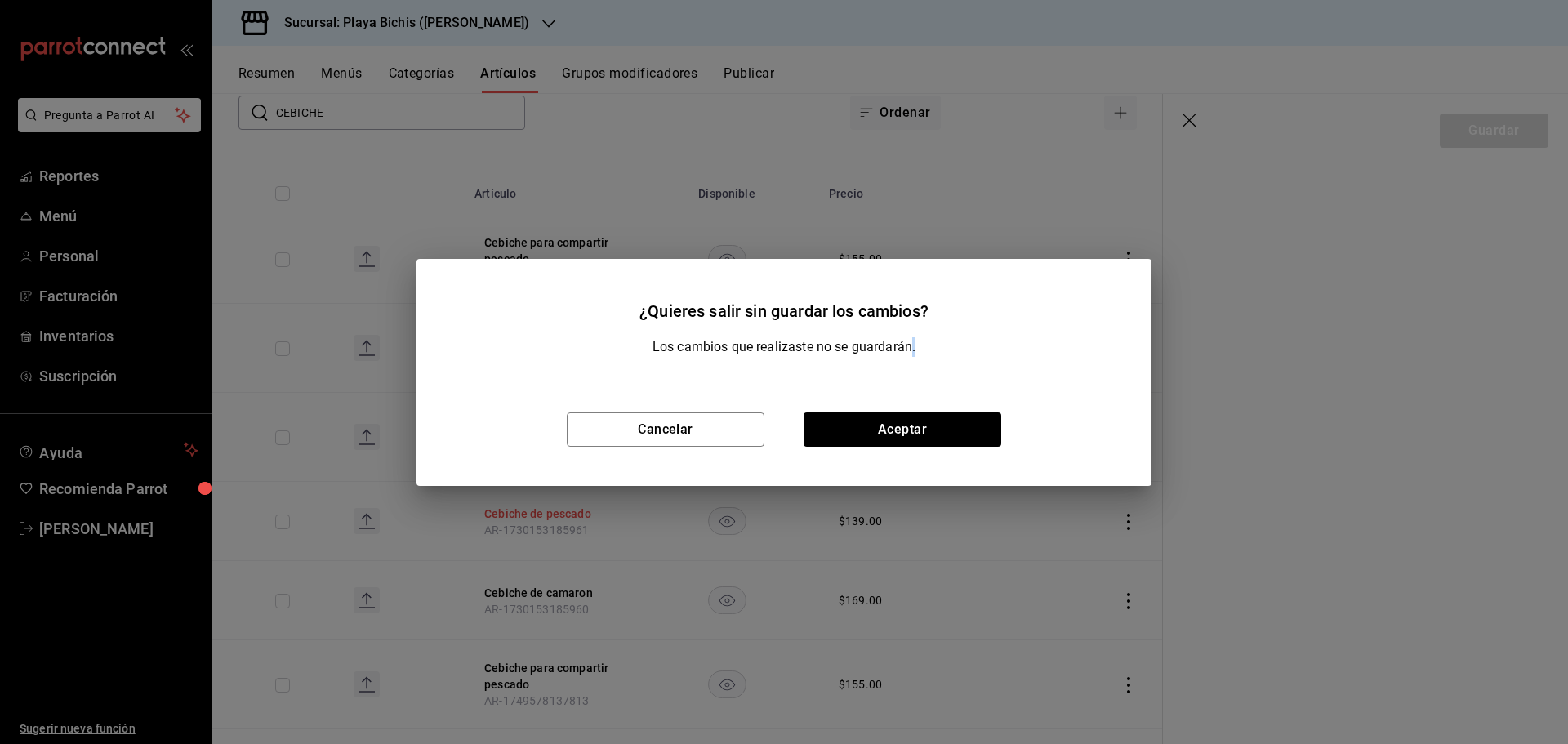
click at [523, 518] on div "¿Quieres salir sin guardar los cambios? Los cambios que realizaste no se guarda…" at bounding box center [784, 372] width 1568 height 744
click at [691, 436] on button "Cancelar" at bounding box center [666, 430] width 197 height 35
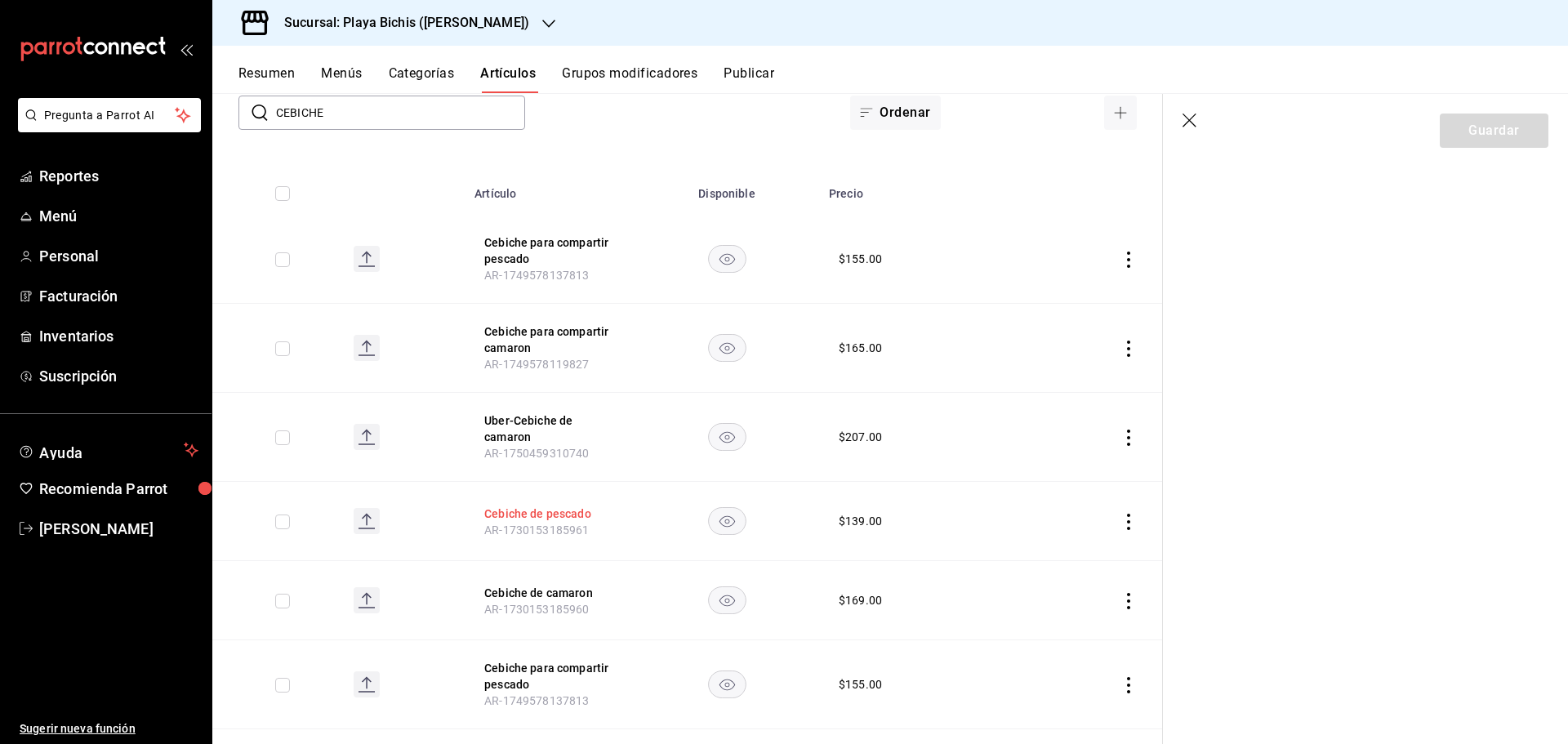
click at [570, 511] on button "Cebiche de pescado" at bounding box center [549, 514] width 131 height 16
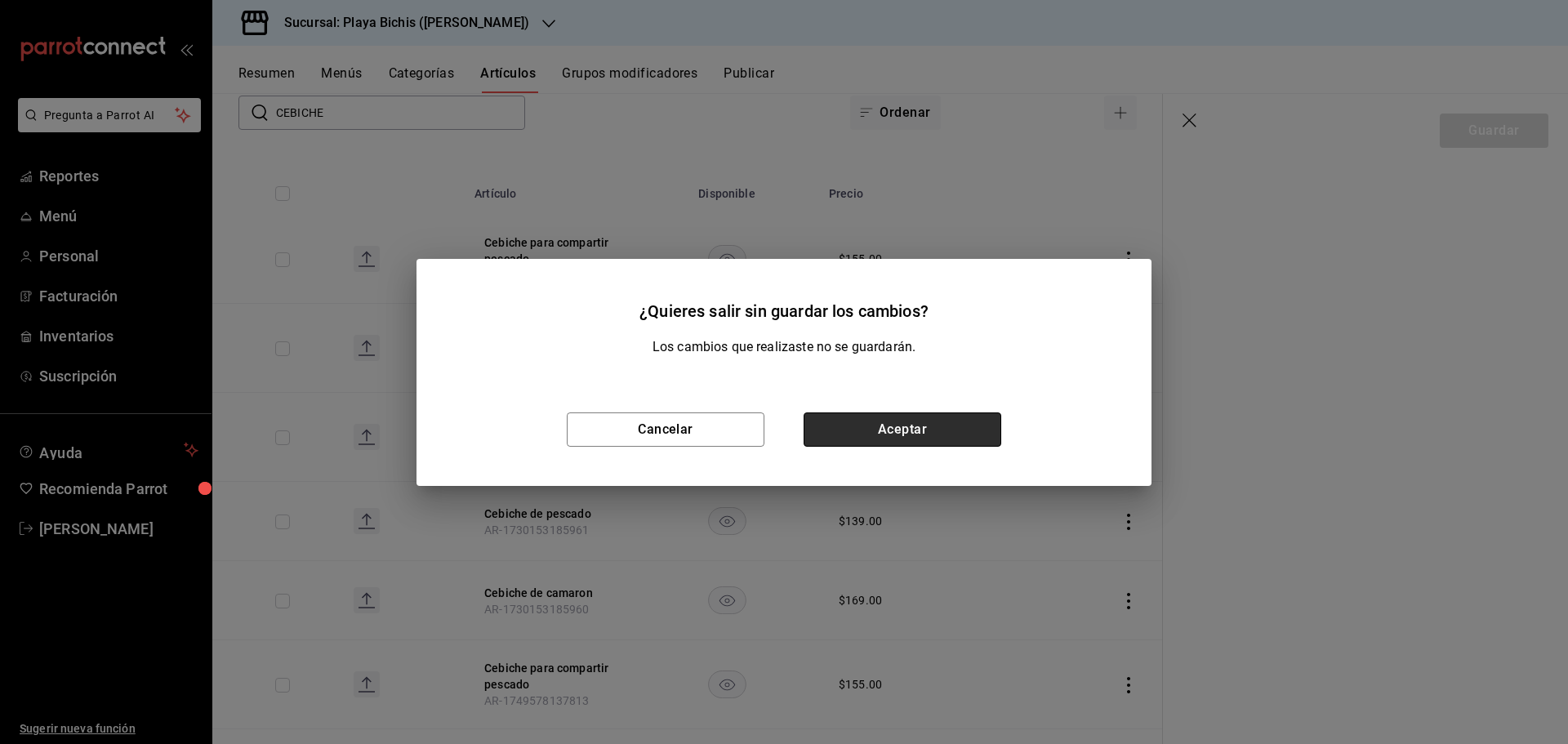
click at [957, 437] on button "Aceptar" at bounding box center [902, 430] width 197 height 35
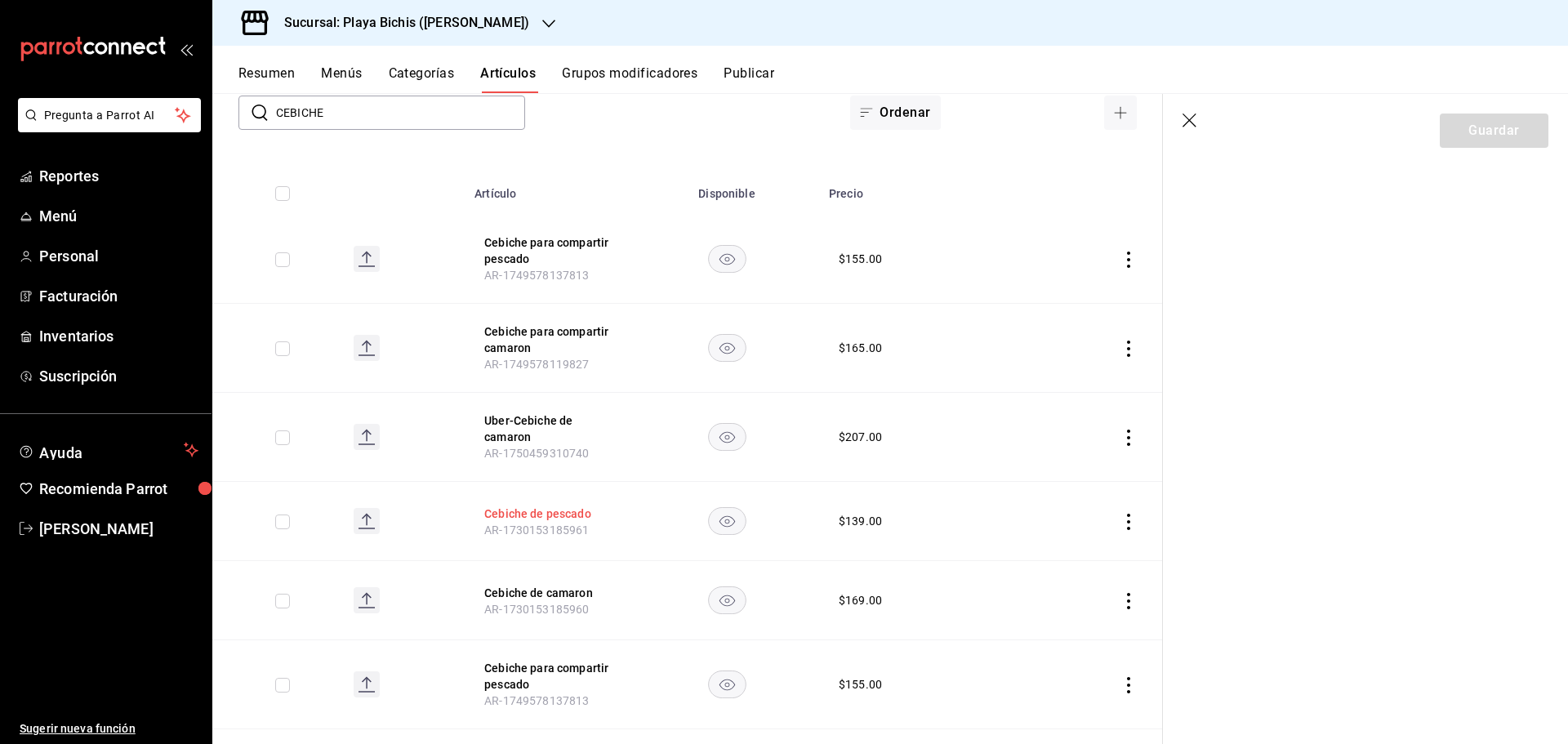
click at [539, 516] on button "Cebiche de pescado" at bounding box center [549, 514] width 131 height 16
click at [532, 518] on button "Cebiche de pescado" at bounding box center [549, 514] width 131 height 16
click at [527, 596] on button "Cebiche de camaron" at bounding box center [549, 593] width 131 height 16
click at [1192, 122] on icon "button" at bounding box center [1189, 120] width 14 height 14
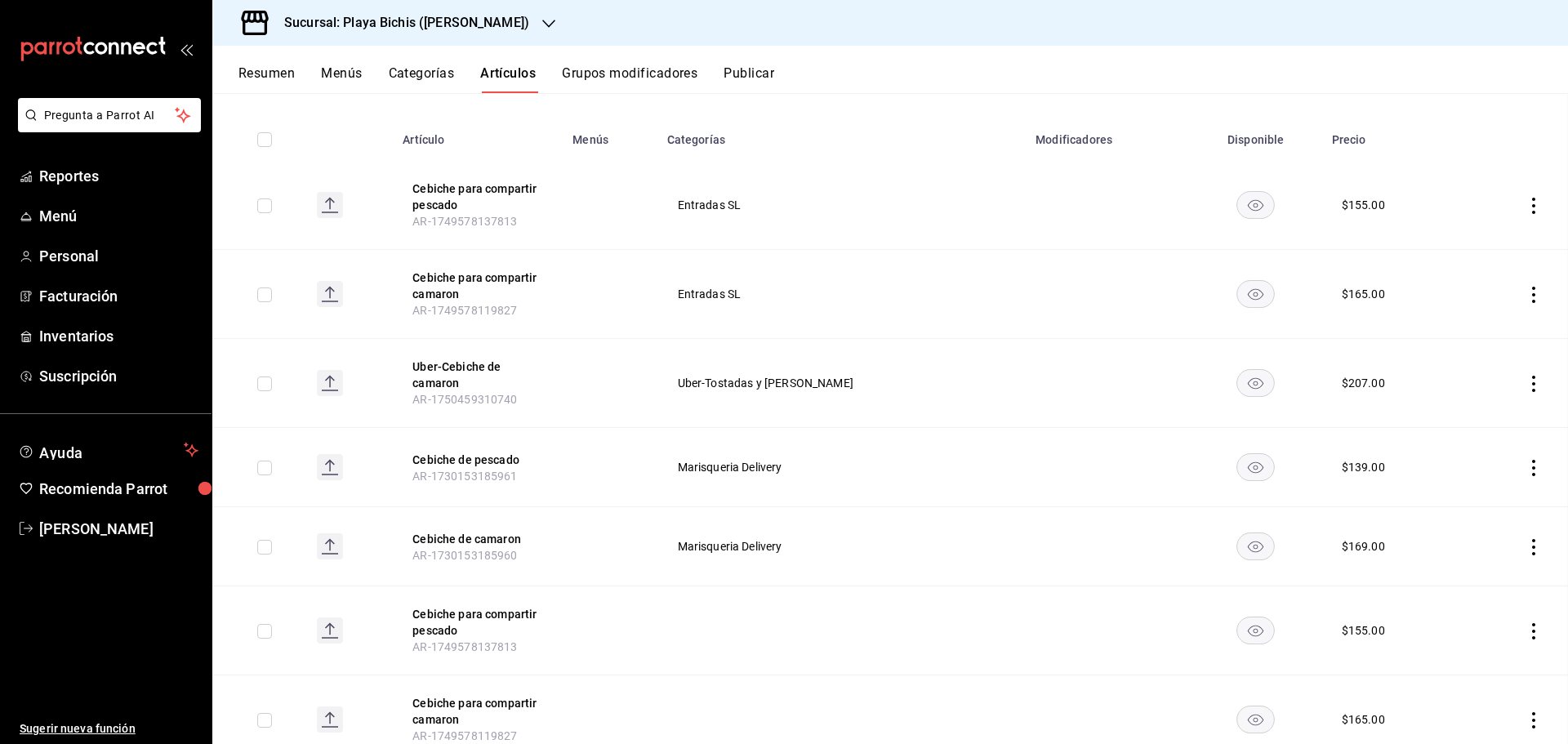
scroll to position [109, 0]
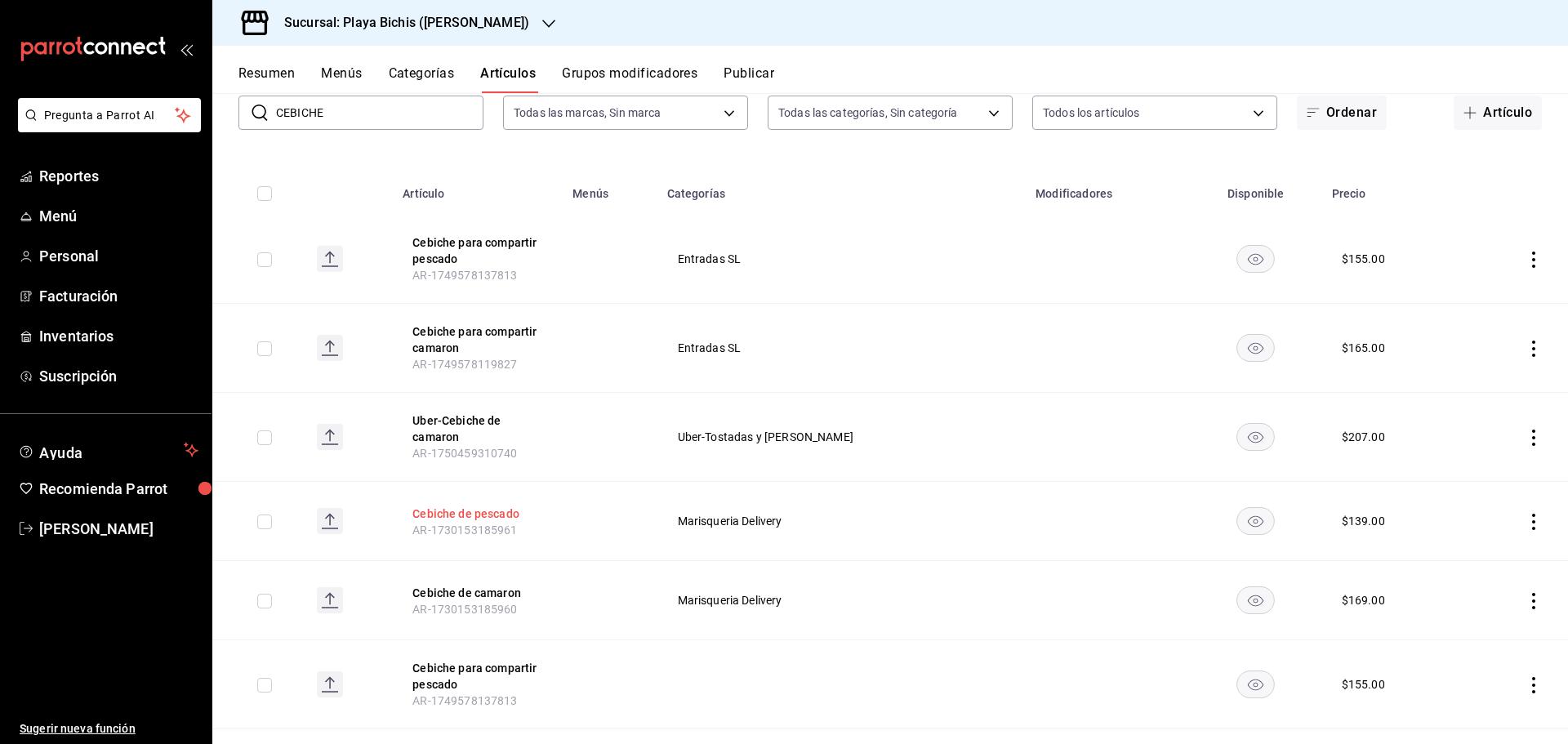
click at [493, 514] on button "Cebiche de pescado" at bounding box center [477, 514] width 131 height 16
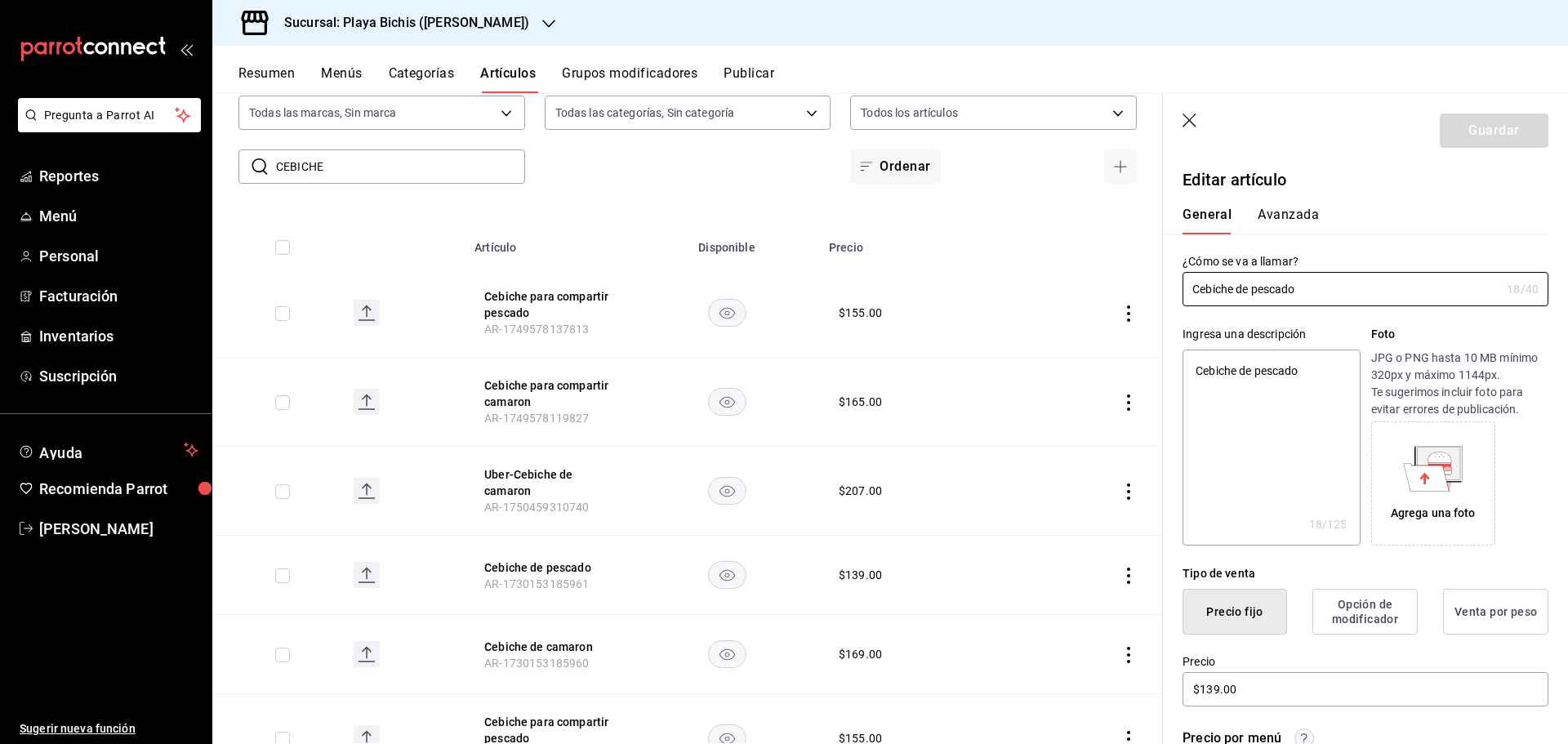
click at [1299, 215] on button "Avanzada" at bounding box center [1288, 220] width 62 height 28
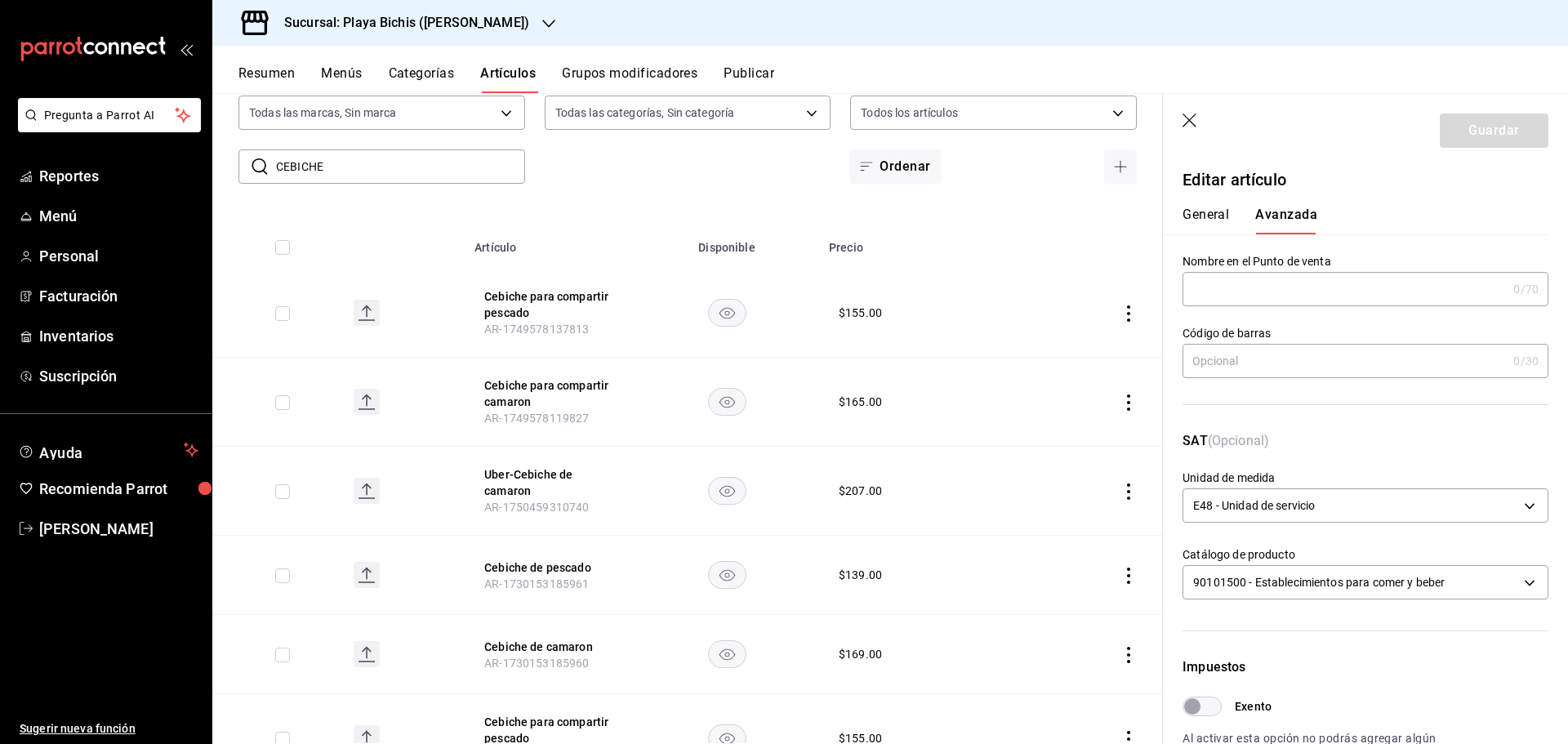
click at [1299, 215] on button "Avanzada" at bounding box center [1286, 220] width 62 height 28
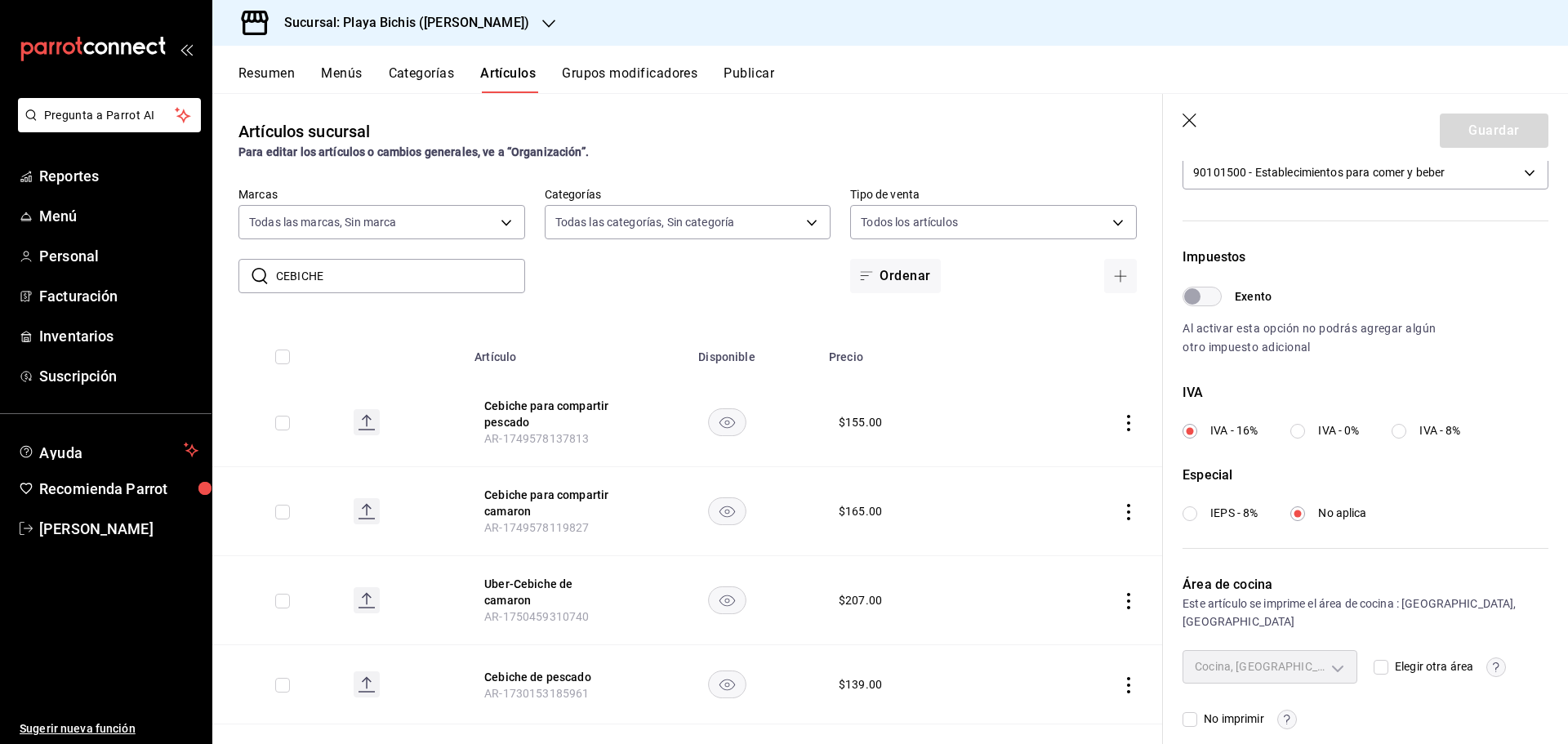
click at [388, 289] on input "CEBICHE" at bounding box center [400, 276] width 249 height 33
drag, startPoint x: 388, startPoint y: 285, endPoint x: 229, endPoint y: 289, distance: 159.1
click at [229, 289] on div "​ CEBICHE ​ Marcas Todas las marcas, Sin marca 4ba3d68a-2a71-4bf4-8272-d27f8f66…" at bounding box center [687, 240] width 951 height 106
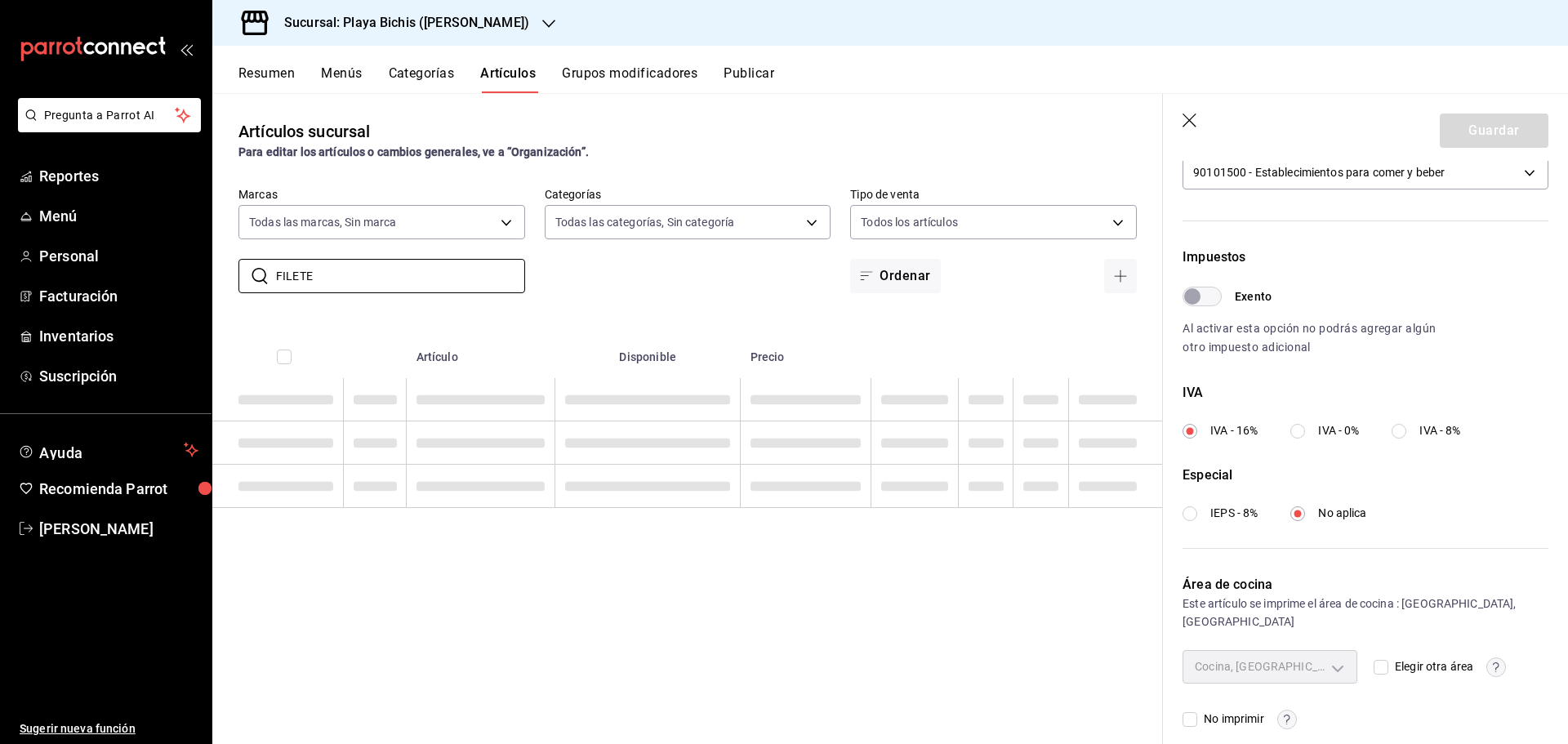
type input "FILETE"
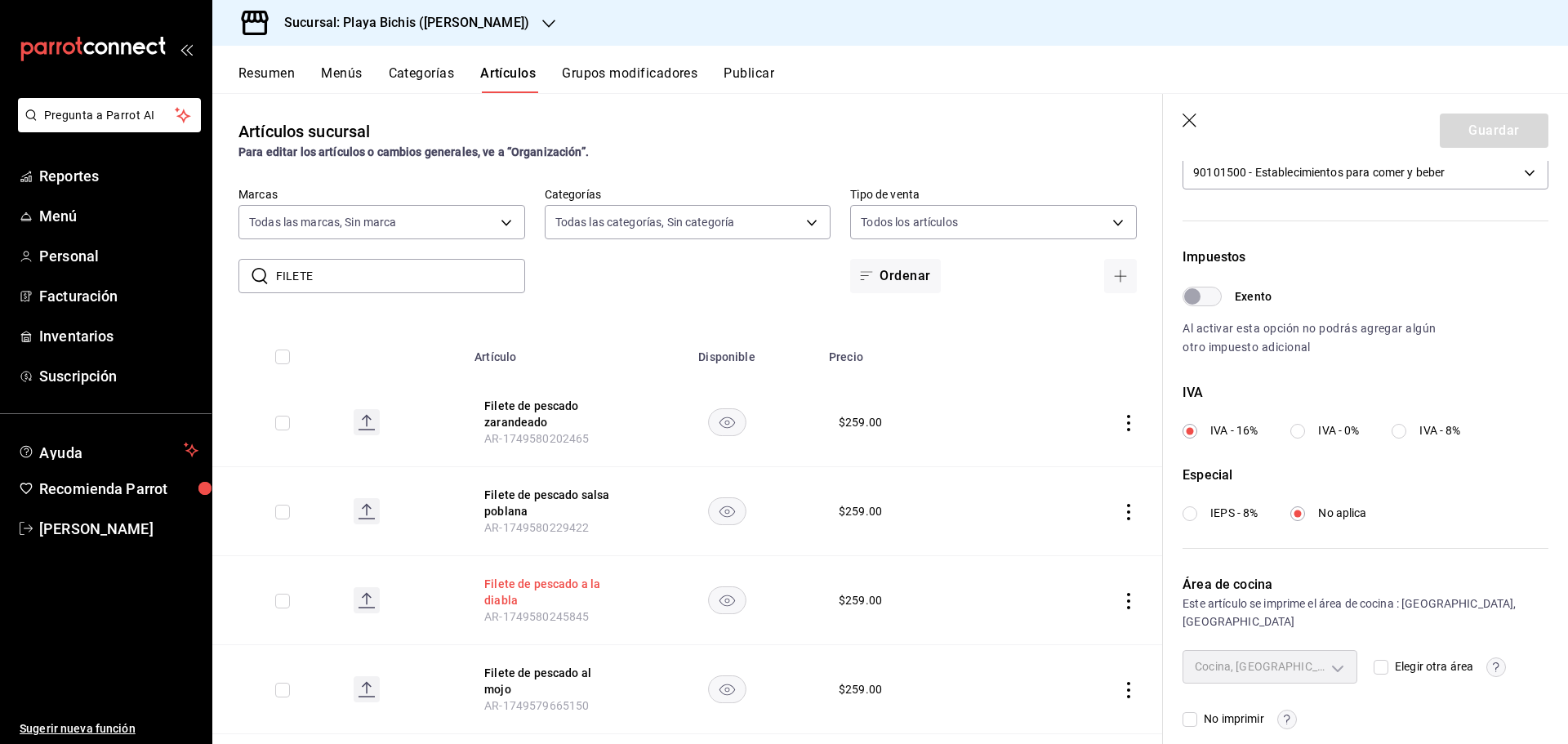
click at [541, 588] on button "Filete de pescado a la diabla" at bounding box center [549, 593] width 131 height 33
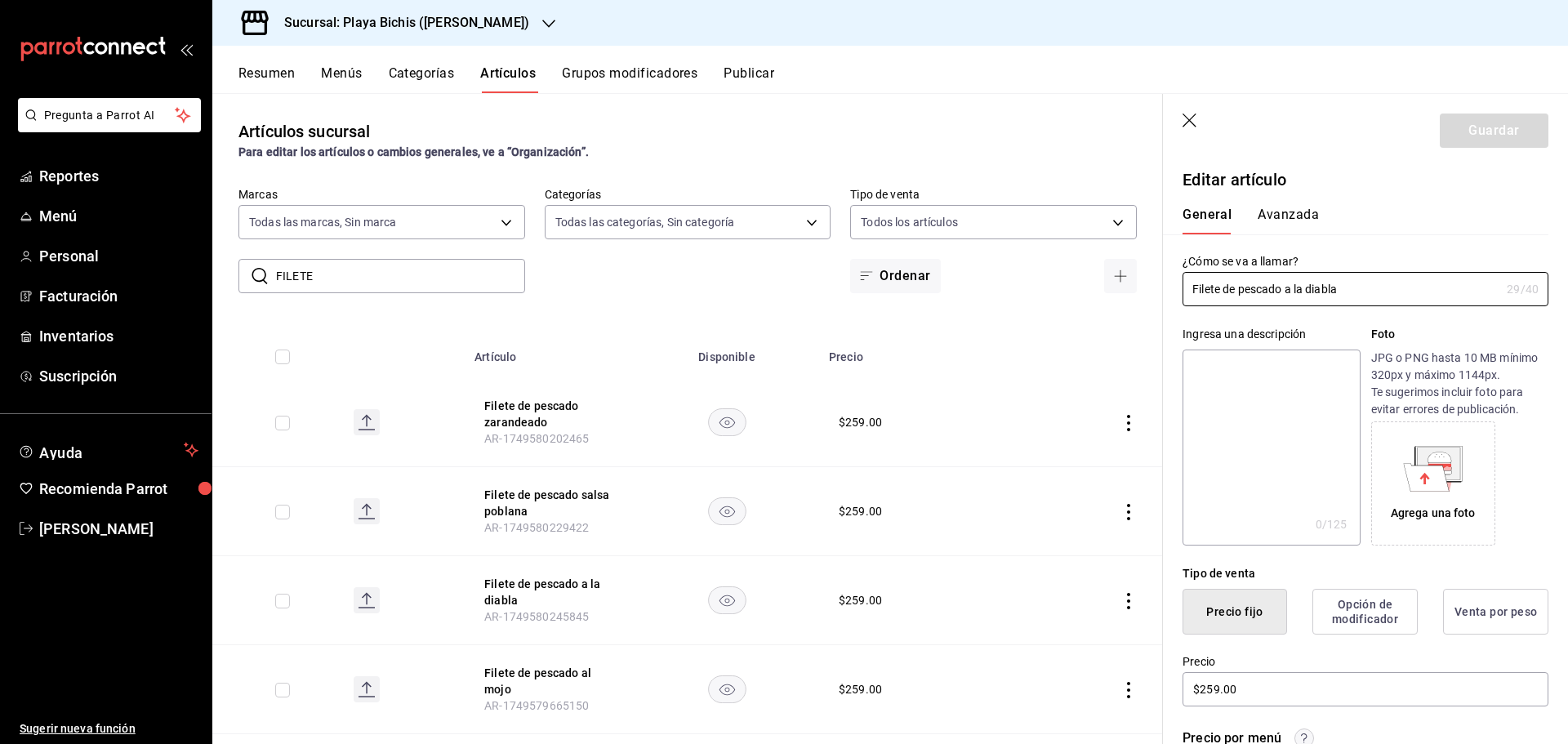
click at [1284, 215] on button "Avanzada" at bounding box center [1288, 220] width 62 height 28
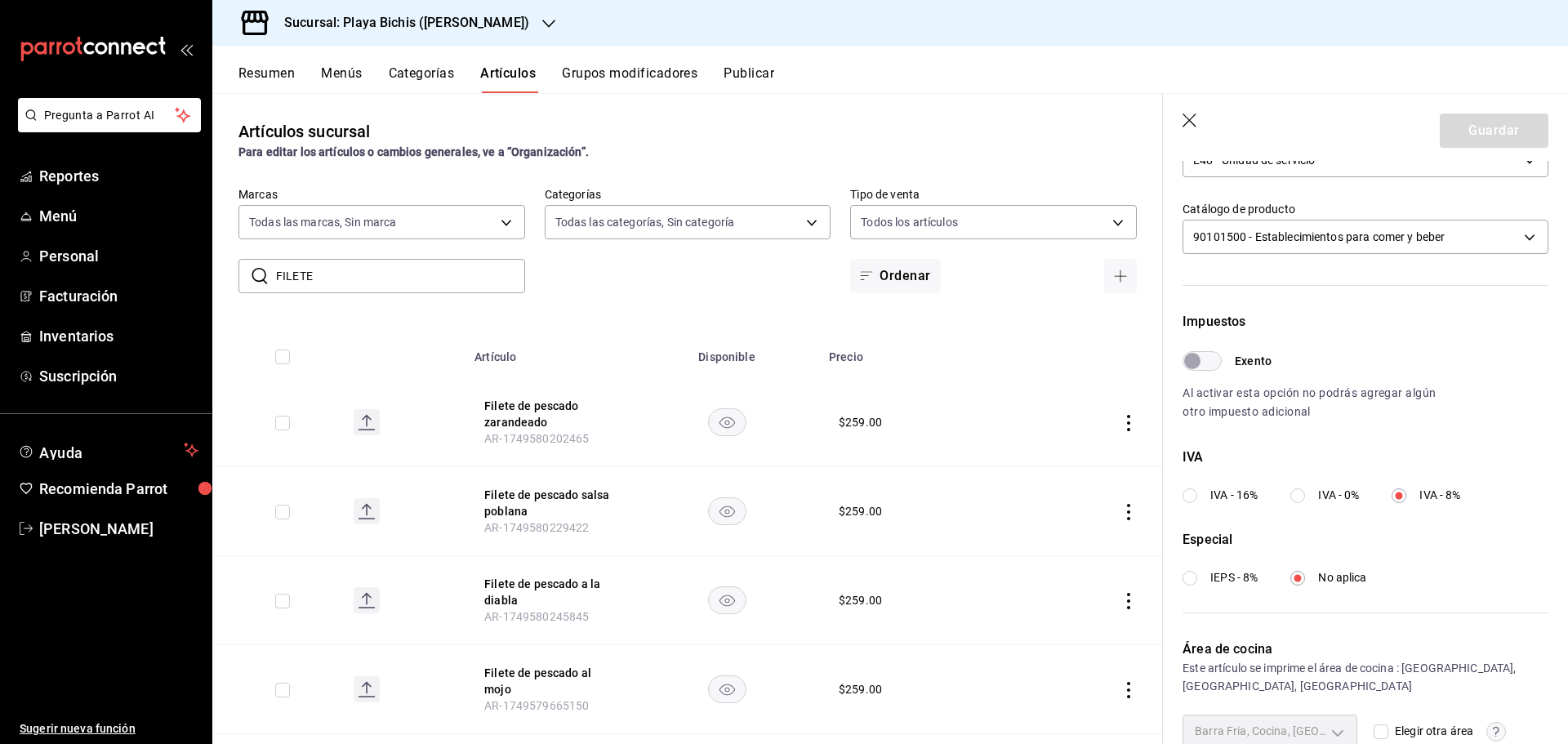
scroll to position [409, 0]
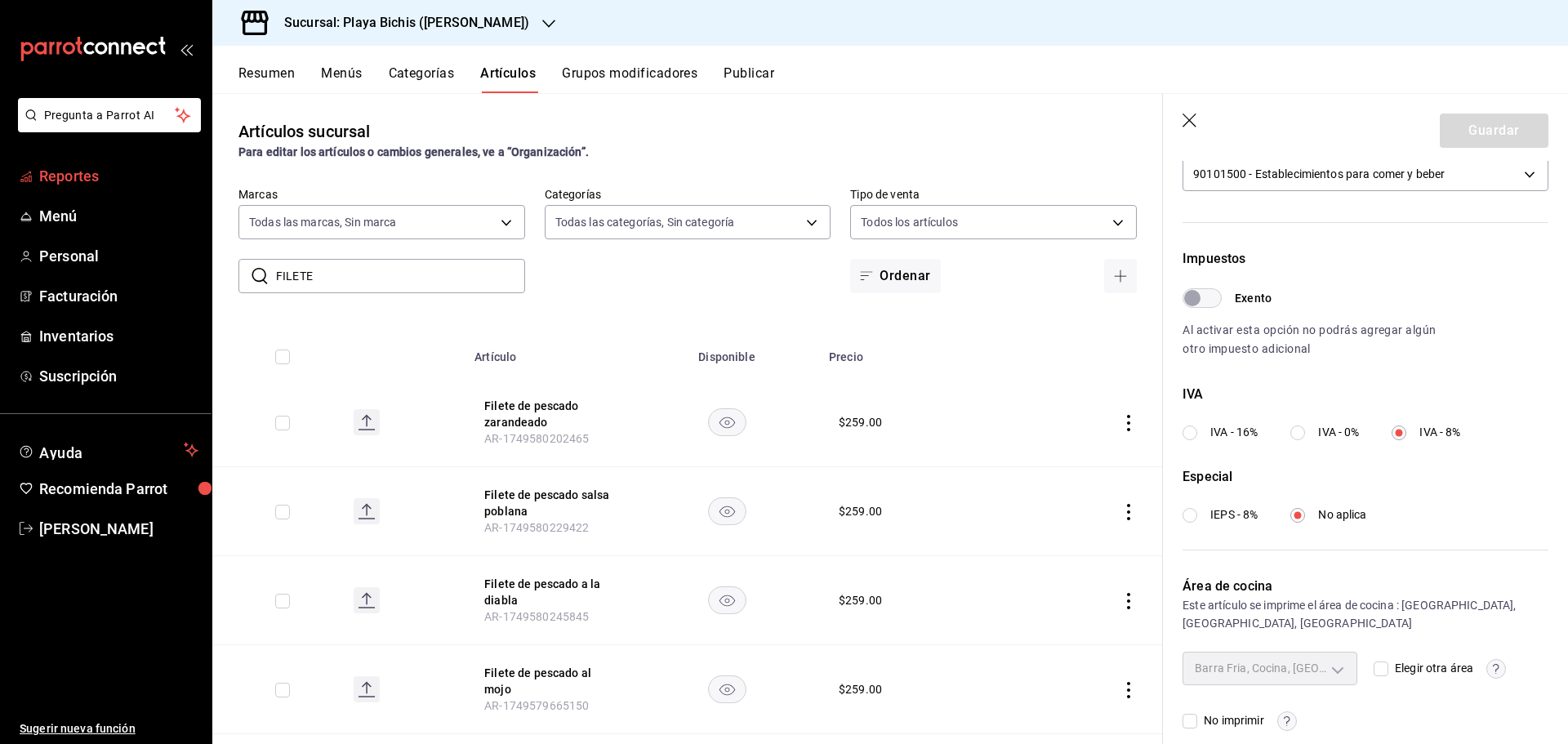
click at [72, 169] on span "Reportes" at bounding box center [119, 176] width 159 height 22
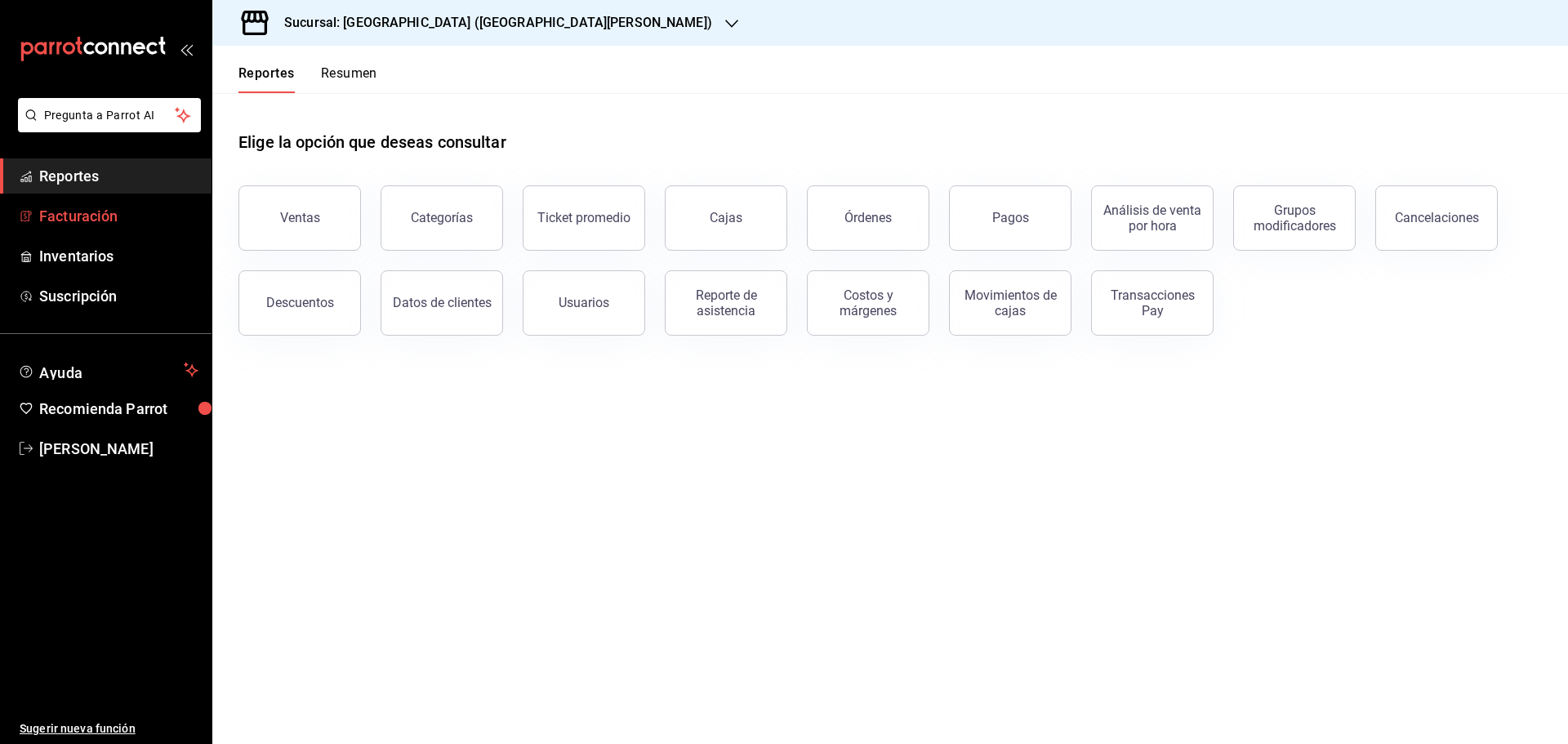
click at [112, 215] on span "Facturación" at bounding box center [119, 215] width 159 height 22
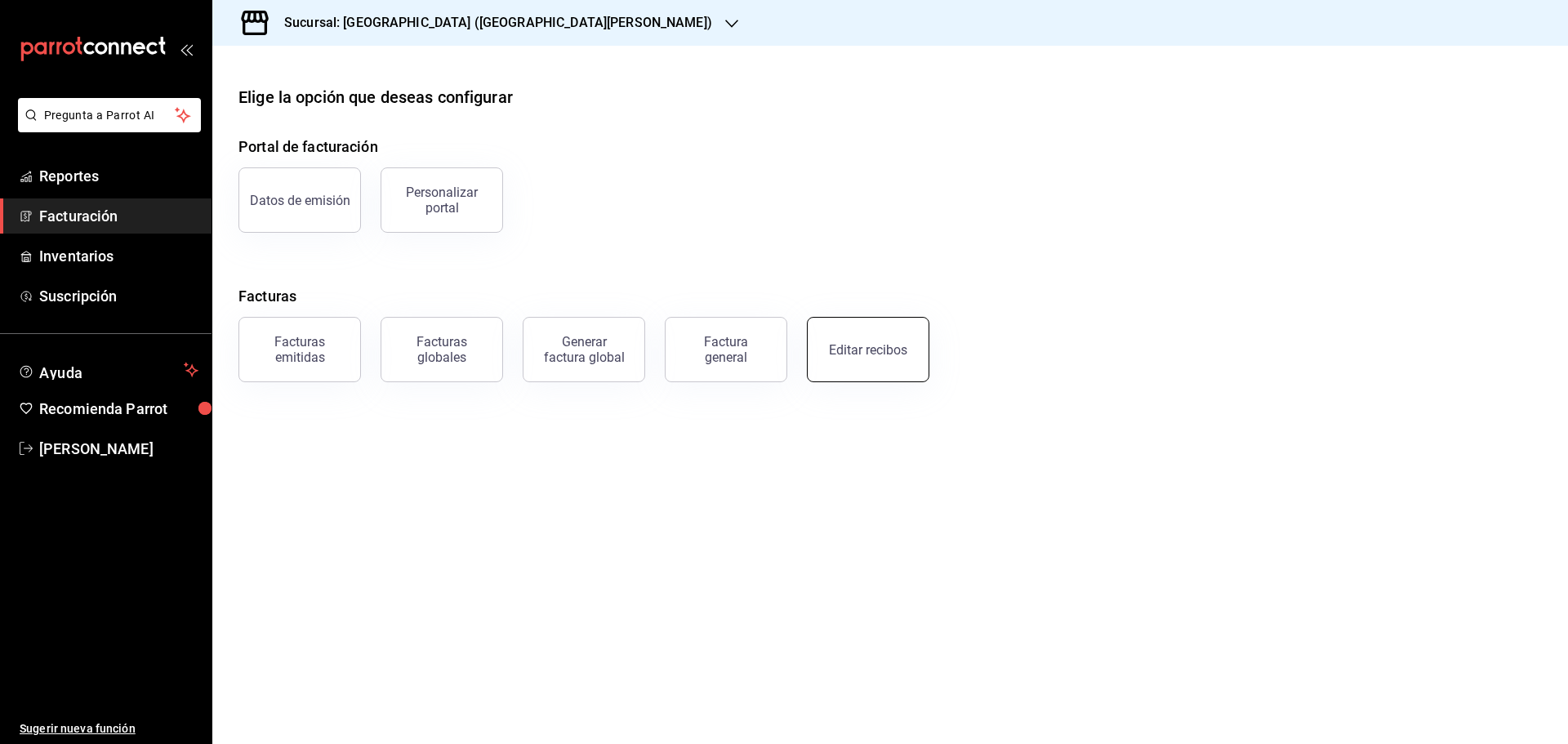
click at [906, 348] on button "Editar recibos" at bounding box center [868, 349] width 122 height 65
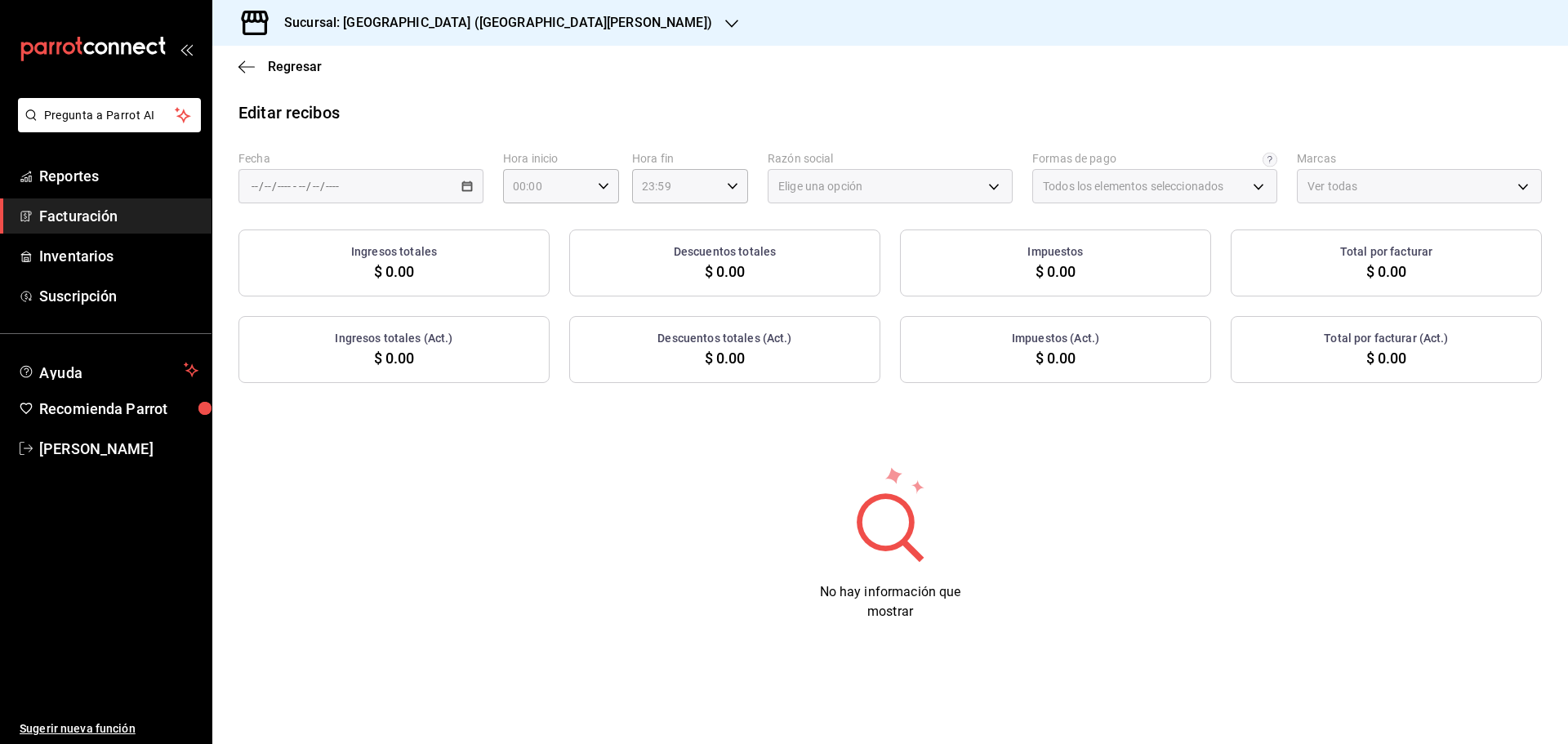
type input "ff5ee2f7-7a19-4ed4-8803-b41822cf2980"
click at [472, 188] on \(Stroke\) "button" at bounding box center [467, 187] width 10 height 9
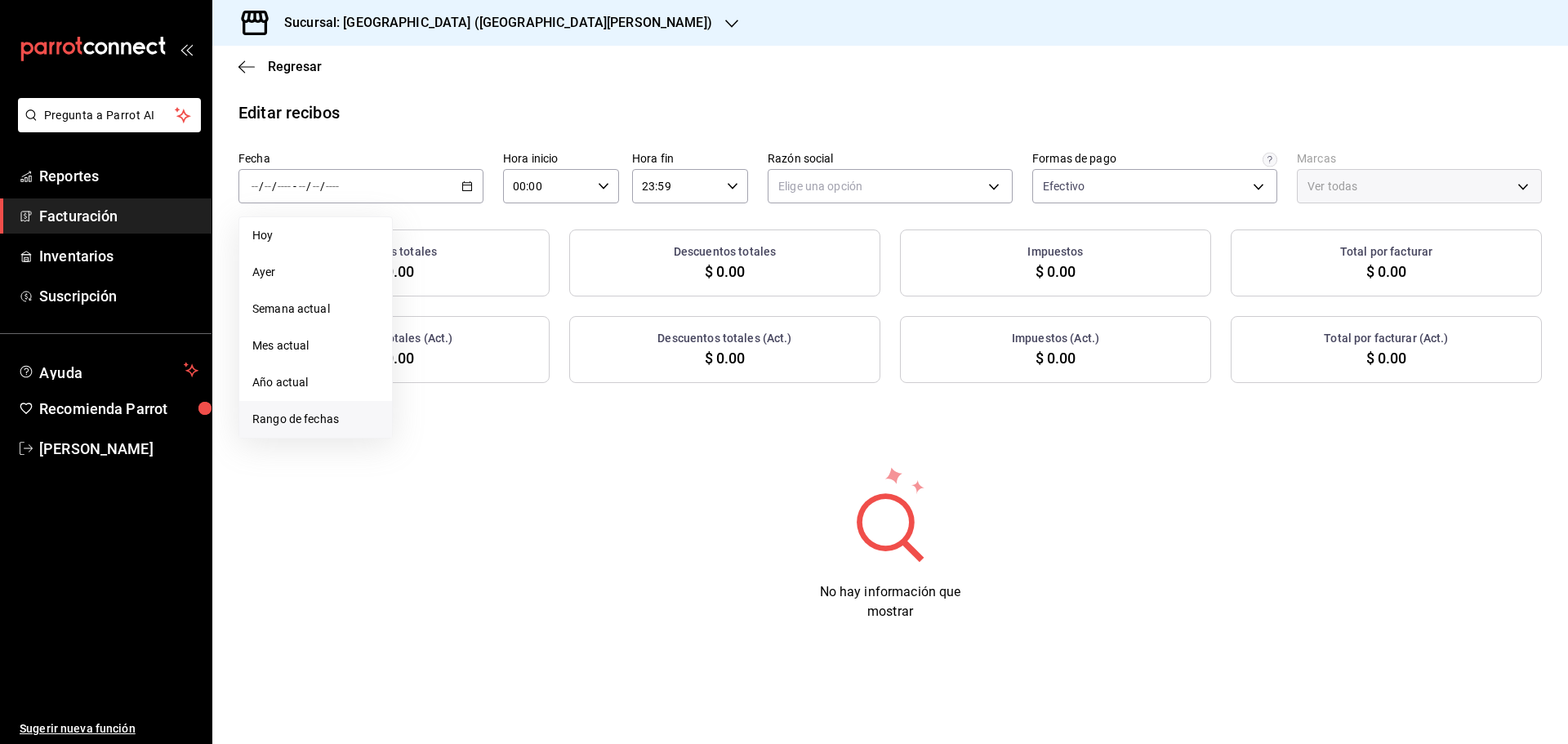
click at [318, 412] on span "Rango de fechas" at bounding box center [316, 419] width 127 height 17
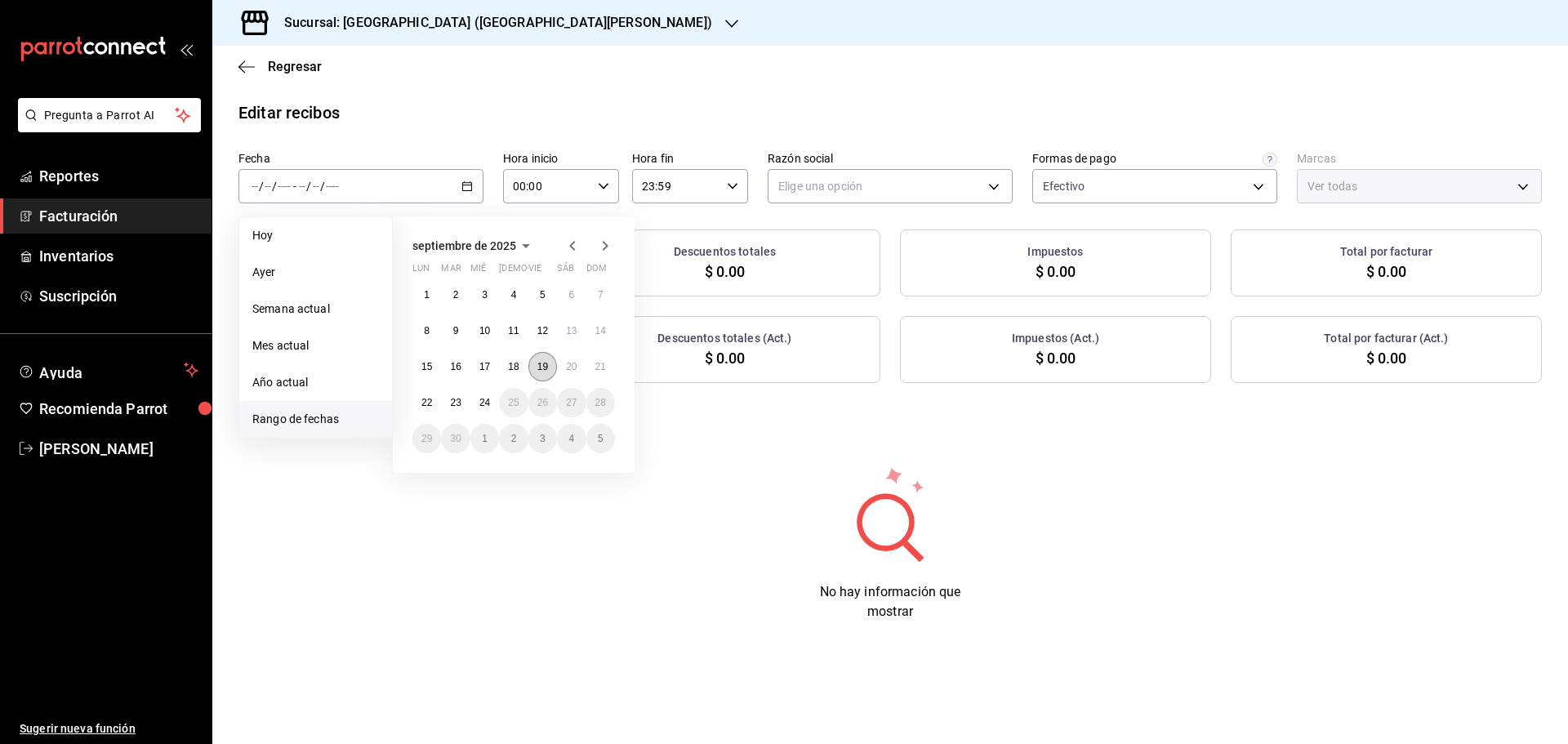
click at [544, 372] on button "19" at bounding box center [542, 367] width 29 height 30
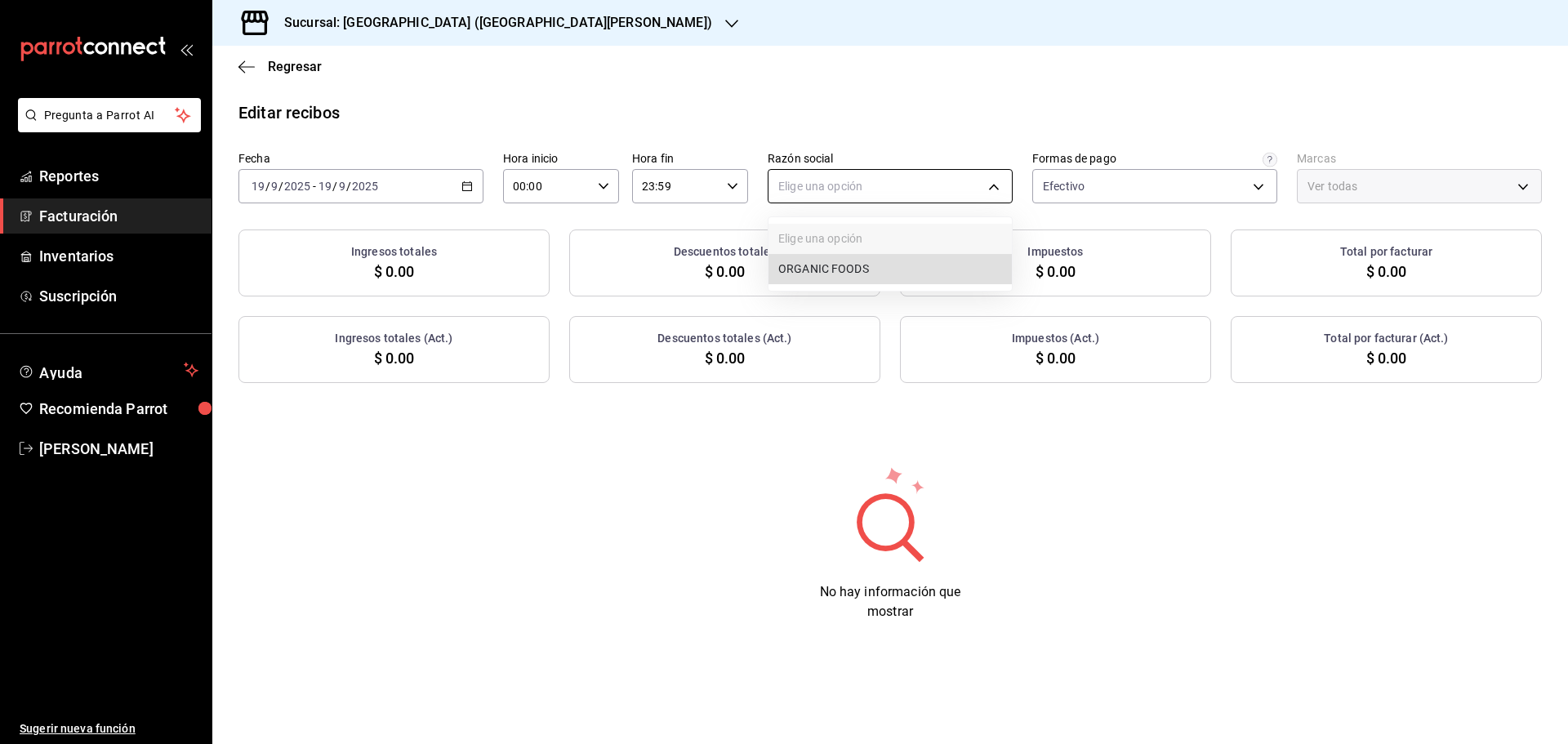
click at [925, 182] on body "Pregunta a Parrot AI Reportes Facturación Inventarios Suscripción Ayuda Recomie…" at bounding box center [784, 372] width 1568 height 744
click at [837, 272] on li "ORGANIC FOODS" at bounding box center [890, 269] width 243 height 30
type input "654927a2-fb95-458b-bd0a-9ffada75daa8"
type input "c2db145c-7f15-421d-baa5-27fbbe9efb3f"
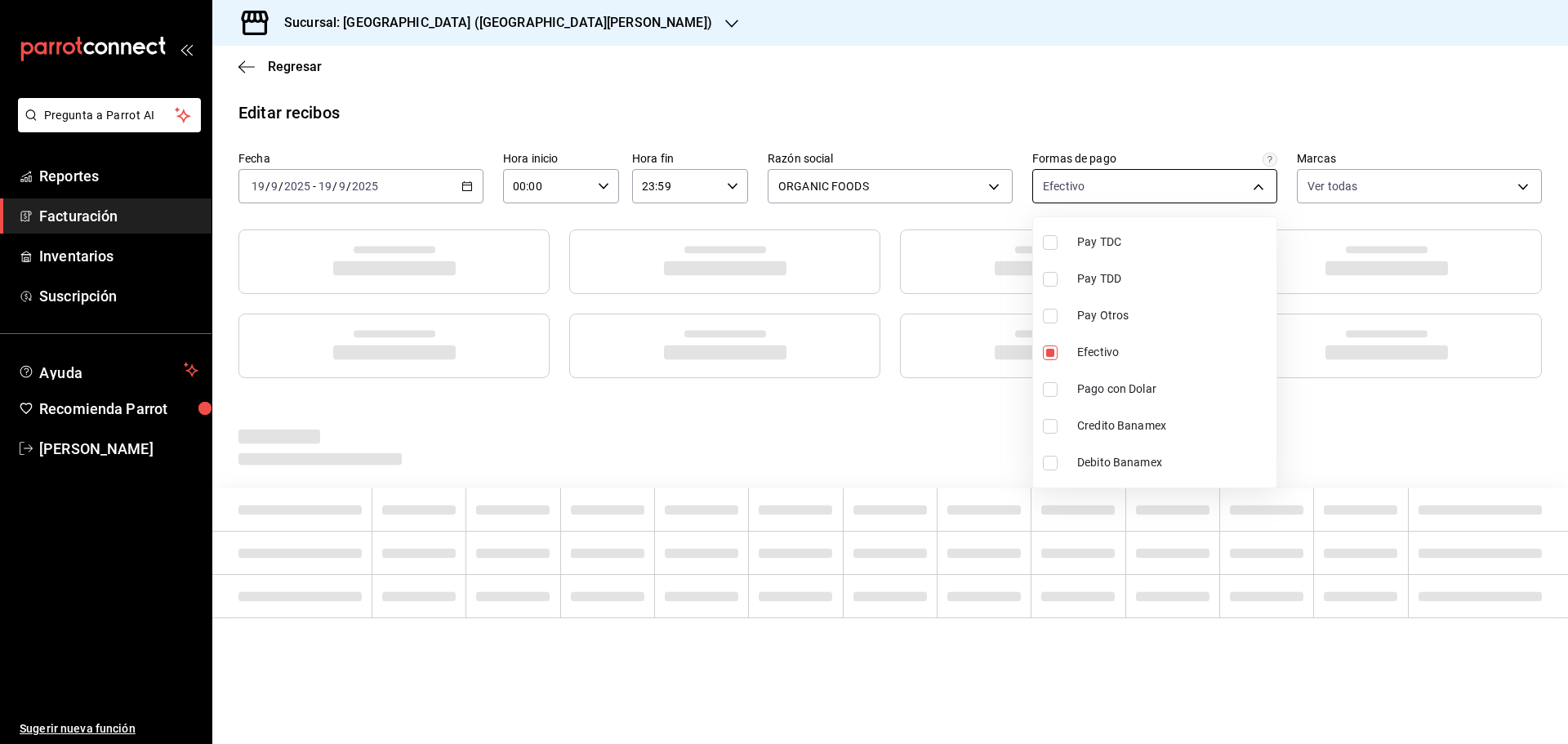
click at [1108, 187] on body "Pregunta a Parrot AI Reportes Facturación Inventarios Suscripción Ayuda Recomie…" at bounding box center [784, 372] width 1568 height 744
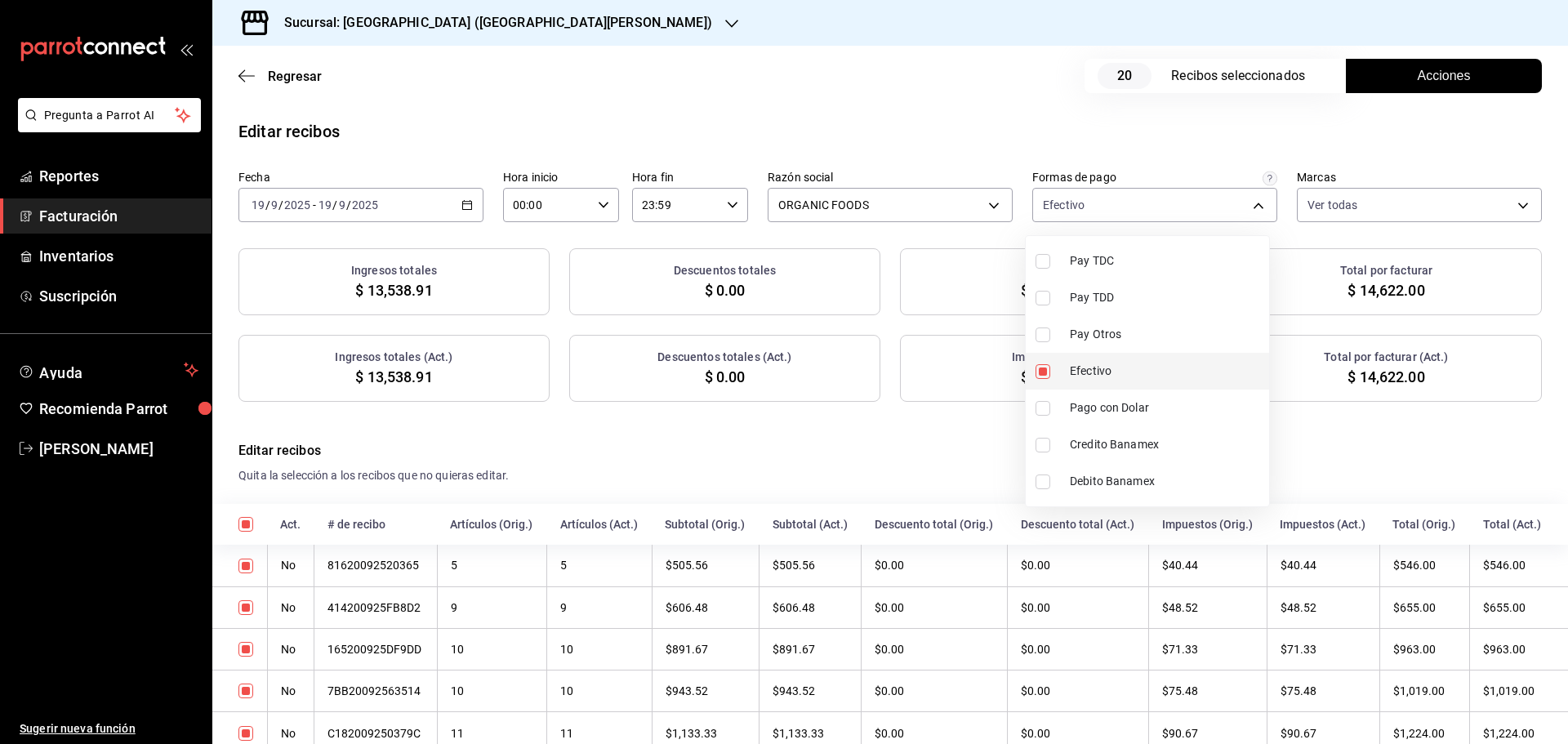
click at [1115, 385] on li "Efectivo" at bounding box center [1147, 371] width 243 height 37
checkbox input "false"
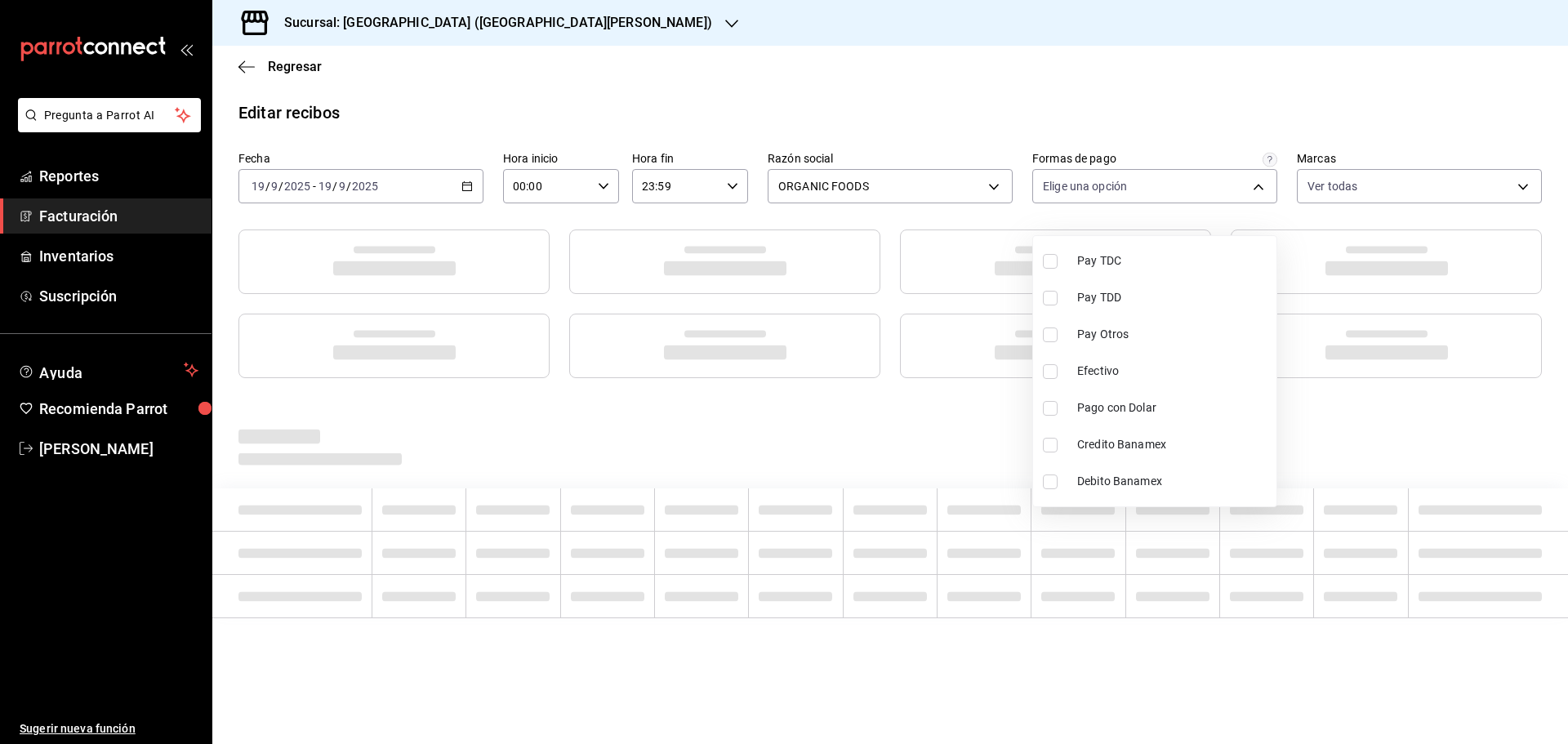
click at [1112, 377] on span "Efectivo" at bounding box center [1174, 371] width 193 height 17
type input "ff5ee2f7-7a19-4ed4-8803-b41822cf2980"
checkbox input "true"
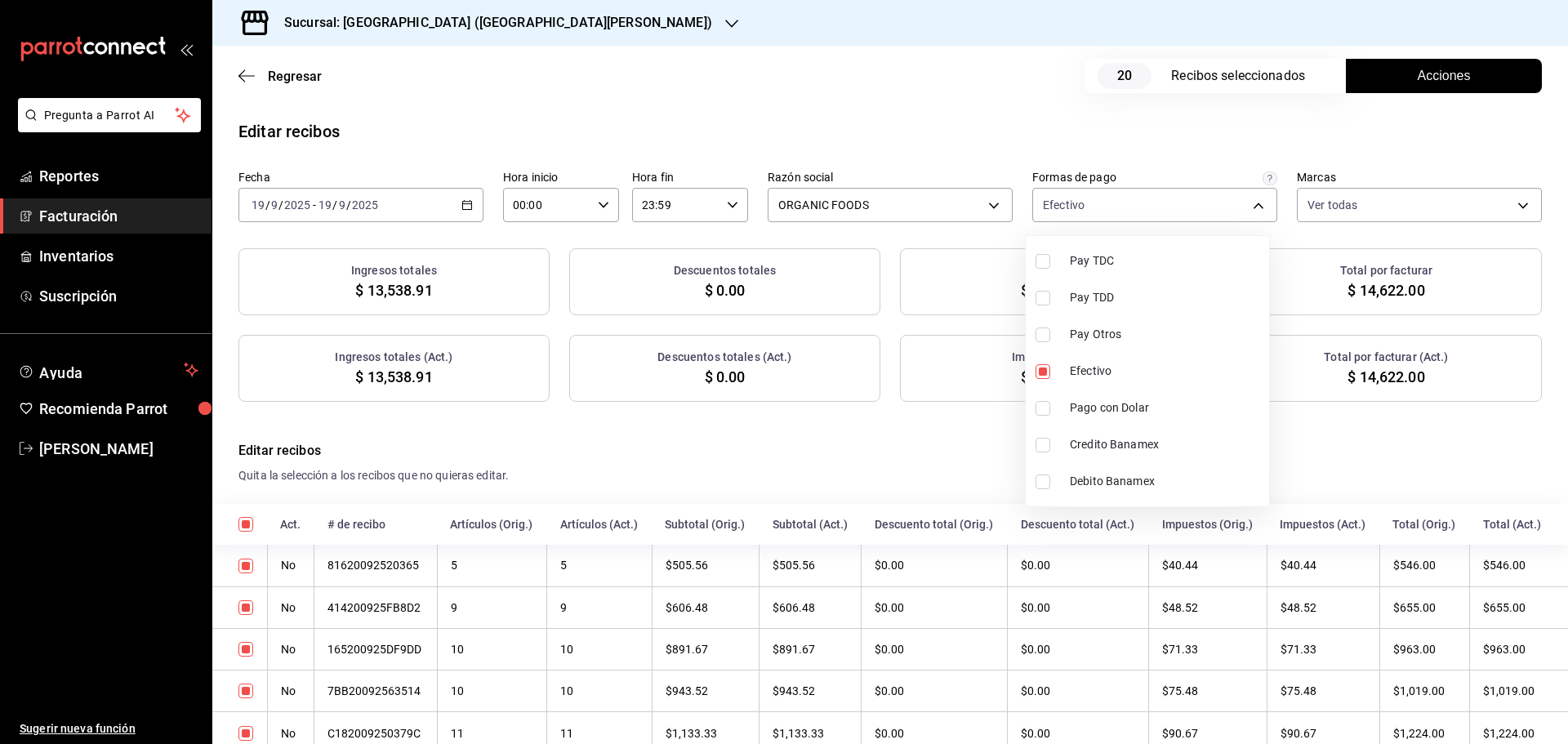
click at [1117, 390] on li "Pago con Dolar" at bounding box center [1147, 408] width 243 height 37
type input "ff5ee2f7-7a19-4ed4-8803-b41822cf2980,2c9a8fa1-4910-4c9c-93ce-7387d3e85a13"
checkbox input "true"
click at [1258, 142] on div at bounding box center [784, 372] width 1568 height 744
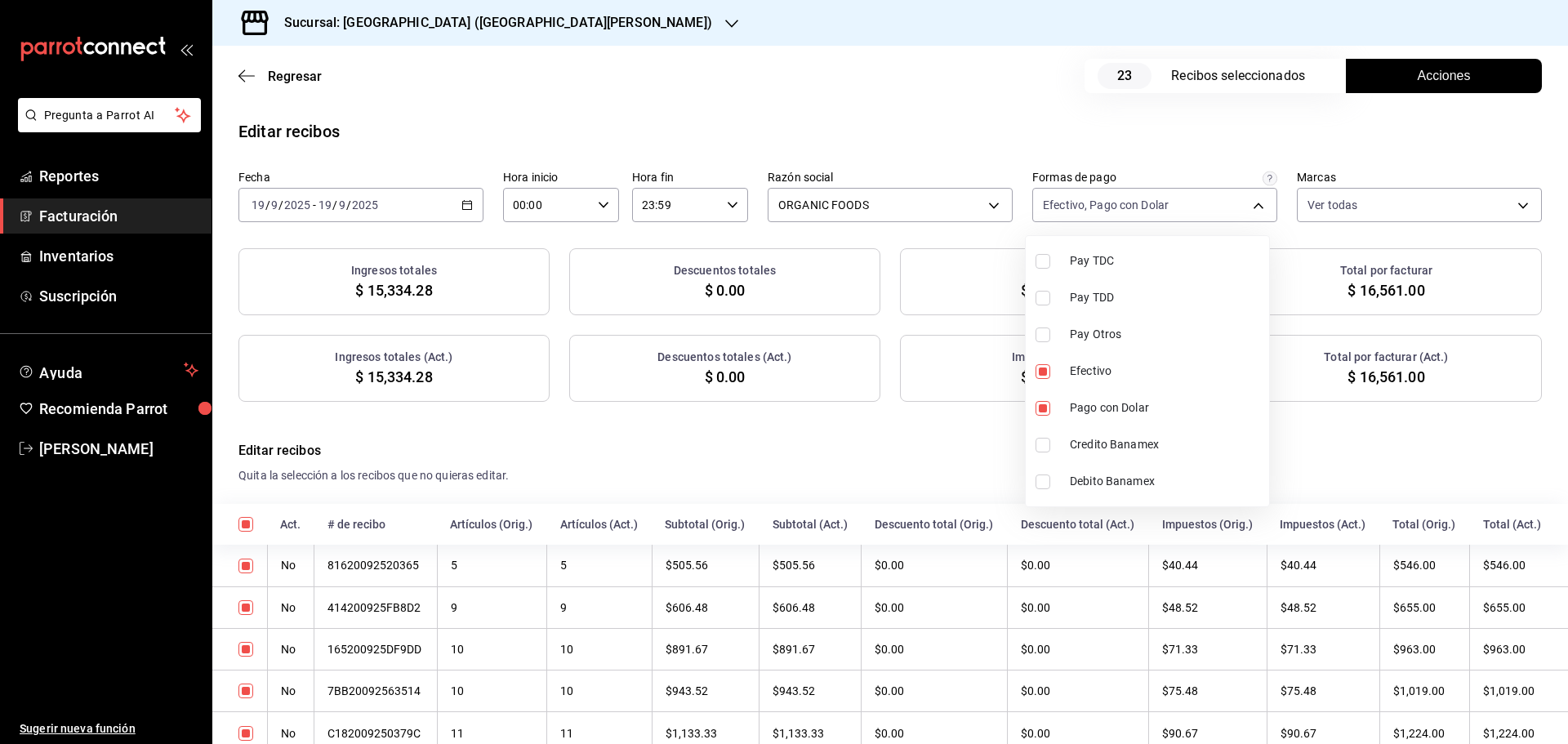
click at [1258, 142] on div at bounding box center [784, 372] width 1568 height 744
click at [1450, 76] on span "Acciones" at bounding box center [1444, 76] width 53 height 20
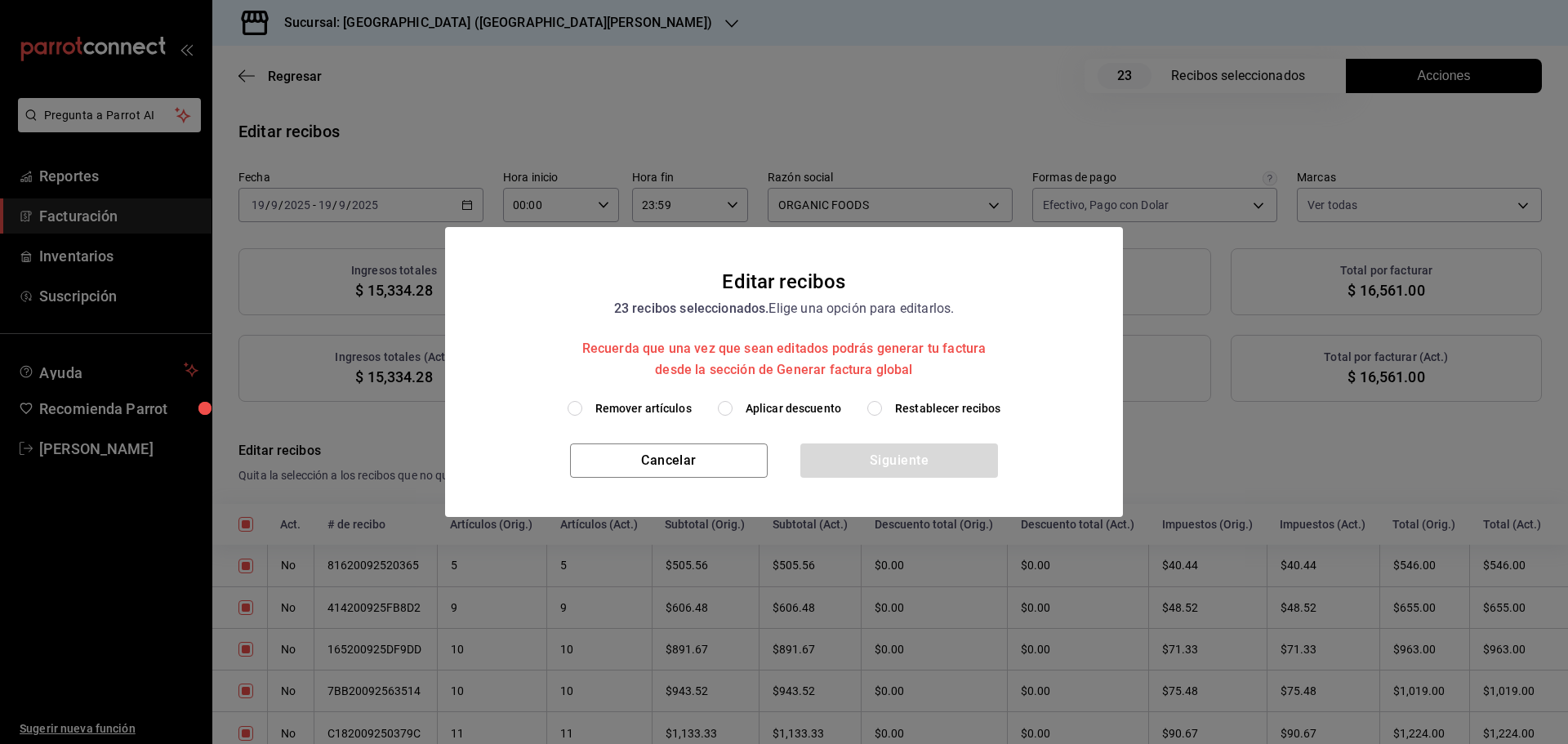
click at [791, 412] on span "Aplicar descuento" at bounding box center [793, 409] width 95 height 17
click at [732, 412] on input "Aplicar descuento" at bounding box center [725, 409] width 15 height 15
radio input "true"
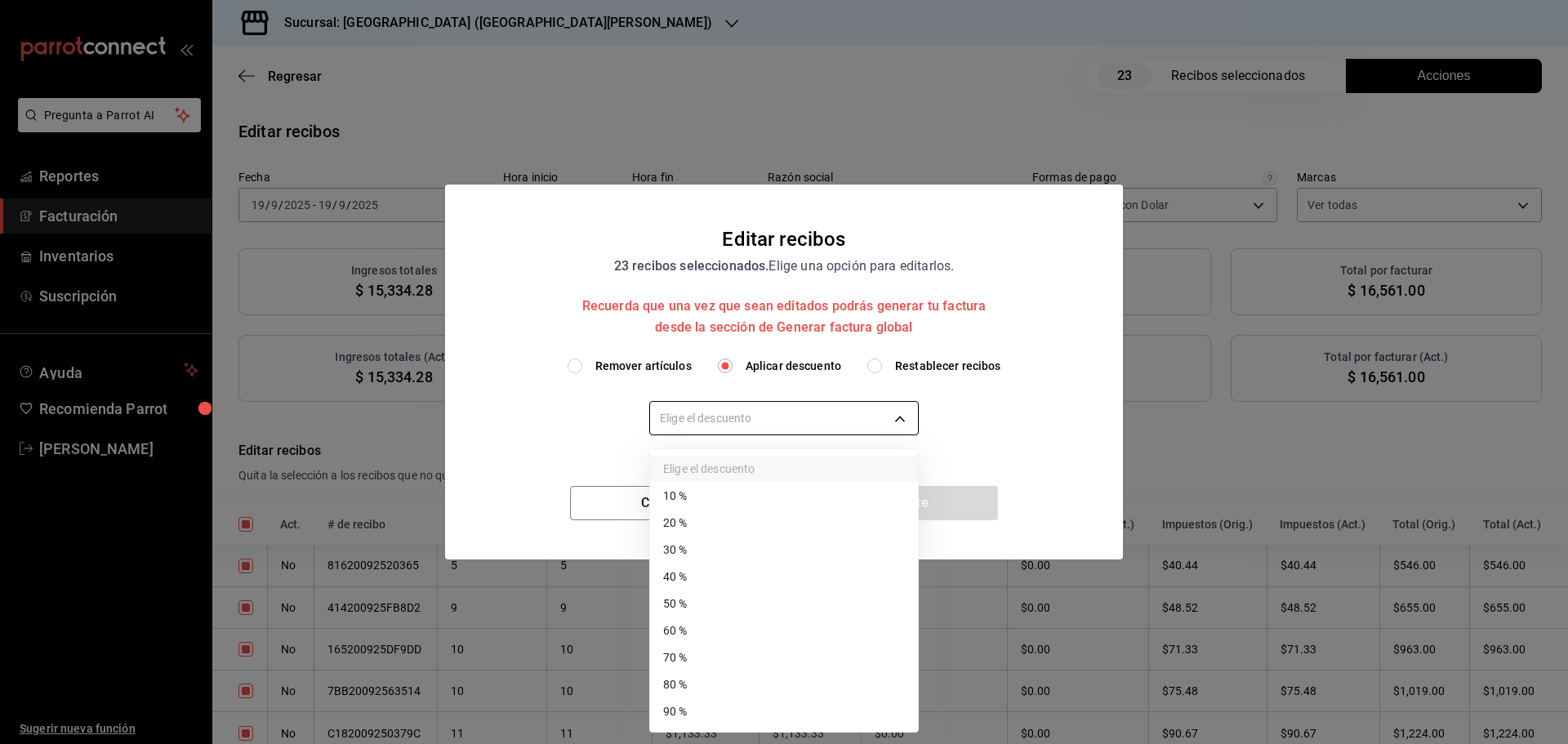
click at [768, 423] on body "Pregunta a Parrot AI Reportes Facturación Inventarios Suscripción Ayuda Recomie…" at bounding box center [784, 372] width 1568 height 744
click at [699, 577] on li "40 %" at bounding box center [784, 577] width 268 height 27
type input "40"
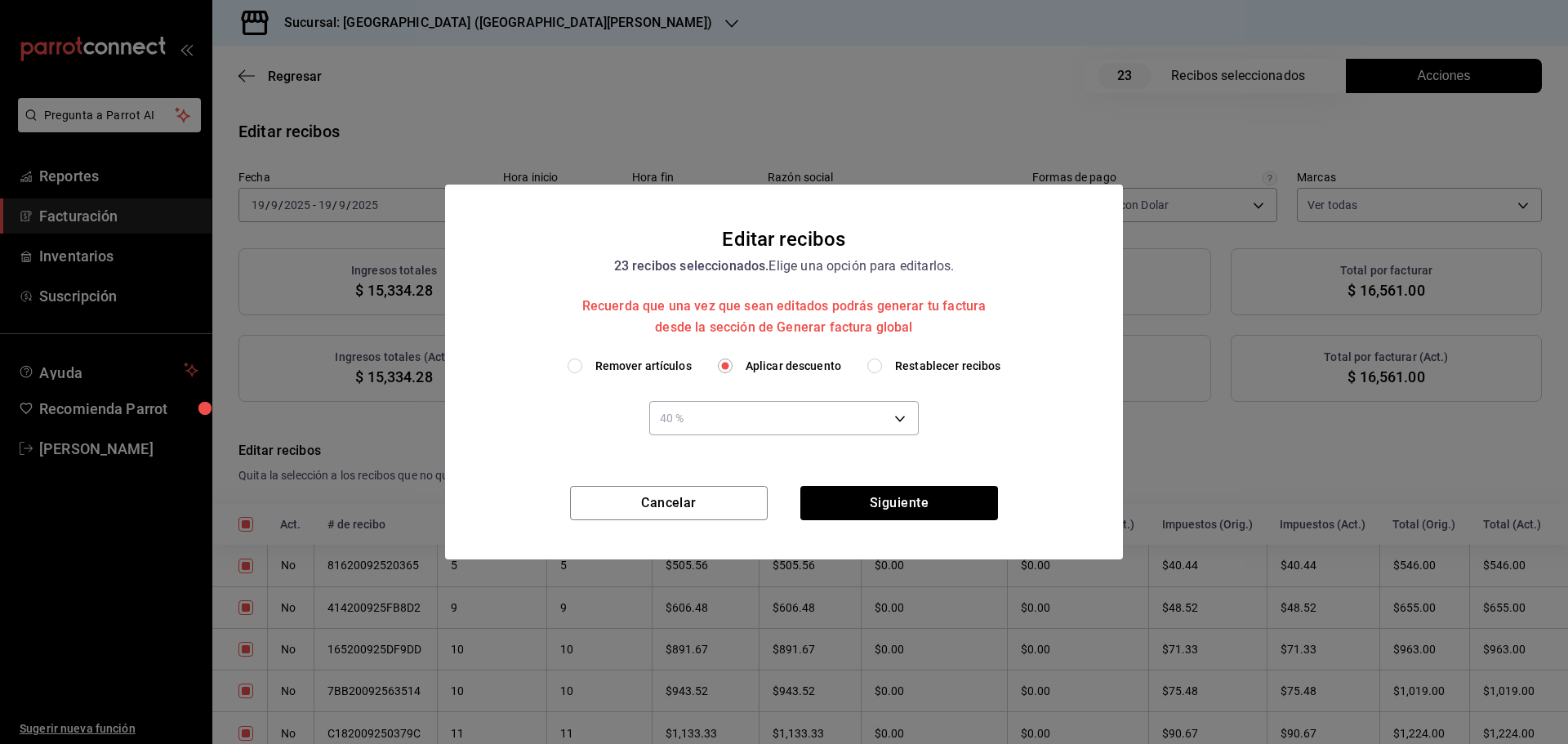
click at [699, 529] on li "40 %" at bounding box center [750, 520] width 201 height 16
click at [888, 502] on button "Siguiente" at bounding box center [899, 503] width 197 height 35
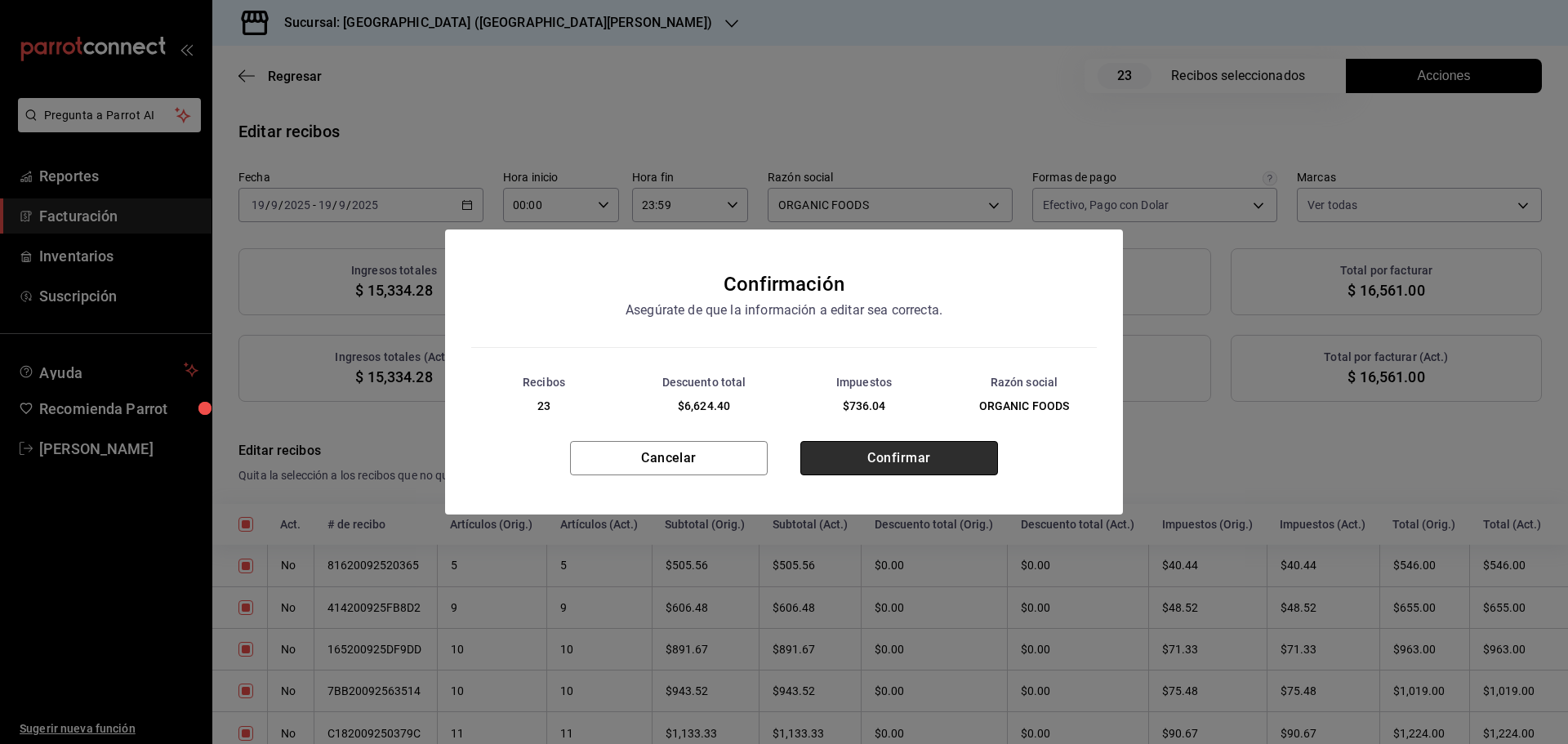
click at [882, 464] on button "Confirmar" at bounding box center [899, 459] width 197 height 35
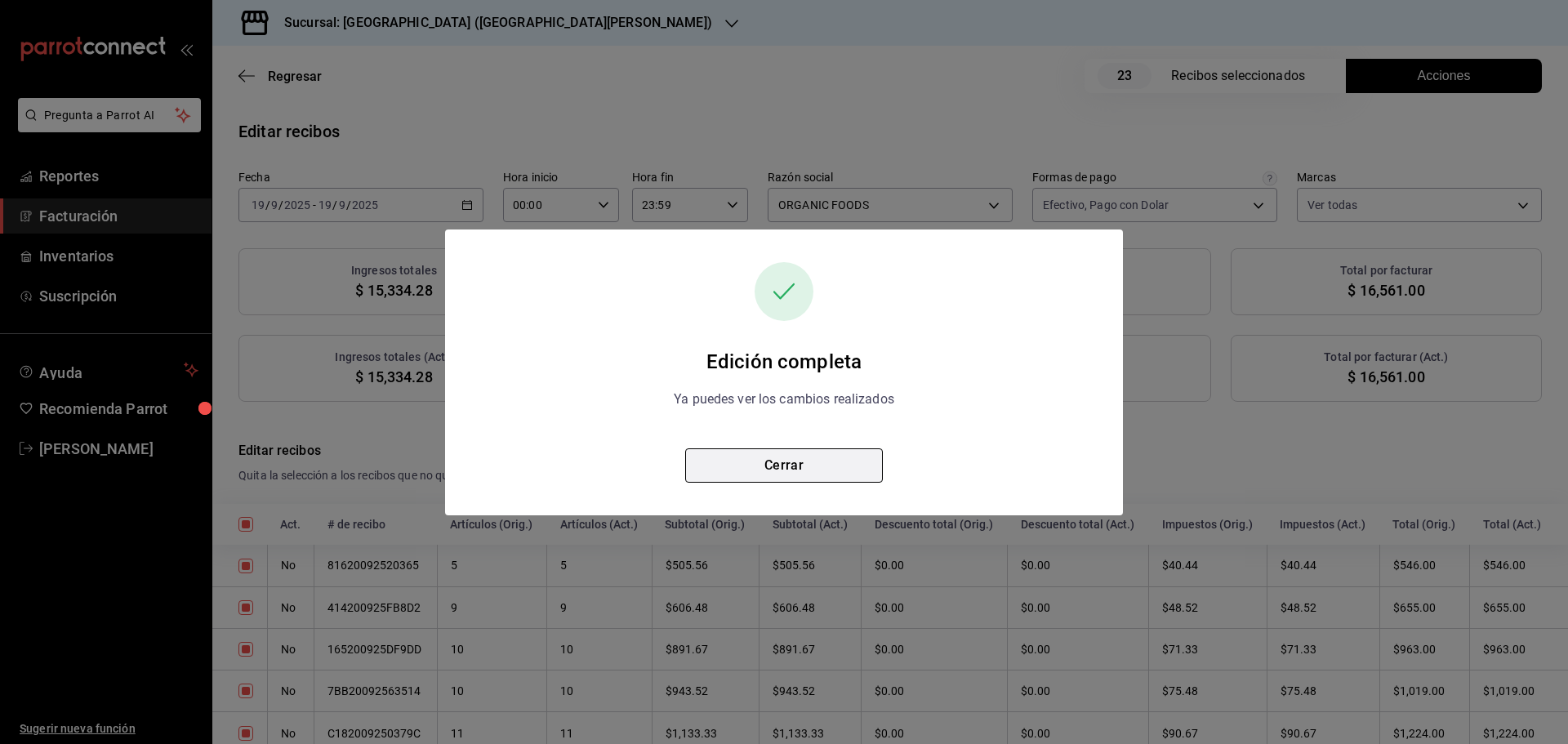
click at [838, 464] on button "Cerrar" at bounding box center [784, 466] width 197 height 35
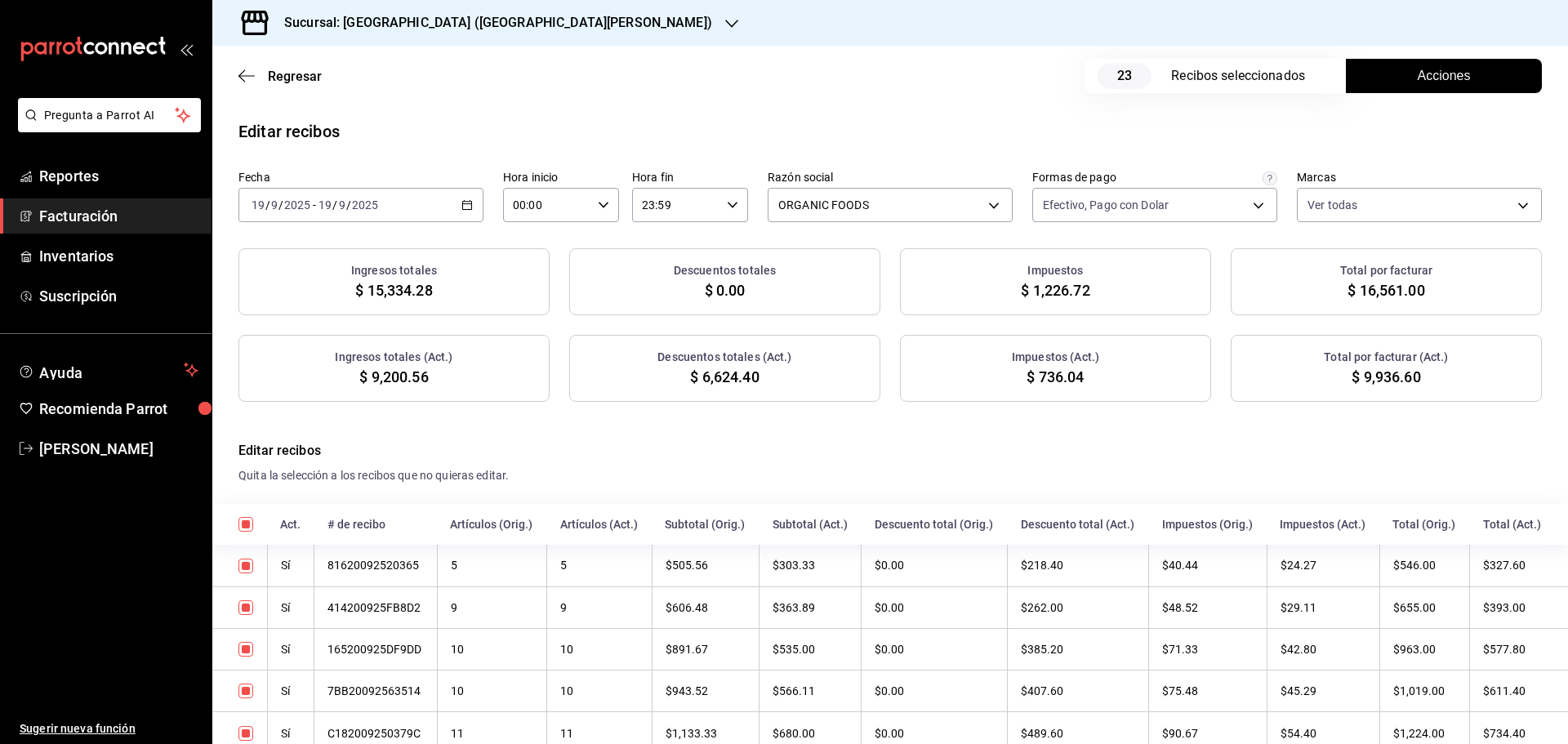
click at [461, 210] on div "2025-09-19 19 / 9 / 2025 - 2025-09-19 19 / 9 / 2025" at bounding box center [361, 206] width 245 height 35
click at [468, 205] on icon "button" at bounding box center [467, 205] width 12 height 12
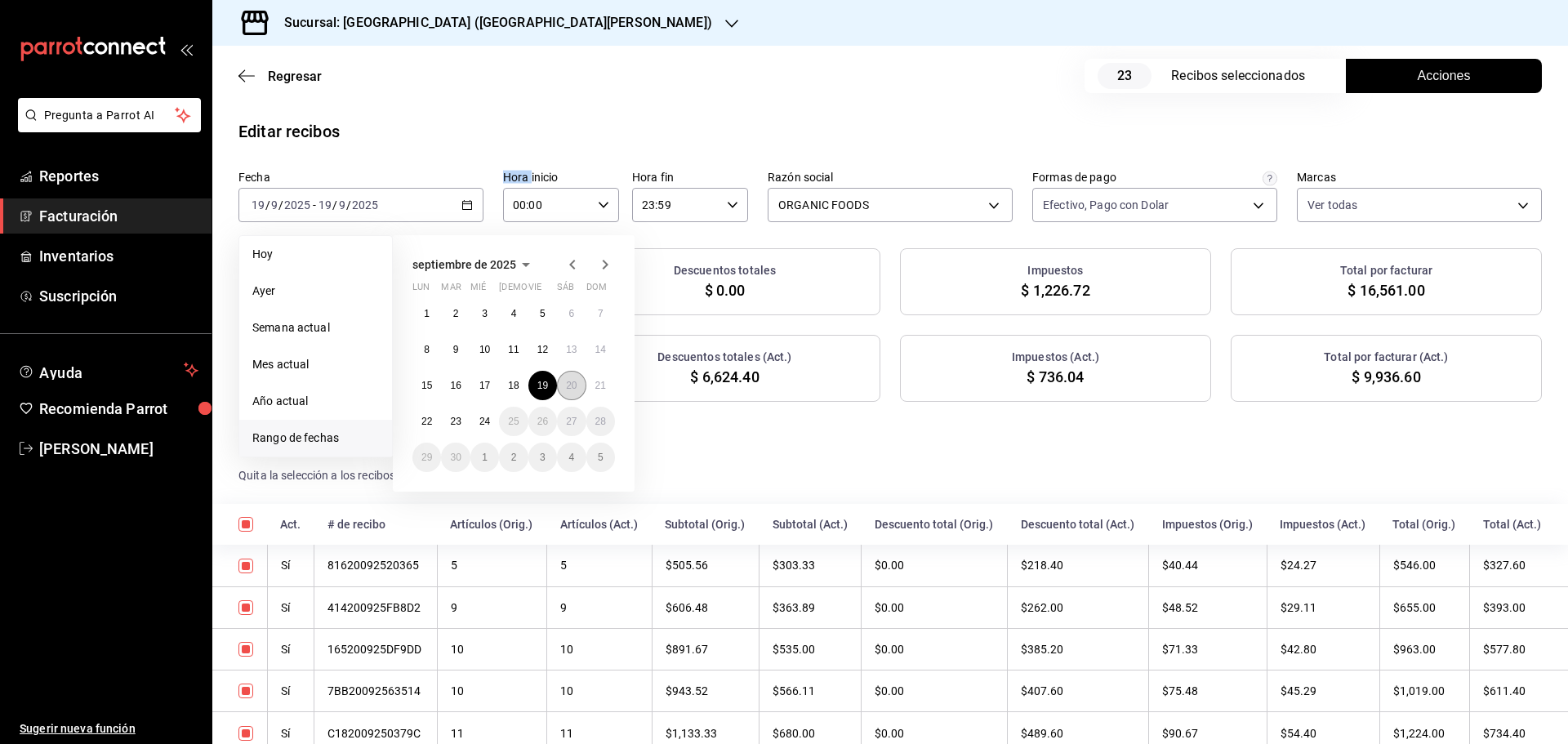
click at [560, 394] on button "20" at bounding box center [571, 386] width 29 height 30
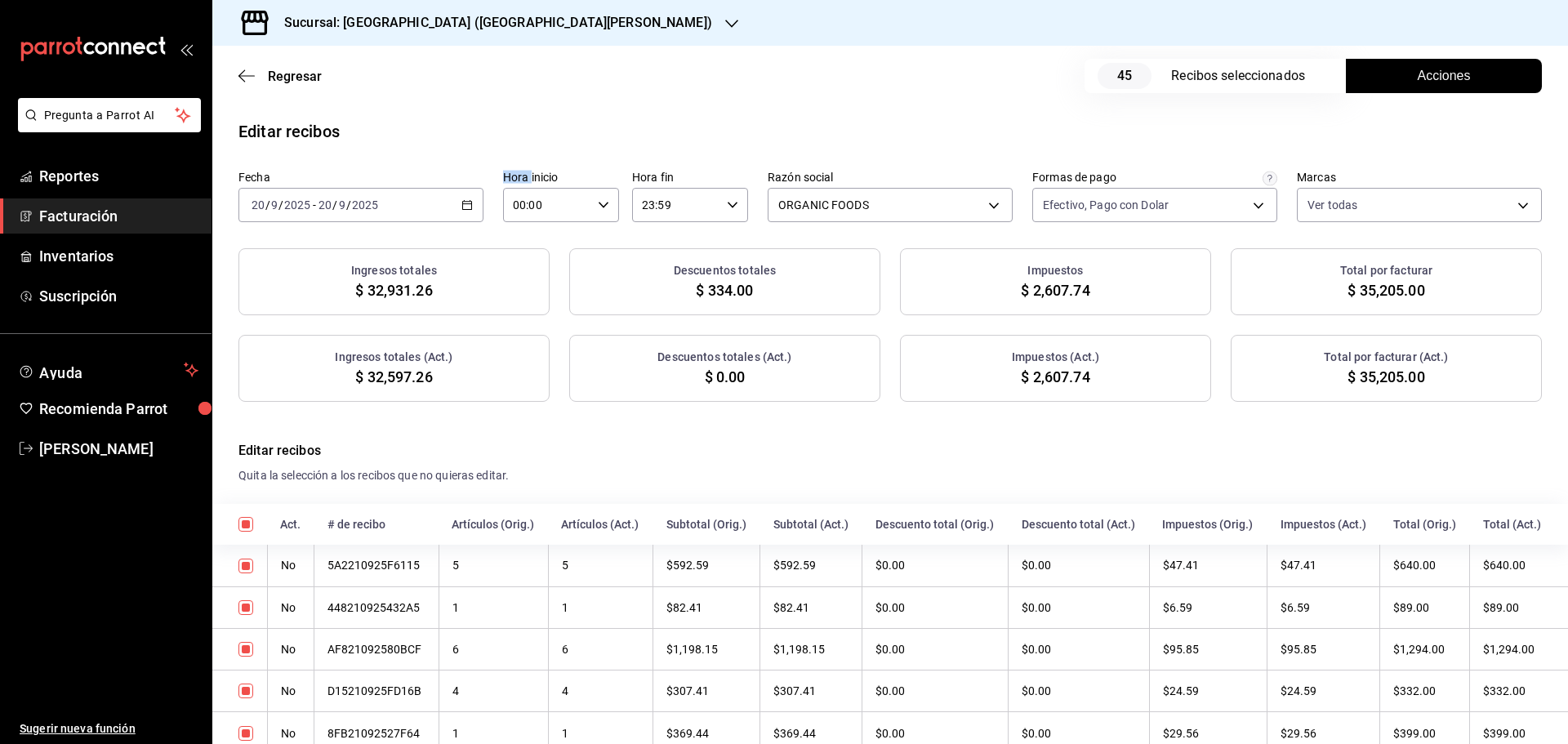
click at [1402, 84] on button "Acciones" at bounding box center [1444, 76] width 196 height 35
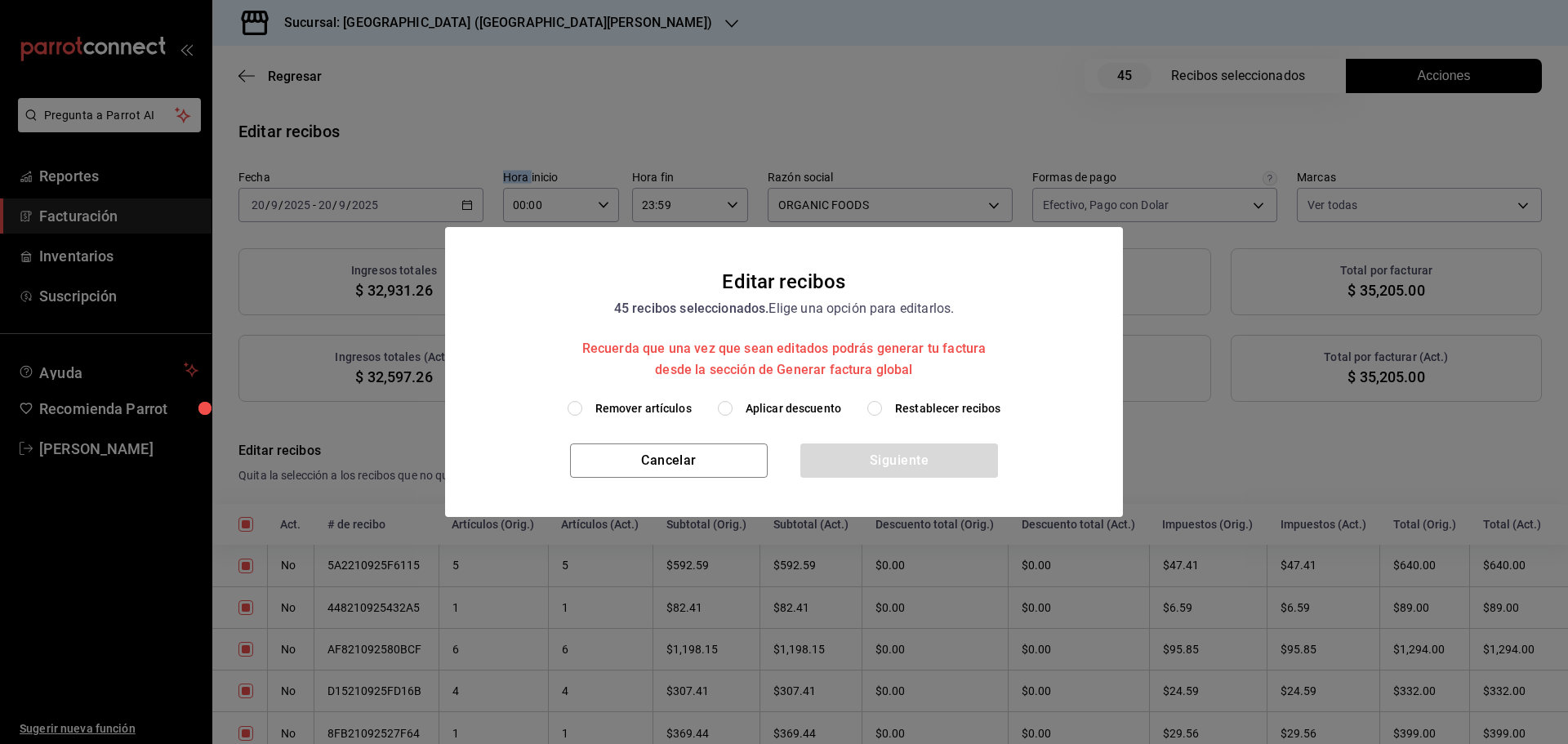
click at [778, 409] on span "Aplicar descuento" at bounding box center [793, 409] width 95 height 17
click at [732, 409] on input "Aplicar descuento" at bounding box center [725, 409] width 15 height 15
radio input "true"
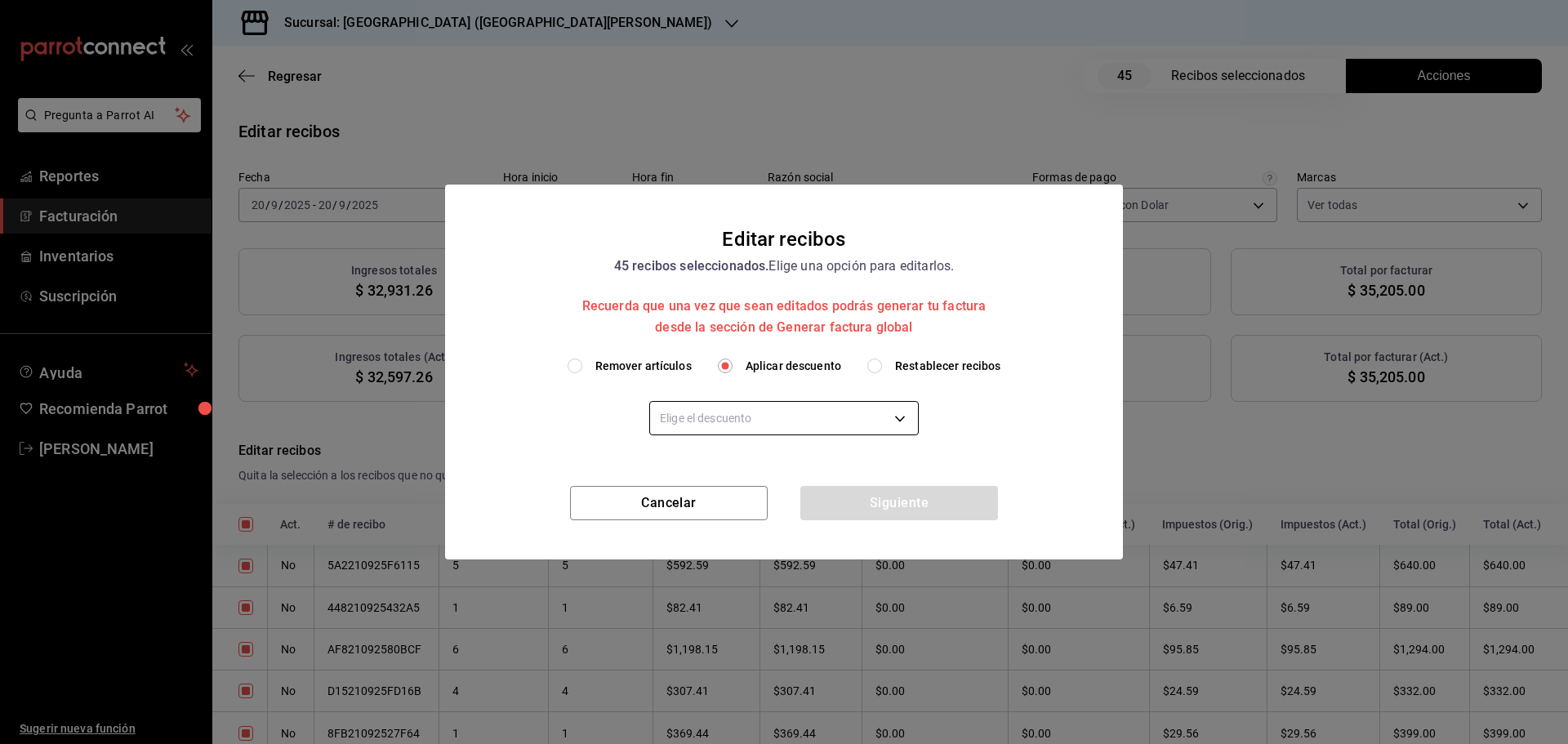
click at [775, 419] on body "Pregunta a Parrot AI Reportes Facturación Inventarios Suscripción Ayuda Recomie…" at bounding box center [784, 372] width 1568 height 744
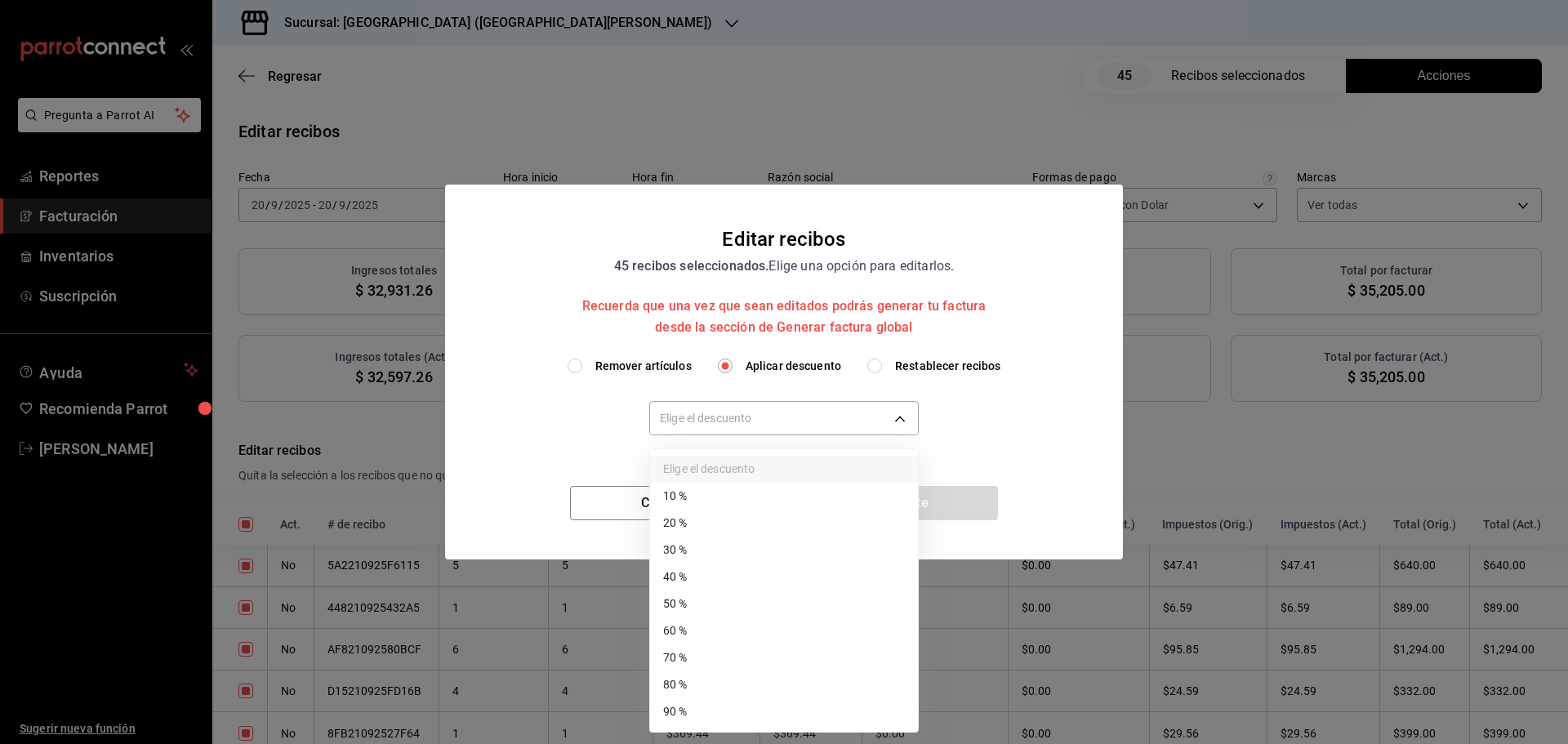
click at [706, 576] on li "40 %" at bounding box center [784, 577] width 268 height 27
type input "40"
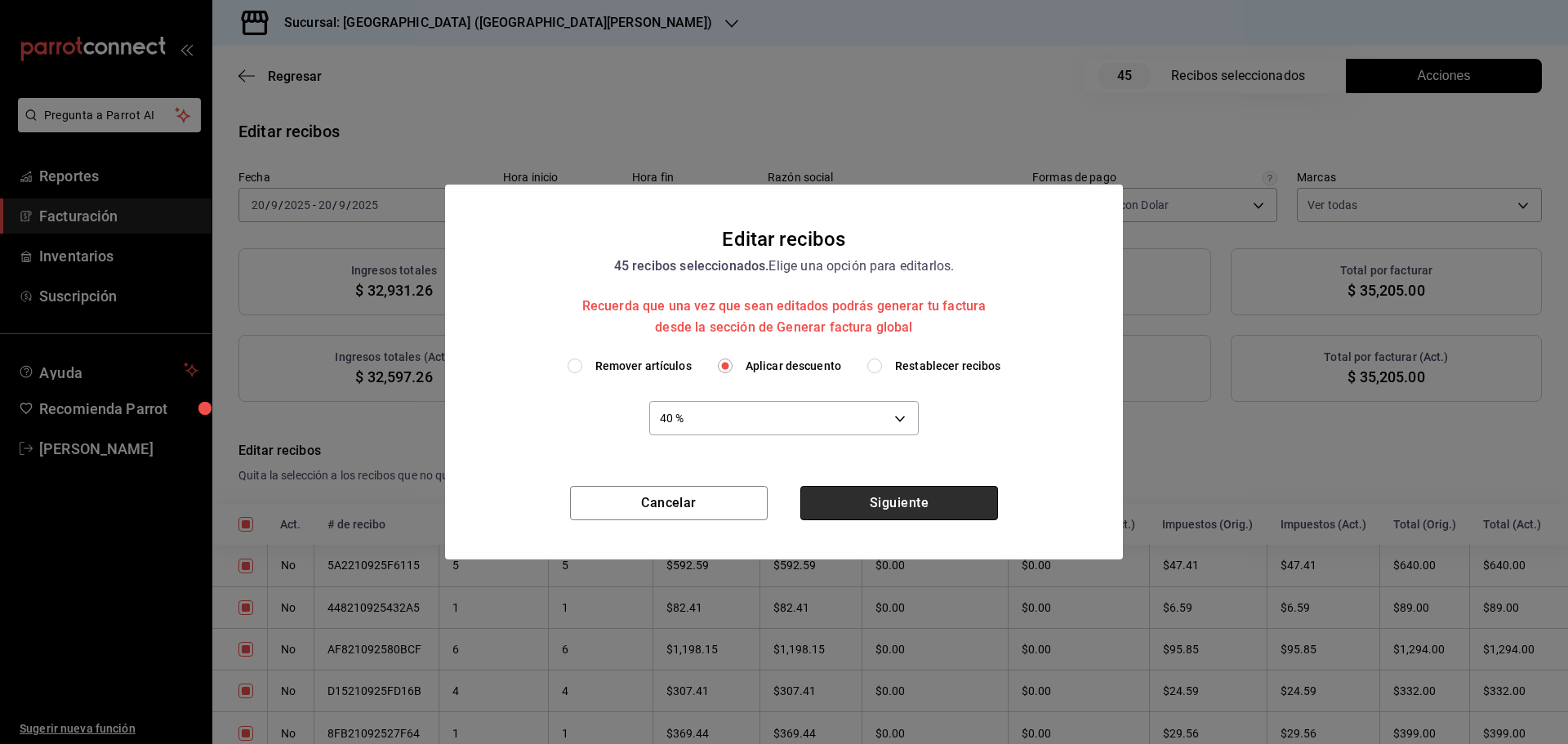
click at [910, 508] on button "Siguiente" at bounding box center [899, 503] width 197 height 35
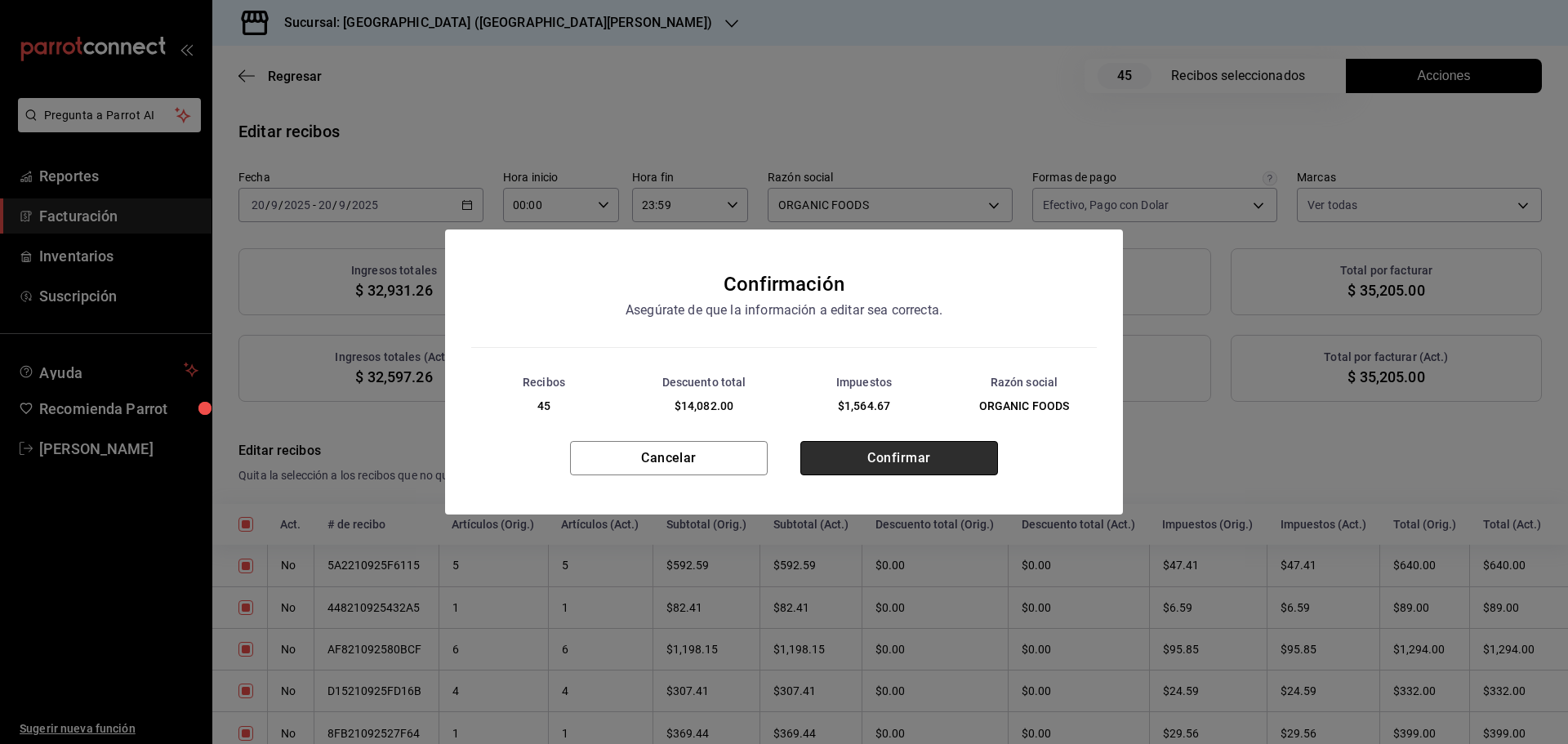
click at [919, 454] on button "Confirmar" at bounding box center [899, 459] width 197 height 35
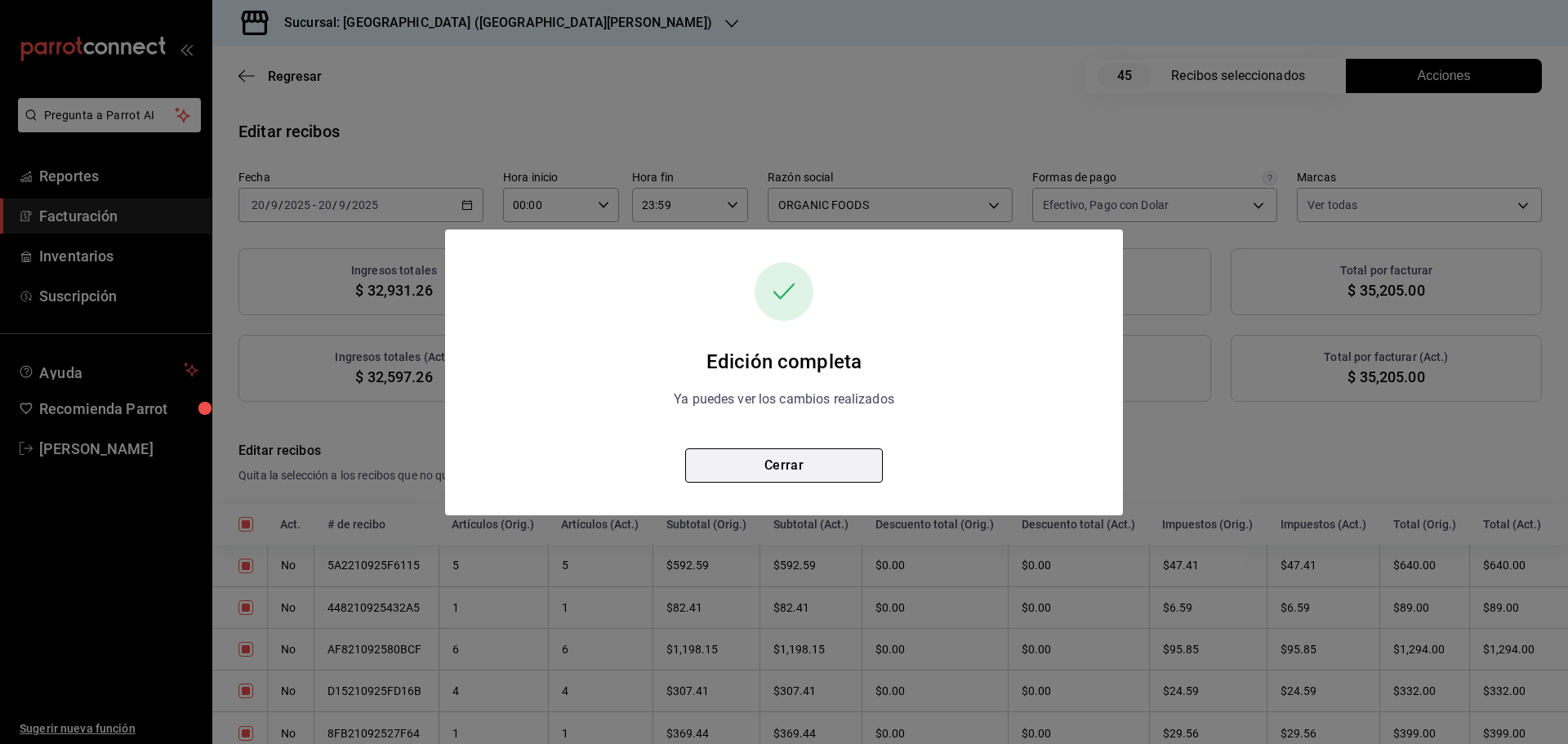
click at [819, 460] on button "Cerrar" at bounding box center [784, 466] width 197 height 35
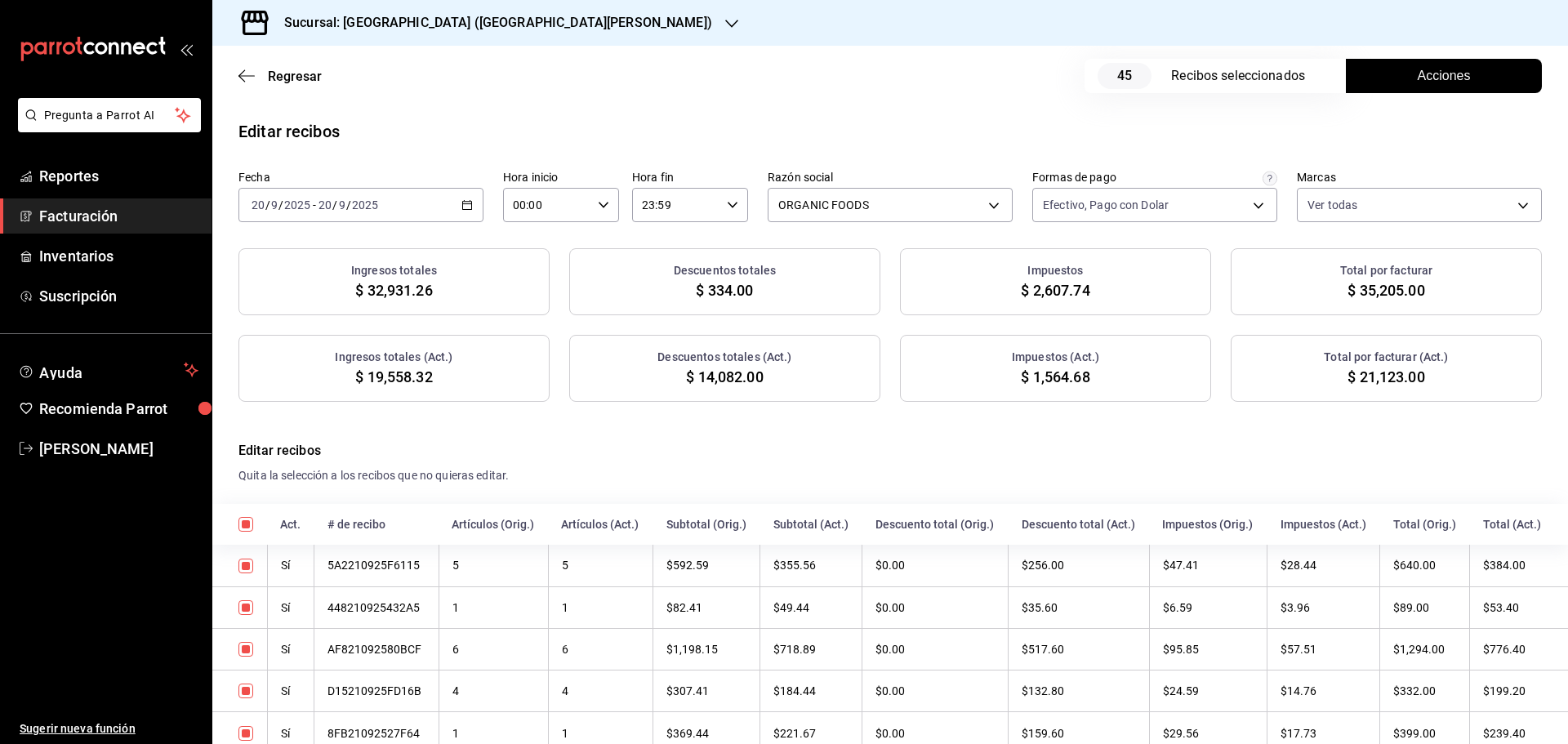
click at [469, 207] on \(Stroke\) "button" at bounding box center [467, 205] width 10 height 9
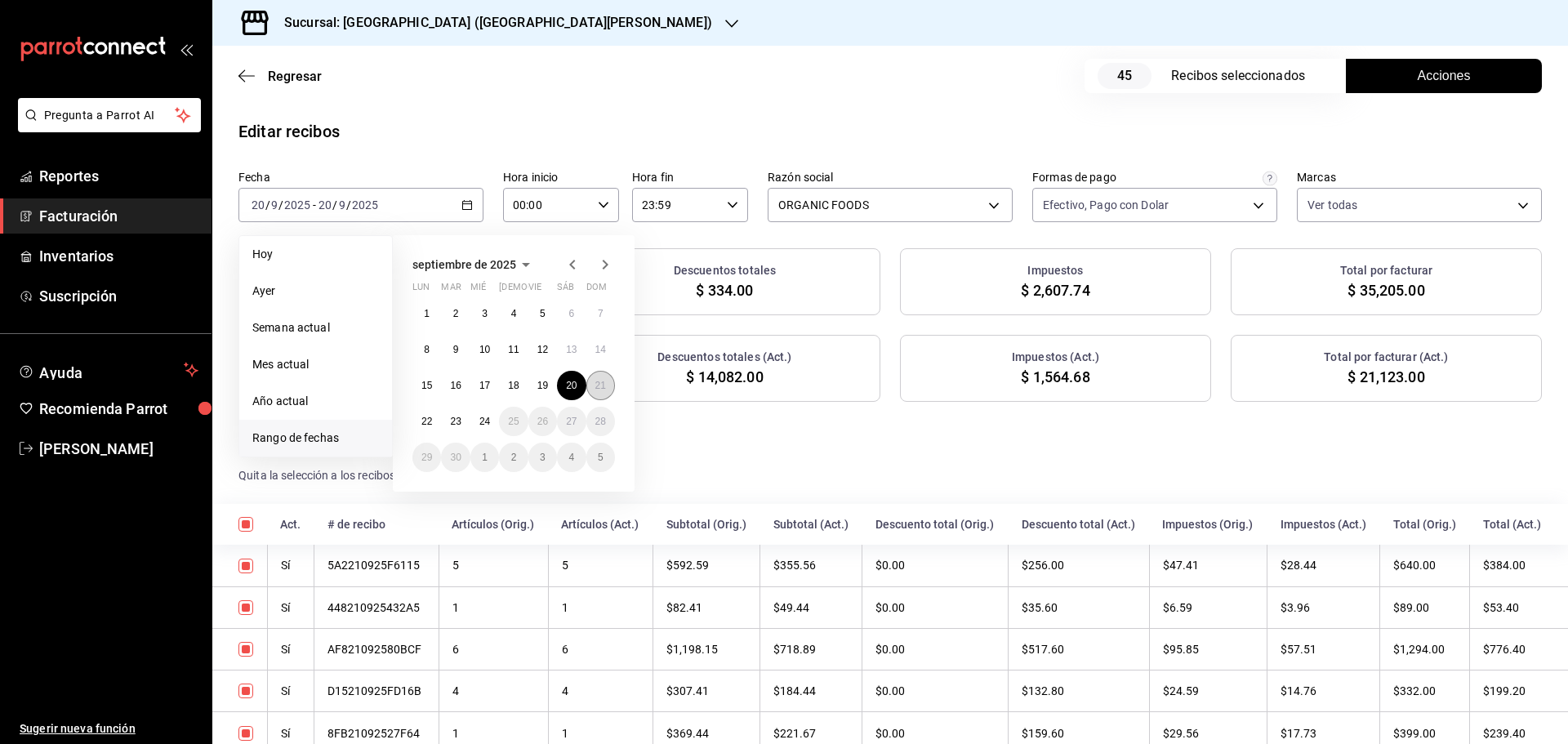
click at [598, 383] on abbr "21" at bounding box center [600, 386] width 11 height 12
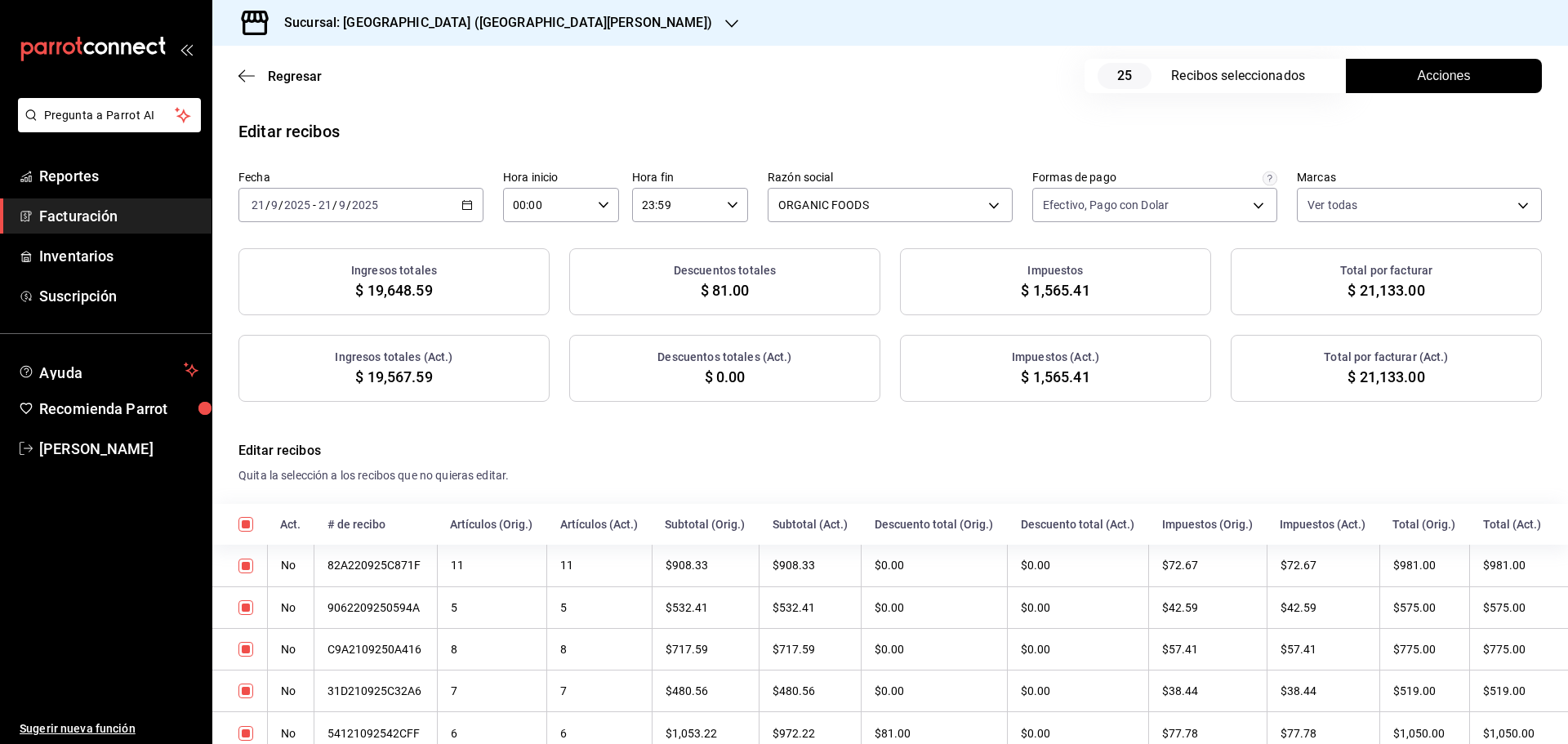
click at [1418, 75] on span "Acciones" at bounding box center [1444, 76] width 53 height 20
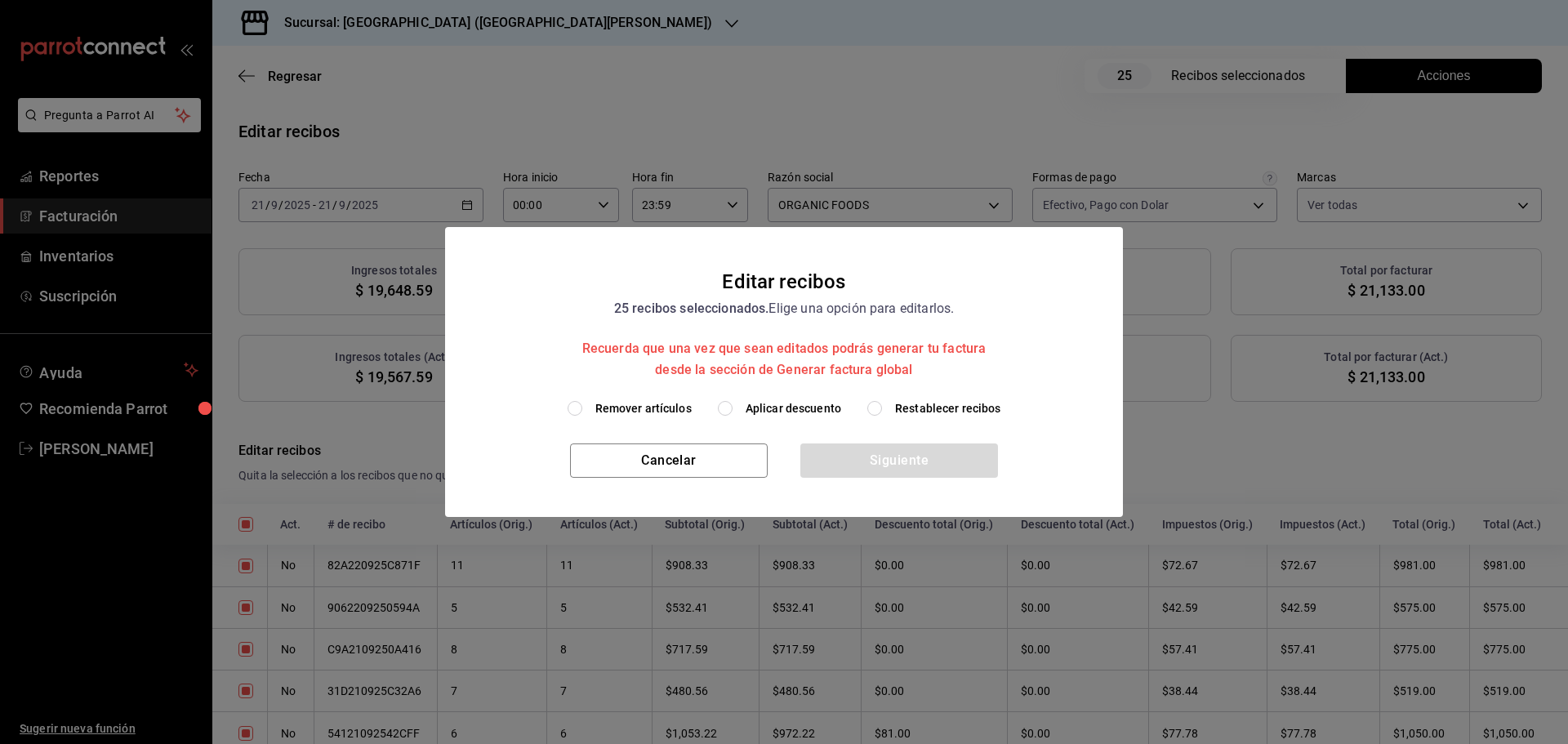
click at [736, 411] on label "Aplicar descuento" at bounding box center [779, 409] width 123 height 17
click at [732, 411] on input "Aplicar descuento" at bounding box center [725, 409] width 15 height 15
radio input "true"
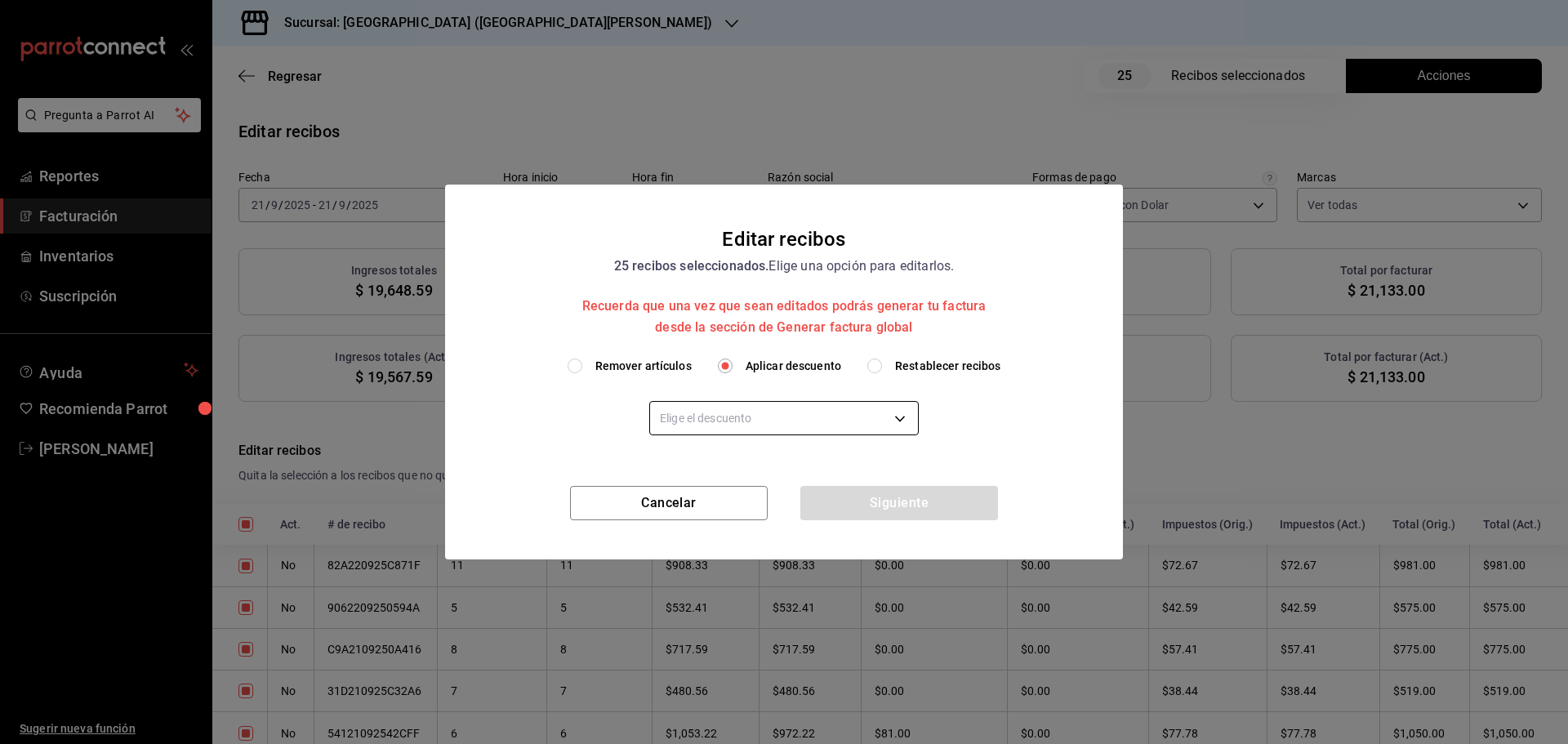
click at [757, 416] on body "Pregunta a Parrot AI Reportes Facturación Inventarios Suscripción Ayuda Recomie…" at bounding box center [784, 372] width 1568 height 744
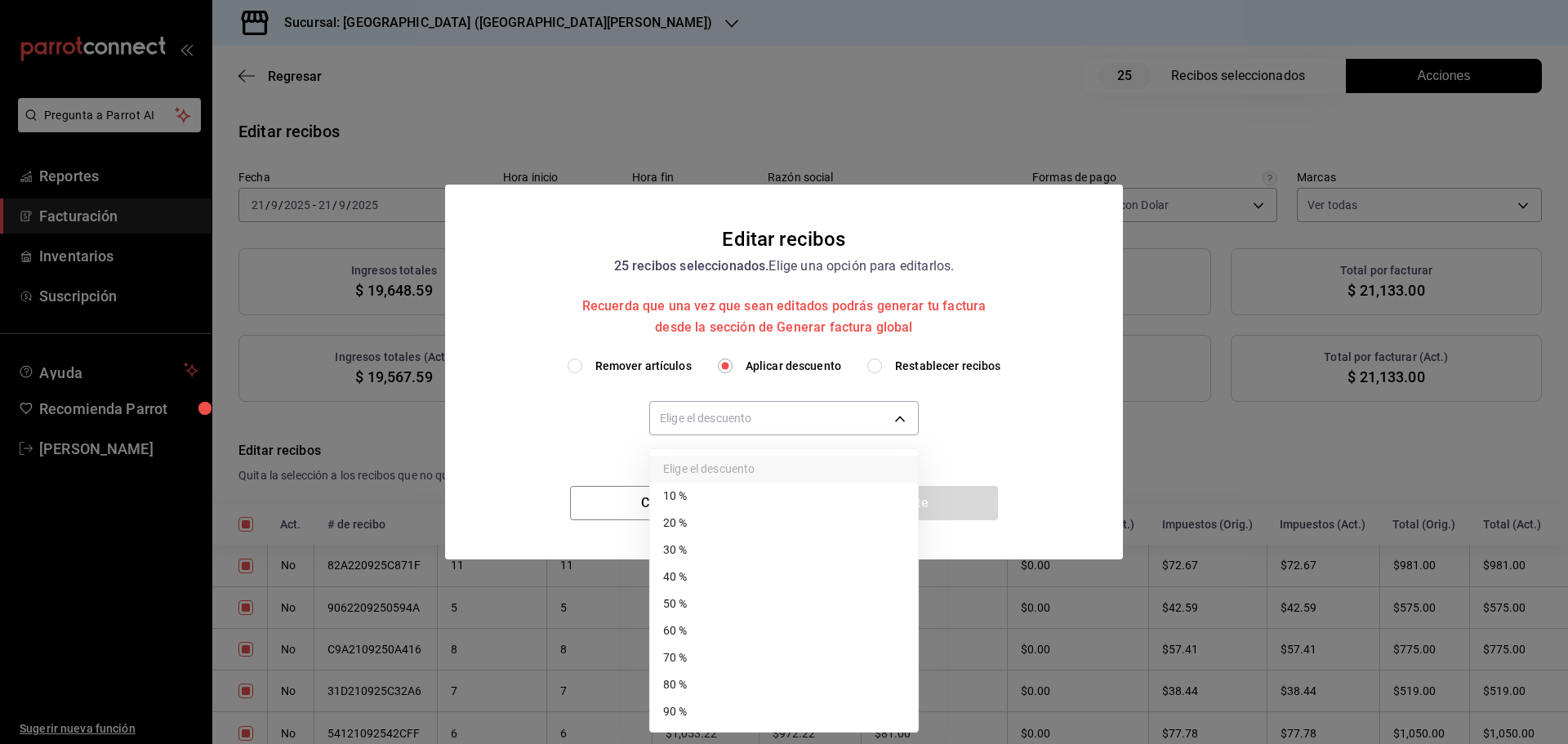
click at [705, 573] on li "40 %" at bounding box center [784, 577] width 268 height 27
type input "40"
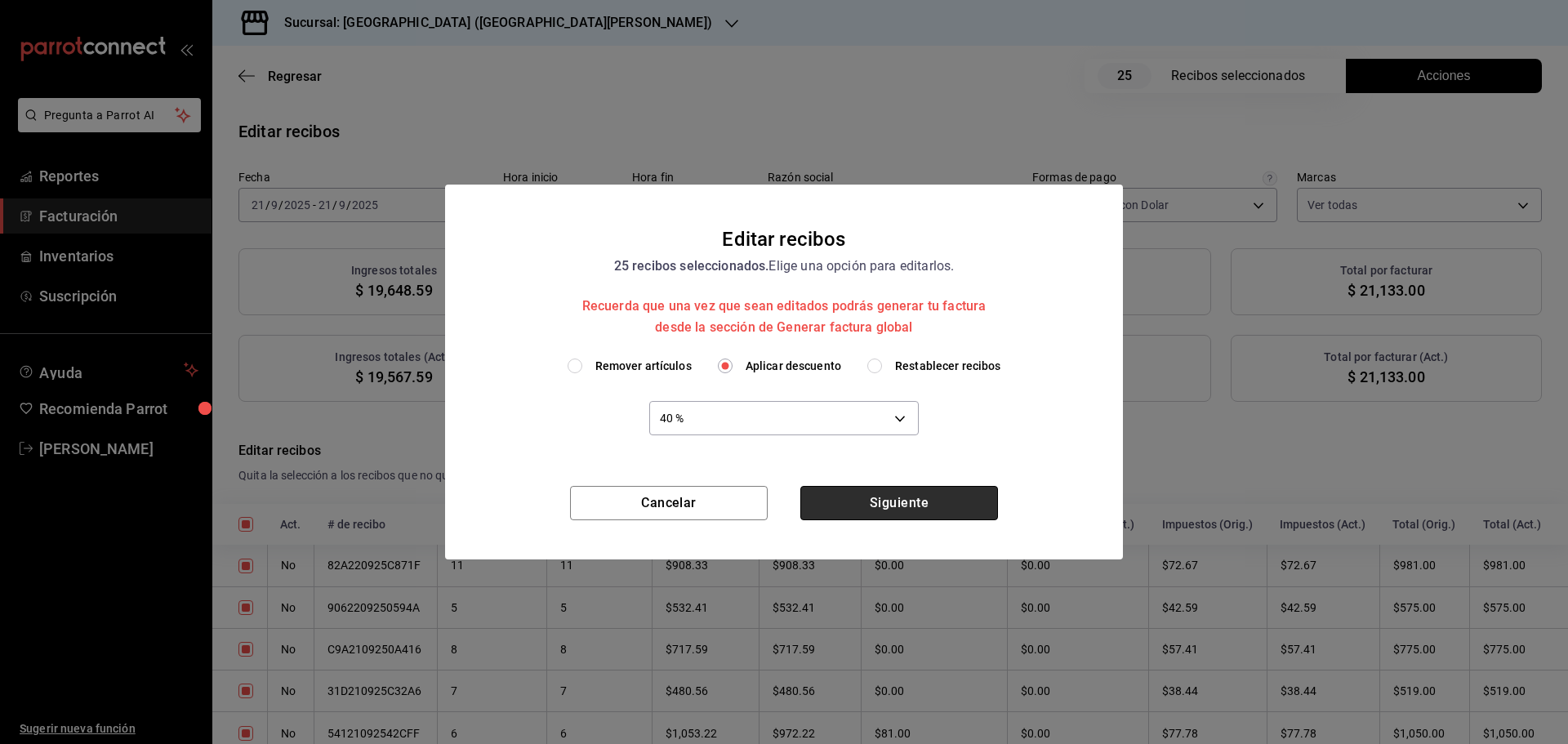
click at [887, 503] on button "Siguiente" at bounding box center [899, 503] width 197 height 35
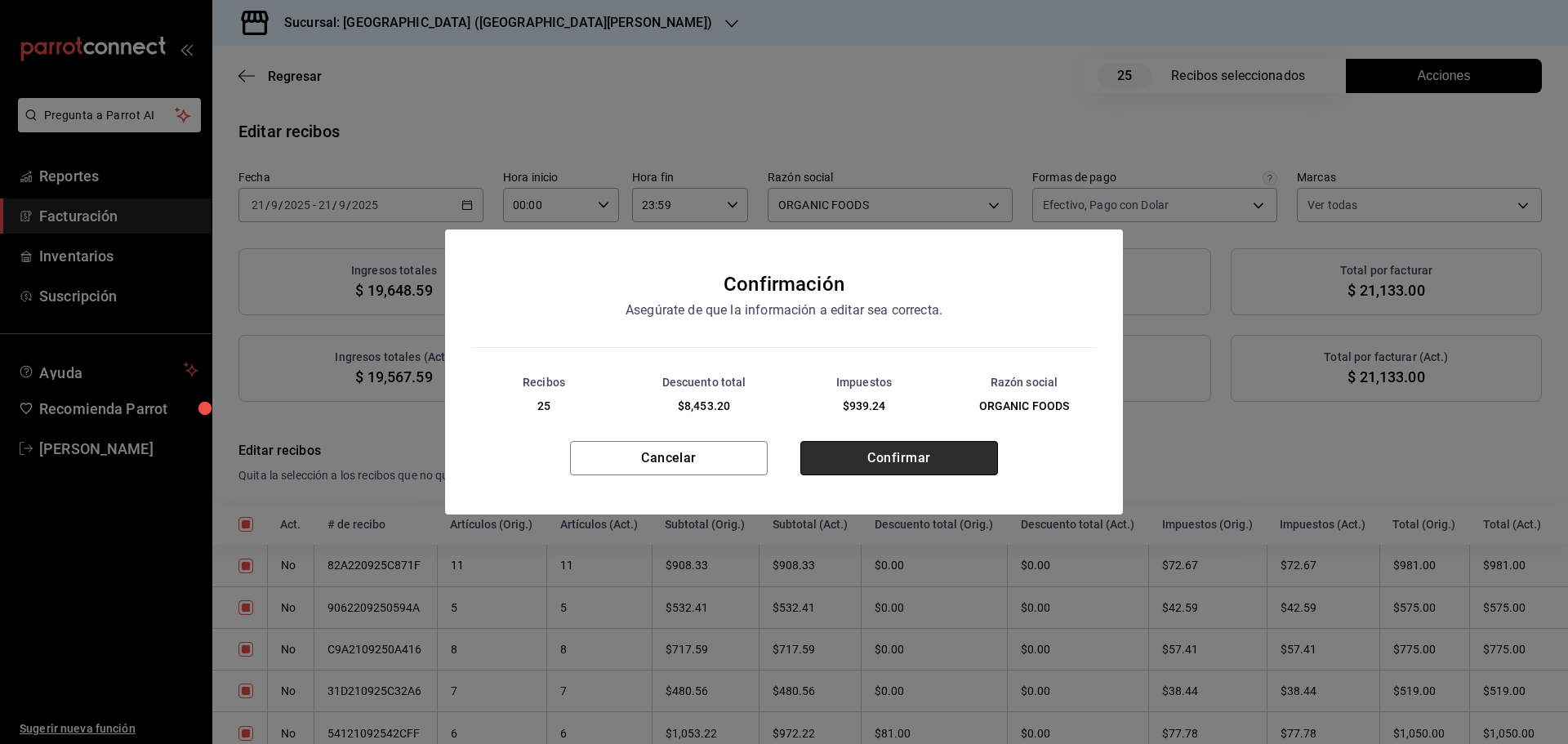
click at [875, 472] on button "Confirmar" at bounding box center [899, 459] width 197 height 35
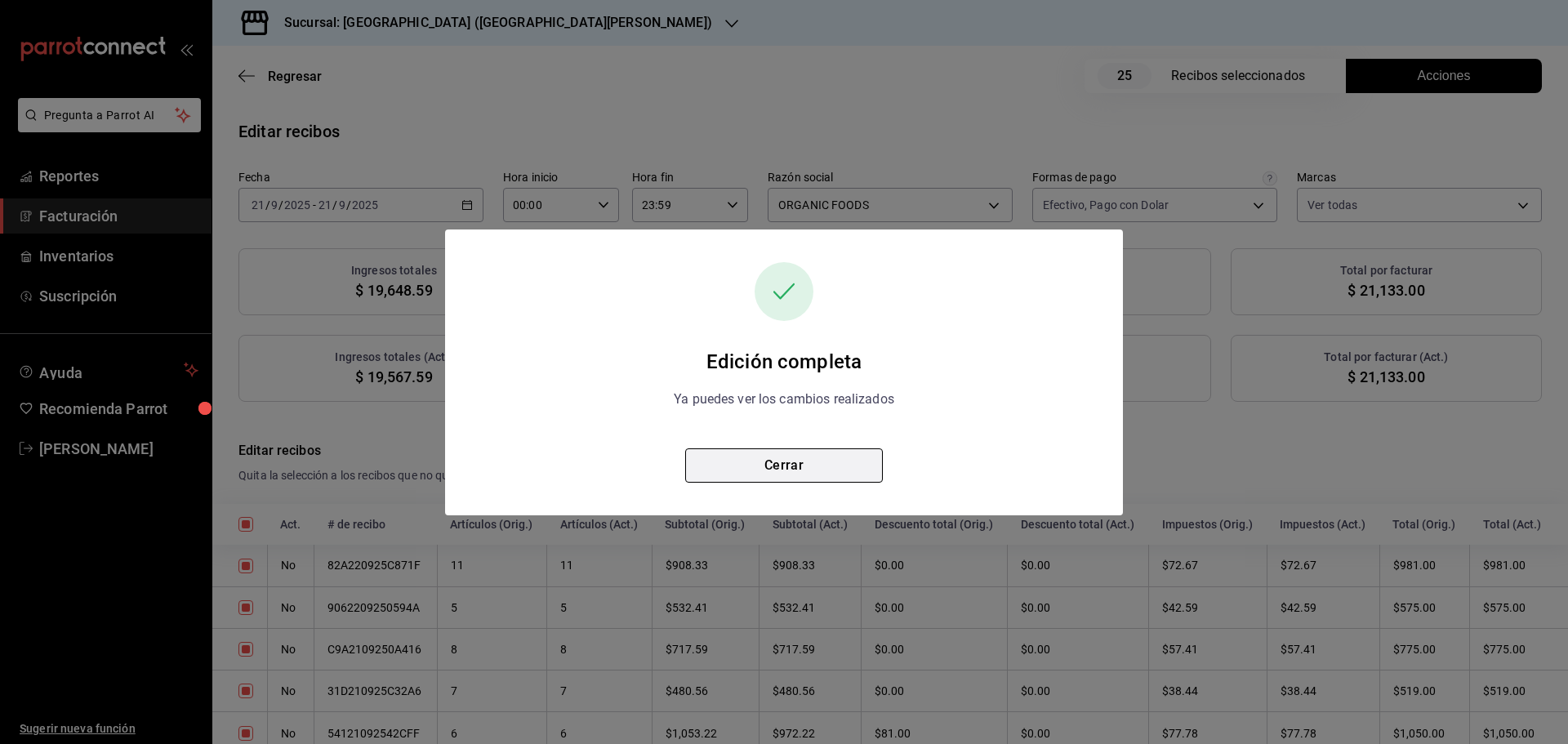
click at [871, 472] on button "Cerrar" at bounding box center [784, 466] width 197 height 35
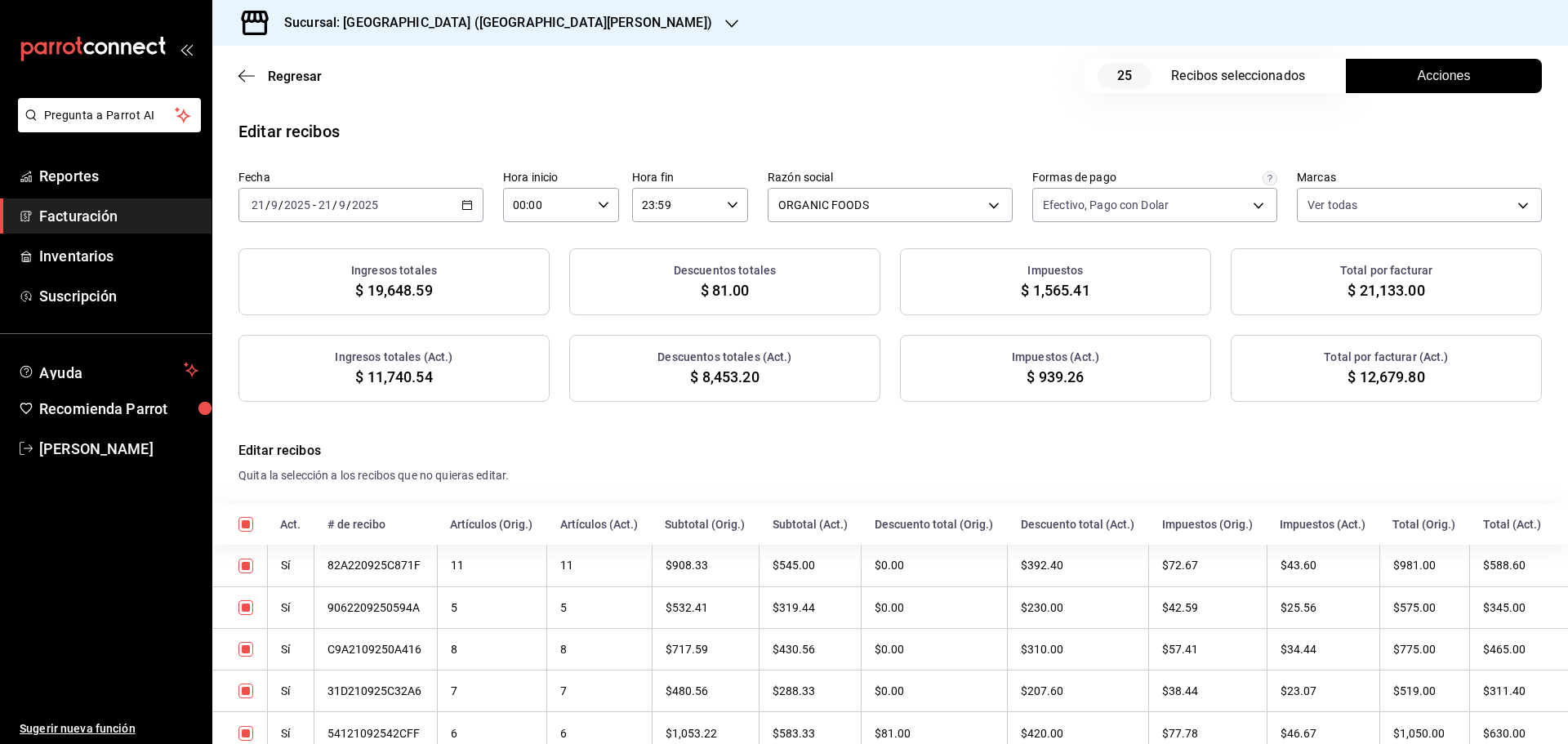
click at [1418, 84] on span "Acciones" at bounding box center [1444, 76] width 53 height 20
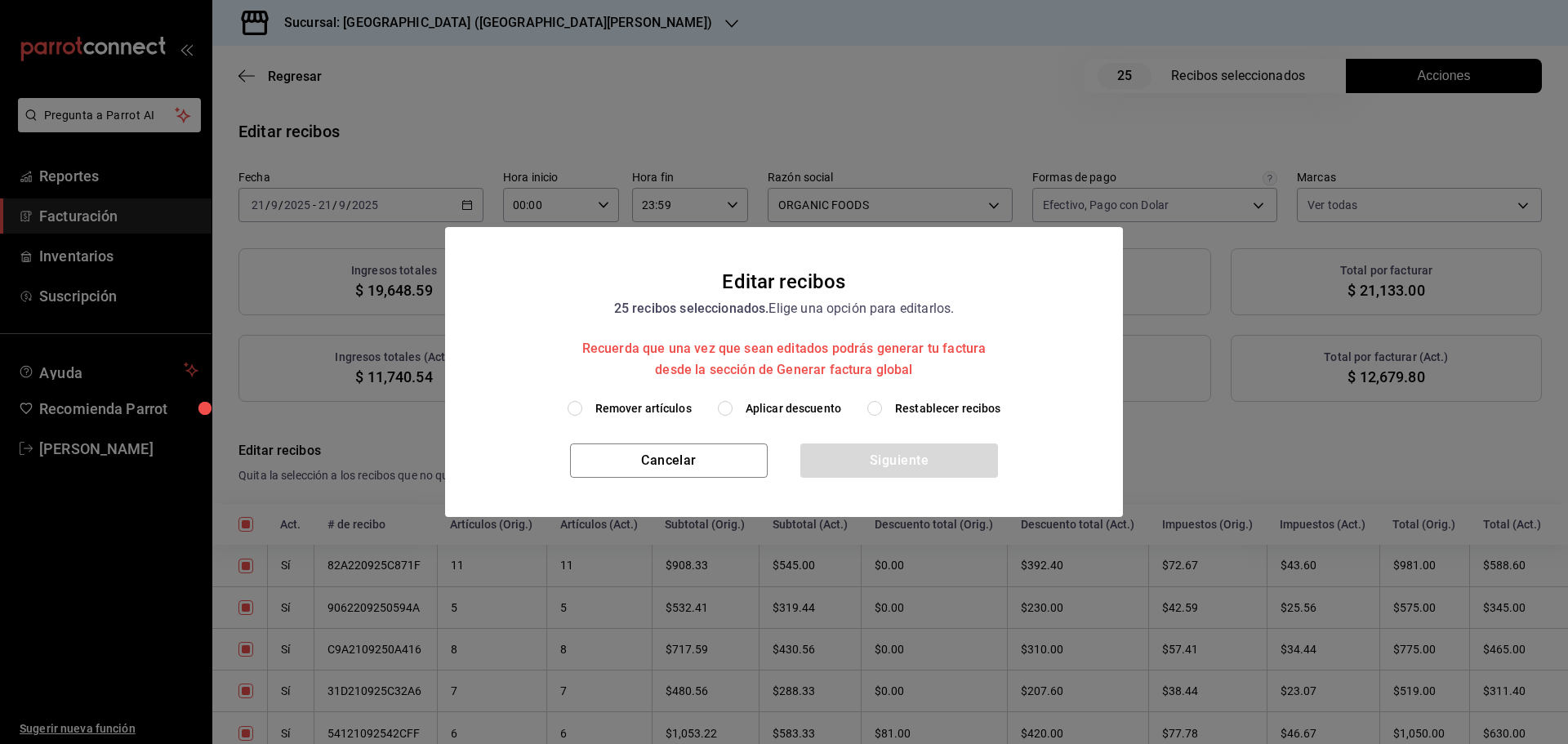
click at [897, 412] on span "Restablecer recibos" at bounding box center [948, 409] width 106 height 17
click at [882, 412] on input "Restablecer recibos" at bounding box center [874, 409] width 15 height 15
radio input "true"
click at [908, 460] on button "Siguiente" at bounding box center [899, 461] width 197 height 35
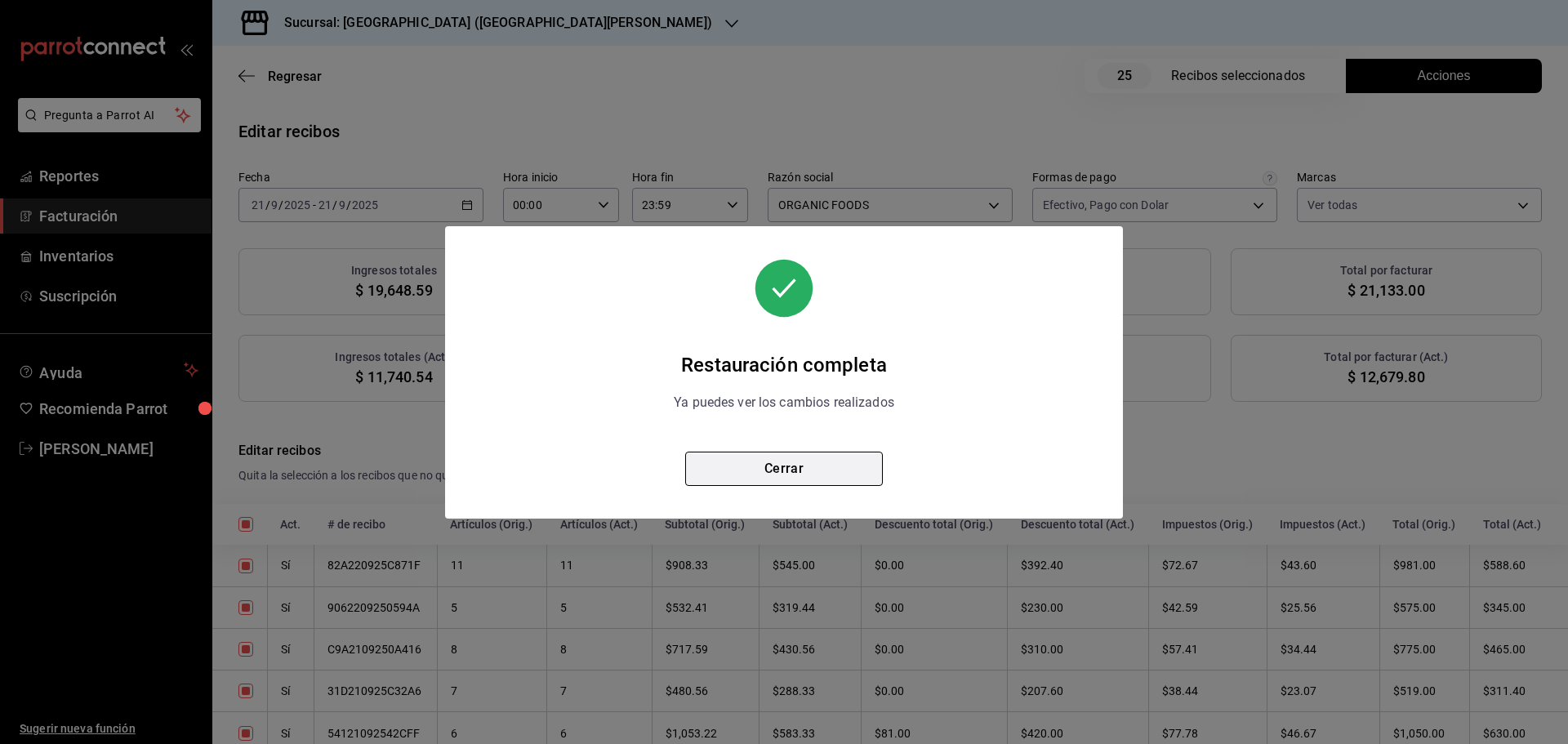
click at [830, 466] on button "Cerrar" at bounding box center [784, 469] width 197 height 35
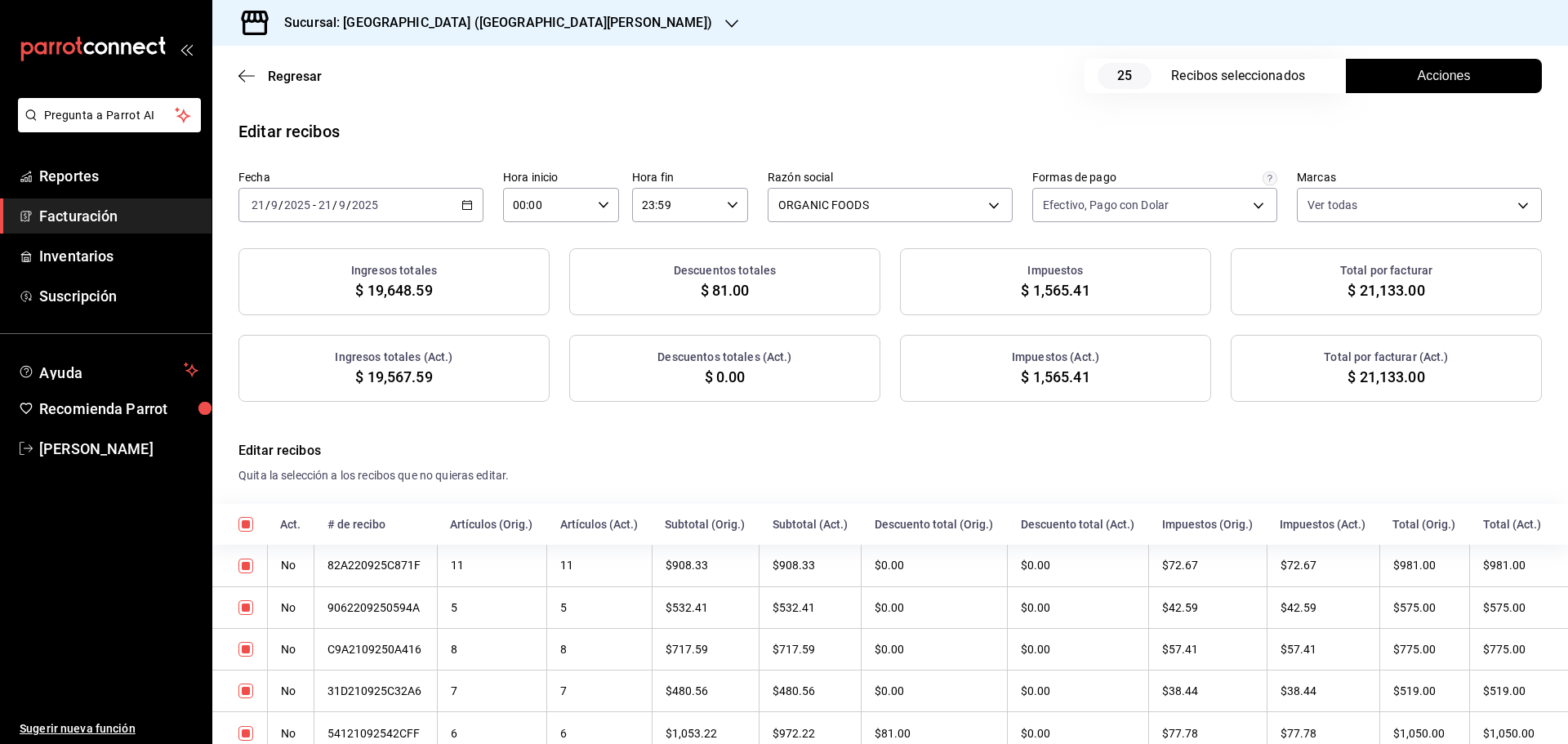
click at [1390, 81] on button "Acciones" at bounding box center [1444, 76] width 196 height 35
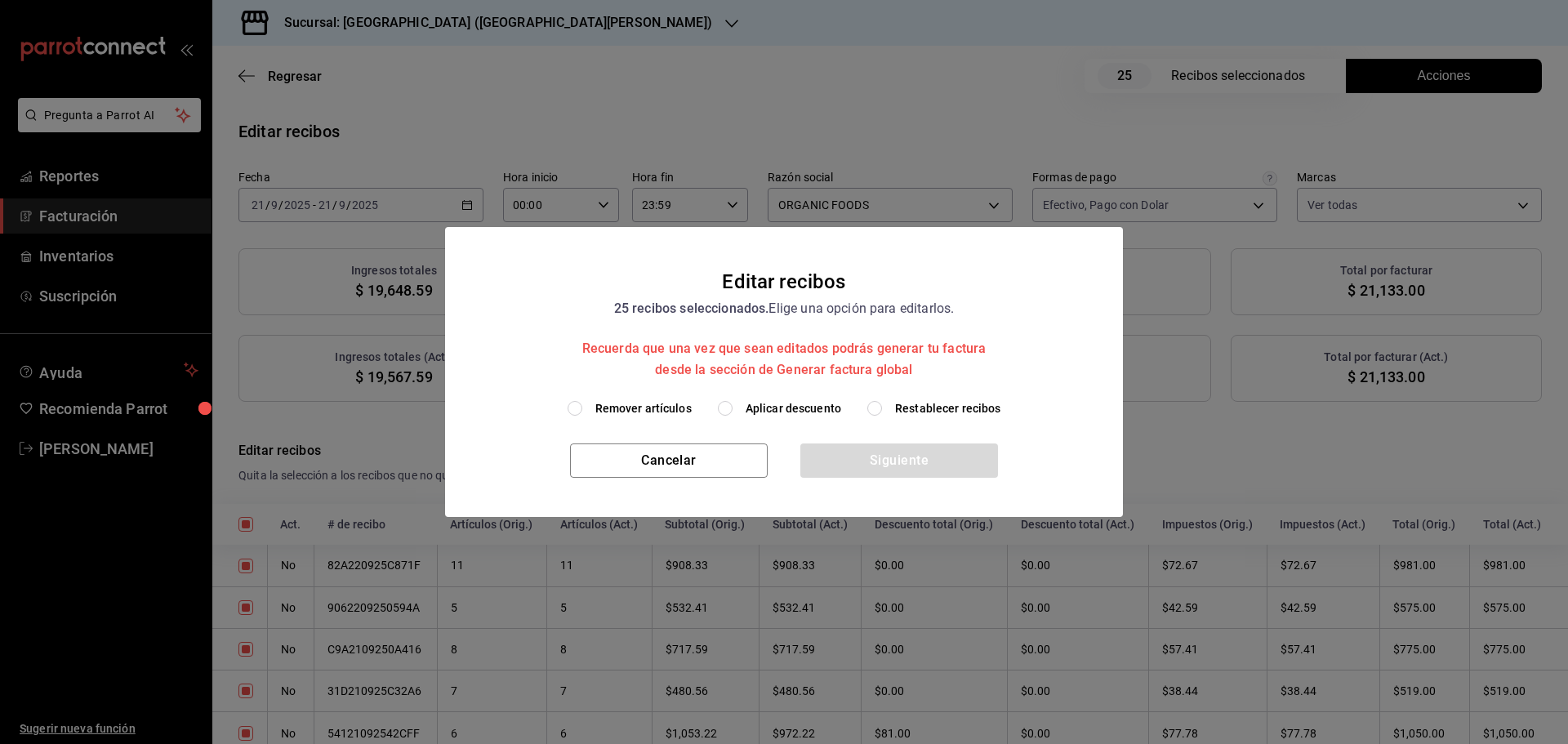
click at [763, 418] on div "Remover artículos Aplicar descuento Restablecer recibos" at bounding box center [784, 422] width 678 height 44
click at [763, 412] on span "Aplicar descuento" at bounding box center [793, 409] width 95 height 17
click at [732, 412] on input "Aplicar descuento" at bounding box center [725, 409] width 15 height 15
radio input "true"
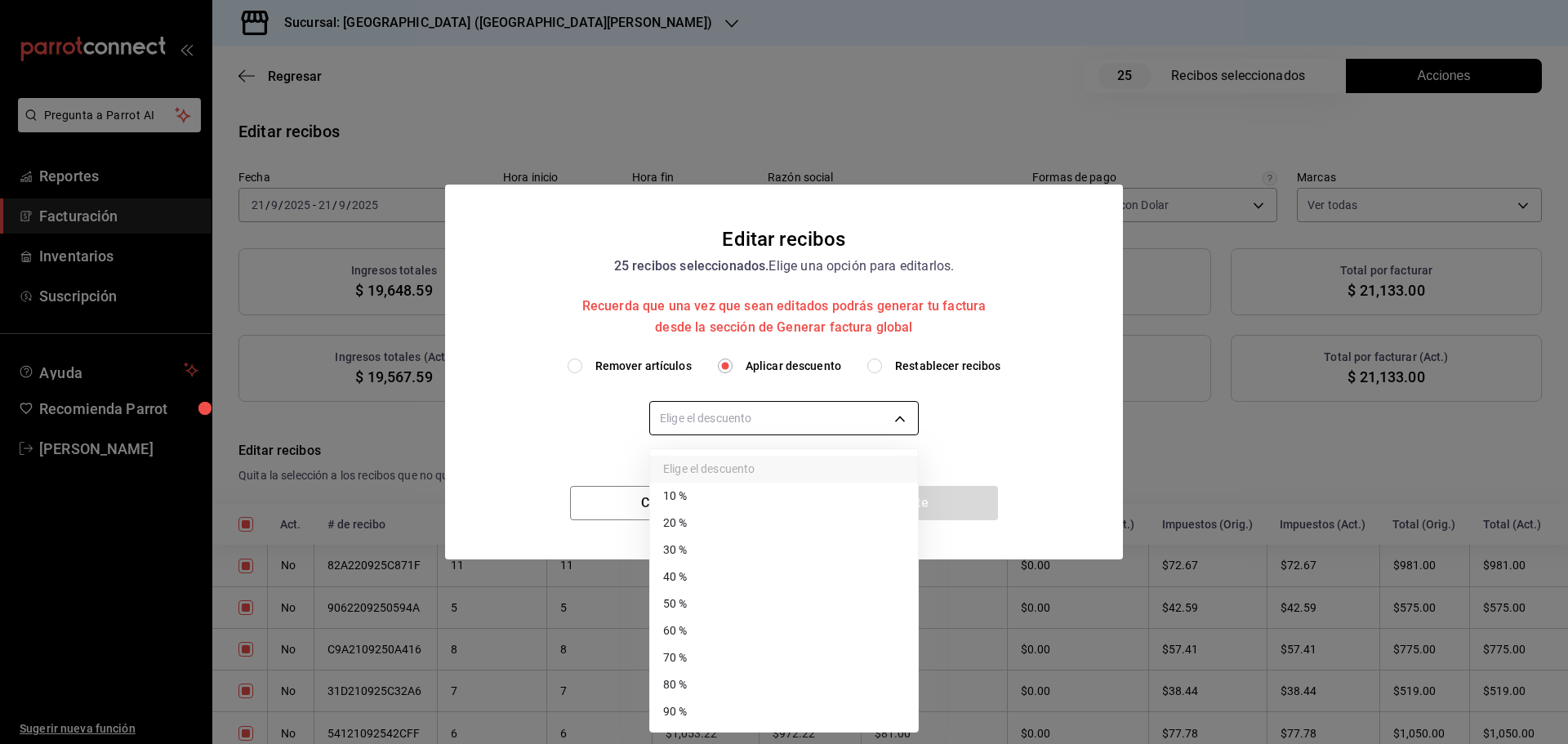
click at [763, 413] on body "Pregunta a Parrot AI Reportes Facturación Inventarios Suscripción Ayuda Recomie…" at bounding box center [784, 372] width 1568 height 744
click at [698, 552] on li "30 %" at bounding box center [784, 550] width 268 height 27
type input "30"
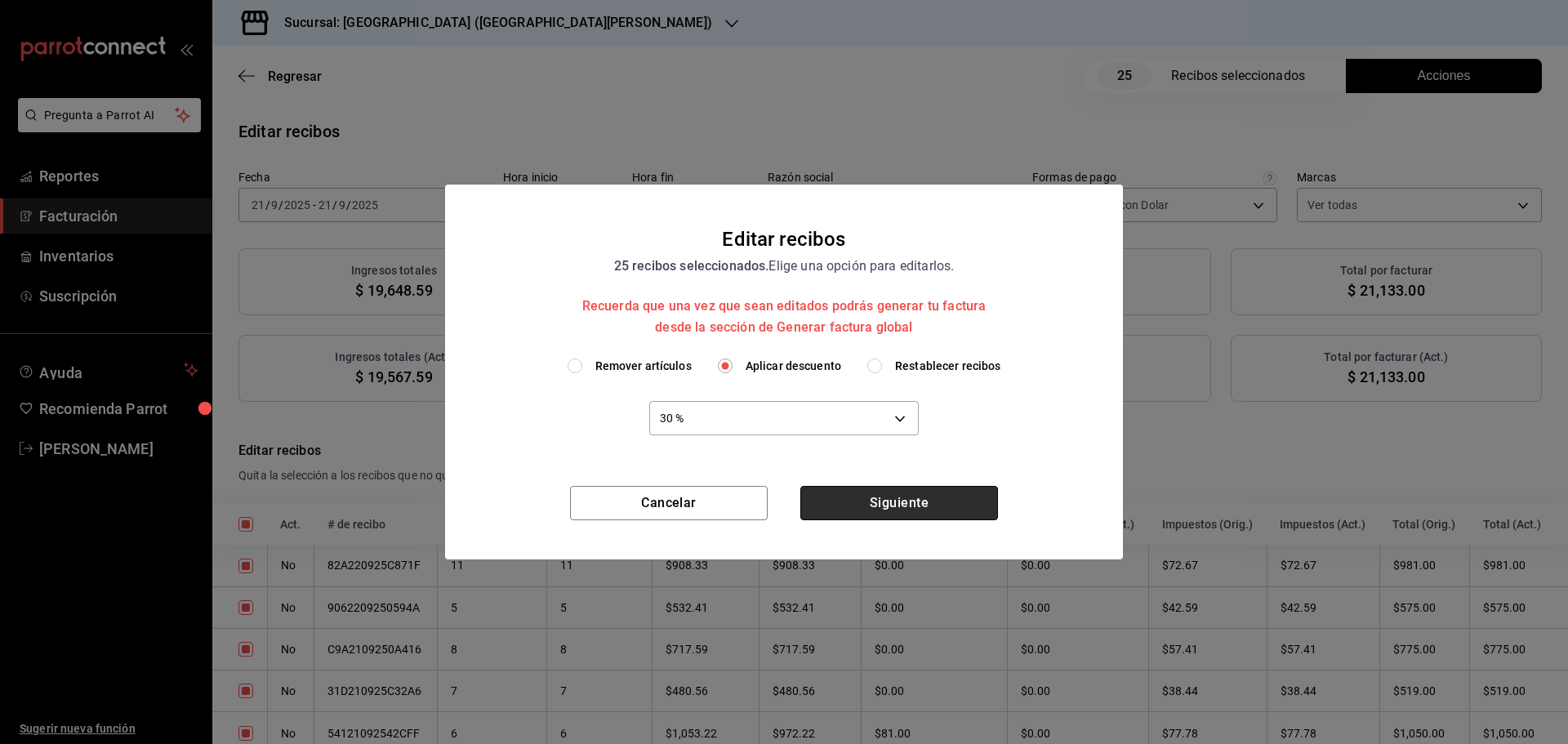
click at [883, 500] on button "Siguiente" at bounding box center [899, 503] width 197 height 35
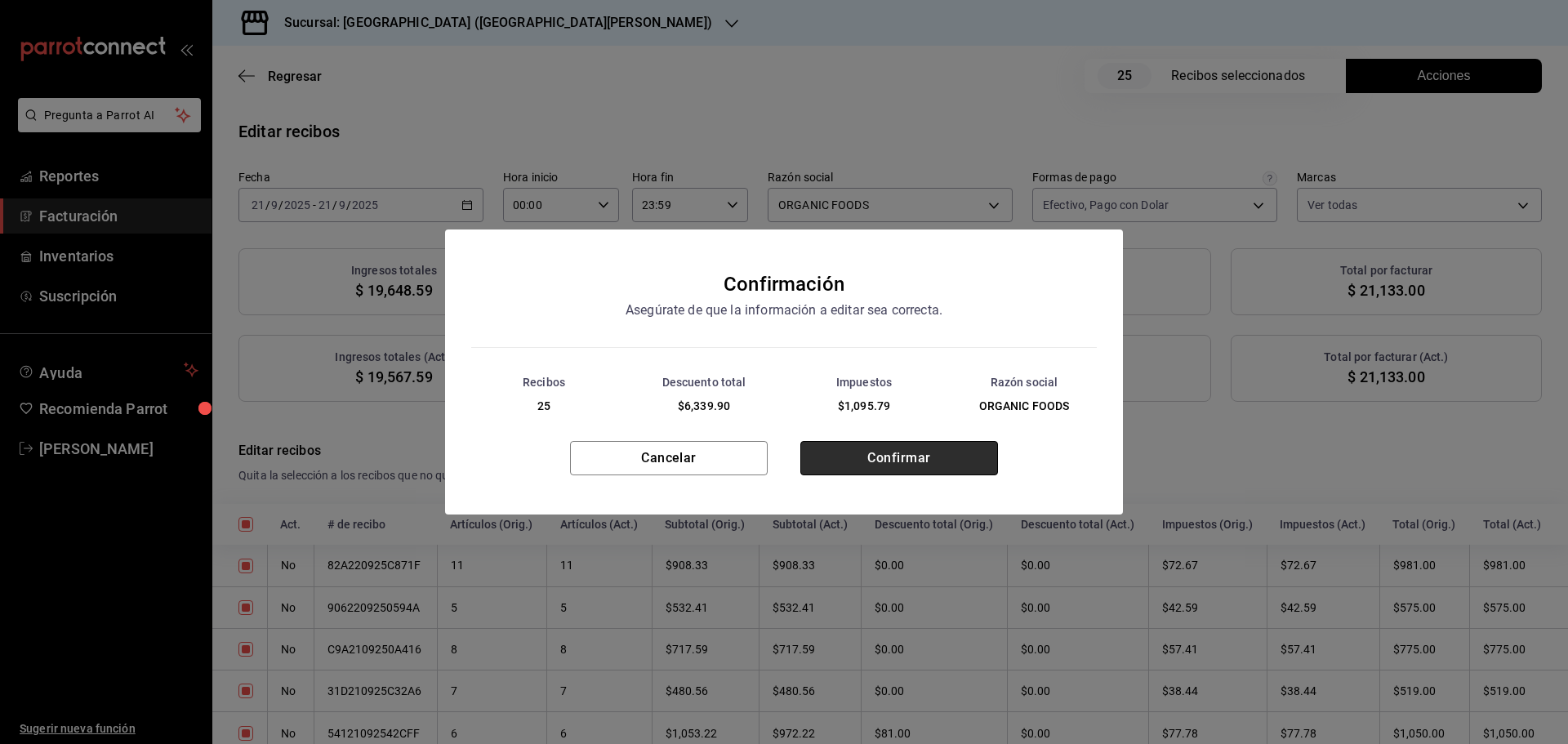
click at [887, 464] on button "Confirmar" at bounding box center [899, 459] width 197 height 35
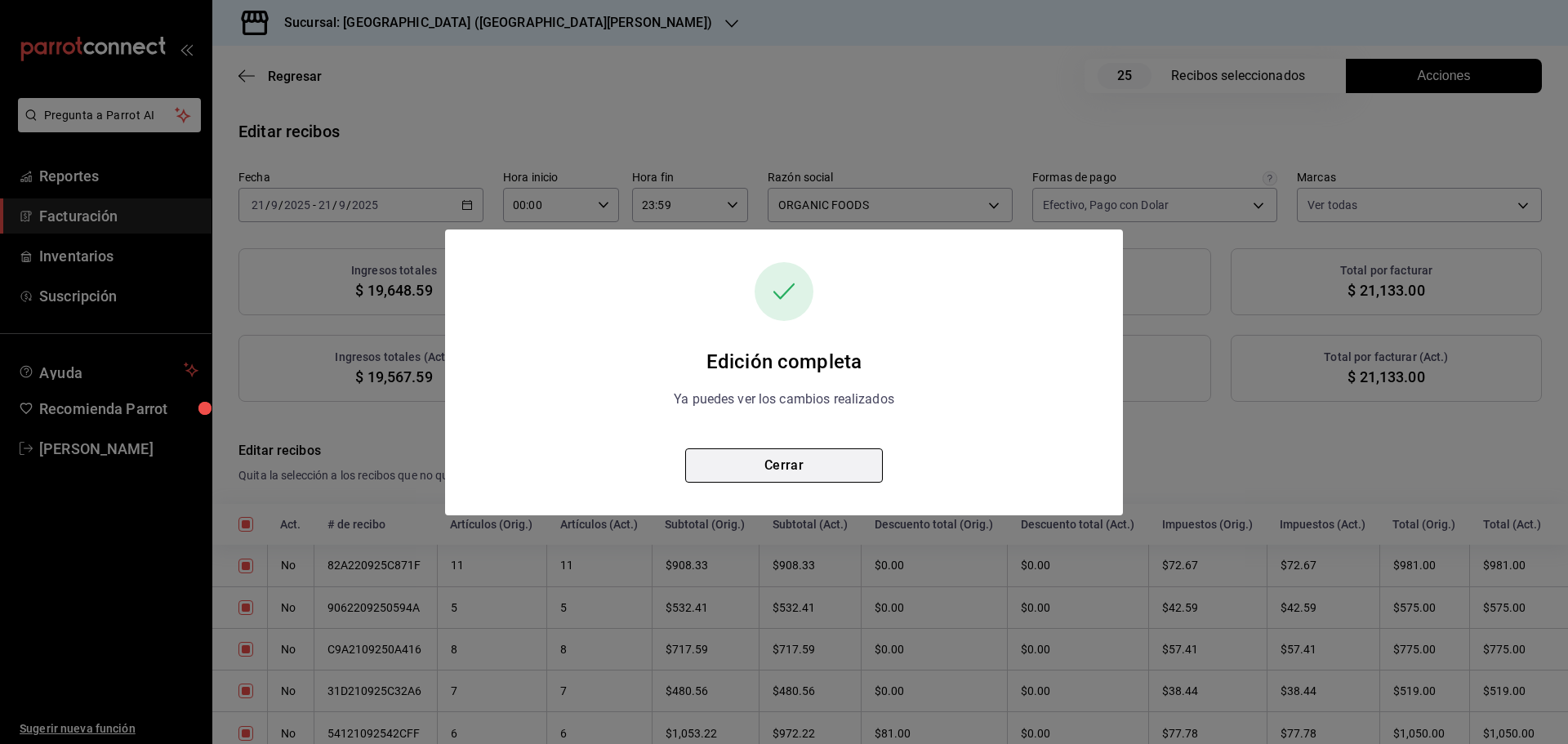
click at [842, 465] on button "Cerrar" at bounding box center [784, 466] width 197 height 35
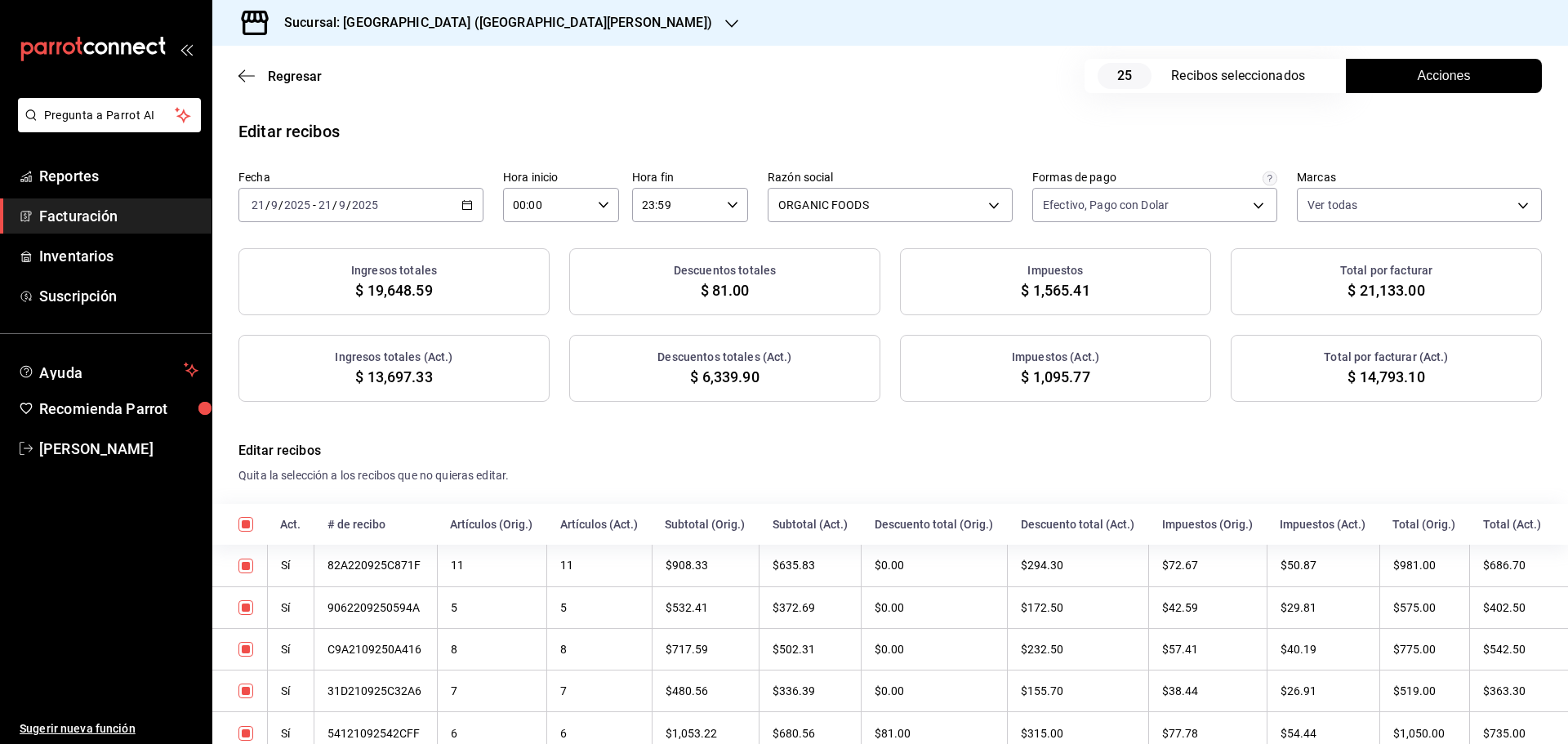
click at [418, 28] on h3 "Sucursal: [GEOGRAPHIC_DATA] ([GEOGRAPHIC_DATA][PERSON_NAME])" at bounding box center [491, 23] width 441 height 20
click at [329, 102] on span "Playa Bichis ([PERSON_NAME] [PERSON_NAME])" at bounding box center [307, 107] width 163 height 17
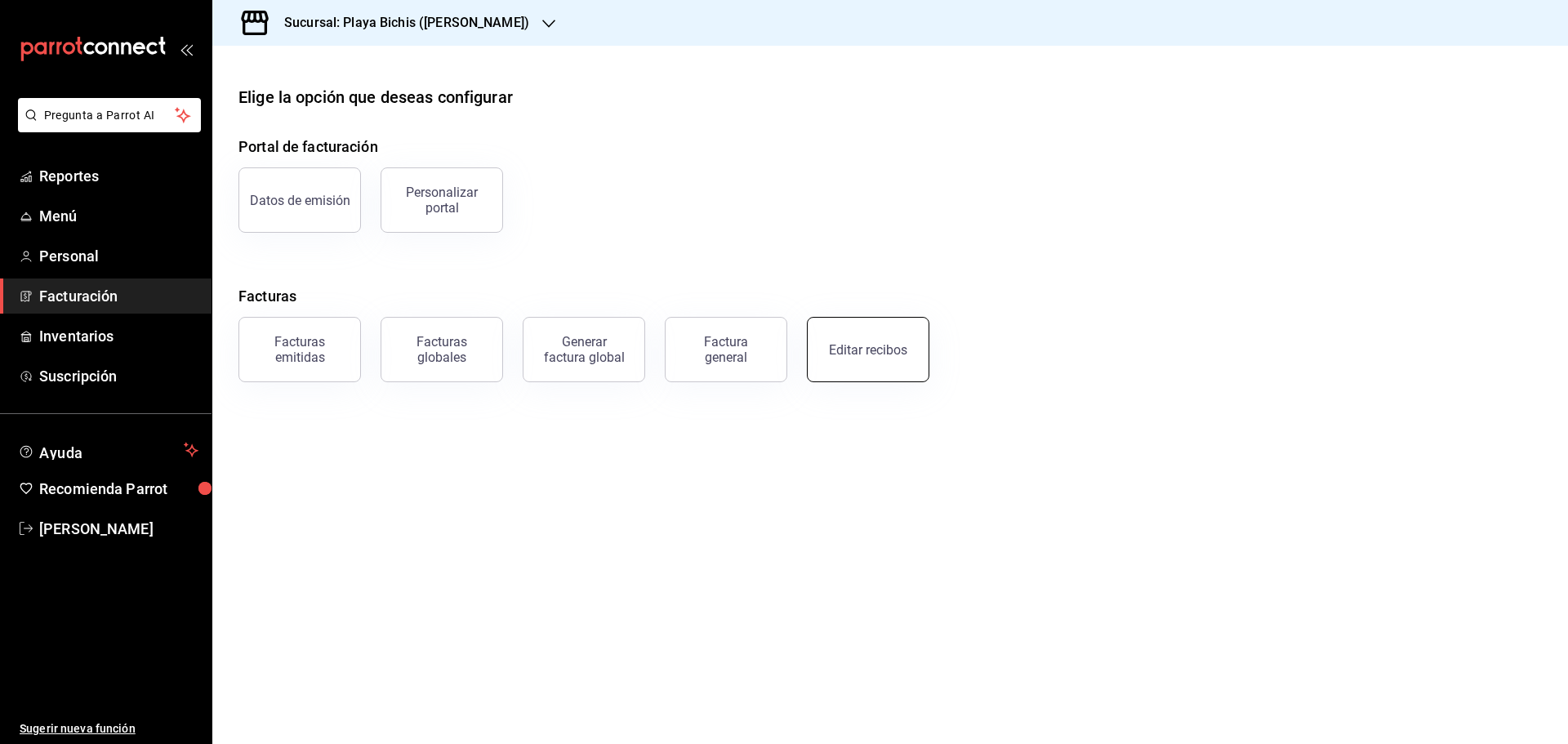
click at [874, 370] on button "Editar recibos" at bounding box center [868, 349] width 122 height 65
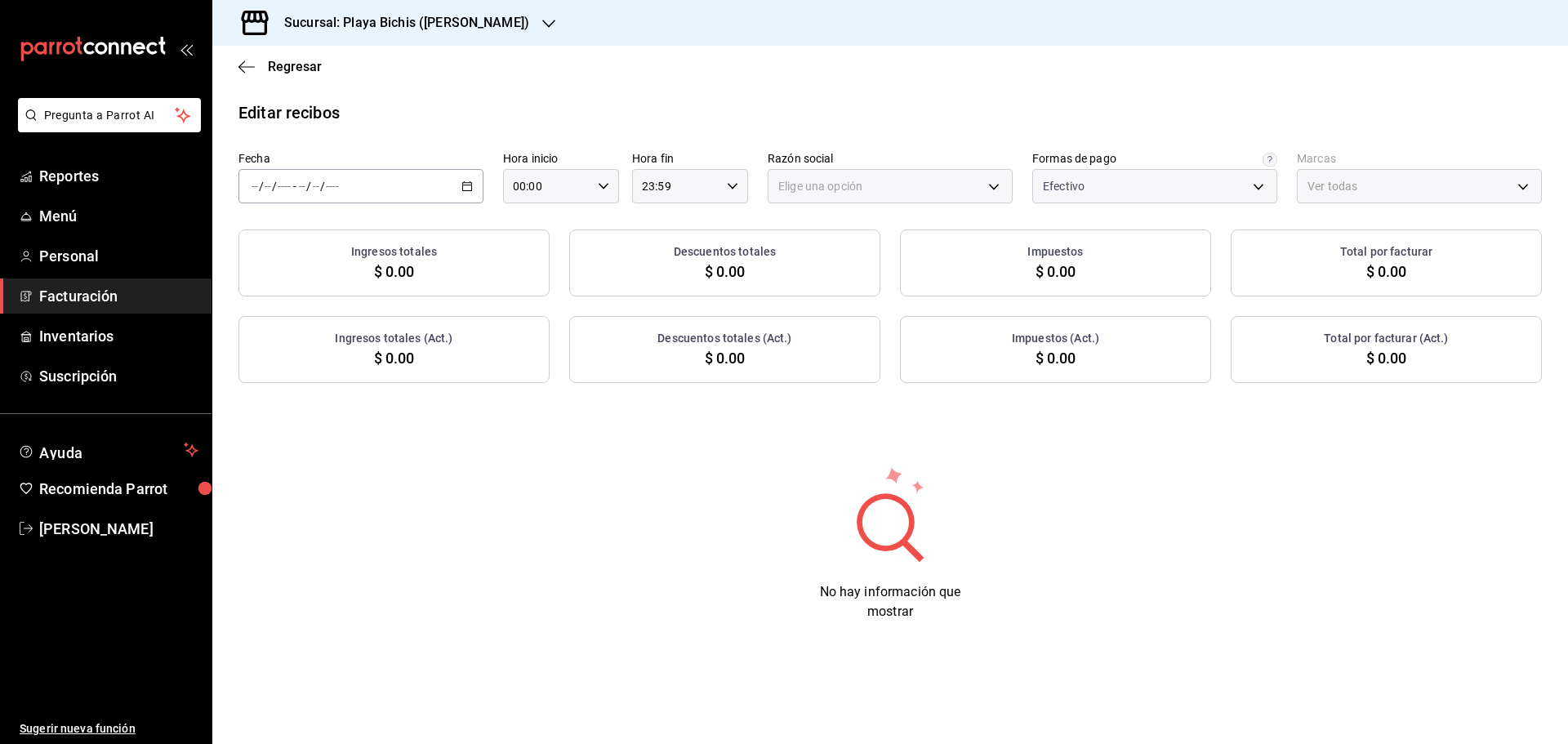
type input "3fceb3f9-c731-4fc1-a75c-4c7f95d77329"
click at [464, 187] on icon "button" at bounding box center [467, 187] width 12 height 12
click at [317, 425] on span "Rango de fechas" at bounding box center [316, 419] width 127 height 17
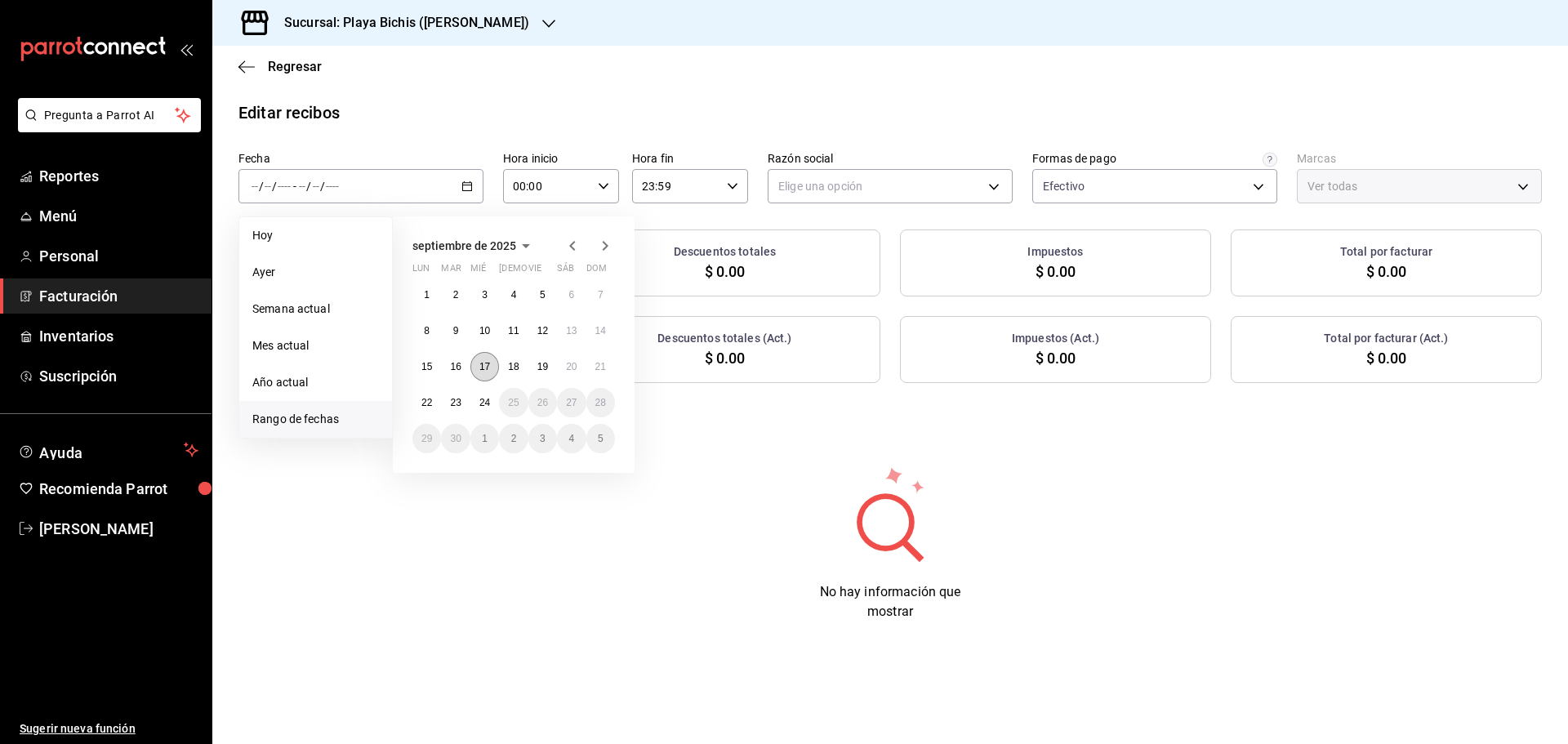
click at [482, 371] on abbr "17" at bounding box center [484, 367] width 11 height 12
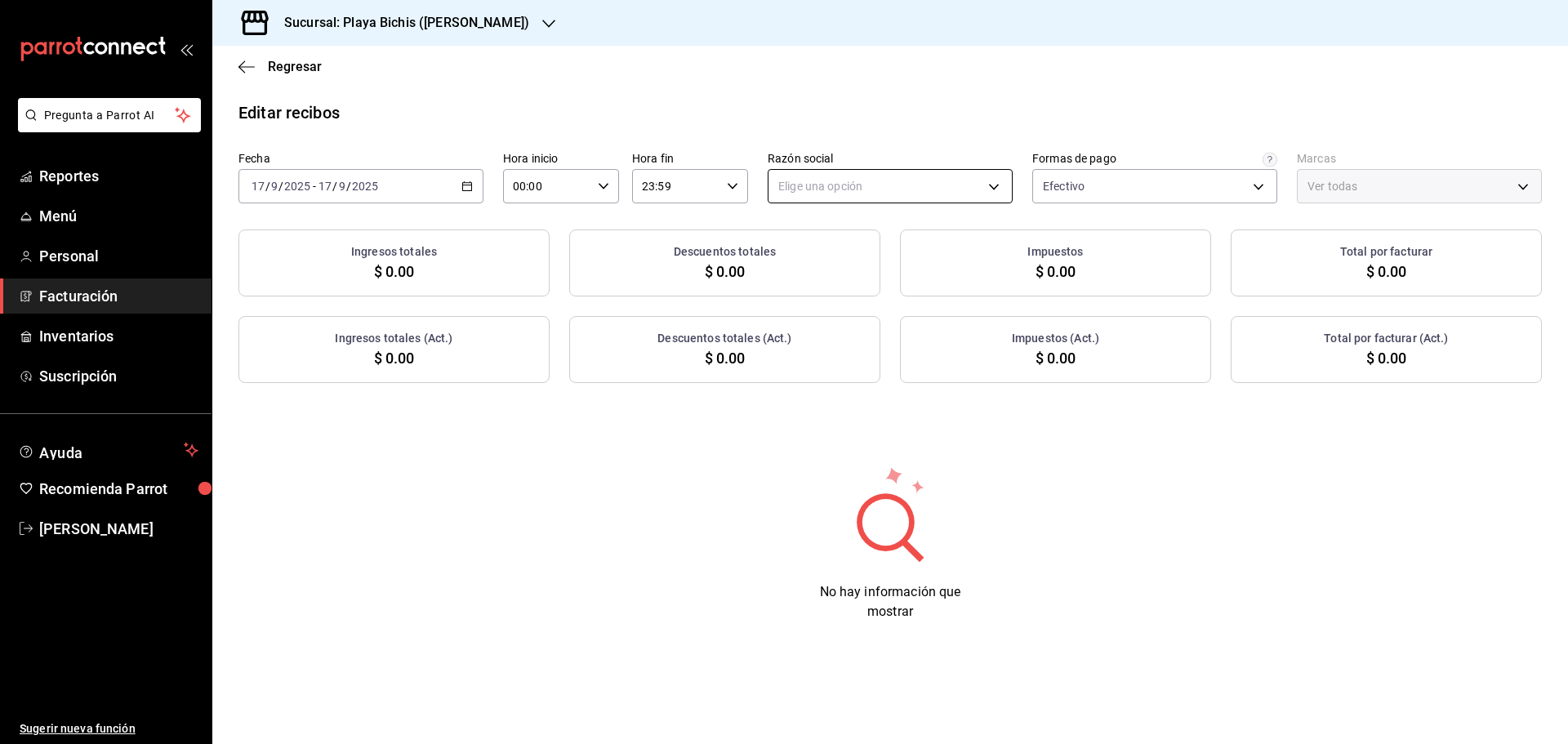
click at [849, 183] on body "Pregunta a Parrot AI Reportes Menú Personal Facturación Inventarios Suscripción…" at bounding box center [784, 372] width 1568 height 744
click at [837, 188] on body "Pregunta a Parrot AI Reportes Menú Personal Facturación Inventarios Suscripción…" at bounding box center [784, 372] width 1568 height 744
click at [831, 270] on li "PROPOLIALIMENTOS" at bounding box center [890, 269] width 243 height 30
type input "98789bbc-3643-442e-bea3-a0897877bbaf"
type input "4ba3d68a-2a71-4bf4-8272-d27f8f663470,fbc14f8a-a0c0-448e-9dac-7011cab8a3fb"
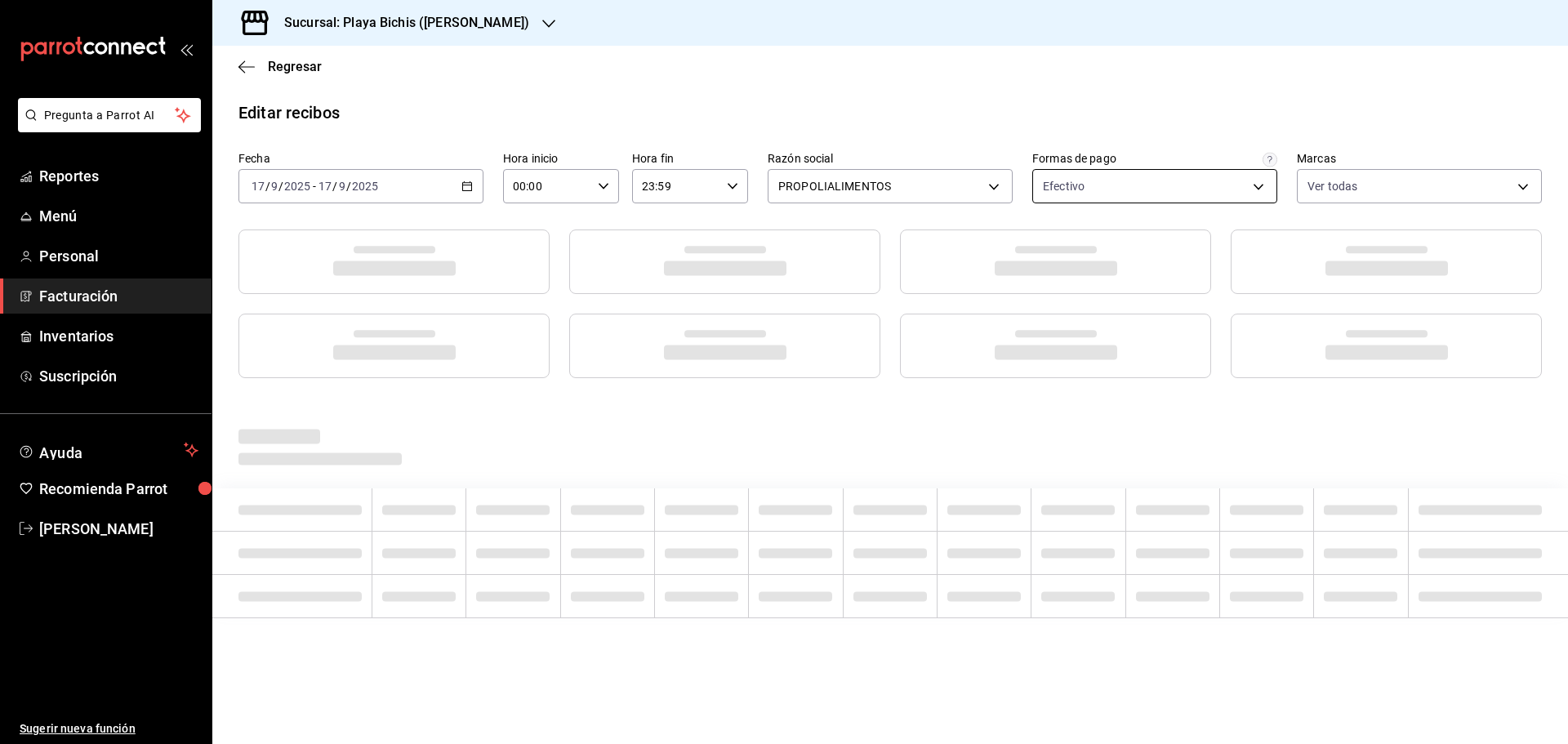
click at [1131, 189] on body "Pregunta a Parrot AI Reportes Menú Personal Facturación Inventarios Suscripción…" at bounding box center [784, 372] width 1568 height 744
click at [1129, 385] on span "Pago con Dolar" at bounding box center [1174, 389] width 193 height 17
type input "3fceb3f9-c731-4fc1-a75c-4c7f95d77329,512e710e-ef5b-4fe5-9988-4a3ed35c5c81"
checkbox input "true"
click at [1307, 115] on div at bounding box center [784, 372] width 1568 height 744
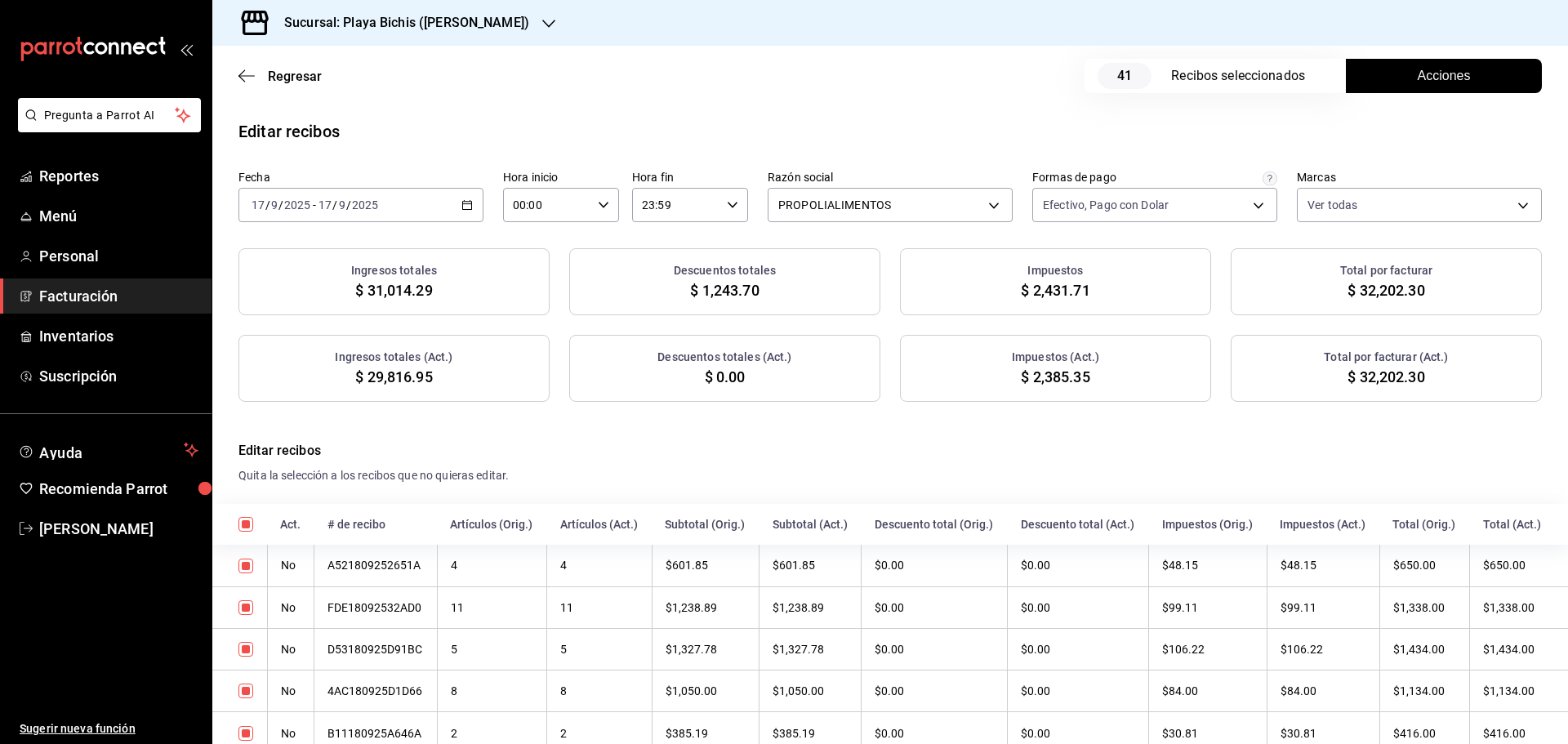
click at [1399, 85] on button "Acciones" at bounding box center [1444, 76] width 196 height 35
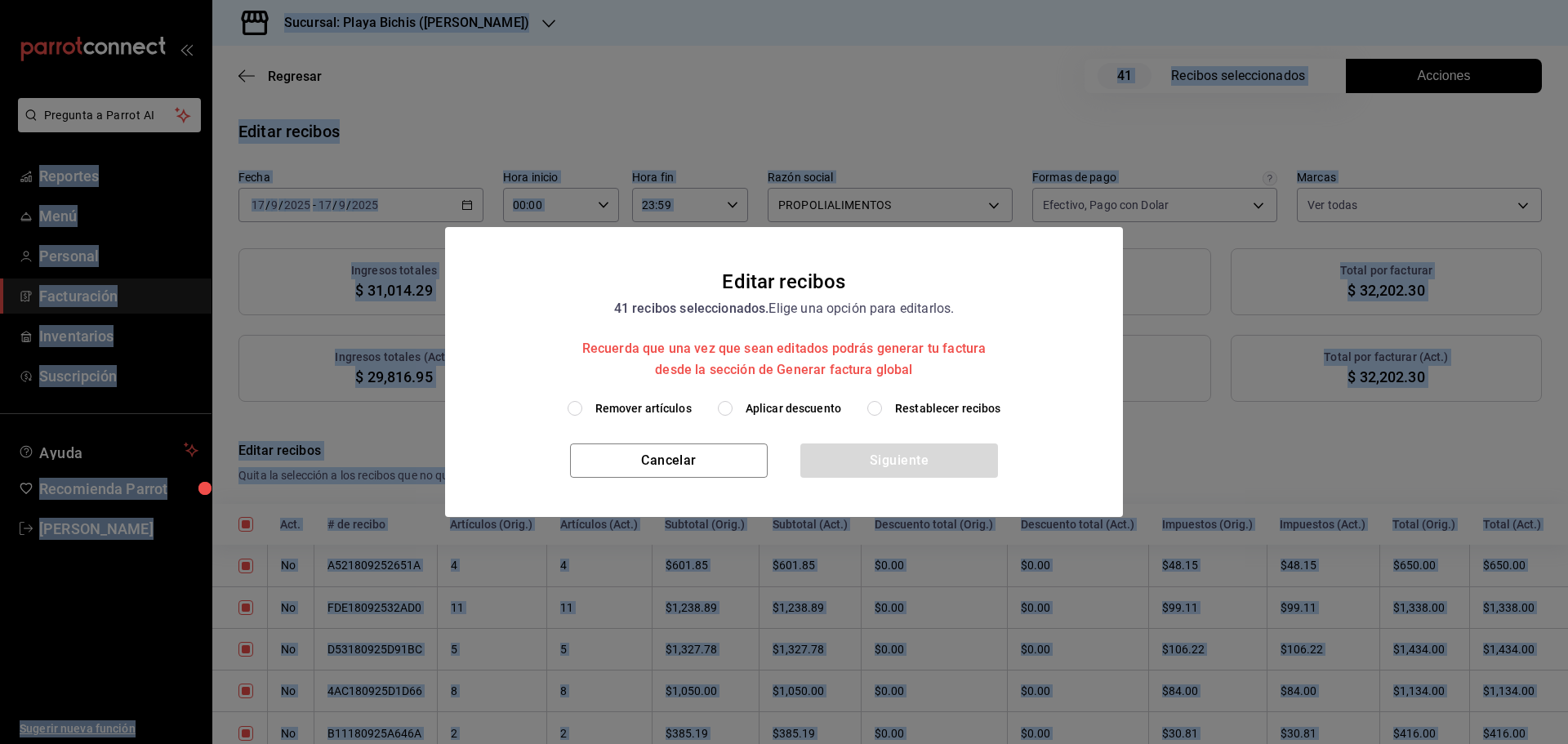
click at [753, 409] on span "Aplicar descuento" at bounding box center [793, 409] width 95 height 17
click at [732, 409] on input "Aplicar descuento" at bounding box center [725, 409] width 15 height 15
radio input "true"
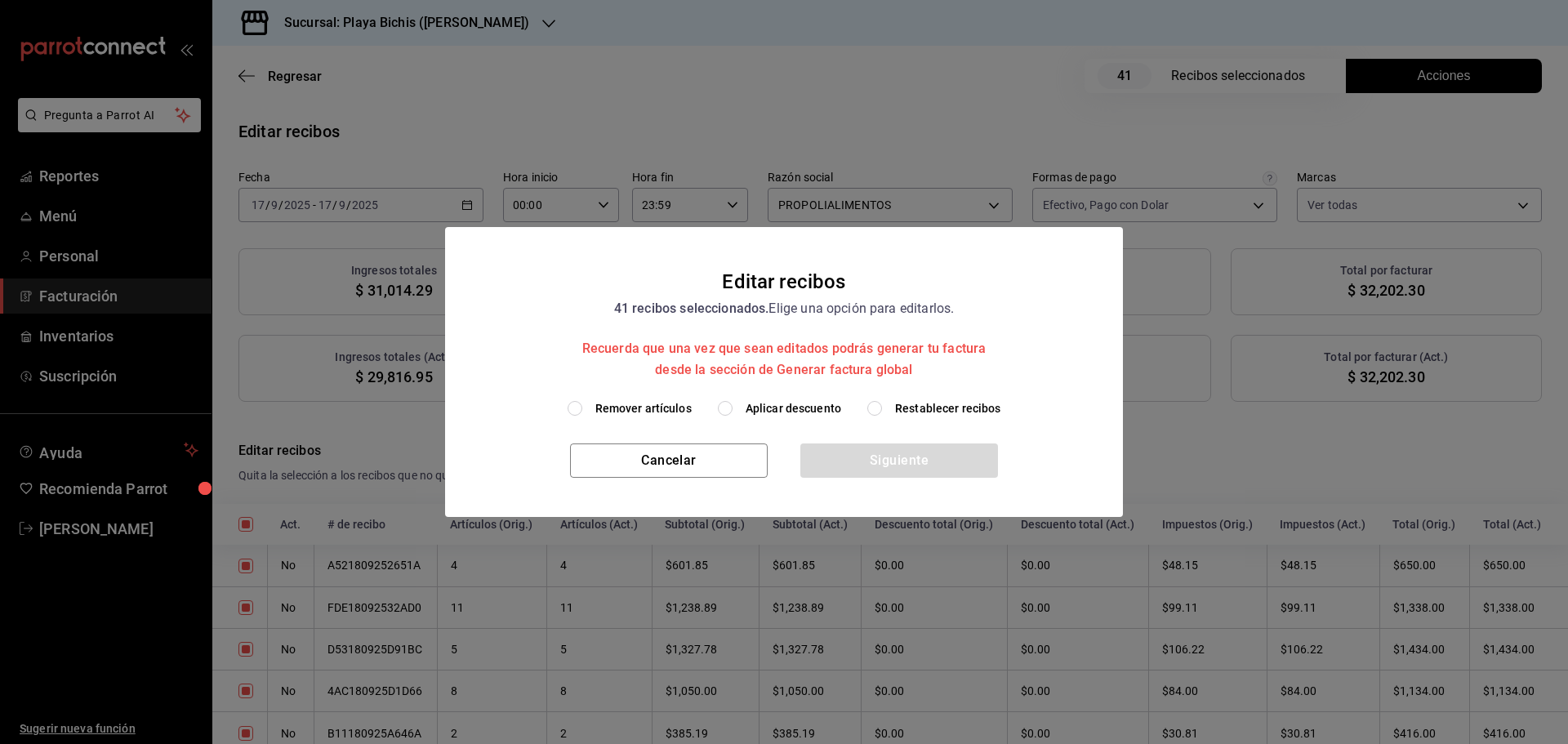
click at [753, 409] on body "Pregunta a Parrot AI Reportes Menú Personal Facturación Inventarios Suscripción…" at bounding box center [784, 372] width 1568 height 744
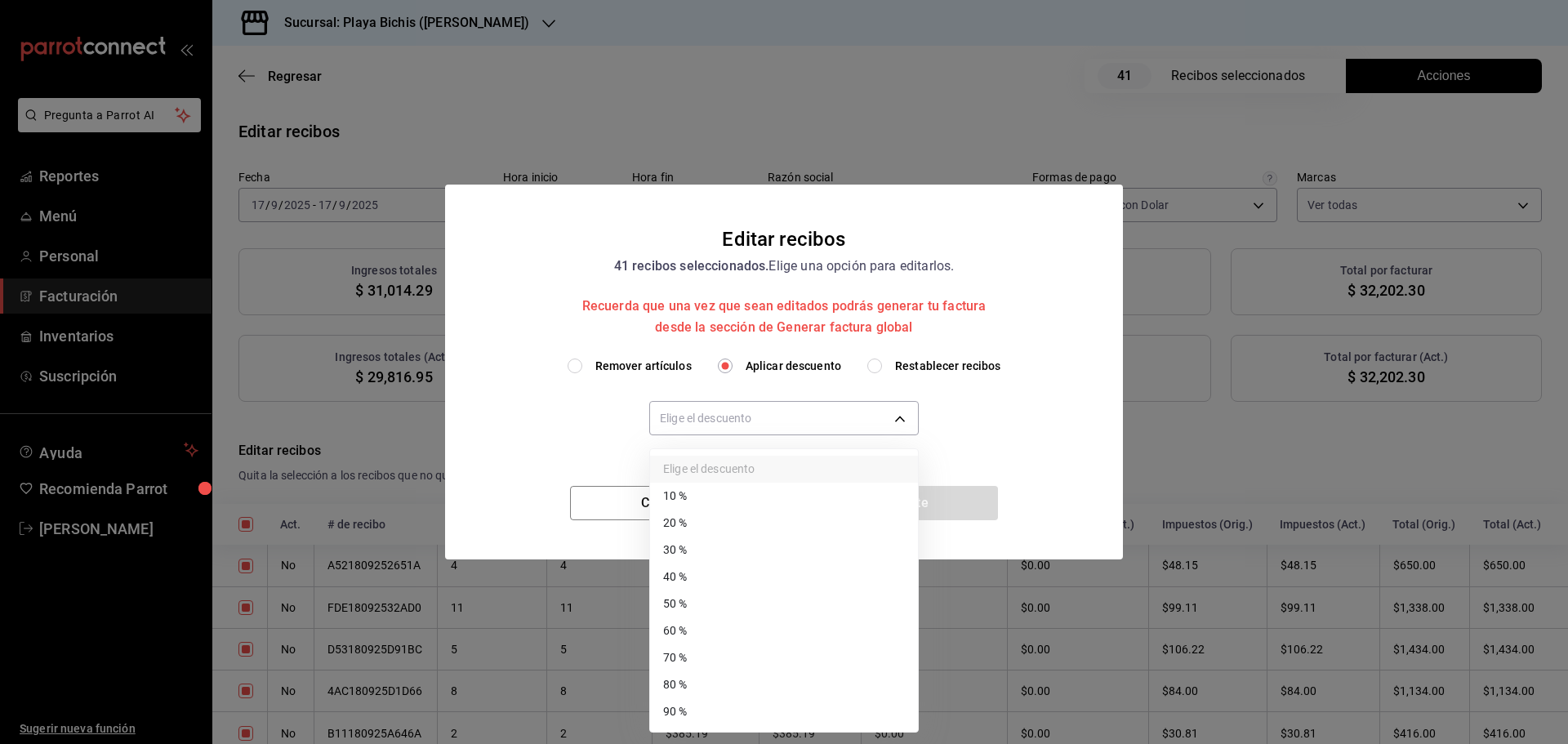
click at [754, 425] on div at bounding box center [784, 372] width 1568 height 744
click at [753, 417] on body "Pregunta a Parrot AI Reportes Menú Personal Facturación Inventarios Suscripción…" at bounding box center [784, 372] width 1568 height 744
click at [753, 417] on div at bounding box center [784, 372] width 1568 height 744
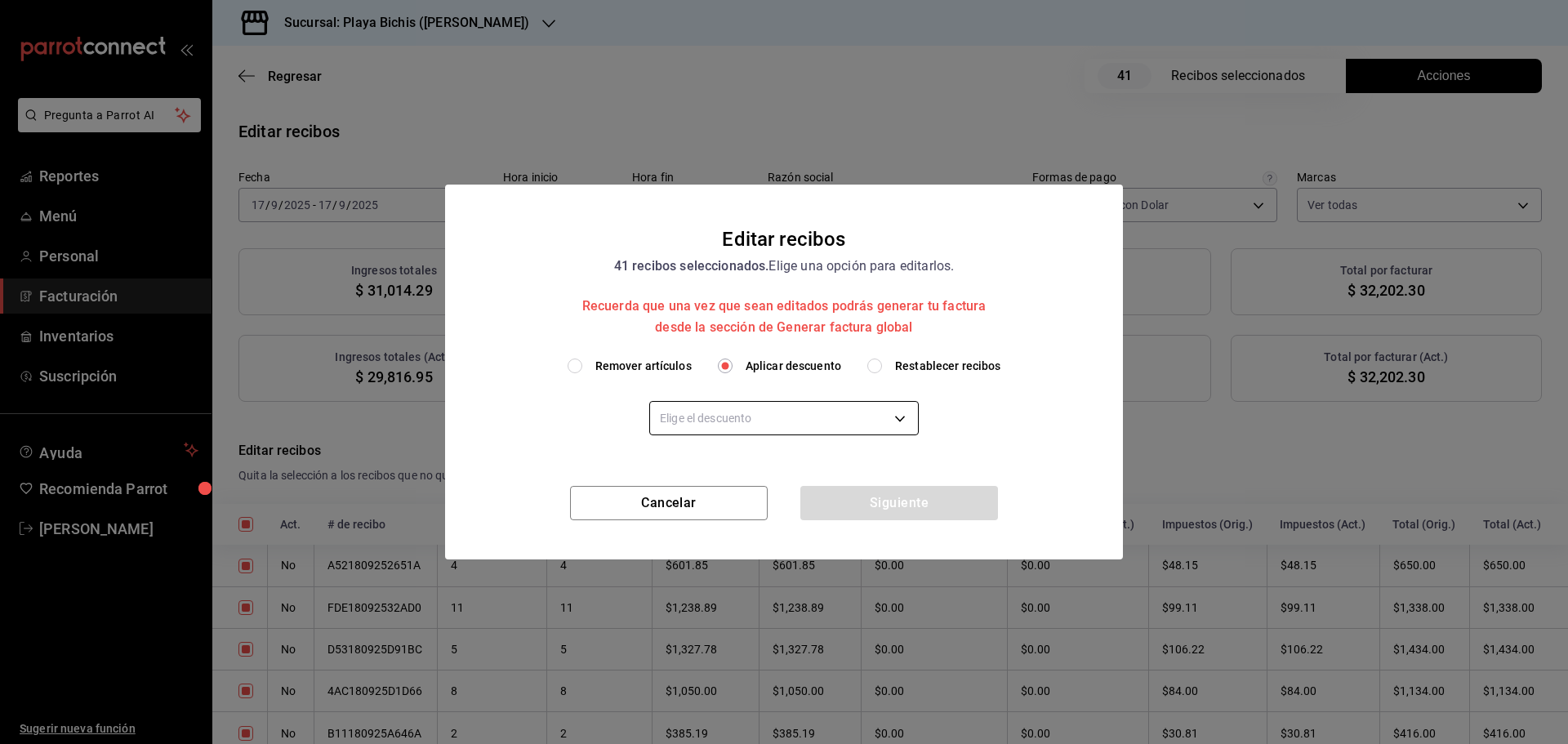
click at [708, 432] on div "Elige el descuento" at bounding box center [784, 416] width 270 height 44
click at [709, 427] on body "Pregunta a Parrot AI Reportes Menú Personal Facturación Inventarios Suscripción…" at bounding box center [784, 372] width 1568 height 744
click at [731, 423] on body "Pregunta a Parrot AI Reportes Menú Personal Facturación Inventarios Suscripción…" at bounding box center [784, 372] width 1568 height 744
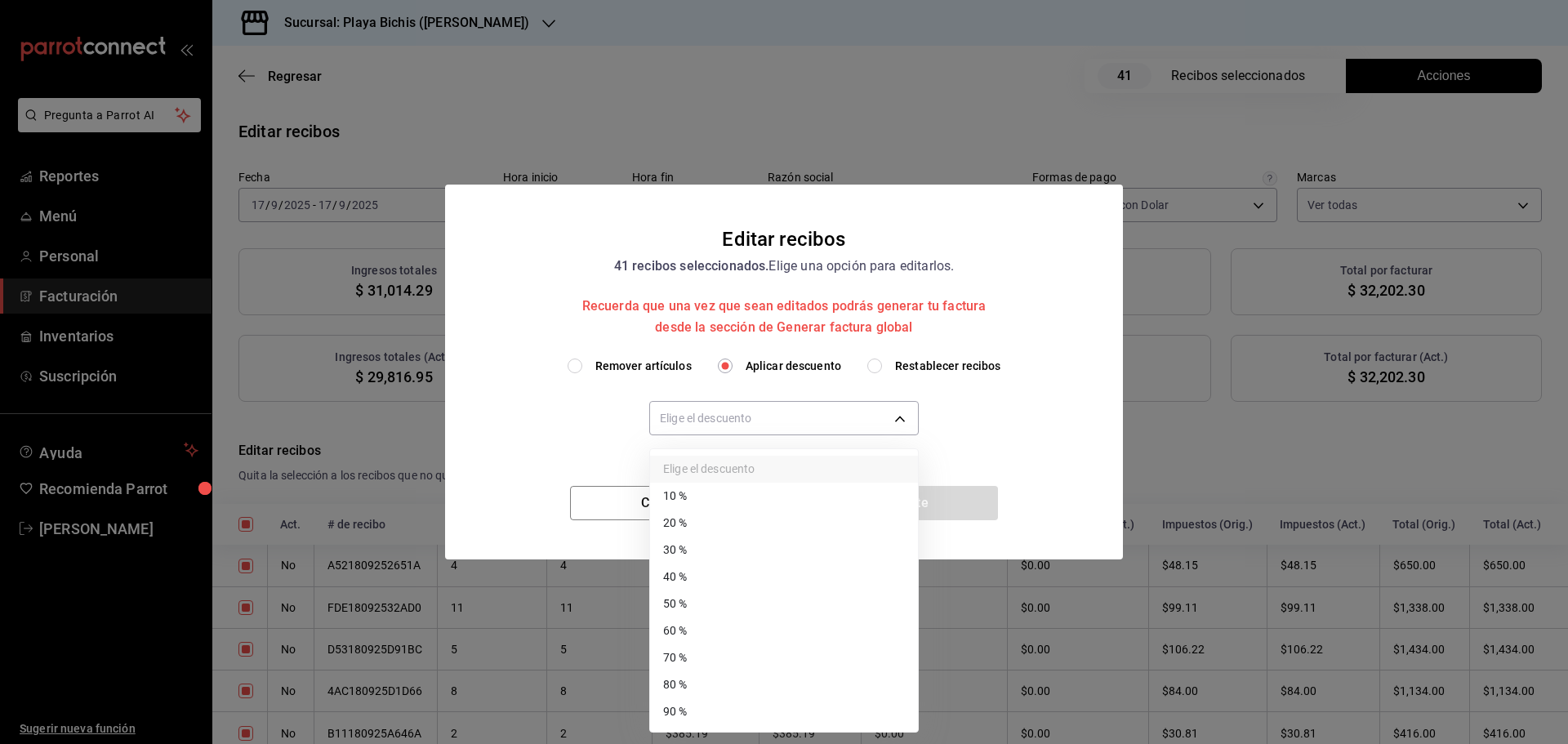
click at [706, 547] on li "30 %" at bounding box center [784, 550] width 268 height 27
type input "30"
click at [706, 547] on li "30 %" at bounding box center [784, 550] width 268 height 27
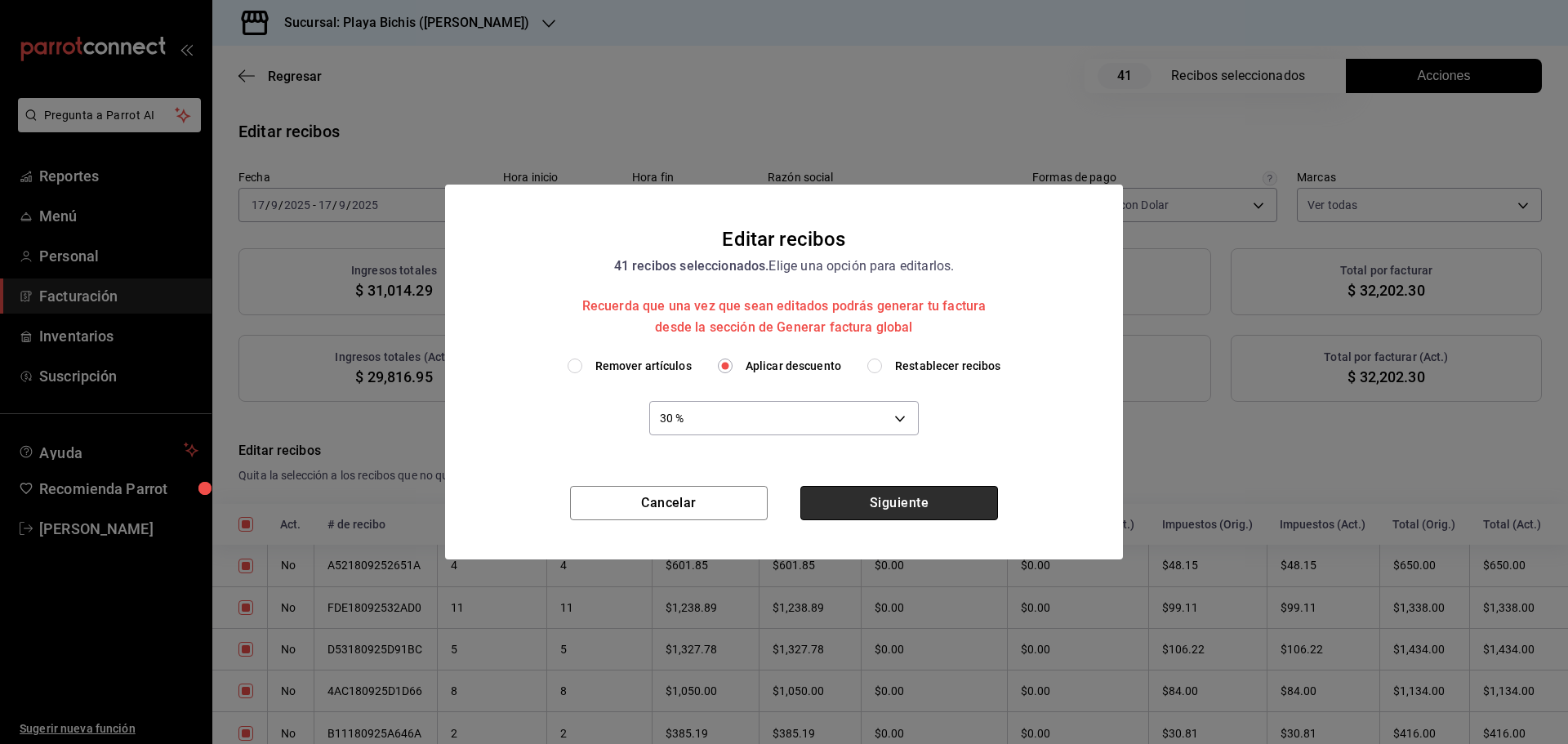
click at [913, 511] on button "Siguiente" at bounding box center [899, 503] width 197 height 35
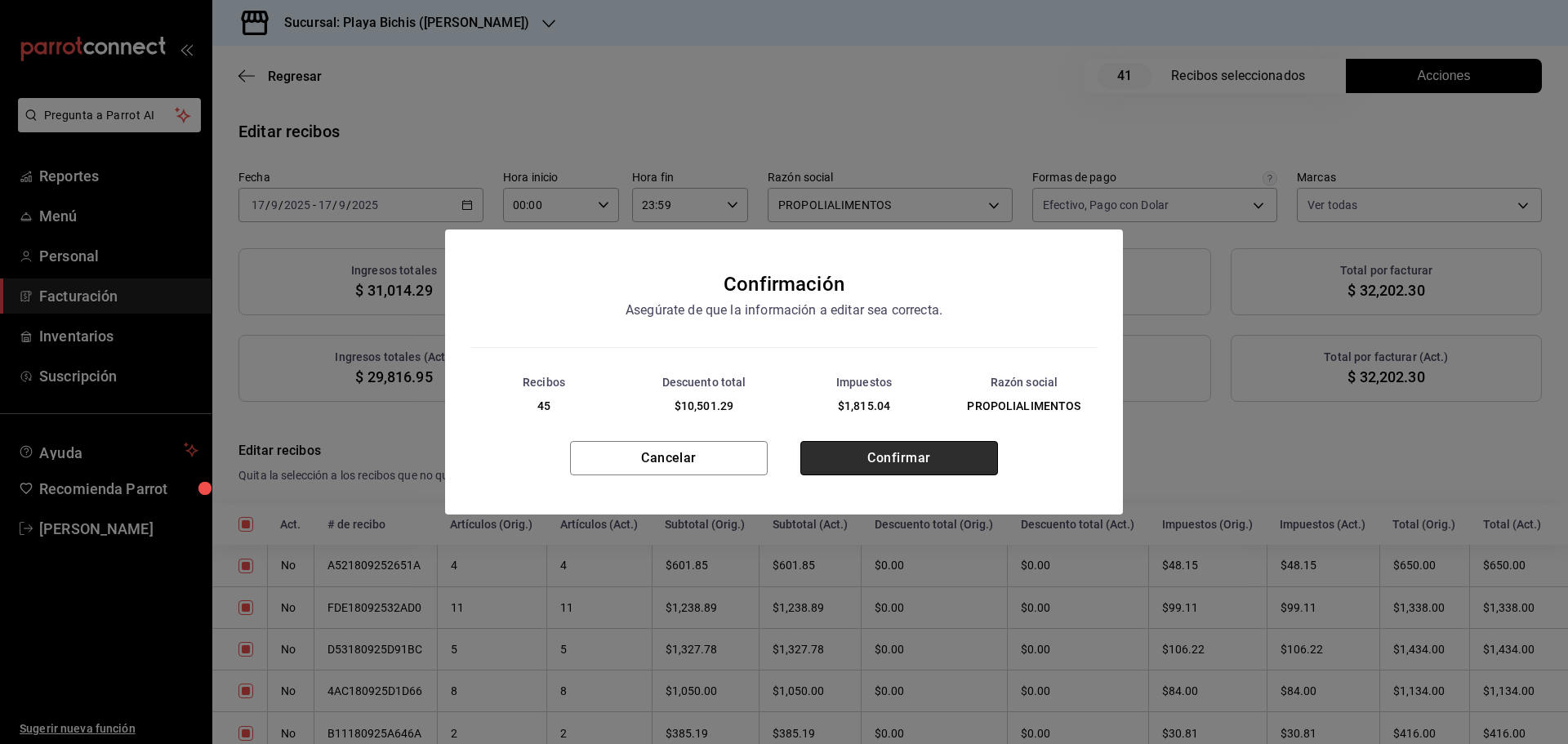
click at [914, 471] on button "Confirmar" at bounding box center [899, 459] width 197 height 35
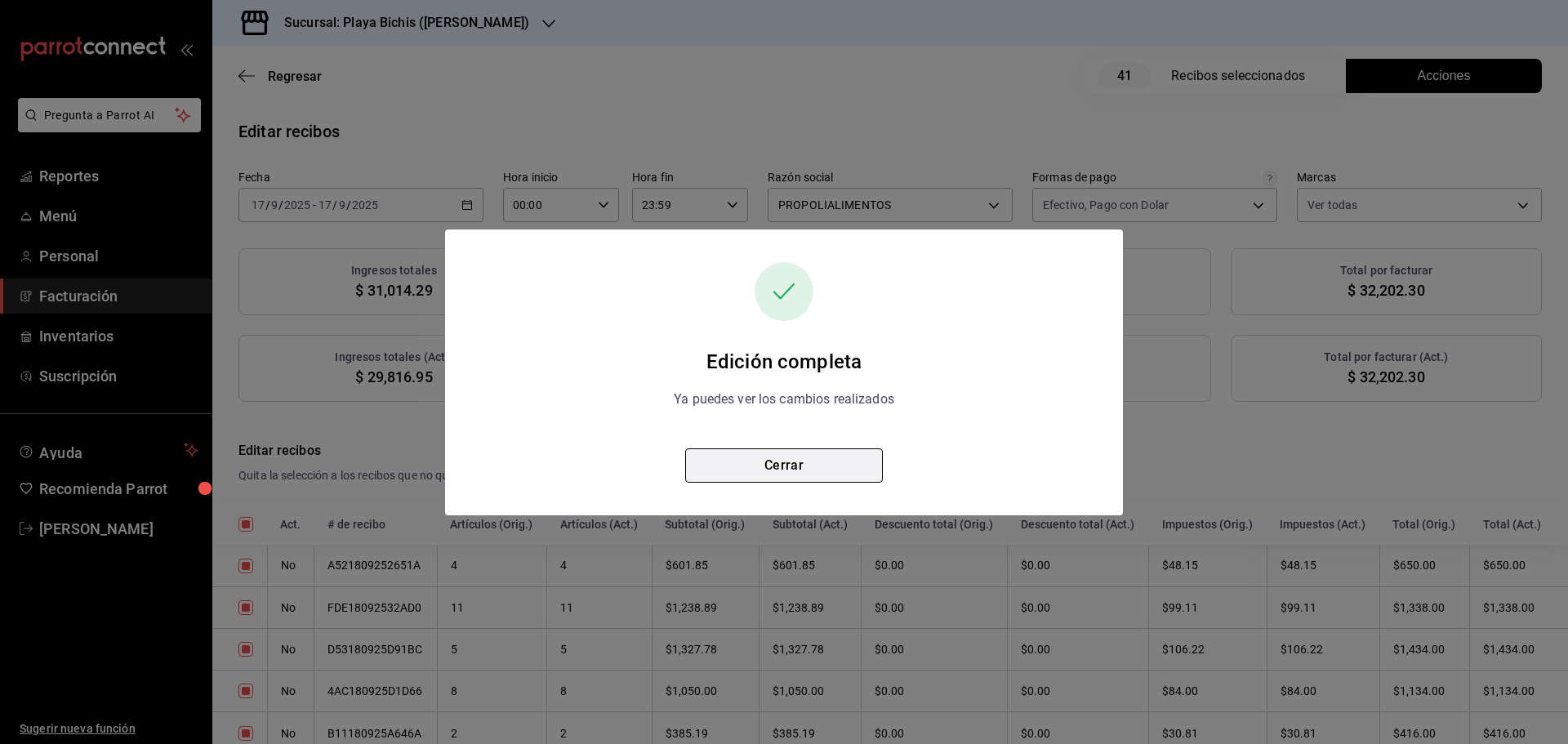
click at [831, 458] on button "Cerrar" at bounding box center [784, 466] width 197 height 35
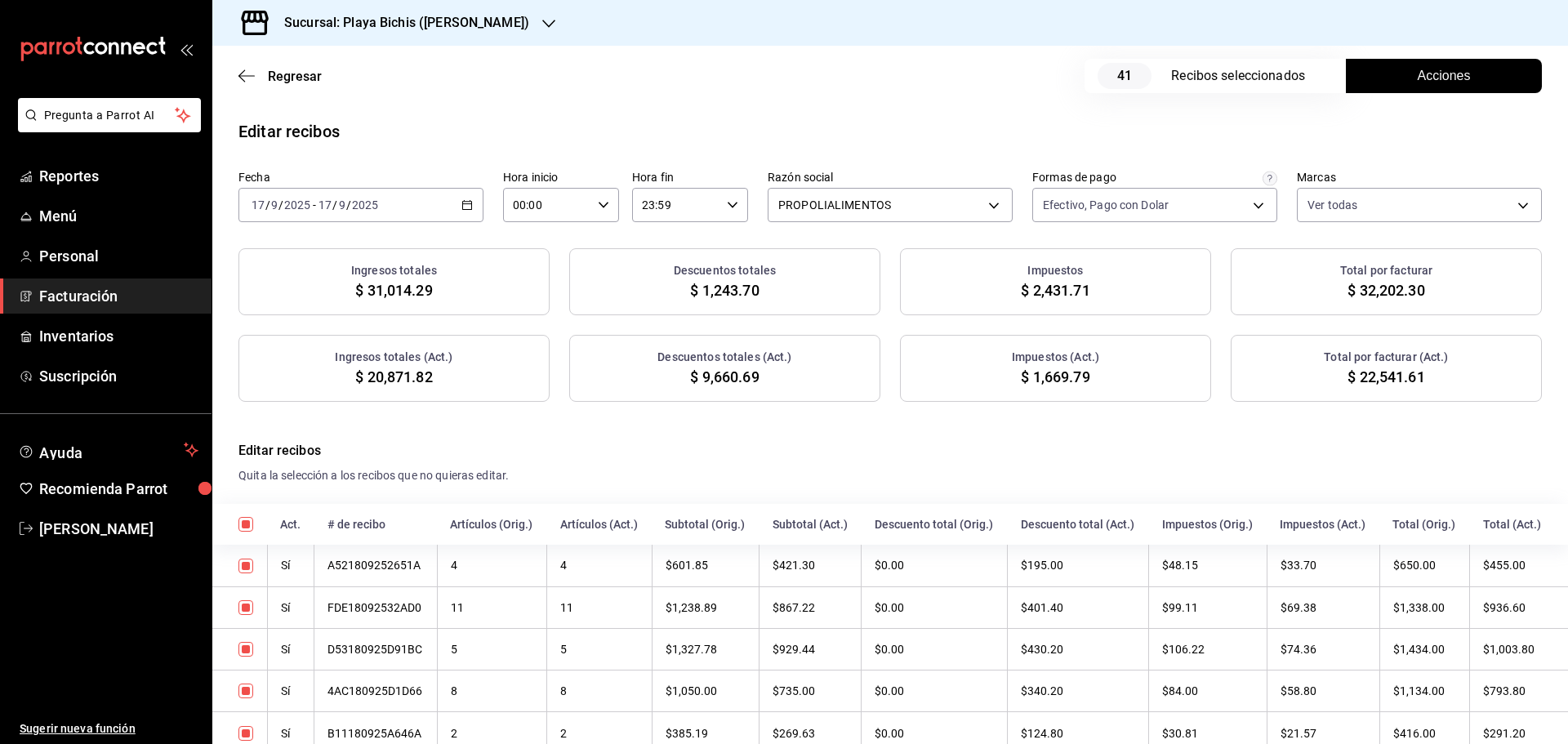
click at [463, 206] on icon "button" at bounding box center [467, 205] width 12 height 12
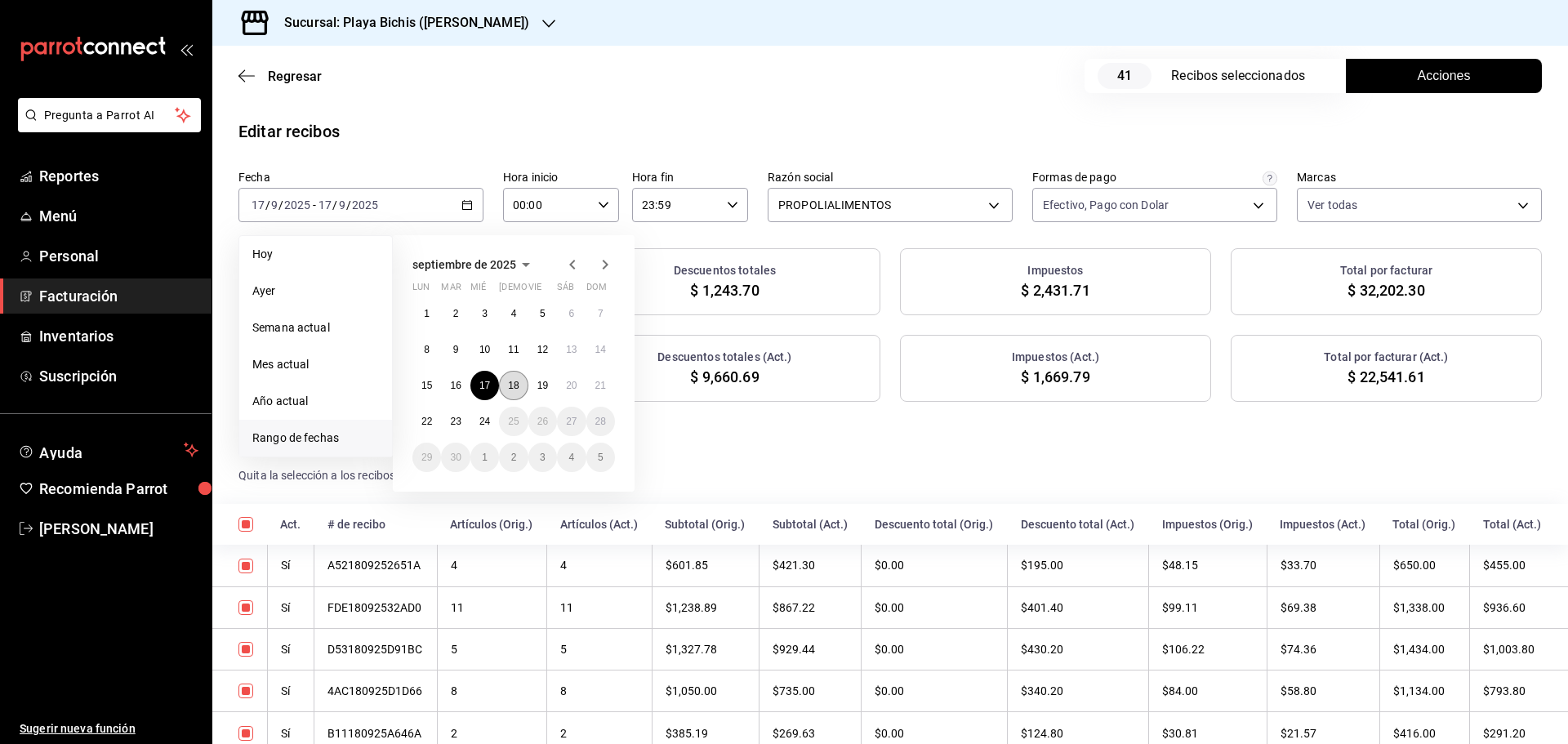
click at [515, 390] on abbr "18" at bounding box center [513, 386] width 11 height 12
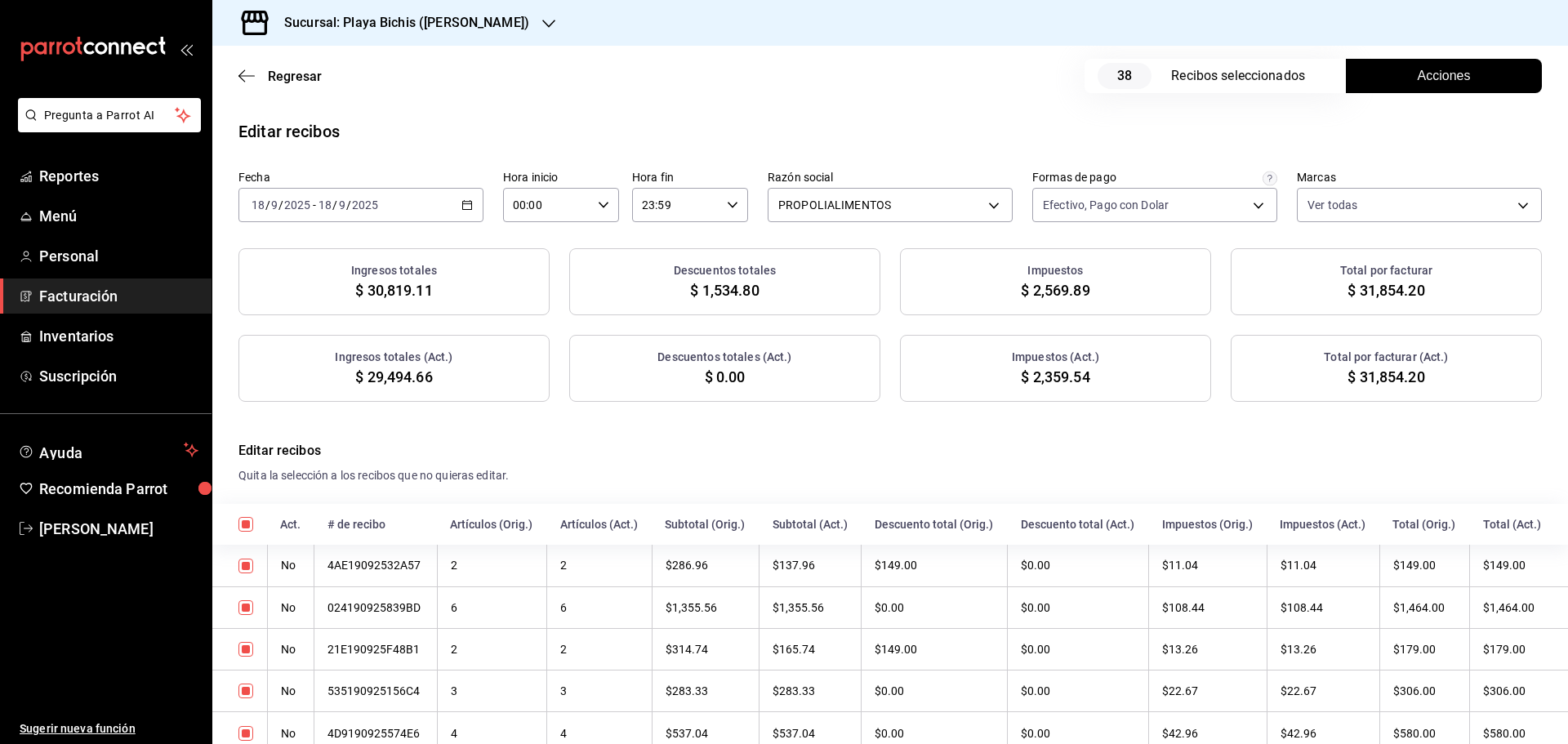
click at [1418, 81] on span "Acciones" at bounding box center [1444, 76] width 53 height 20
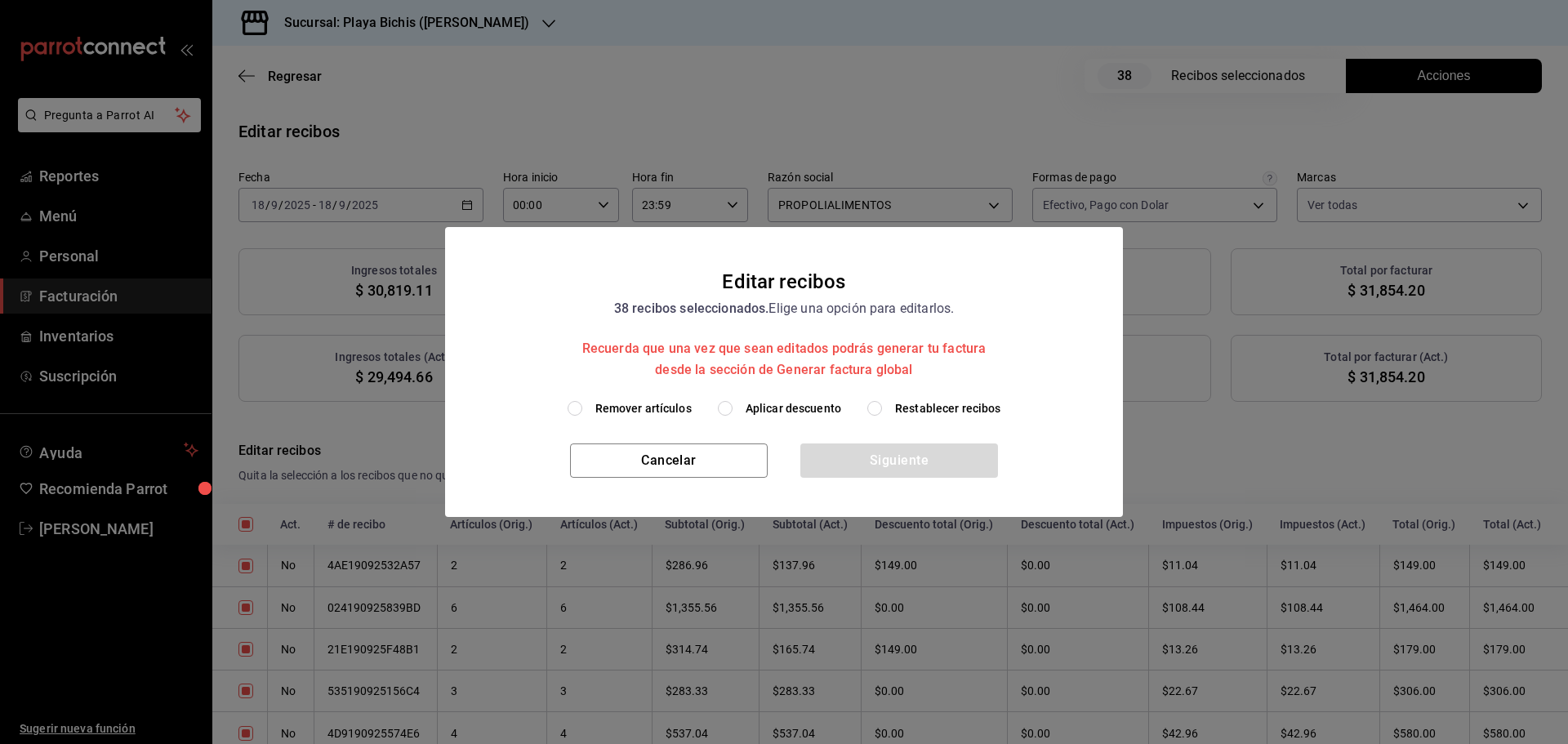
click at [800, 414] on span "Aplicar descuento" at bounding box center [793, 409] width 95 height 17
click at [732, 414] on input "Aplicar descuento" at bounding box center [725, 409] width 15 height 15
radio input "true"
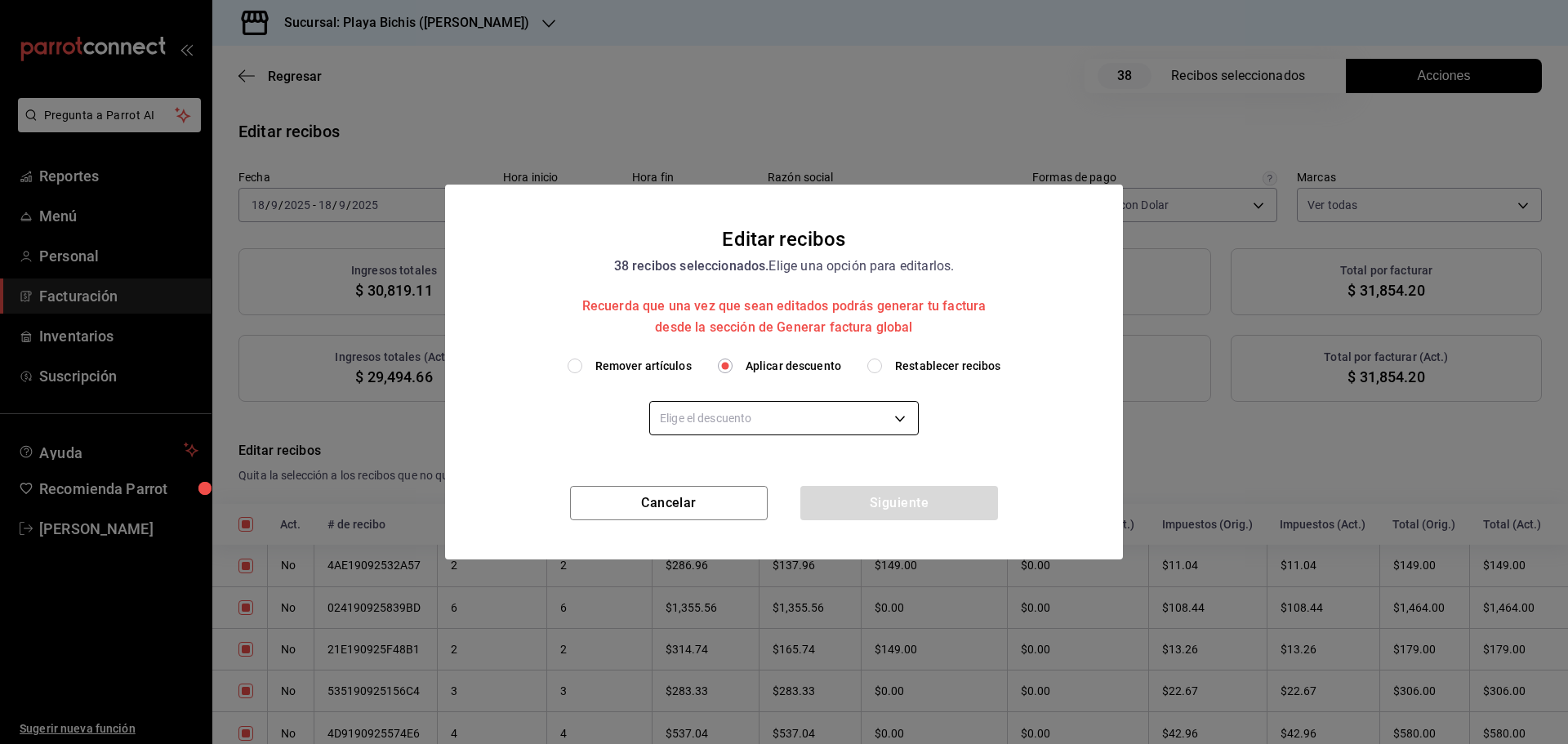
click at [806, 421] on body "Pregunta a Parrot AI Reportes Menú Personal Facturación Inventarios Suscripción…" at bounding box center [784, 372] width 1568 height 744
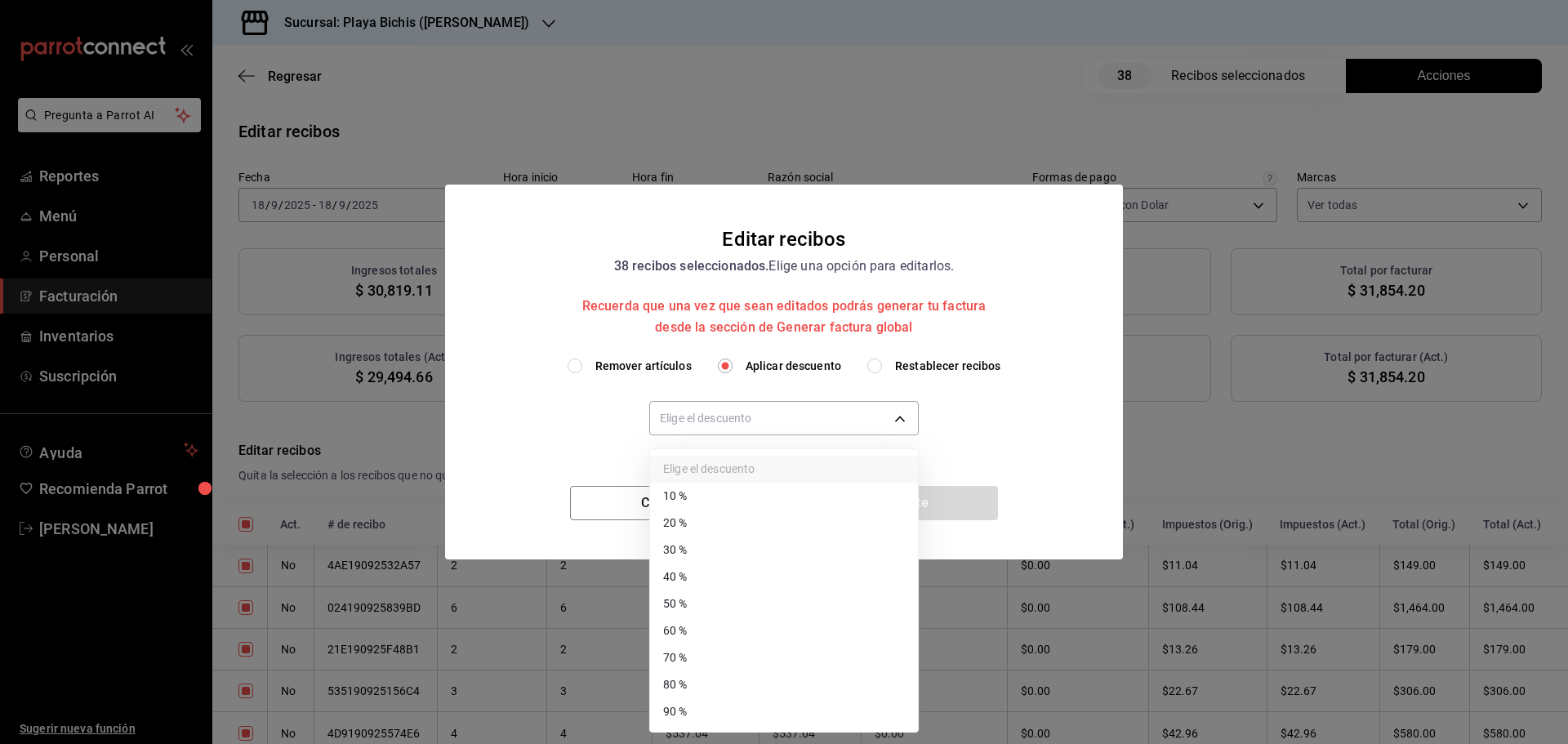
click at [718, 574] on li "40 %" at bounding box center [784, 577] width 268 height 27
type input "40"
click at [718, 574] on li "40 %" at bounding box center [784, 577] width 268 height 27
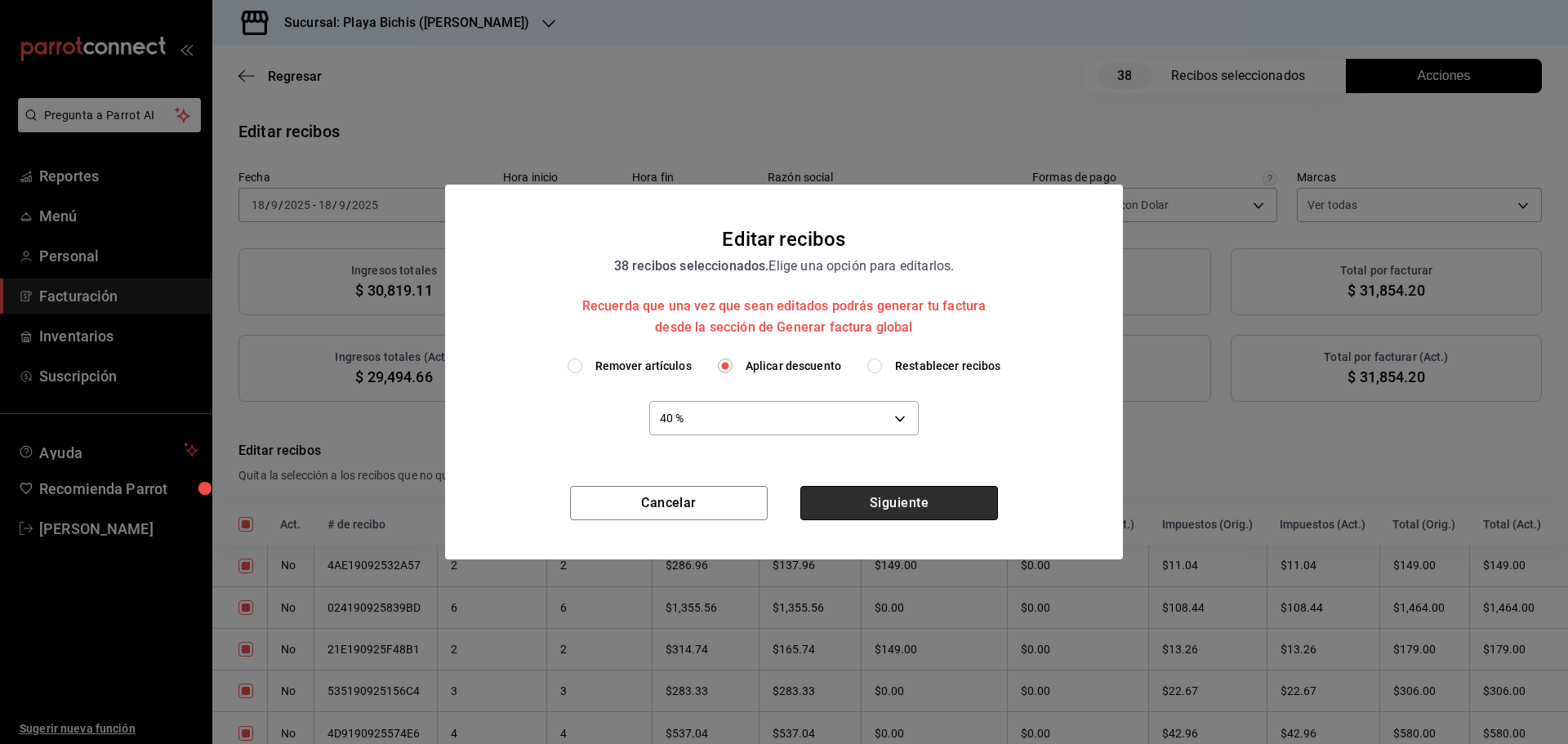
click at [894, 501] on button "Siguiente" at bounding box center [899, 503] width 197 height 35
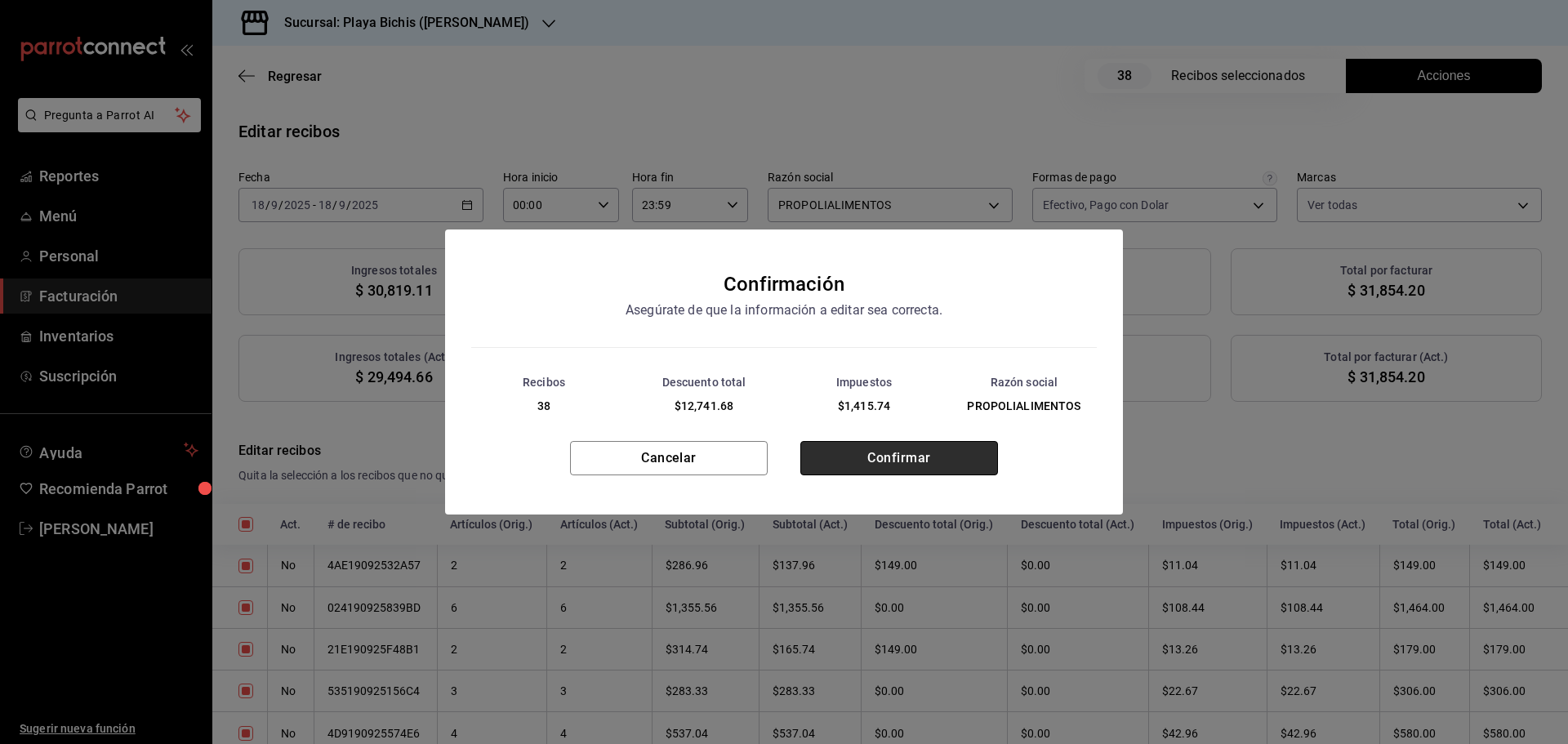
click at [895, 457] on button "Confirmar" at bounding box center [899, 459] width 197 height 35
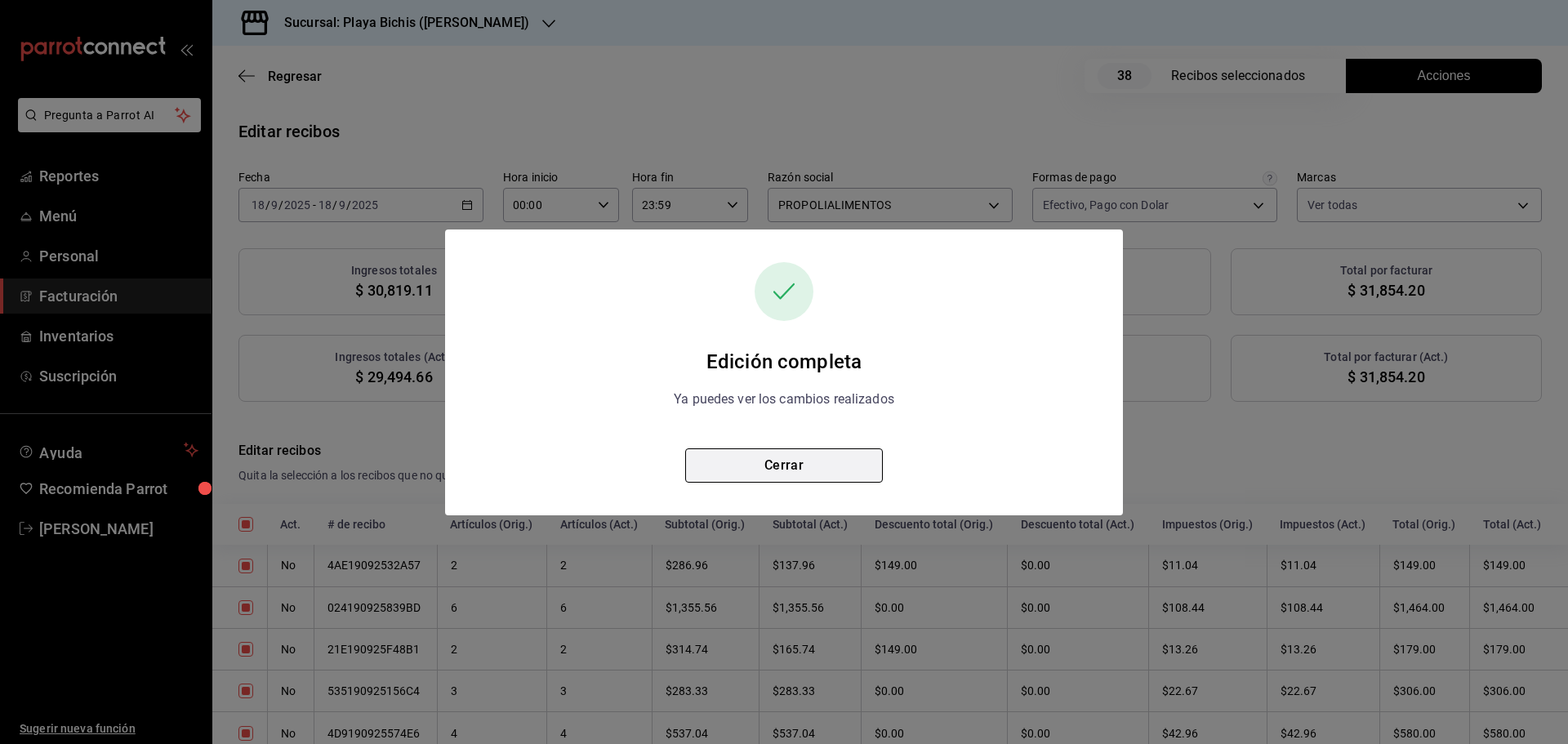
click at [782, 472] on button "Cerrar" at bounding box center [784, 466] width 197 height 35
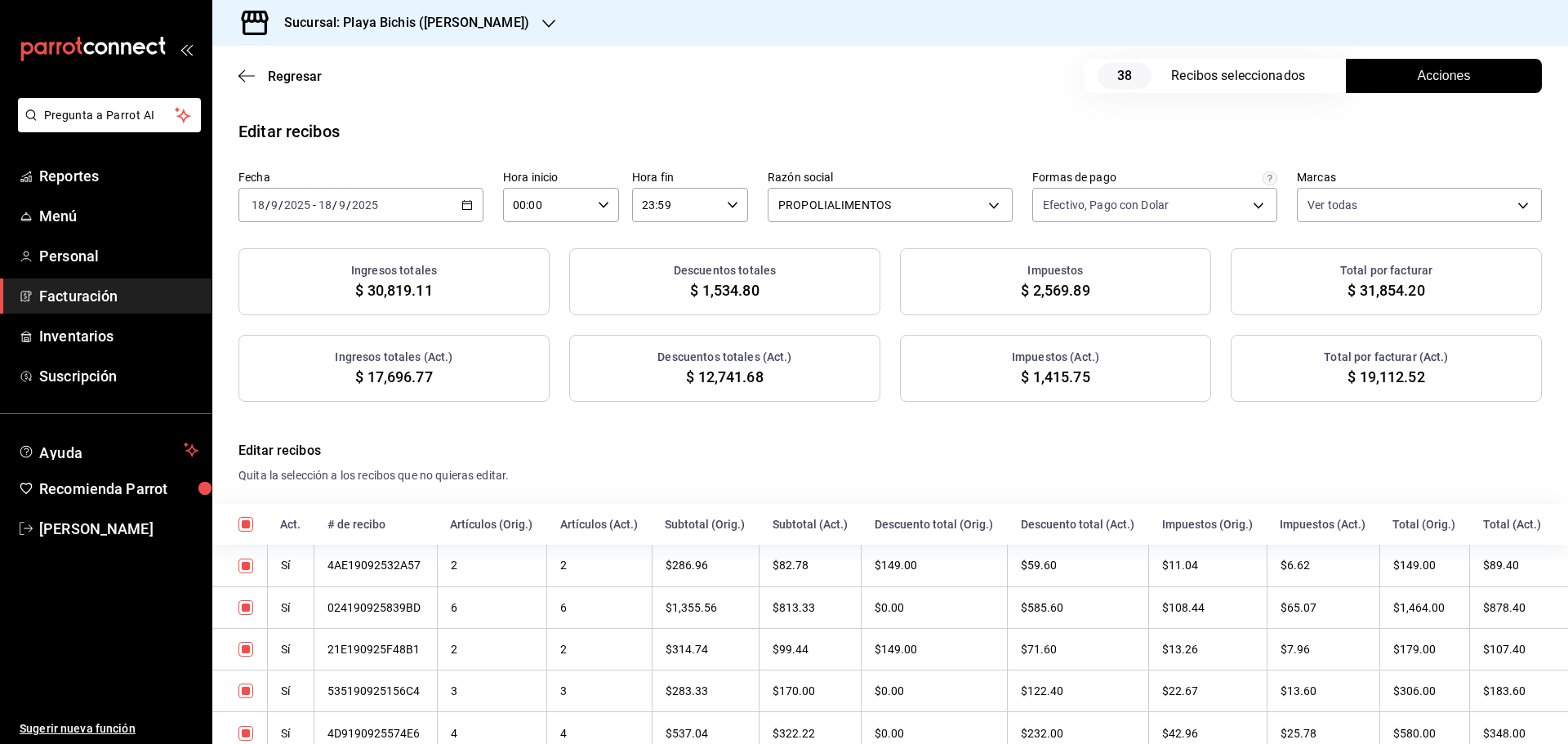
click at [1418, 76] on span "Acciones" at bounding box center [1444, 76] width 53 height 20
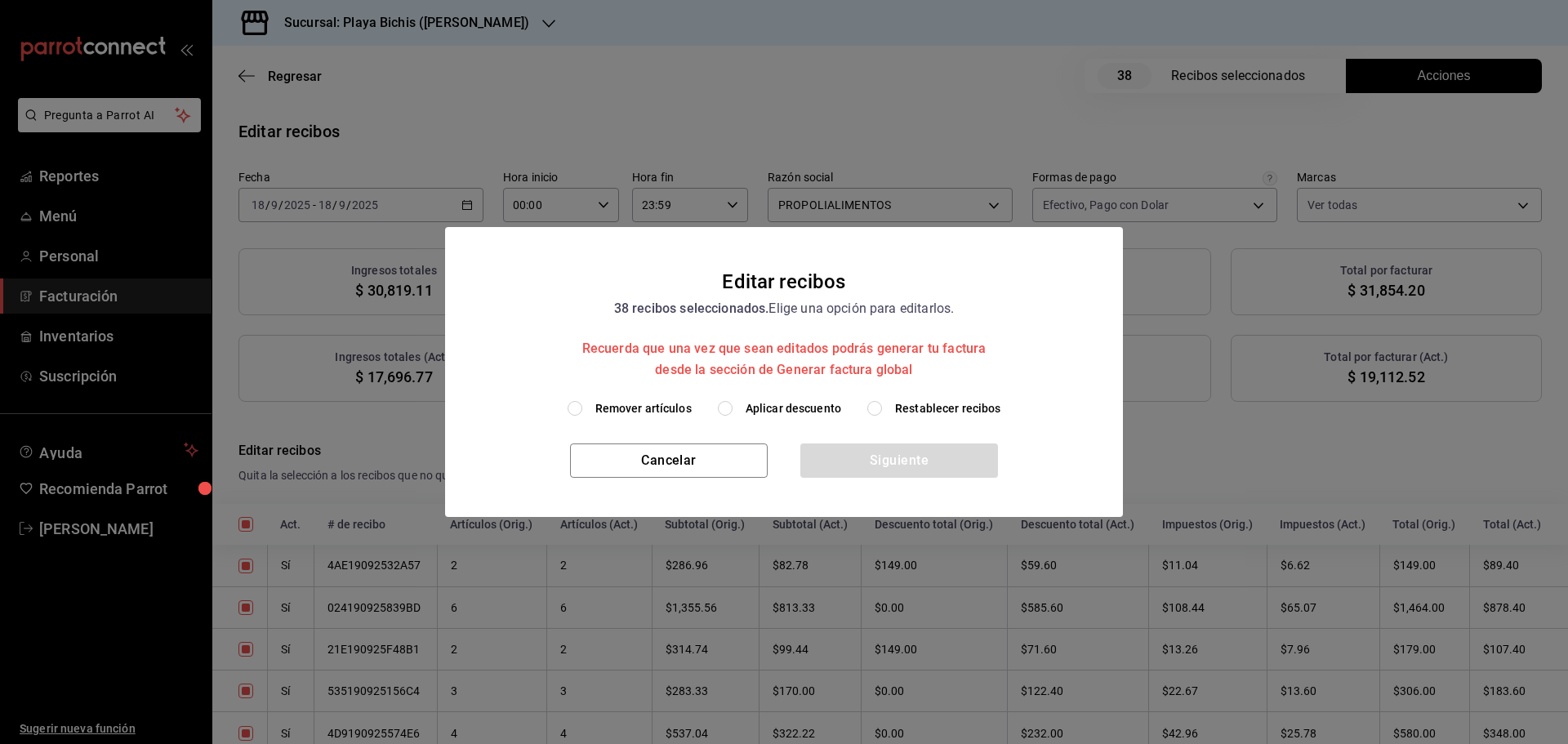
click at [919, 405] on span "Restablecer recibos" at bounding box center [948, 409] width 106 height 17
click at [882, 405] on input "Restablecer recibos" at bounding box center [874, 409] width 15 height 15
radio input "true"
click at [918, 464] on button "Siguiente" at bounding box center [899, 461] width 197 height 35
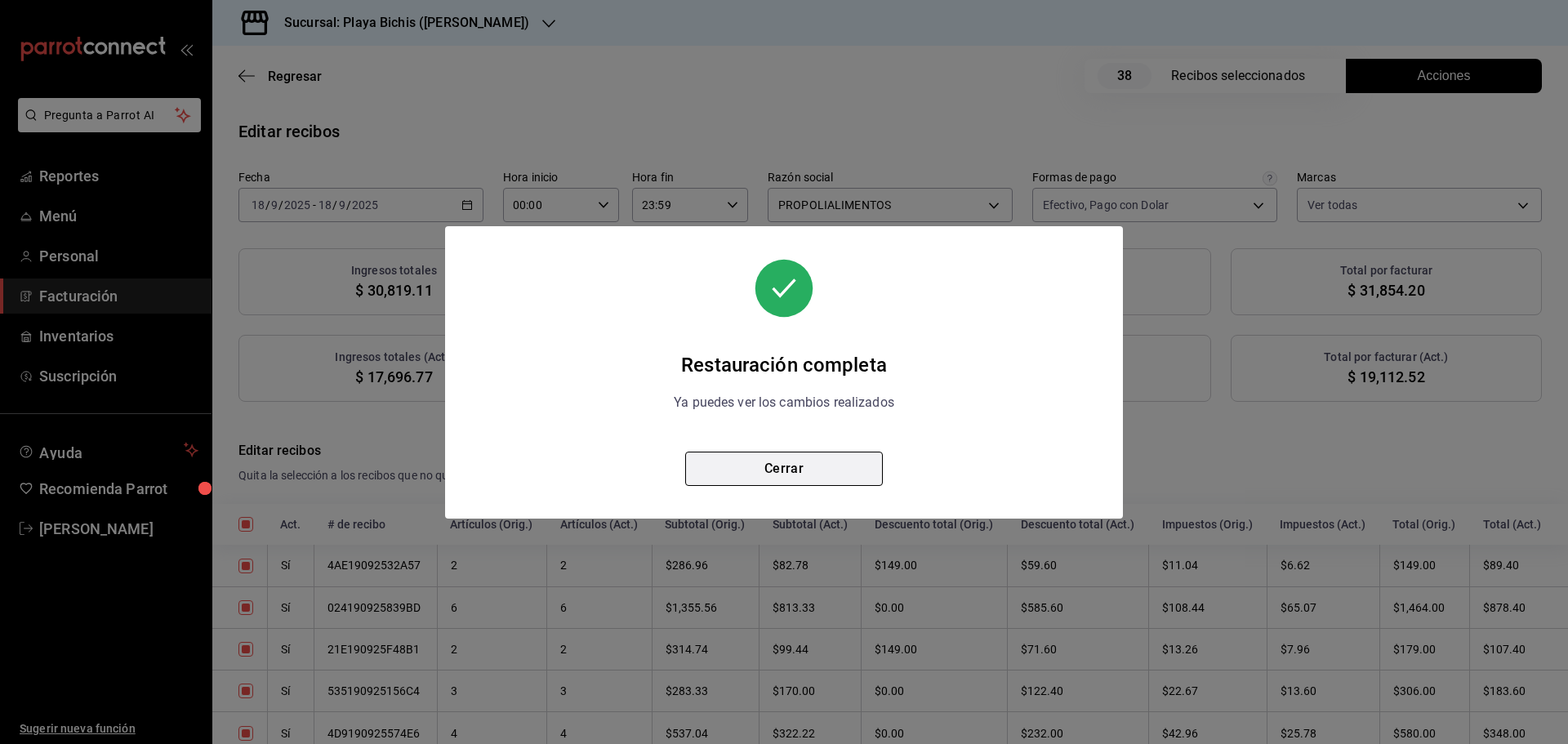
click at [803, 462] on button "Cerrar" at bounding box center [784, 469] width 197 height 35
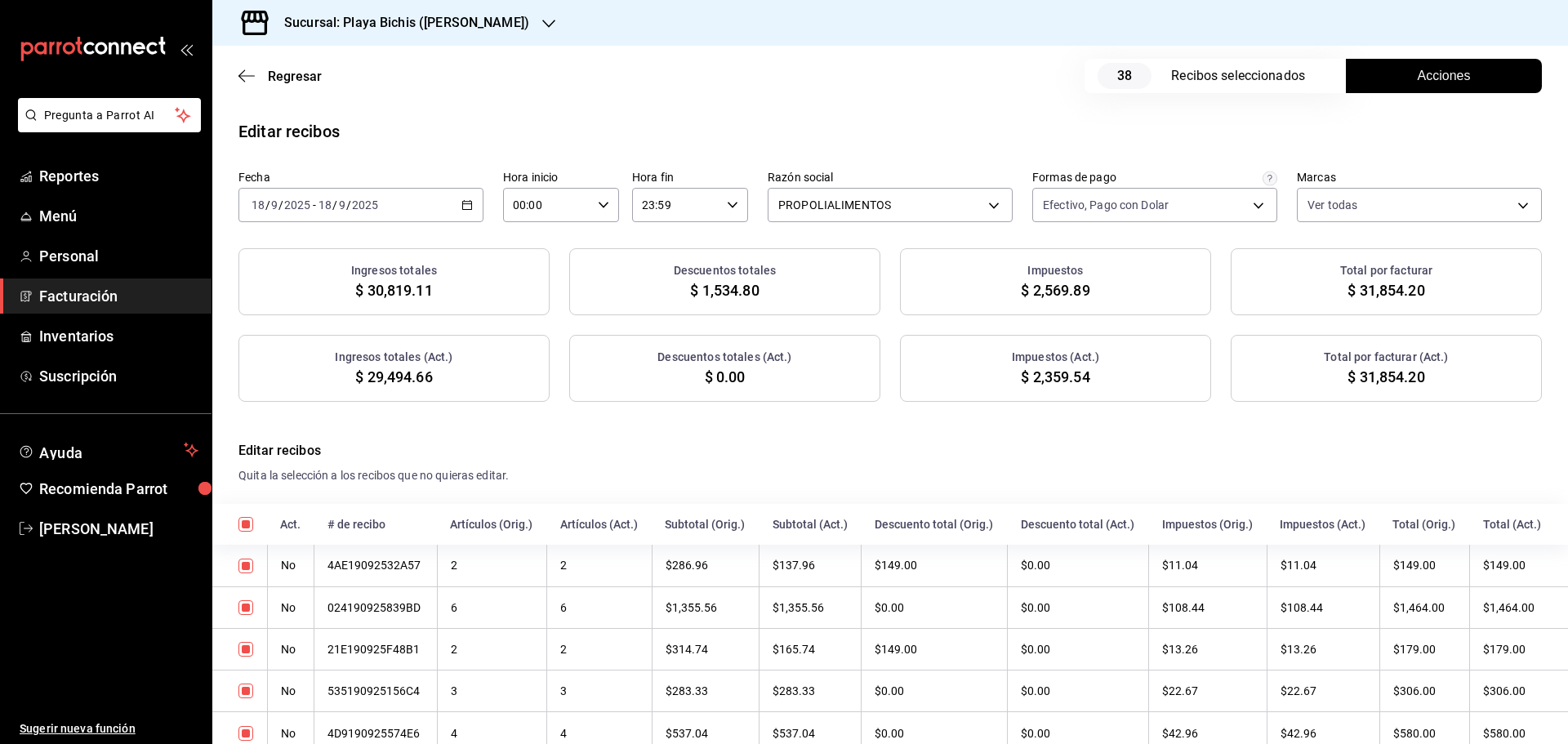
click at [1390, 76] on button "Acciones" at bounding box center [1444, 76] width 196 height 35
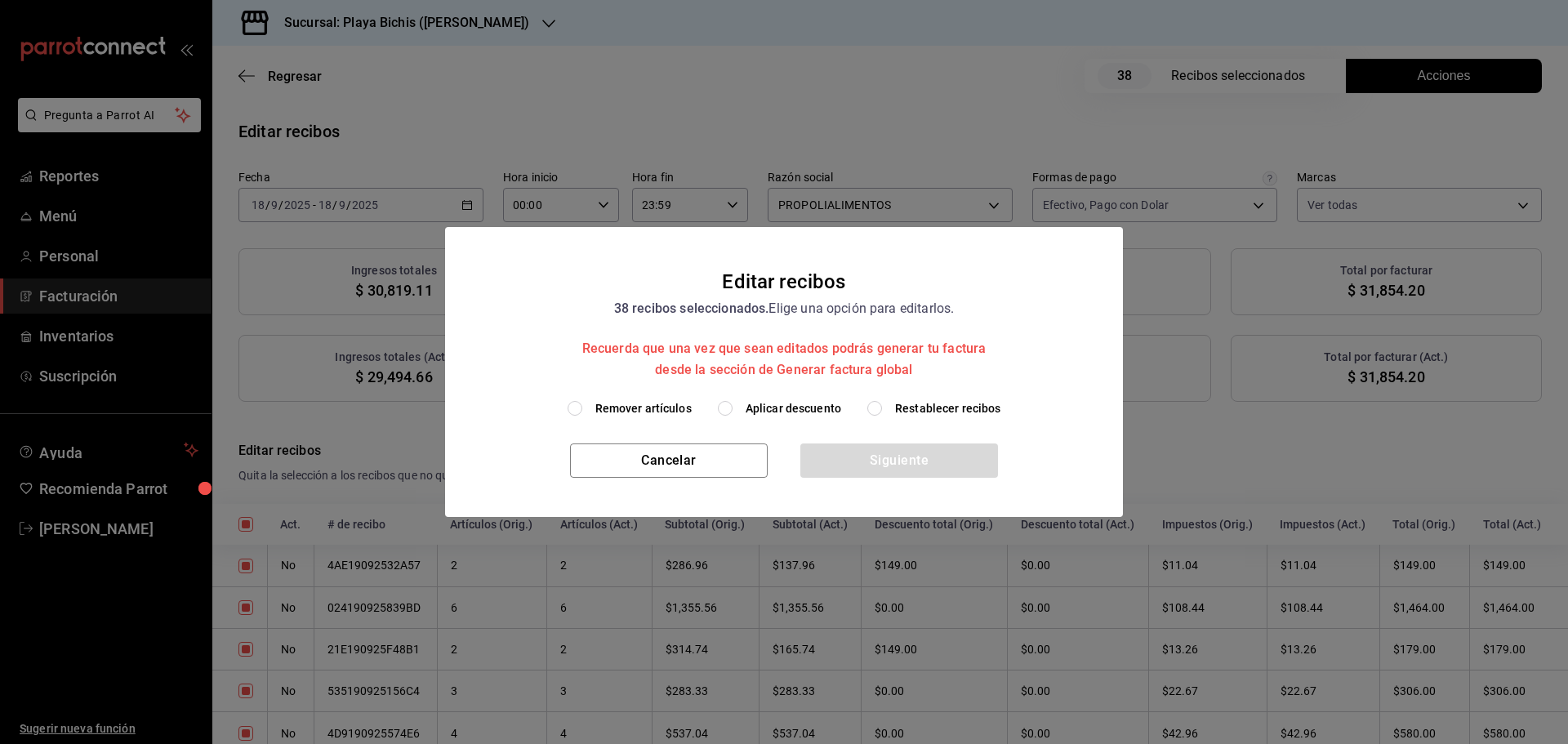
click at [759, 409] on span "Aplicar descuento" at bounding box center [793, 409] width 95 height 17
click at [732, 409] on input "Aplicar descuento" at bounding box center [725, 409] width 15 height 15
radio input "true"
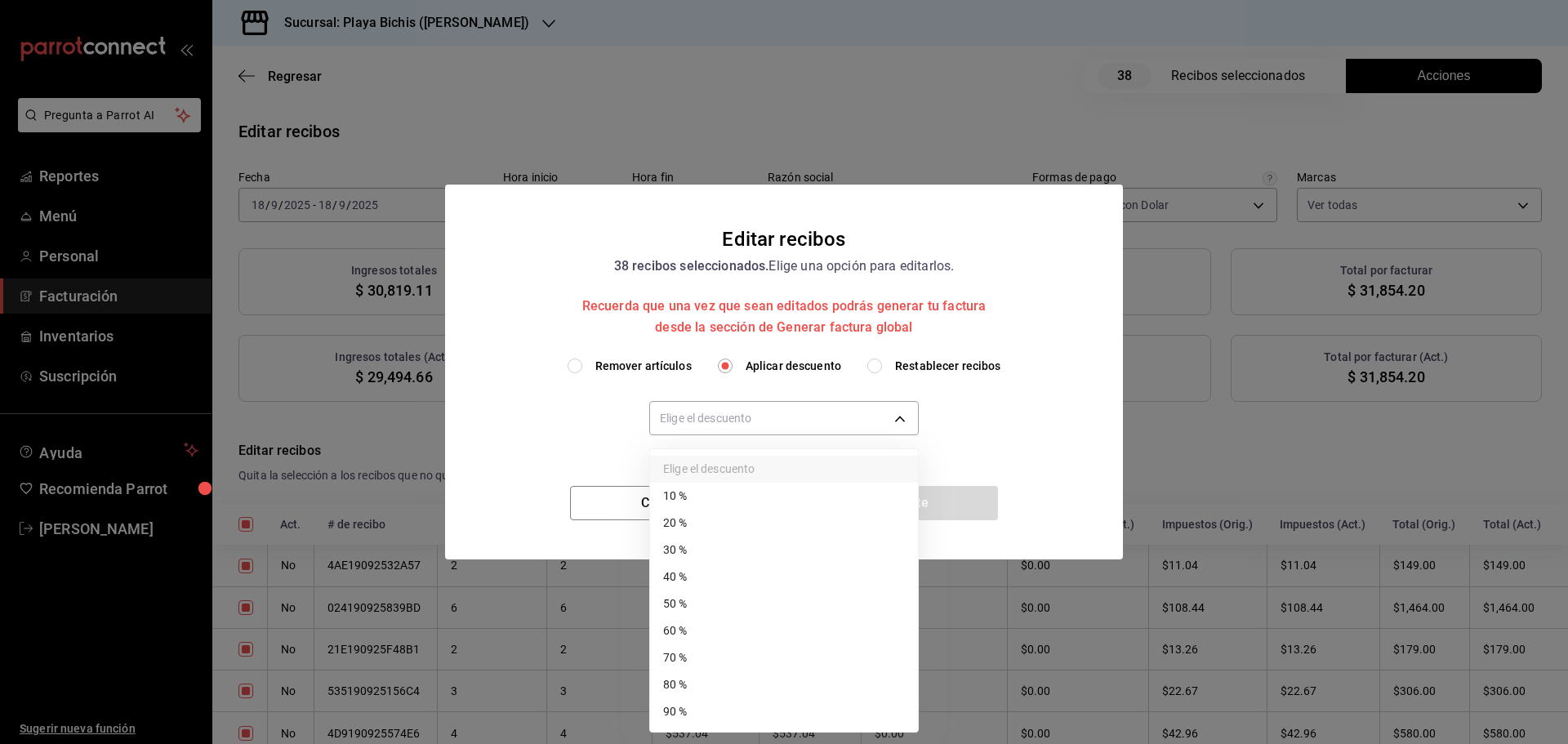
click at [759, 409] on body "Pregunta a Parrot AI Reportes Menú Personal Facturación Inventarios Suscripción…" at bounding box center [784, 372] width 1568 height 744
click at [704, 574] on li "40 %" at bounding box center [784, 577] width 268 height 27
type input "40"
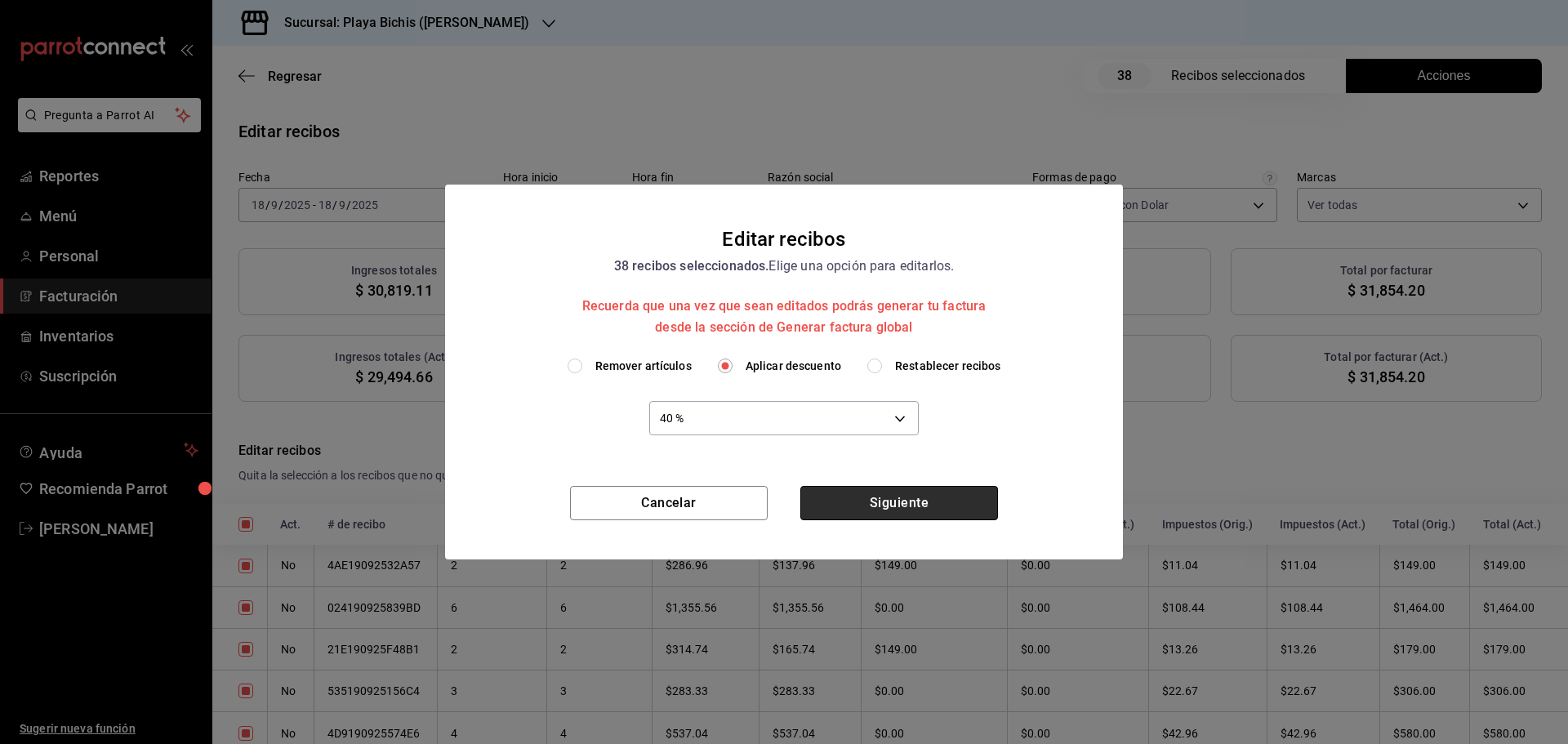
click at [895, 504] on button "Siguiente" at bounding box center [899, 503] width 197 height 35
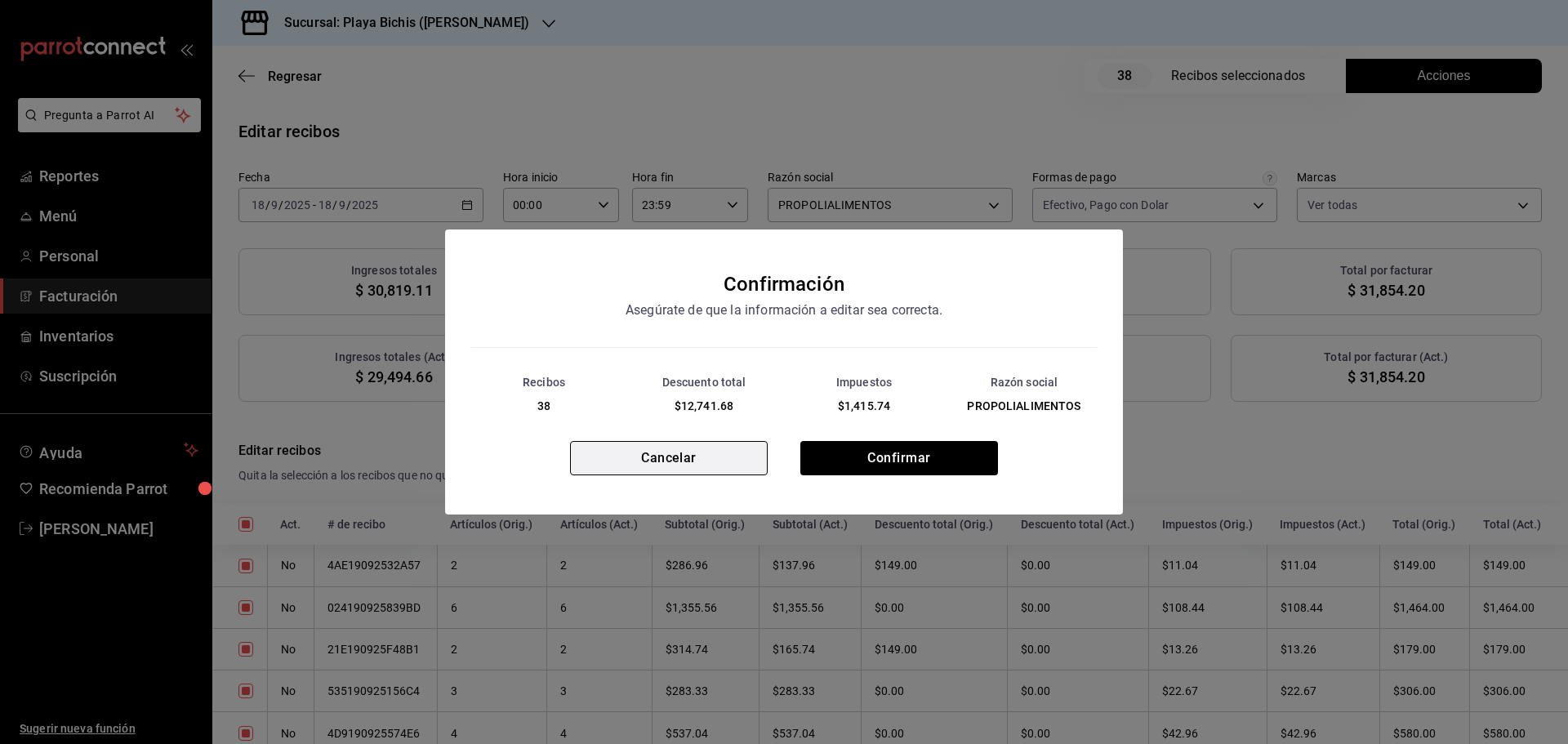
click at [680, 465] on button "Cancelar" at bounding box center [669, 459] width 197 height 35
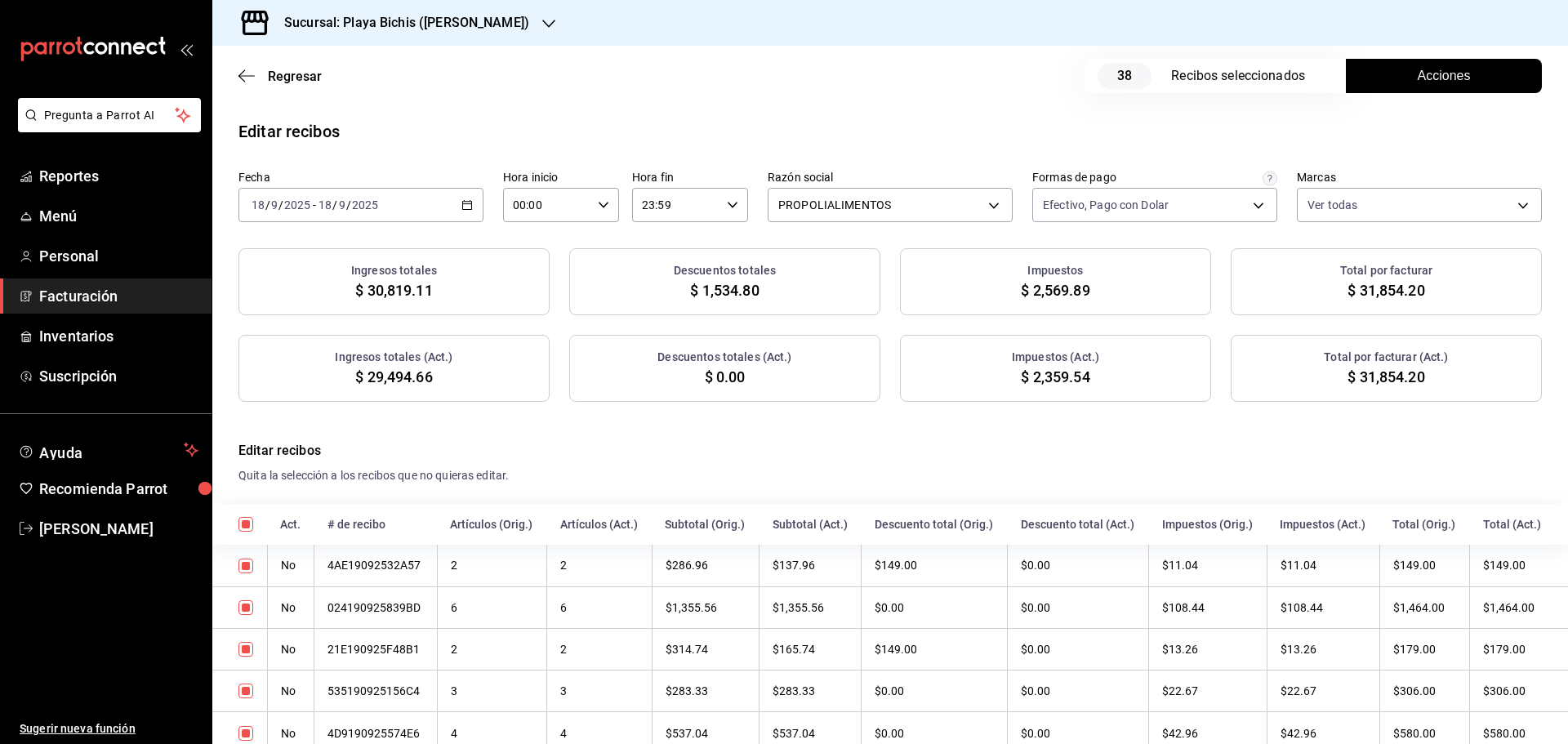
click at [1374, 77] on button "Acciones" at bounding box center [1444, 76] width 196 height 35
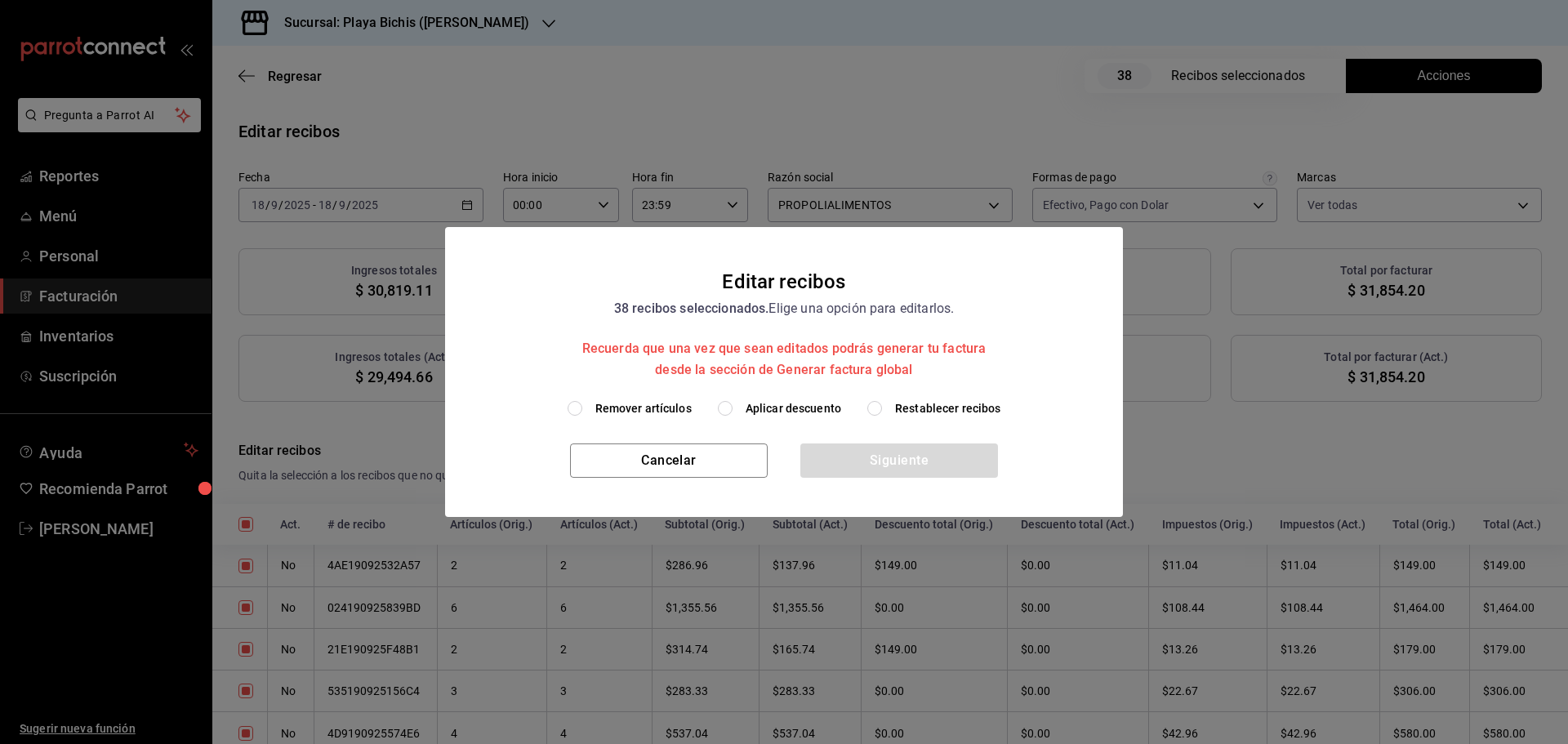
click at [789, 412] on span "Aplicar descuento" at bounding box center [793, 409] width 95 height 17
click at [732, 412] on input "Aplicar descuento" at bounding box center [725, 409] width 15 height 15
radio input "true"
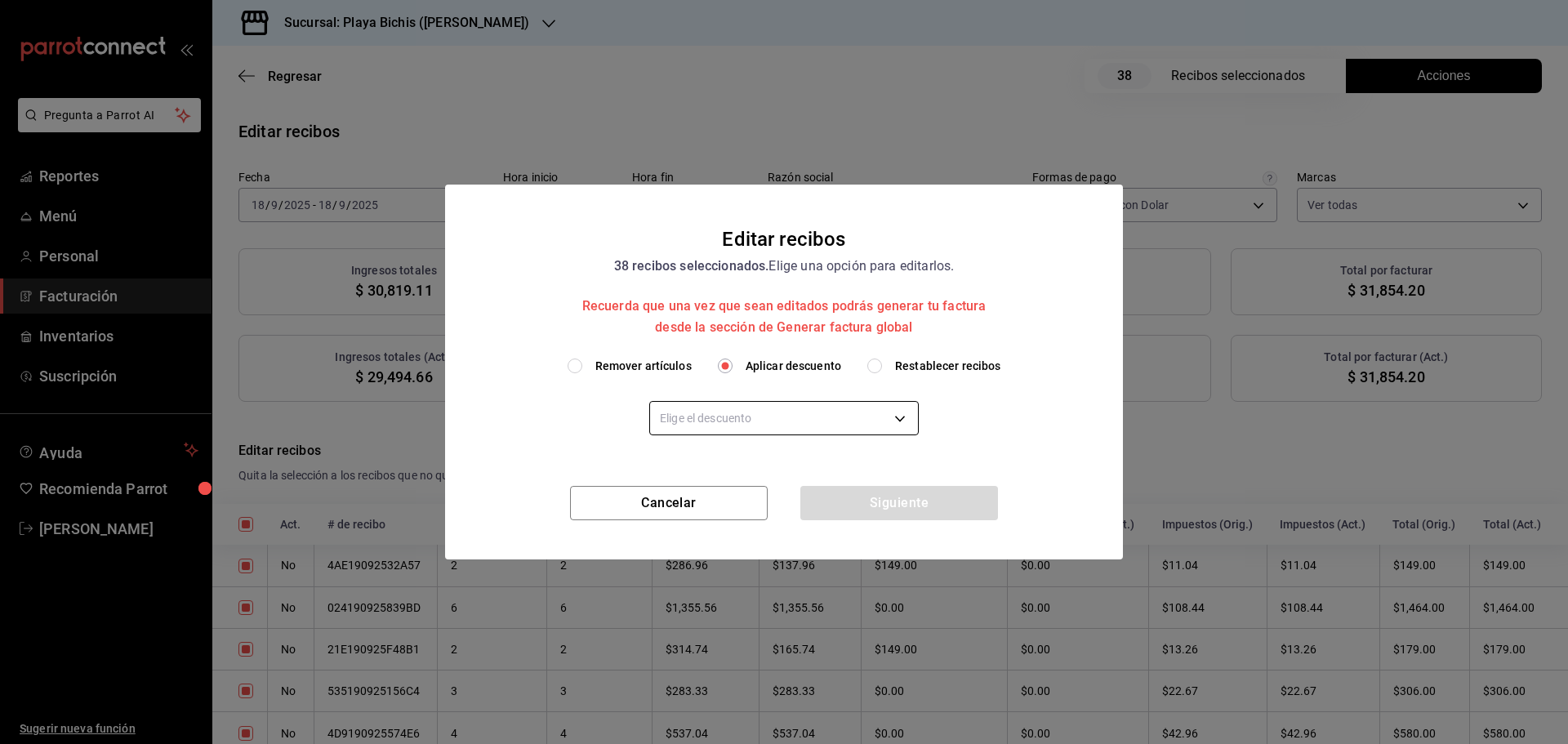
click at [786, 413] on body "Pregunta a Parrot AI Reportes Menú Personal Facturación Inventarios Suscripción…" at bounding box center [784, 372] width 1568 height 744
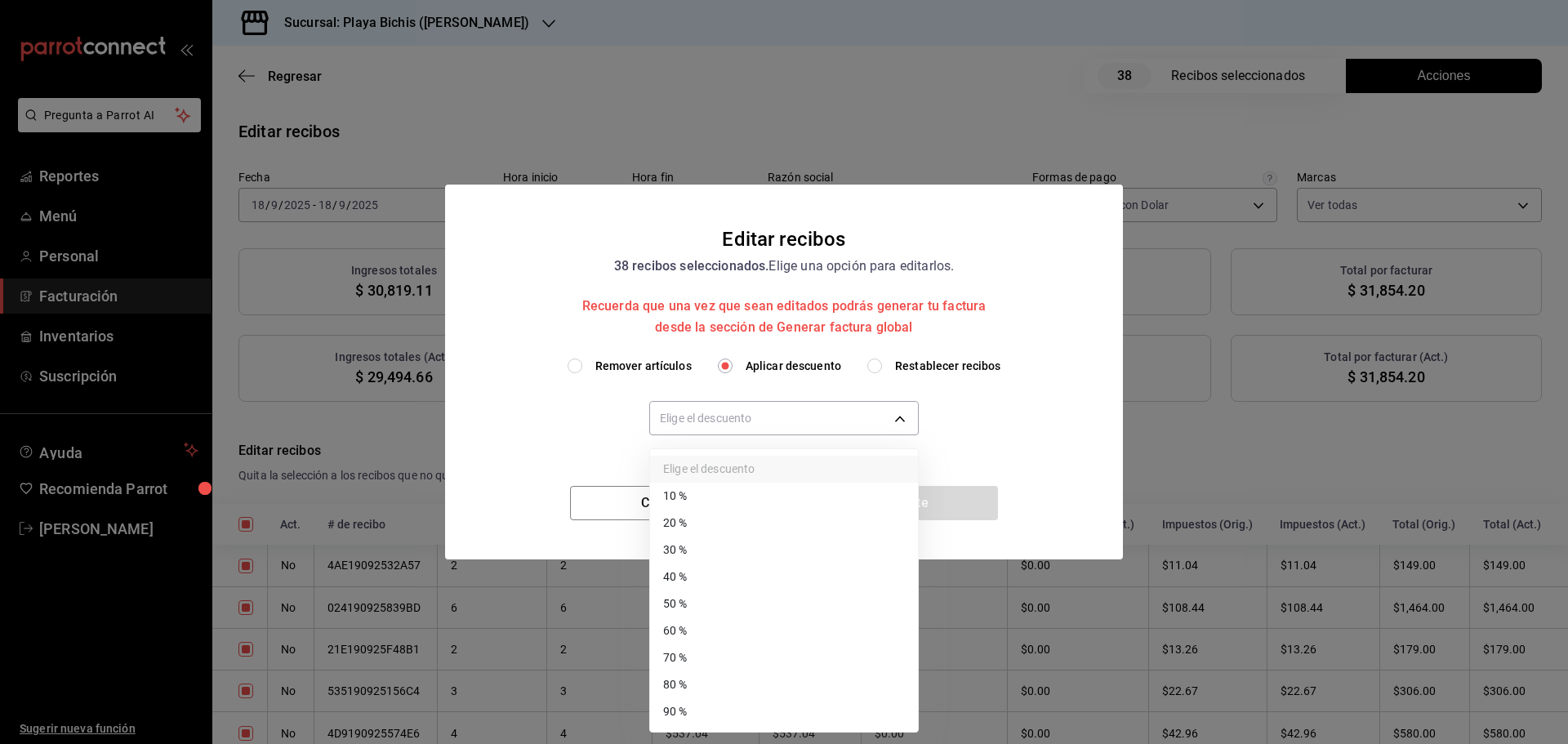
click at [695, 552] on li "30 %" at bounding box center [784, 550] width 268 height 27
type input "30"
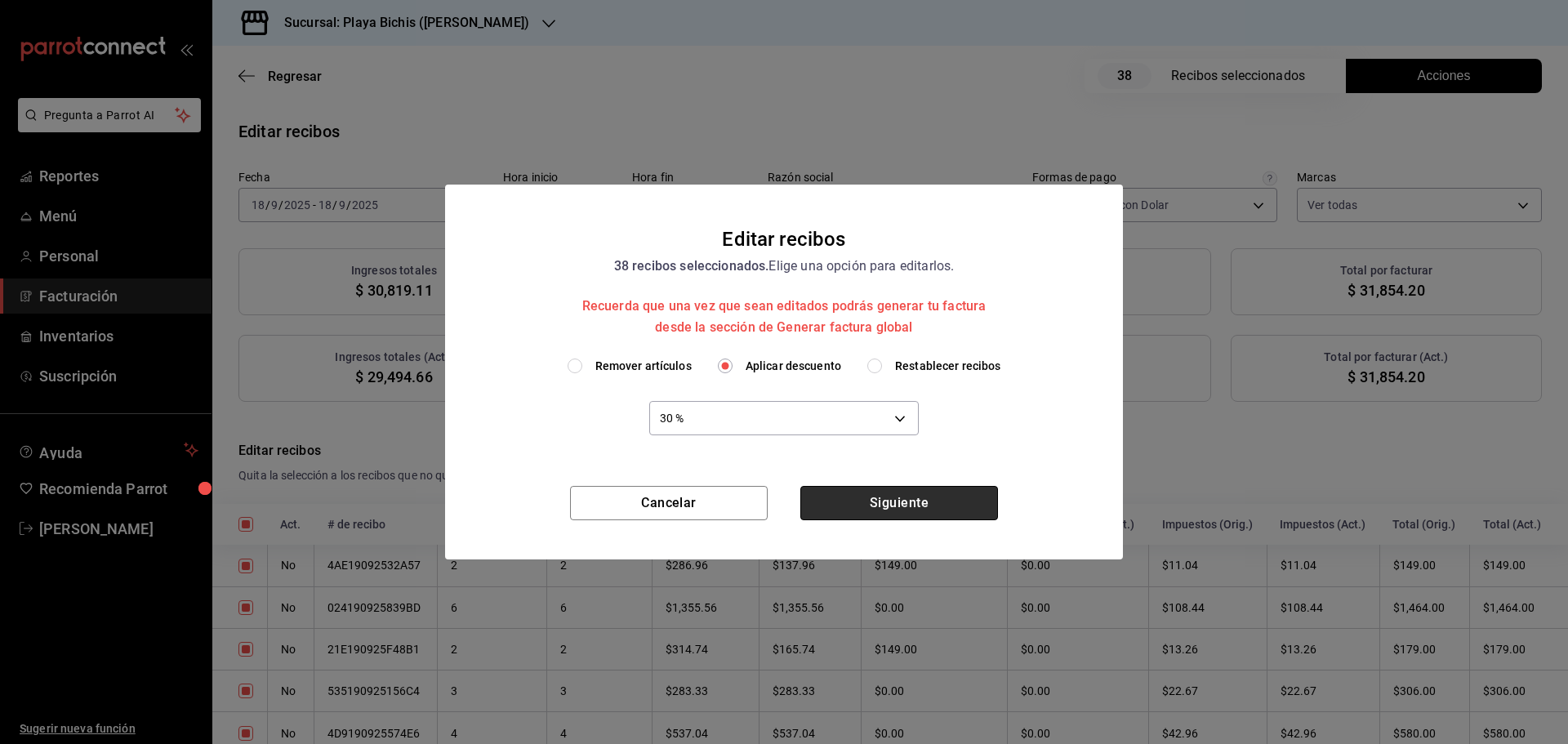
click at [847, 497] on button "Siguiente" at bounding box center [899, 503] width 197 height 35
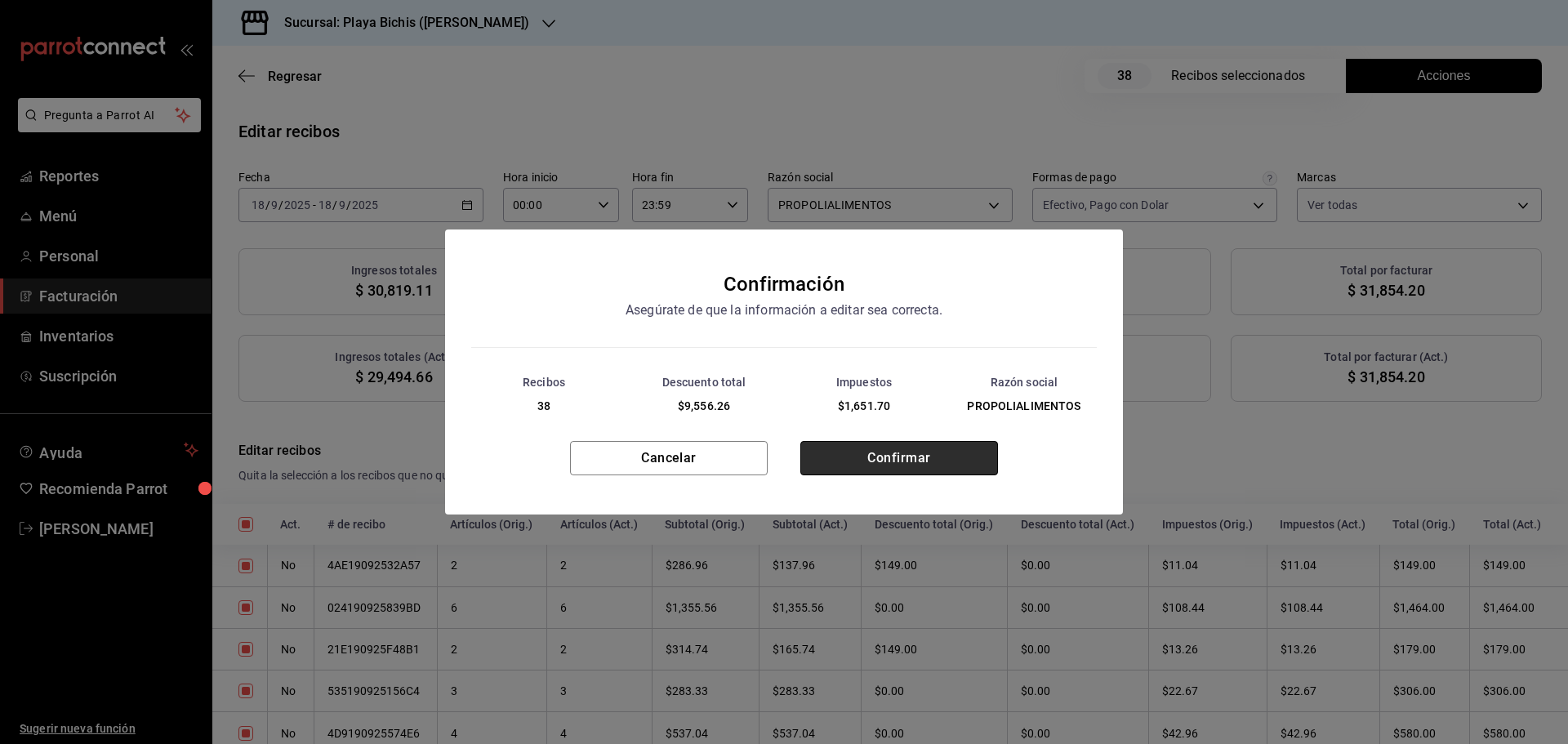
click at [855, 470] on button "Confirmar" at bounding box center [899, 459] width 197 height 35
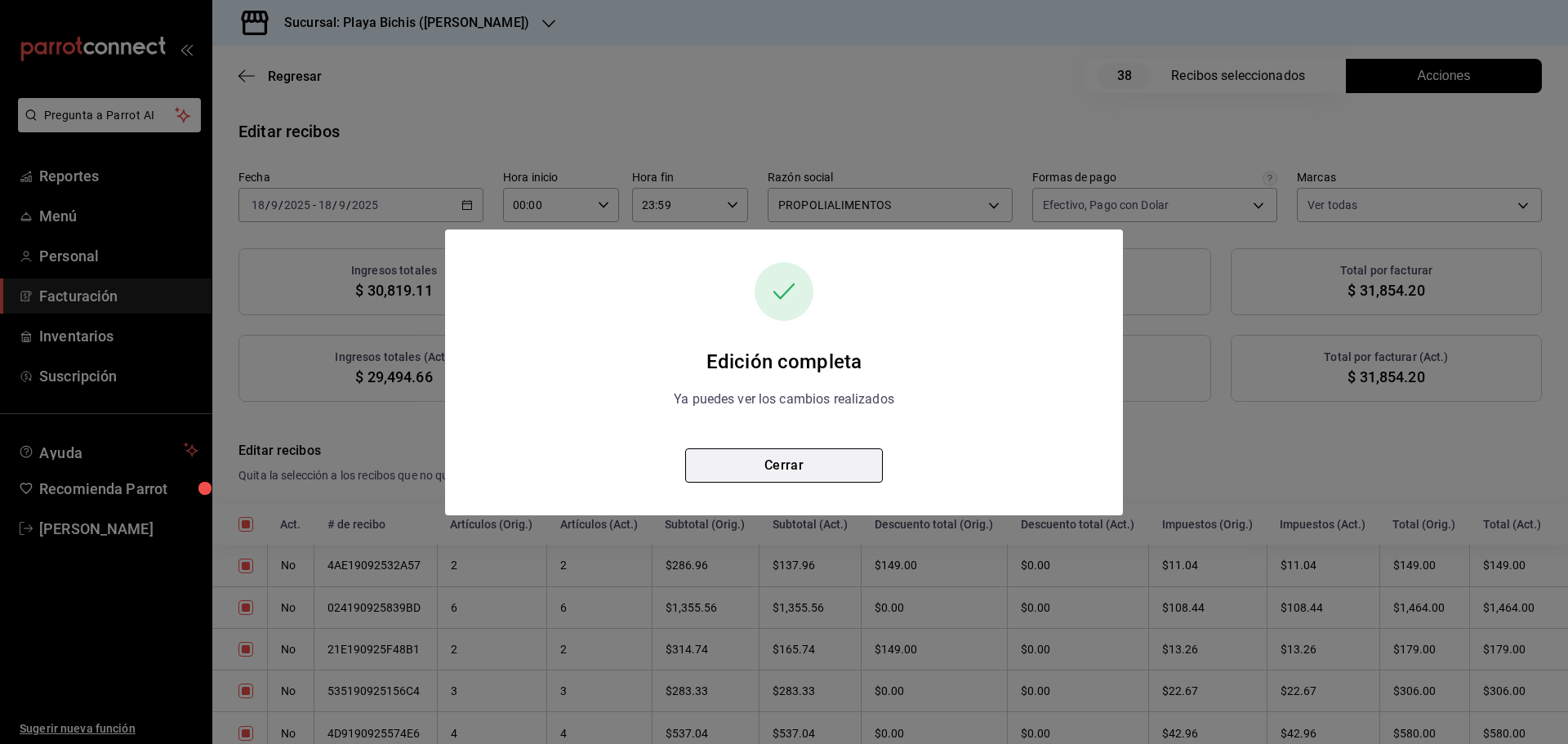
click at [813, 481] on button "Cerrar" at bounding box center [784, 466] width 197 height 35
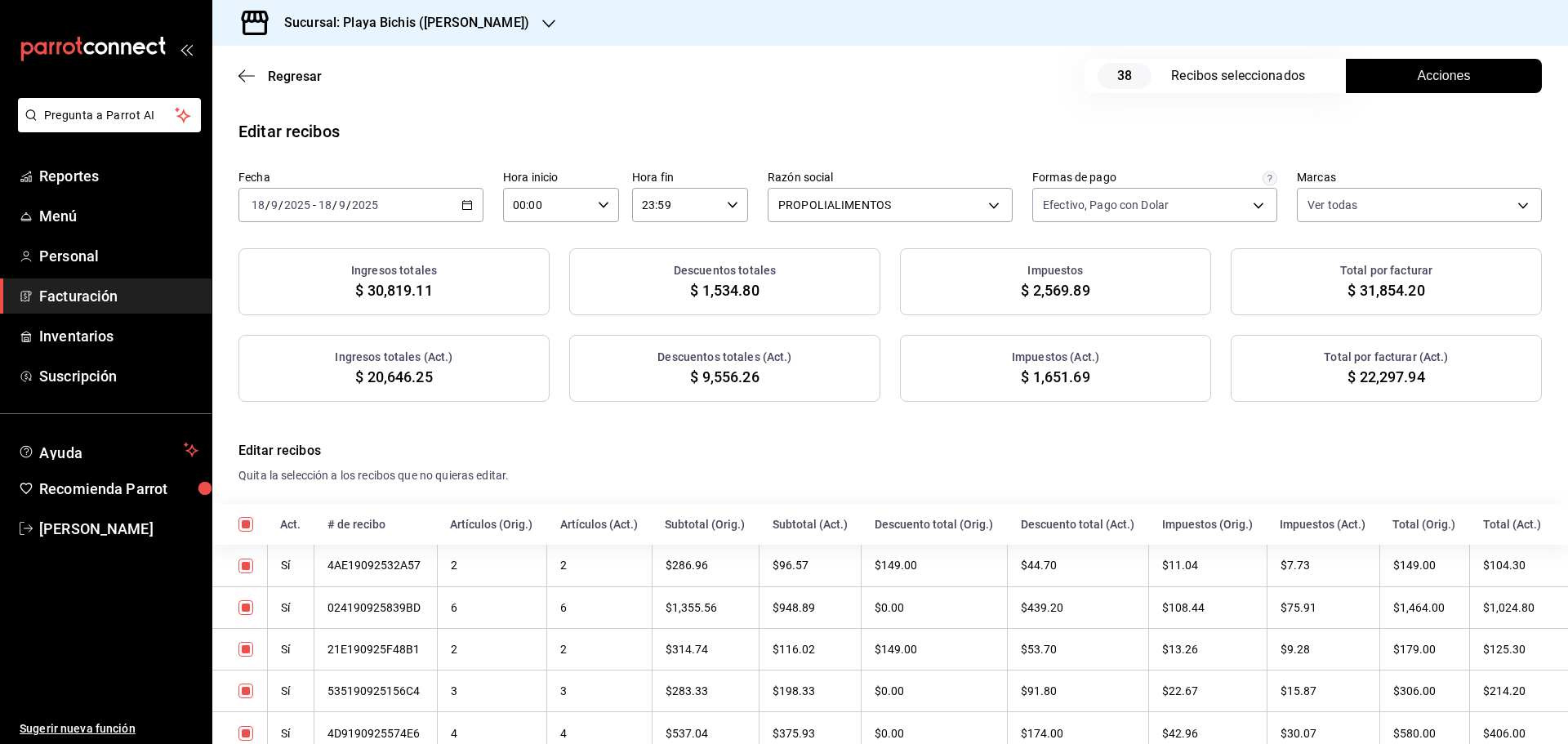
click at [466, 208] on icon "button" at bounding box center [467, 205] width 12 height 12
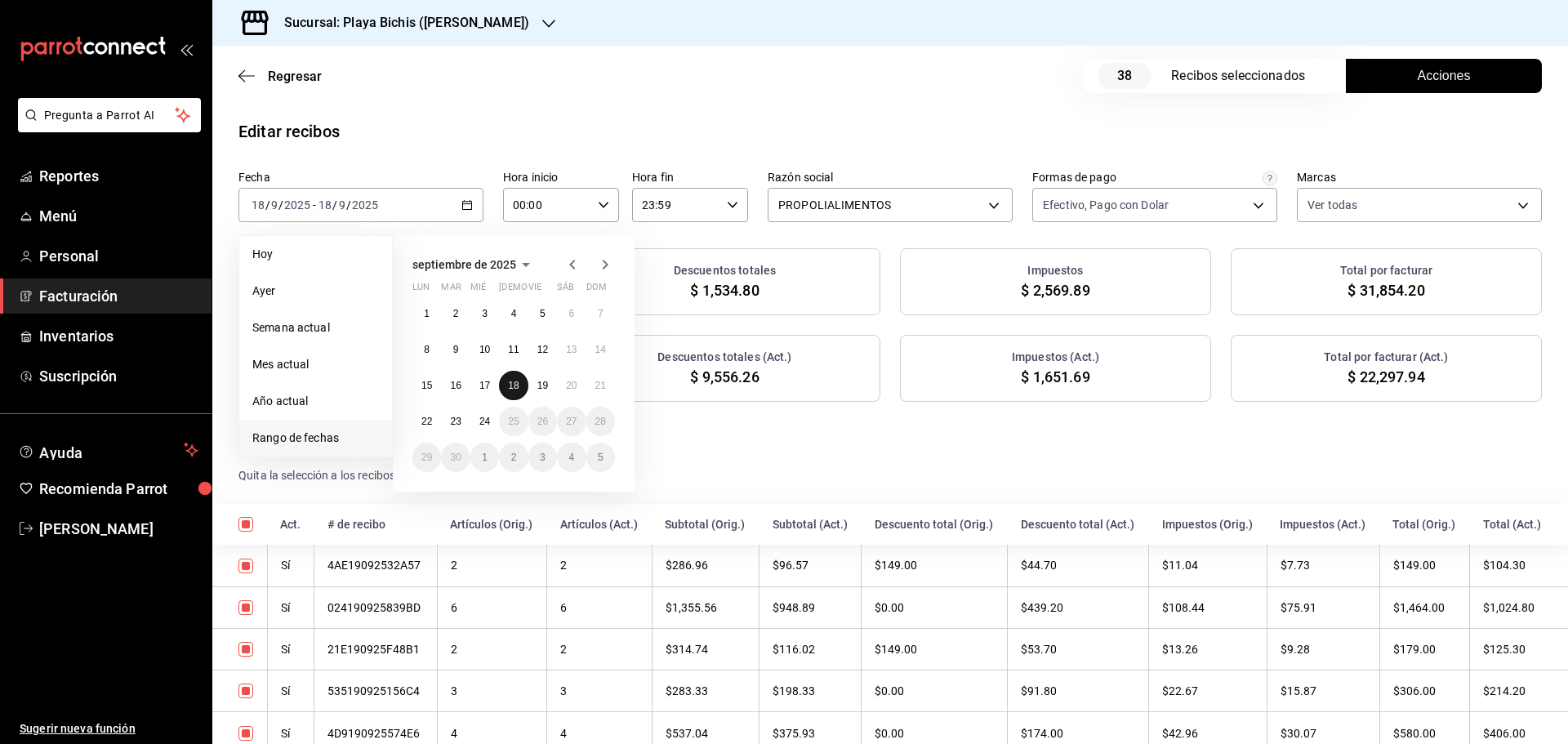
click at [515, 381] on abbr "18" at bounding box center [513, 386] width 11 height 12
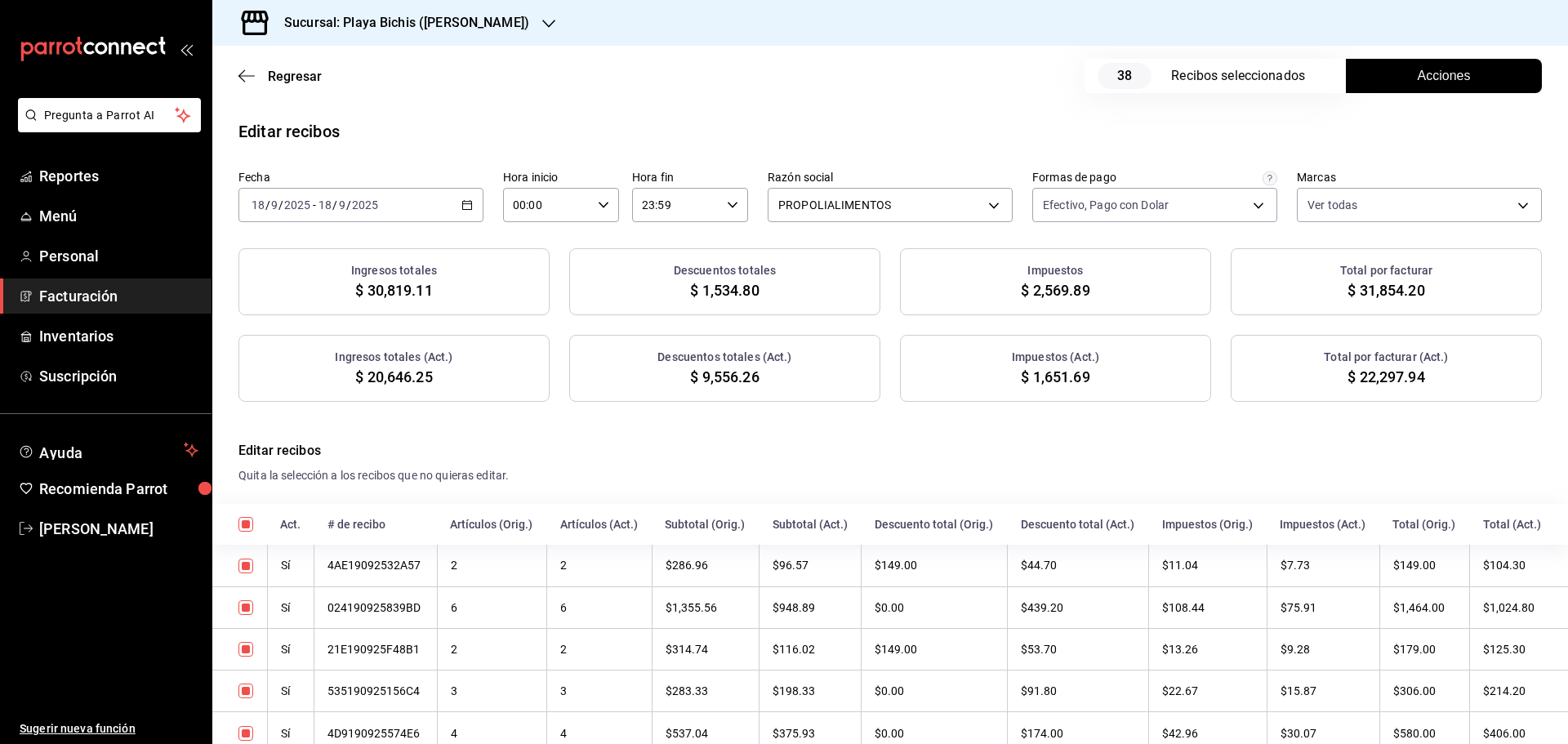
click at [1379, 78] on button "Acciones" at bounding box center [1444, 76] width 196 height 35
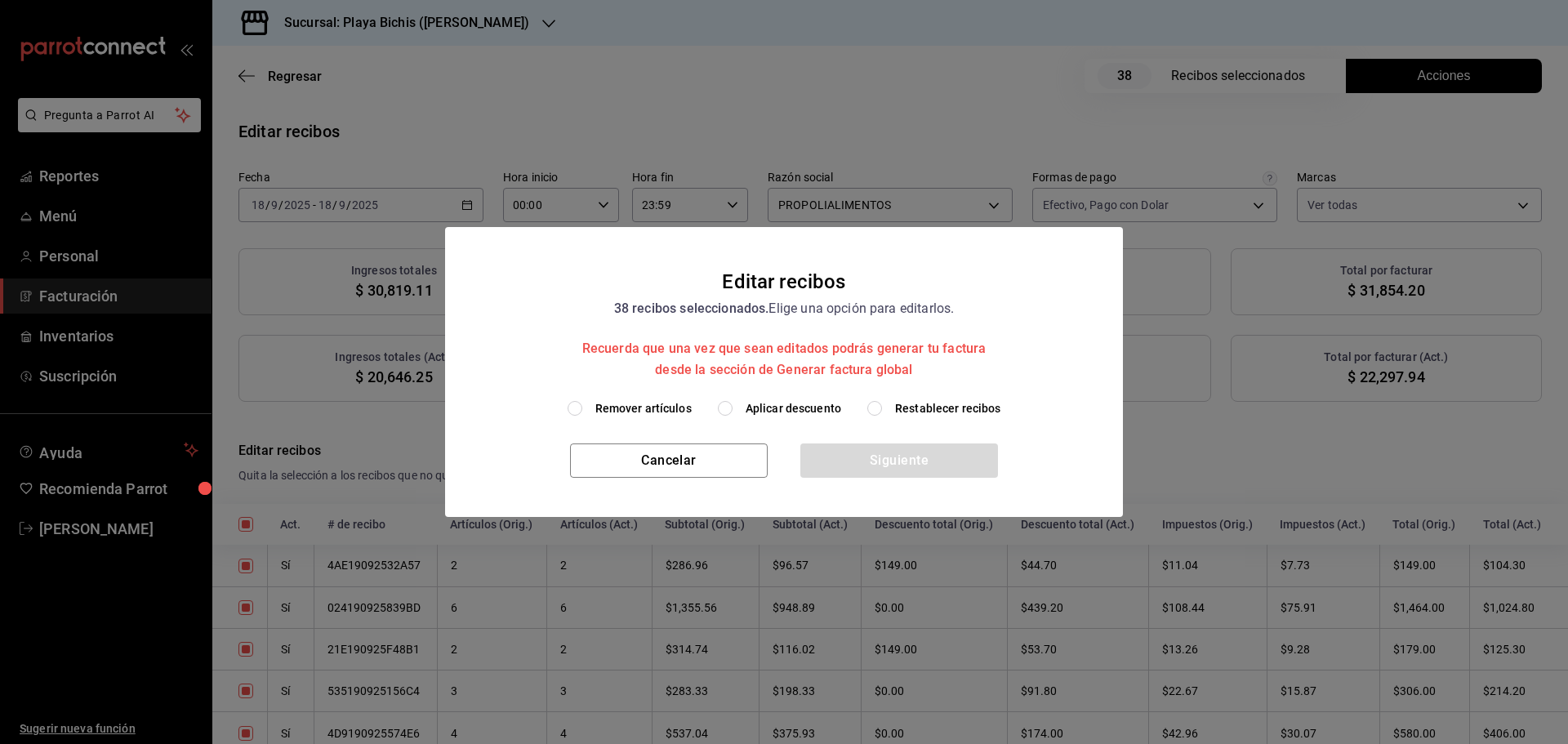
click at [952, 403] on span "Restablecer recibos" at bounding box center [948, 409] width 106 height 17
click at [882, 403] on input "Restablecer recibos" at bounding box center [874, 409] width 15 height 15
radio input "true"
click at [948, 453] on button "Siguiente" at bounding box center [899, 461] width 197 height 35
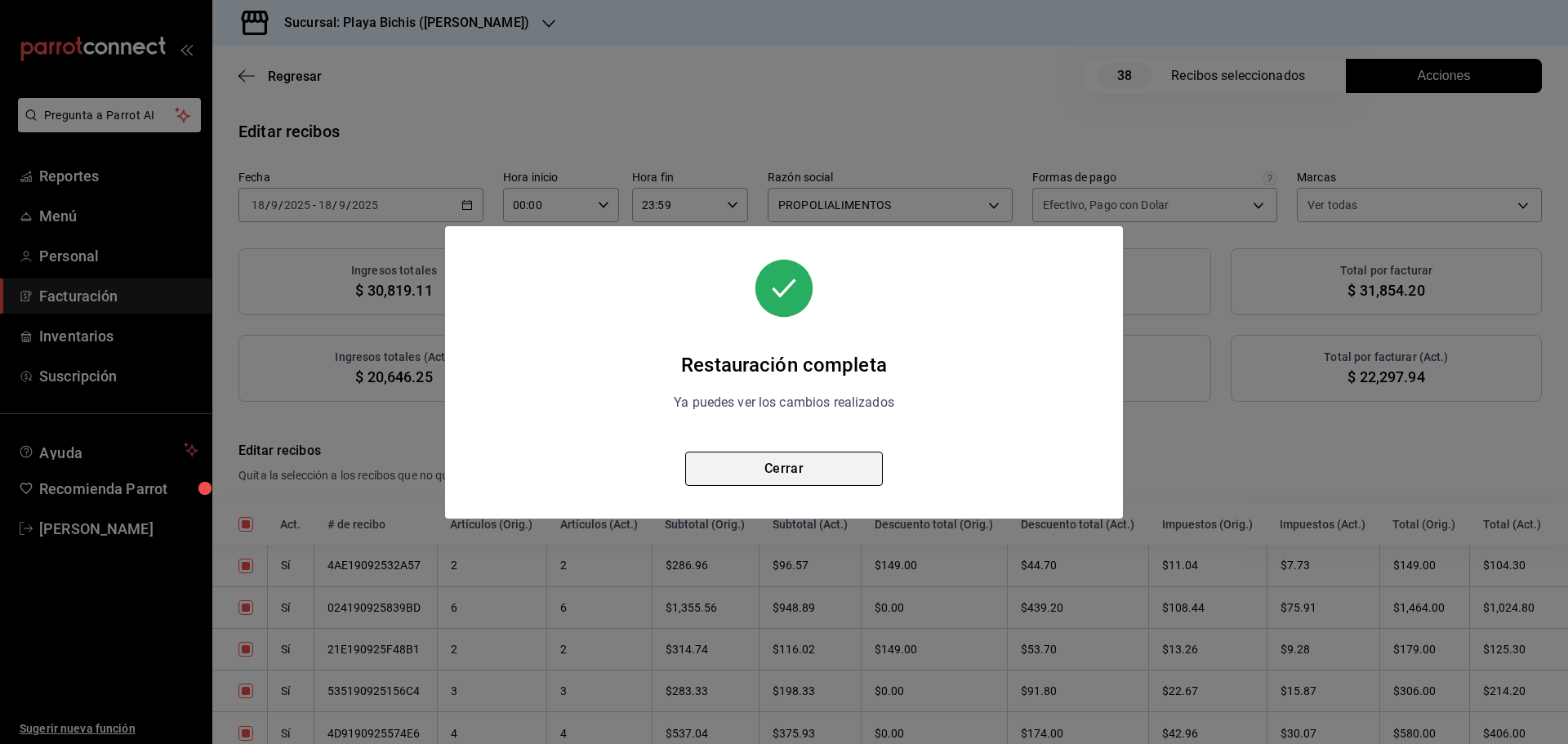
click at [843, 464] on button "Cerrar" at bounding box center [784, 469] width 197 height 35
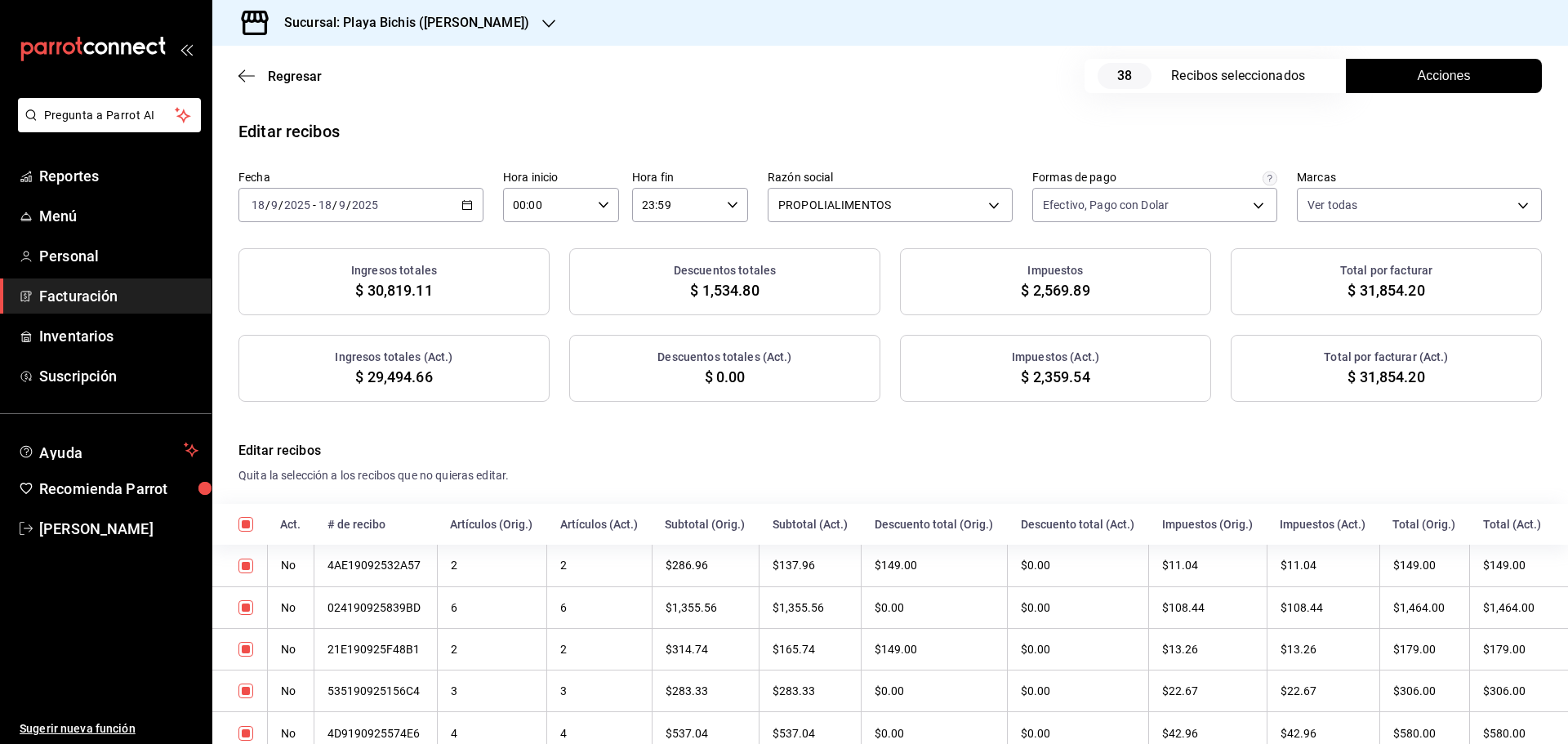
click at [1384, 78] on button "Acciones" at bounding box center [1444, 76] width 196 height 35
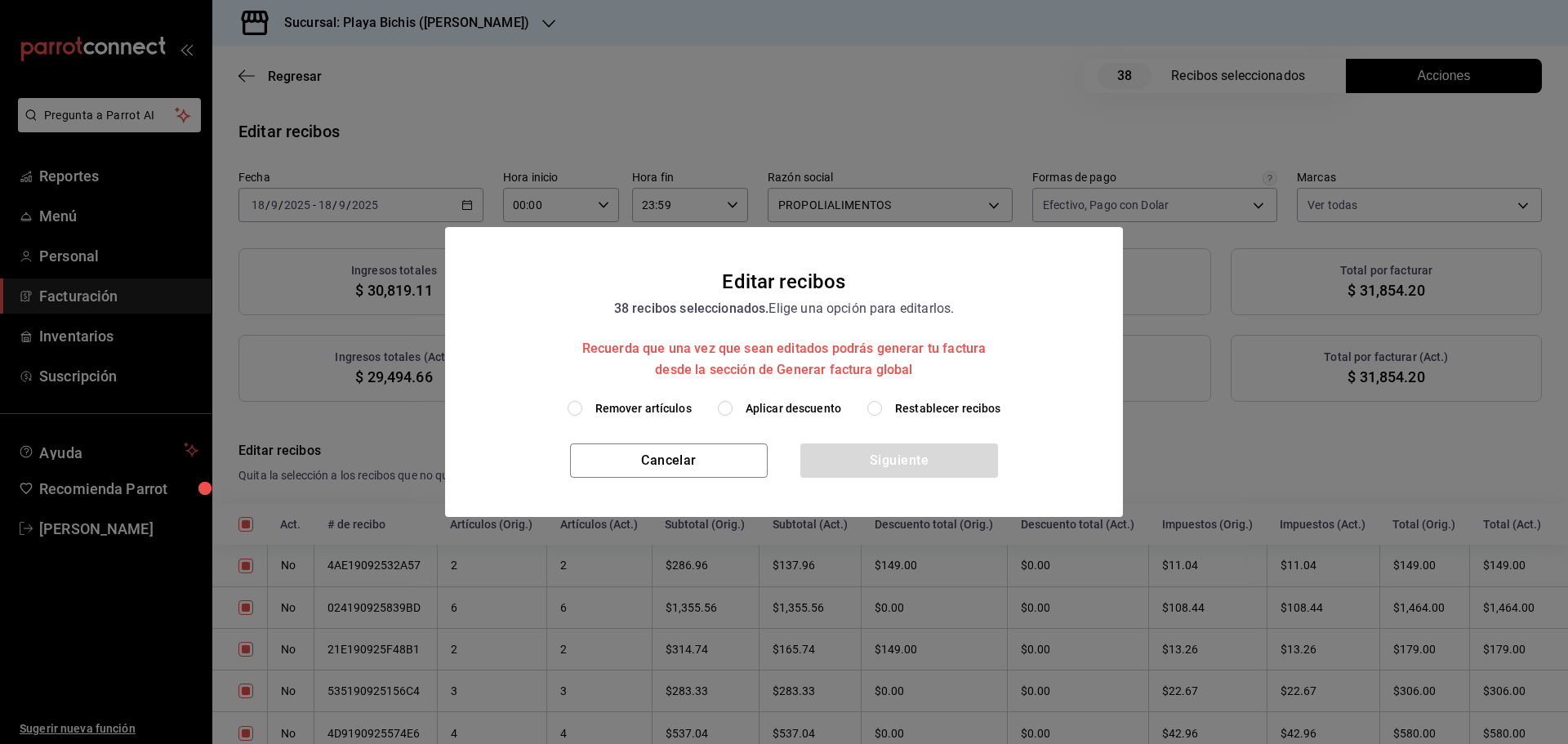
click at [751, 413] on span "Aplicar descuento" at bounding box center [793, 409] width 95 height 17
click at [732, 413] on input "Aplicar descuento" at bounding box center [725, 409] width 15 height 15
radio input "true"
click at [751, 413] on body "Pregunta a Parrot AI Reportes Menú Personal Facturación Inventarios Suscripción…" at bounding box center [784, 372] width 1568 height 744
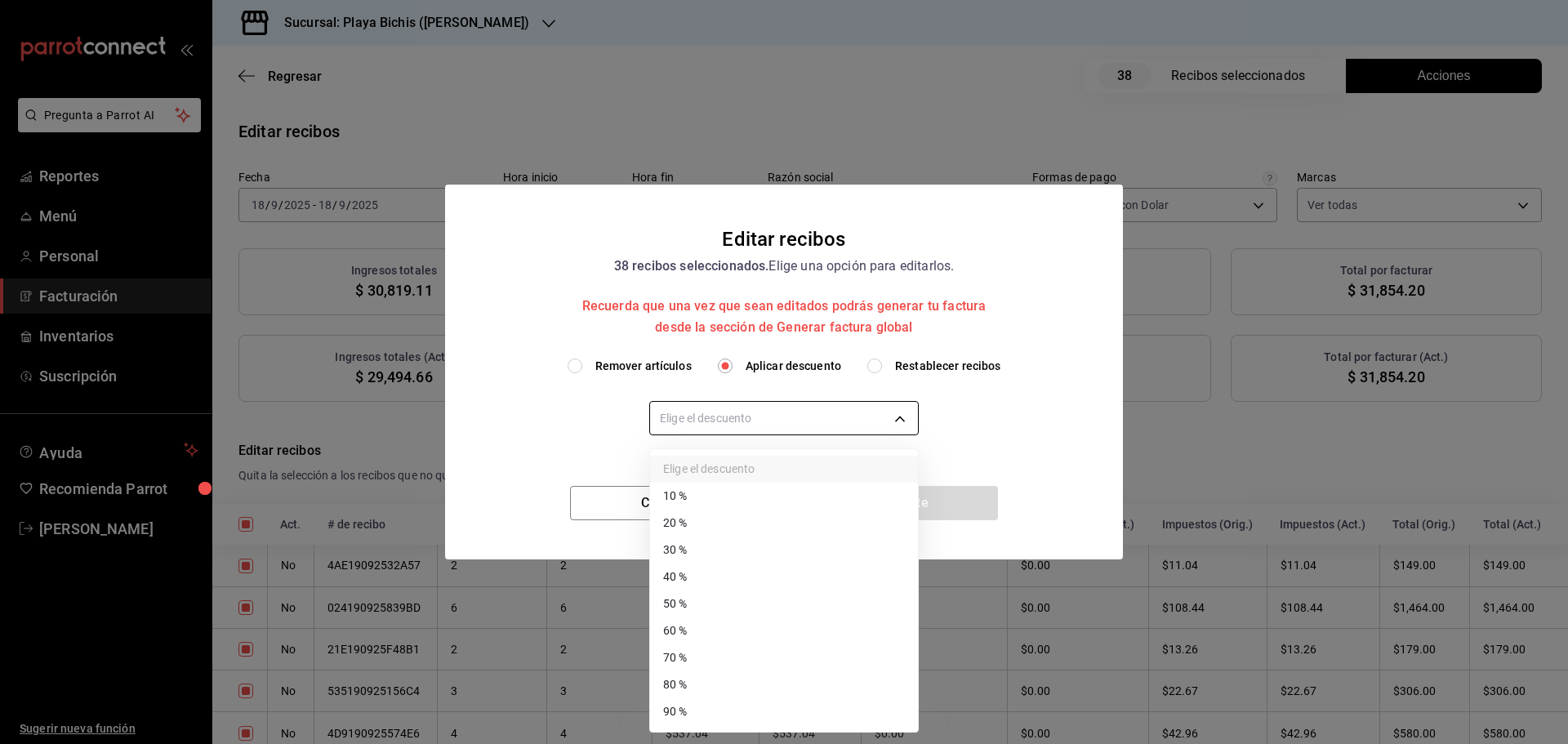
click at [824, 429] on body "Pregunta a Parrot AI Reportes Menú Personal Facturación Inventarios Suscripción…" at bounding box center [784, 372] width 1568 height 744
click at [703, 571] on li "40 %" at bounding box center [784, 577] width 268 height 27
type input "40"
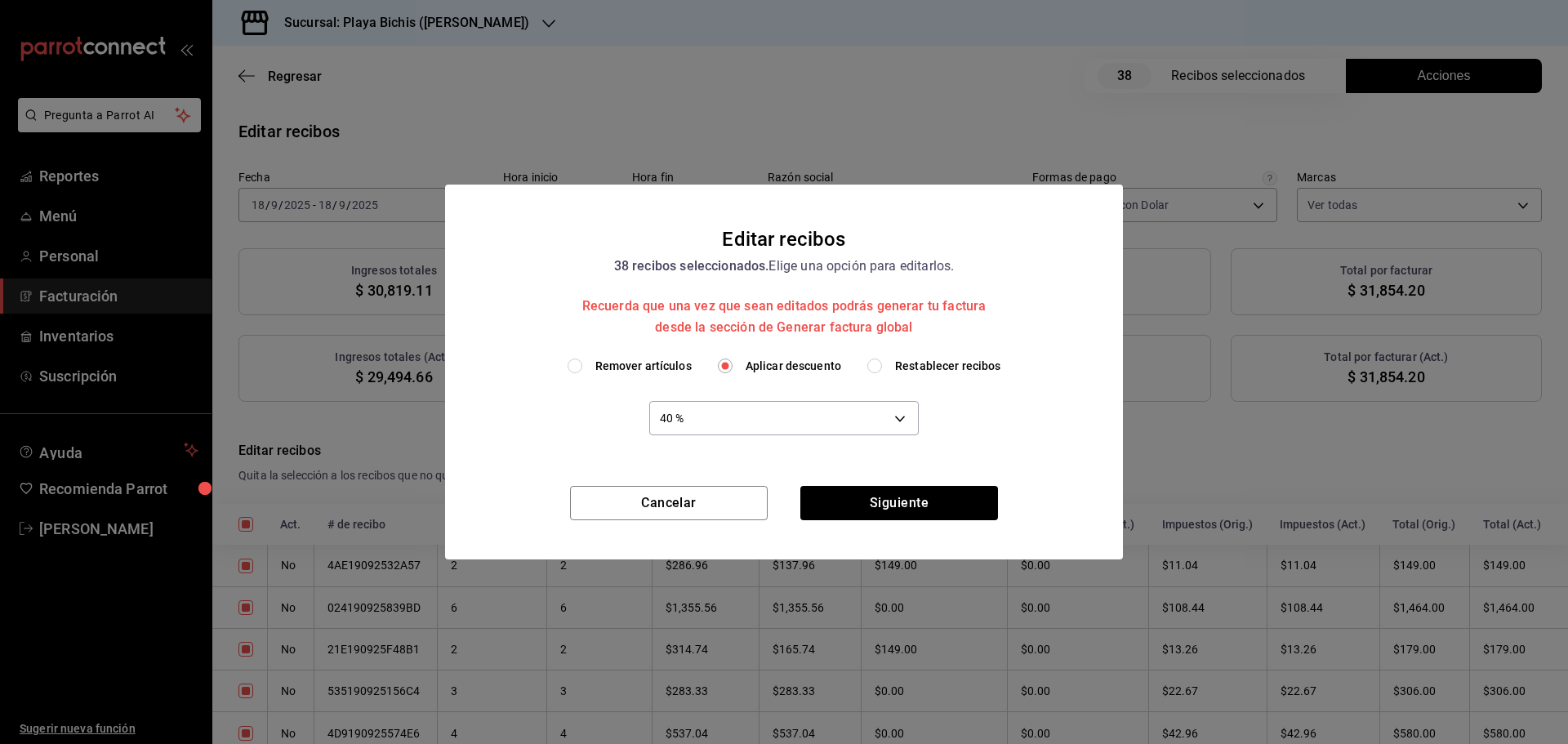
click at [703, 529] on li "40 %" at bounding box center [750, 520] width 201 height 16
click at [895, 501] on button "Siguiente" at bounding box center [899, 503] width 197 height 35
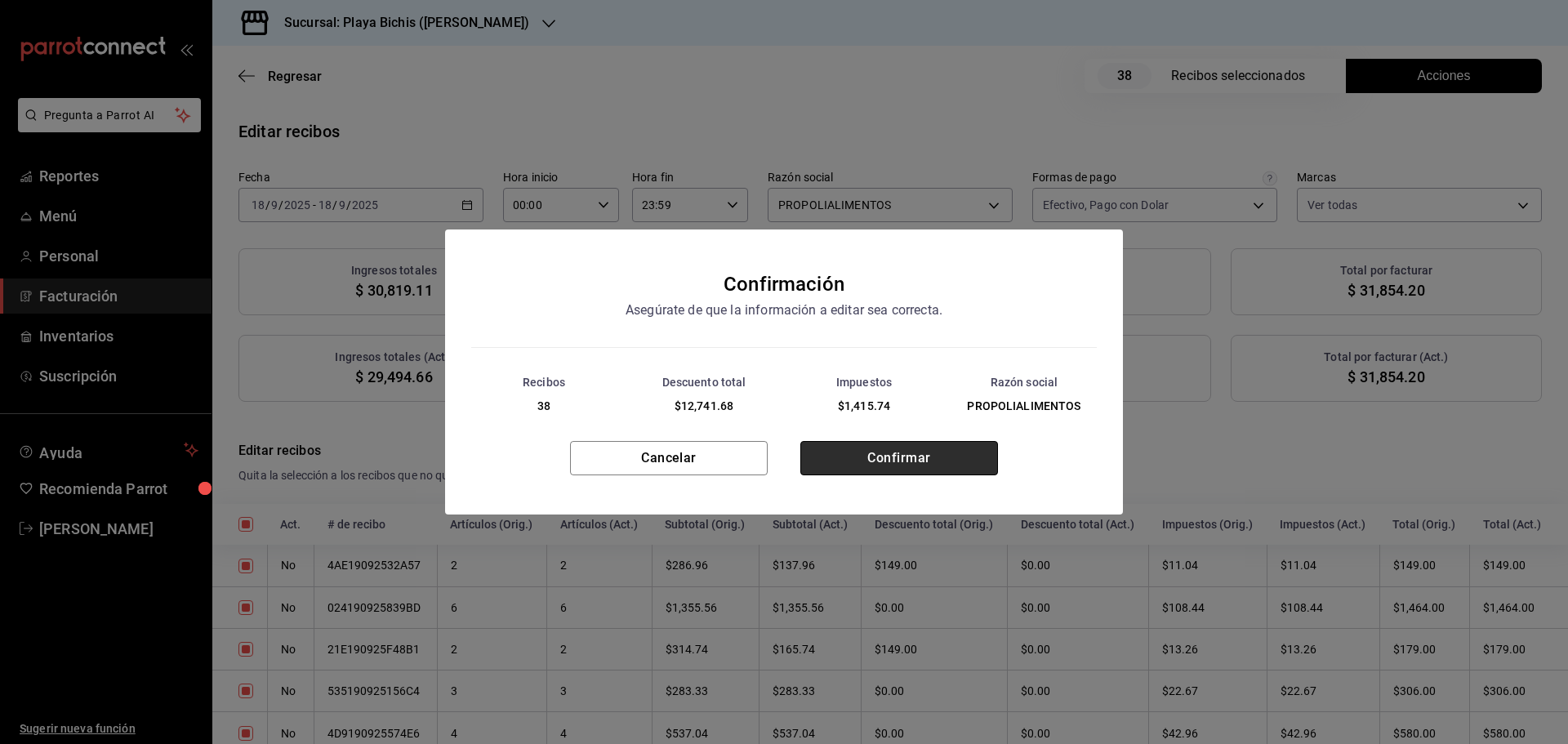
click at [894, 462] on button "Confirmar" at bounding box center [899, 459] width 197 height 35
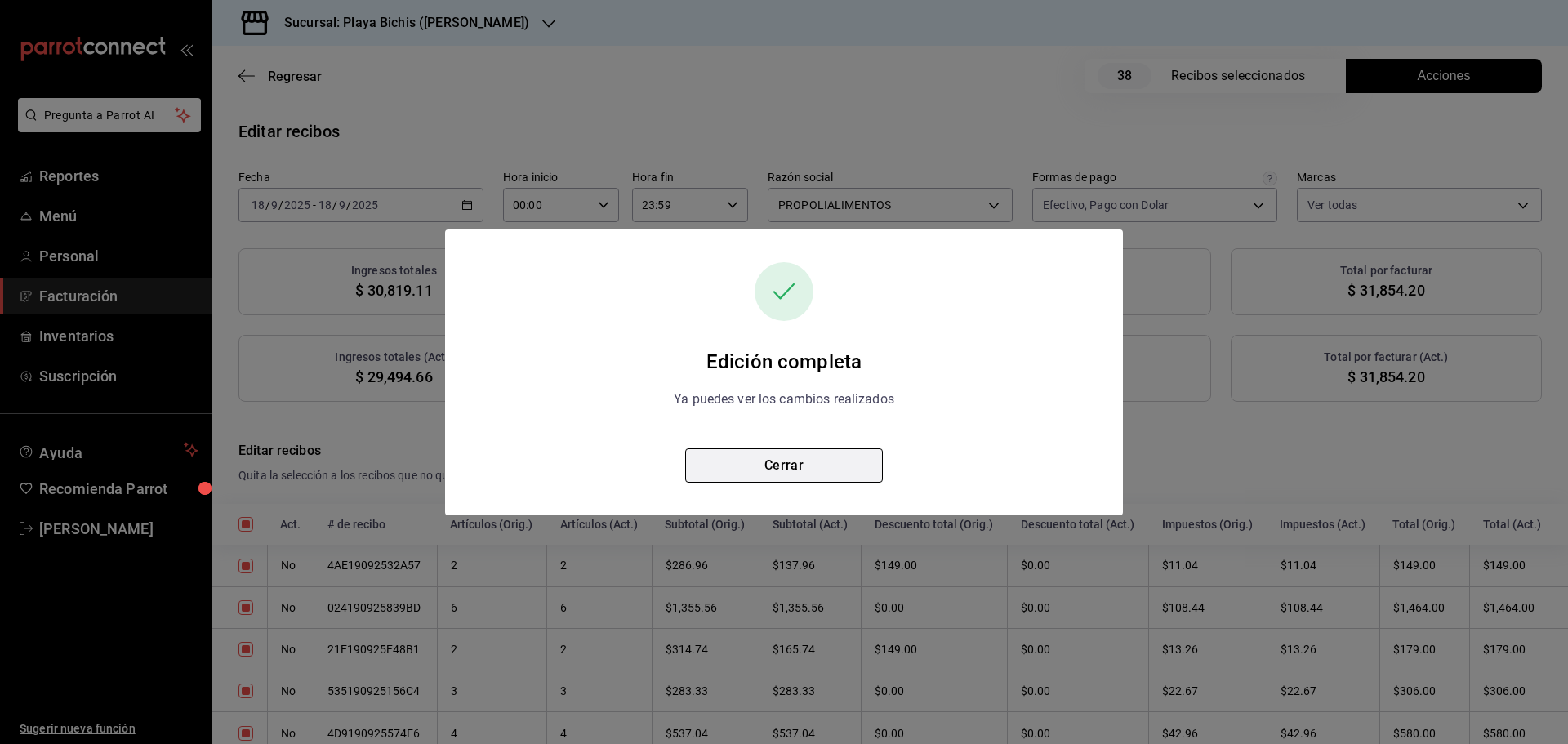
click at [776, 460] on button "Cerrar" at bounding box center [784, 466] width 197 height 35
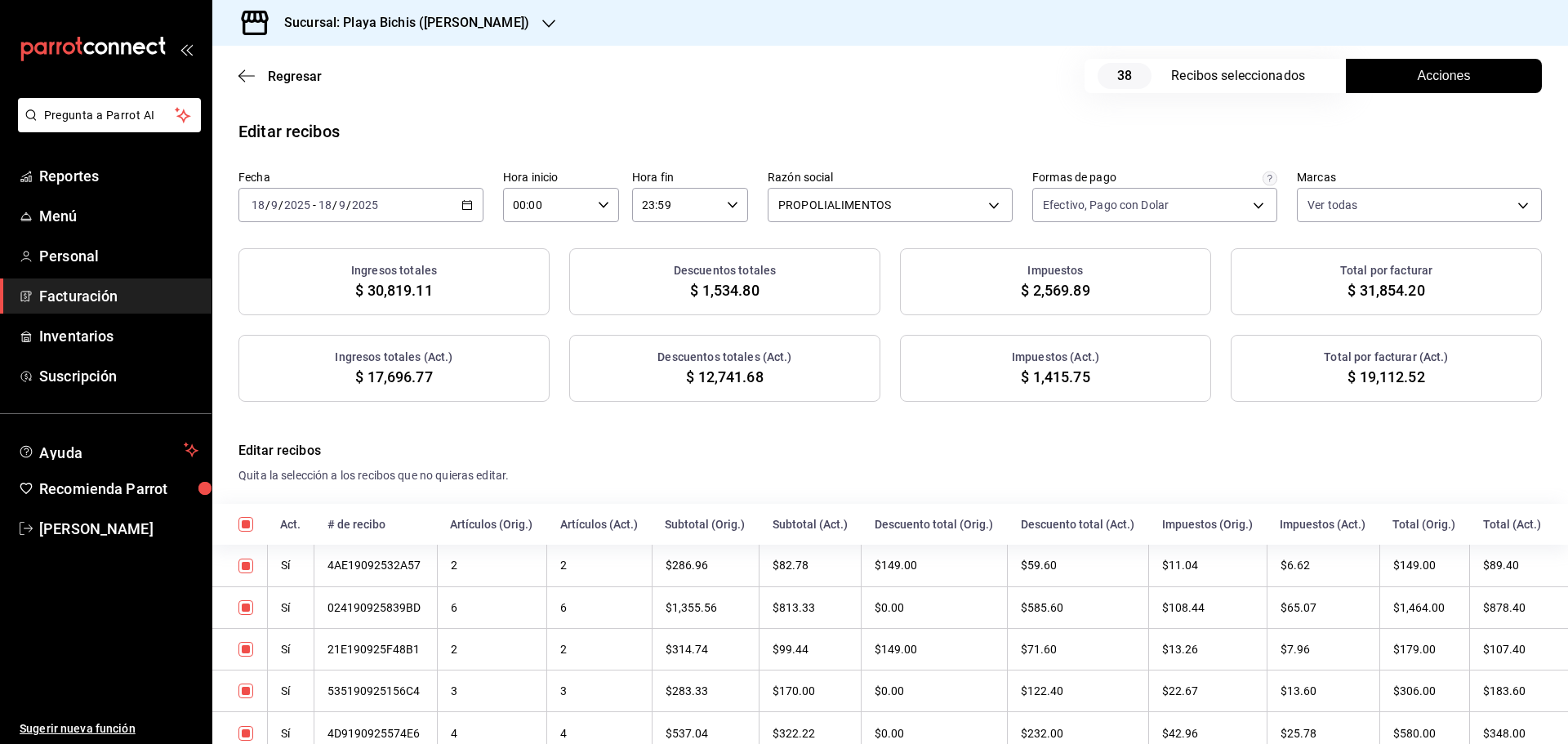
click at [463, 205] on icon "button" at bounding box center [467, 205] width 12 height 12
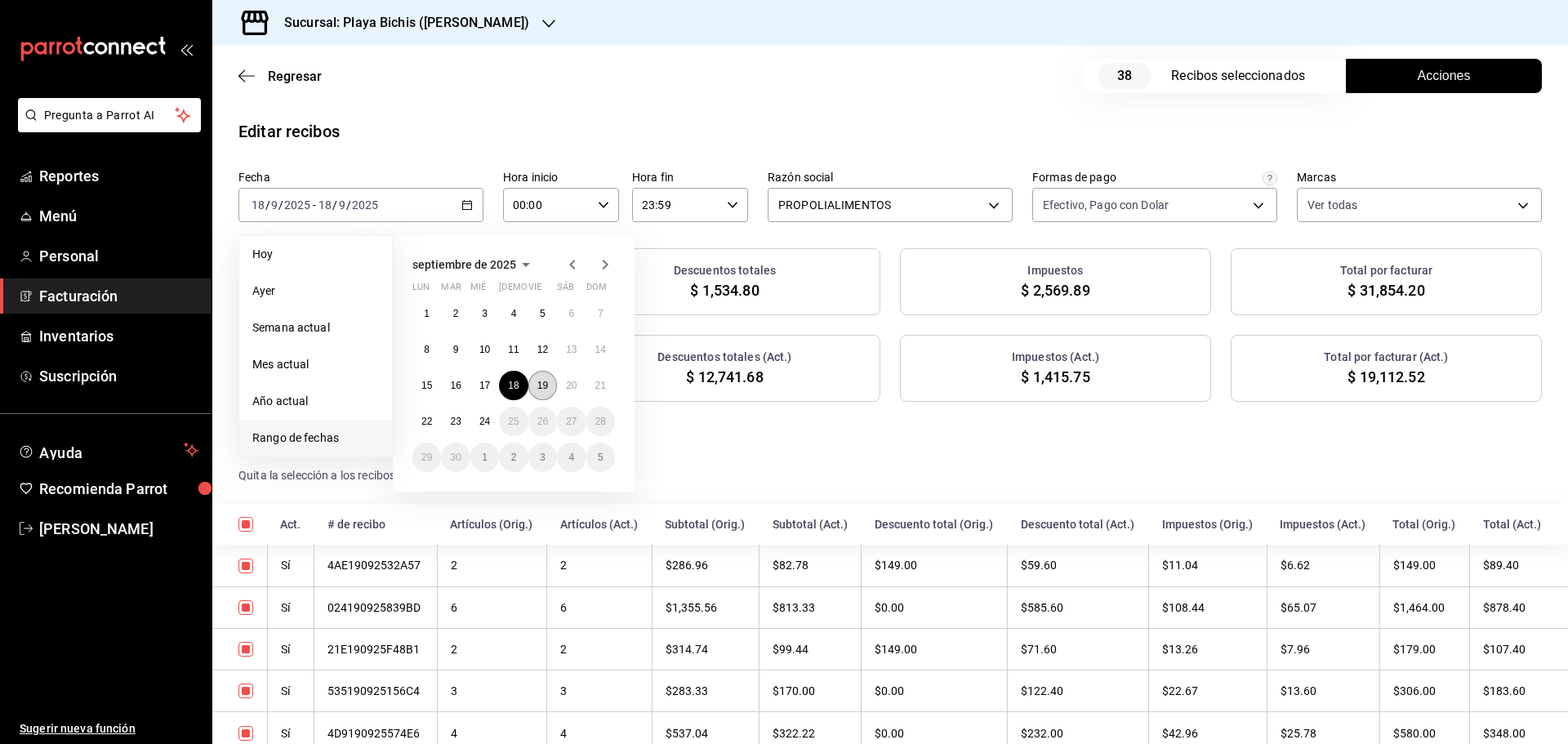
click at [542, 390] on abbr "19" at bounding box center [542, 386] width 11 height 12
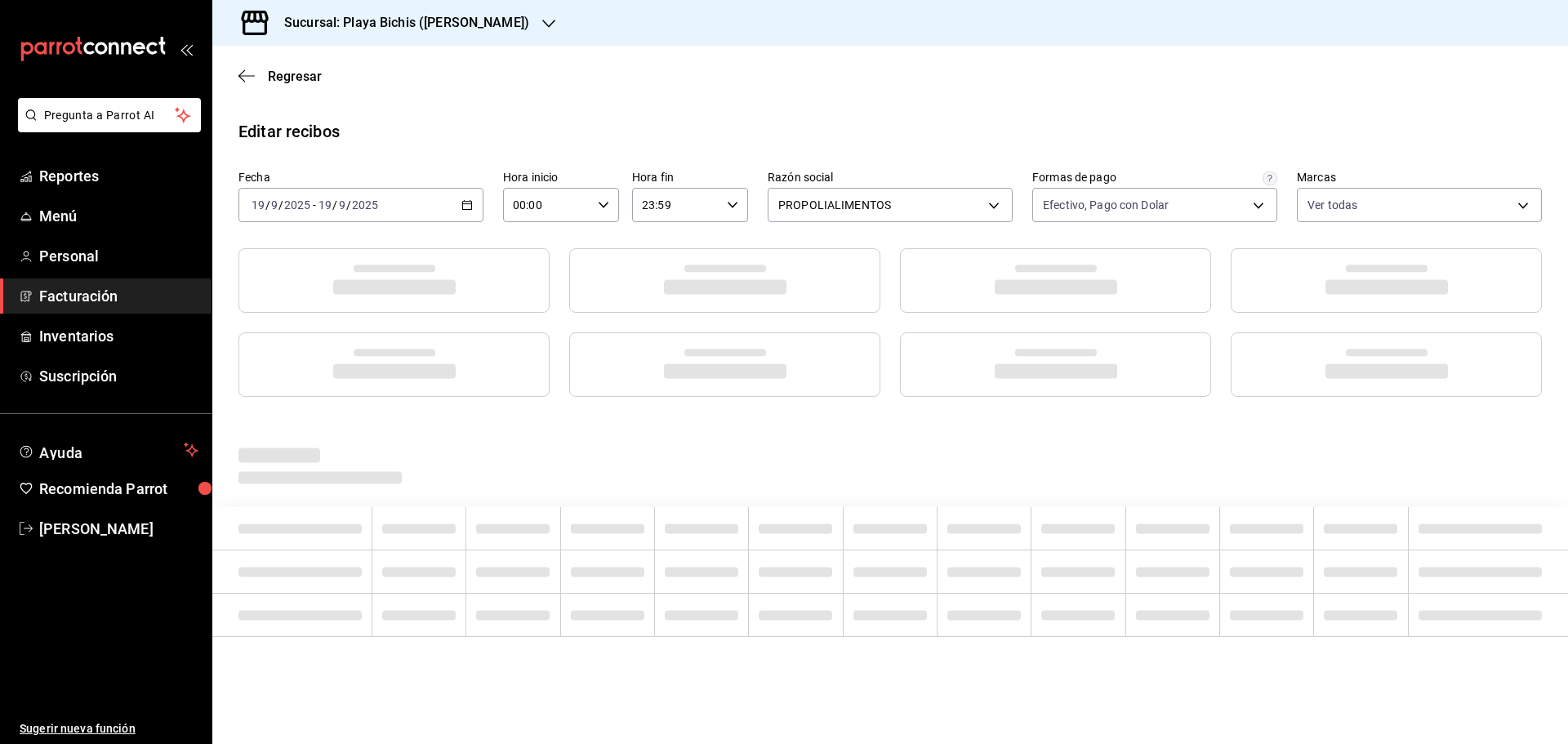
click at [542, 390] on div at bounding box center [394, 364] width 311 height 64
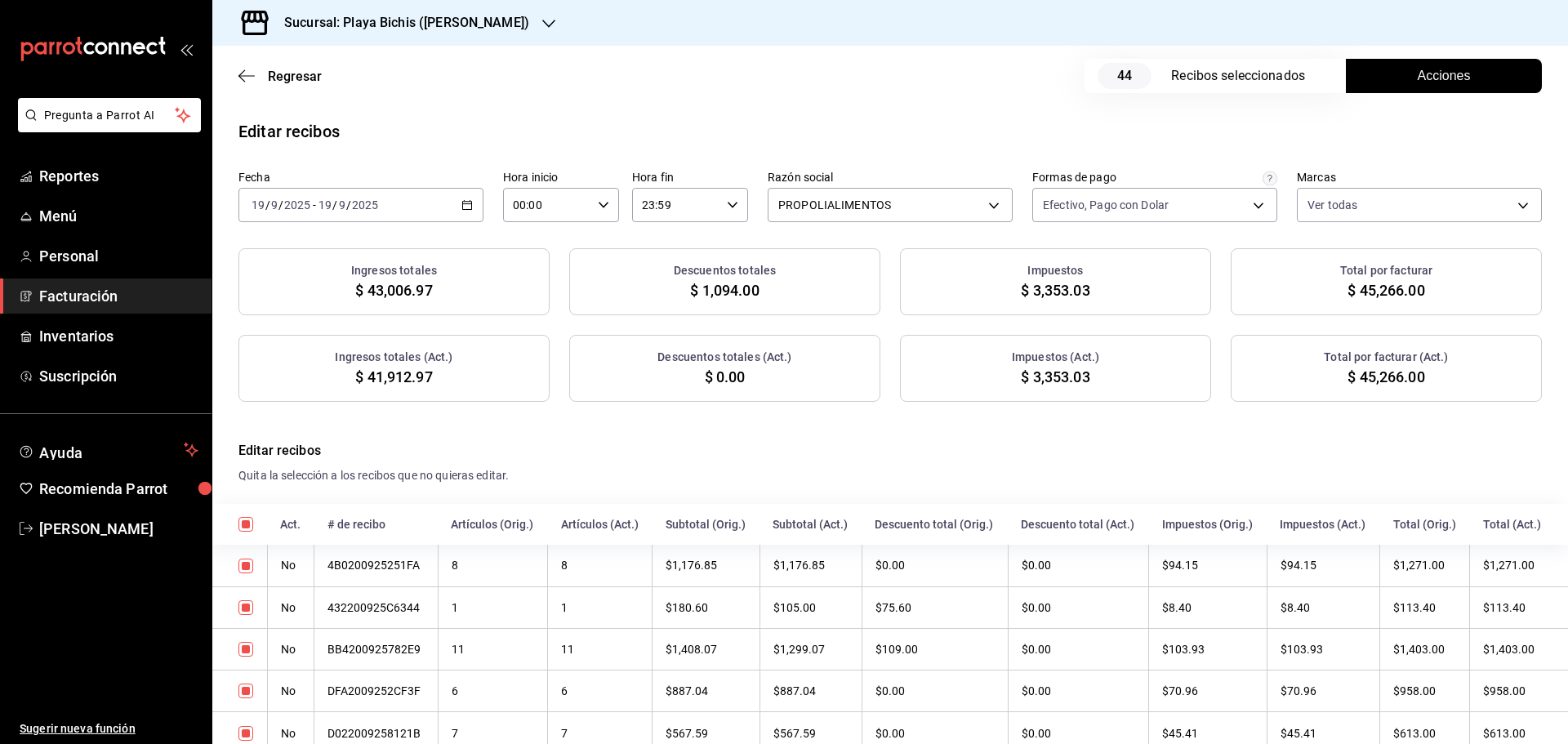
click at [1402, 77] on button "Acciones" at bounding box center [1444, 76] width 196 height 35
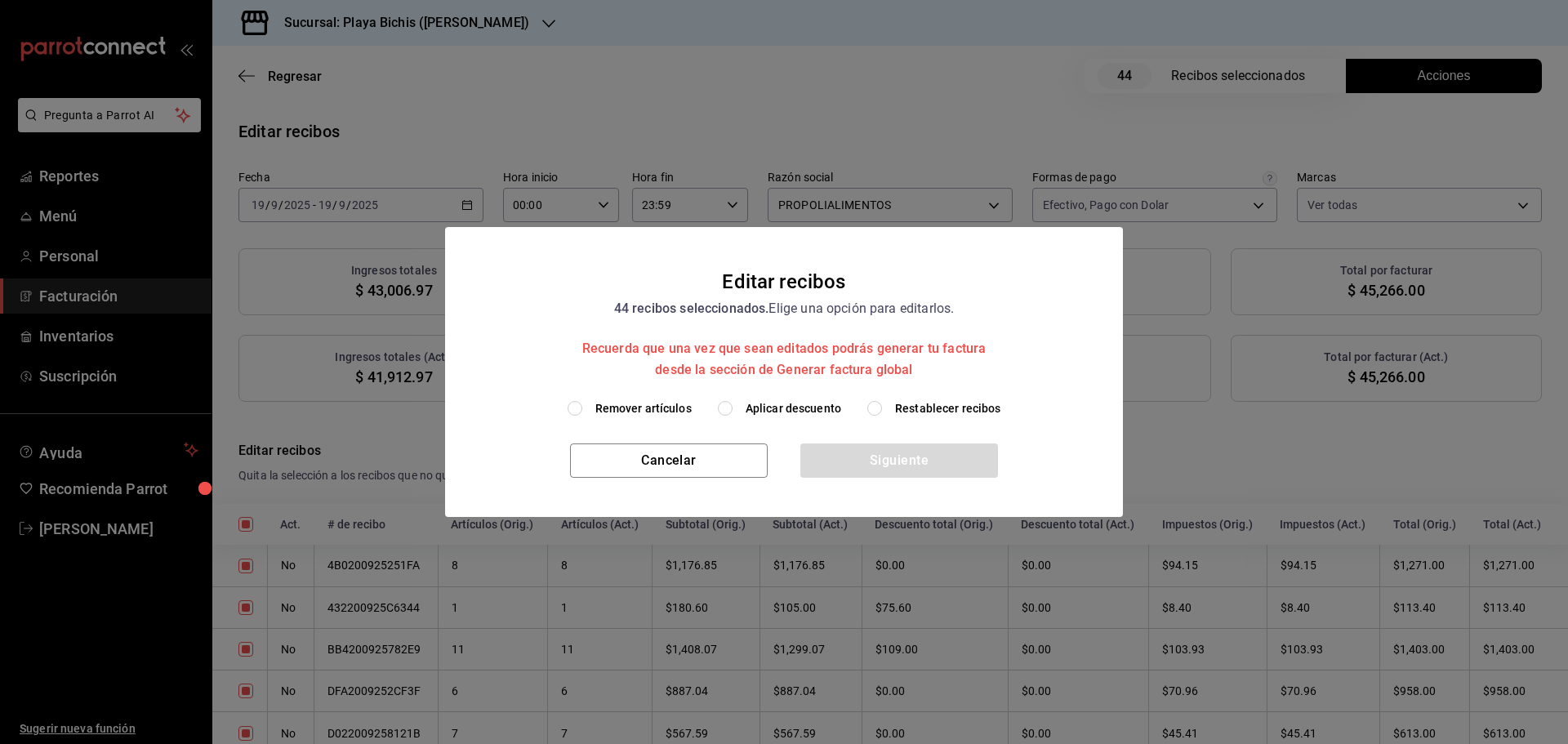
click at [753, 410] on span "Aplicar descuento" at bounding box center [793, 409] width 95 height 17
click at [732, 410] on input "Aplicar descuento" at bounding box center [725, 409] width 15 height 15
radio input "true"
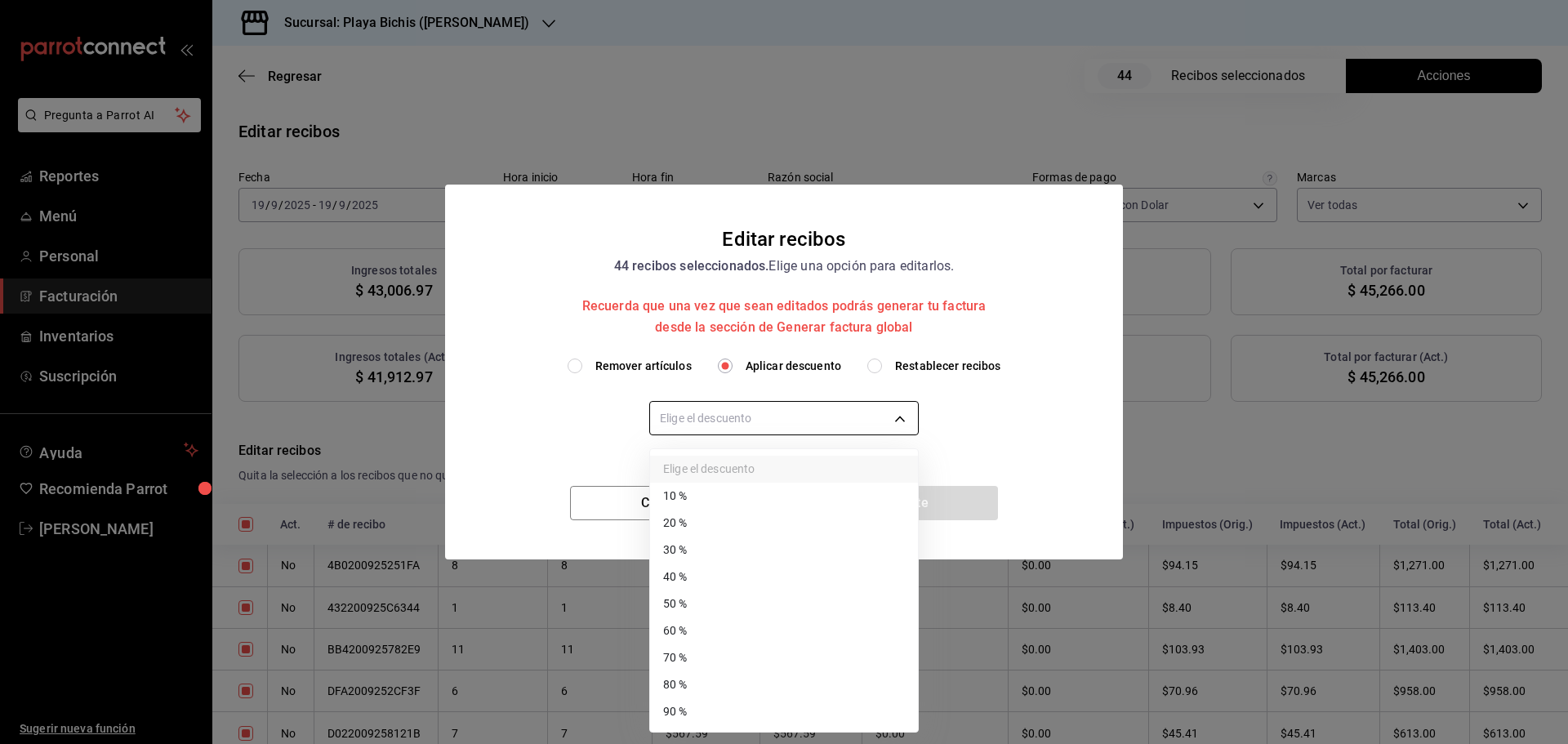
click at [819, 432] on body "Pregunta a Parrot AI Reportes Menú Personal Facturación Inventarios Suscripción…" at bounding box center [784, 372] width 1568 height 744
click at [699, 570] on li "40 %" at bounding box center [784, 577] width 268 height 27
type input "40"
click at [699, 570] on li "40 %" at bounding box center [784, 577] width 268 height 27
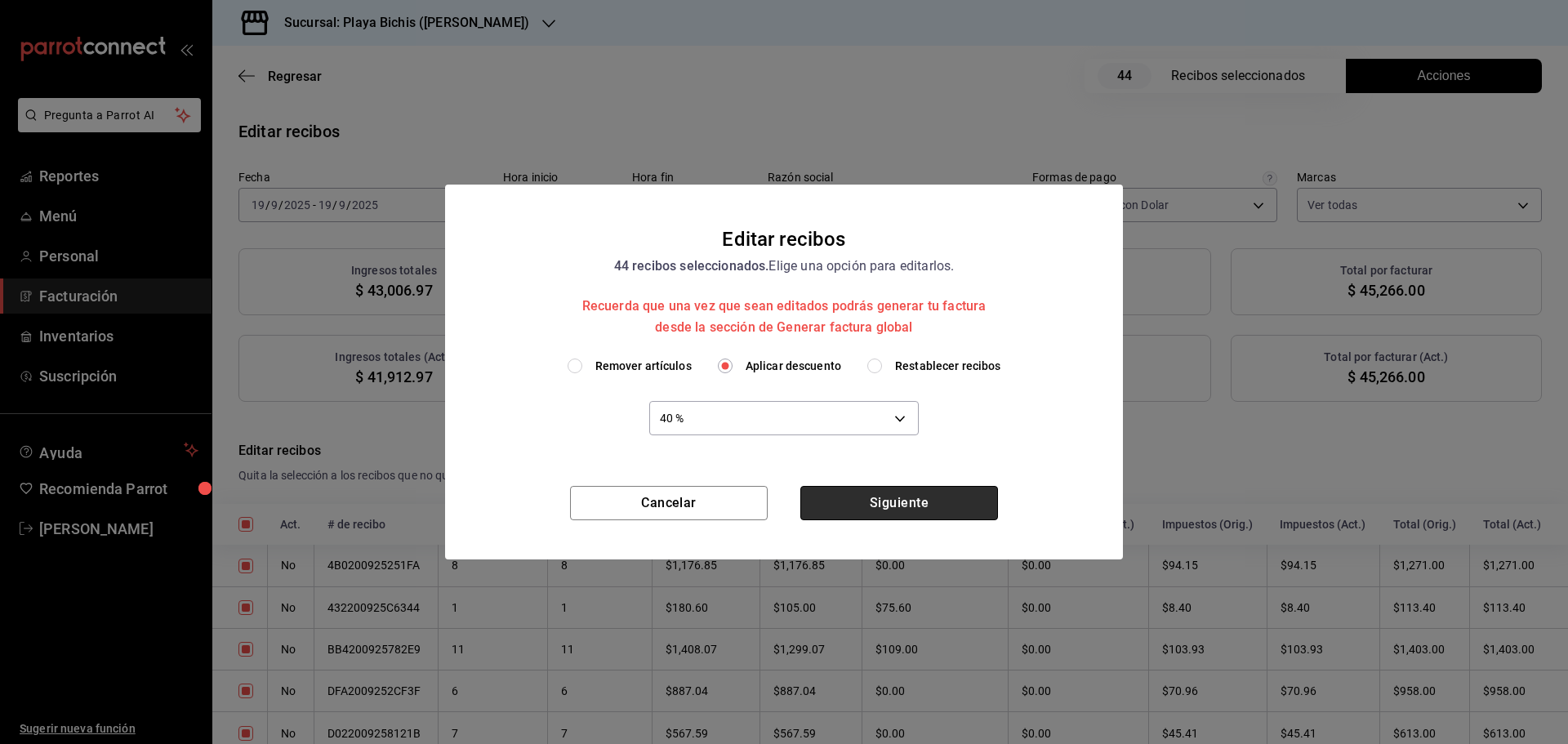
click at [913, 510] on button "Siguiente" at bounding box center [899, 503] width 197 height 35
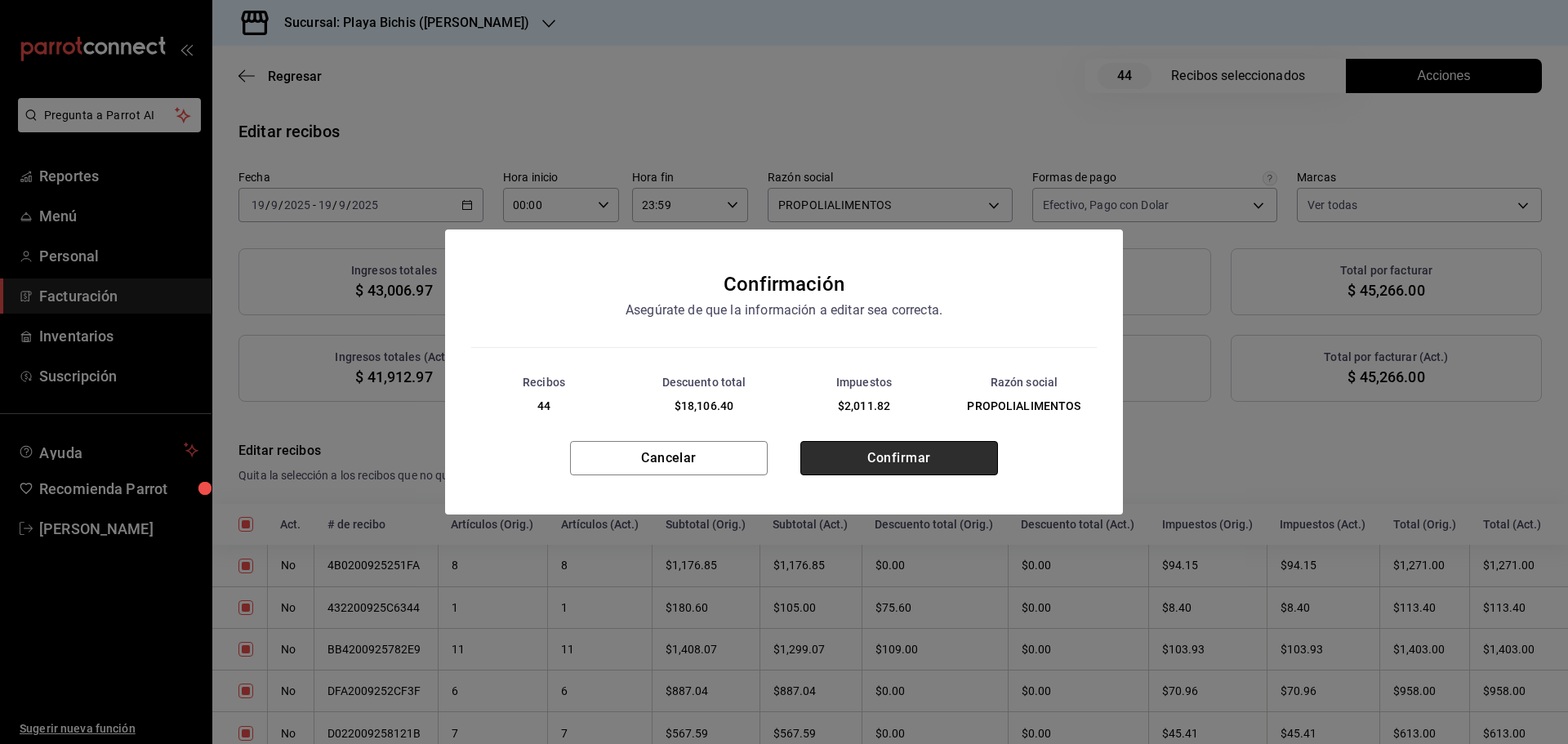
click at [901, 468] on button "Confirmar" at bounding box center [899, 459] width 197 height 35
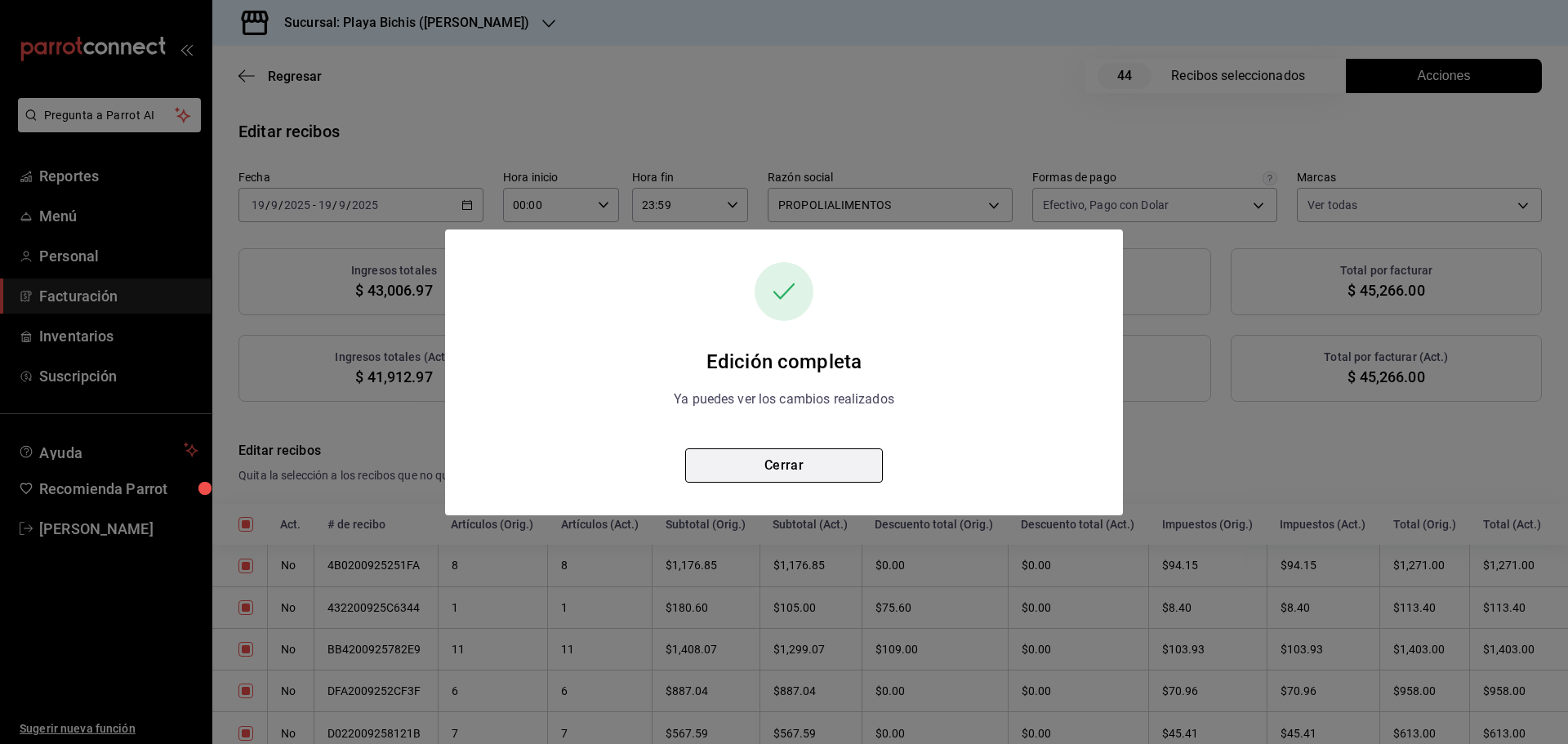
click at [840, 468] on button "Cerrar" at bounding box center [784, 466] width 197 height 35
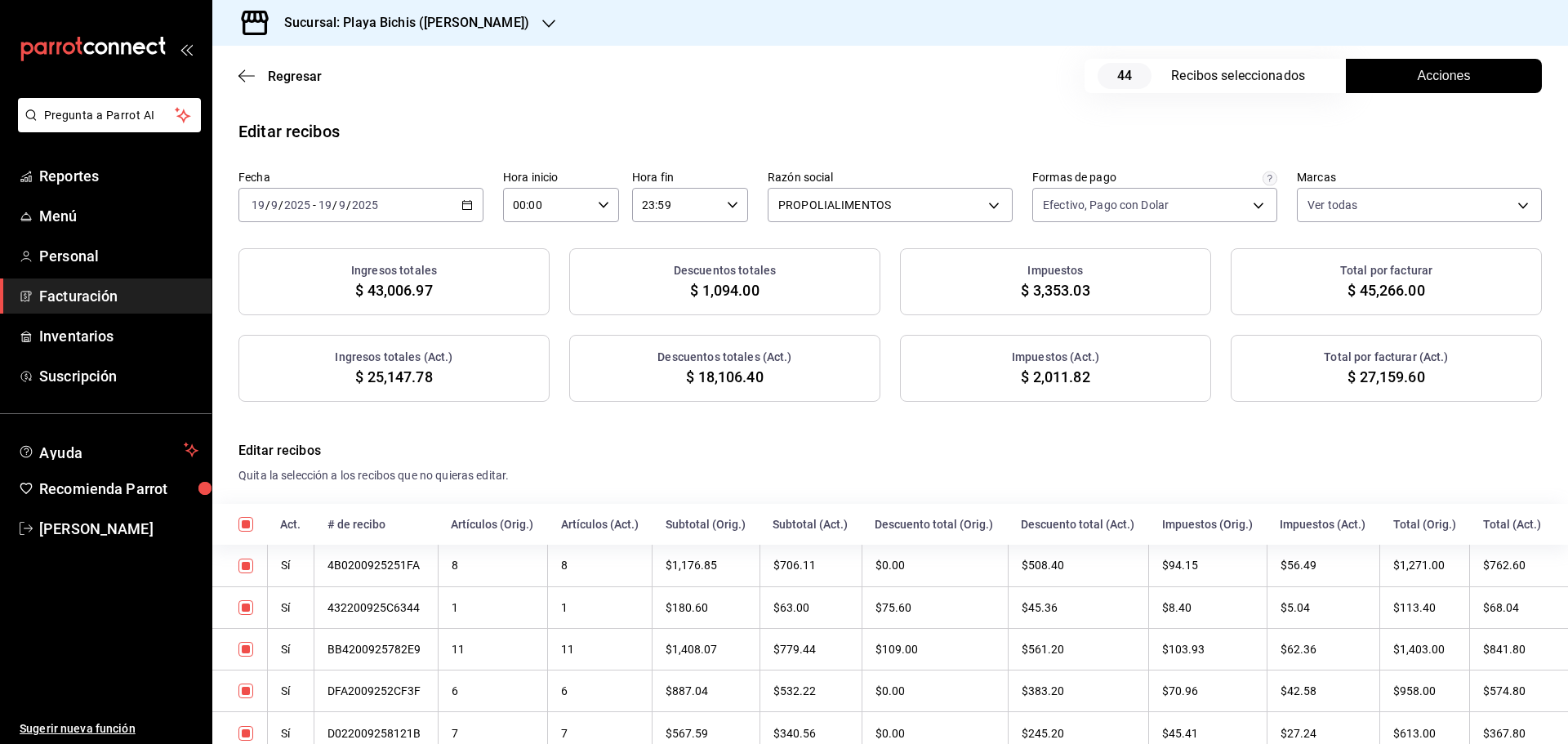
click at [1386, 85] on button "Acciones" at bounding box center [1444, 76] width 196 height 35
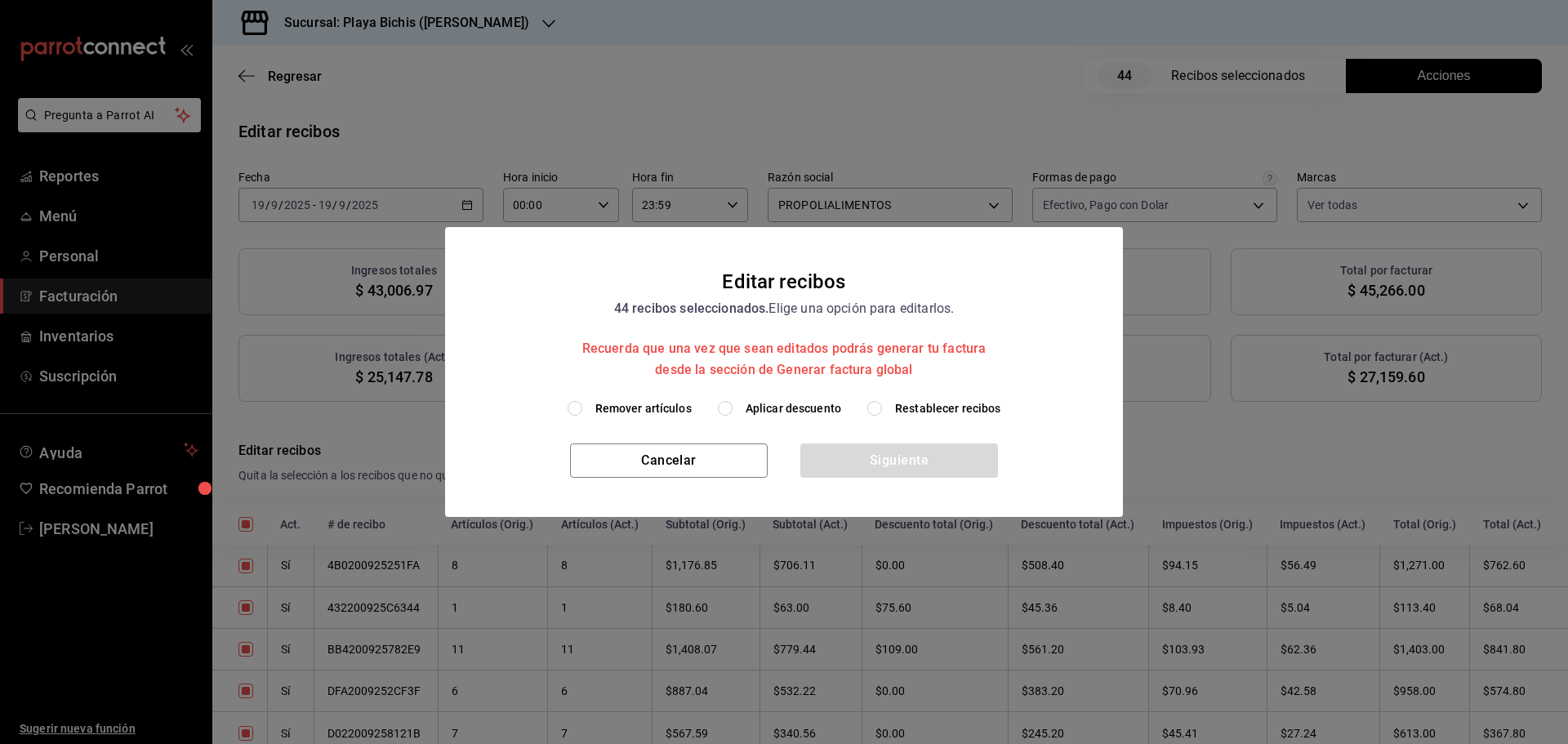
click at [967, 406] on span "Restablecer recibos" at bounding box center [948, 409] width 106 height 17
click at [882, 406] on input "Restablecer recibos" at bounding box center [874, 409] width 15 height 15
radio input "true"
click at [937, 457] on button "Siguiente" at bounding box center [899, 461] width 197 height 35
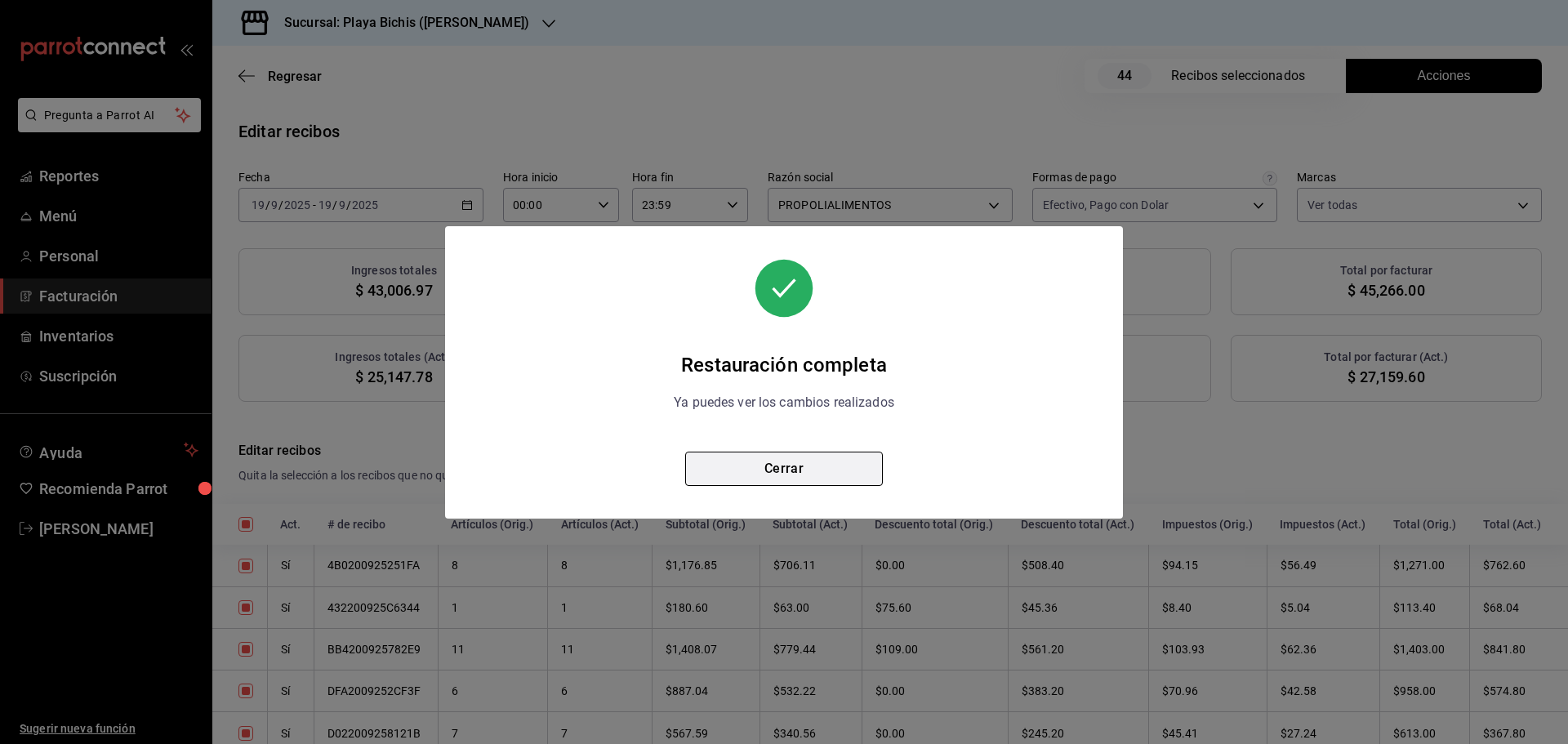
click at [802, 477] on button "Cerrar" at bounding box center [784, 469] width 197 height 35
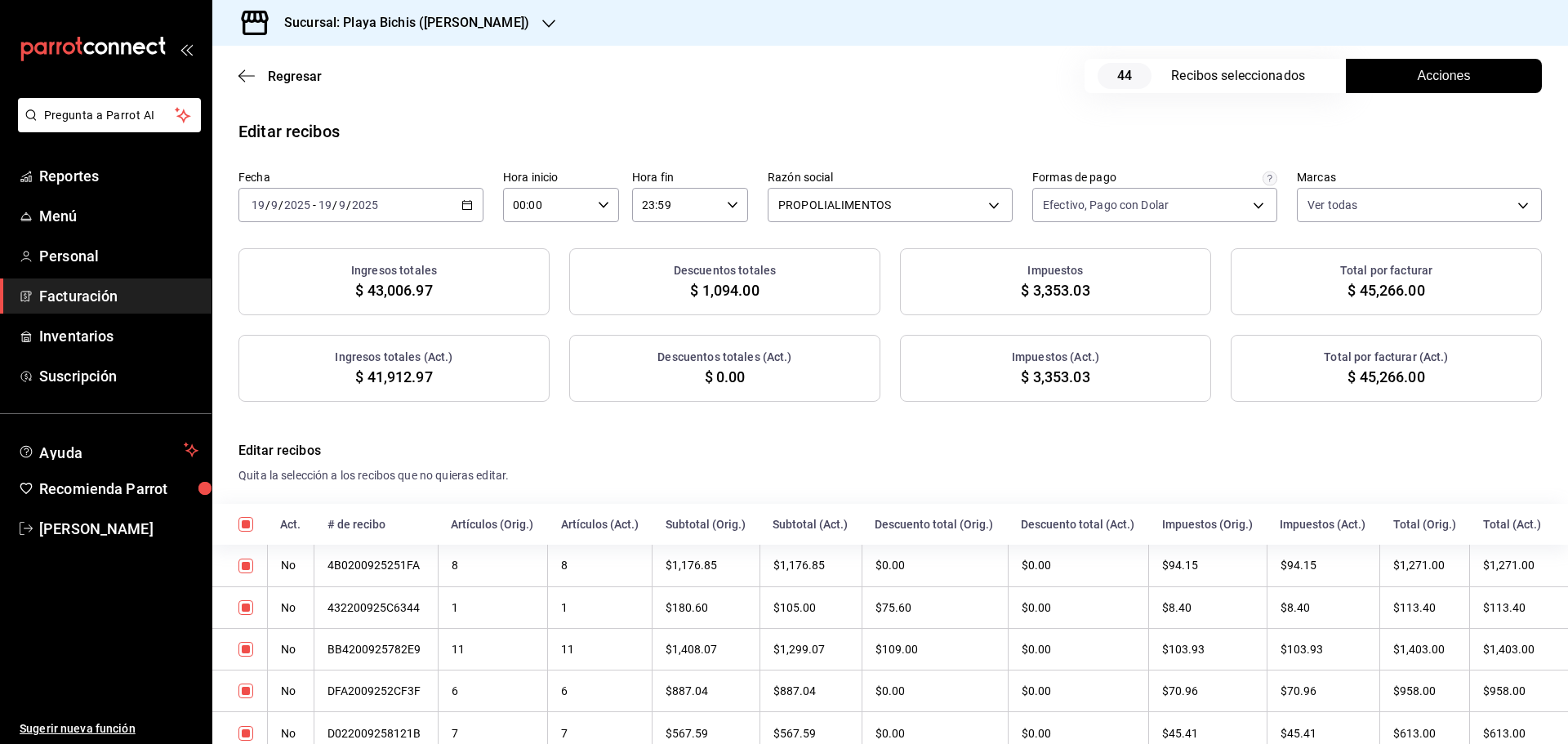
click at [1437, 74] on span "Acciones" at bounding box center [1444, 76] width 53 height 20
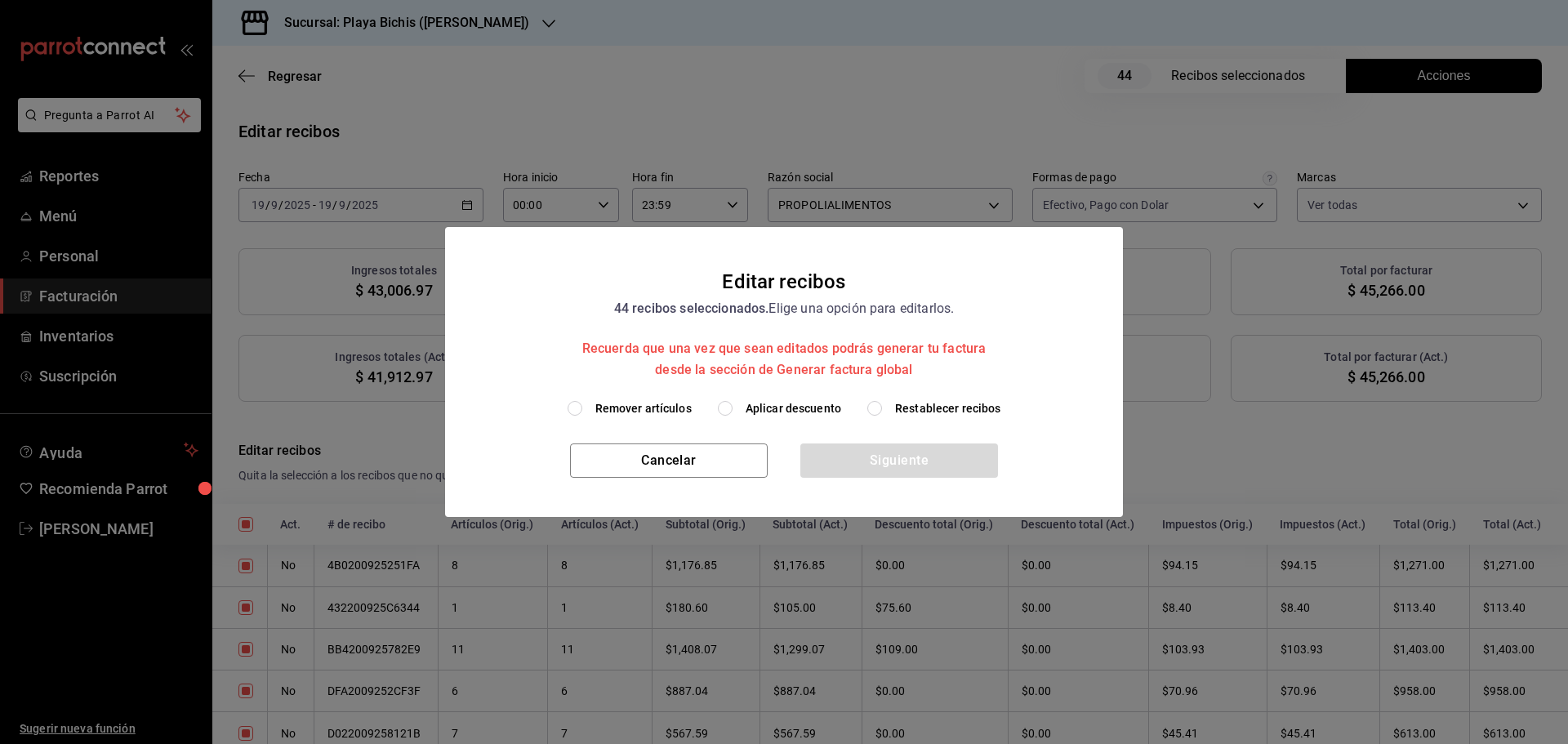
click at [820, 414] on span "Aplicar descuento" at bounding box center [793, 409] width 95 height 17
click at [732, 414] on input "Aplicar descuento" at bounding box center [725, 409] width 15 height 15
radio input "true"
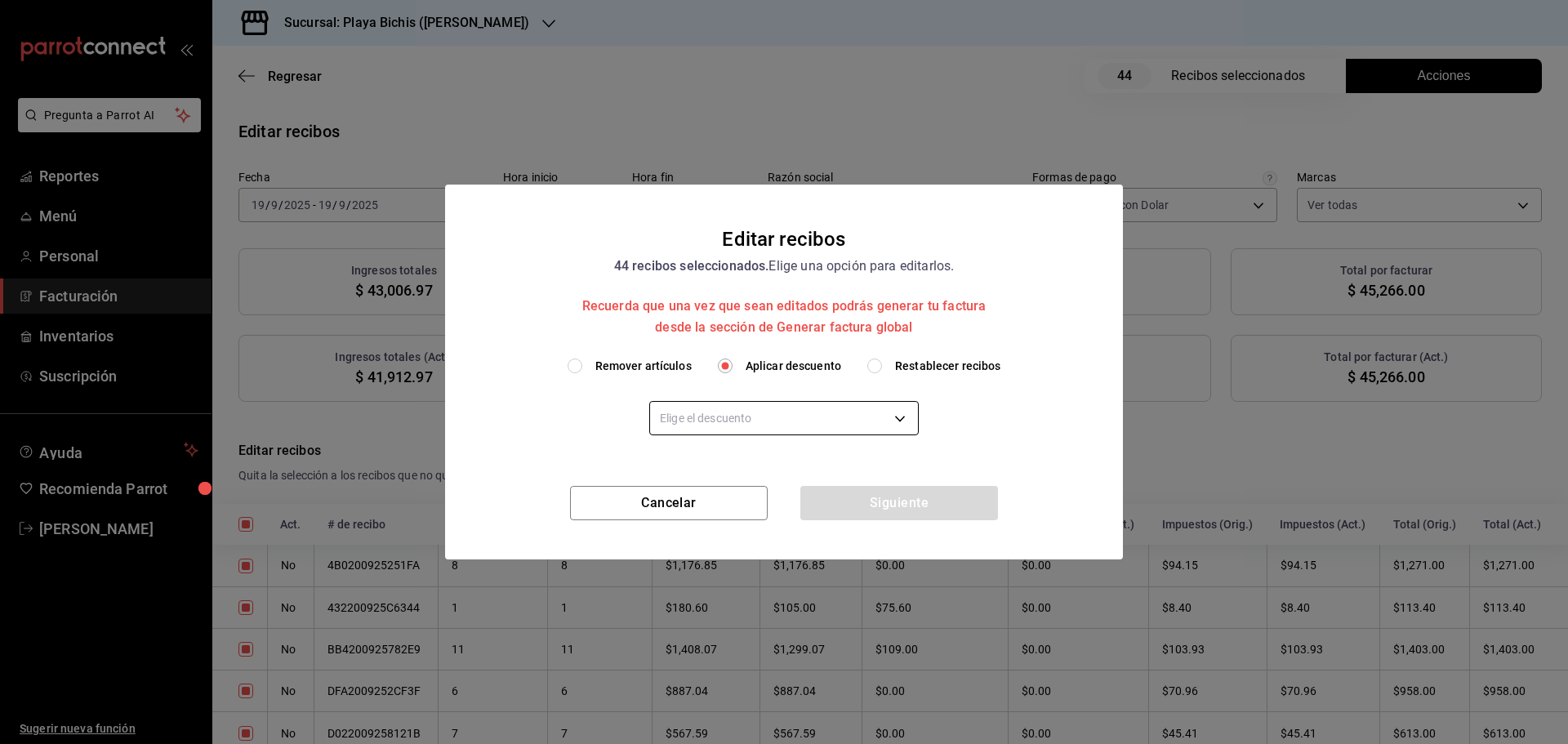
click at [753, 410] on body "Pregunta a Parrot AI Reportes Menú Personal Facturación Inventarios Suscripción…" at bounding box center [784, 372] width 1568 height 744
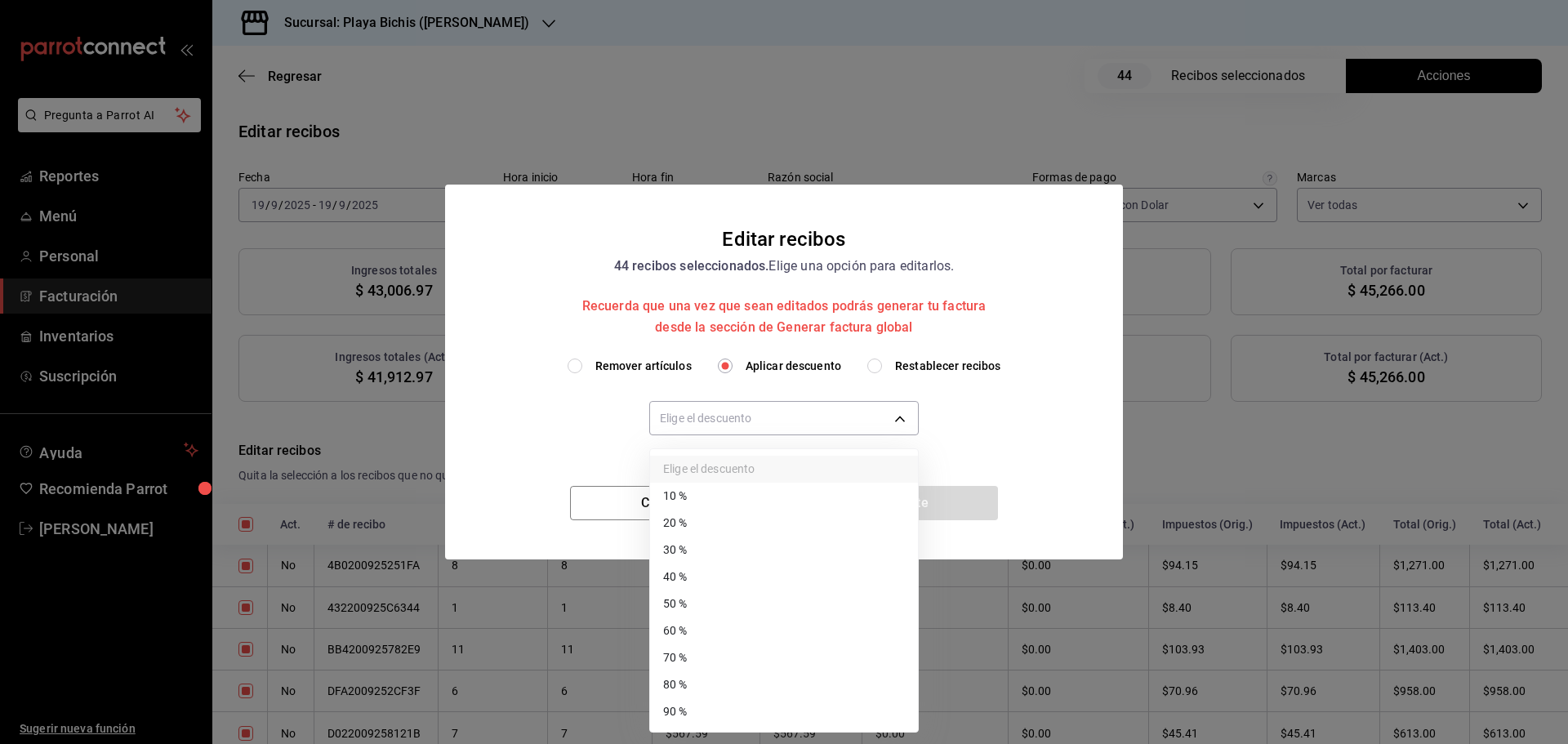
click at [727, 544] on li "30 %" at bounding box center [784, 550] width 268 height 27
type input "30"
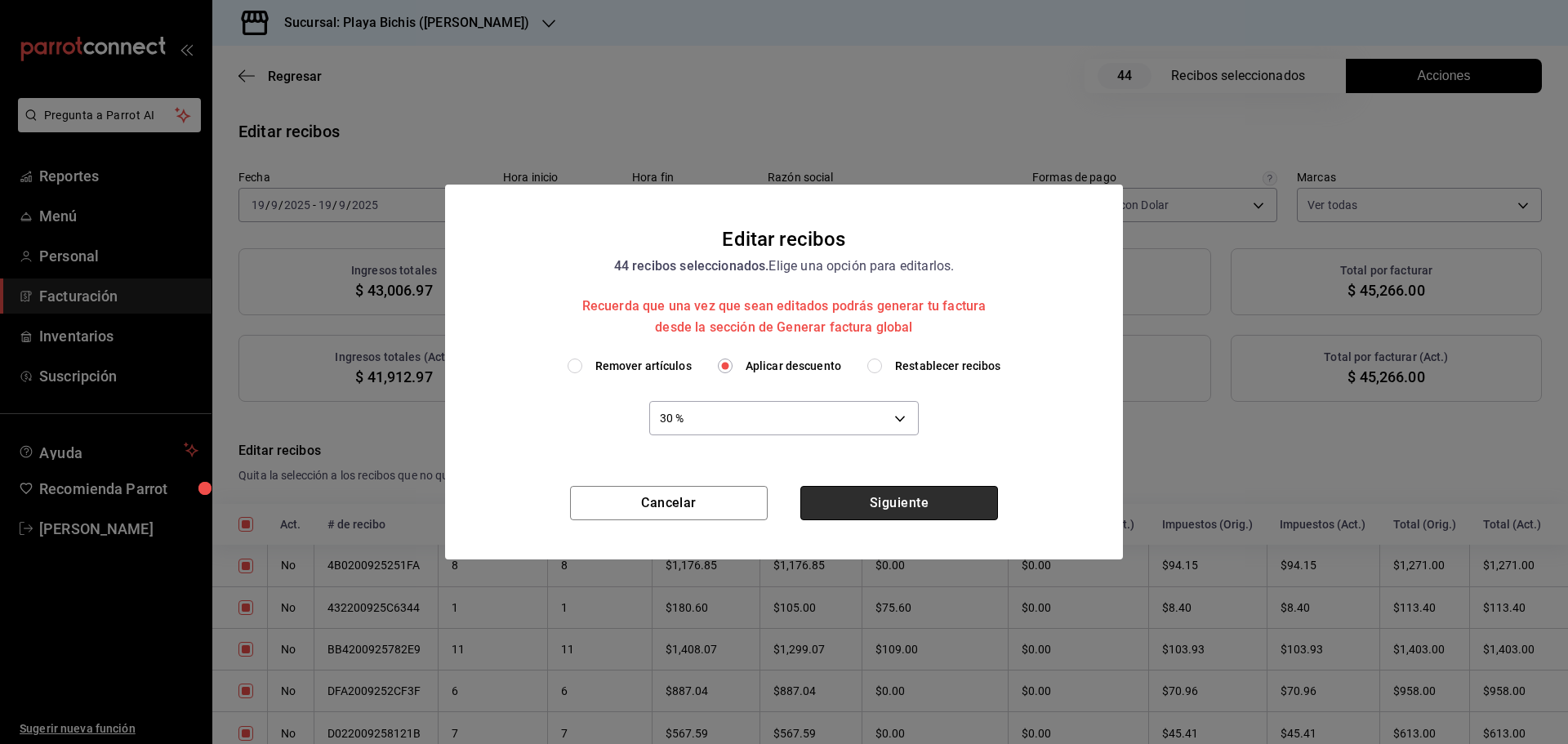
click at [867, 511] on button "Siguiente" at bounding box center [899, 503] width 197 height 35
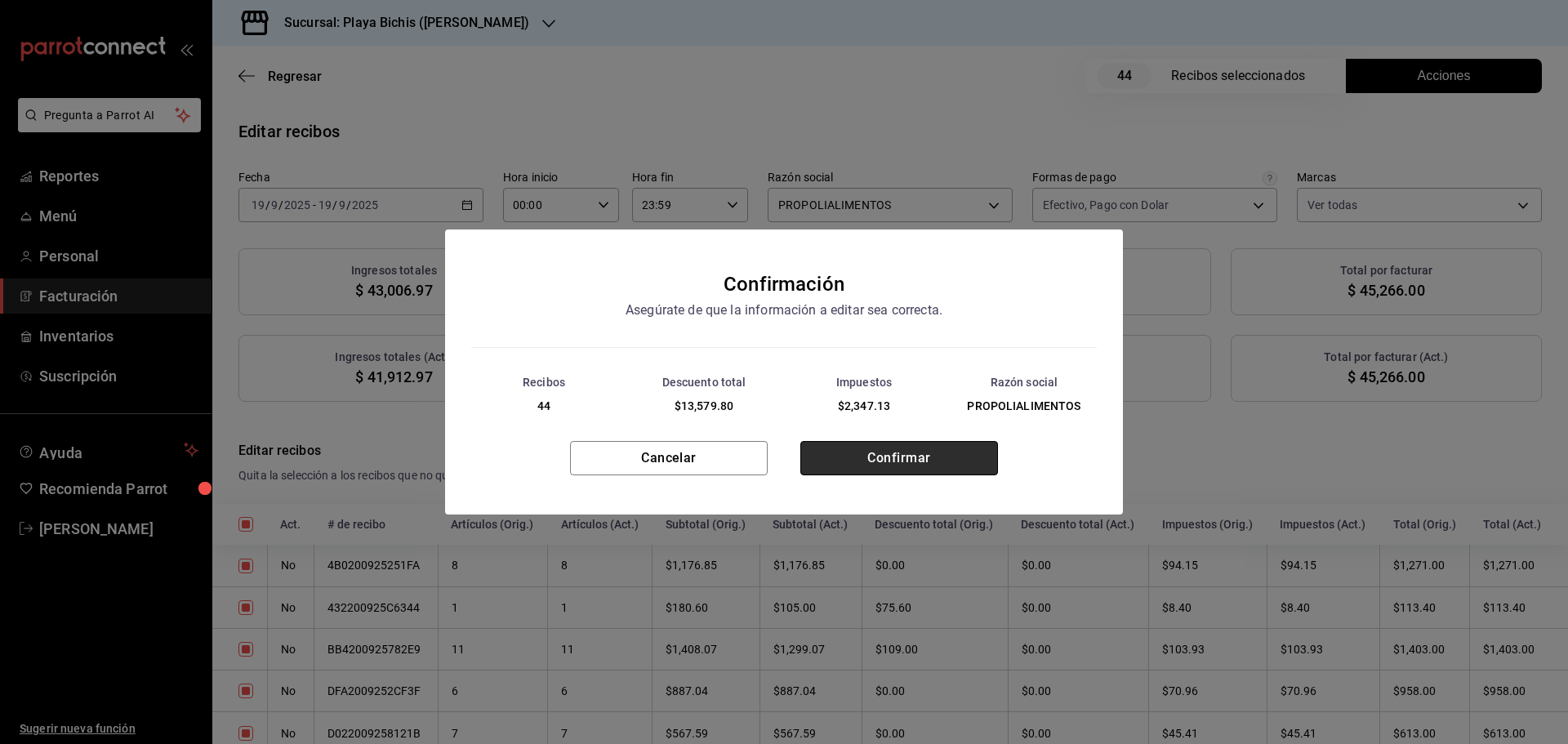
click at [887, 459] on button "Confirmar" at bounding box center [899, 459] width 197 height 35
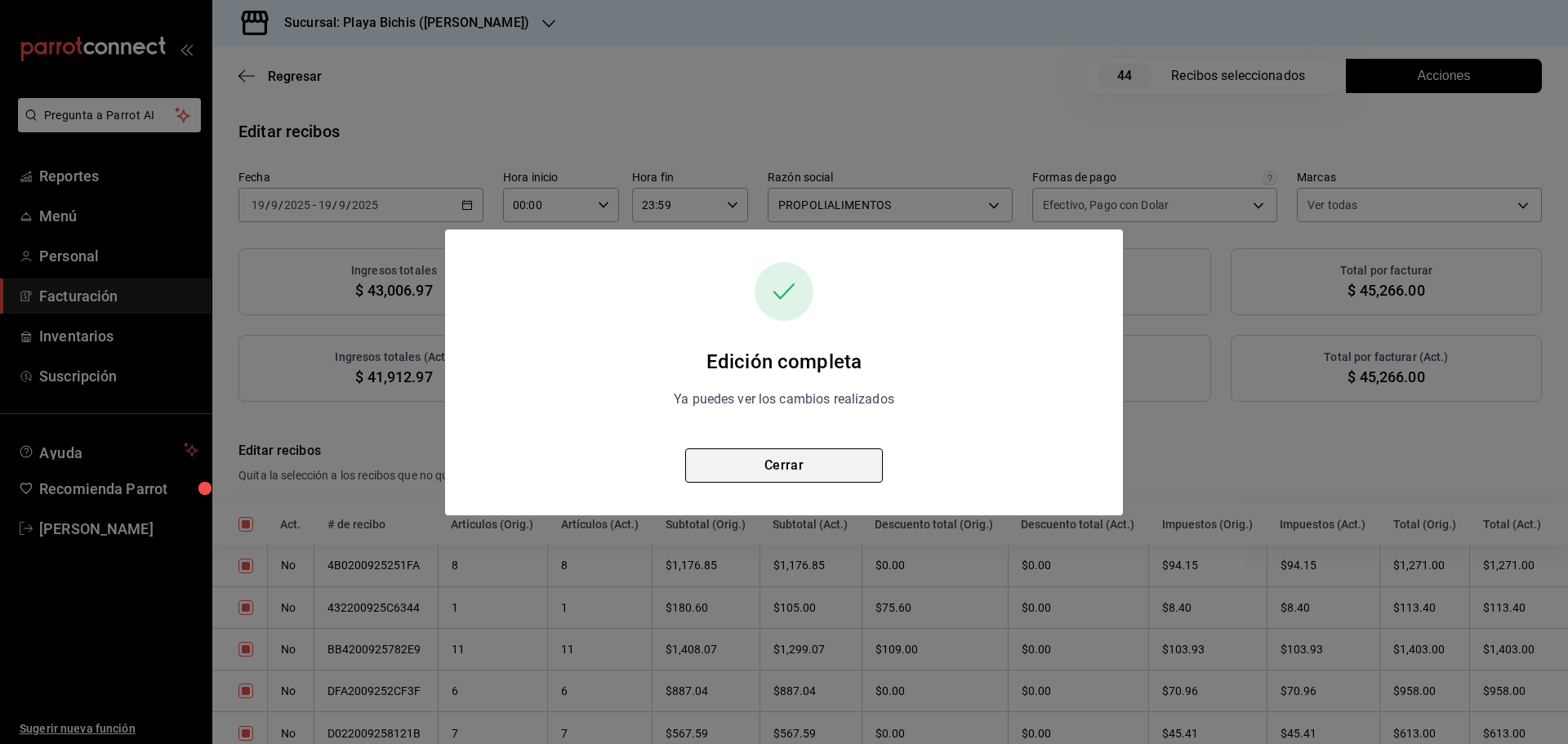
click at [825, 458] on button "Cerrar" at bounding box center [784, 466] width 197 height 35
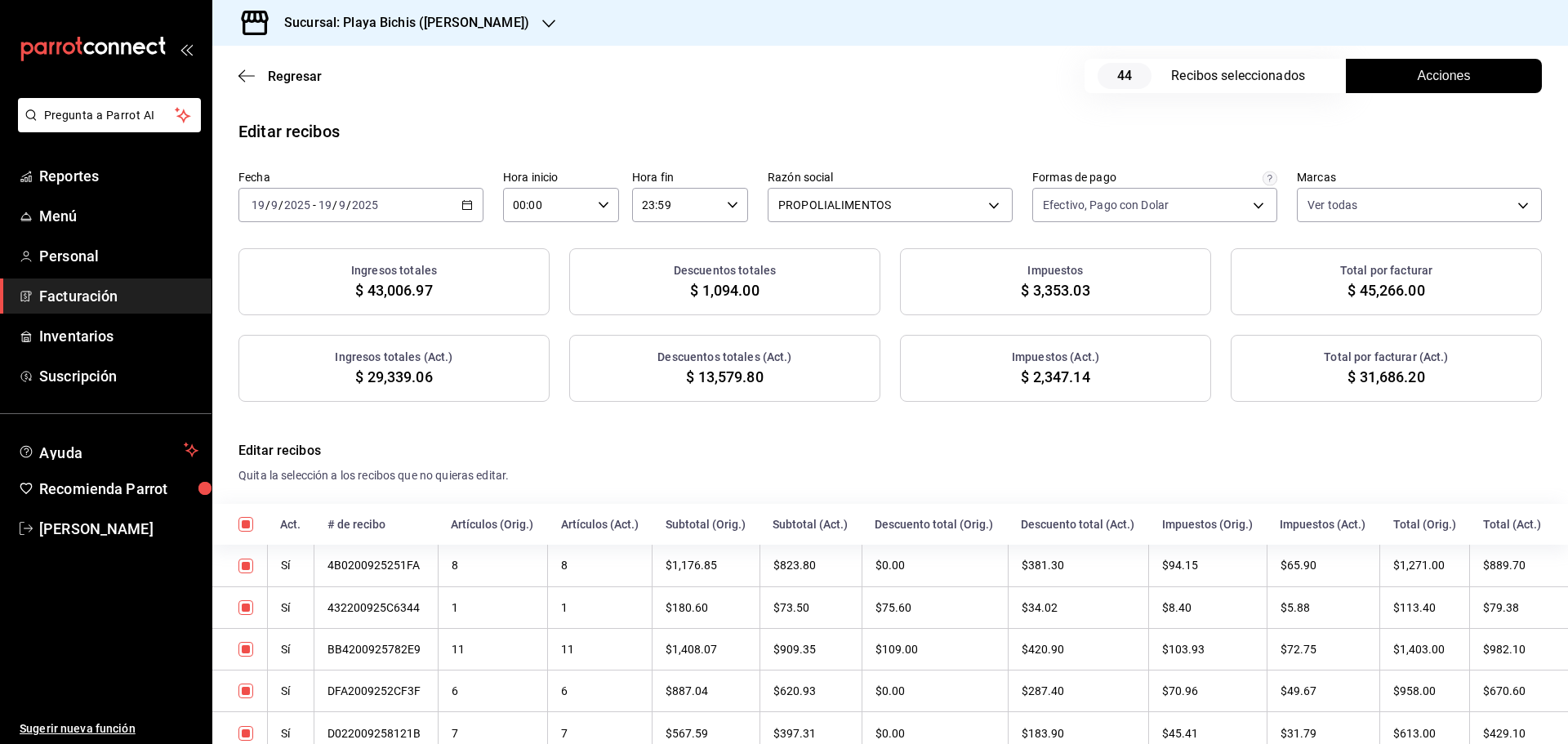
click at [457, 206] on div "2025-09-19 19 / 9 / 2025 - 2025-09-19 19 / 9 / 2025" at bounding box center [361, 206] width 245 height 35
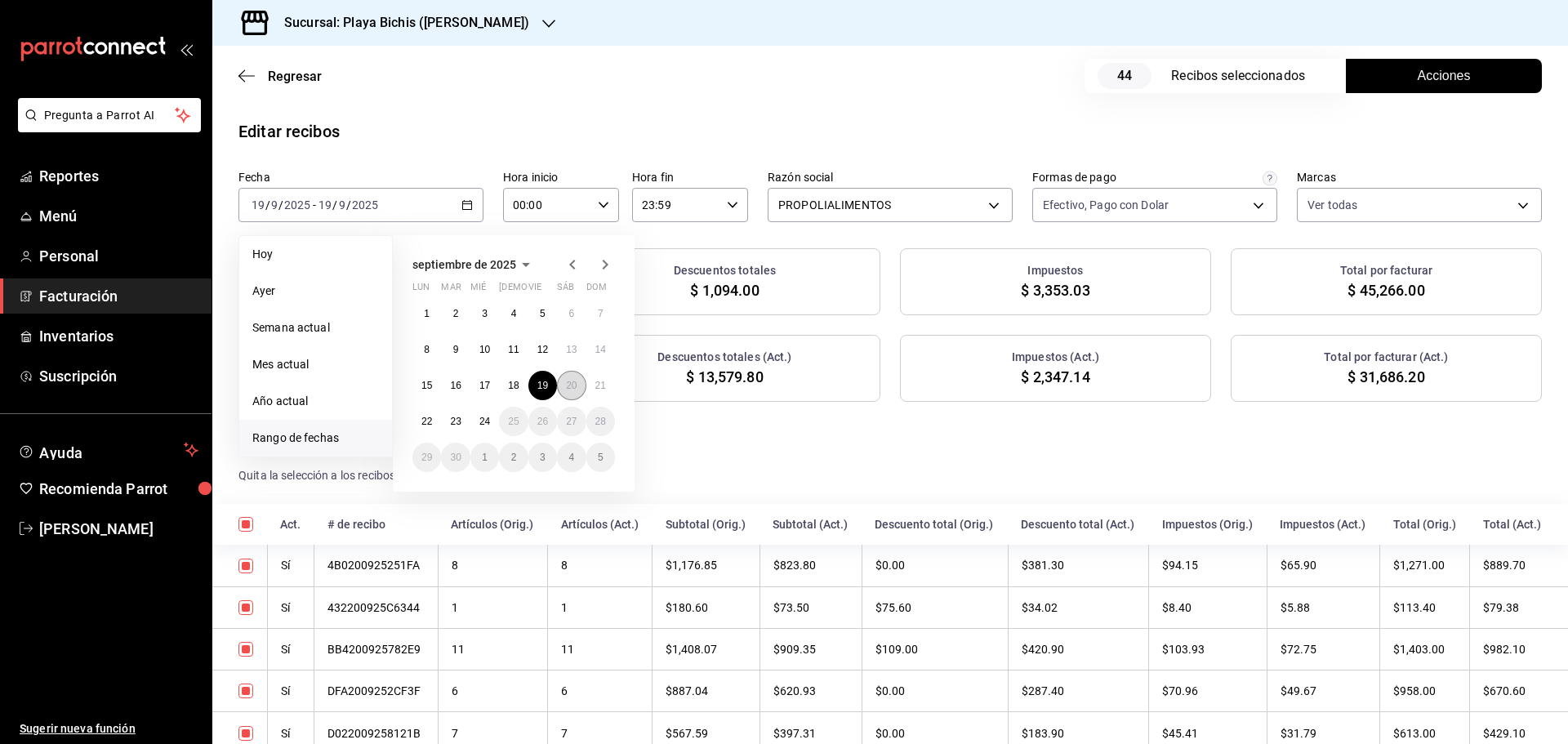
click at [580, 391] on button "20" at bounding box center [571, 386] width 29 height 30
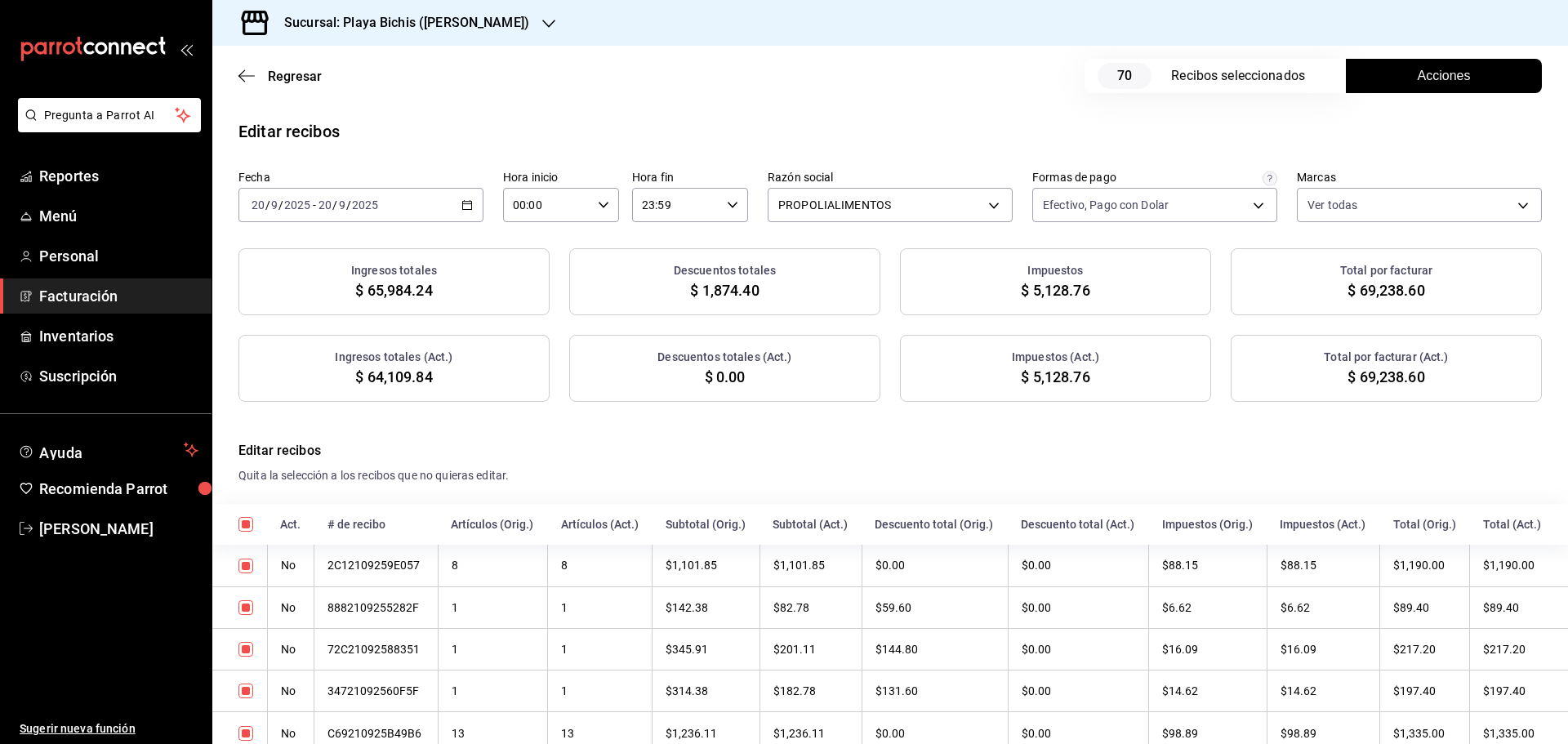
click at [1438, 76] on span "Acciones" at bounding box center [1444, 76] width 53 height 20
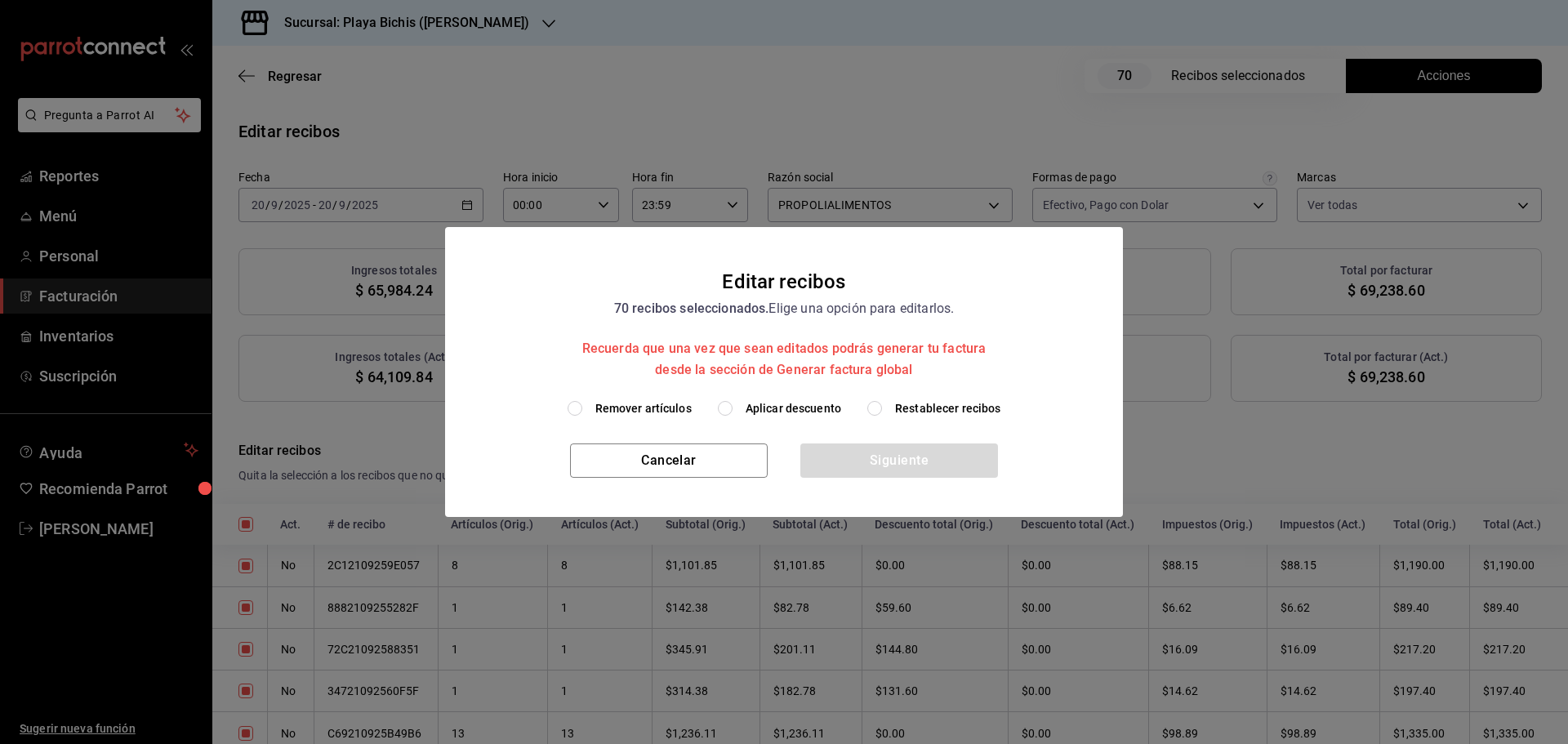
click at [762, 413] on span "Aplicar descuento" at bounding box center [793, 409] width 95 height 17
click at [732, 413] on input "Aplicar descuento" at bounding box center [725, 409] width 15 height 15
radio input "true"
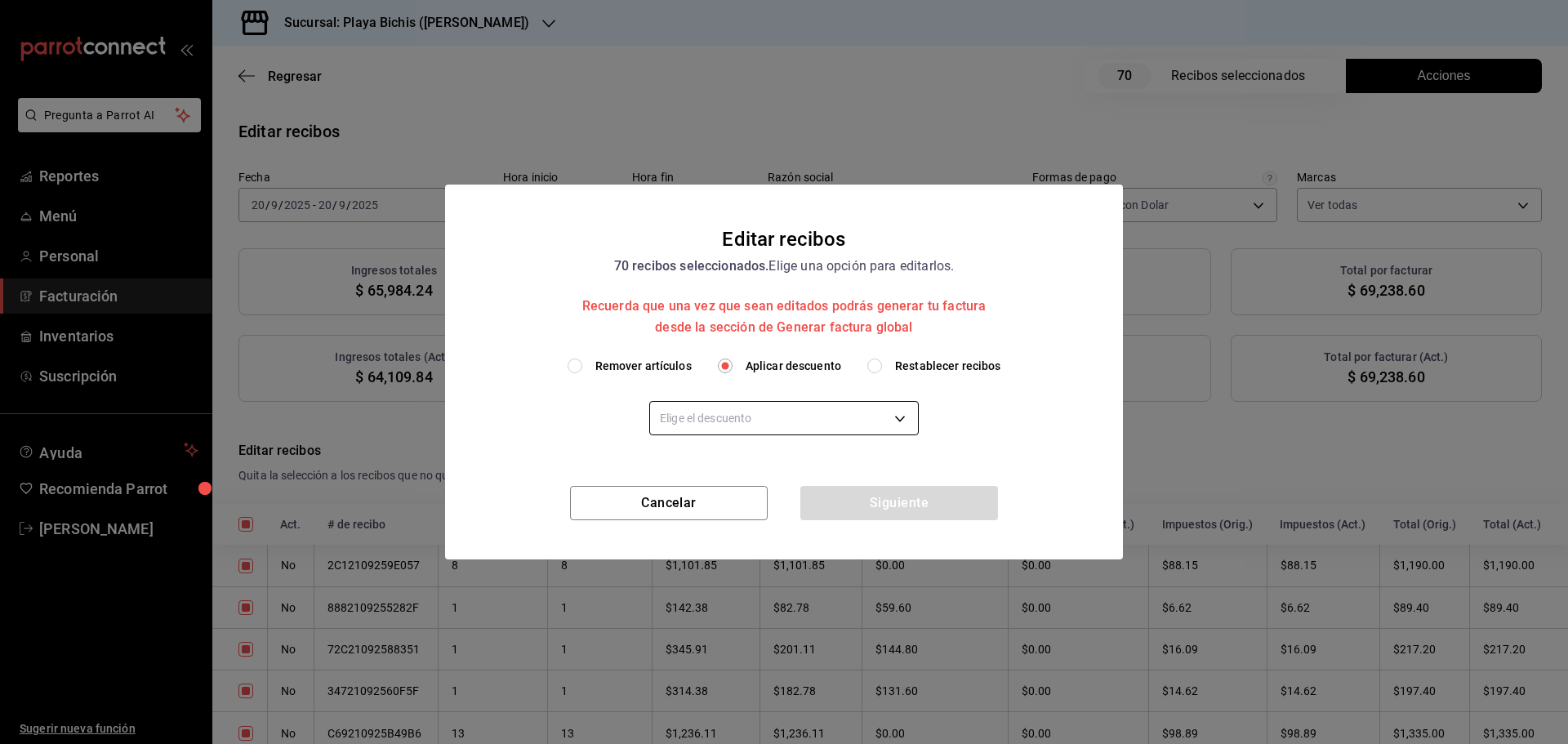
click at [796, 426] on body "Pregunta a Parrot AI Reportes Menú Personal Facturación Inventarios Suscripción…" at bounding box center [784, 372] width 1568 height 744
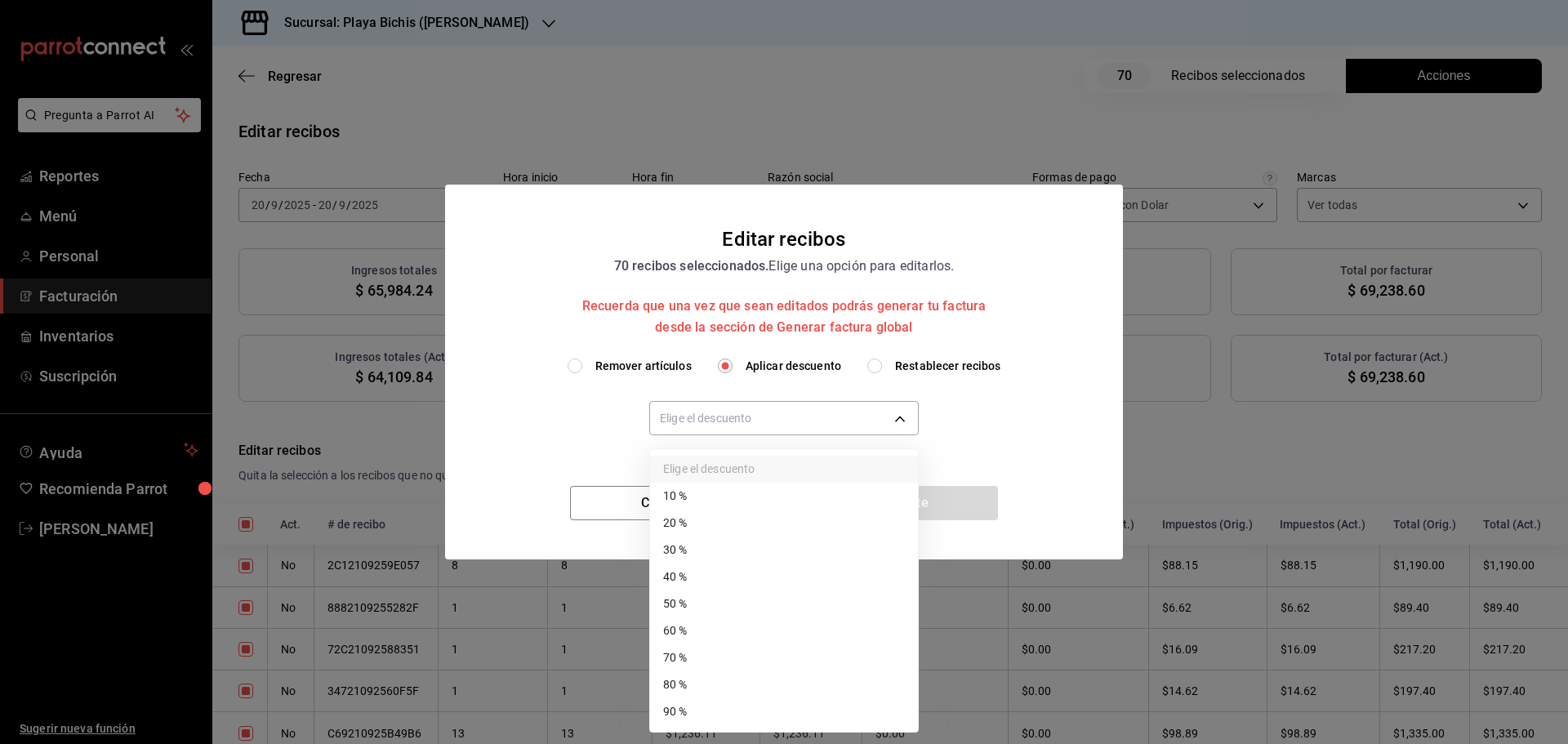
click at [703, 558] on li "30 %" at bounding box center [784, 550] width 268 height 27
type input "30"
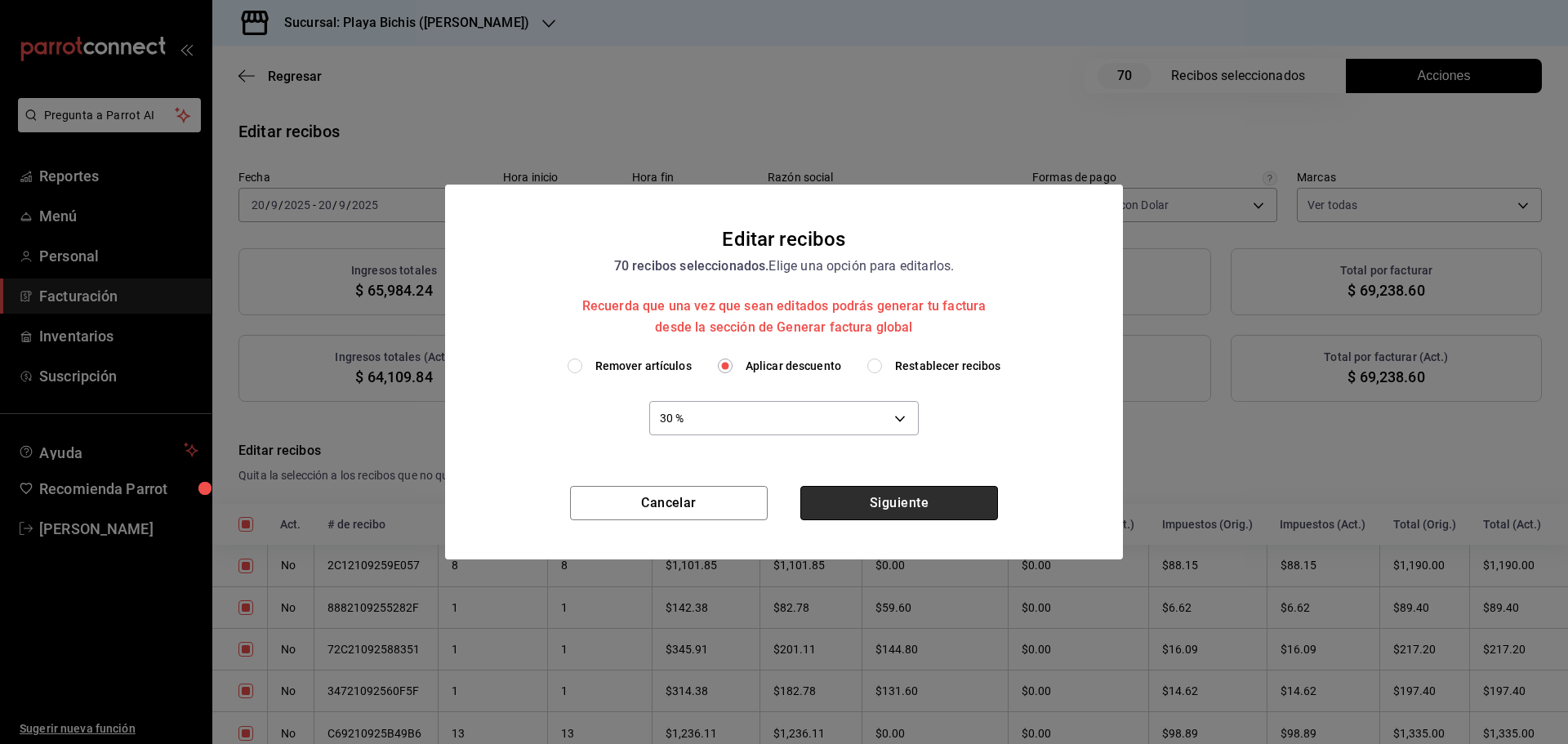
click at [908, 511] on button "Siguiente" at bounding box center [899, 503] width 197 height 35
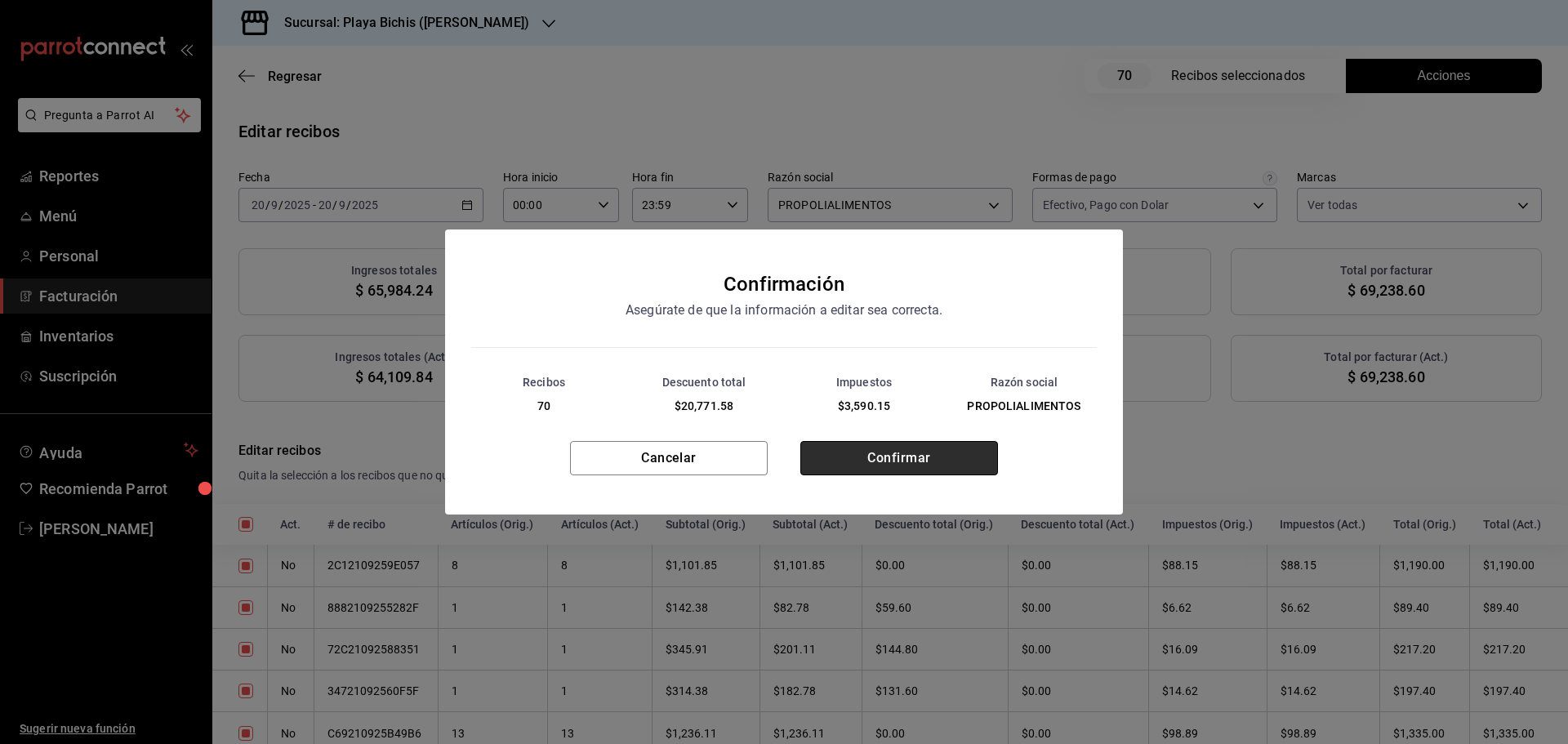
click at [908, 464] on button "Confirmar" at bounding box center [899, 459] width 197 height 35
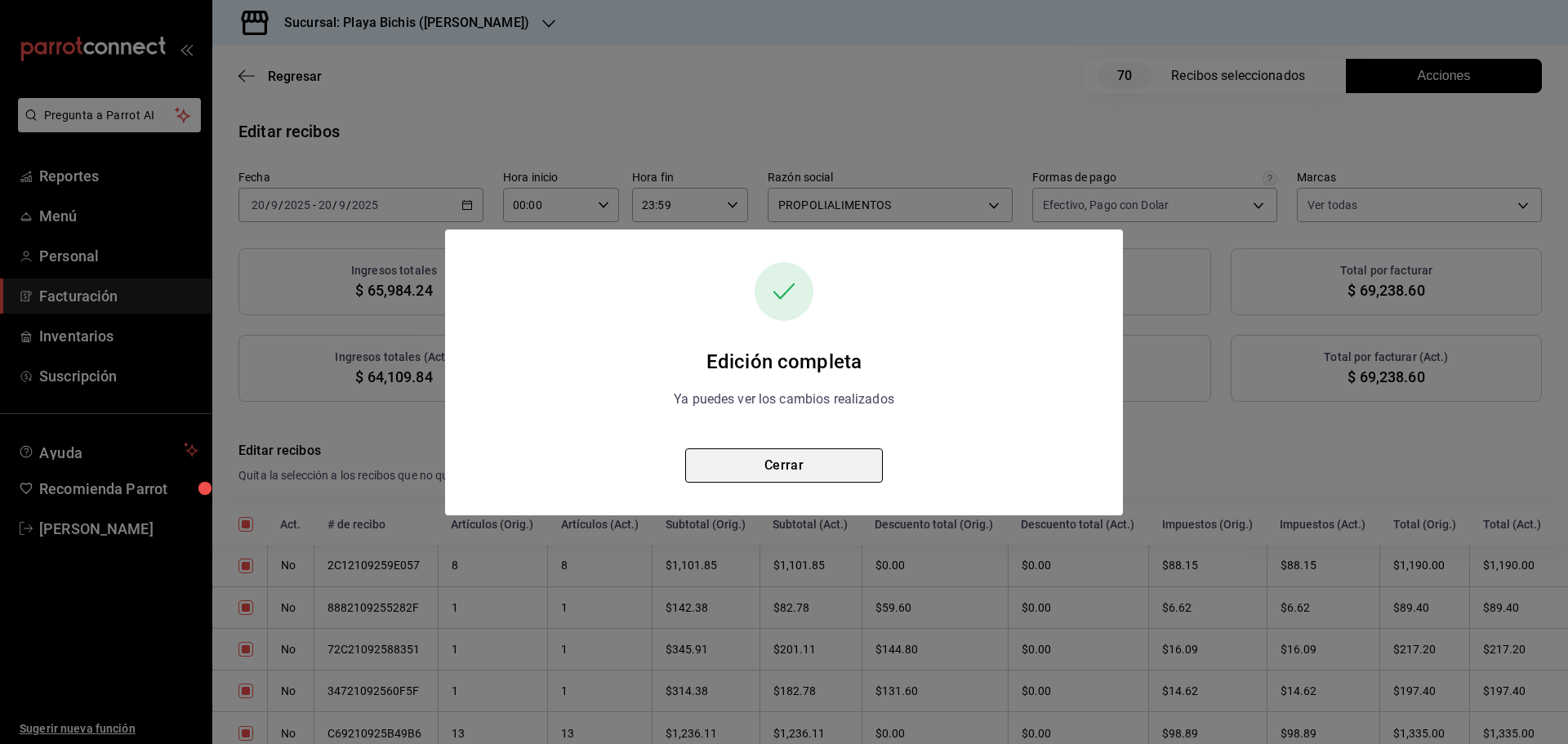
click at [821, 466] on button "Cerrar" at bounding box center [784, 466] width 197 height 35
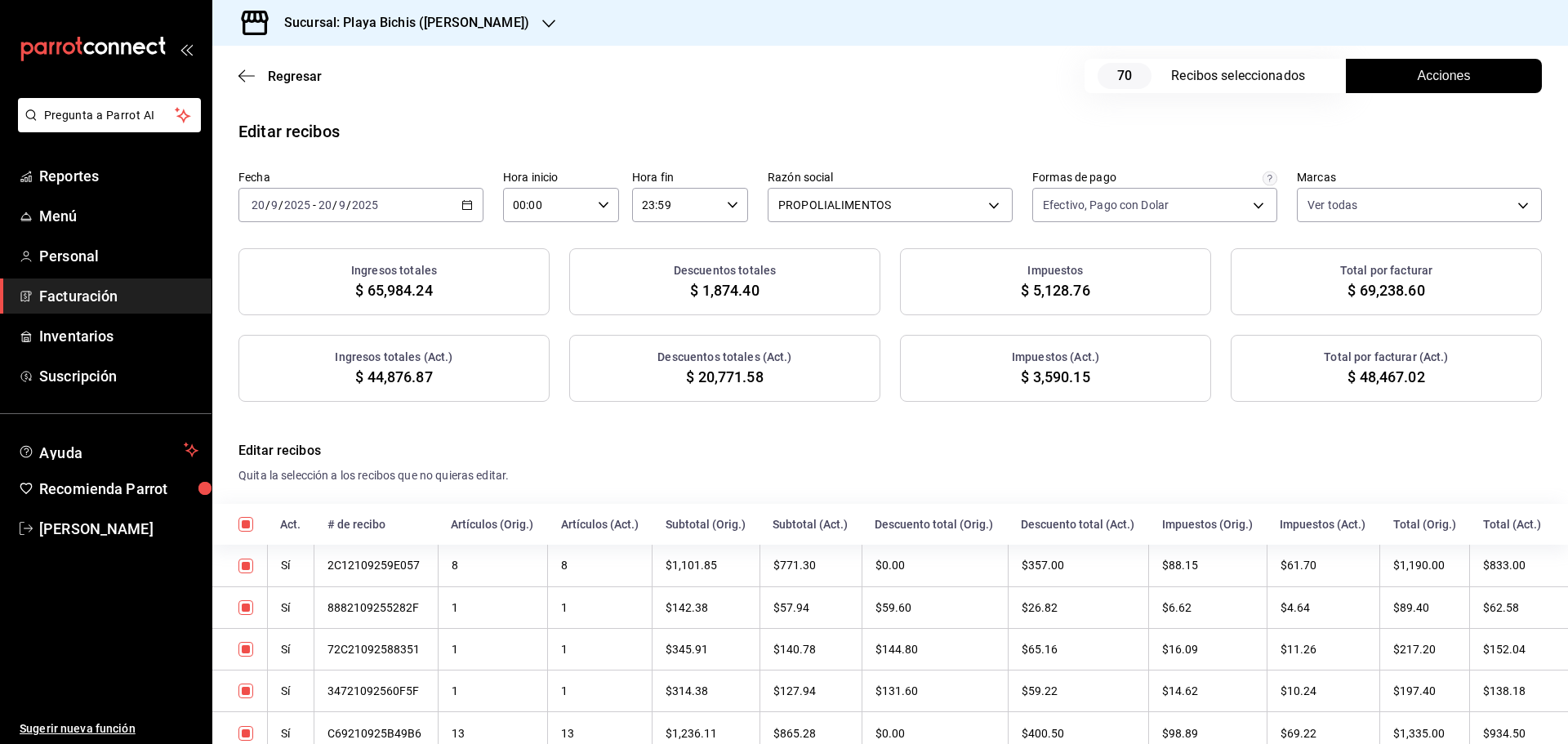
click at [468, 203] on icon "button" at bounding box center [467, 205] width 12 height 12
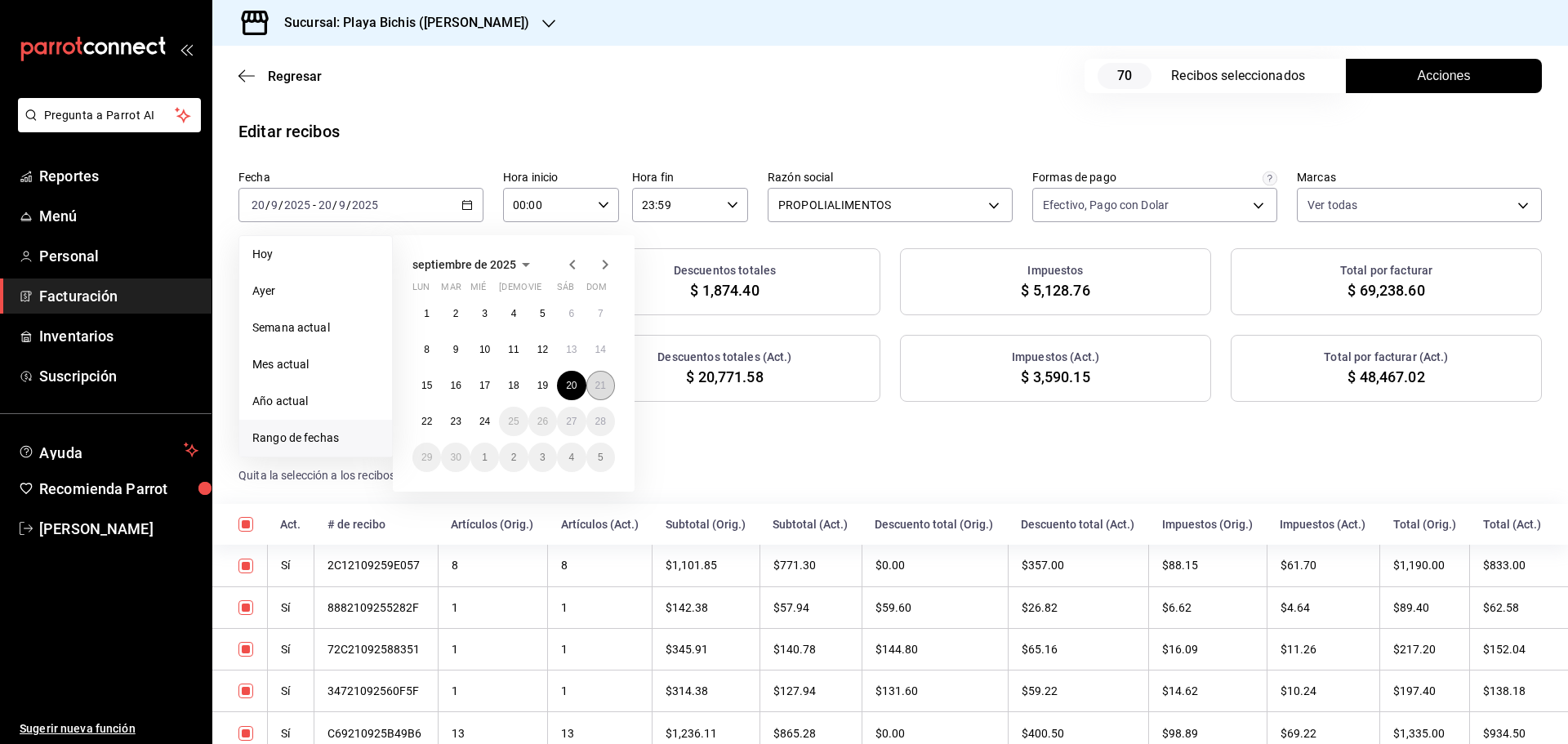
click at [595, 391] on button "21" at bounding box center [600, 386] width 29 height 30
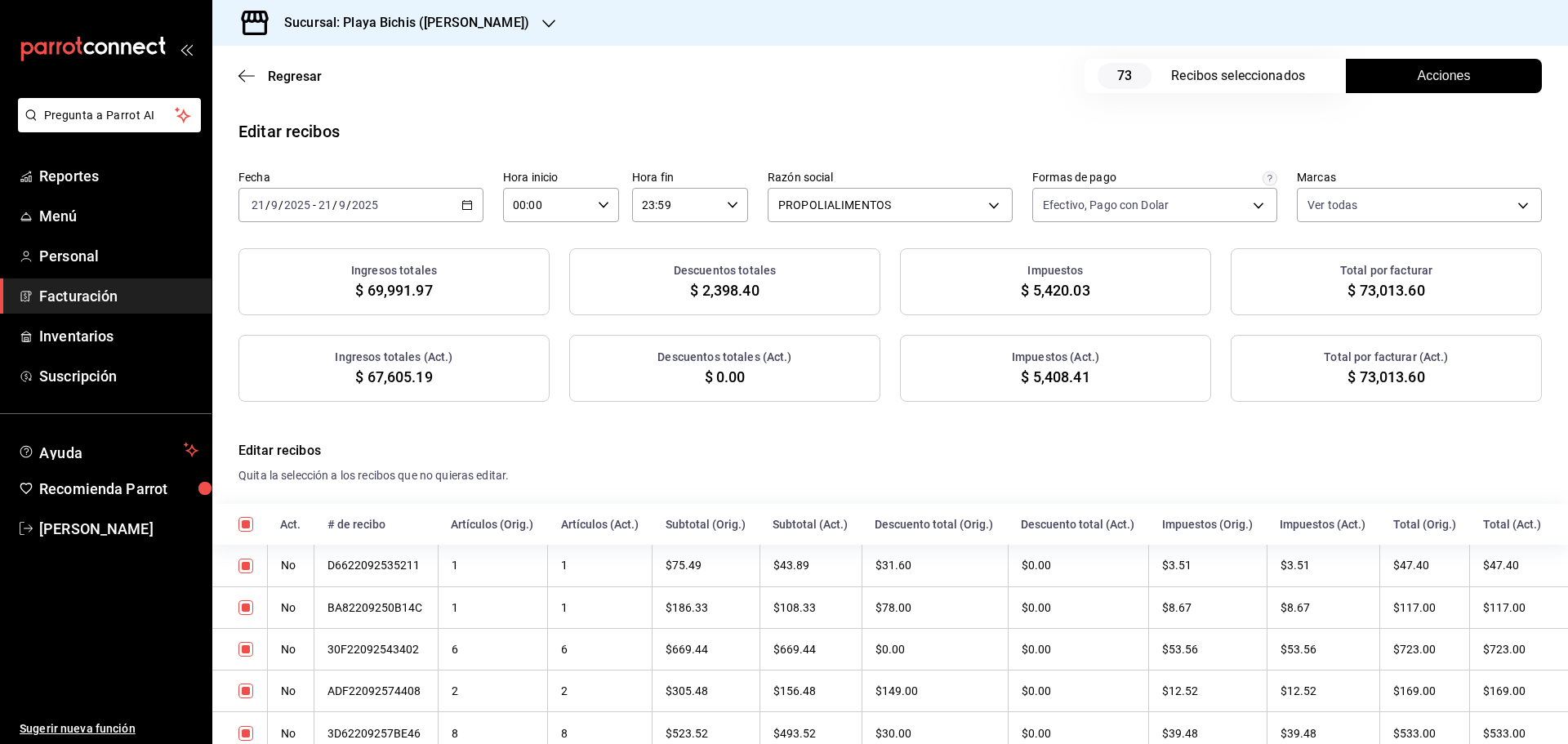
click at [1456, 77] on span "Acciones" at bounding box center [1444, 76] width 53 height 20
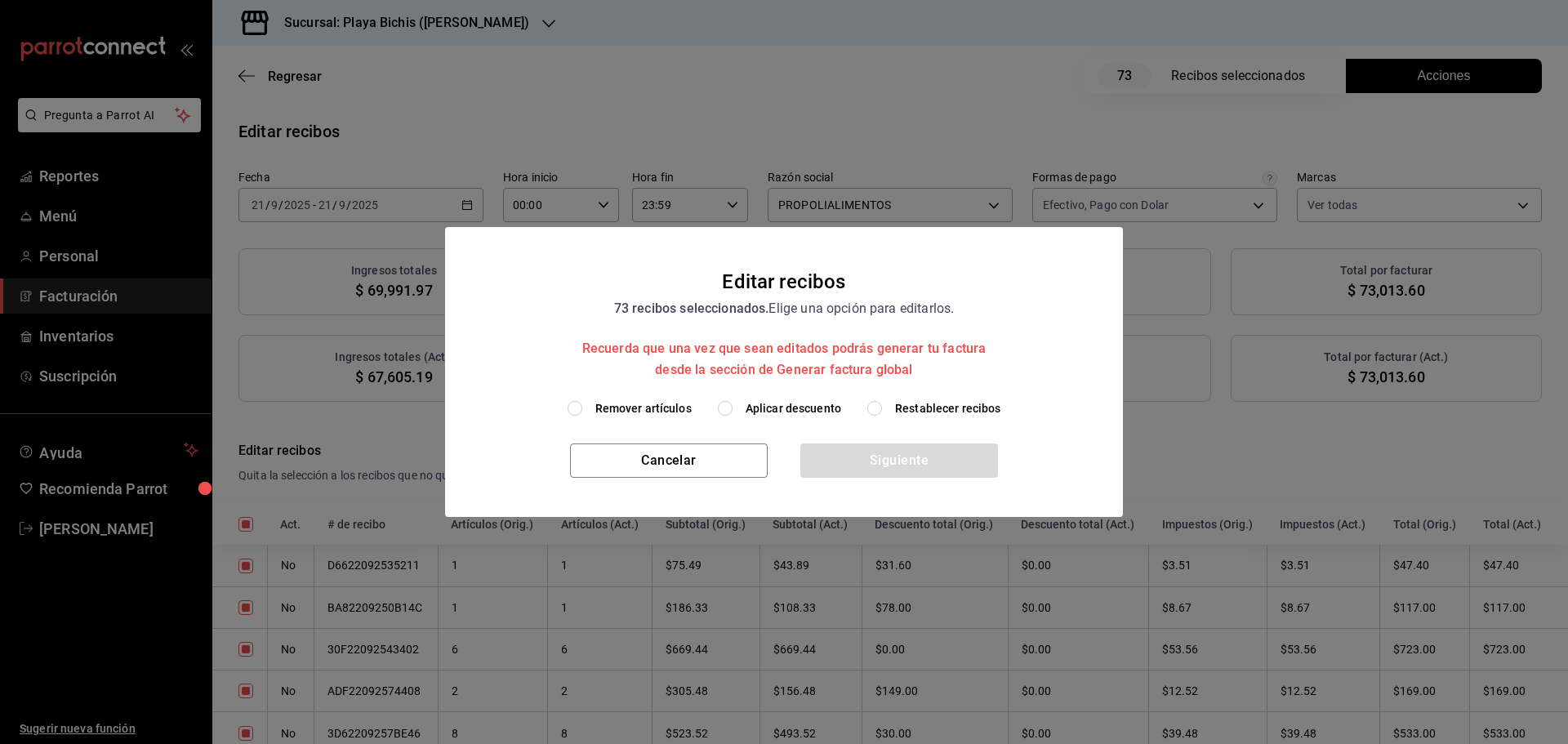
click at [809, 404] on span "Aplicar descuento" at bounding box center [793, 409] width 95 height 17
click at [732, 404] on input "Aplicar descuento" at bounding box center [725, 409] width 15 height 15
radio input "true"
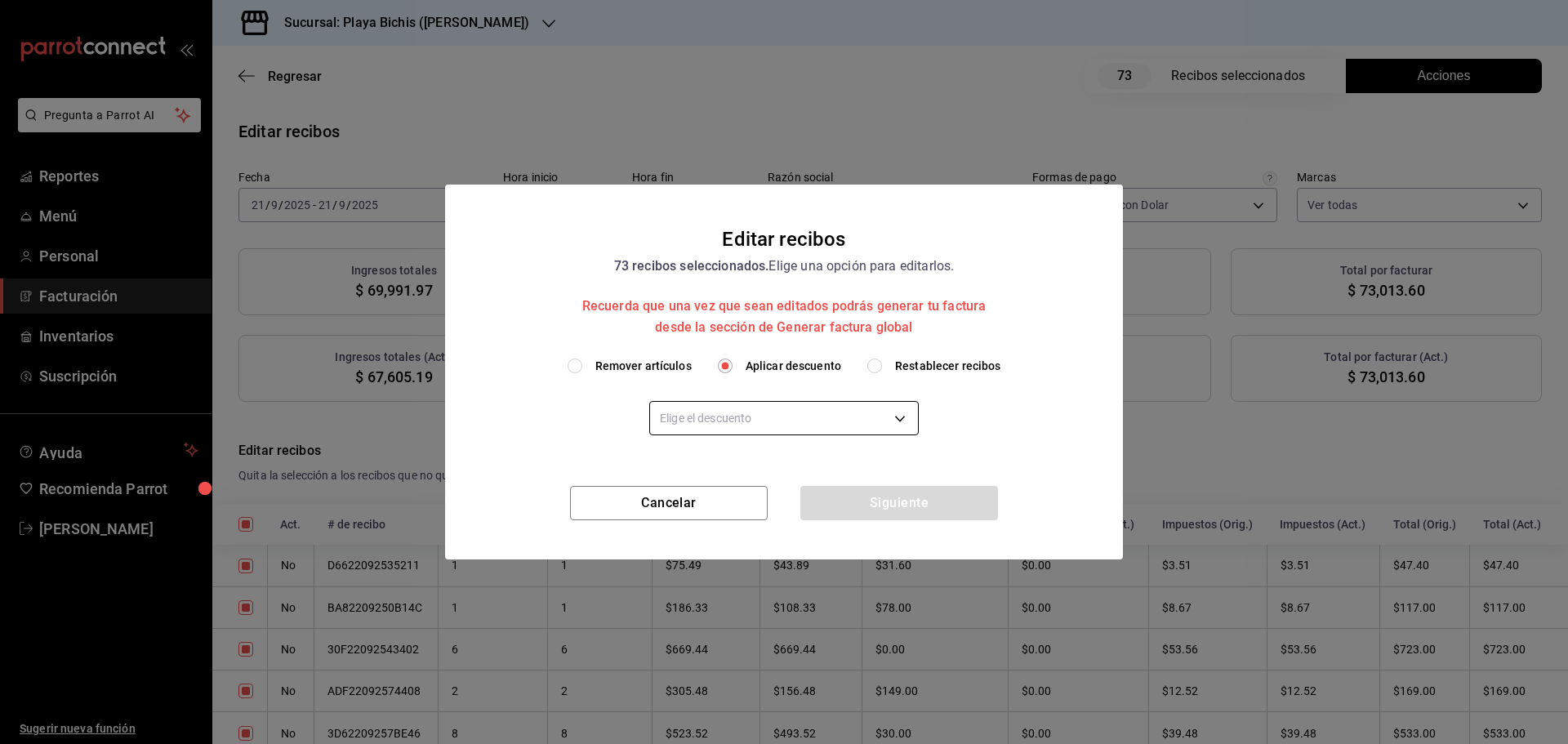
click at [809, 431] on body "Pregunta a Parrot AI Reportes Menú Personal Facturación Inventarios Suscripción…" at bounding box center [784, 372] width 1568 height 744
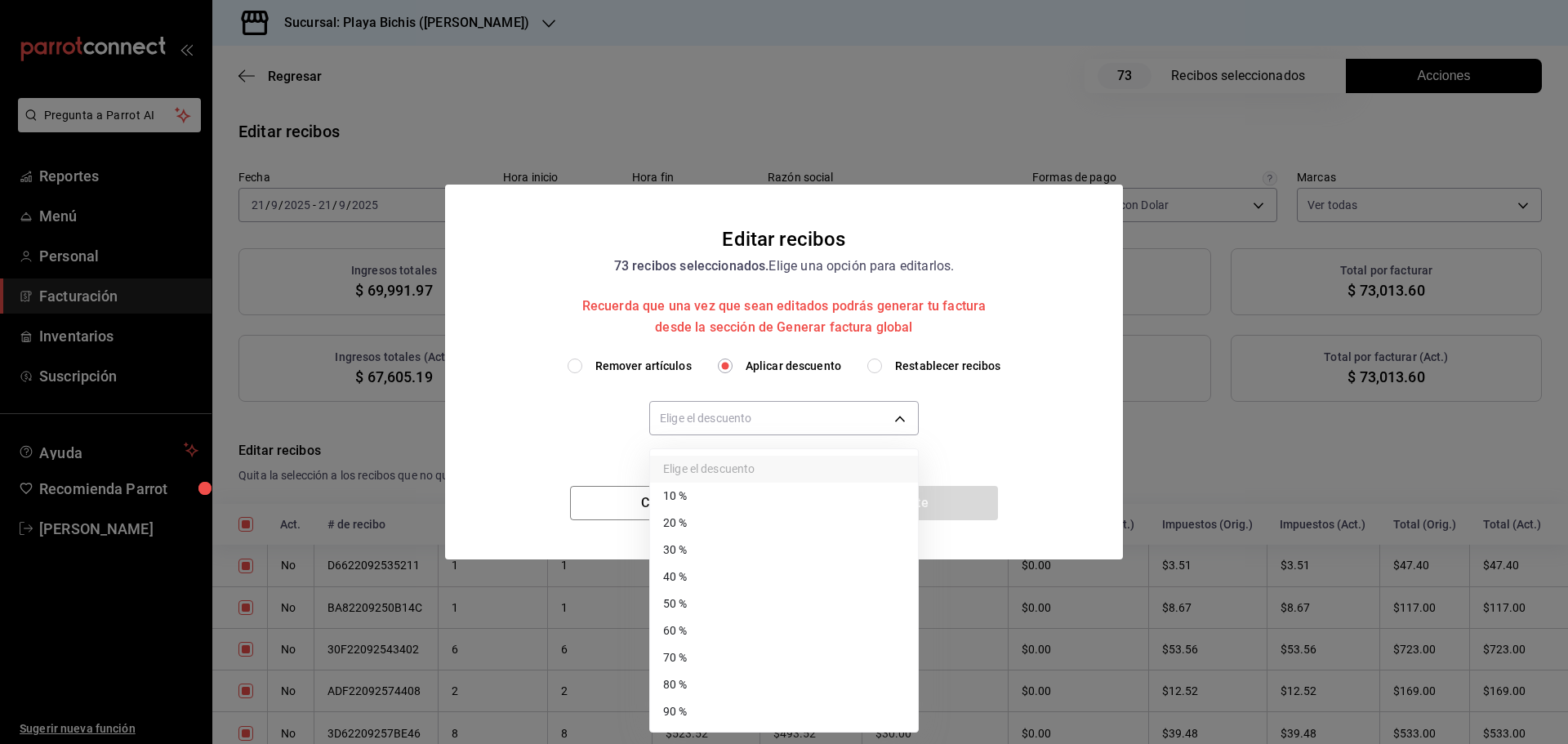
click at [694, 556] on li "30 %" at bounding box center [784, 550] width 268 height 27
type input "30"
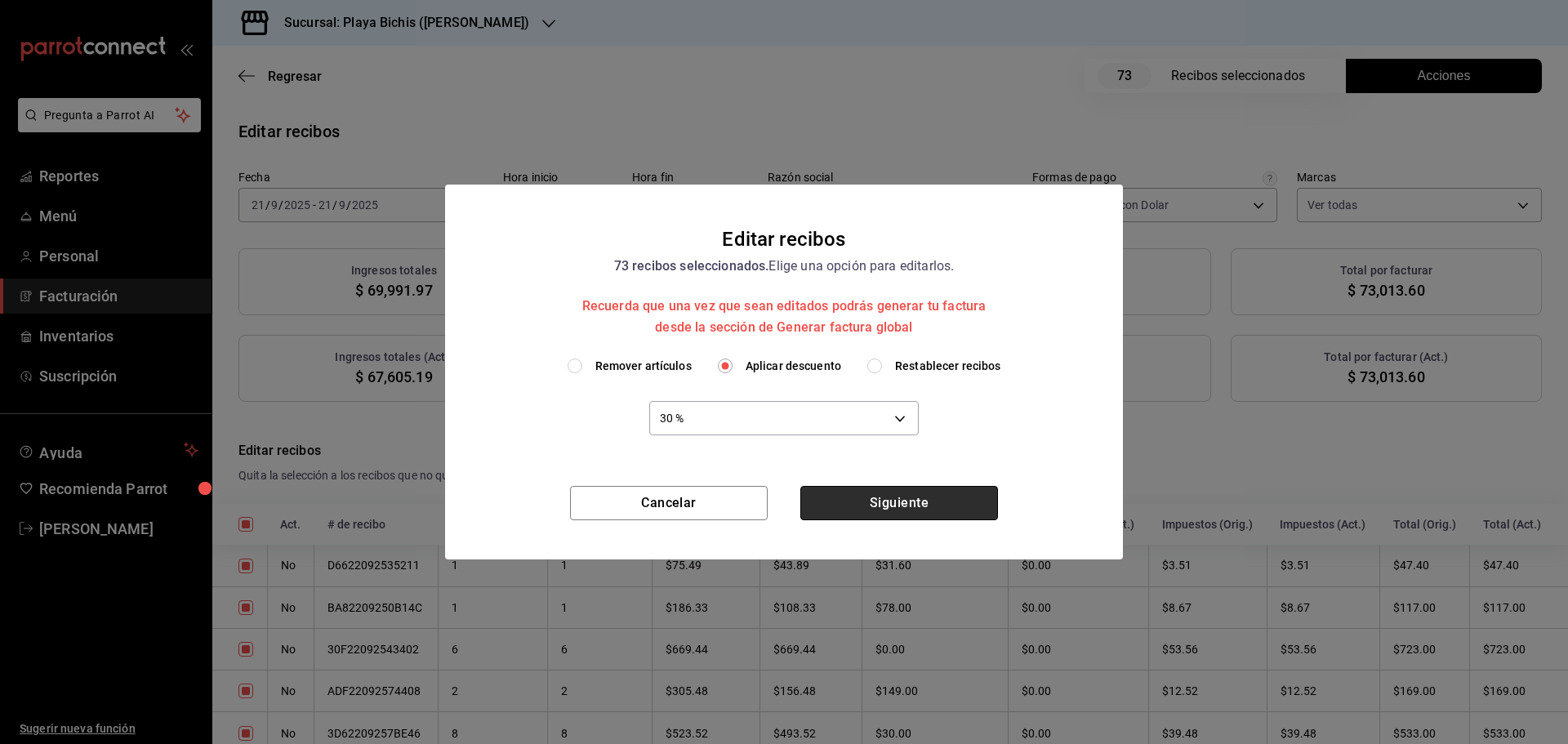
click at [909, 510] on button "Siguiente" at bounding box center [899, 503] width 197 height 35
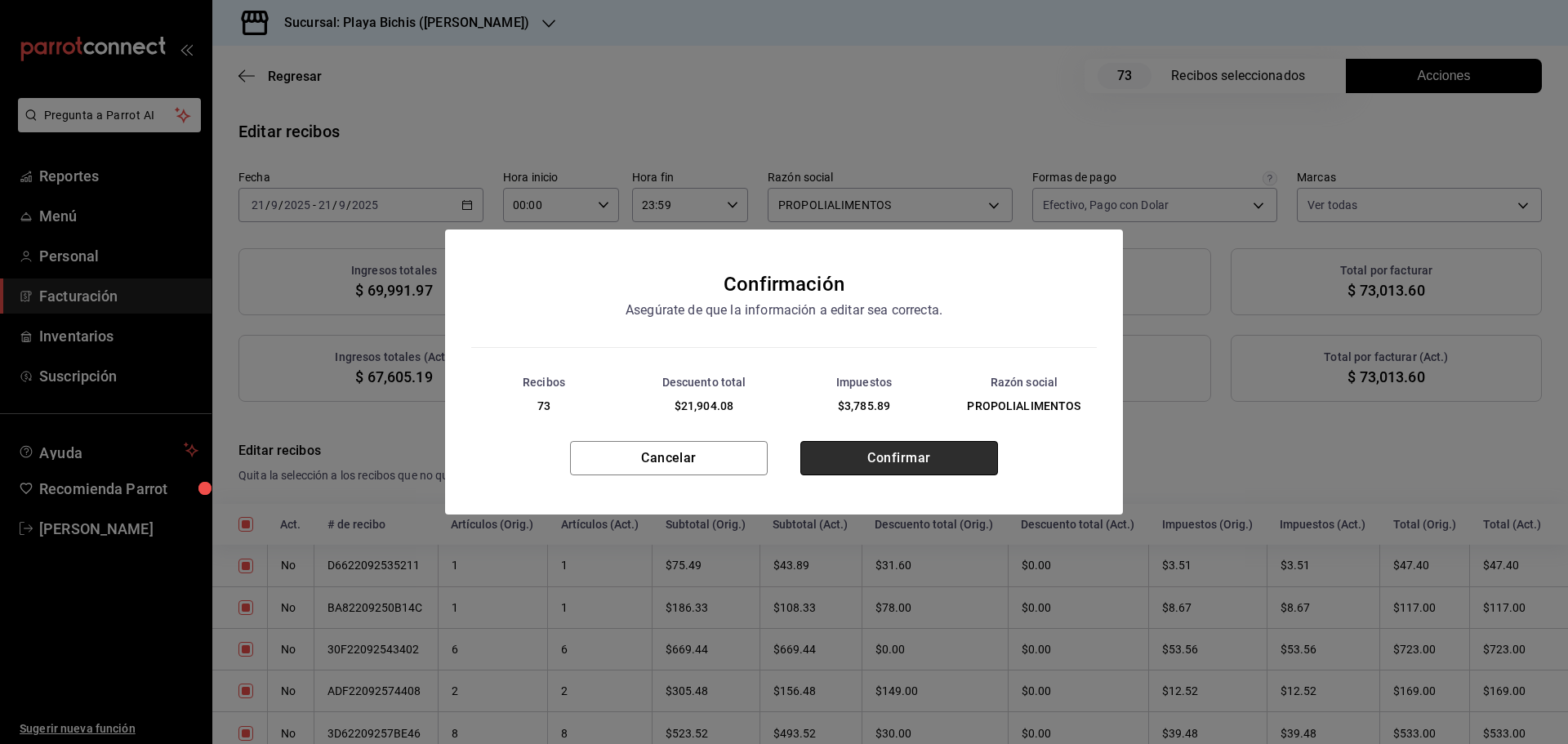
click at [909, 470] on button "Confirmar" at bounding box center [899, 459] width 197 height 35
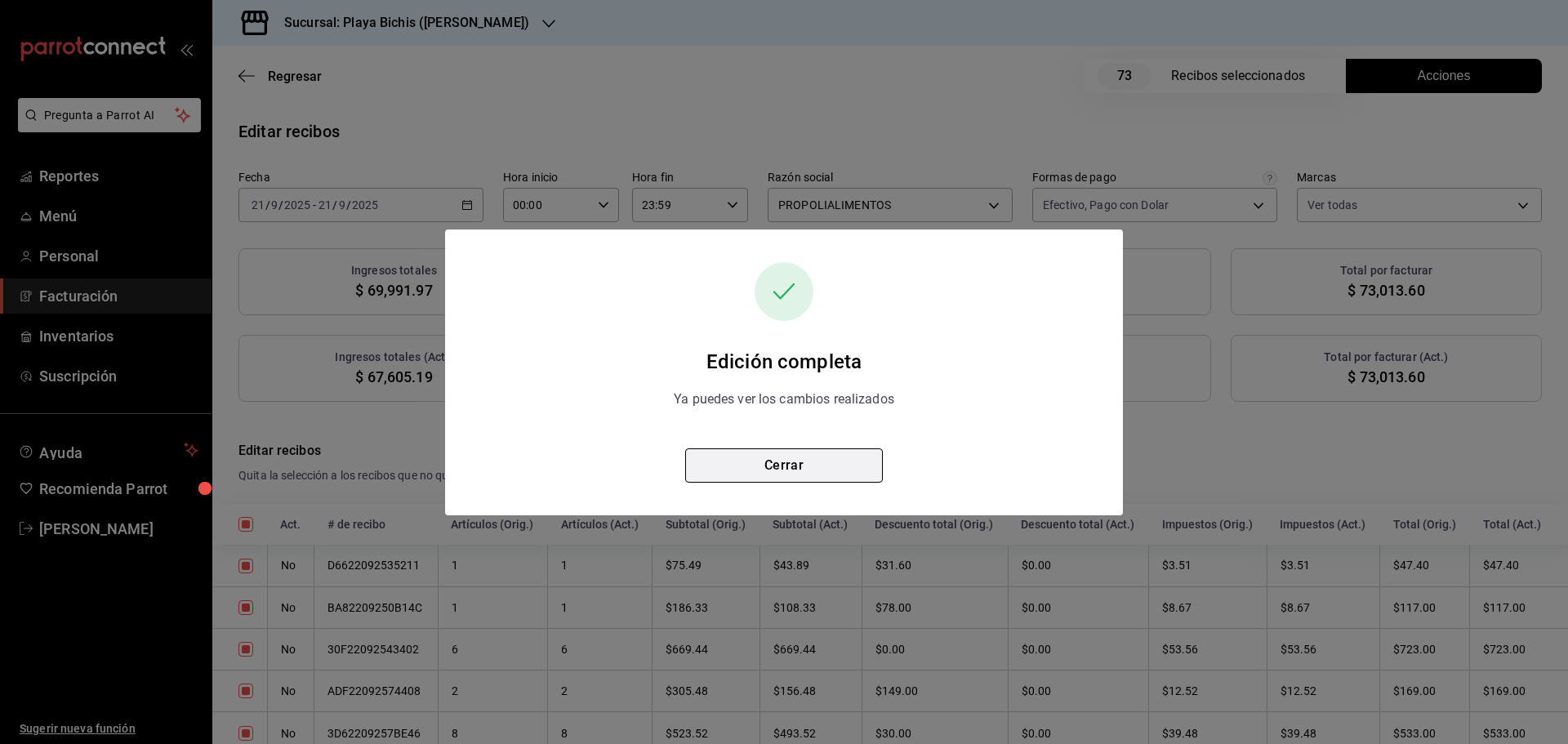
click at [805, 468] on button "Cerrar" at bounding box center [784, 466] width 197 height 35
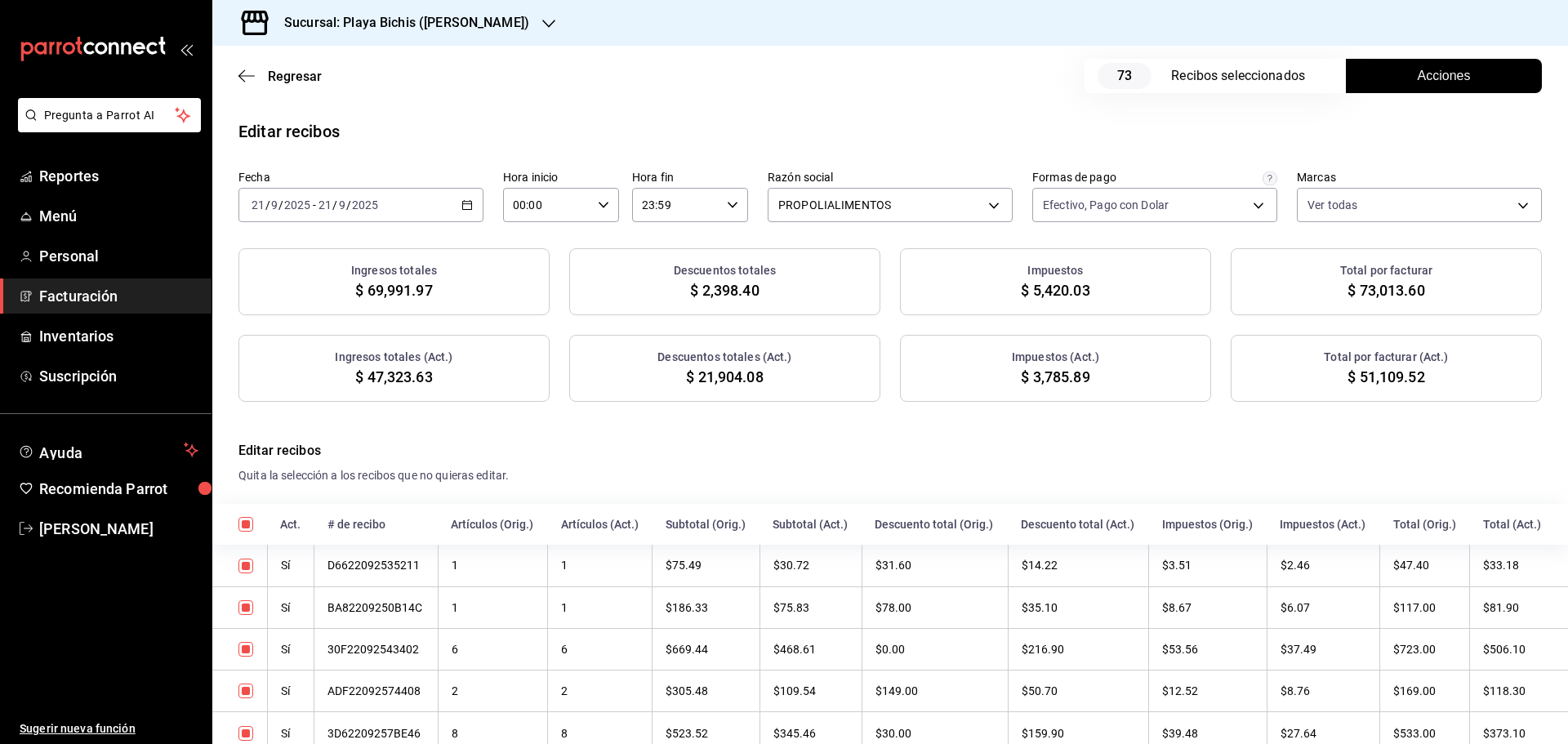
click at [463, 201] on \(Stroke\) "button" at bounding box center [467, 205] width 10 height 9
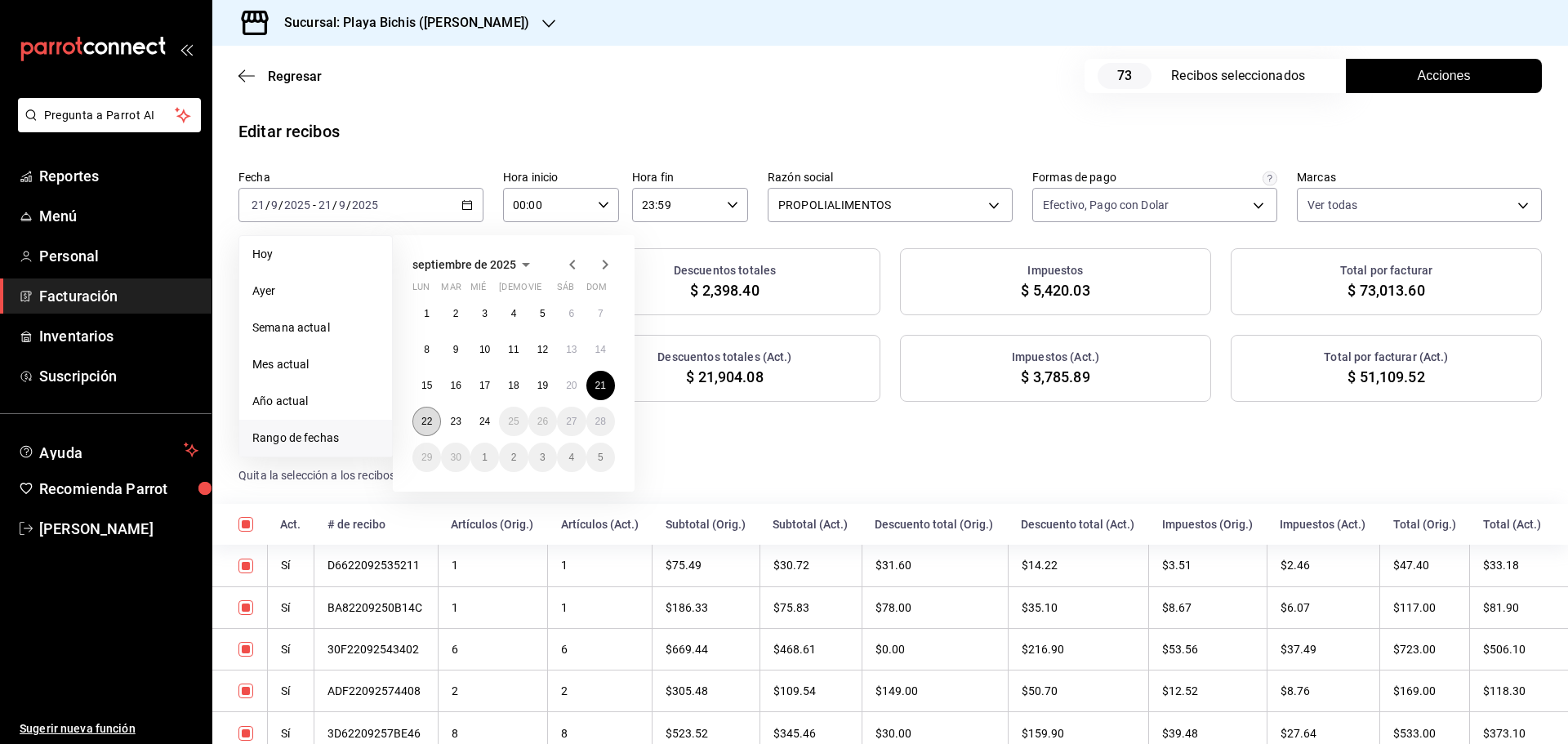
click at [436, 415] on button "22" at bounding box center [427, 422] width 29 height 30
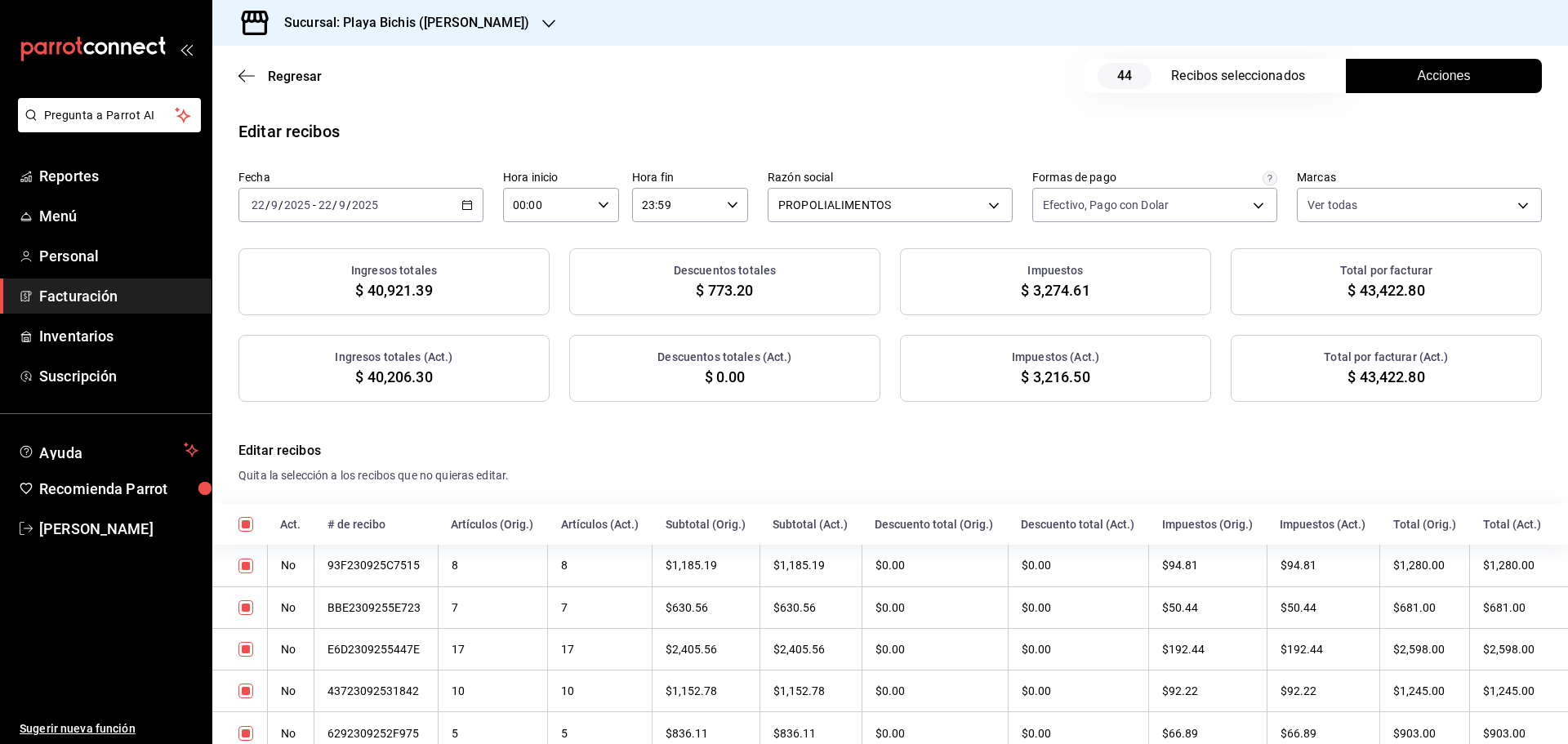
click at [1435, 67] on span "Acciones" at bounding box center [1444, 76] width 53 height 20
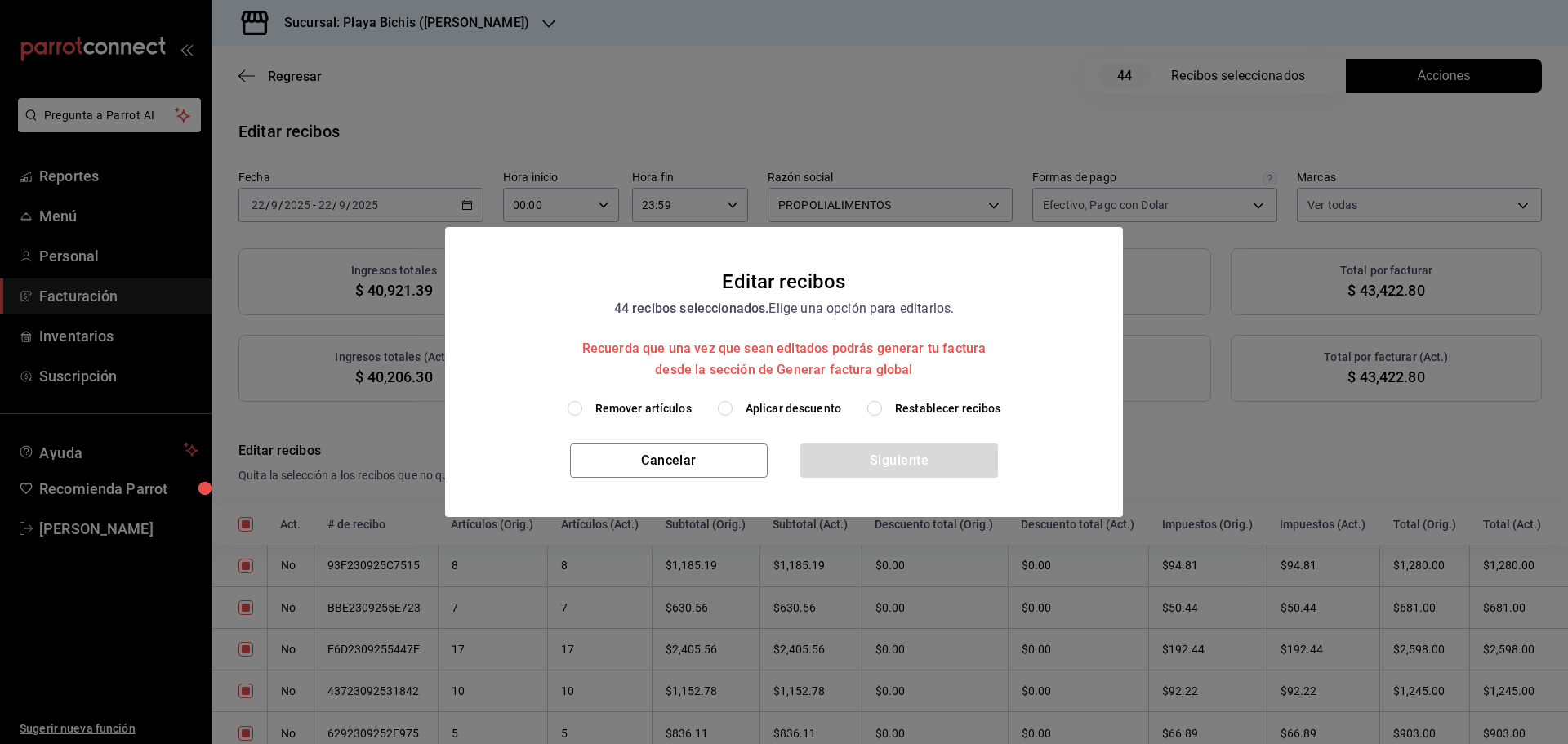
click at [763, 407] on span "Aplicar descuento" at bounding box center [793, 409] width 95 height 17
click at [732, 407] on input "Aplicar descuento" at bounding box center [725, 409] width 15 height 15
radio input "true"
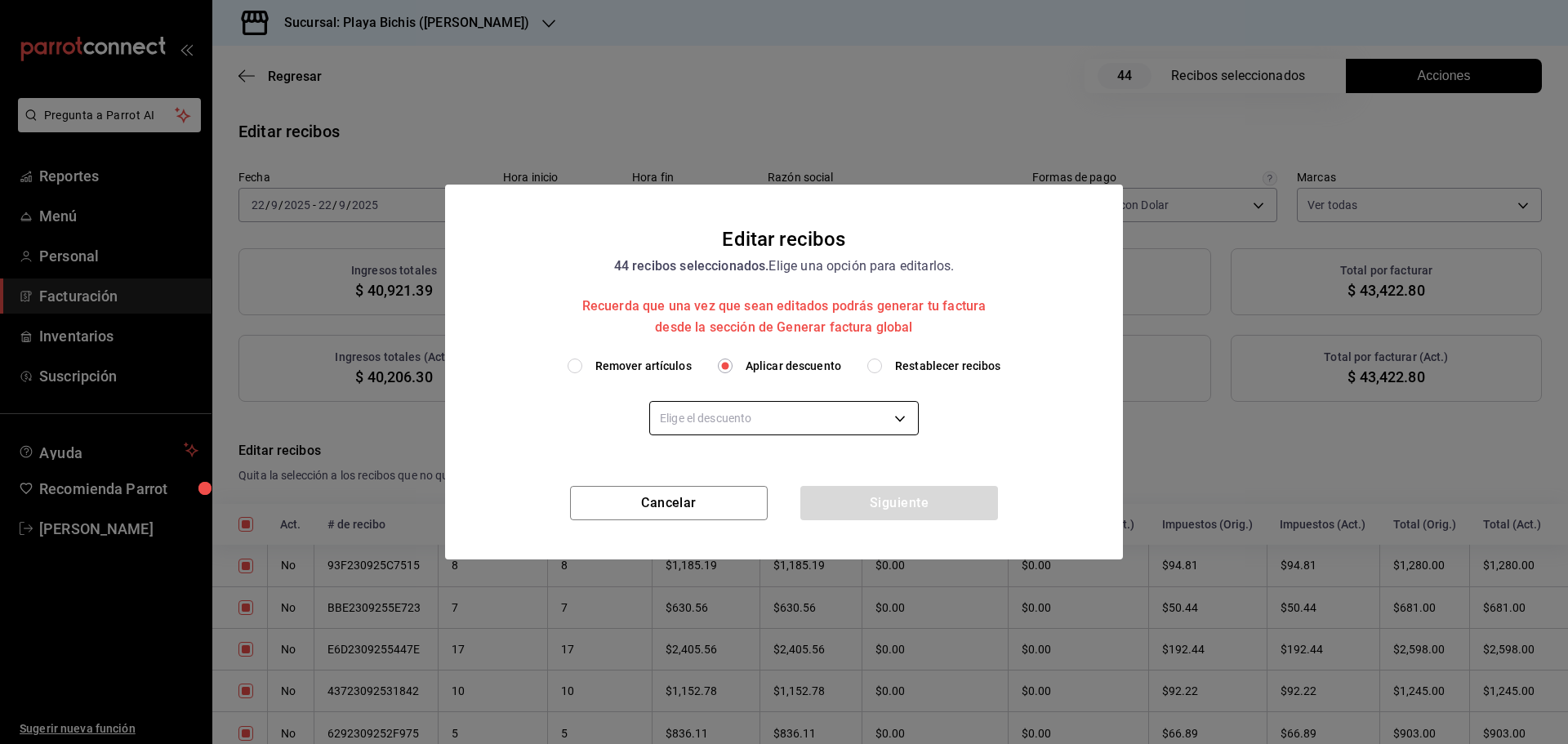
click at [762, 410] on body "Pregunta a Parrot AI Reportes Menú Personal Facturación Inventarios Suscripción…" at bounding box center [784, 372] width 1568 height 744
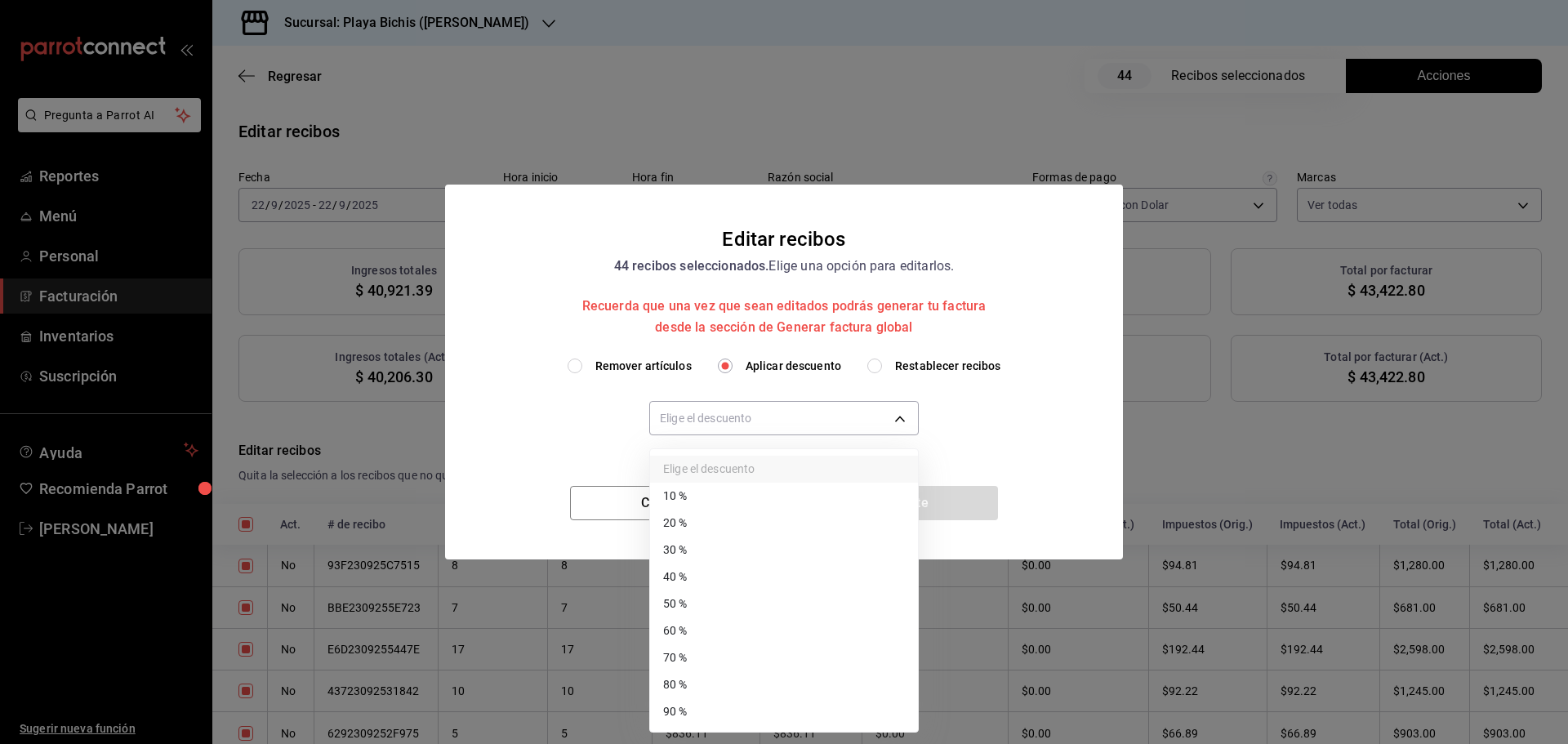
click at [705, 568] on li "40 %" at bounding box center [784, 577] width 268 height 27
type input "40"
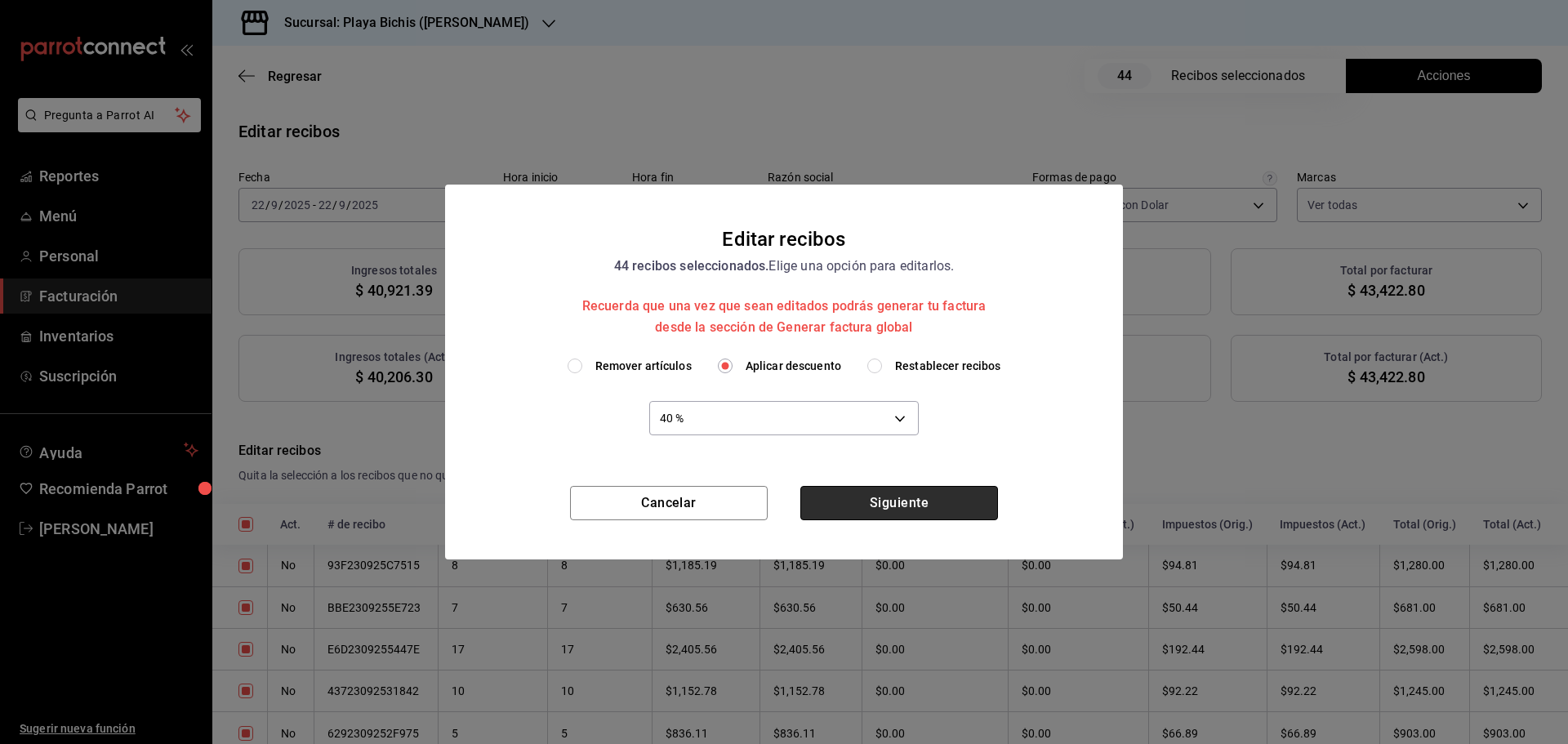
click at [887, 511] on button "Siguiente" at bounding box center [899, 503] width 197 height 35
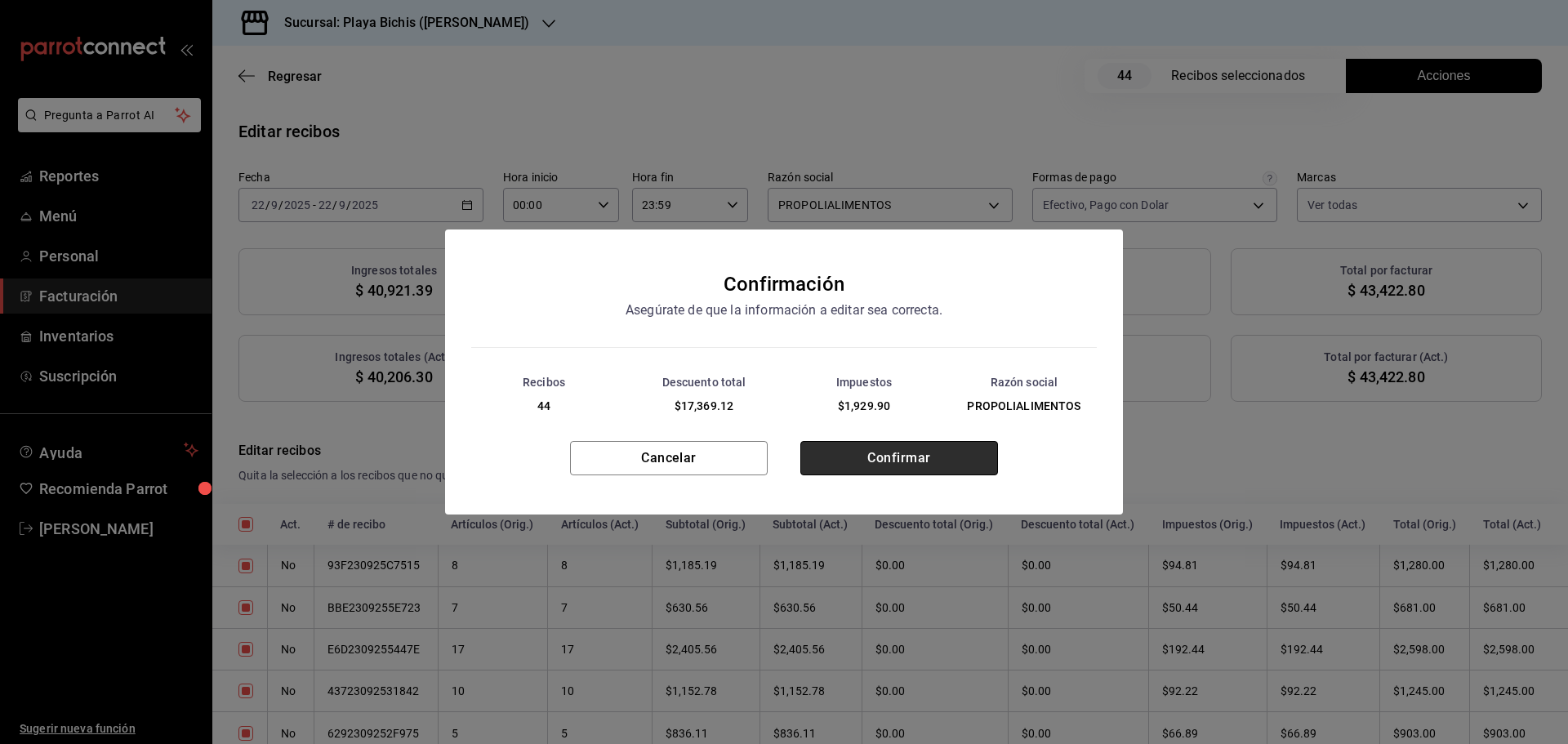
click at [877, 456] on button "Confirmar" at bounding box center [899, 459] width 197 height 35
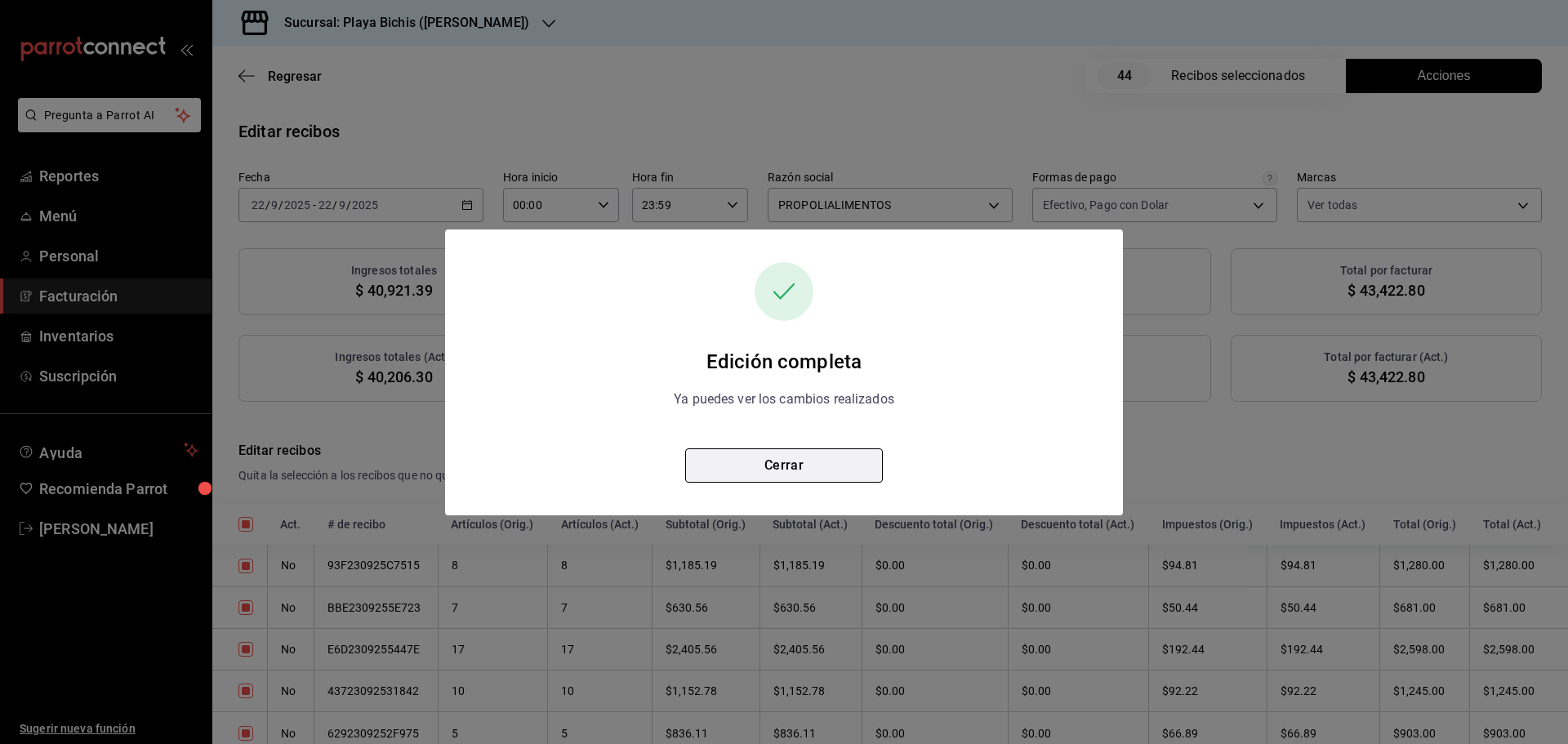
click at [824, 466] on button "Cerrar" at bounding box center [784, 466] width 197 height 35
